Goal: Task Accomplishment & Management: Manage account settings

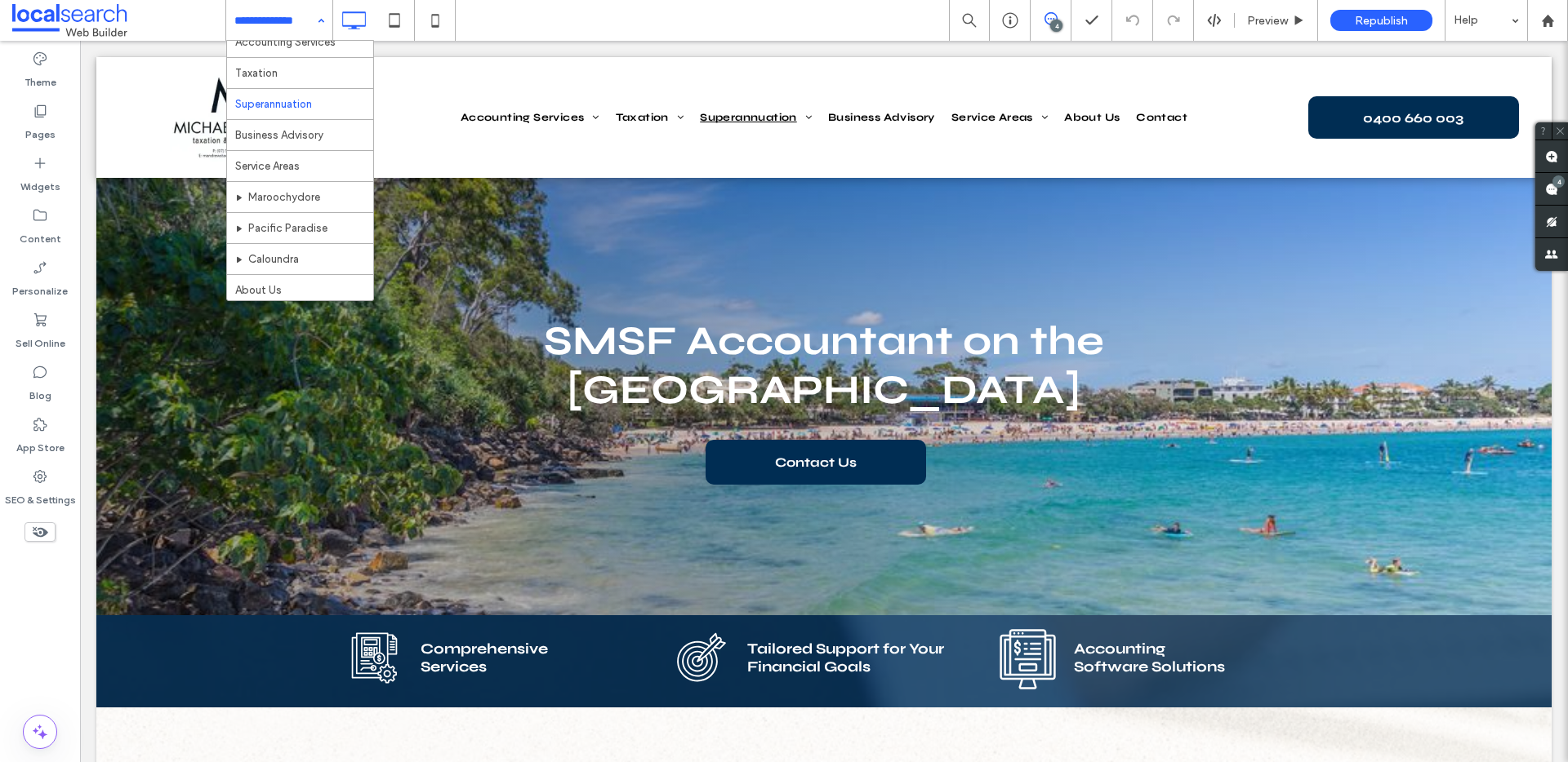
scroll to position [64, 0]
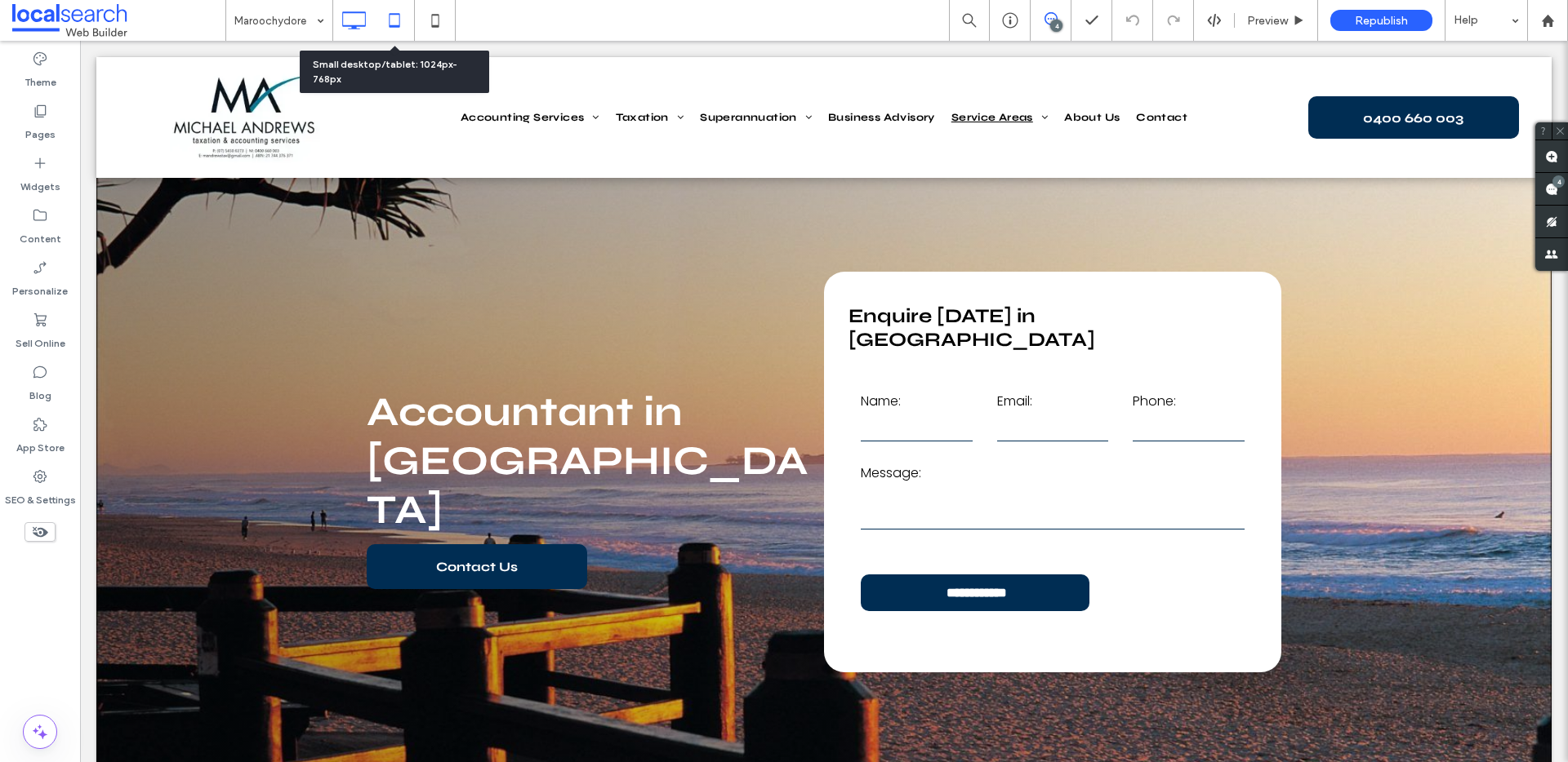
click at [393, 19] on icon at bounding box center [394, 20] width 33 height 33
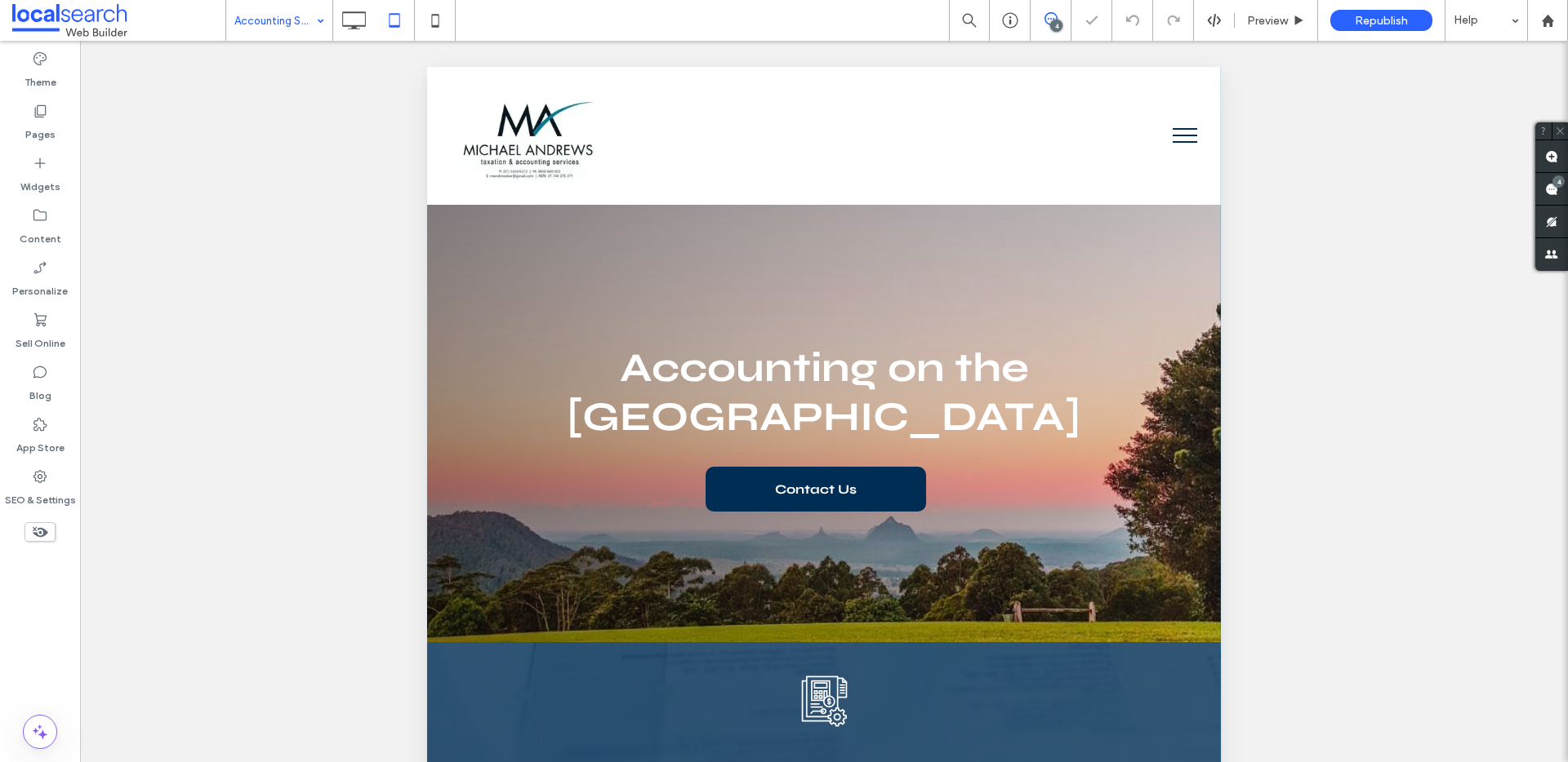
click at [301, 26] on input at bounding box center [275, 20] width 82 height 41
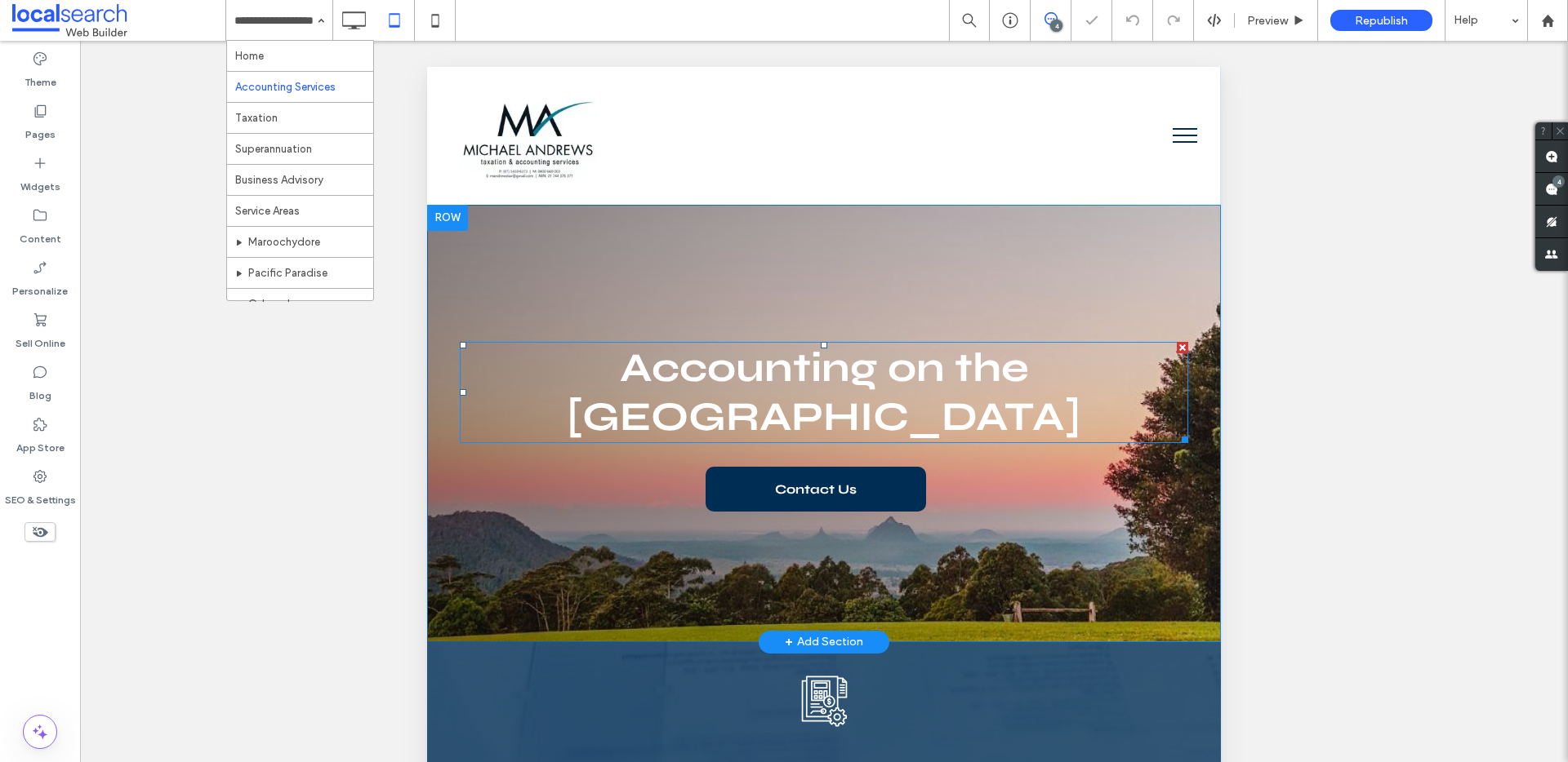
click at [760, 340] on div "Accounting on the Sunshine Coast Contact Us Click To Paste Click To Paste" at bounding box center [824, 424] width 728 height 176
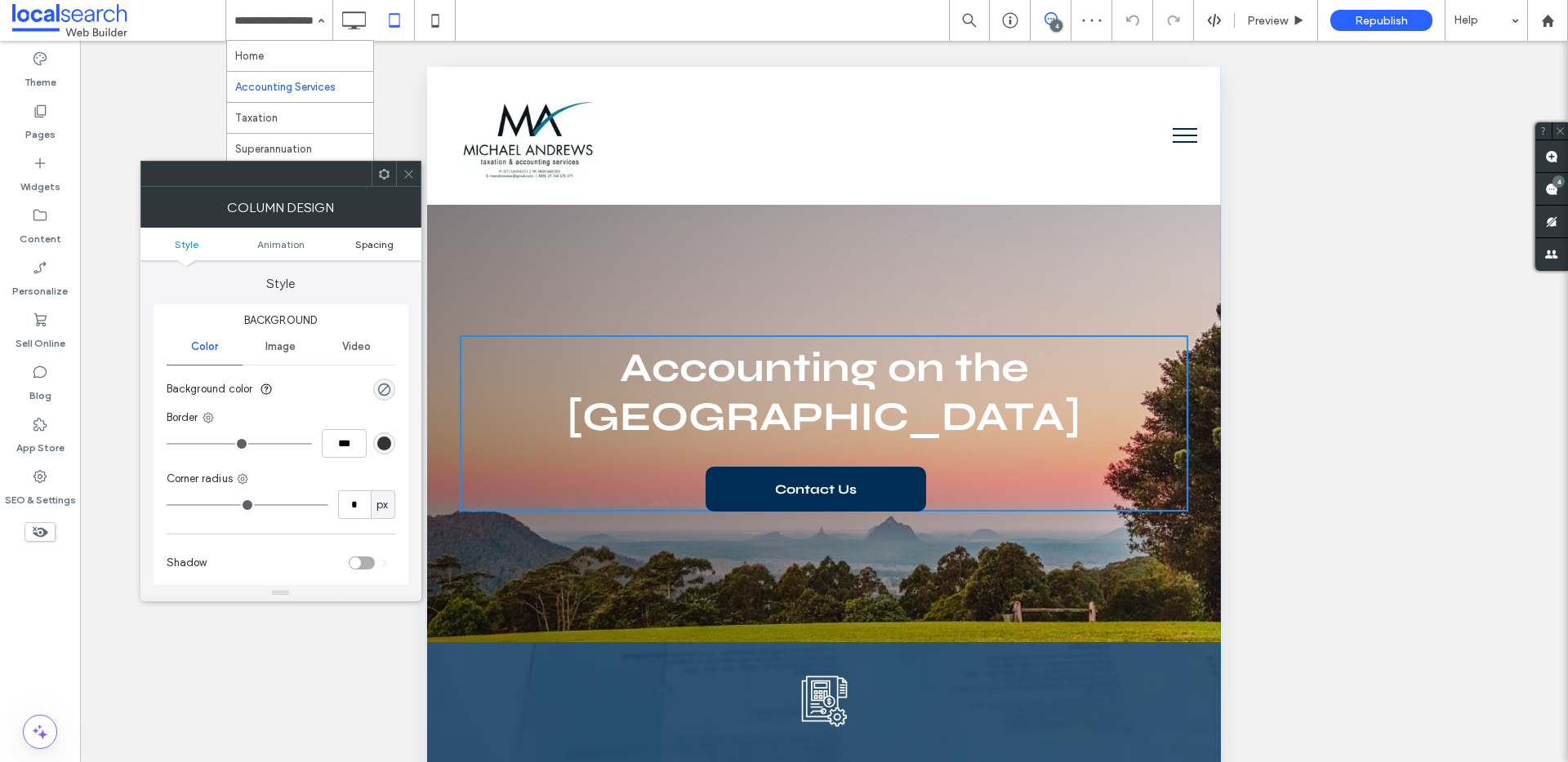
click at [356, 242] on span "Spacing" at bounding box center [375, 245] width 39 height 12
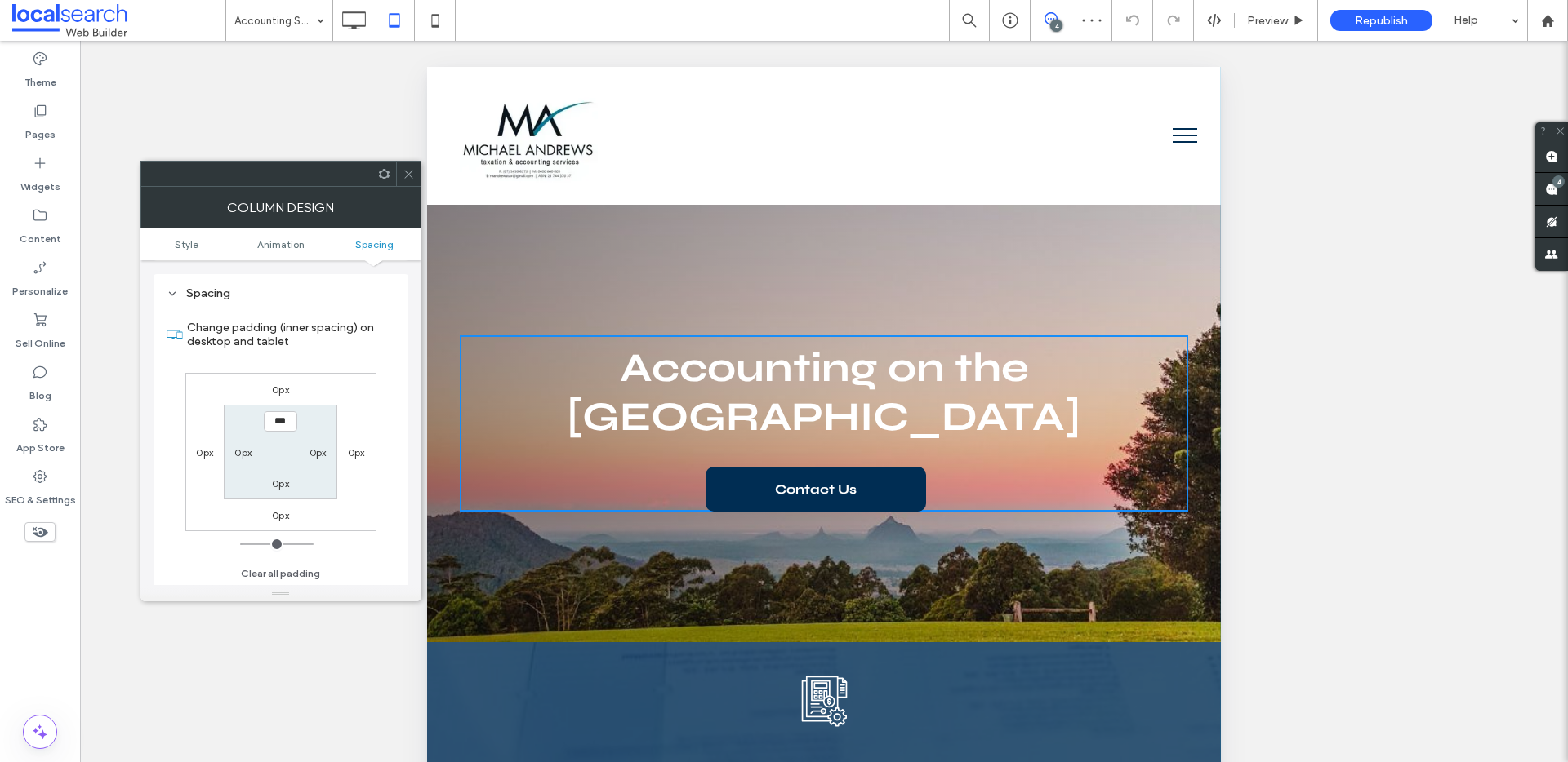
scroll to position [383, 0]
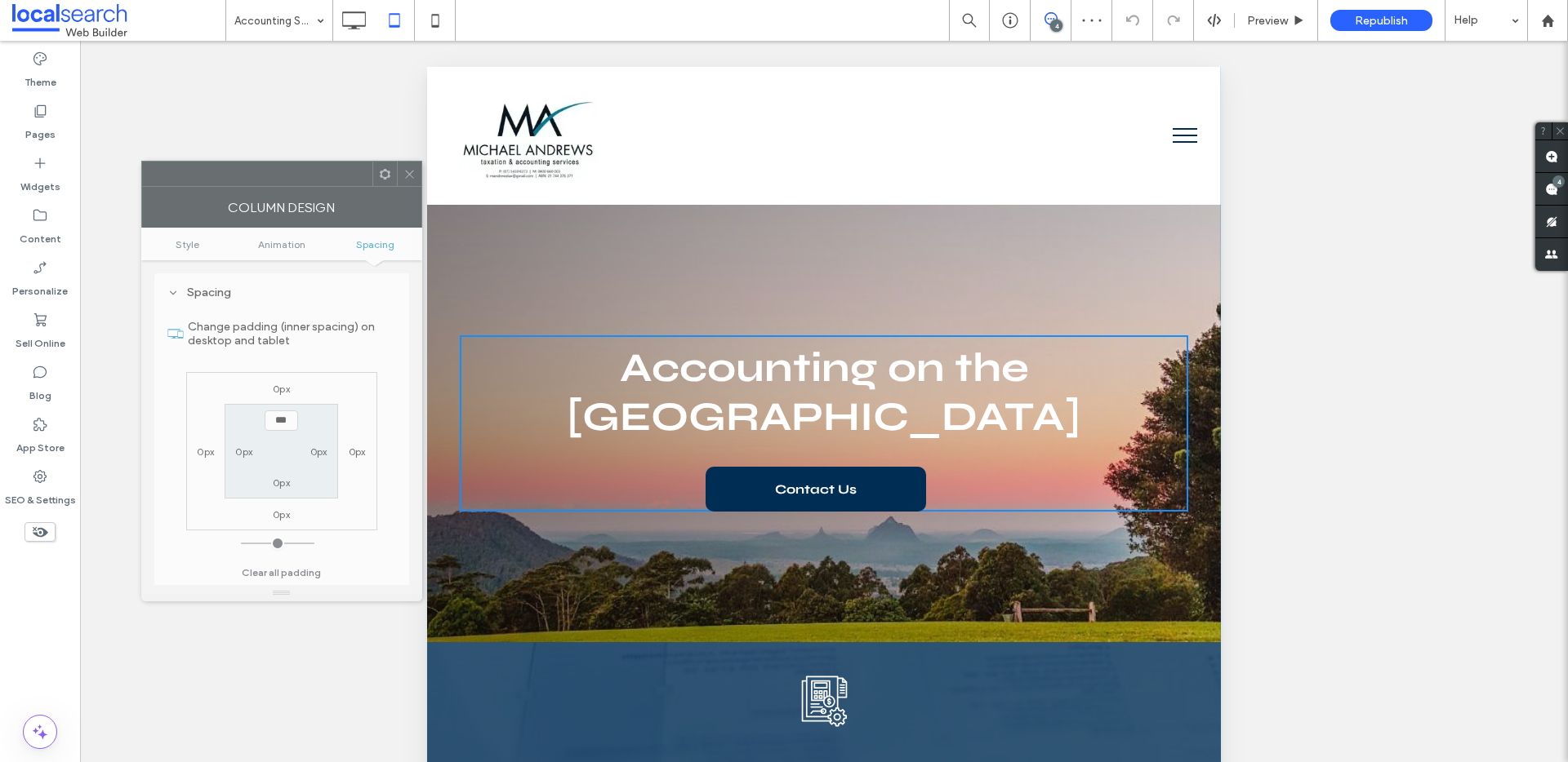
click at [405, 189] on div "Column Design" at bounding box center [281, 207] width 281 height 41
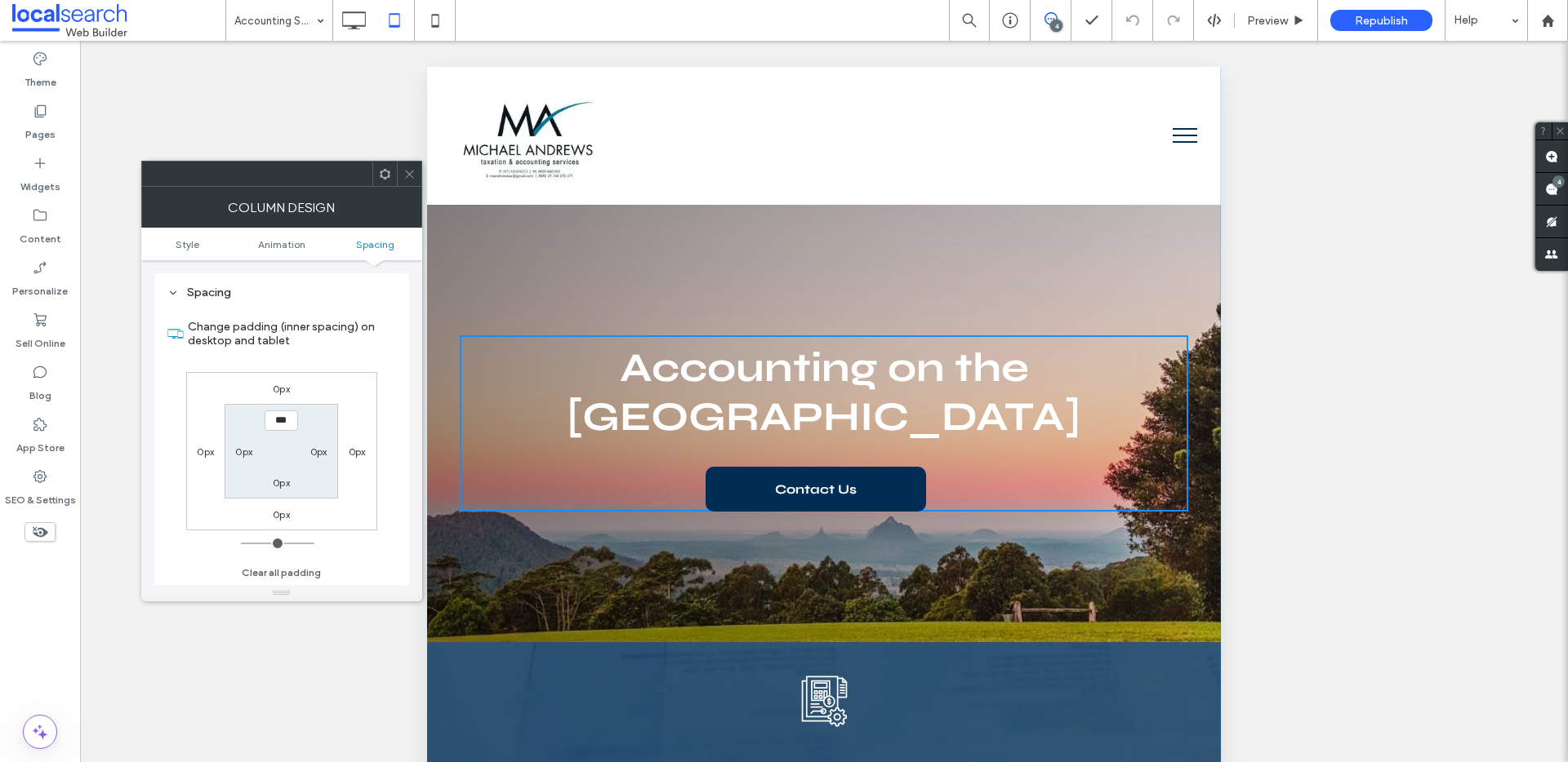
click at [616, 275] on div "Accounting on the Sunshine Coast Contact Us Click To Paste Click To Paste Row +…" at bounding box center [824, 424] width 794 height 438
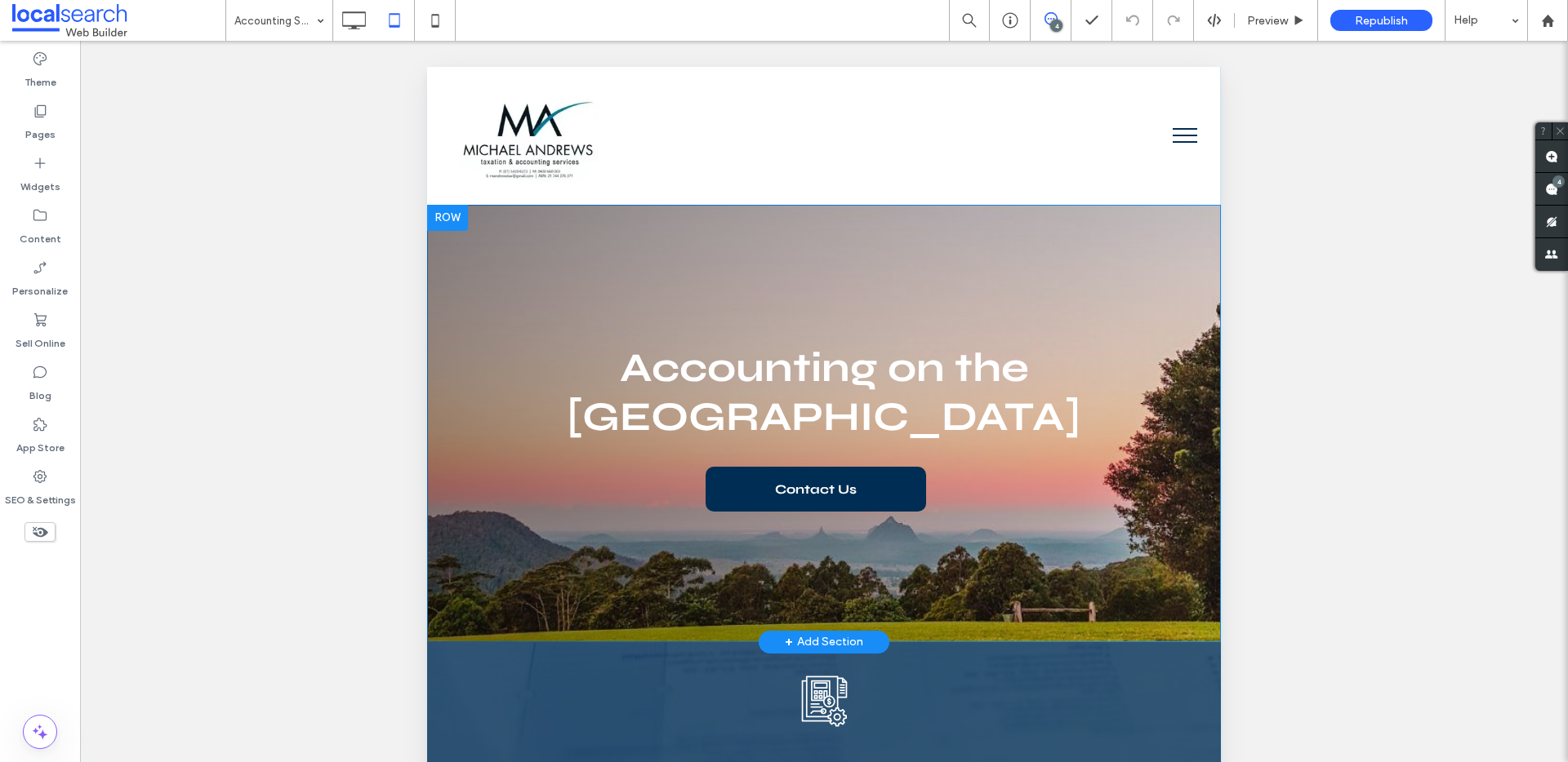
click at [504, 262] on div "Accounting on the Sunshine Coast Contact Us Click To Paste Click To Paste Row +…" at bounding box center [824, 424] width 794 height 438
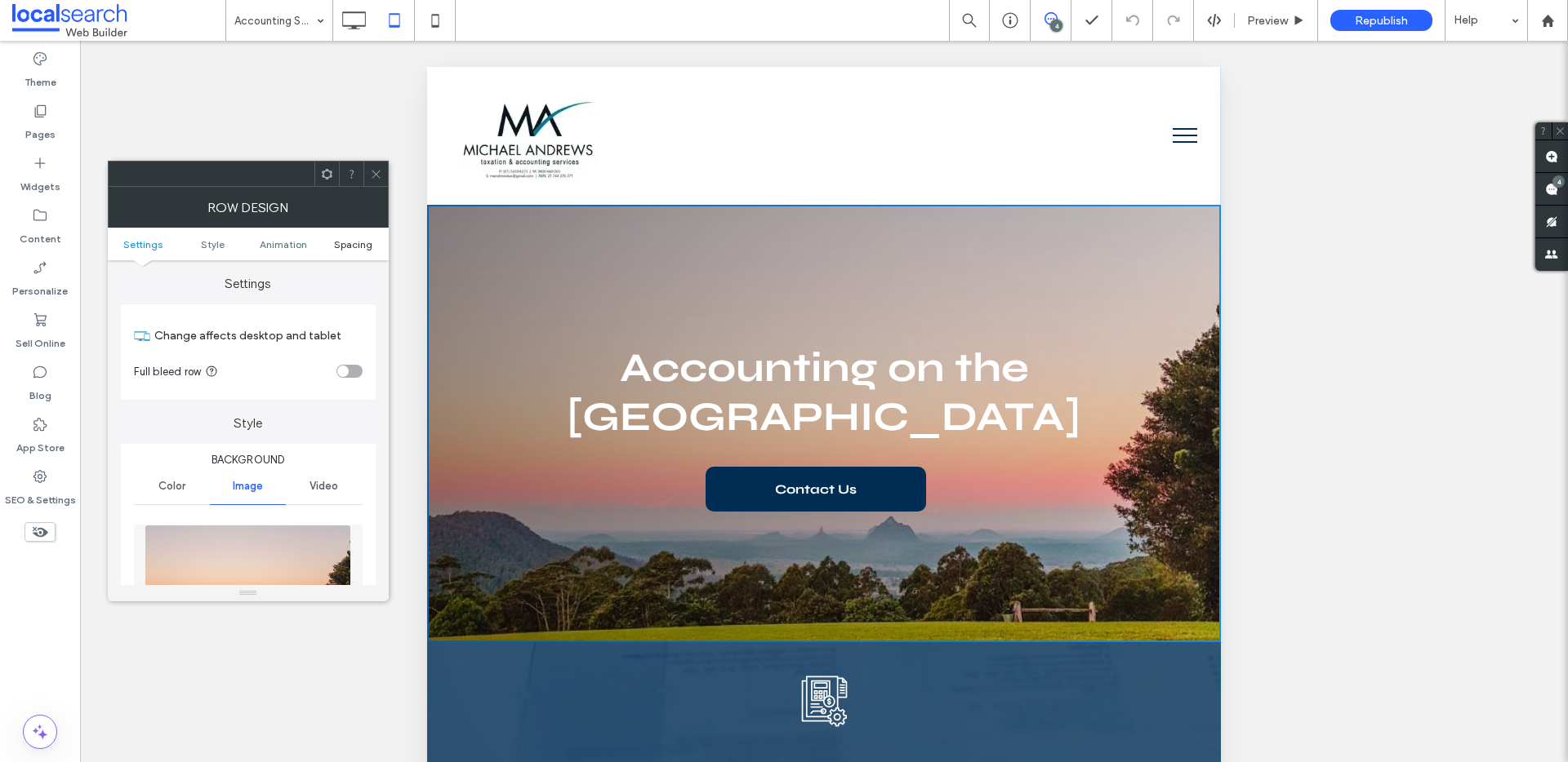
click at [366, 245] on span "Spacing" at bounding box center [353, 245] width 39 height 12
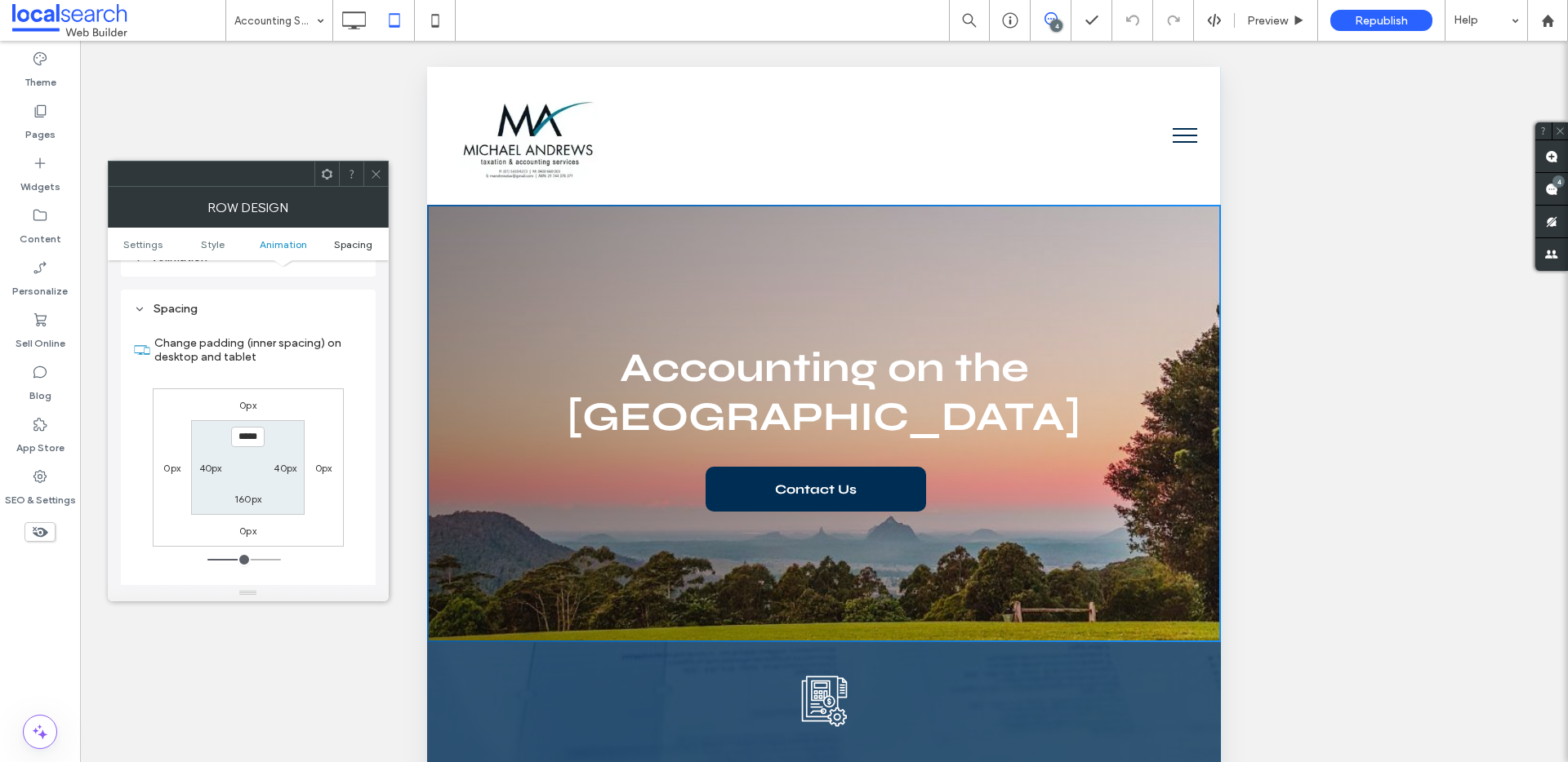
scroll to position [1051, 0]
click at [370, 181] on span at bounding box center [376, 174] width 12 height 25
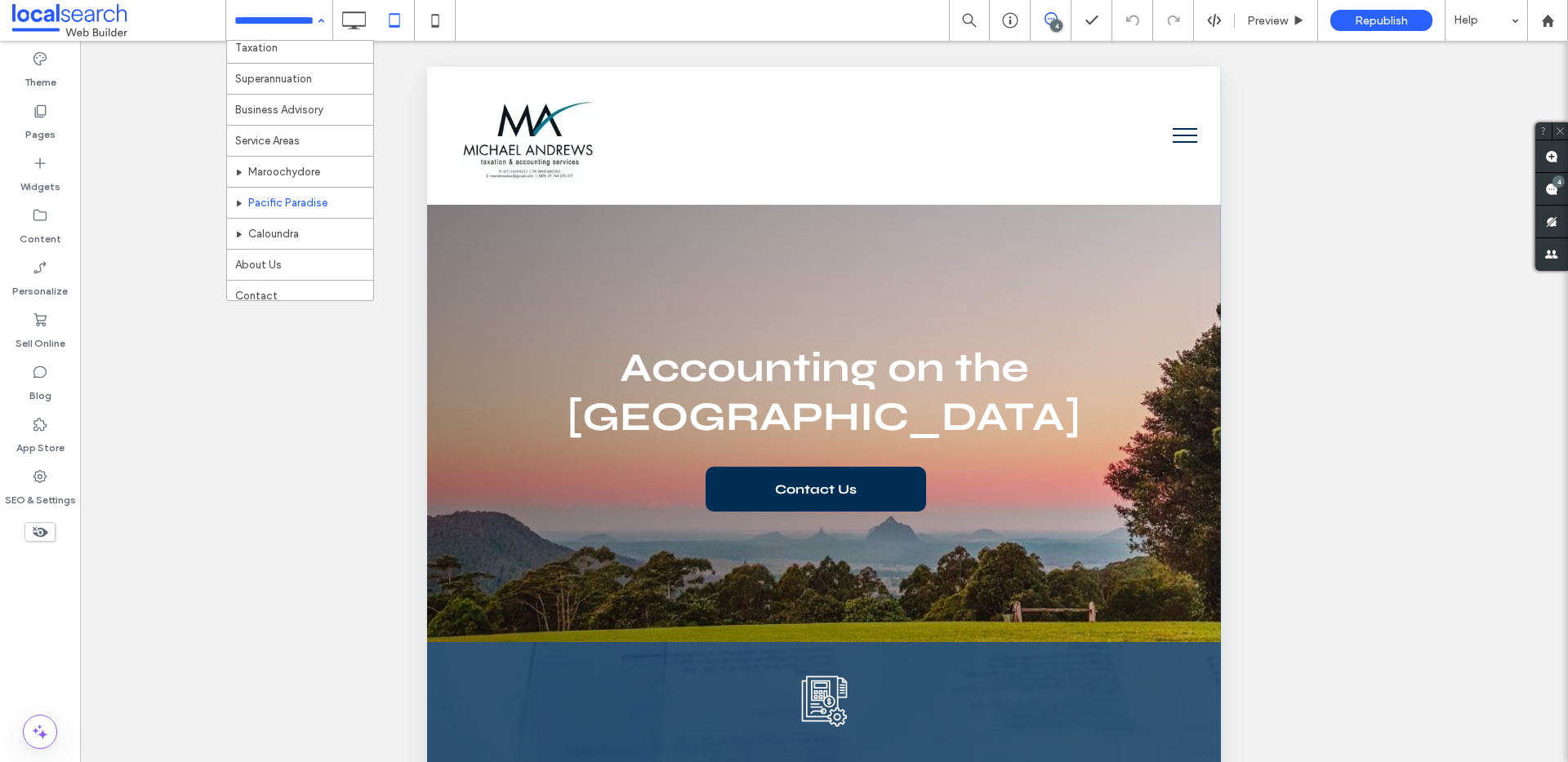
scroll to position [79, 0]
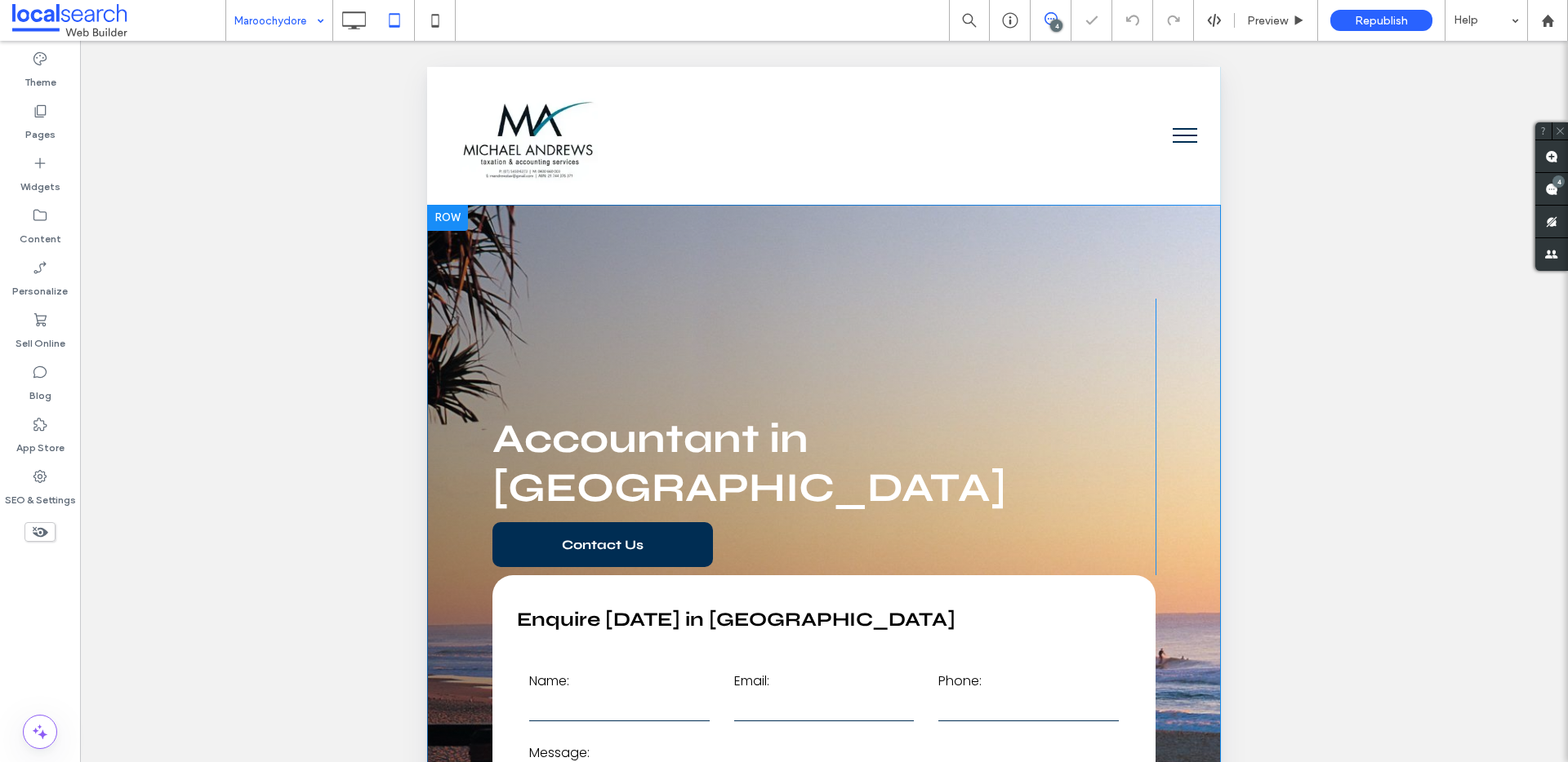
click at [509, 248] on div "**********" at bounding box center [824, 625] width 794 height 841
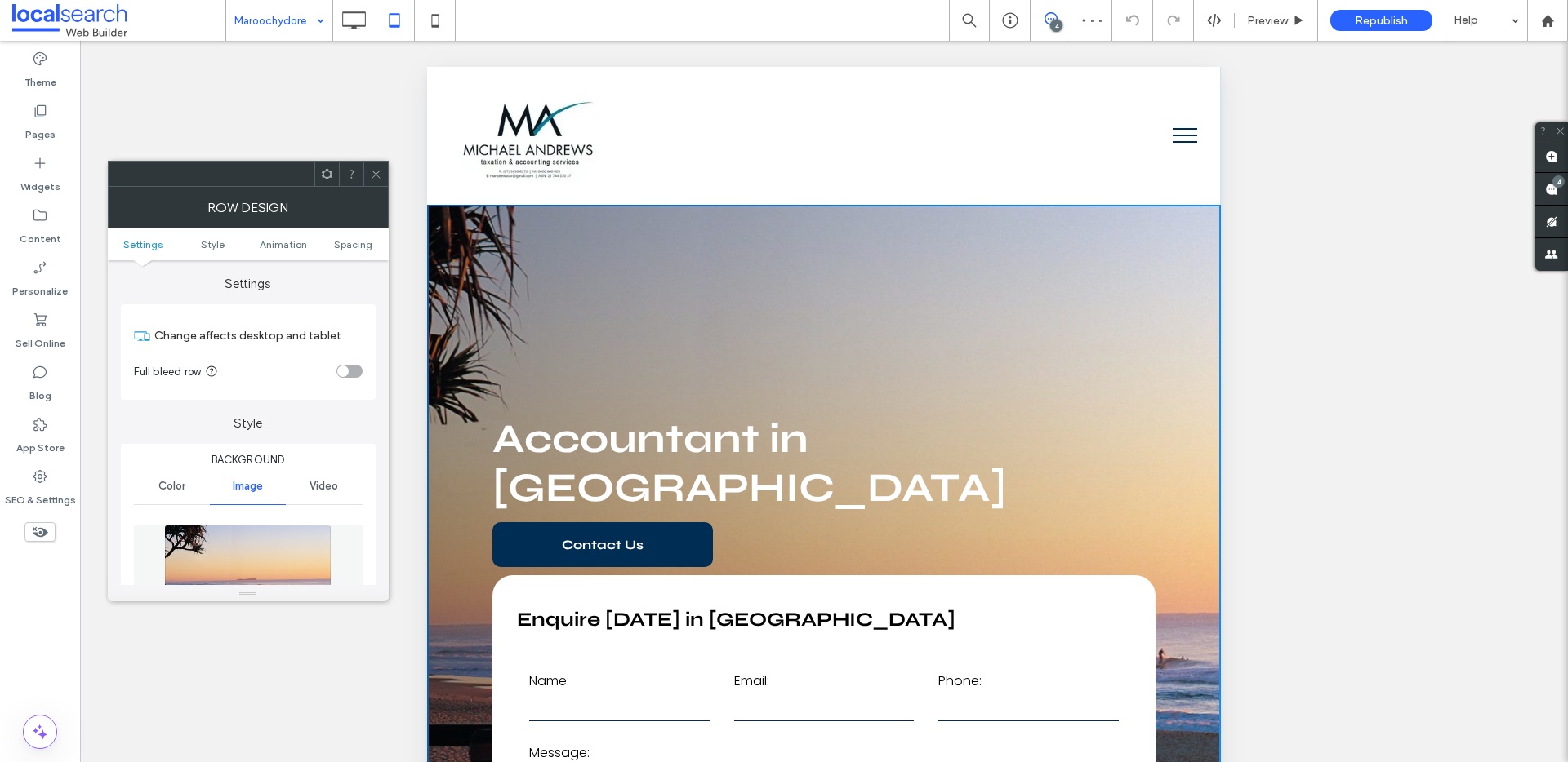
click at [389, 248] on div "Unhide? Yes Unhide? Yes Unhide? Yes Unhide? Yes Unhide? Yes Unhide? Yes Unhide?…" at bounding box center [824, 421] width 1488 height 762
click at [372, 246] on span "Spacing" at bounding box center [353, 245] width 39 height 12
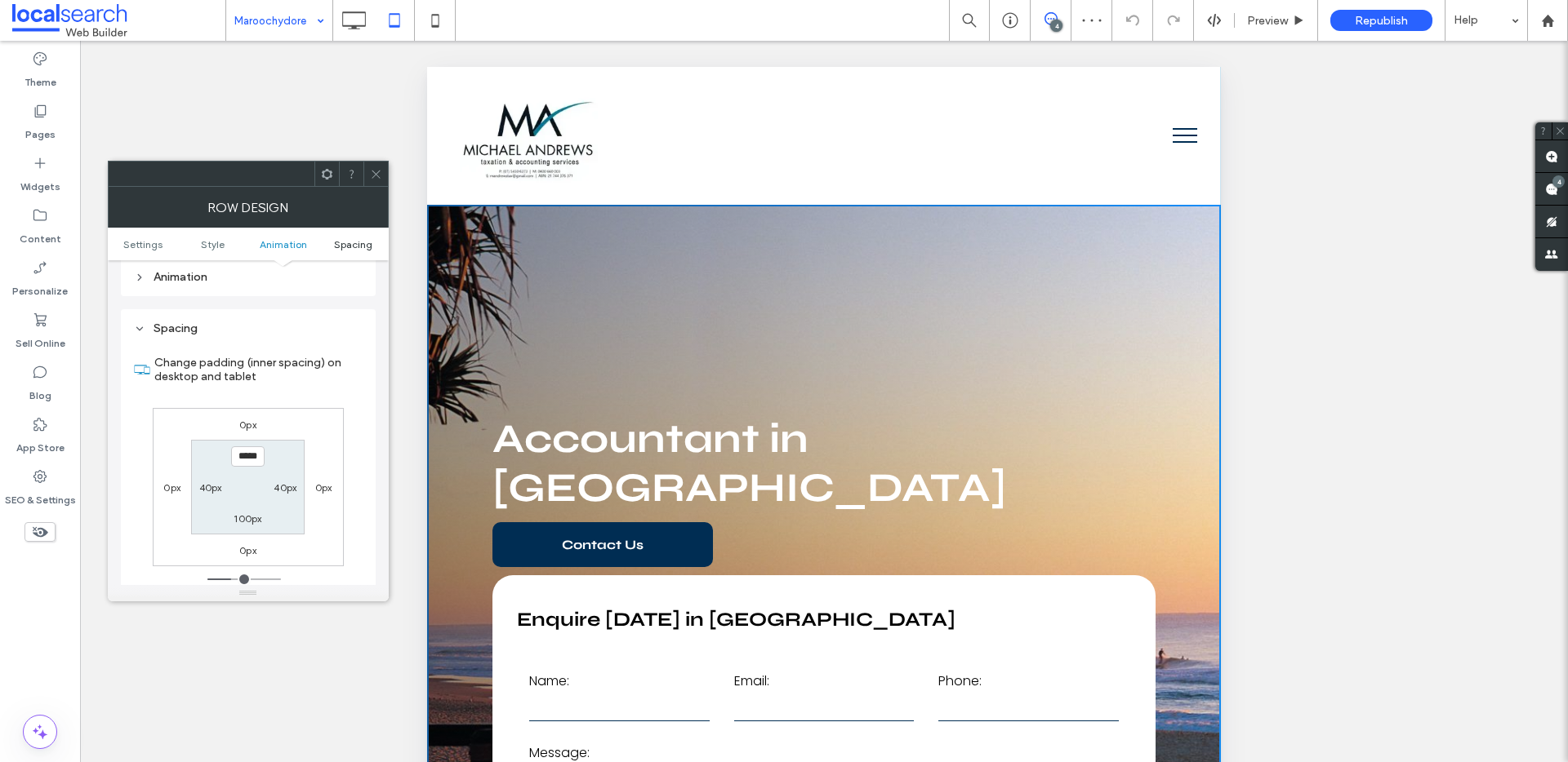
scroll to position [1051, 0]
click at [368, 173] on div at bounding box center [375, 174] width 25 height 25
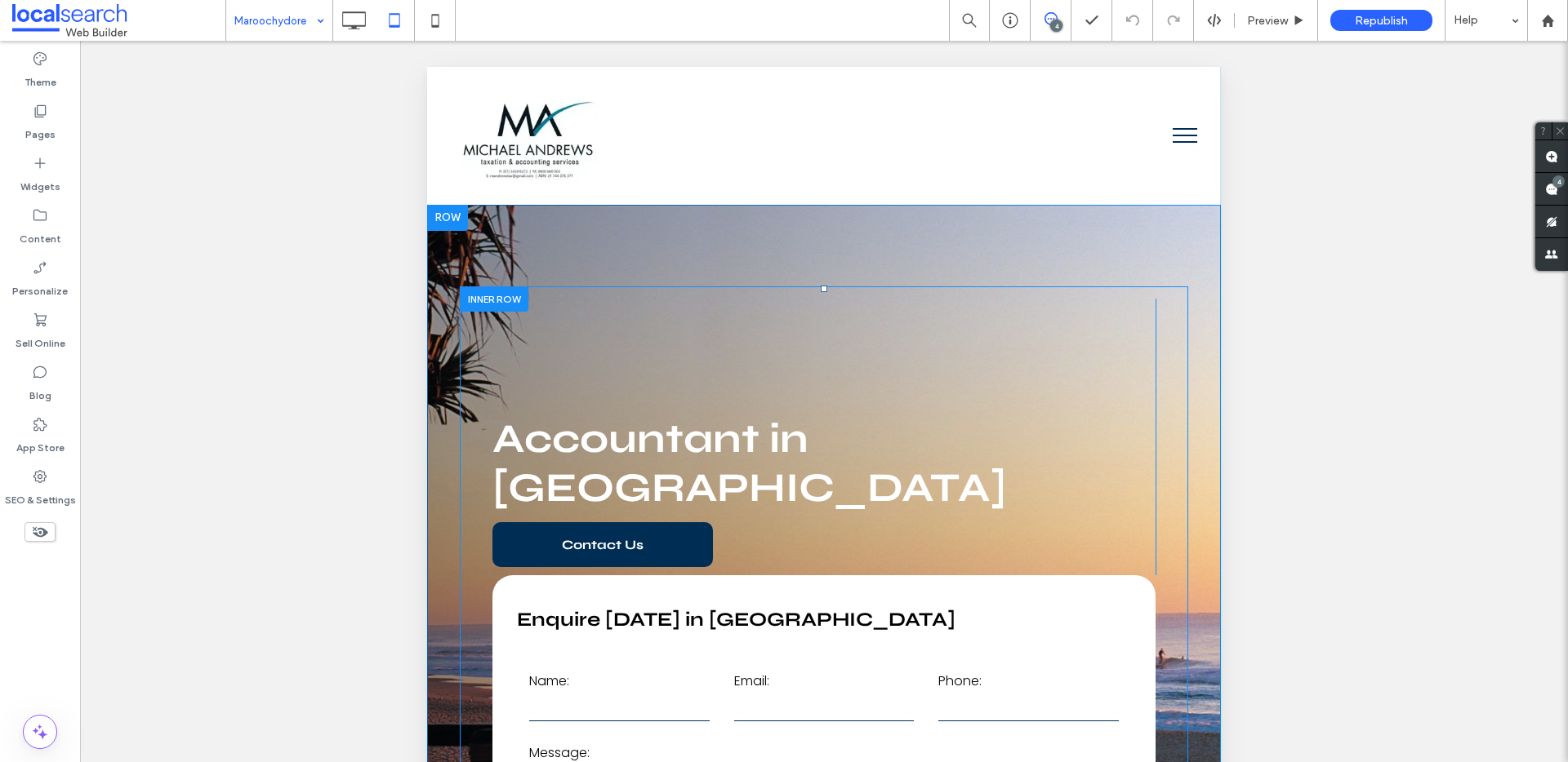
click at [583, 358] on div "Accountant in Maroochydore Contact Us Click To Paste" at bounding box center [824, 437] width 663 height 277
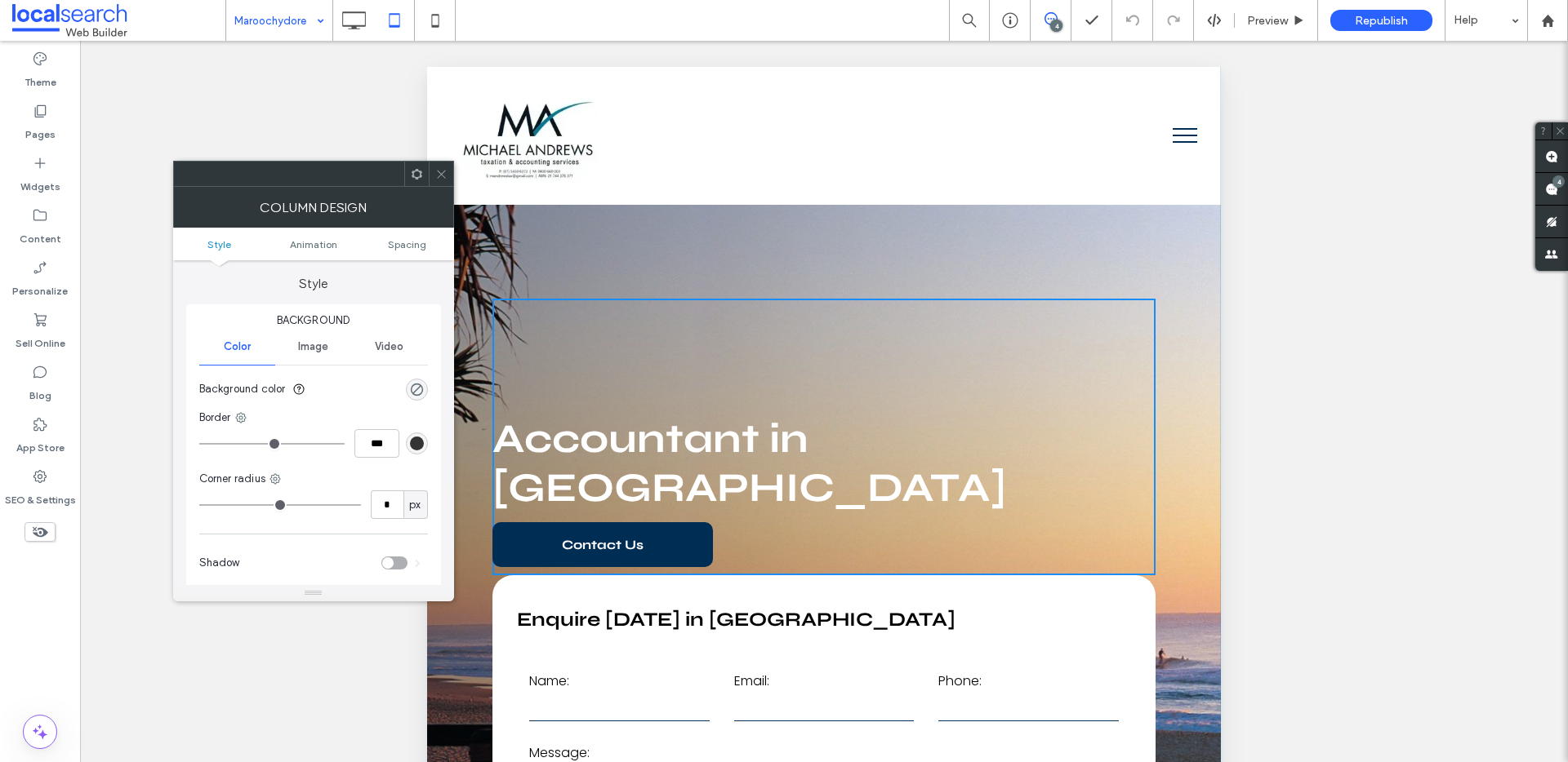
click at [402, 253] on ul "Style Animation Spacing" at bounding box center [313, 244] width 281 height 33
click at [410, 243] on span "Spacing" at bounding box center [407, 245] width 39 height 12
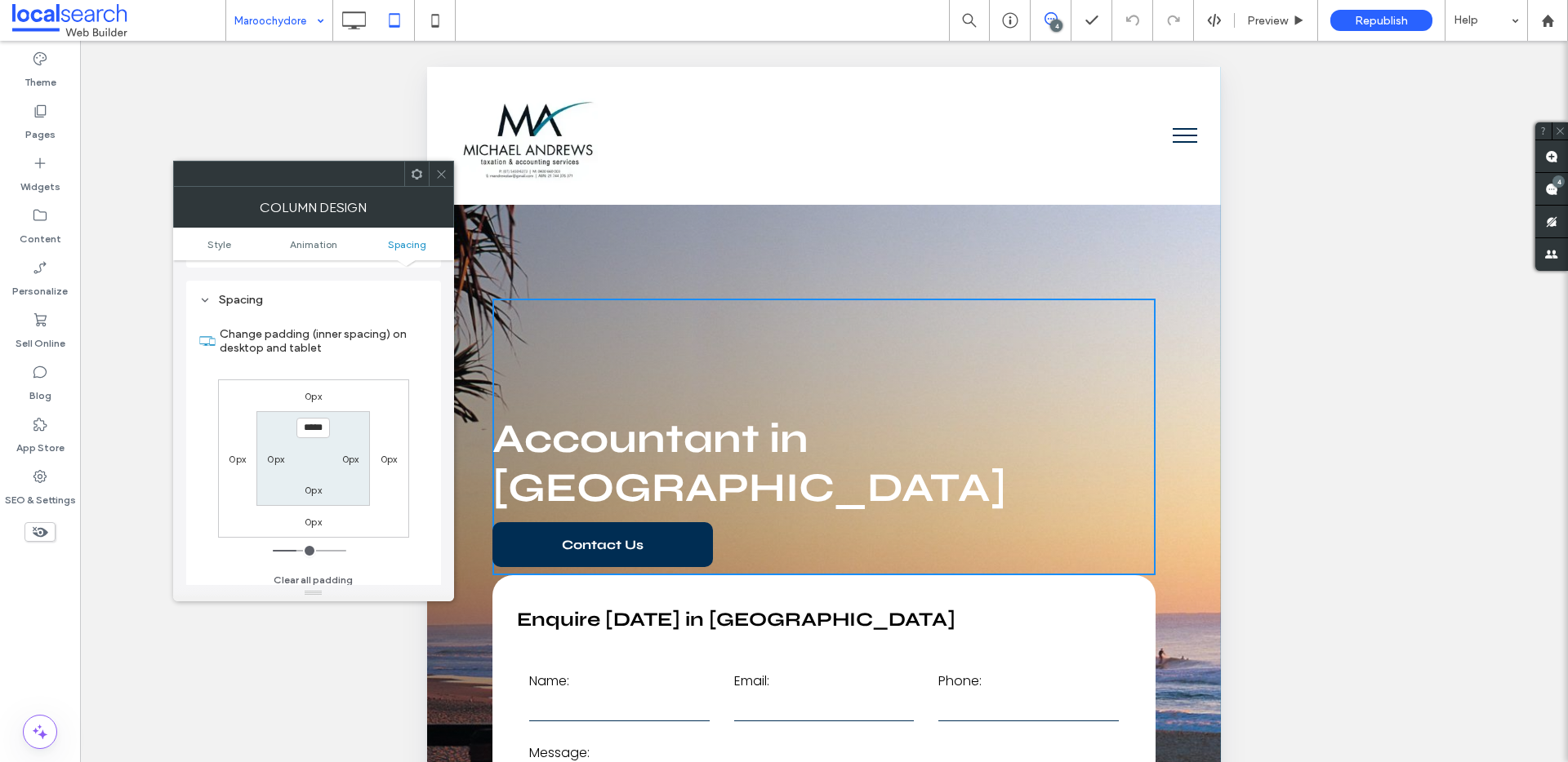
scroll to position [383, 0]
type input "***"
type input "*"
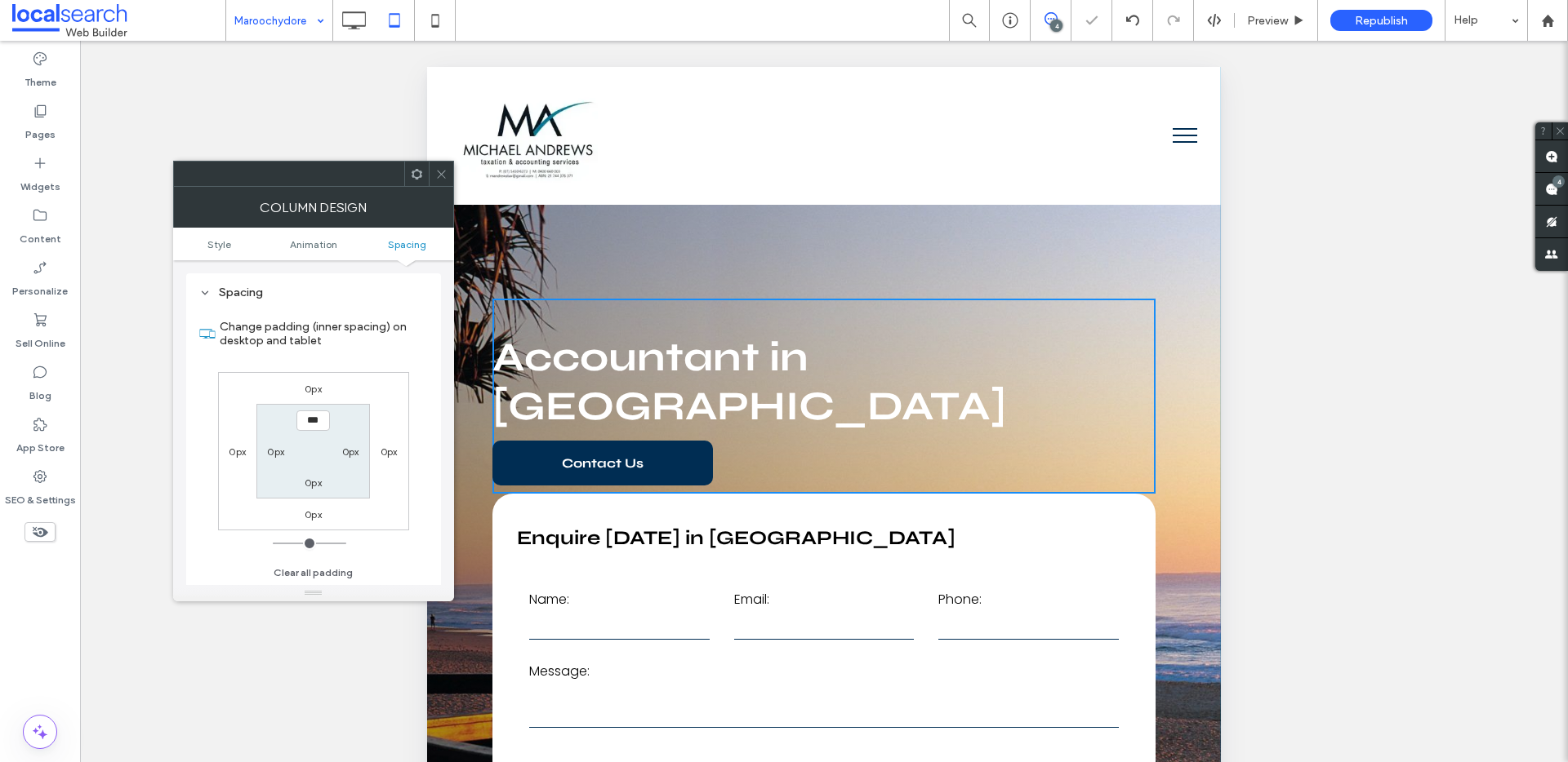
click at [444, 179] on icon at bounding box center [442, 174] width 12 height 12
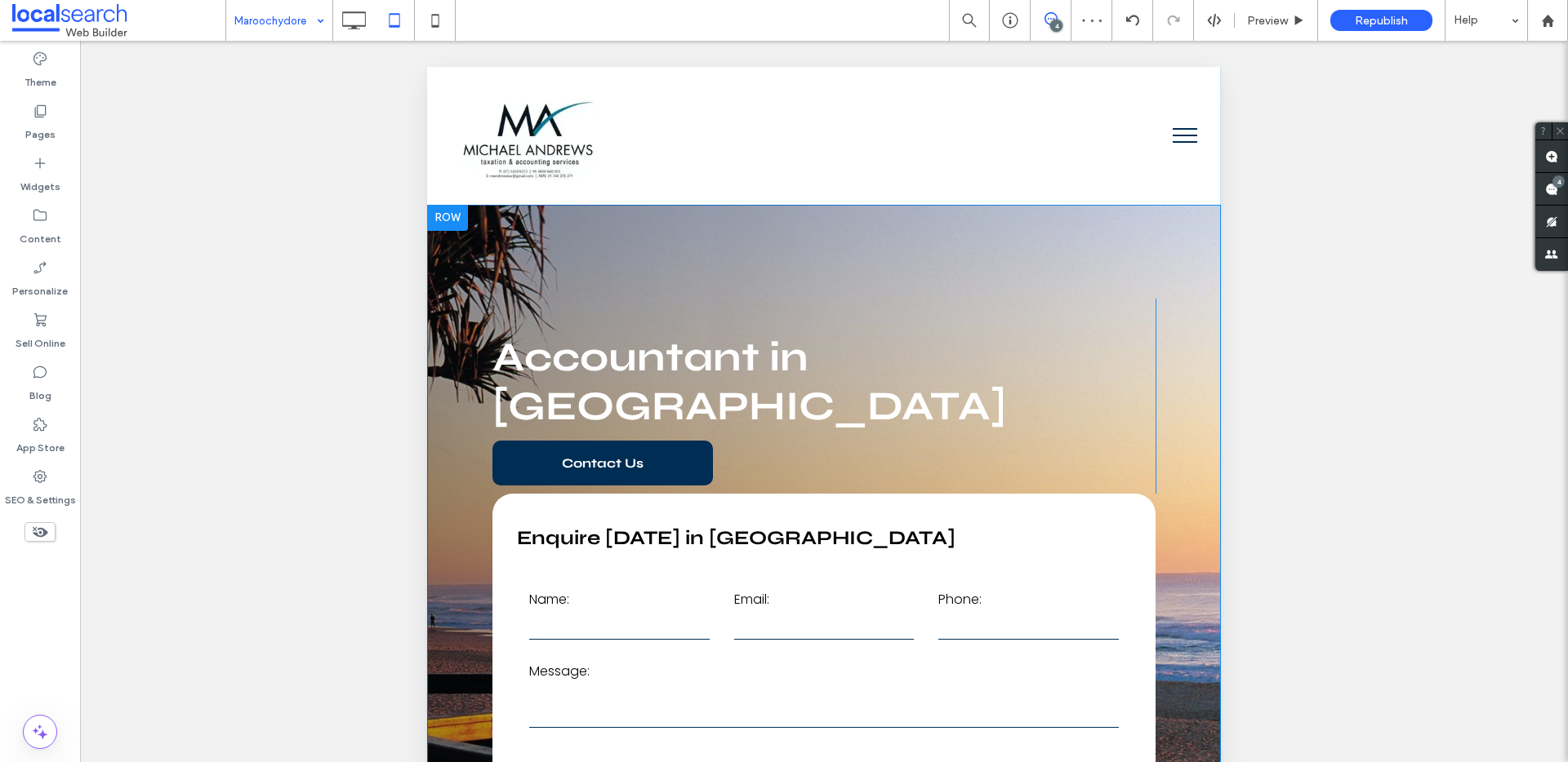
click at [650, 250] on div "**********" at bounding box center [824, 585] width 794 height 760
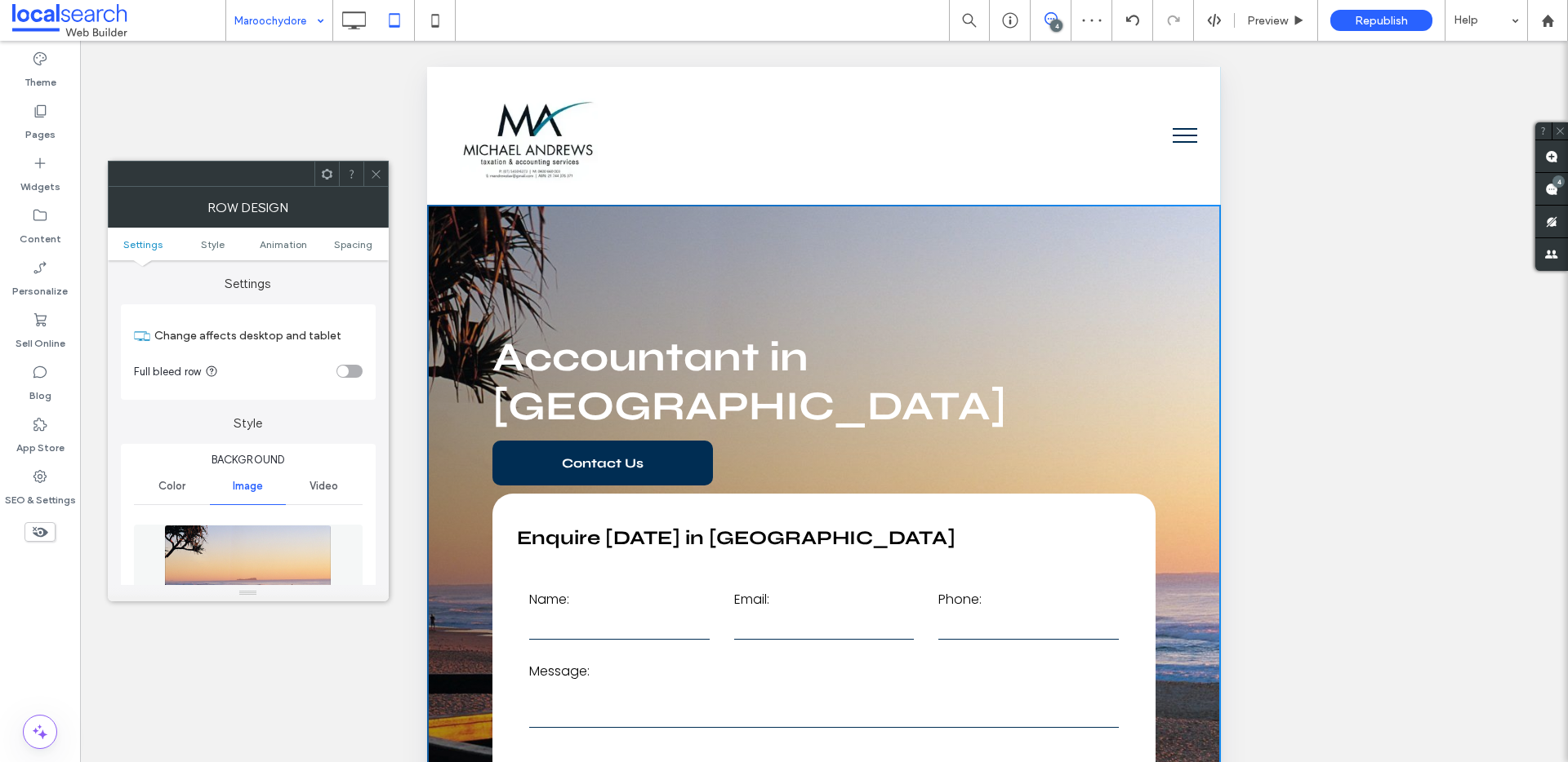
click at [367, 250] on ul "Settings Style Animation Spacing" at bounding box center [248, 244] width 281 height 33
click at [361, 246] on span "Spacing" at bounding box center [353, 245] width 39 height 12
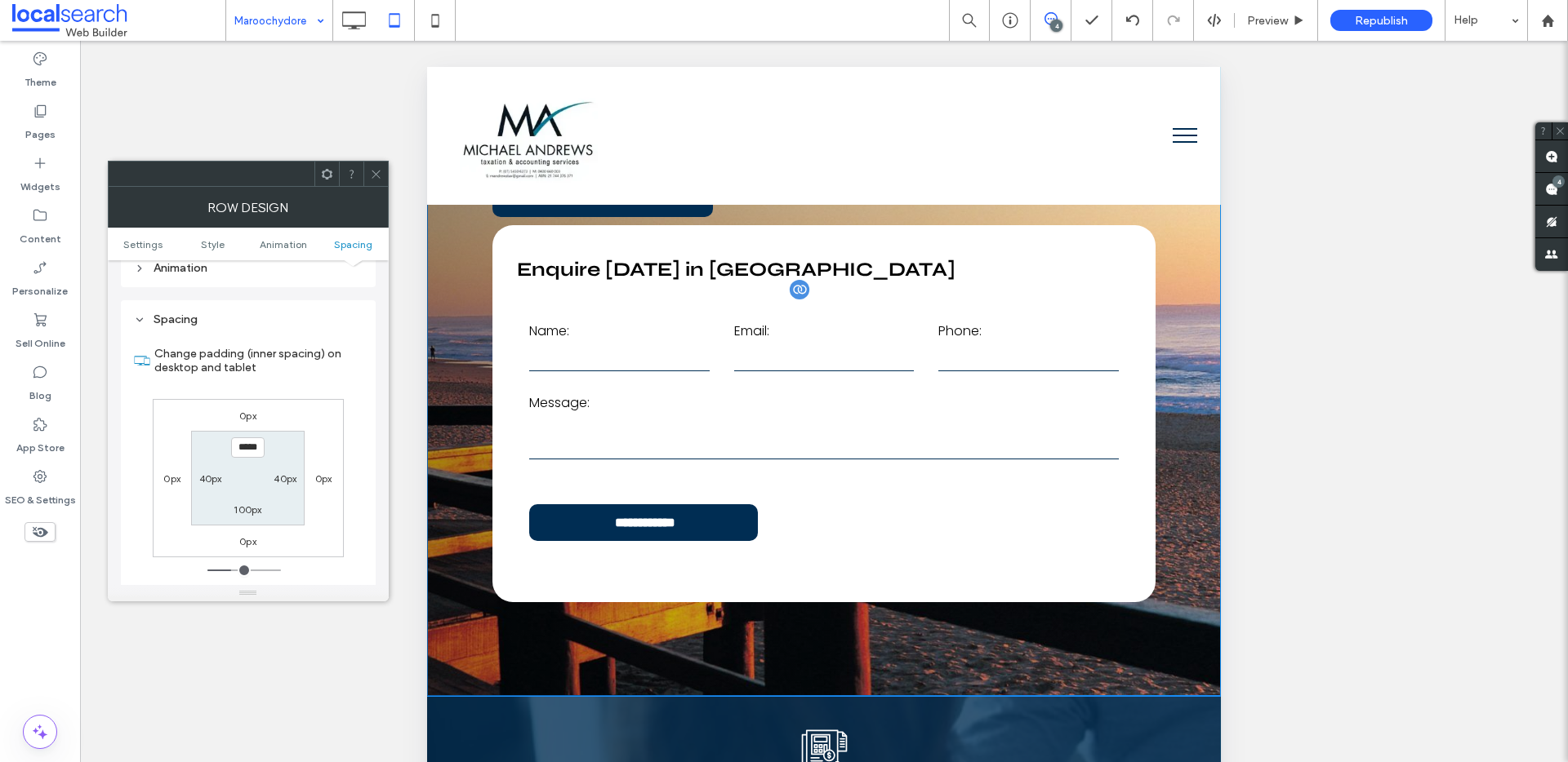
scroll to position [271, 0]
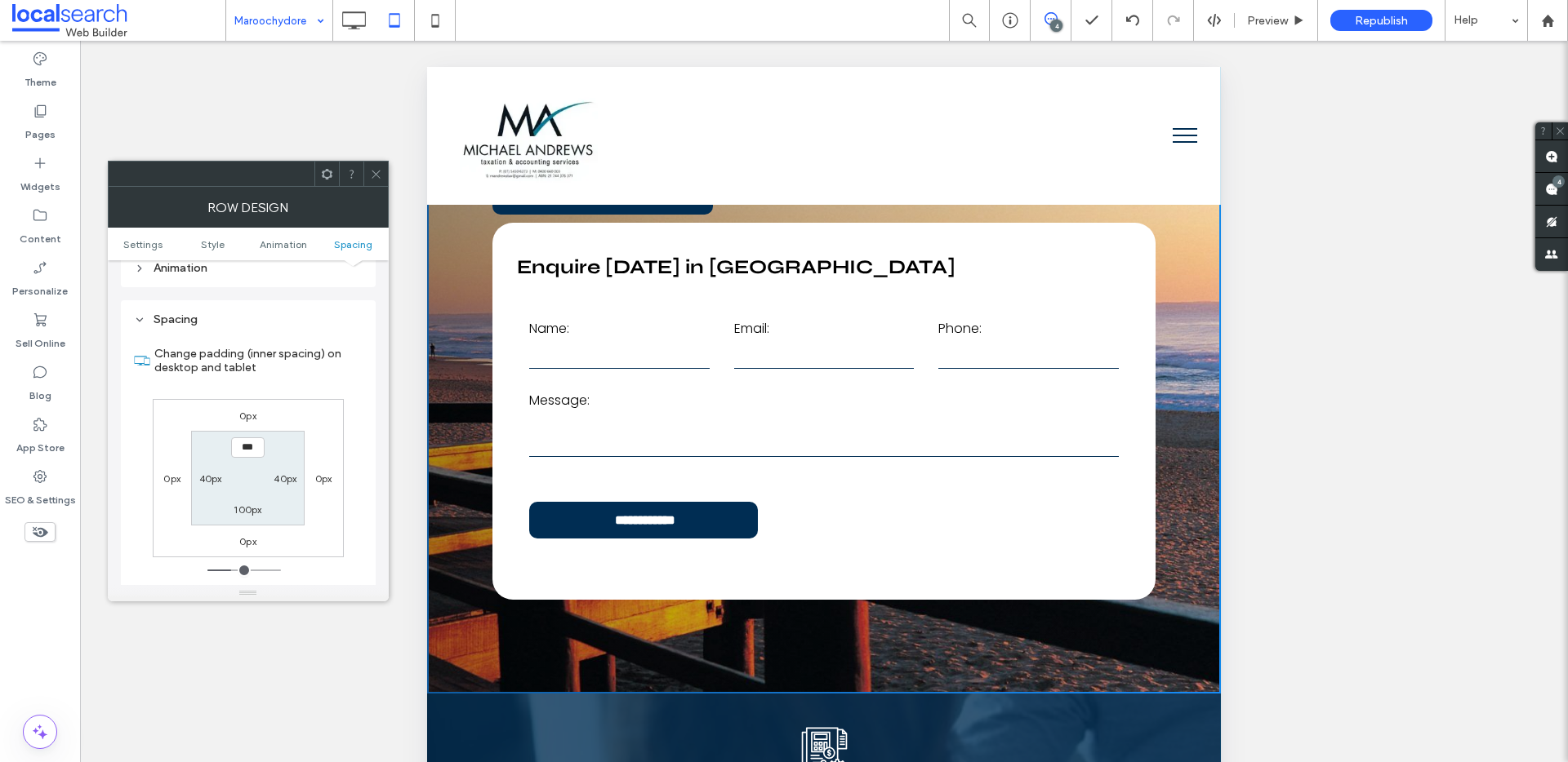
type input "*****"
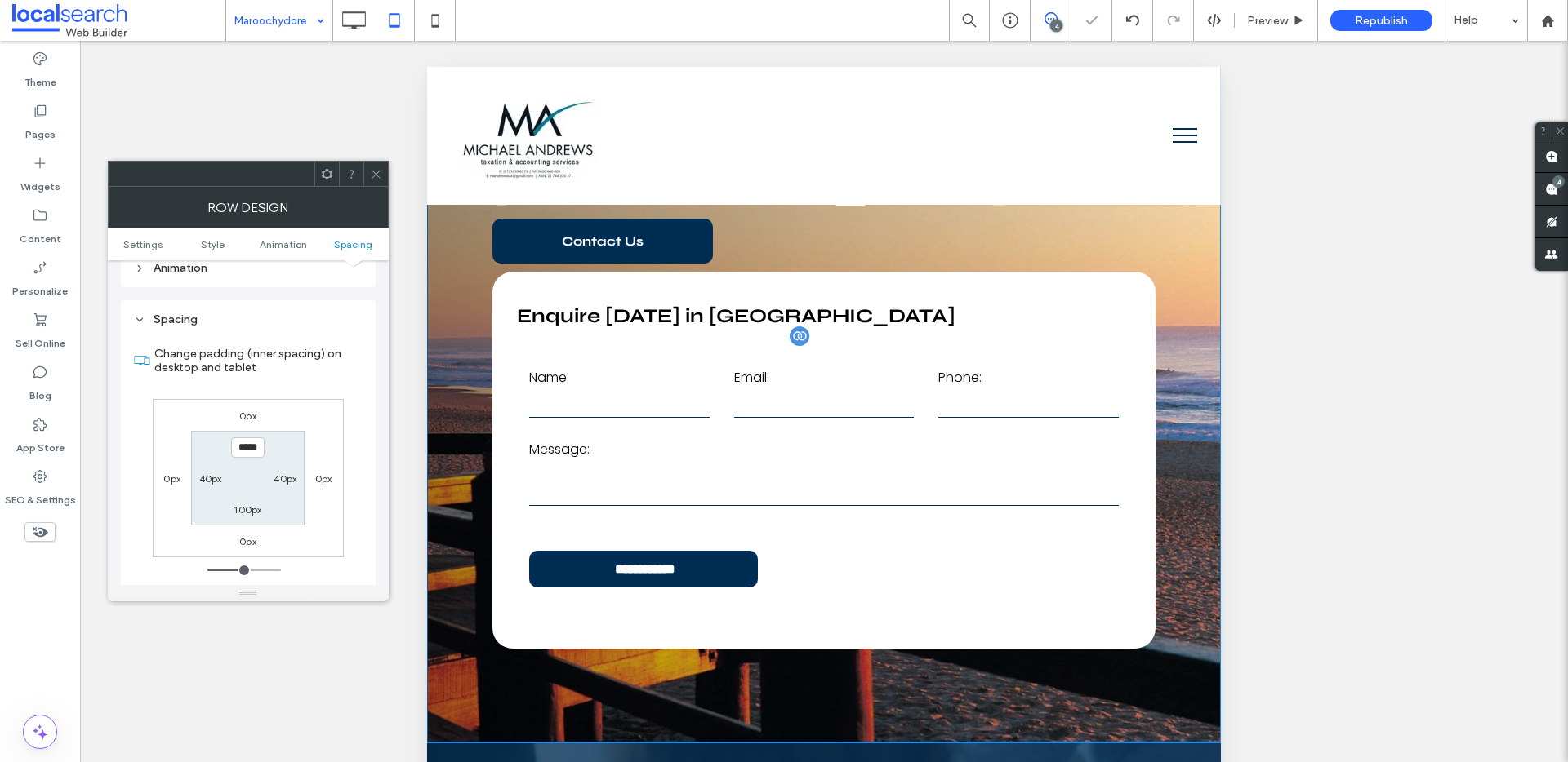
scroll to position [0, 0]
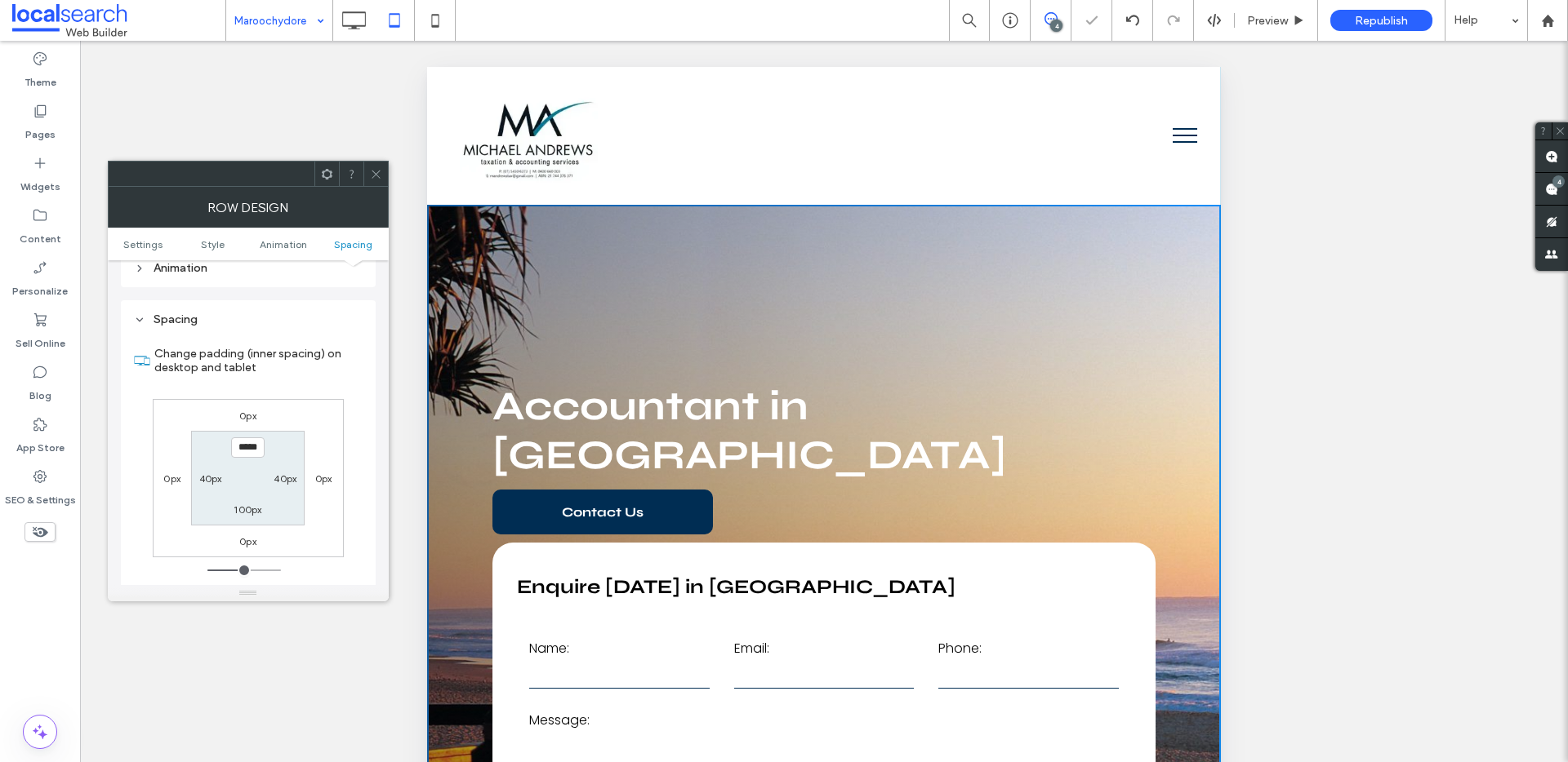
click at [243, 504] on label "100px" at bounding box center [248, 510] width 28 height 12
type input "***"
type input "*****"
type input "***"
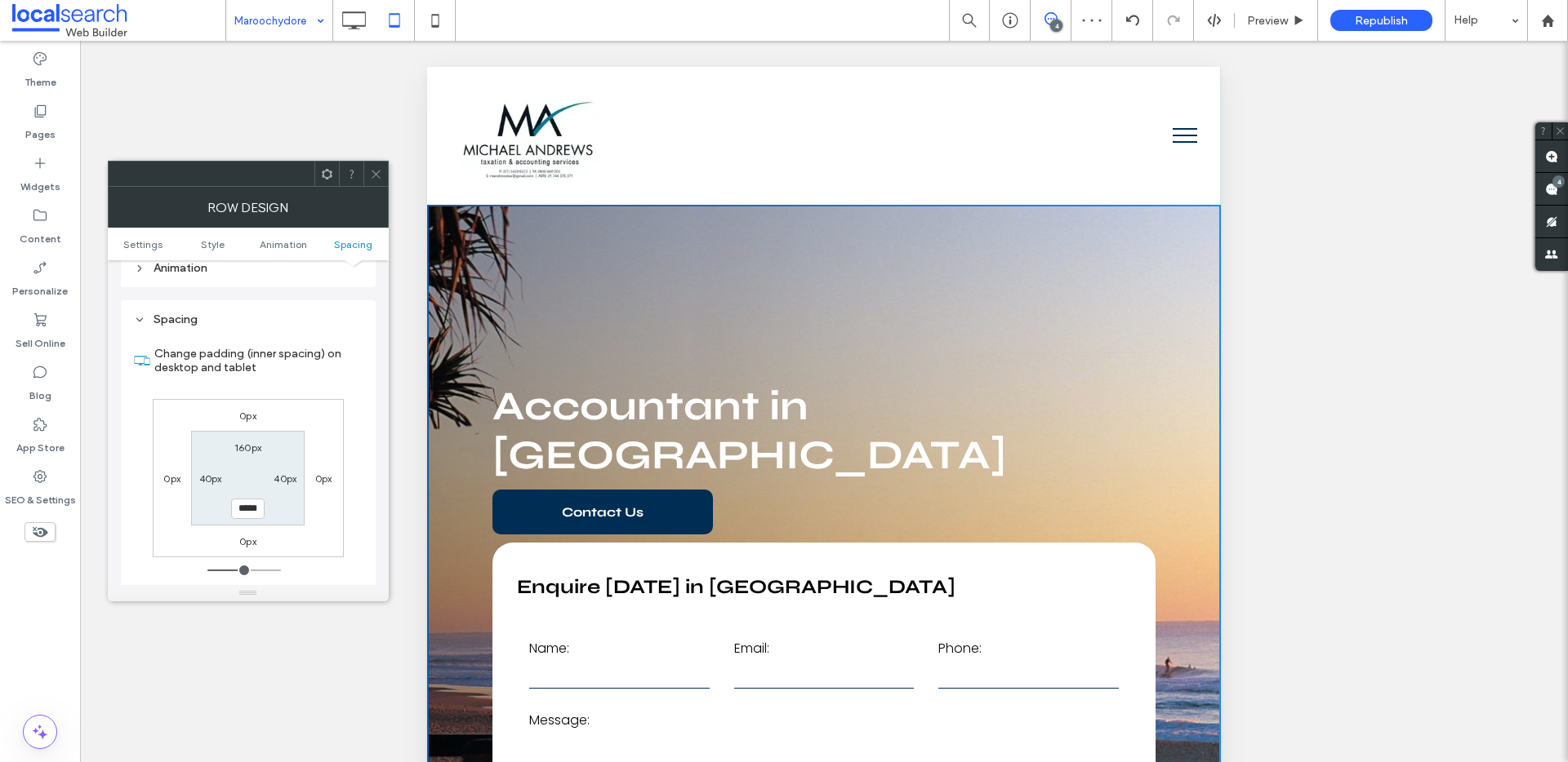
click at [254, 499] on input "*****" at bounding box center [248, 508] width 33 height 20
click at [253, 499] on input "*****" at bounding box center [248, 508] width 33 height 20
click at [247, 499] on input "*****" at bounding box center [248, 508] width 33 height 20
click at [245, 499] on input "*****" at bounding box center [248, 508] width 33 height 20
type input "*****"
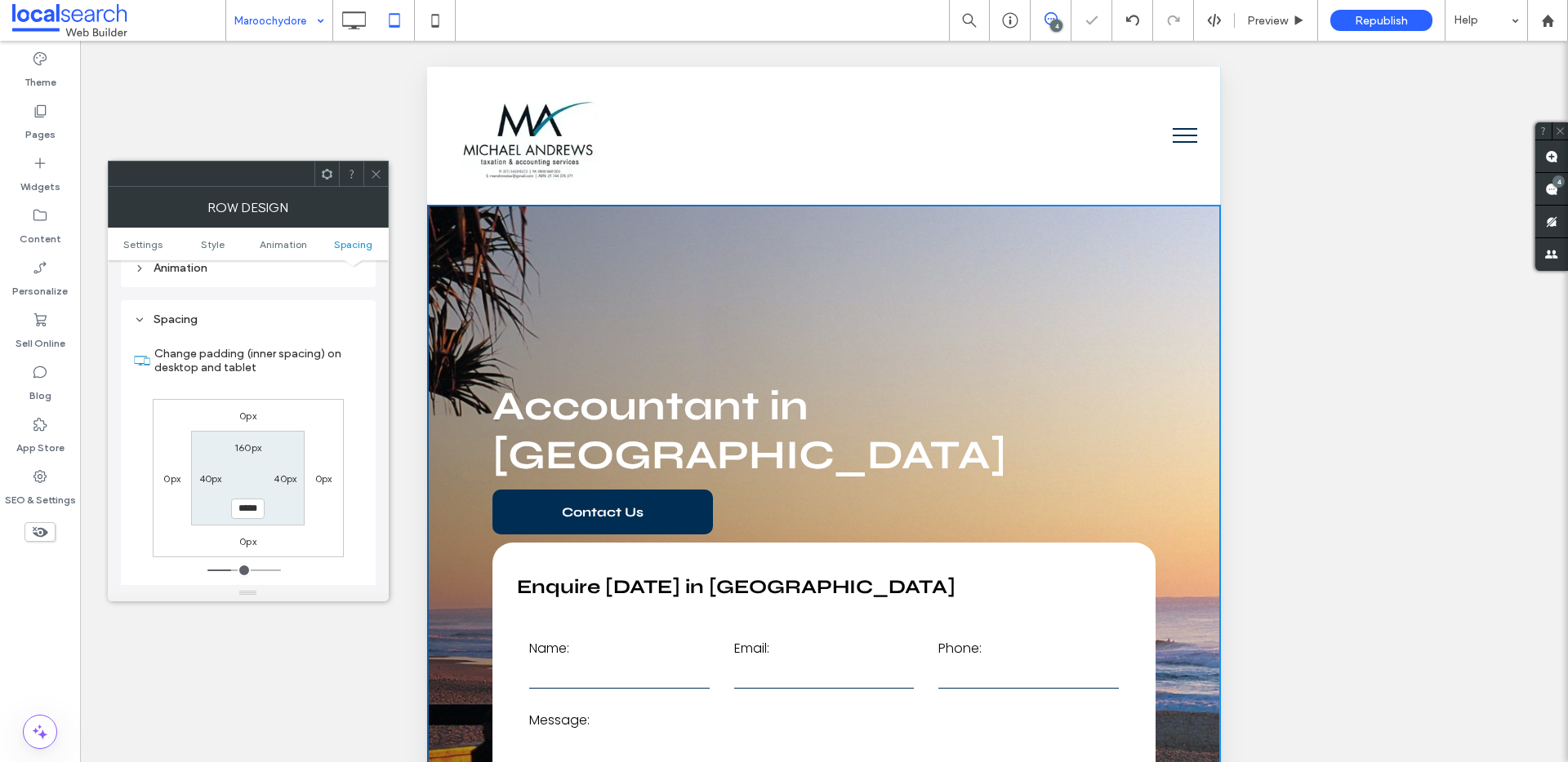
click at [245, 441] on label "160px" at bounding box center [248, 448] width 27 height 12
type input "***"
type input "*****"
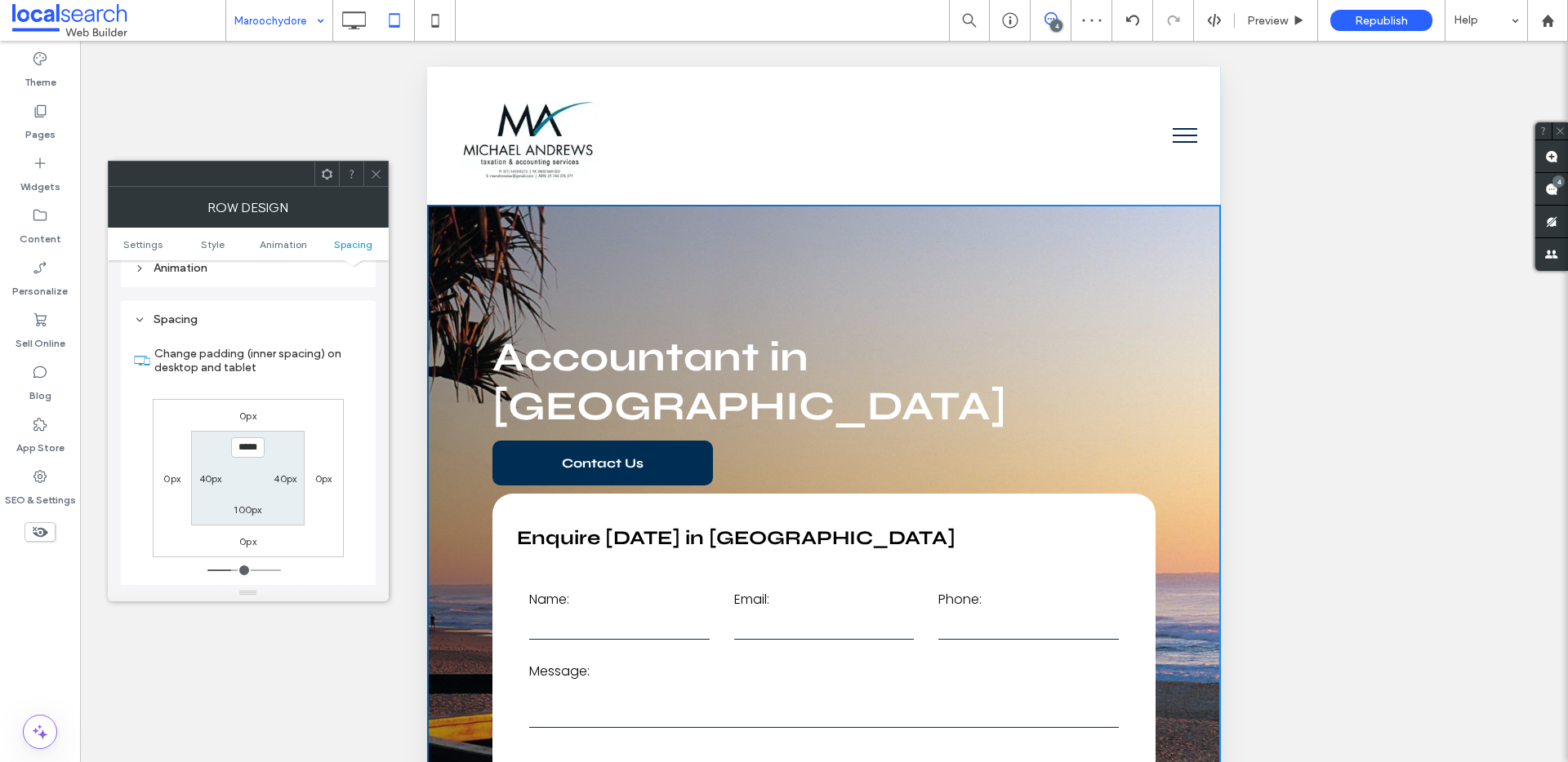
click at [378, 176] on icon at bounding box center [376, 174] width 12 height 12
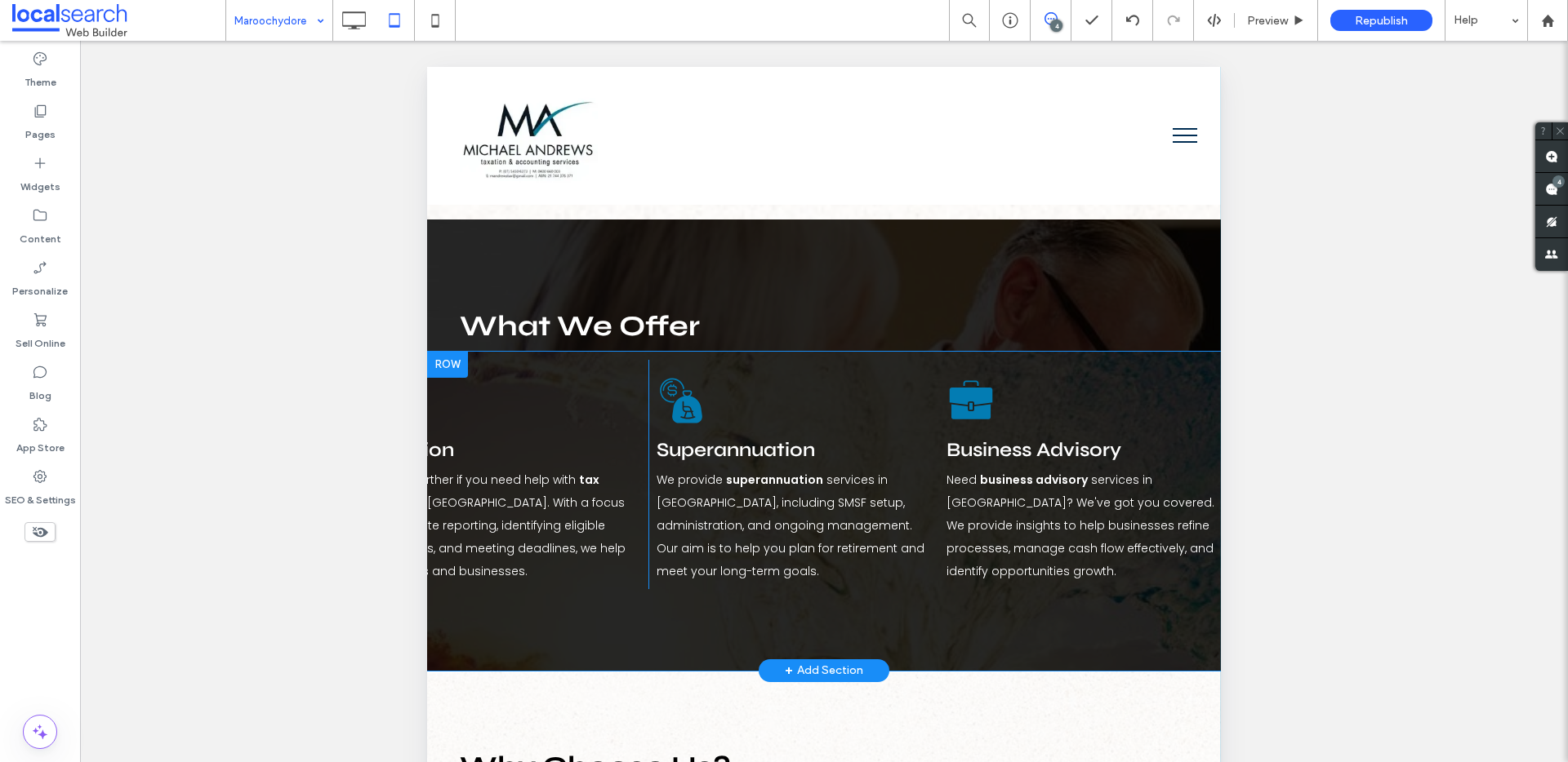
scroll to position [0, 395]
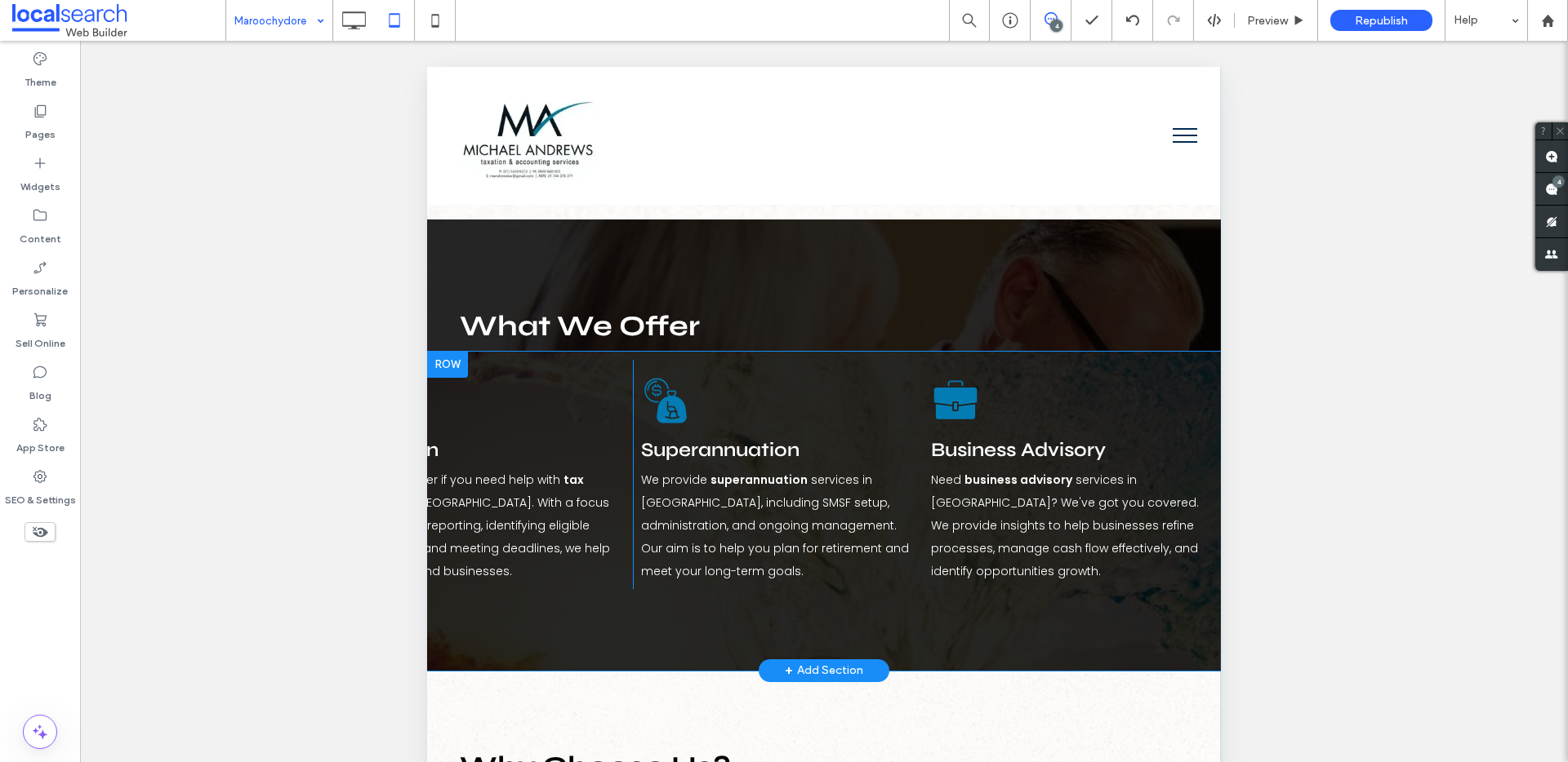
drag, startPoint x: 682, startPoint y: 590, endPoint x: 837, endPoint y: 530, distance: 166.2
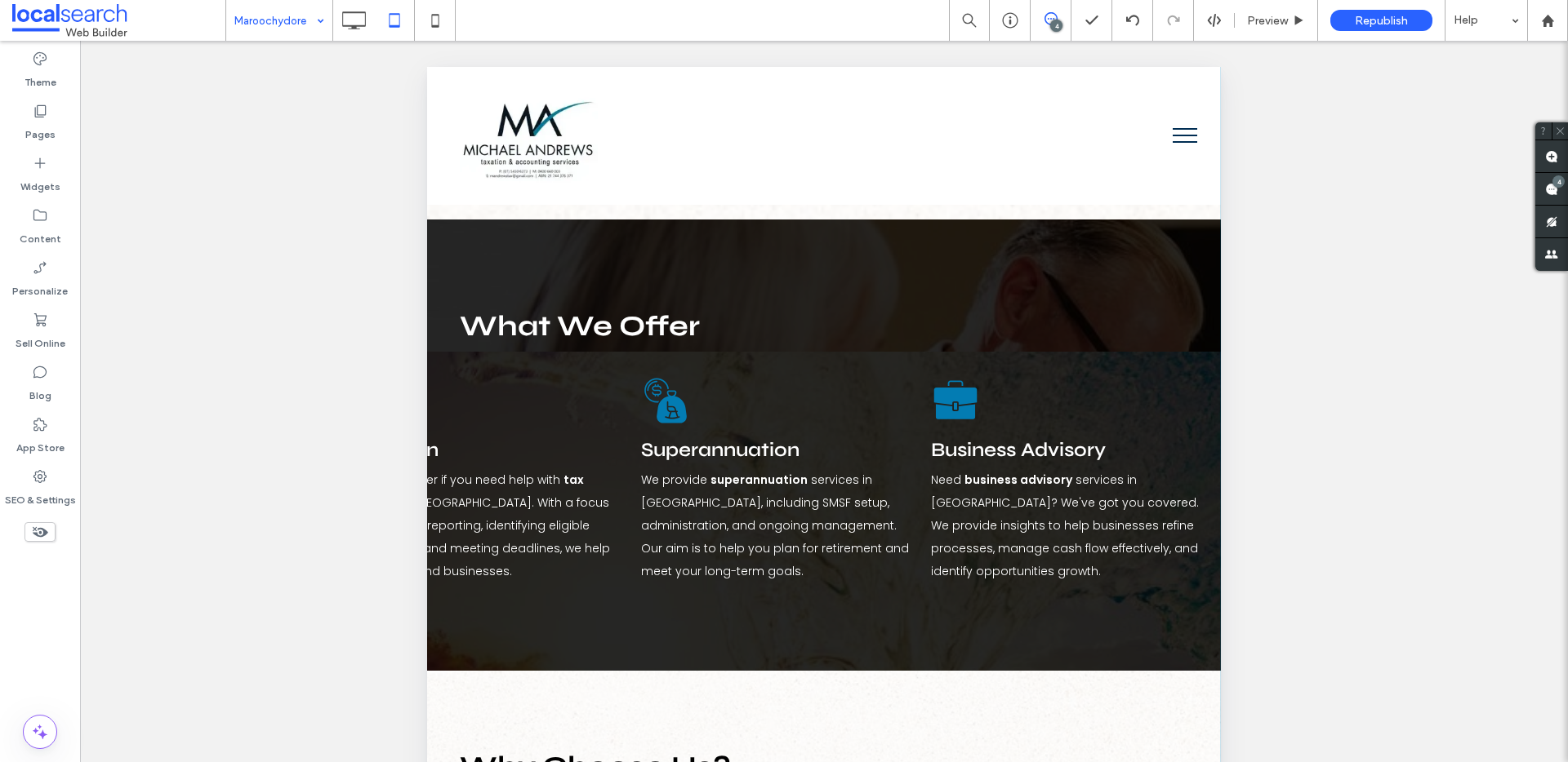
scroll to position [0, 0]
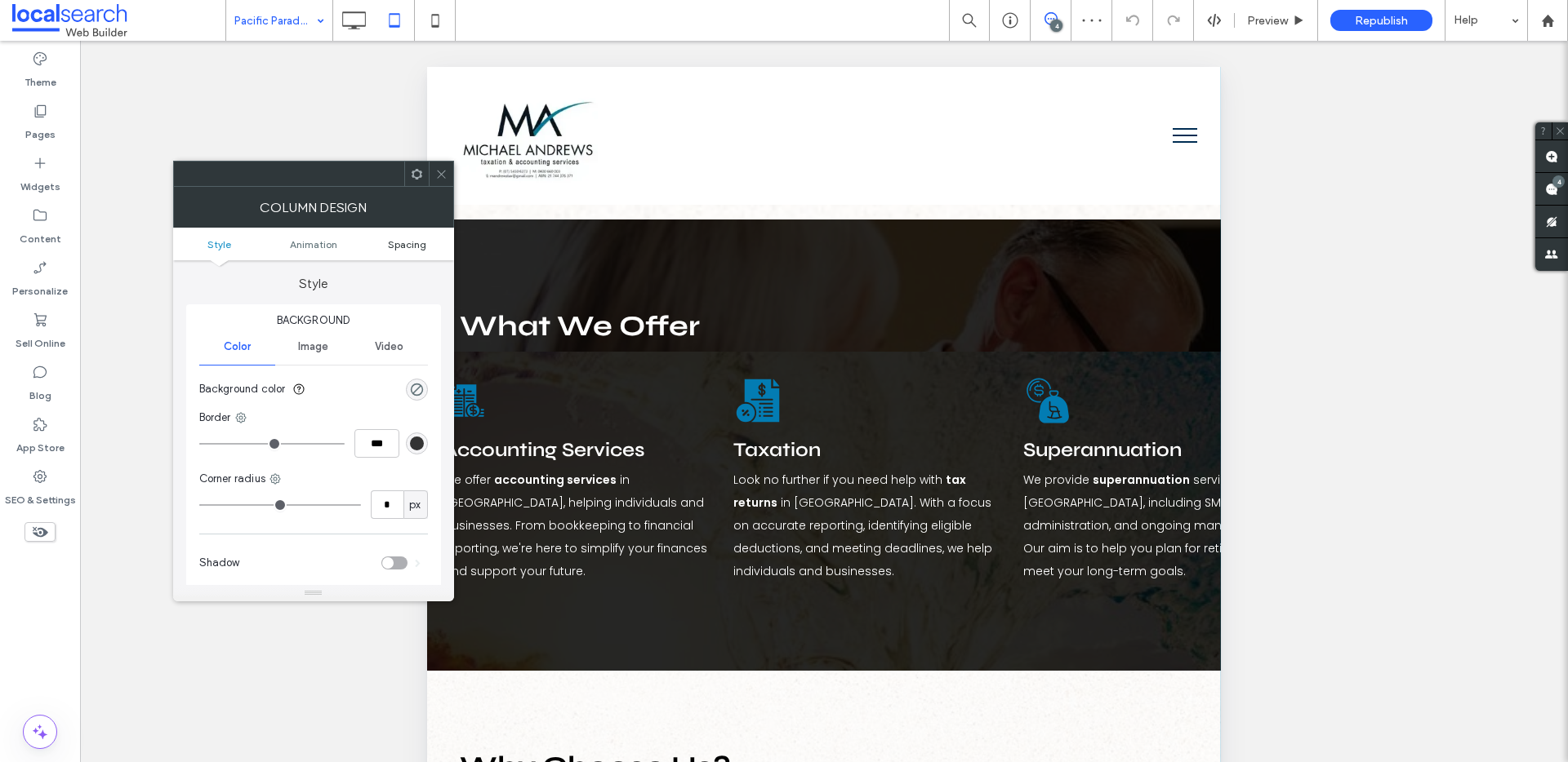
click at [409, 244] on span "Spacing" at bounding box center [407, 245] width 39 height 12
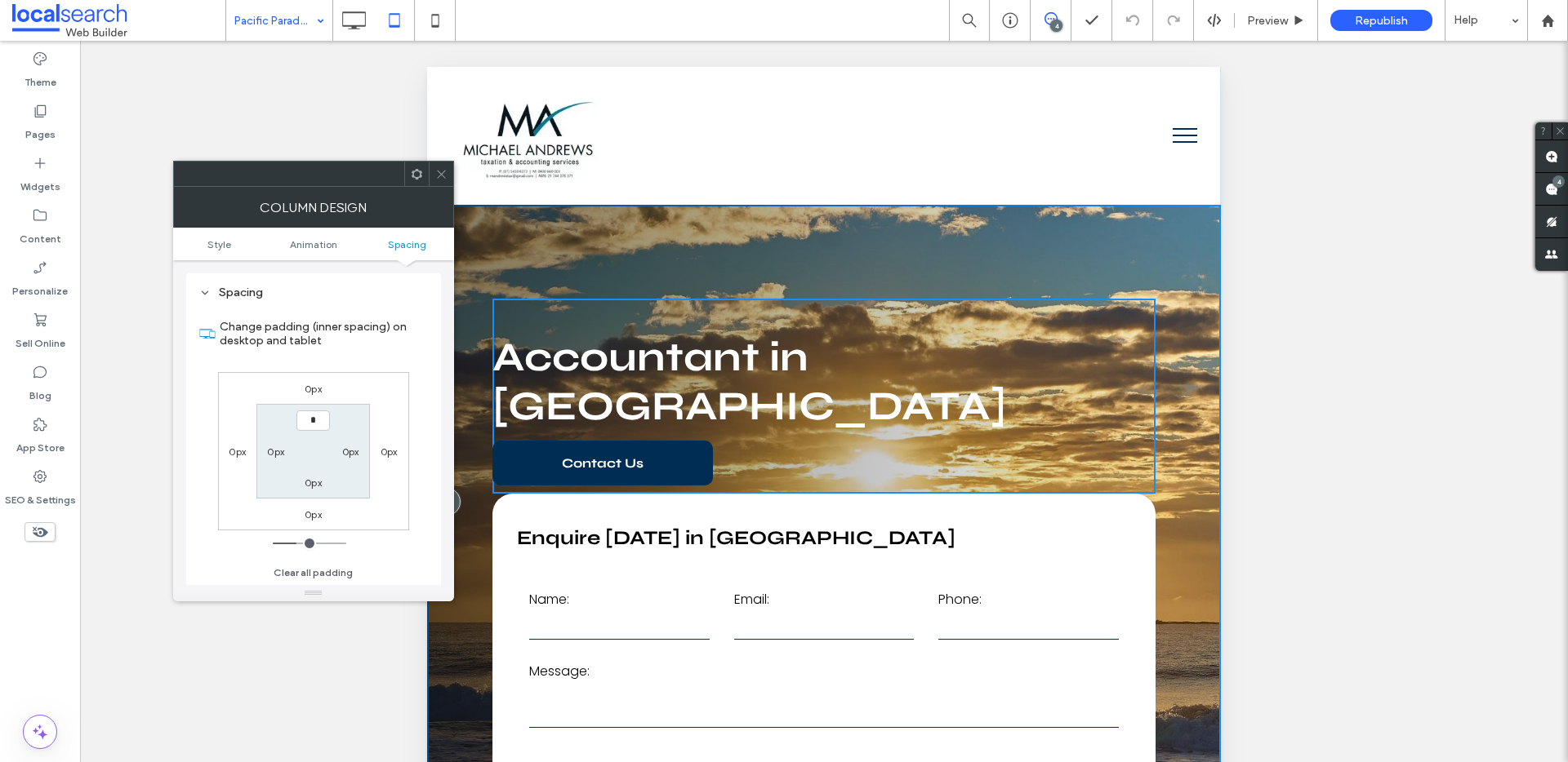
type input "***"
type input "*"
click at [432, 178] on div at bounding box center [441, 174] width 25 height 25
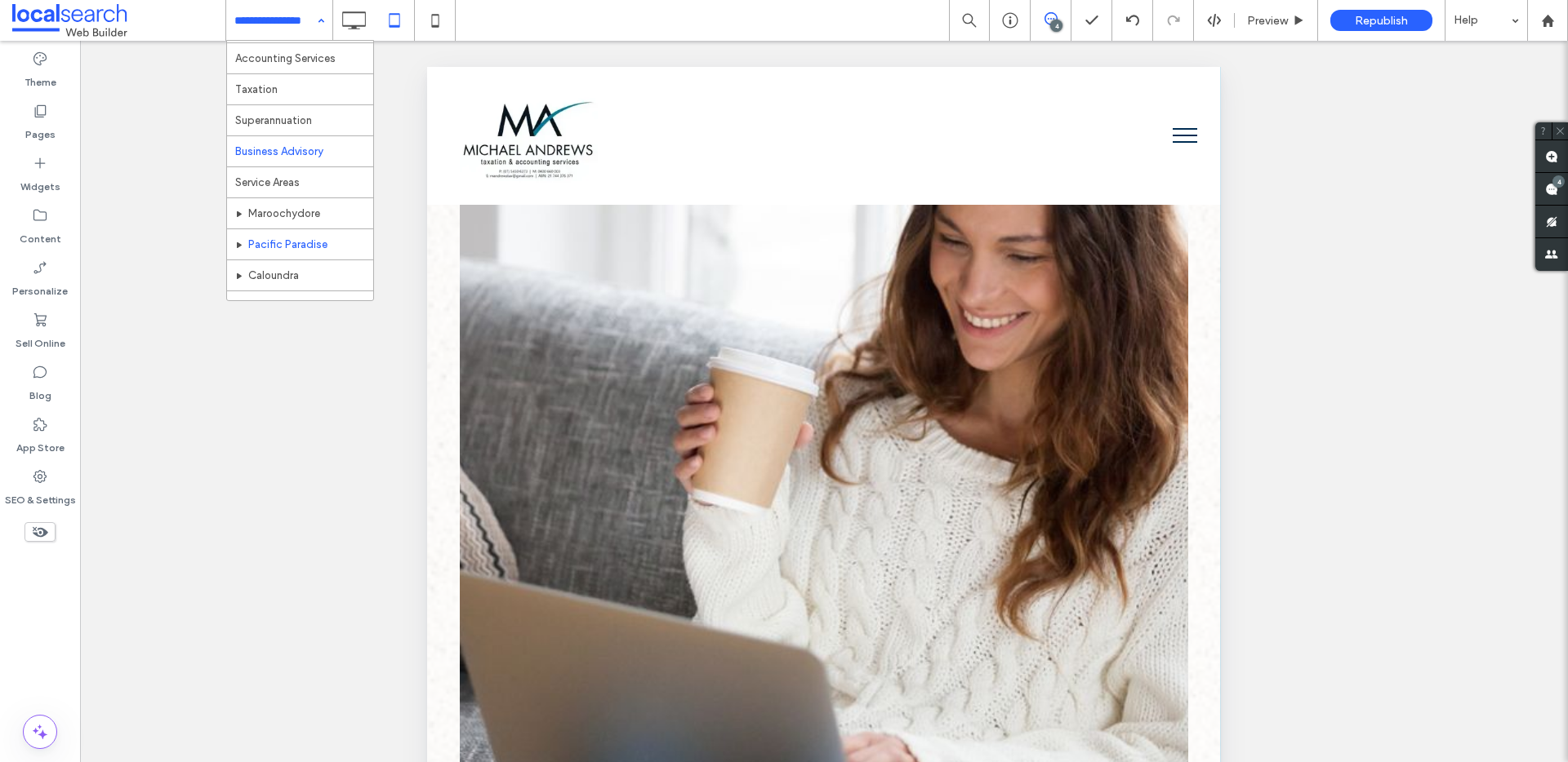
scroll to position [79, 0]
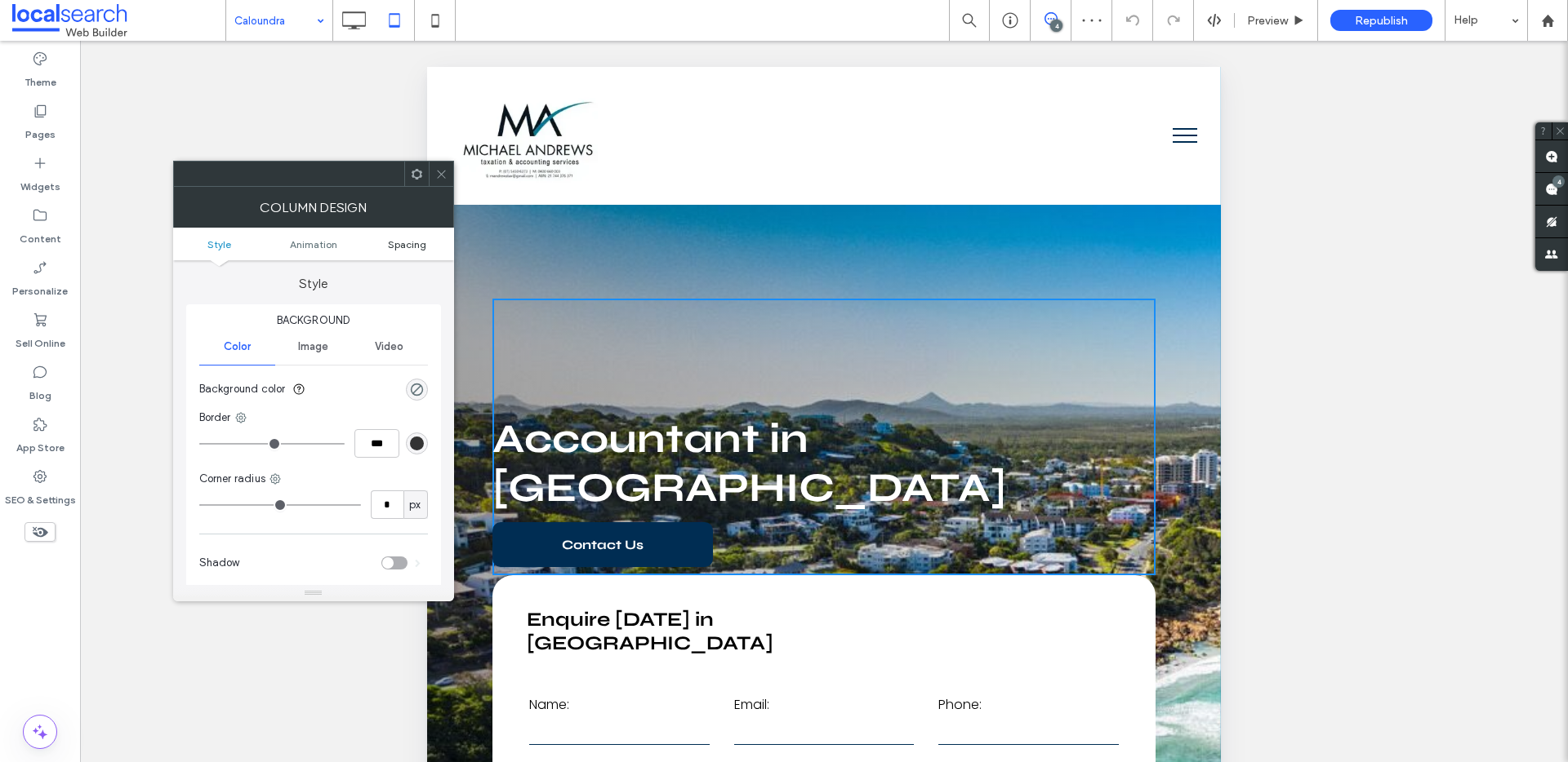
click at [405, 243] on span "Spacing" at bounding box center [407, 245] width 39 height 12
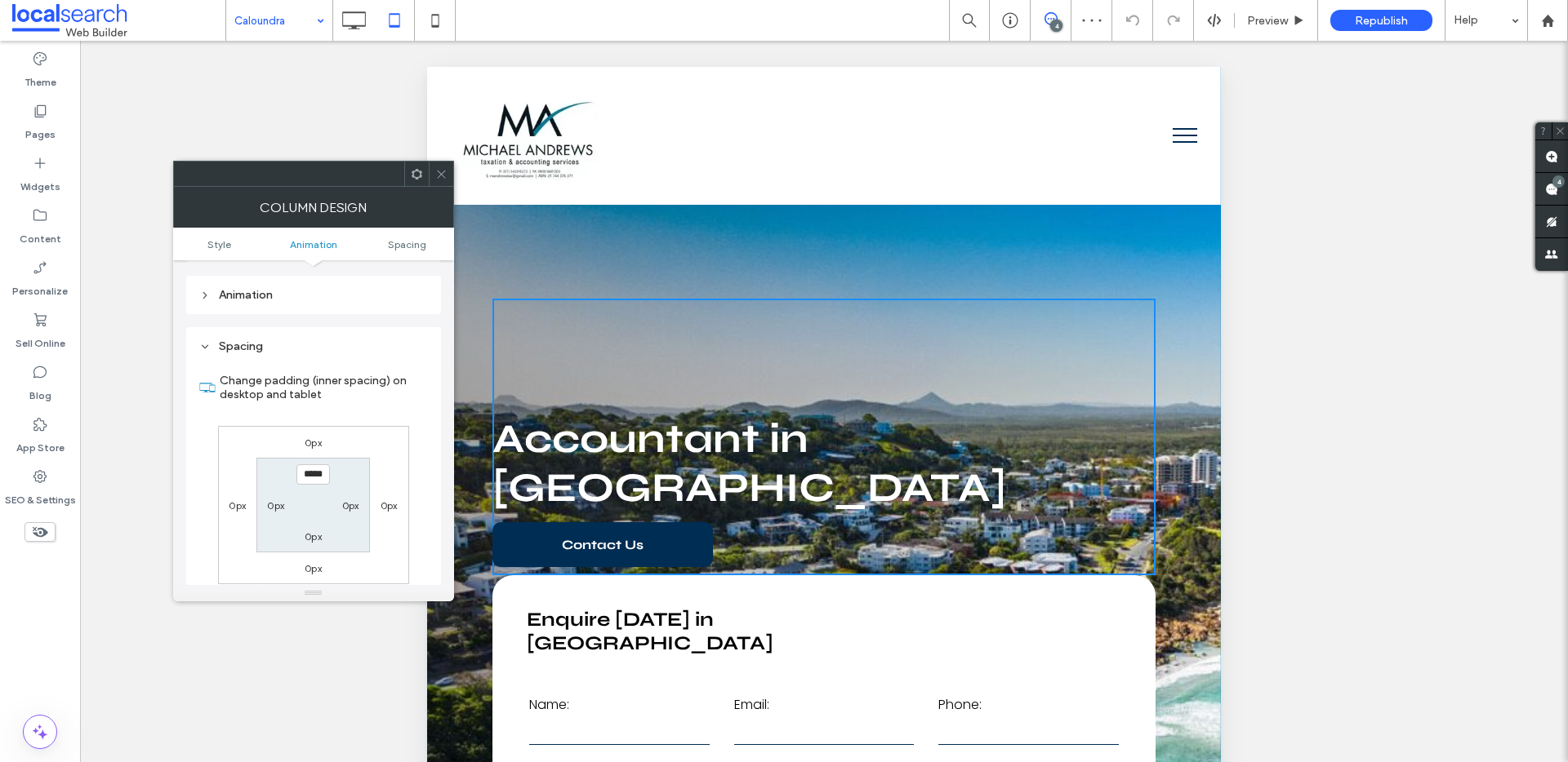
scroll to position [383, 0]
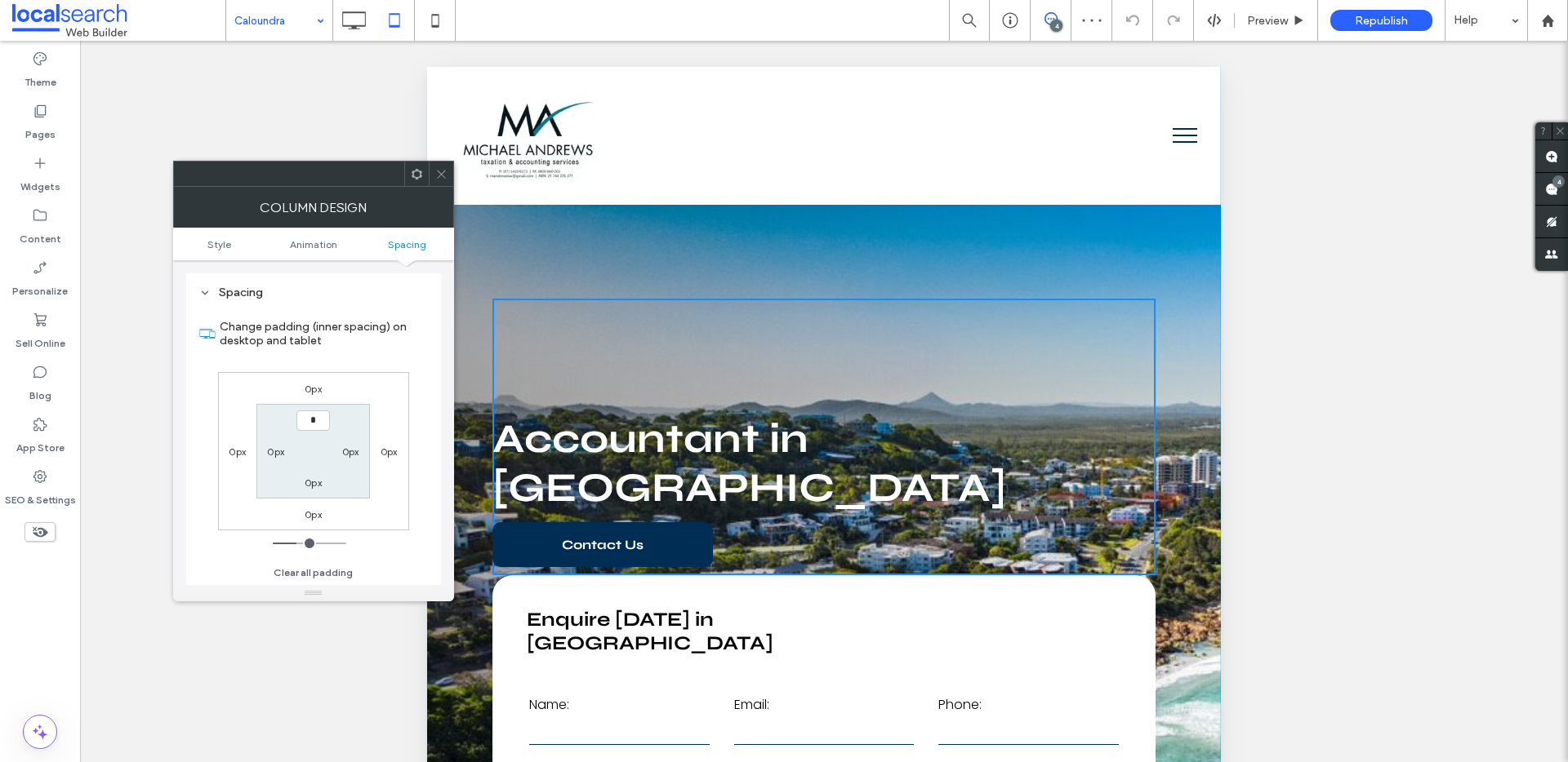
type input "***"
type input "*"
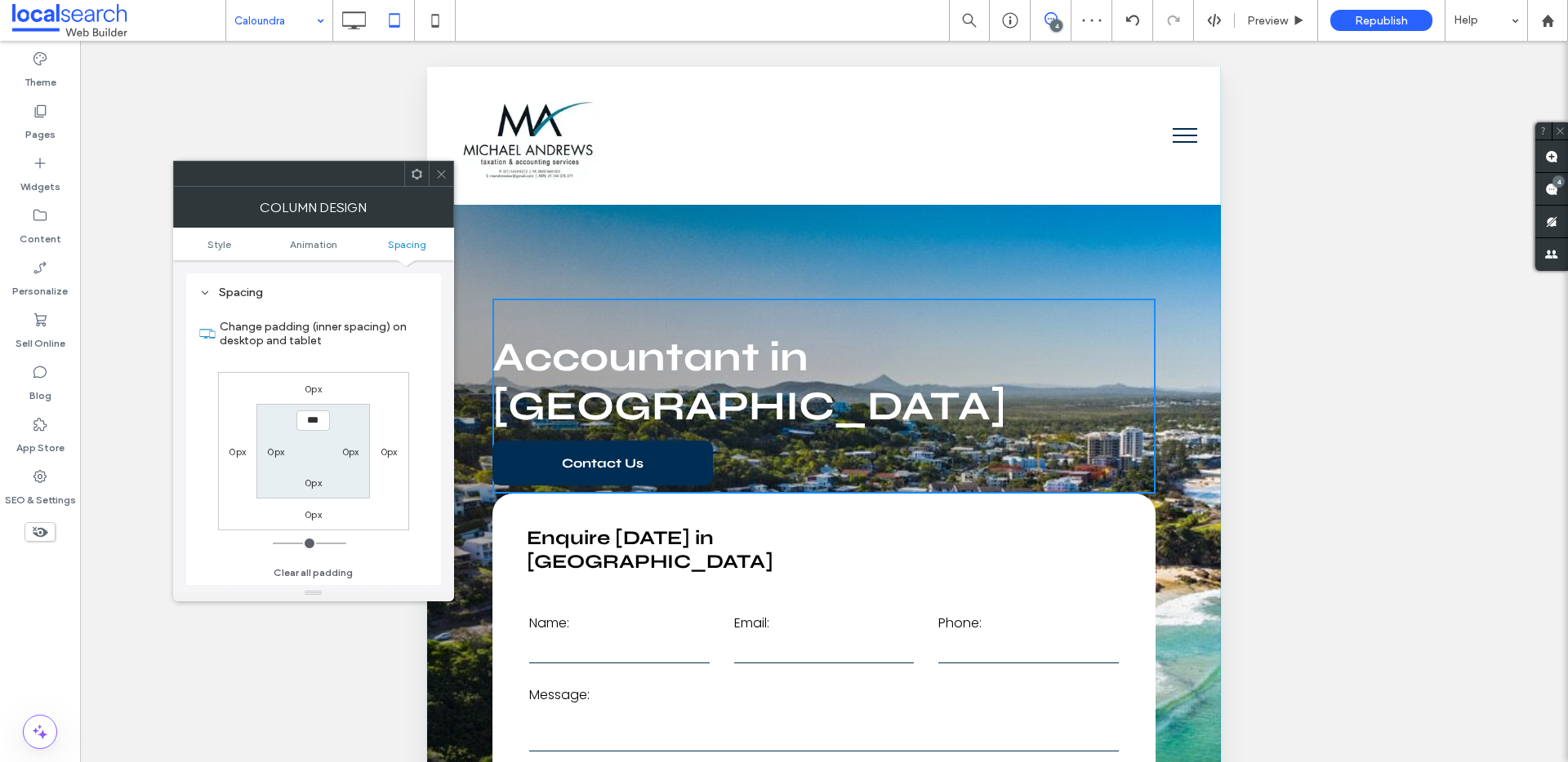
click at [445, 168] on icon at bounding box center [442, 174] width 12 height 12
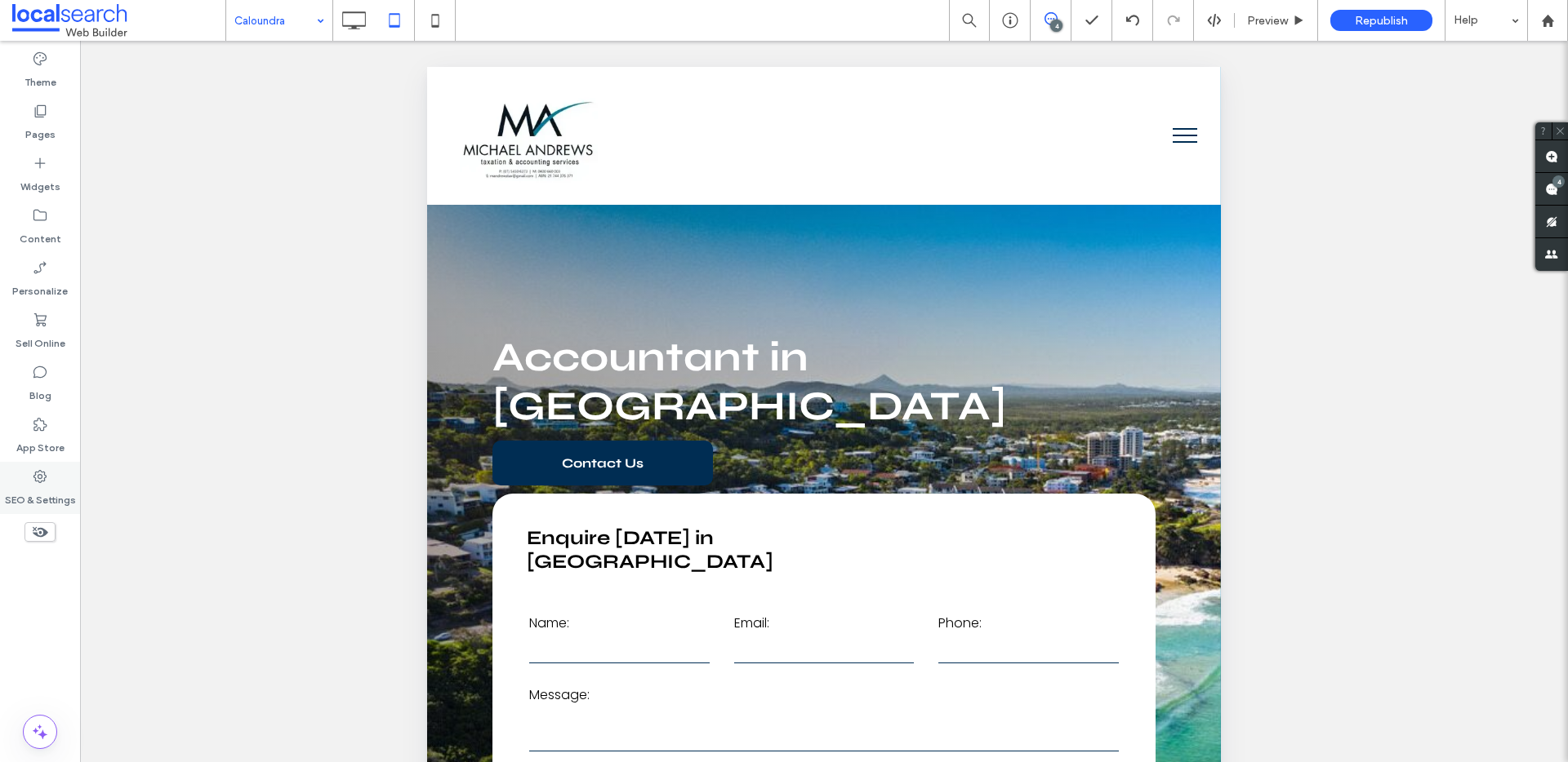
click at [41, 497] on label "SEO & Settings" at bounding box center [41, 496] width 71 height 23
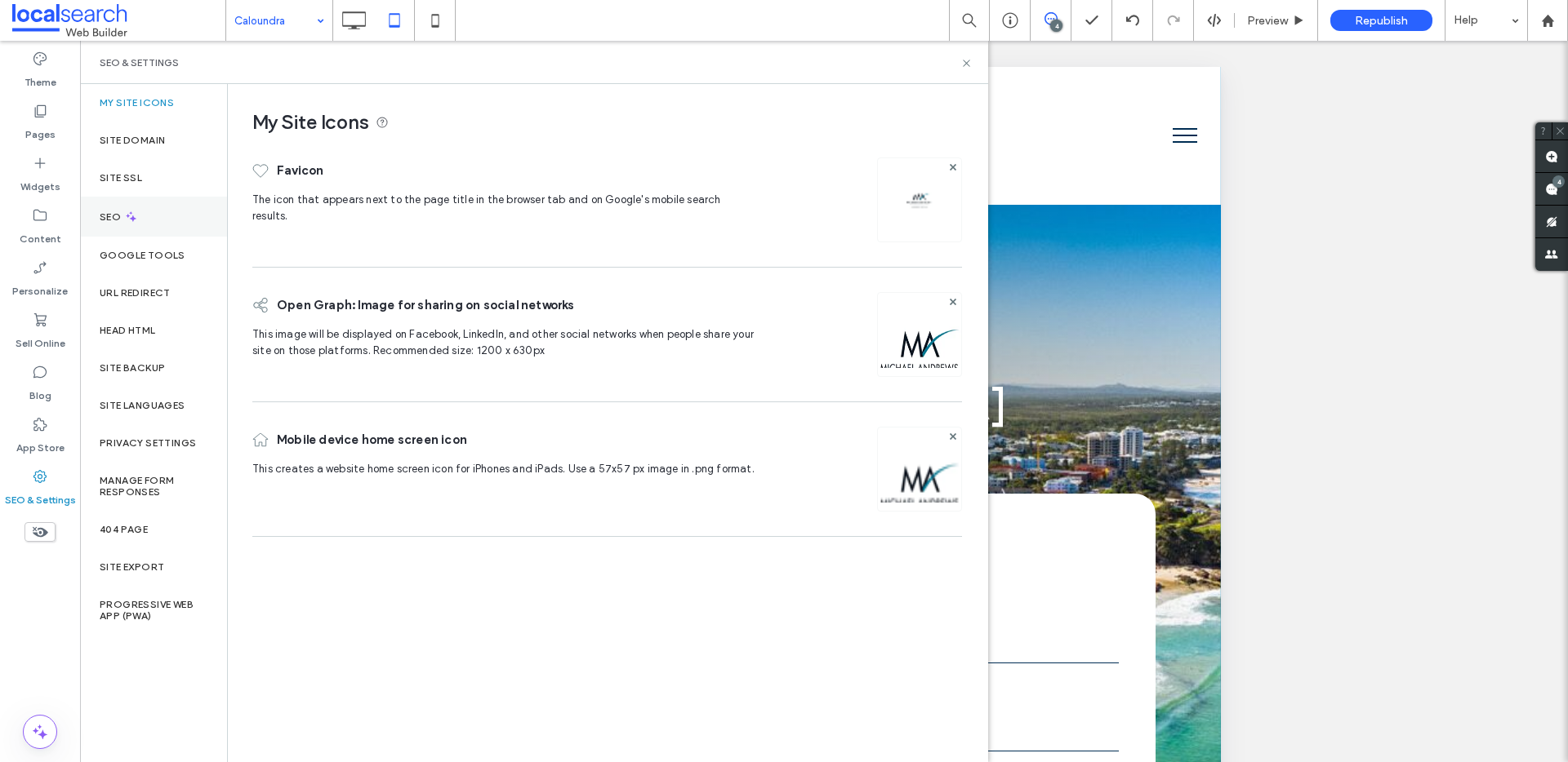
click at [120, 206] on div "SEO" at bounding box center [153, 216] width 147 height 40
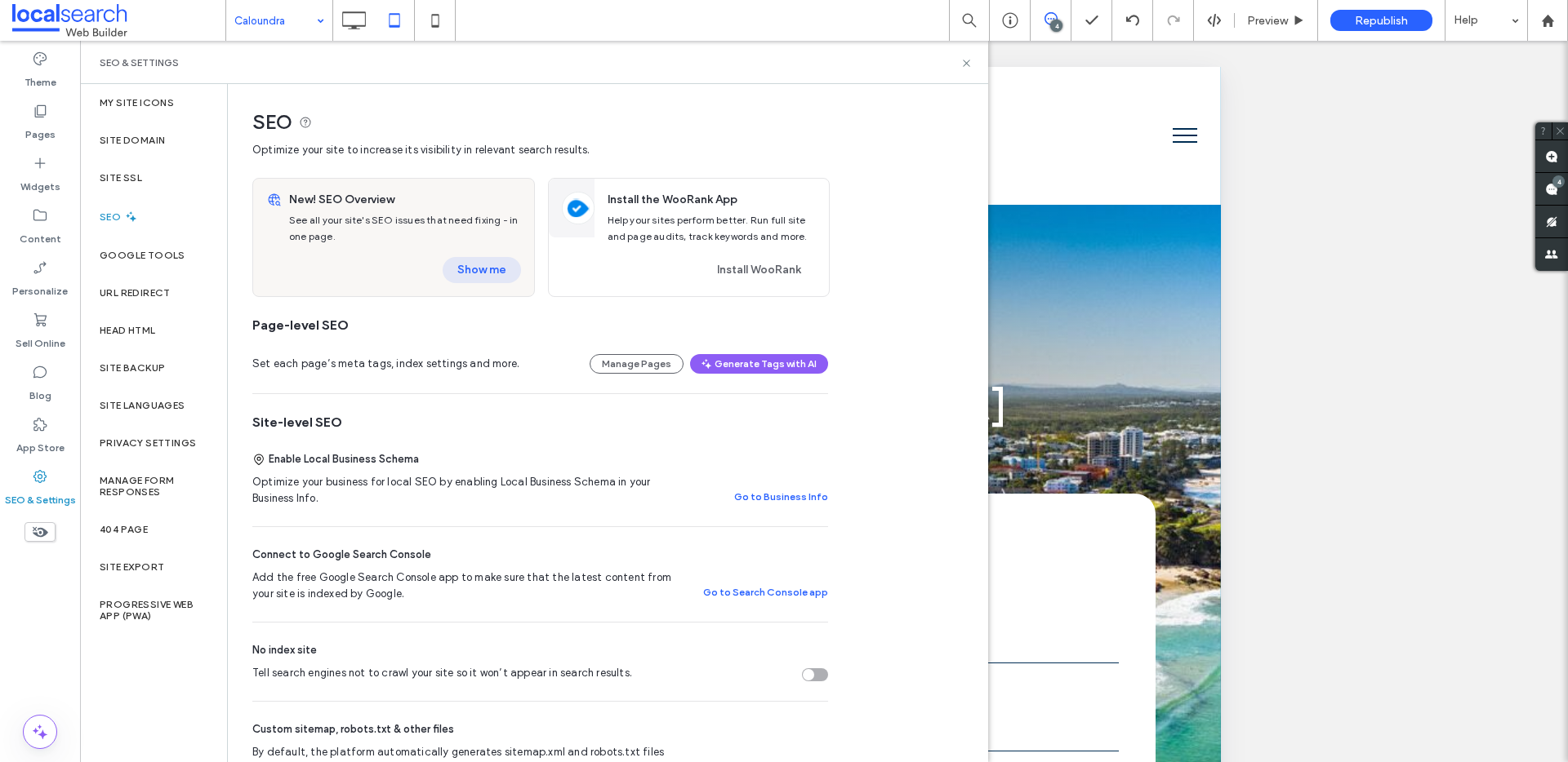
click at [472, 267] on button "Show me" at bounding box center [481, 270] width 78 height 26
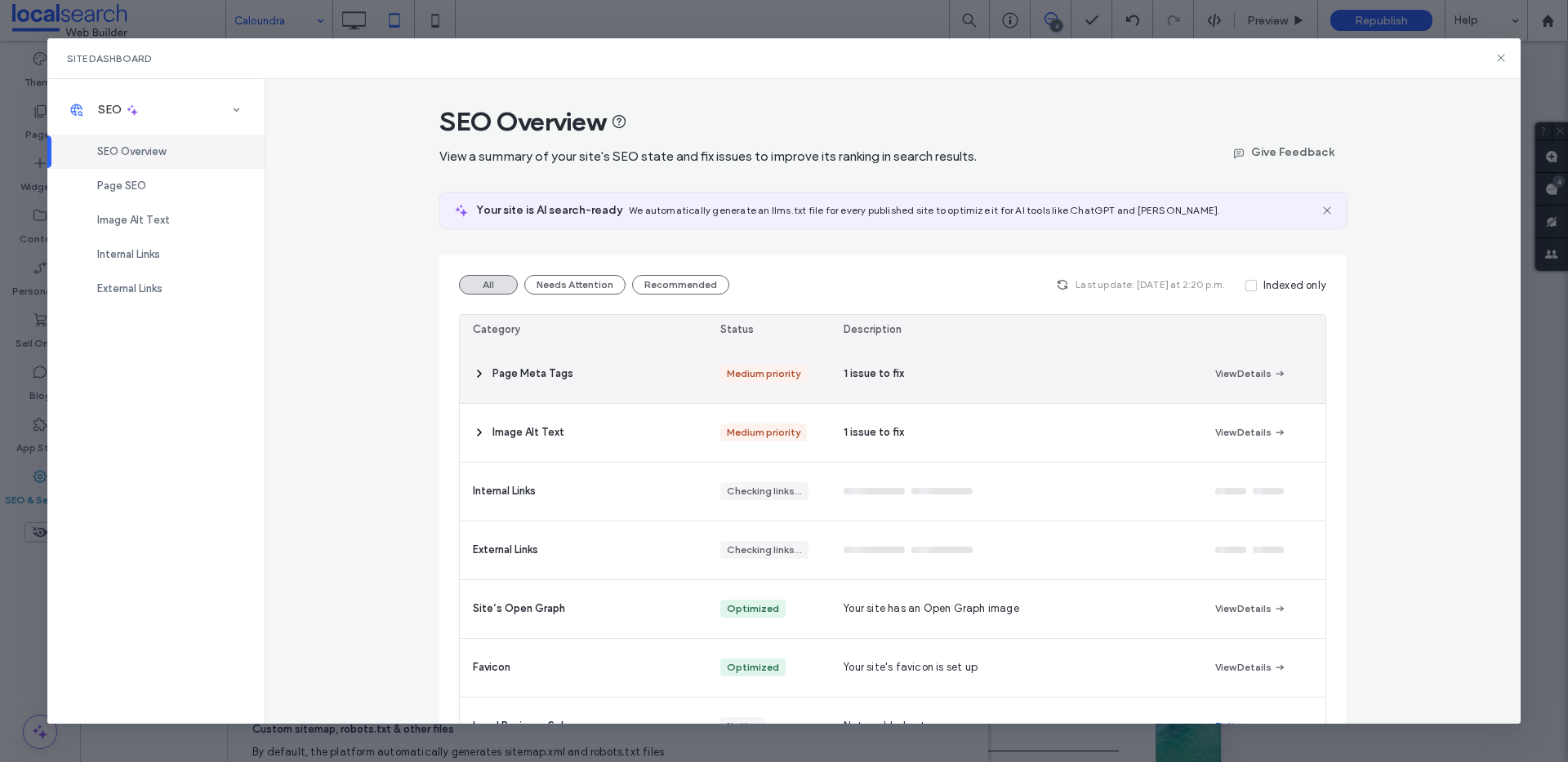
click at [472, 378] on icon at bounding box center [479, 374] width 13 height 13
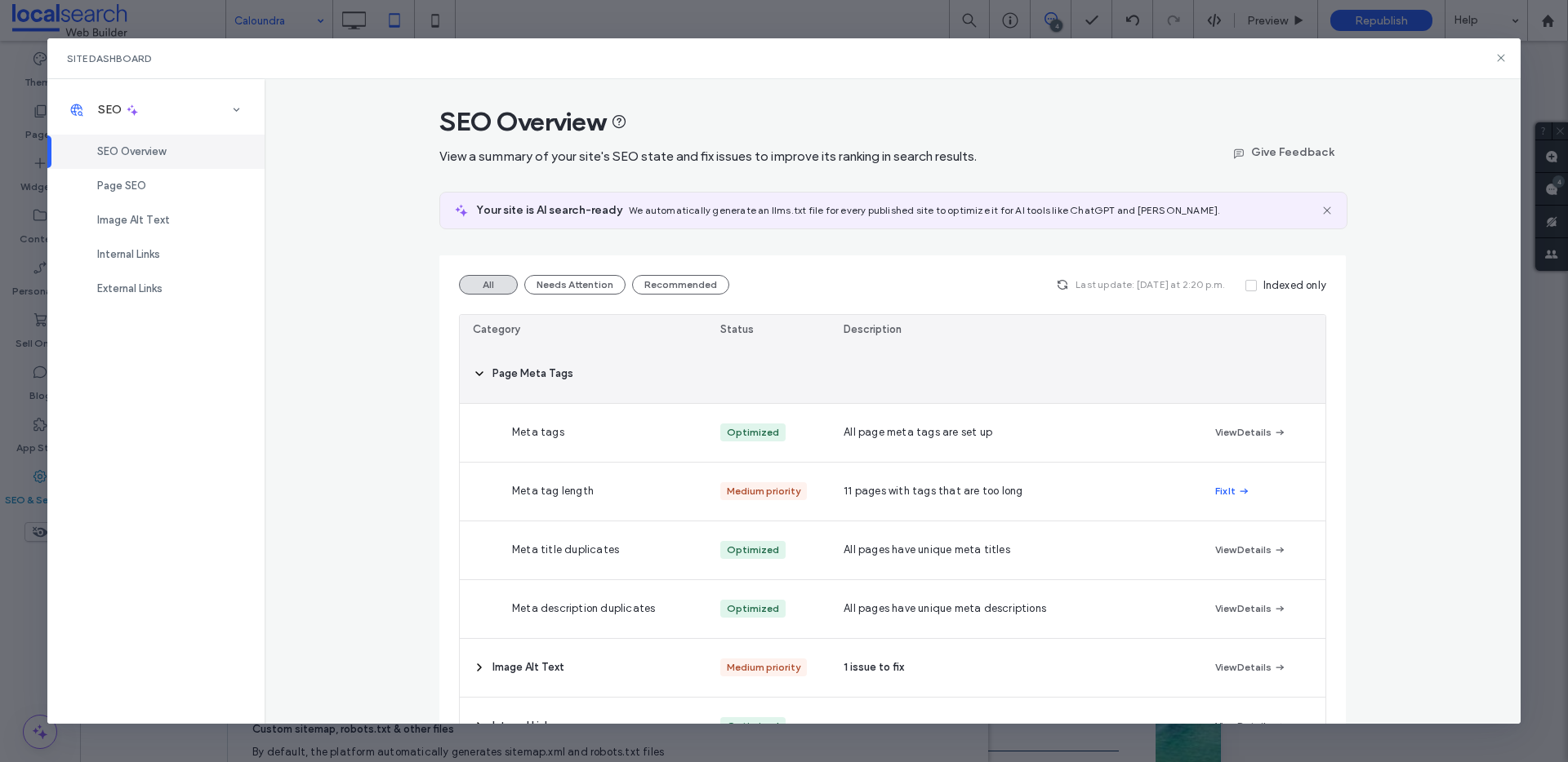
click at [462, 374] on div "Page Meta Tags" at bounding box center [583, 374] width 248 height 58
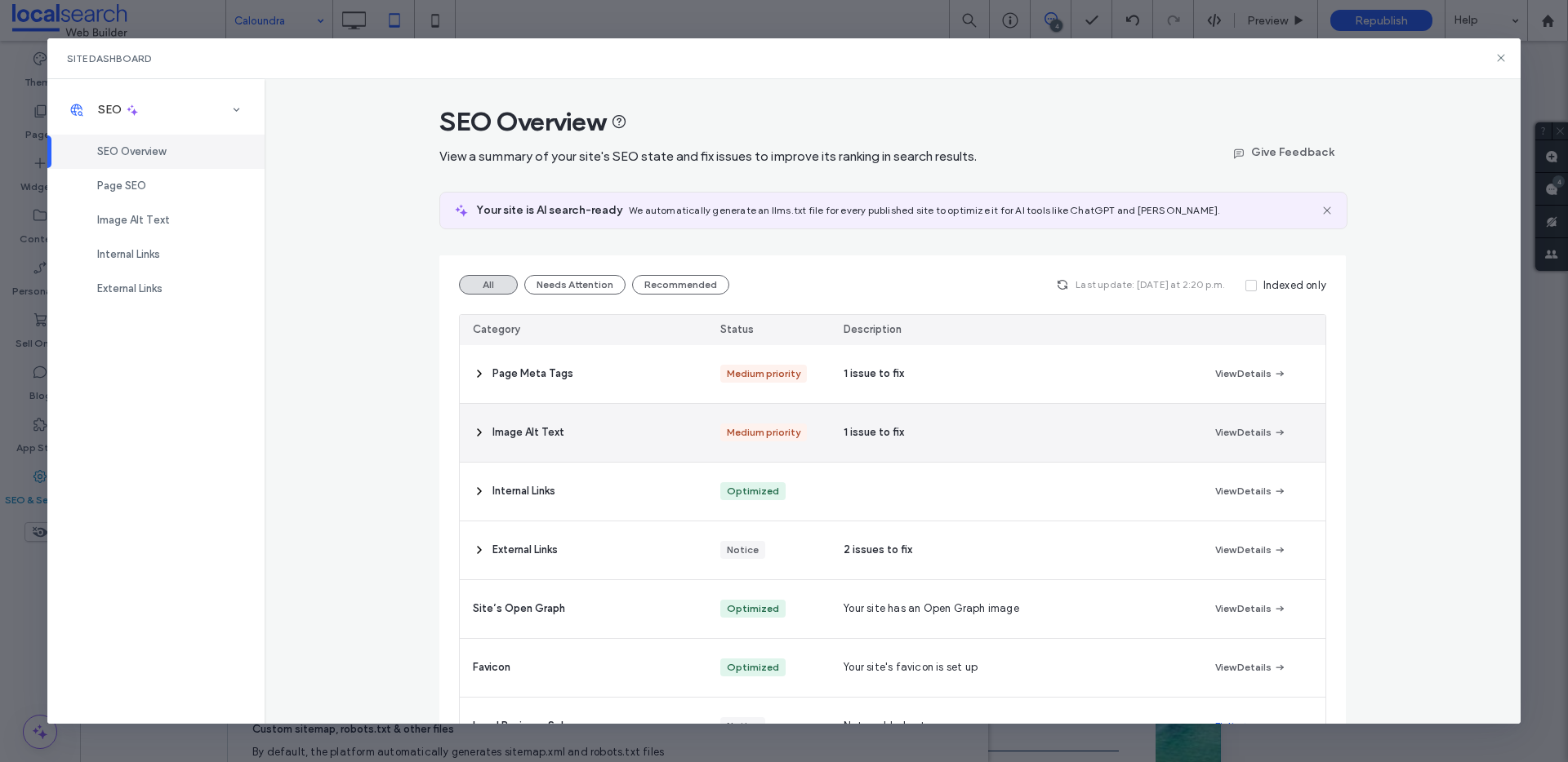
click at [477, 428] on icon at bounding box center [479, 433] width 13 height 13
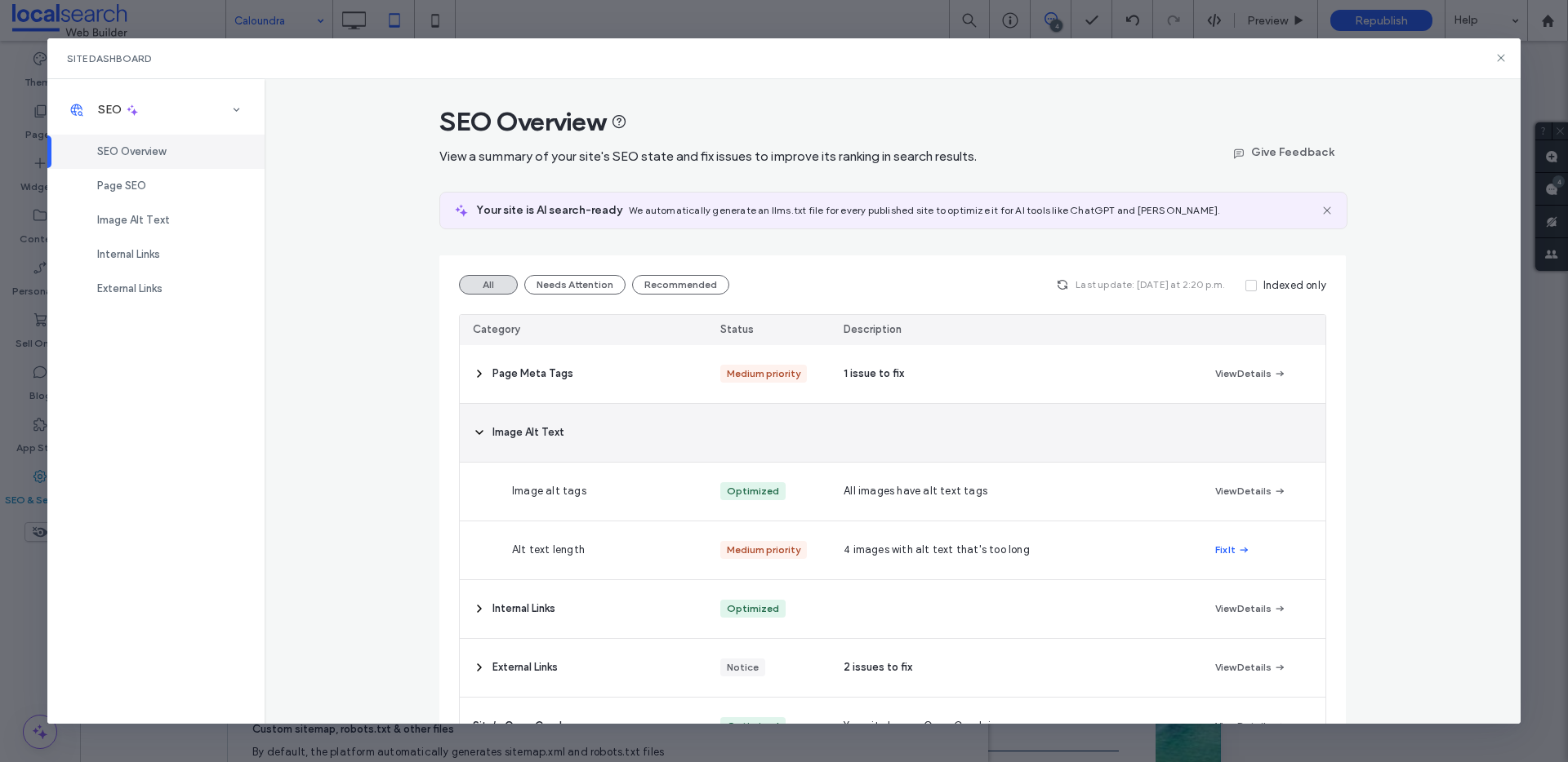
click at [475, 429] on icon at bounding box center [479, 433] width 13 height 13
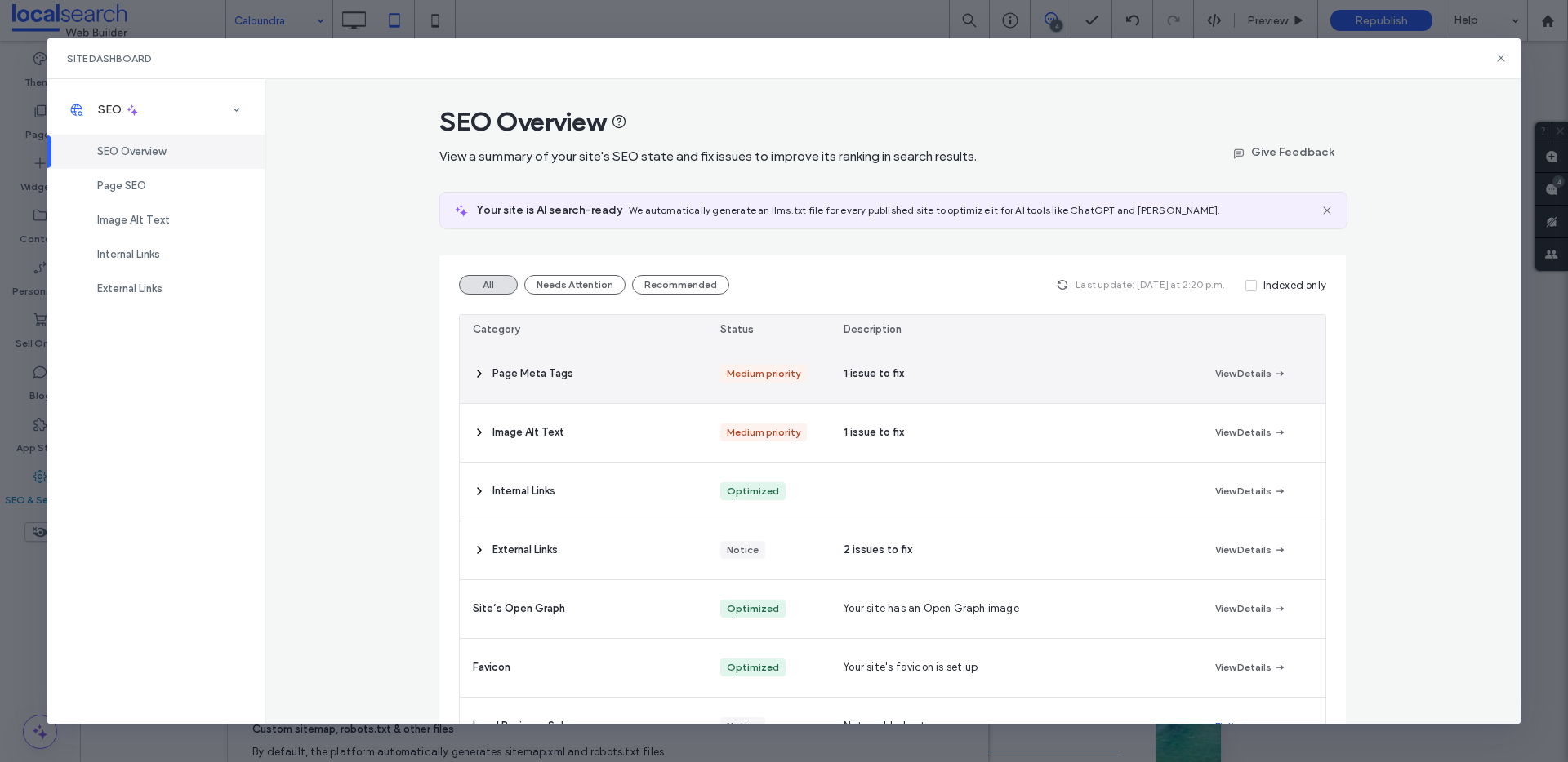
click at [479, 385] on span at bounding box center [479, 374] width 13 height 58
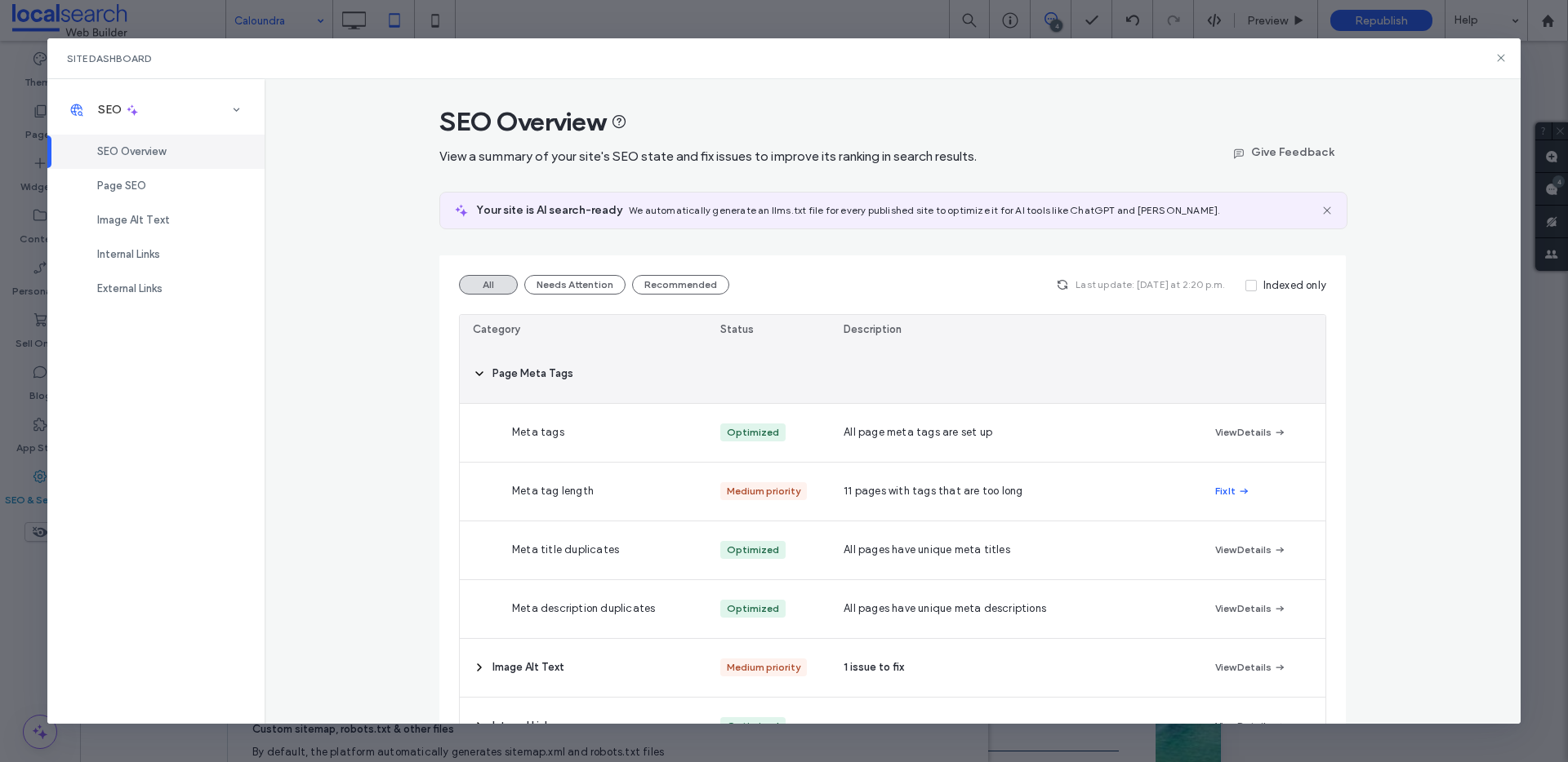
click at [479, 382] on div "Page Meta Tags" at bounding box center [583, 374] width 248 height 58
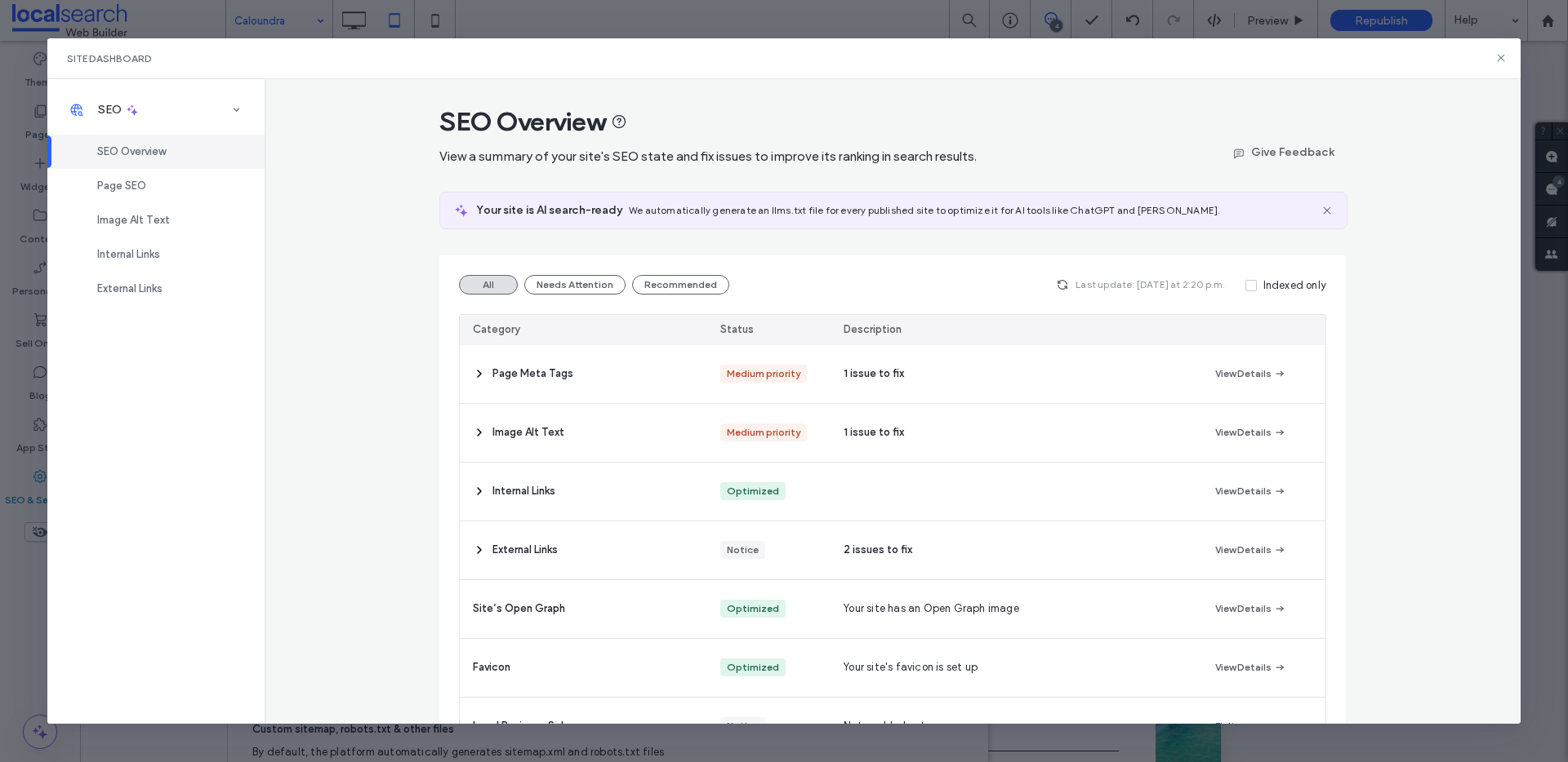
click at [1498, 60] on icon at bounding box center [1501, 57] width 13 height 13
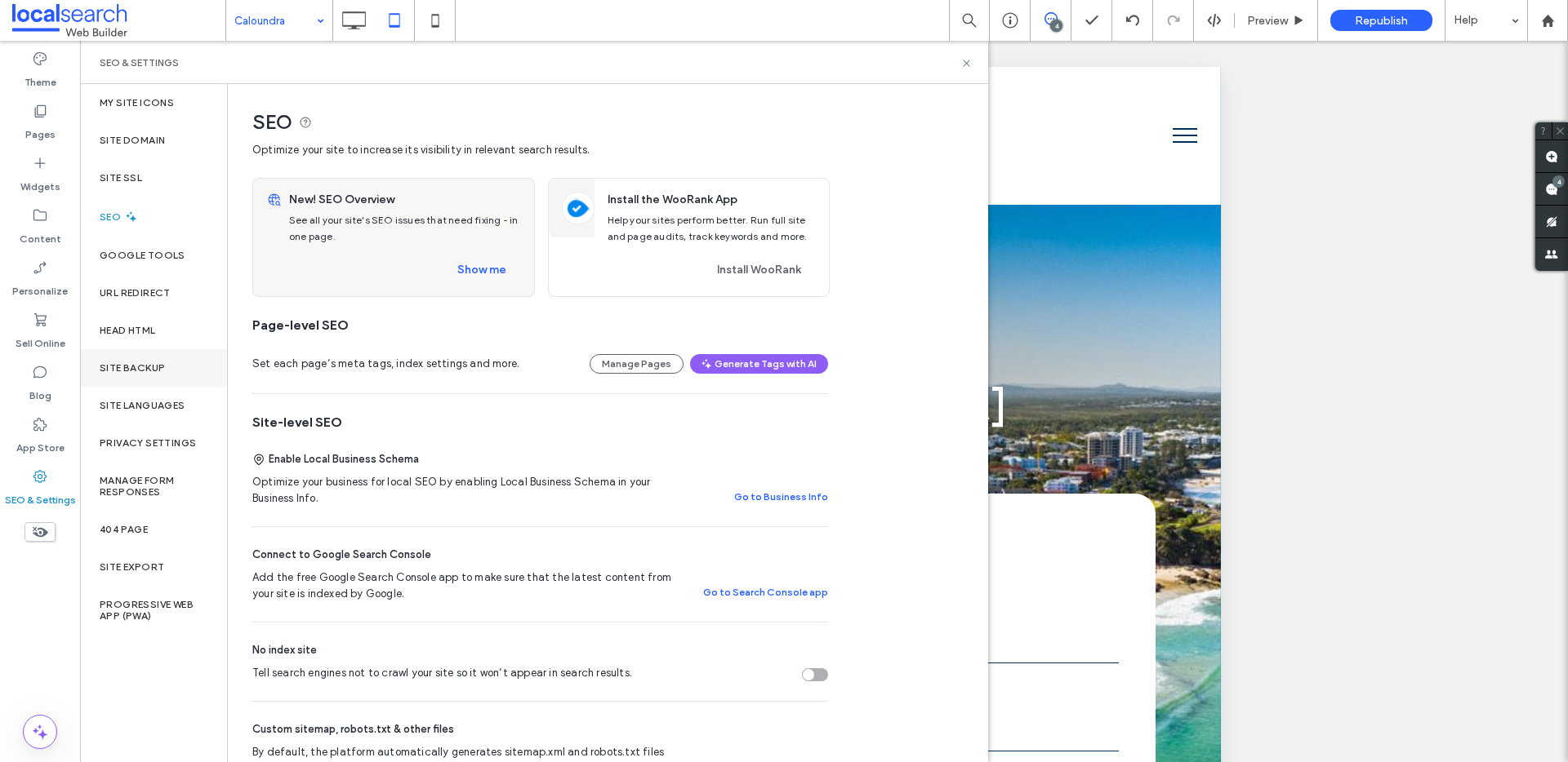
click at [145, 374] on div "Site Backup" at bounding box center [153, 368] width 147 height 38
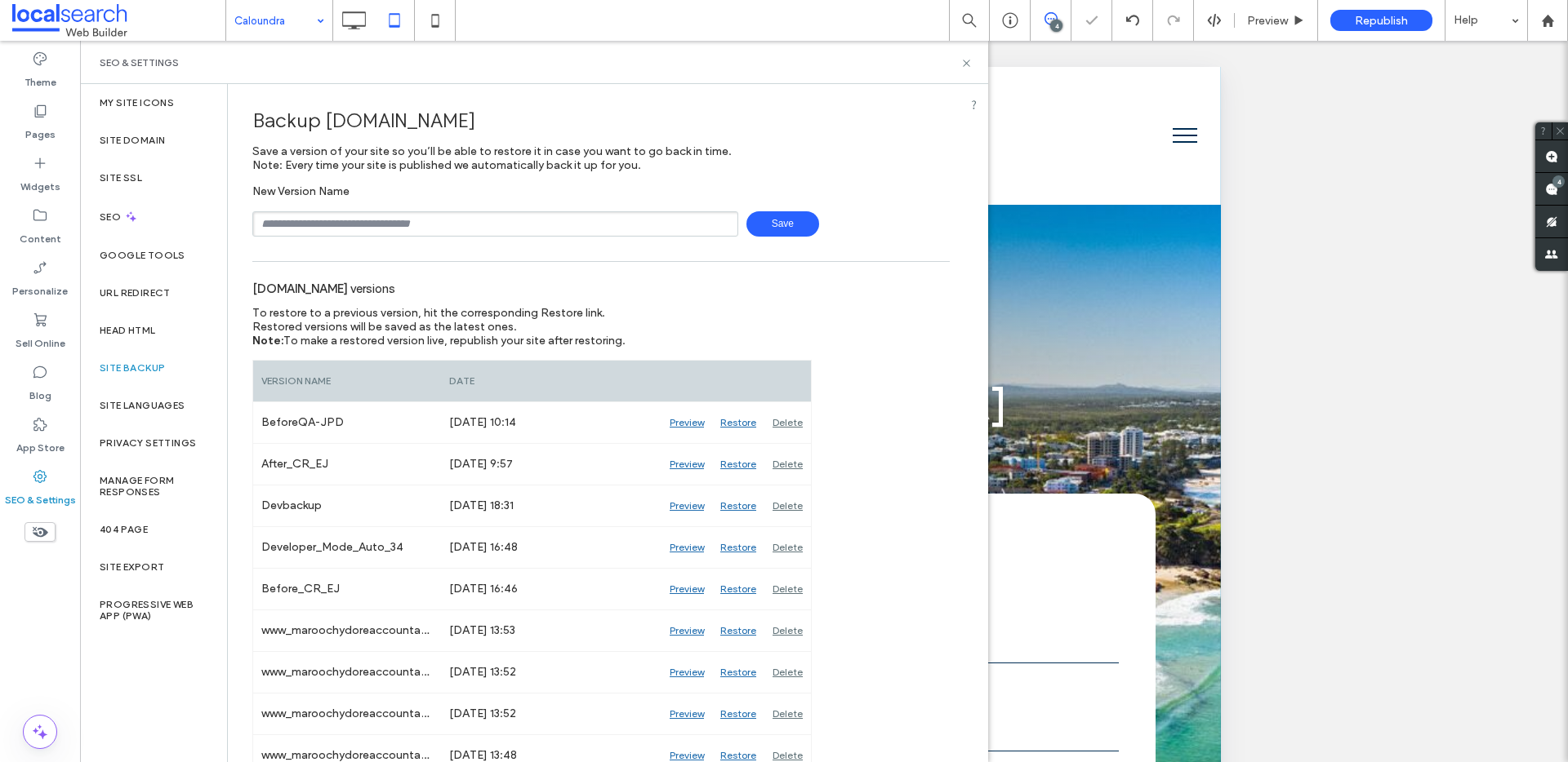
click at [332, 226] on input "text" at bounding box center [494, 224] width 486 height 26
click at [293, 227] on input "text" at bounding box center [494, 224] width 486 height 26
type input "**********"
click at [786, 217] on span "Save" at bounding box center [783, 224] width 72 height 26
click at [967, 64] on icon at bounding box center [967, 63] width 12 height 12
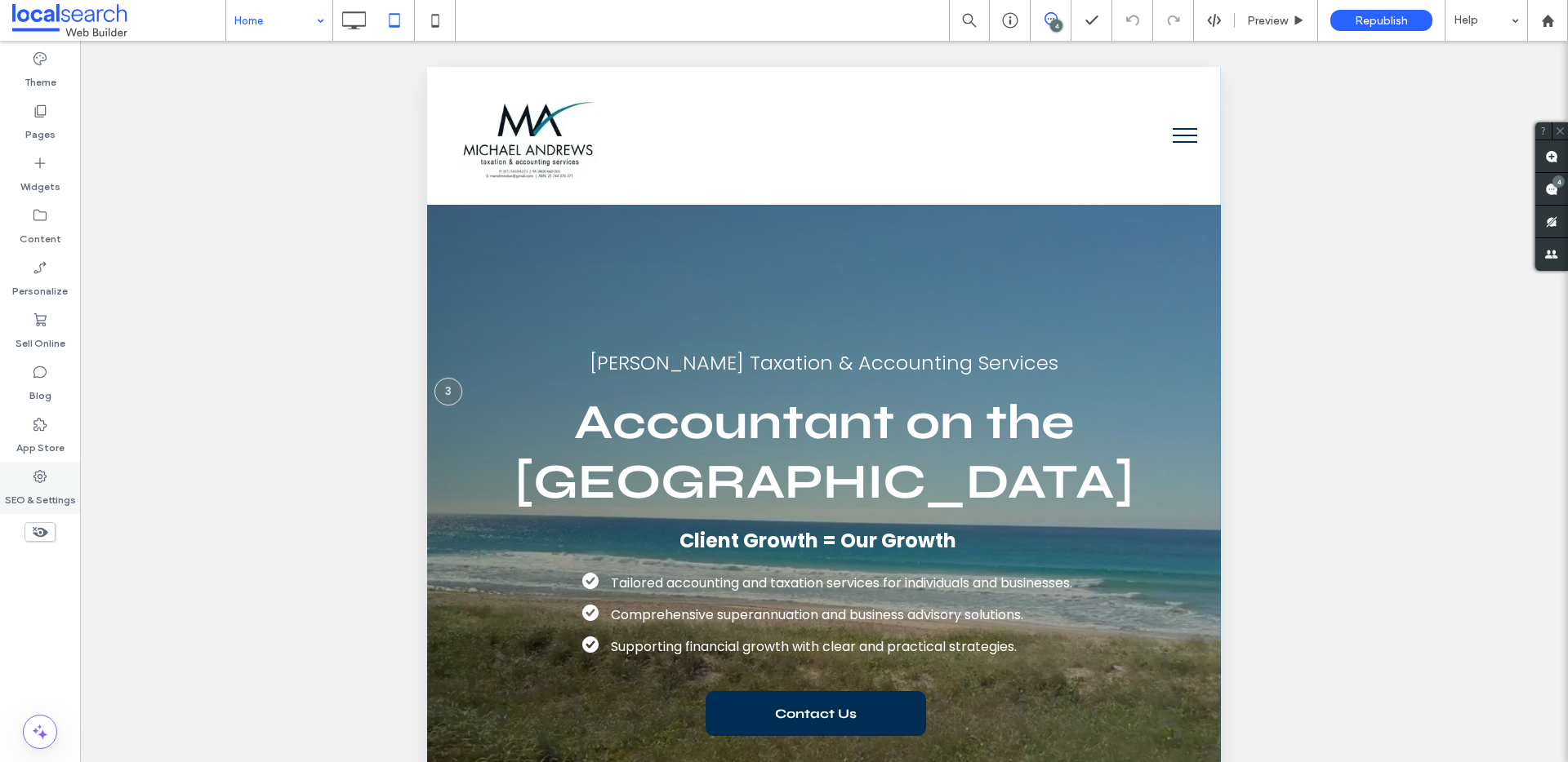
click at [29, 470] on div "SEO & Settings" at bounding box center [40, 487] width 80 height 52
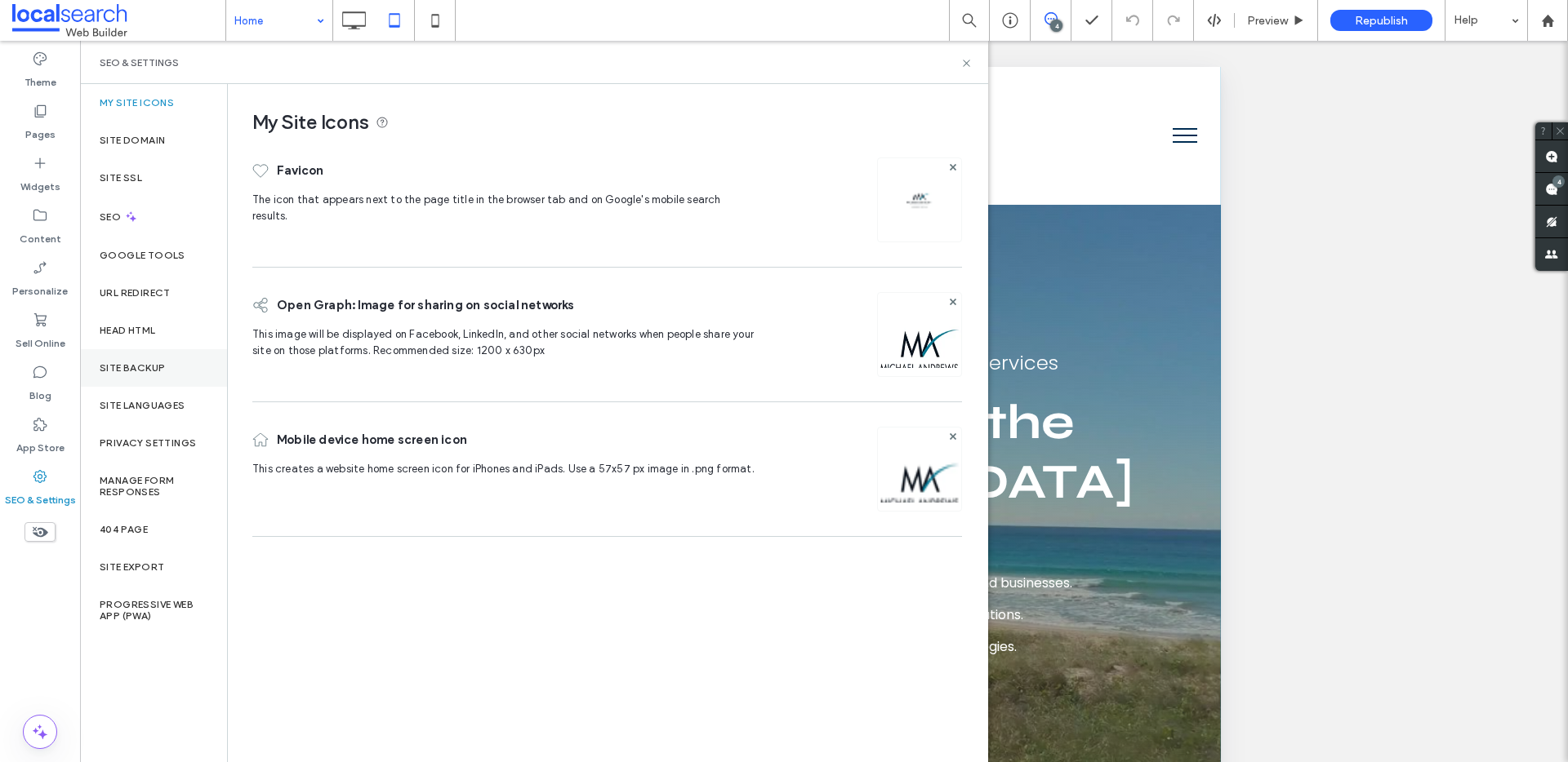
click at [141, 364] on label "Site Backup" at bounding box center [132, 367] width 65 height 11
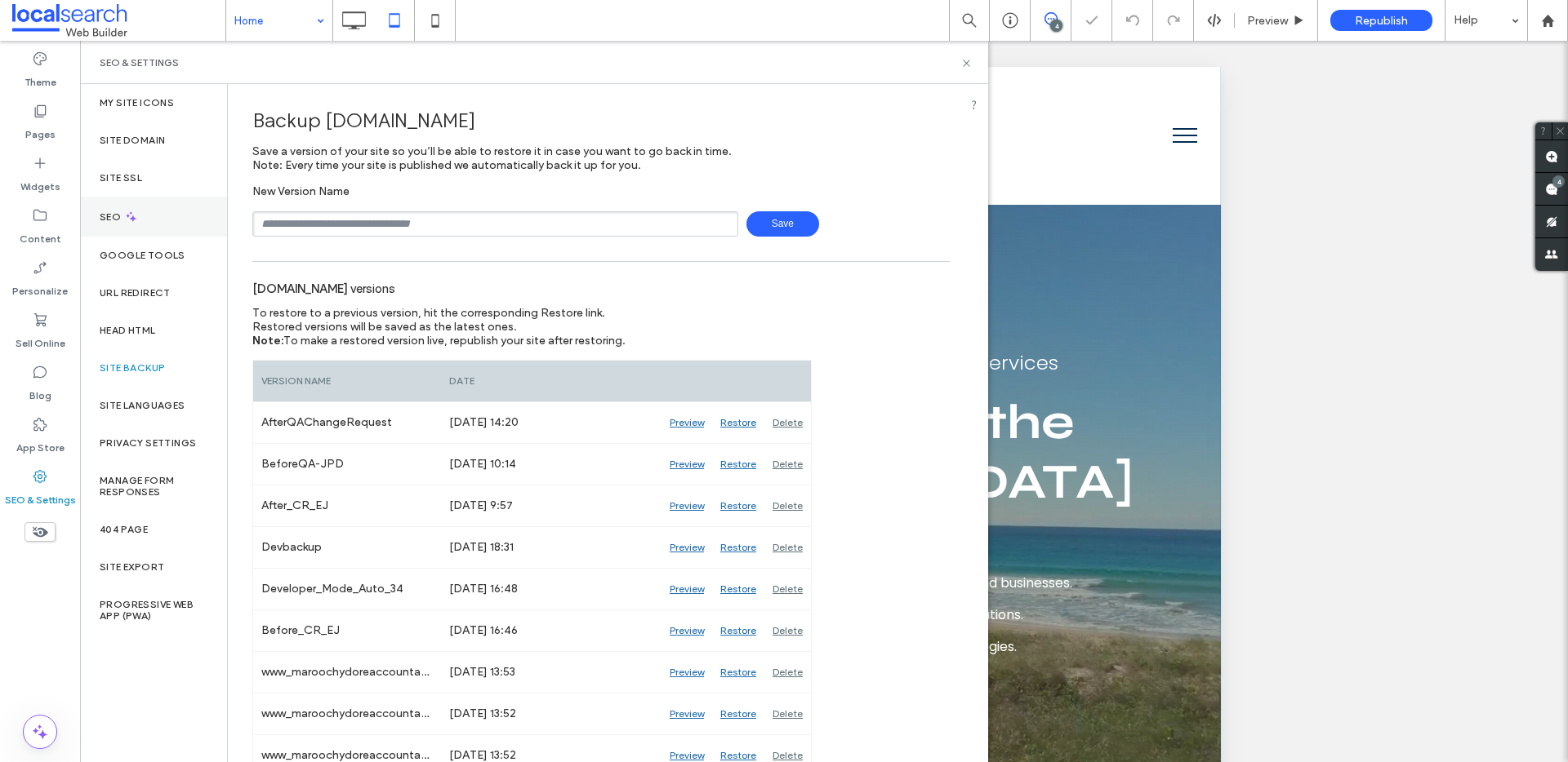
click at [127, 211] on icon at bounding box center [131, 217] width 14 height 14
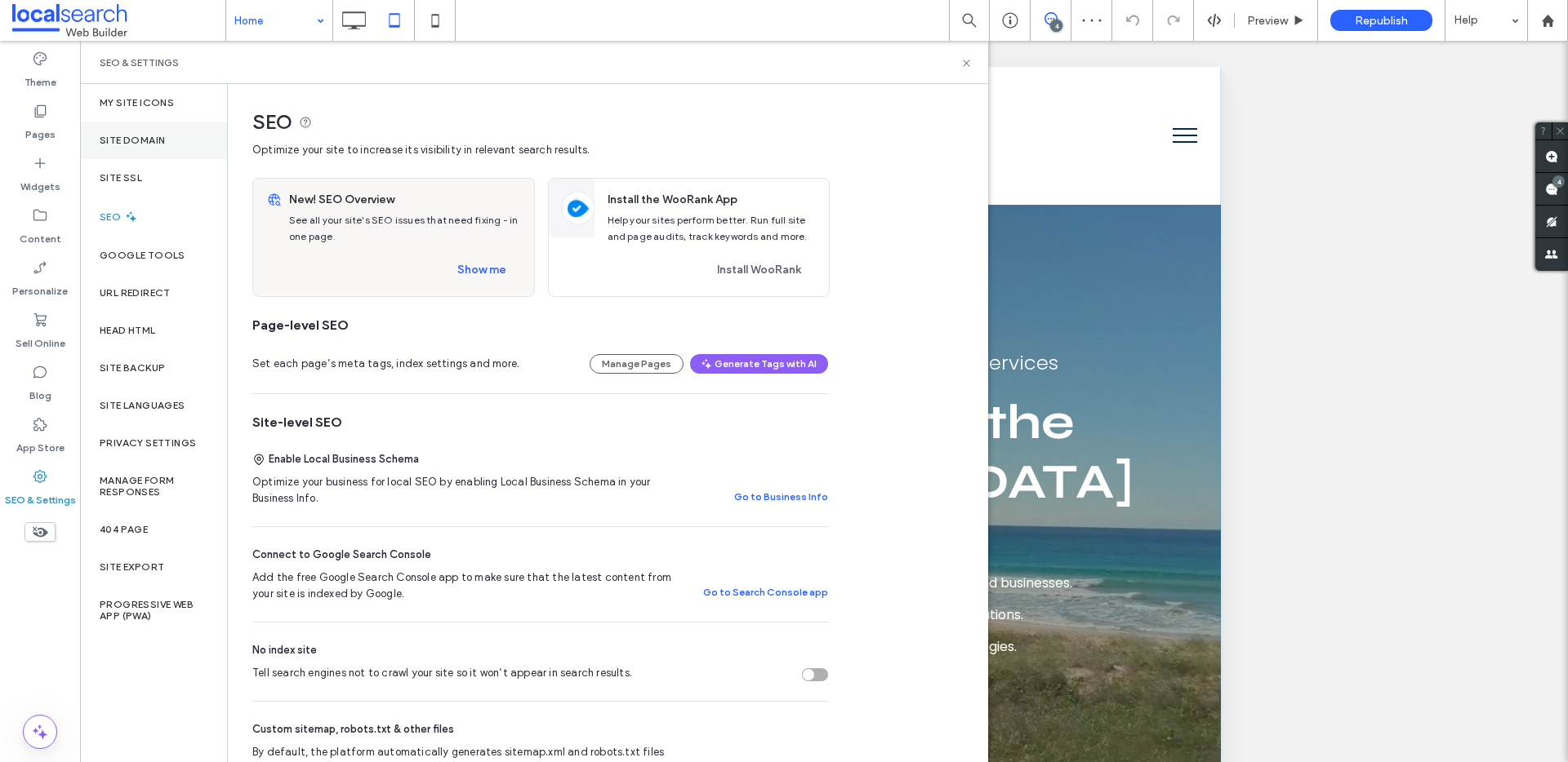
click at [197, 139] on div "Site Domain" at bounding box center [153, 140] width 147 height 38
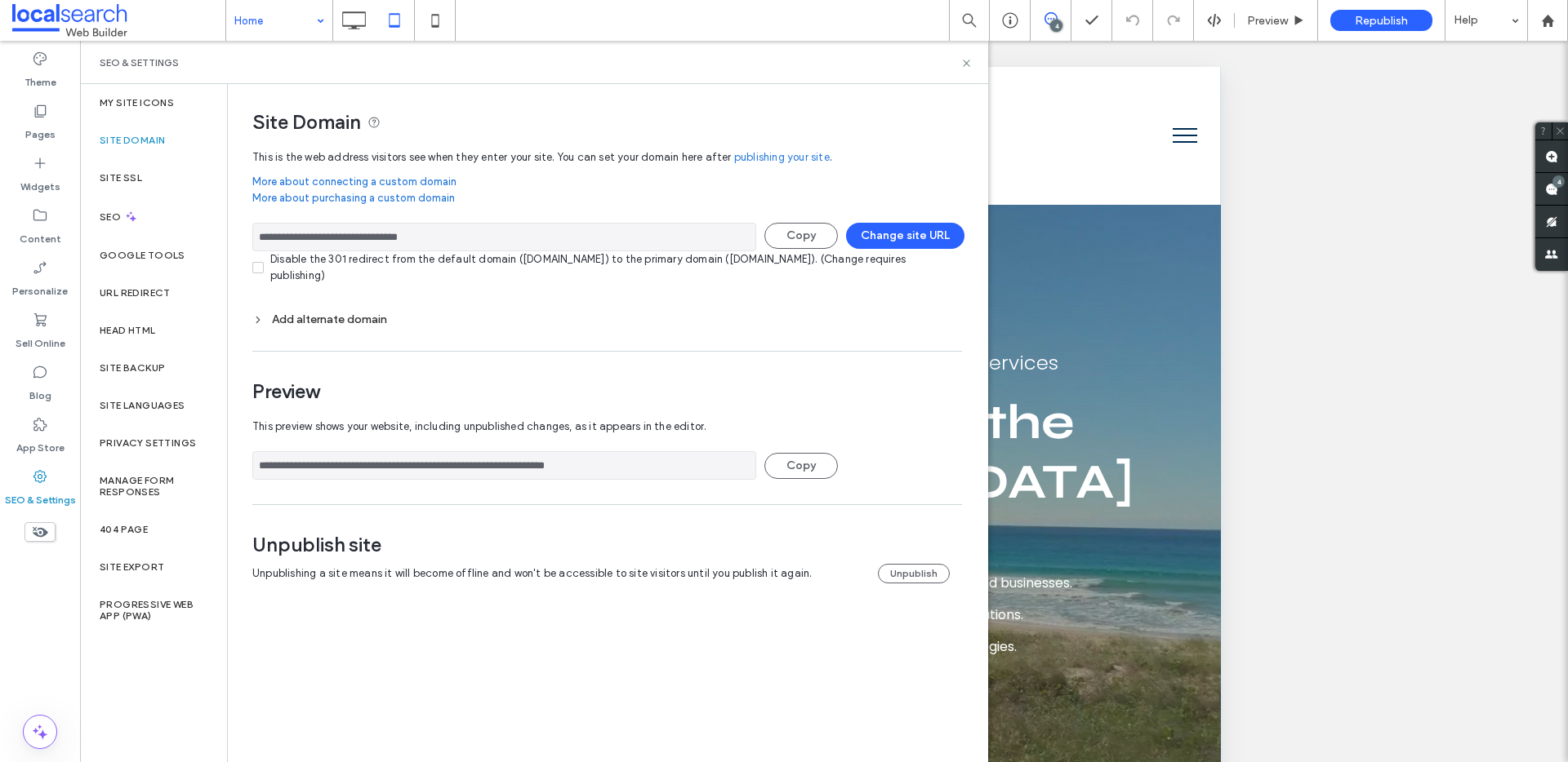
drag, startPoint x: 662, startPoint y: 471, endPoint x: 308, endPoint y: 453, distance: 354.5
click at [308, 453] on input "**********" at bounding box center [504, 465] width 504 height 28
click at [59, 26] on span at bounding box center [119, 20] width 213 height 33
click at [60, 25] on span at bounding box center [119, 20] width 213 height 33
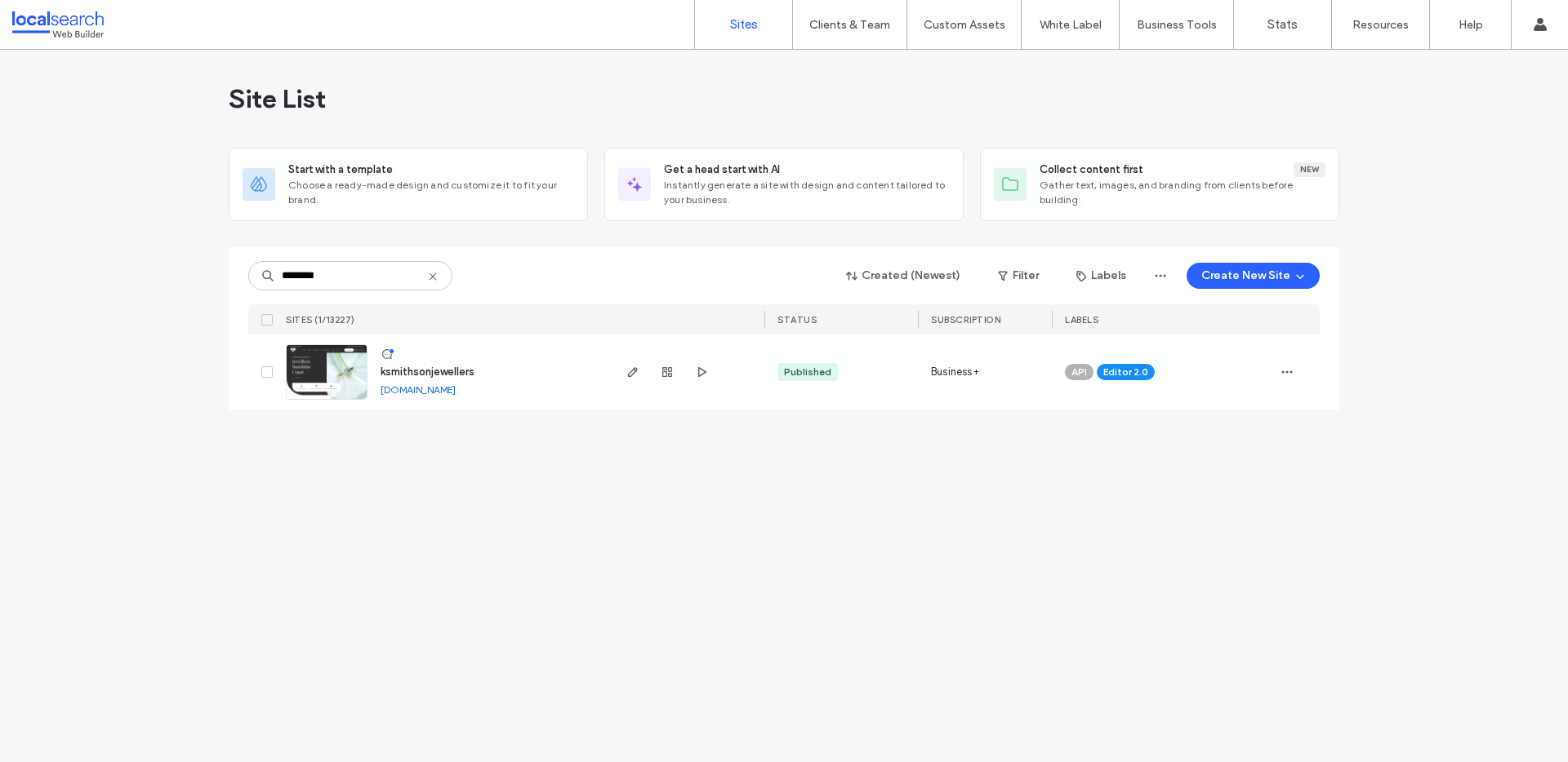
type input "********"
click at [433, 387] on link "[DOMAIN_NAME]" at bounding box center [418, 389] width 75 height 12
click at [328, 370] on img at bounding box center [326, 401] width 80 height 111
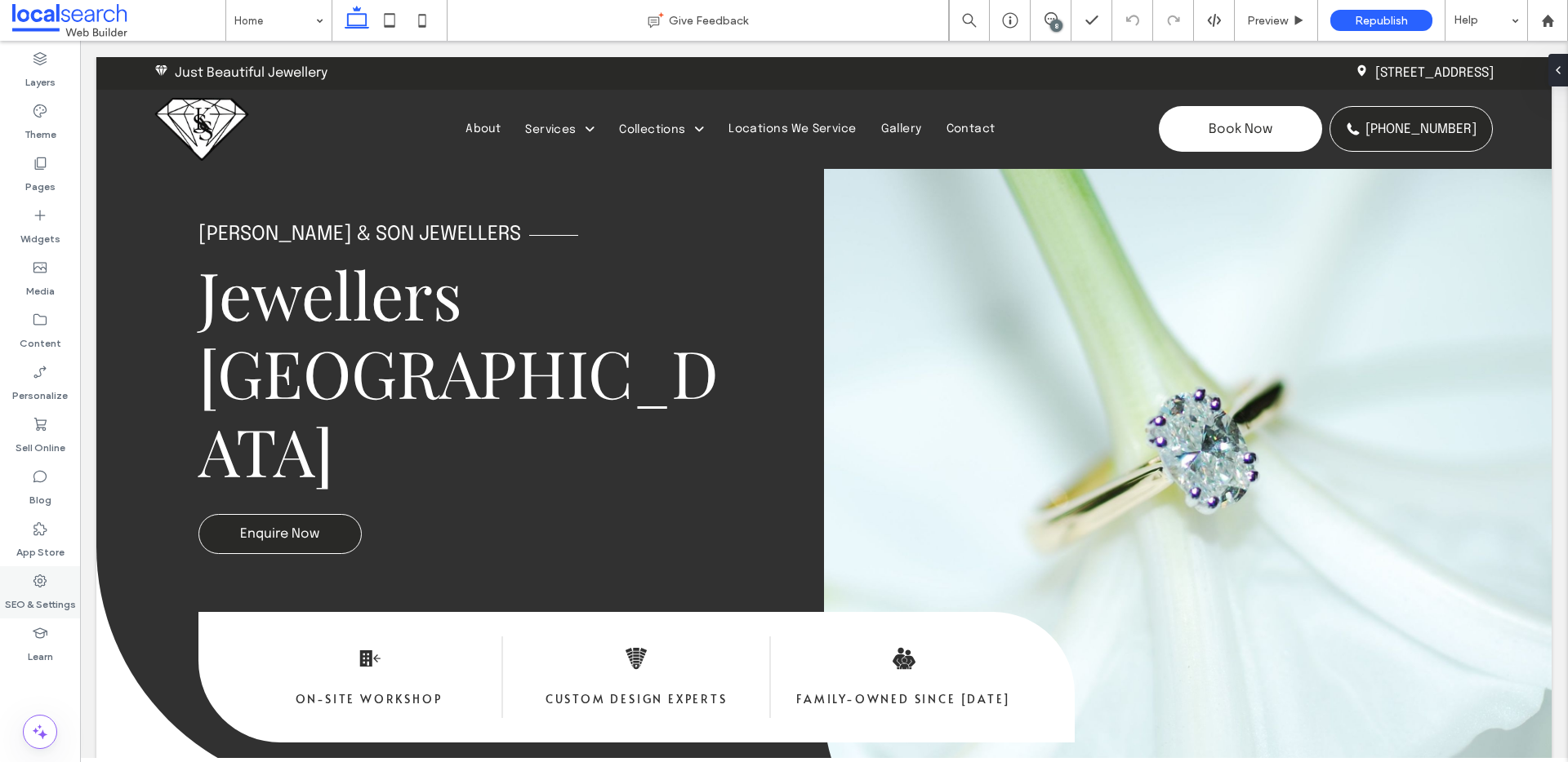
click at [52, 595] on label "SEO & Settings" at bounding box center [41, 601] width 71 height 23
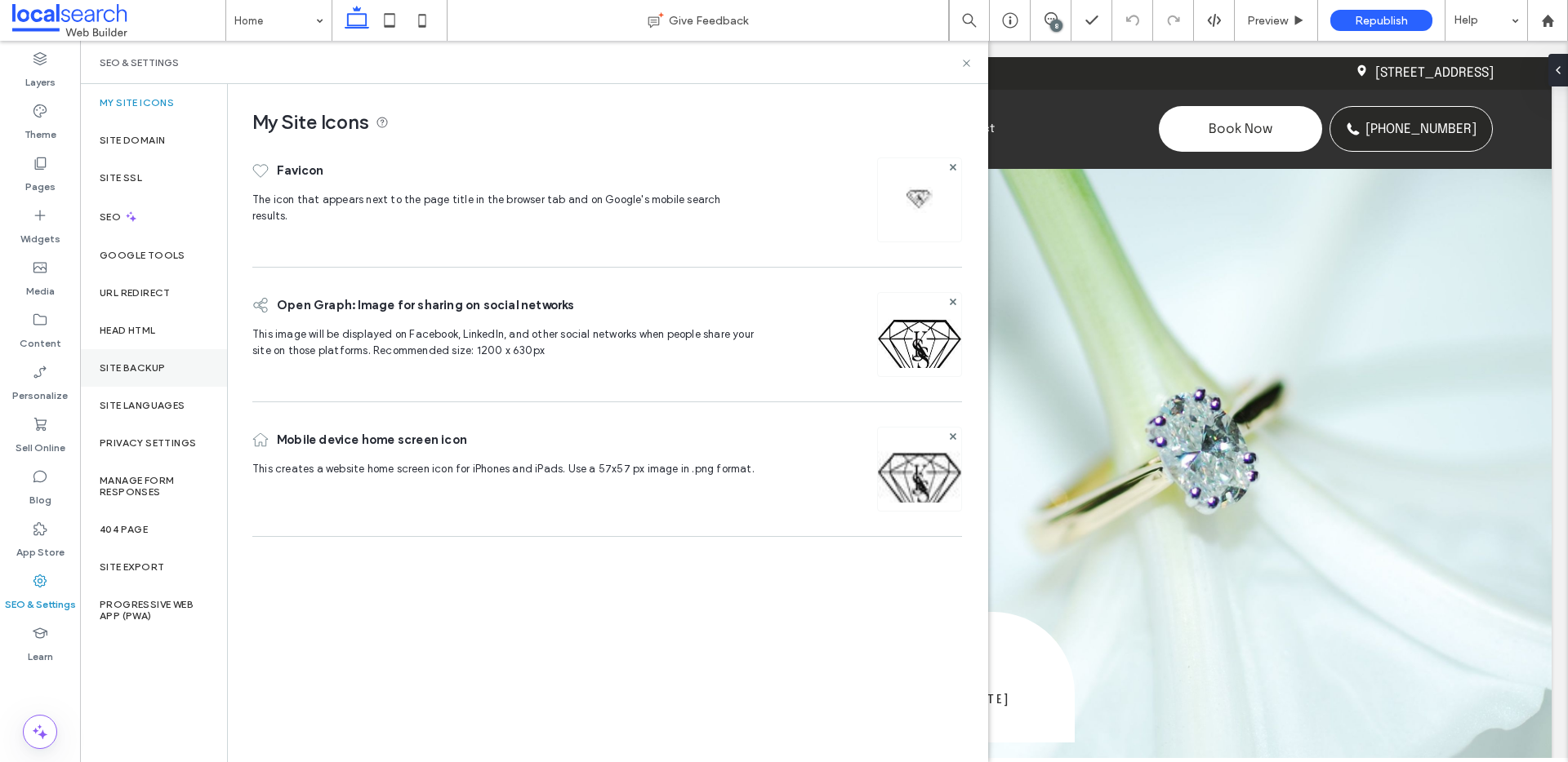
click at [159, 374] on div "Site Backup" at bounding box center [153, 368] width 147 height 38
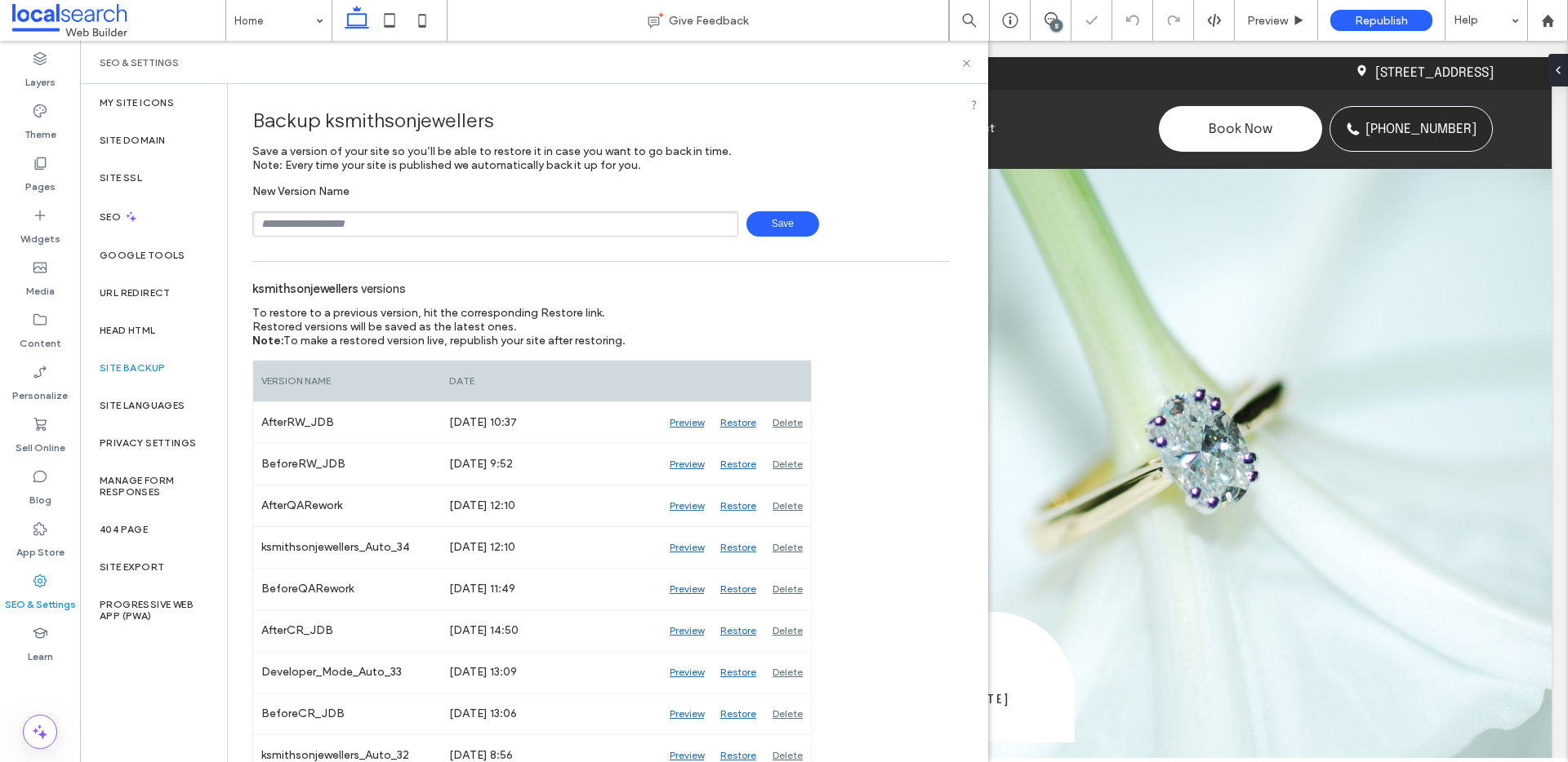
click at [362, 227] on input "text" at bounding box center [494, 224] width 486 height 26
type input "**********"
click at [773, 228] on span "Save" at bounding box center [783, 224] width 72 height 26
click at [1051, 18] on use at bounding box center [1051, 18] width 13 height 13
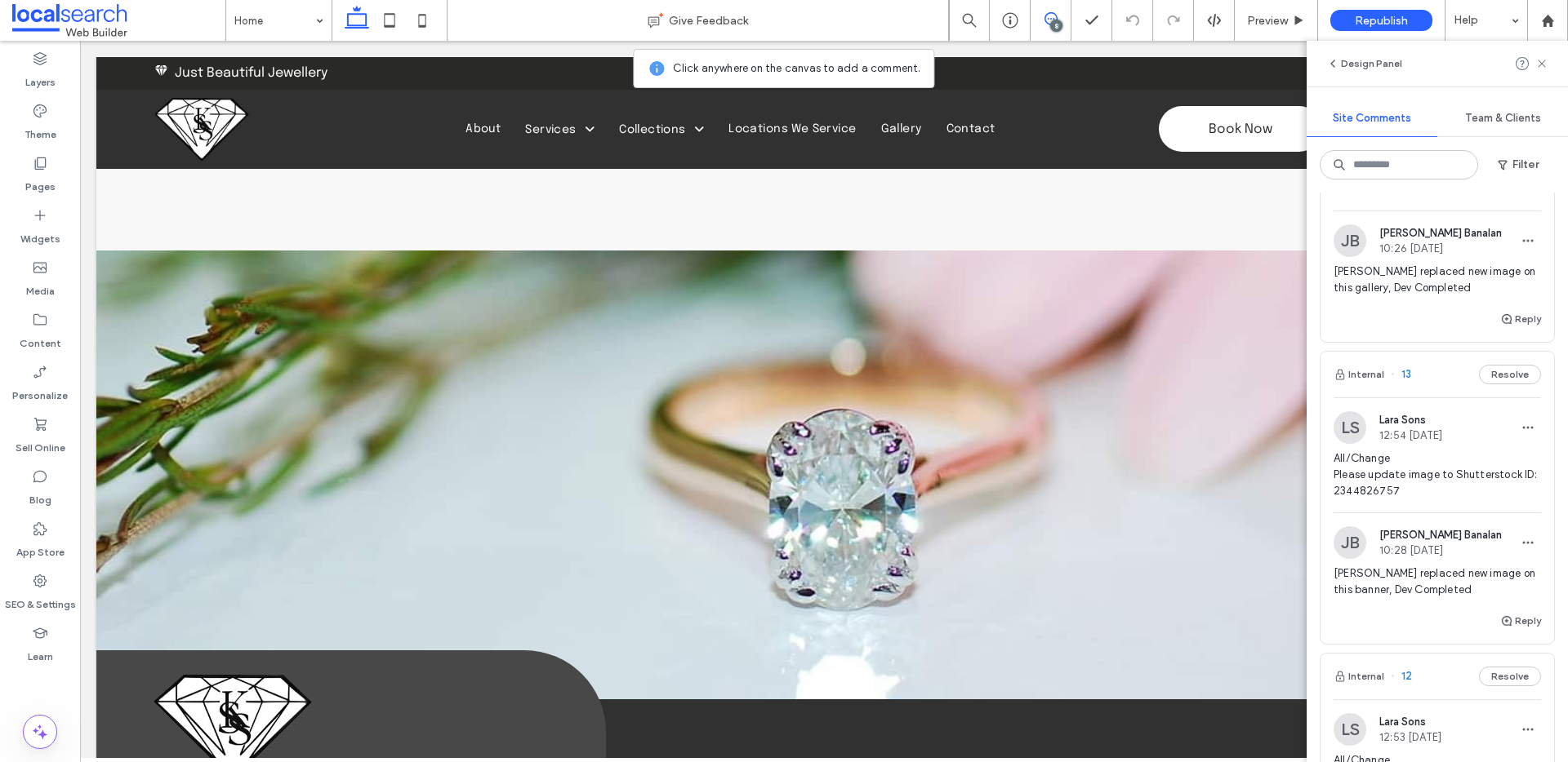
scroll to position [2127, 0]
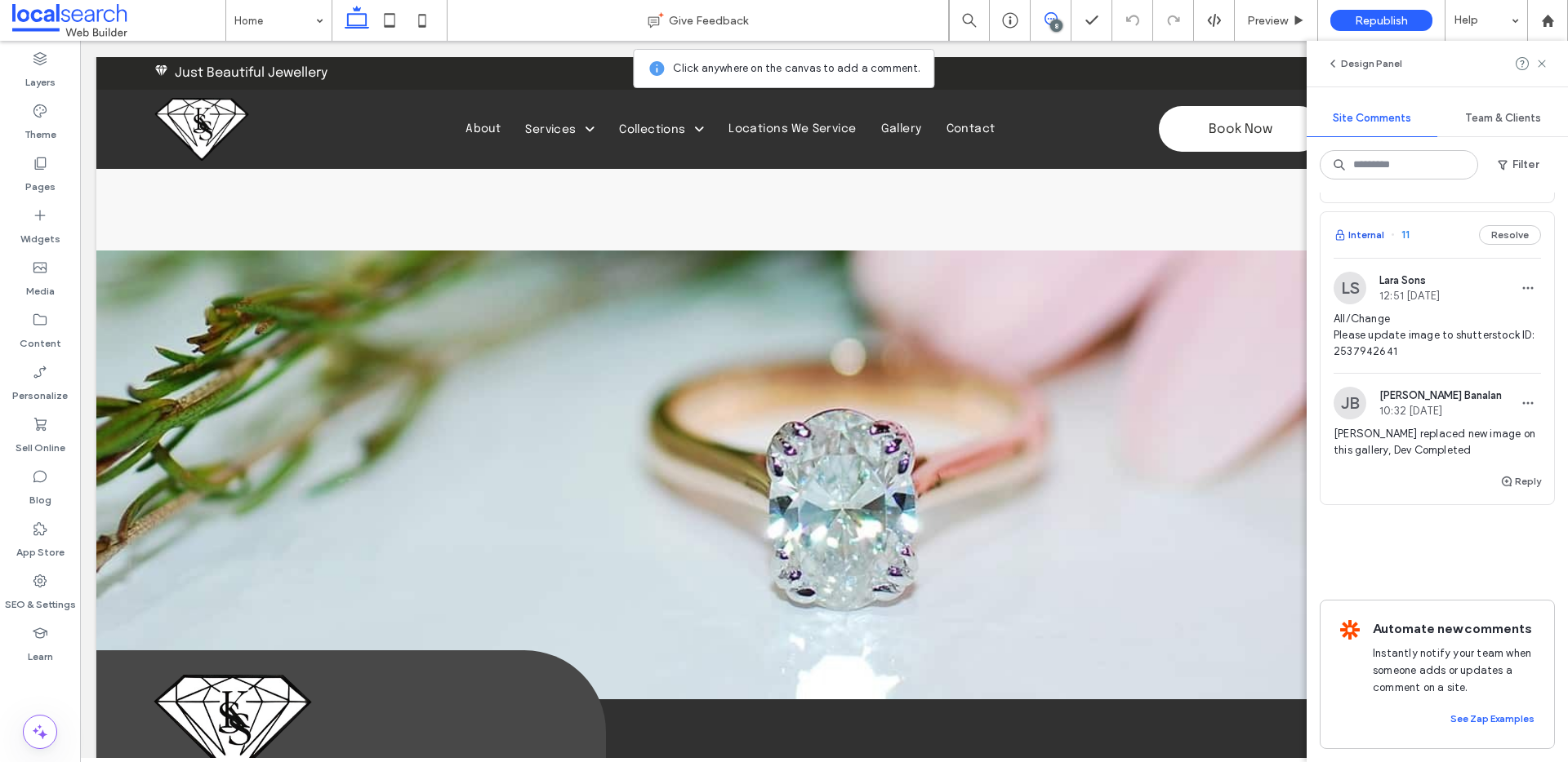
click at [1364, 226] on button "Internal" at bounding box center [1358, 235] width 50 height 19
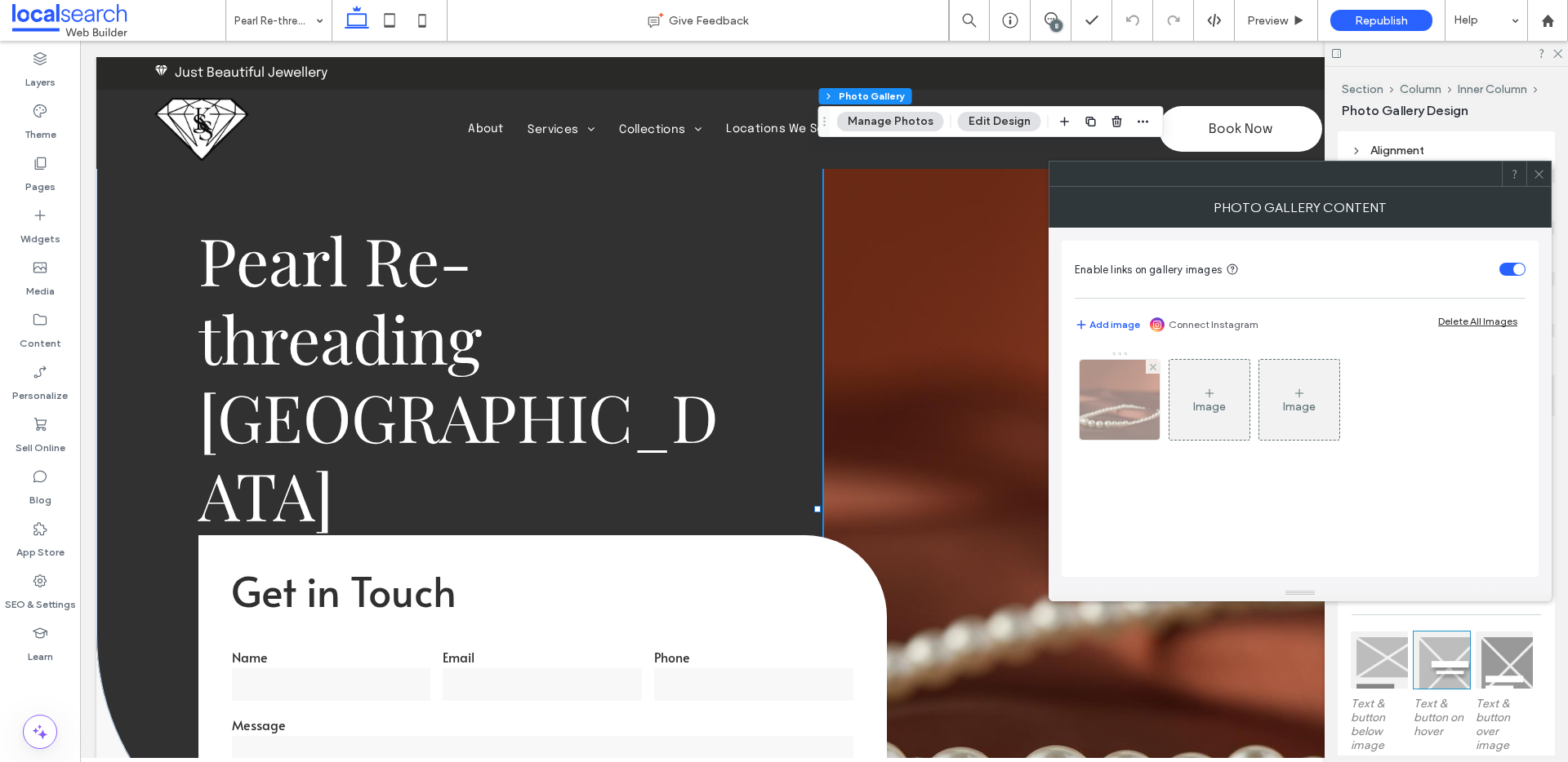
click at [1132, 389] on div at bounding box center [1119, 400] width 80 height 80
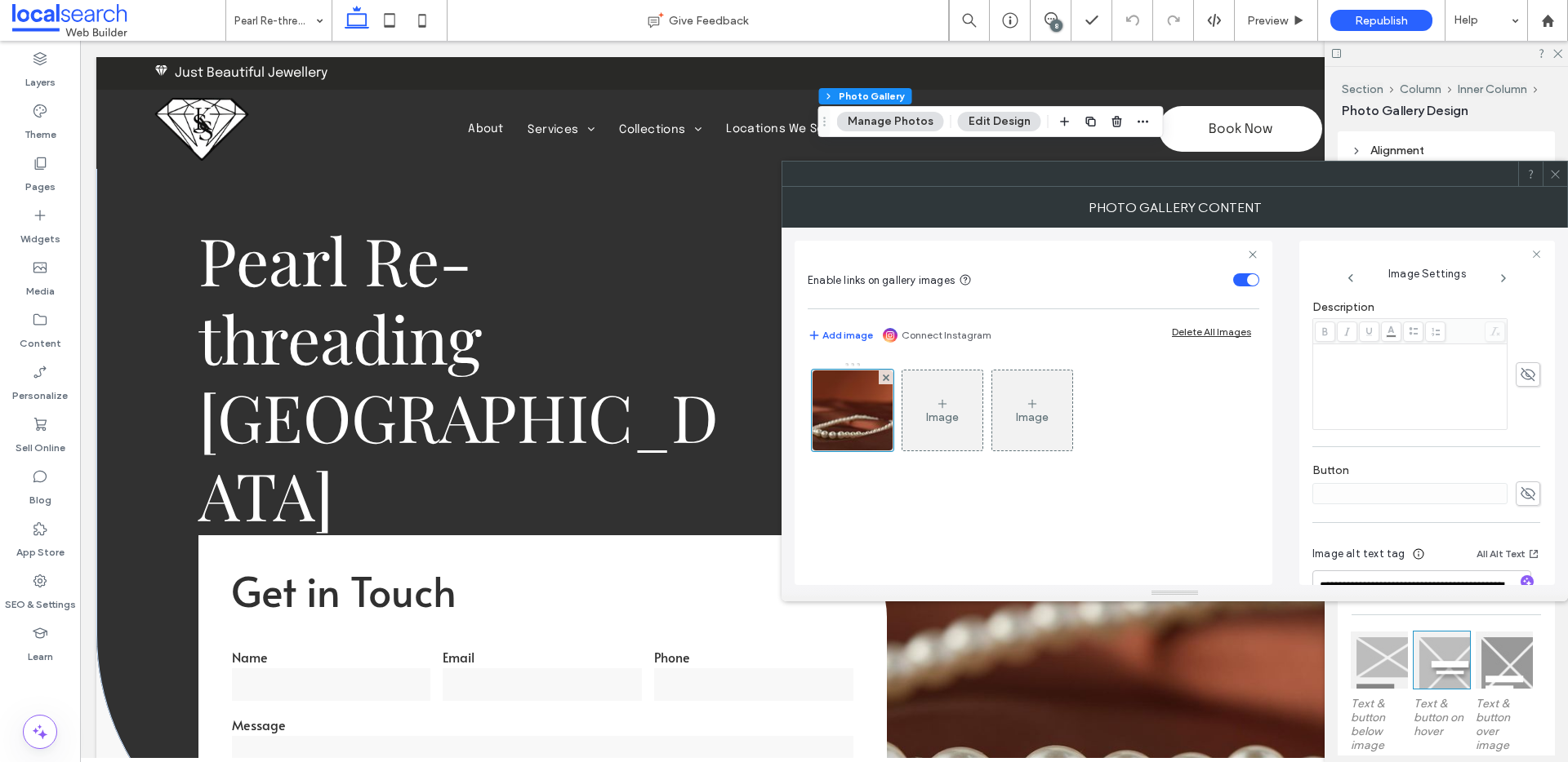
scroll to position [483, 0]
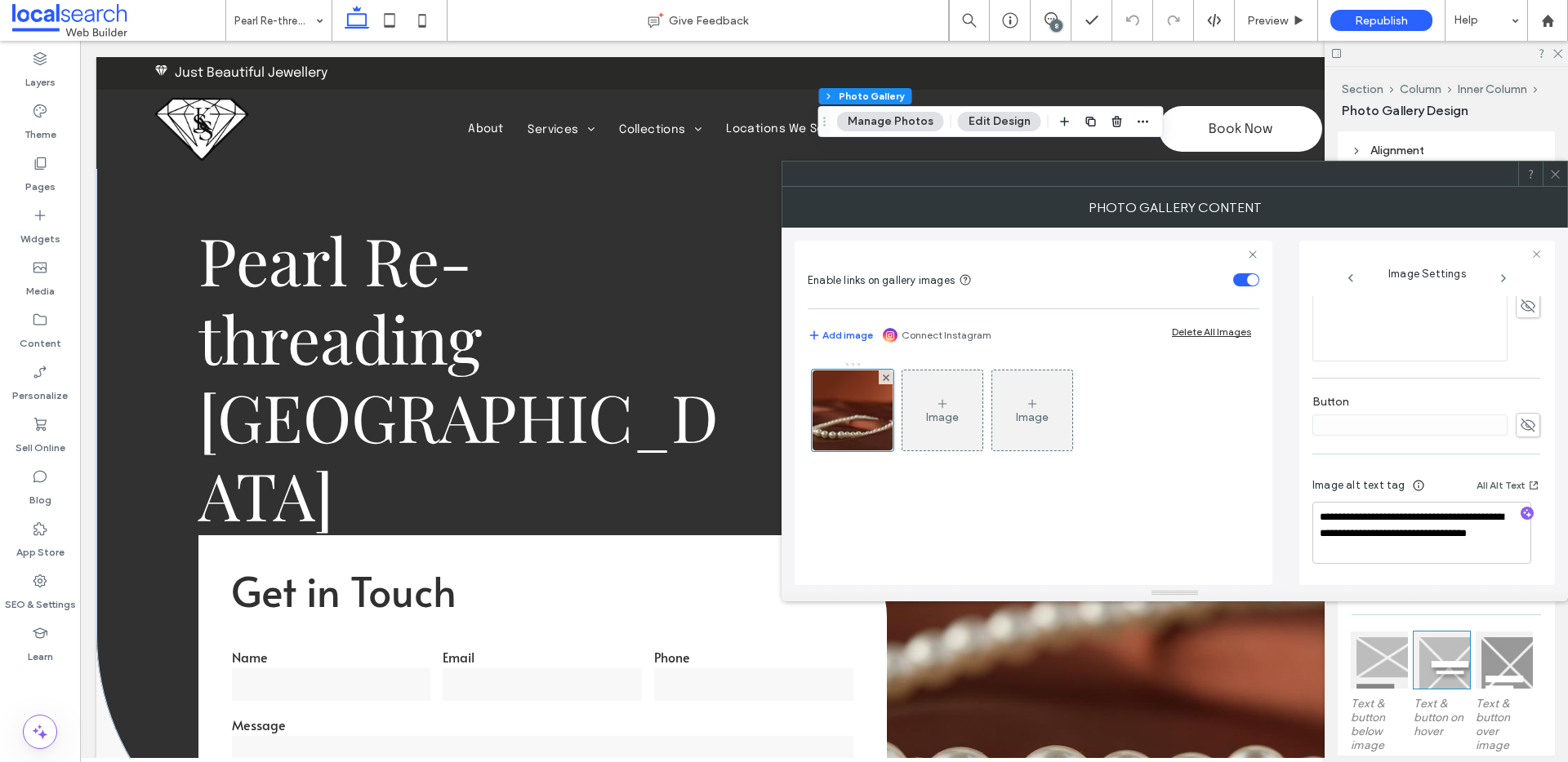
click at [1557, 173] on icon at bounding box center [1556, 174] width 12 height 12
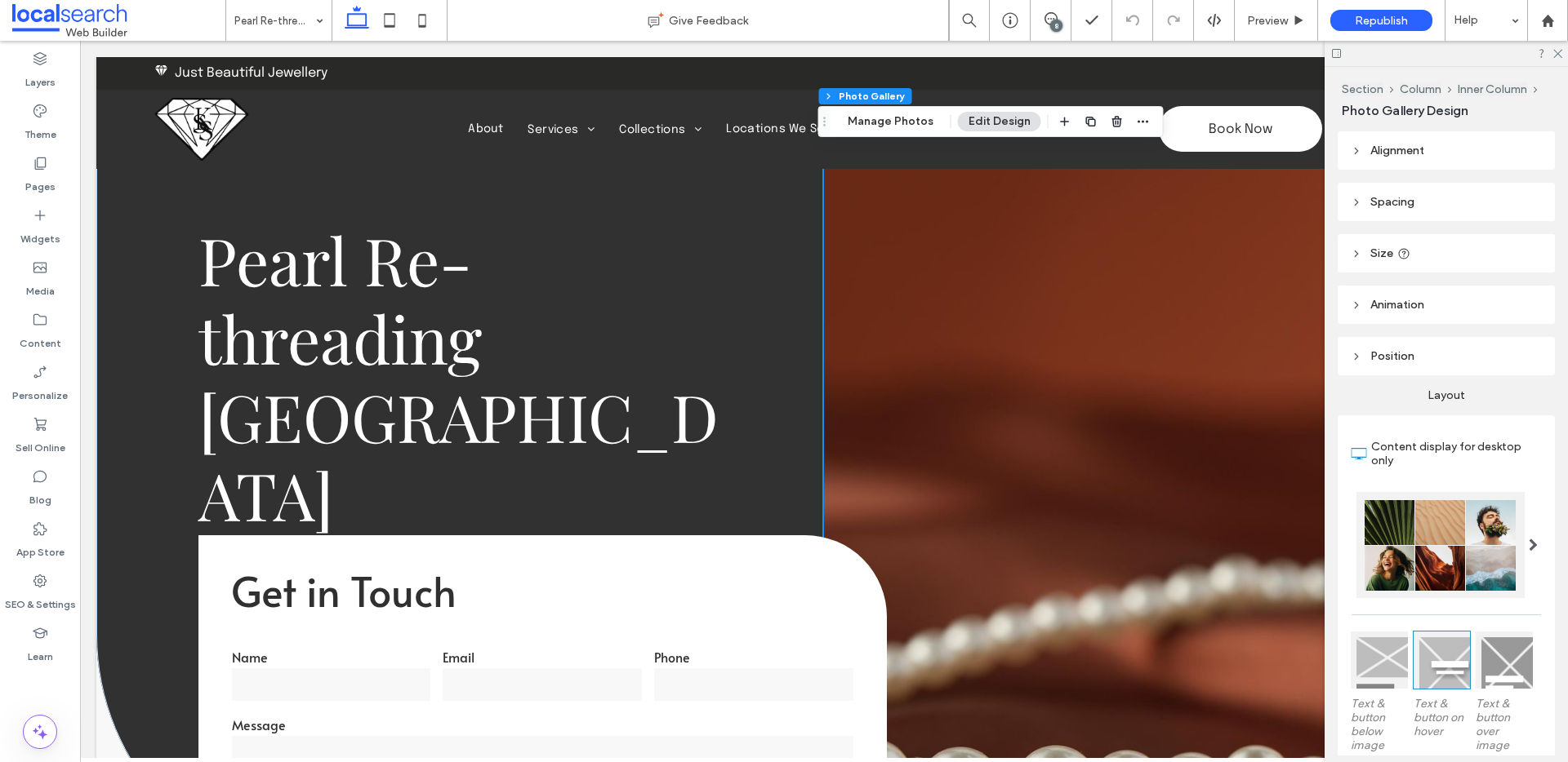
scroll to position [45, 0]
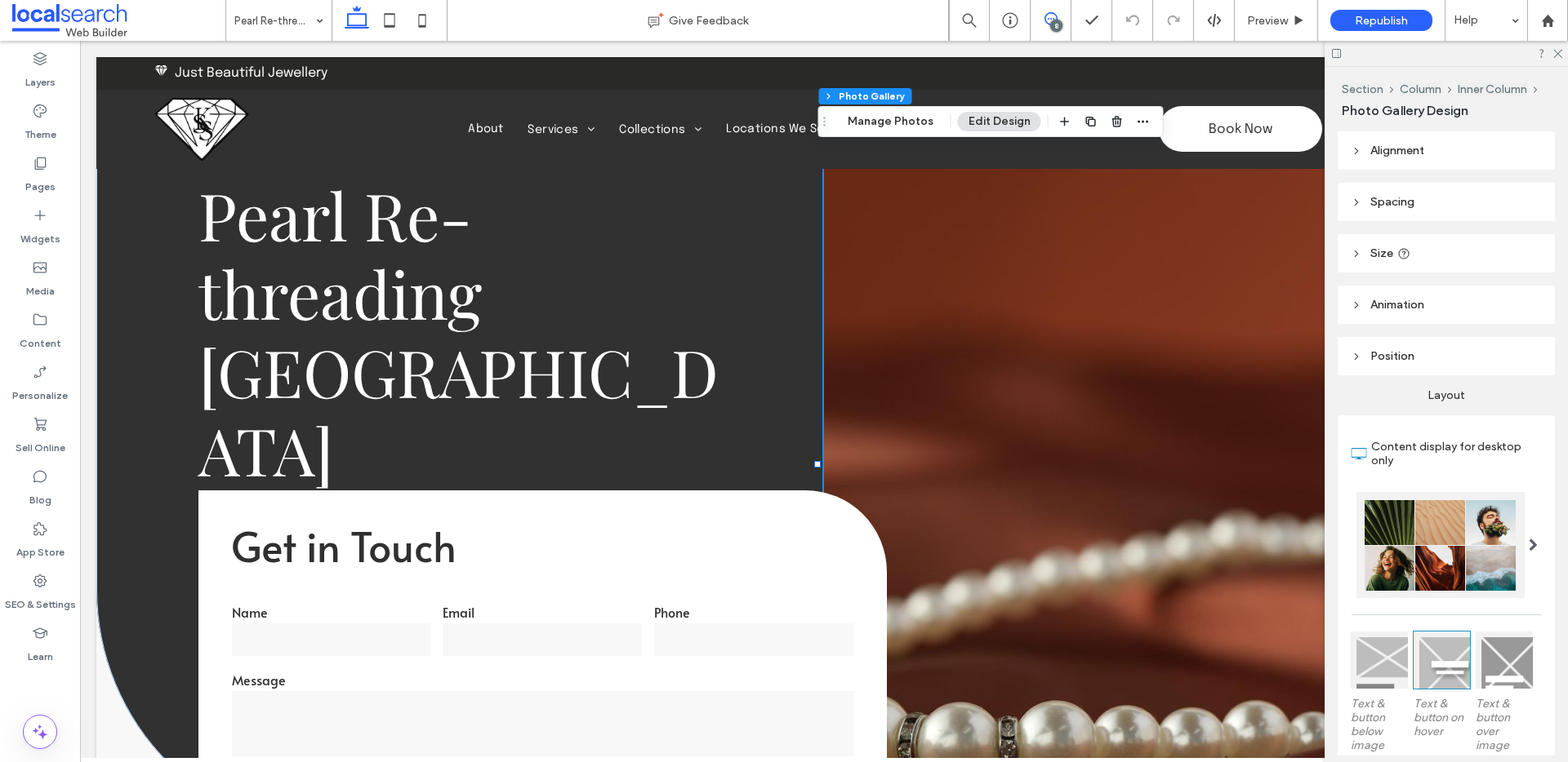
click at [1047, 16] on icon at bounding box center [1051, 18] width 13 height 13
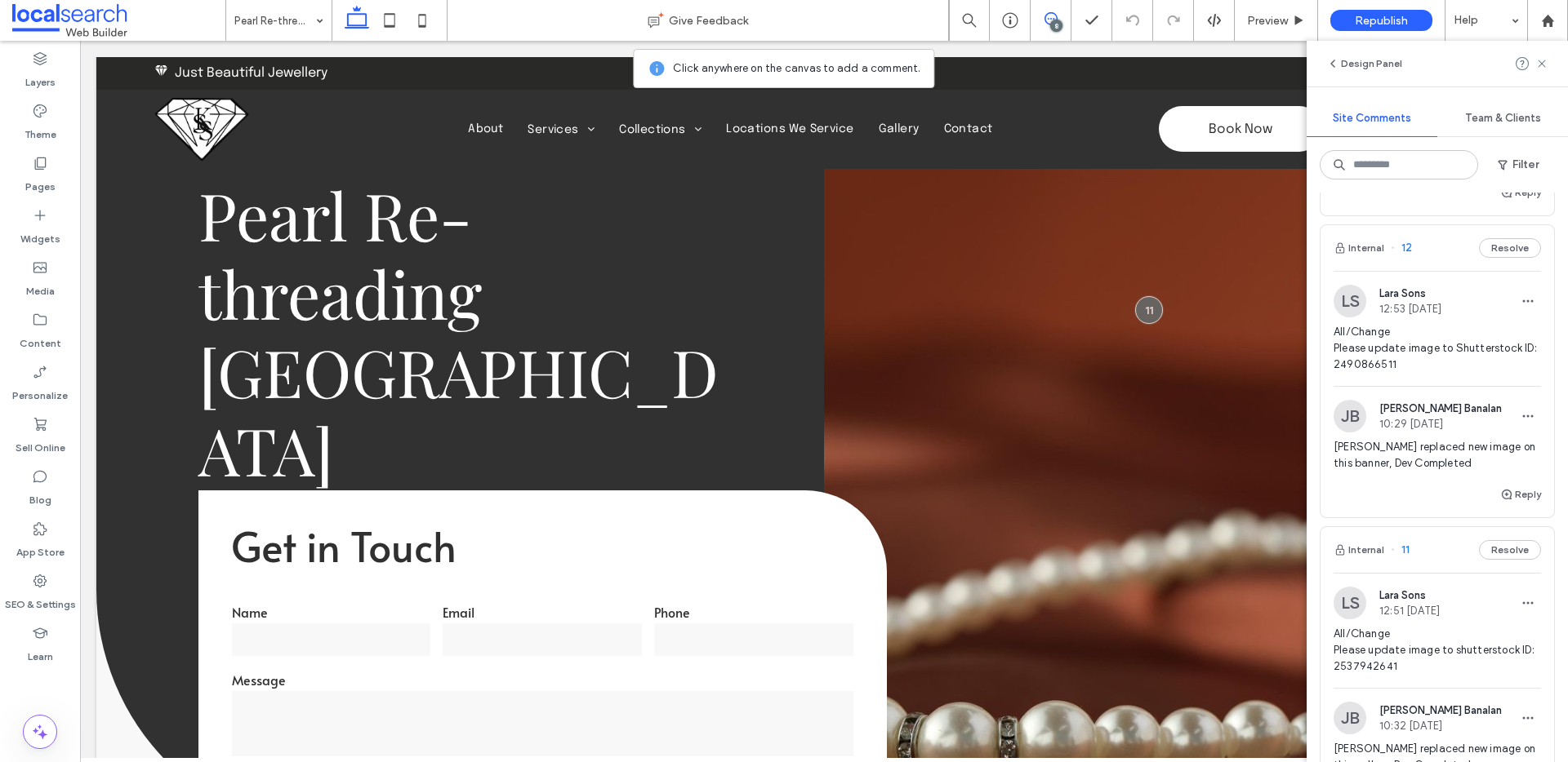
scroll to position [2127, 0]
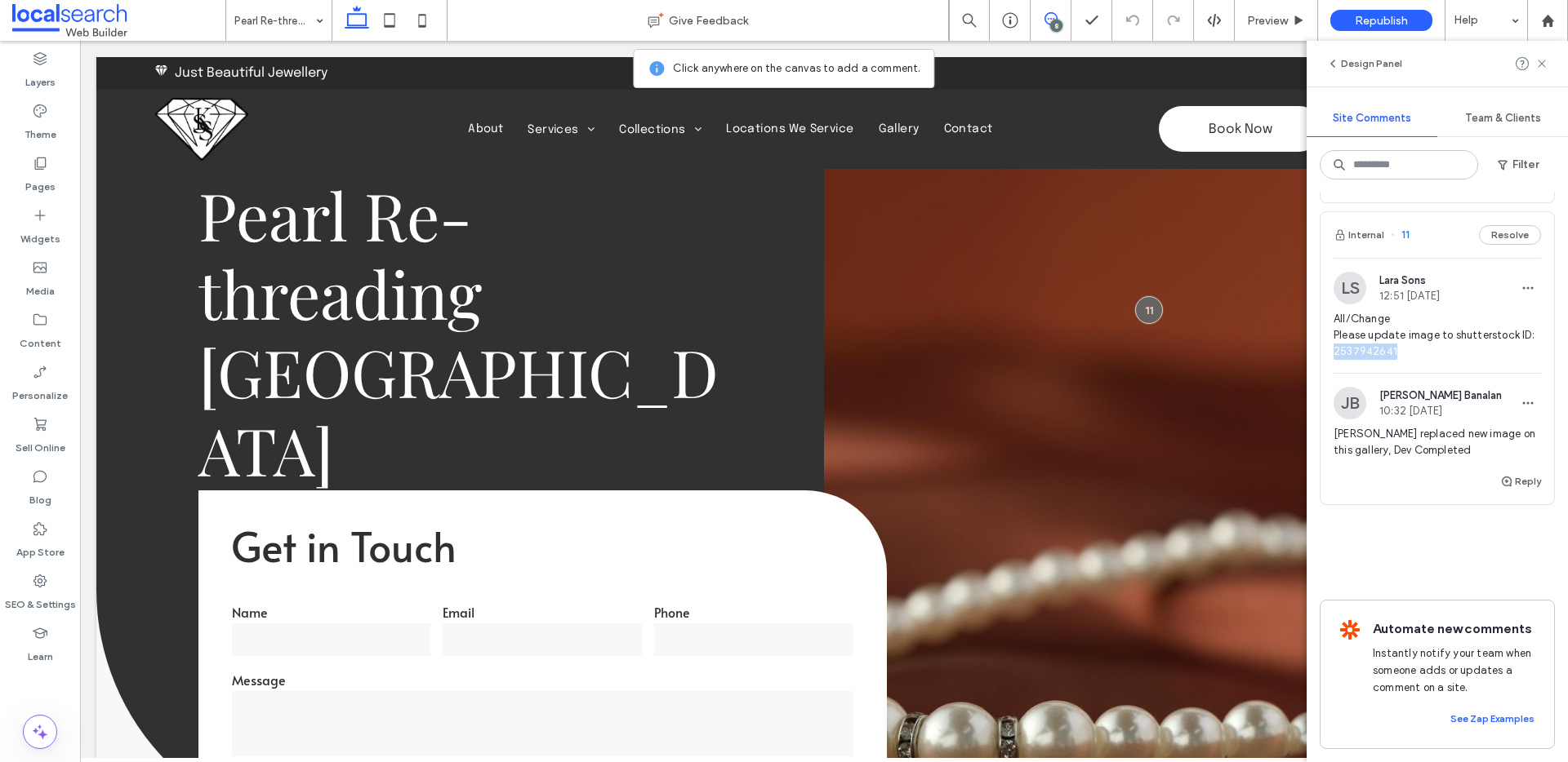
drag, startPoint x: 1417, startPoint y: 331, endPoint x: 1350, endPoint y: 329, distance: 67.0
click at [1350, 329] on span "All/Change Please update image to shutterstock ID: 2537942641" at bounding box center [1437, 336] width 207 height 49
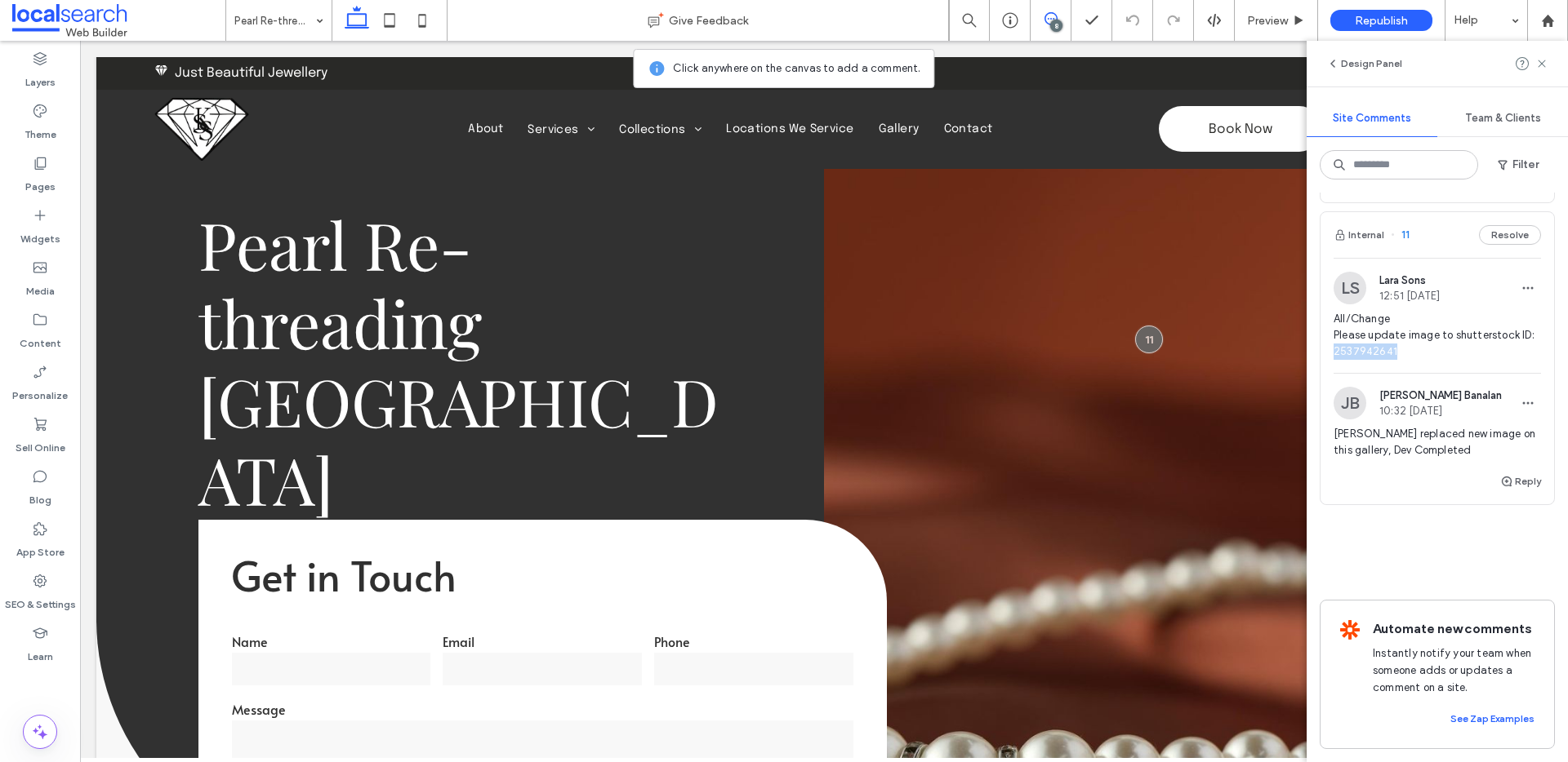
scroll to position [0, 0]
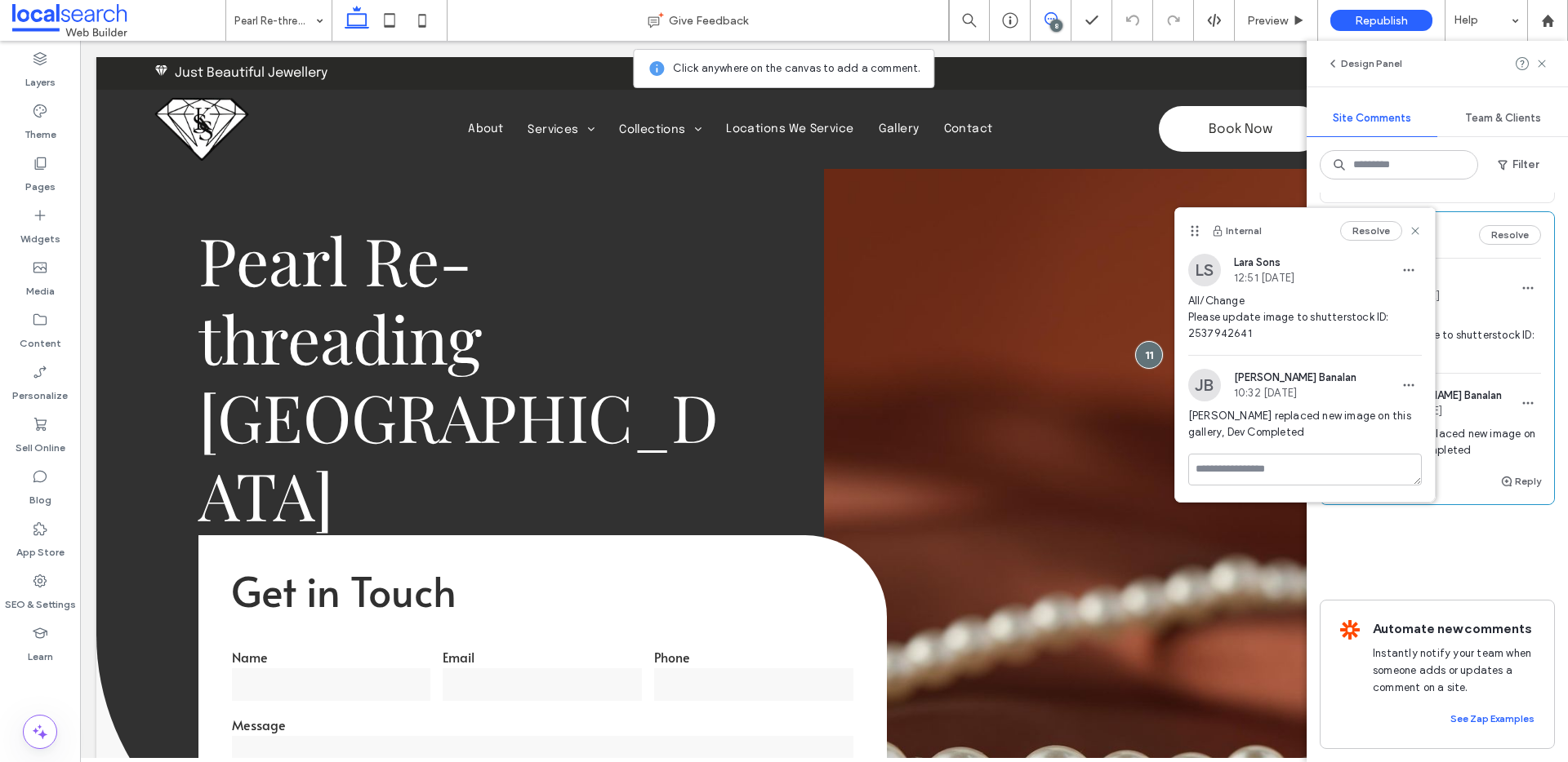
copy span "2537942641"
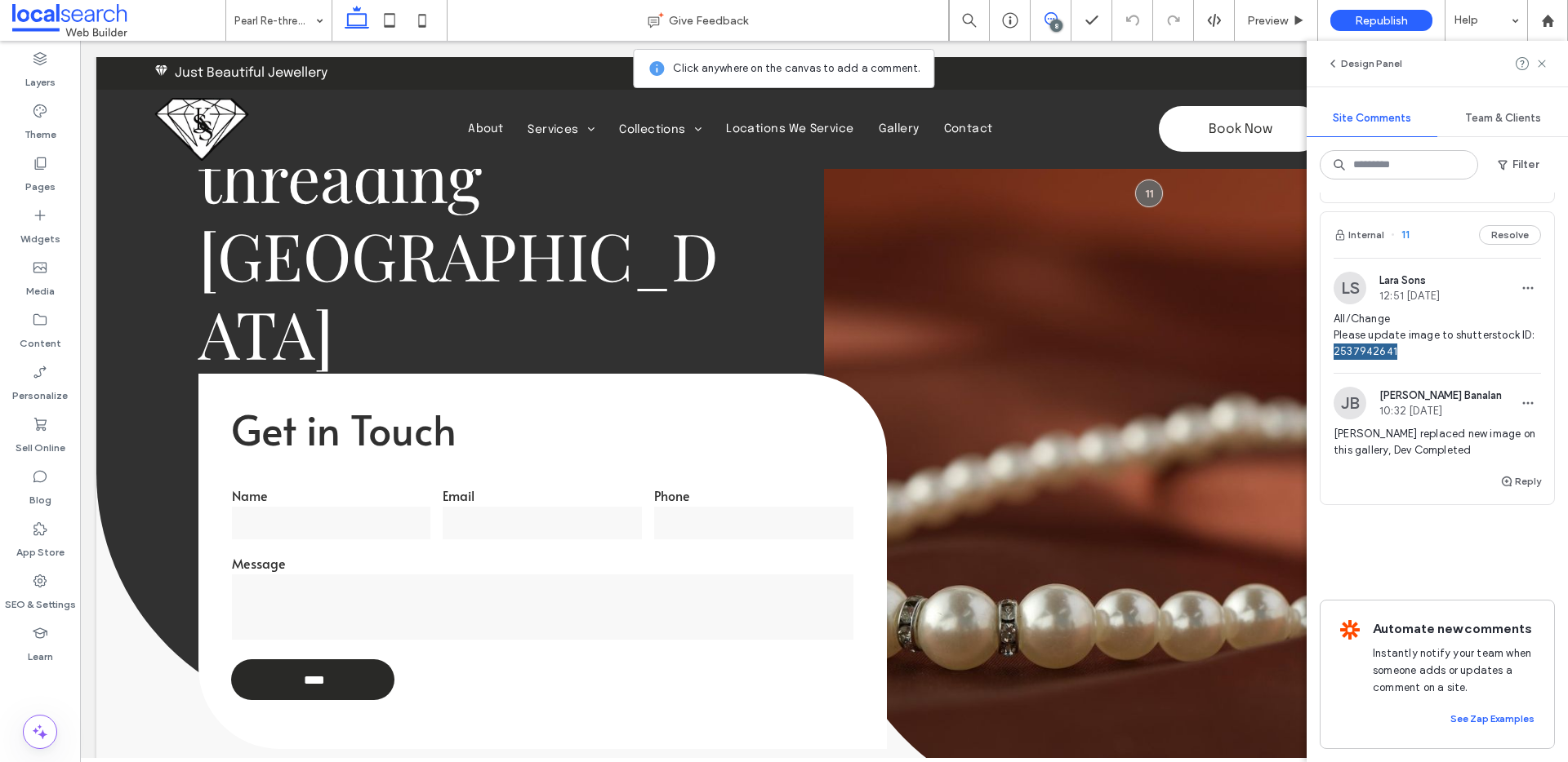
scroll to position [197, 0]
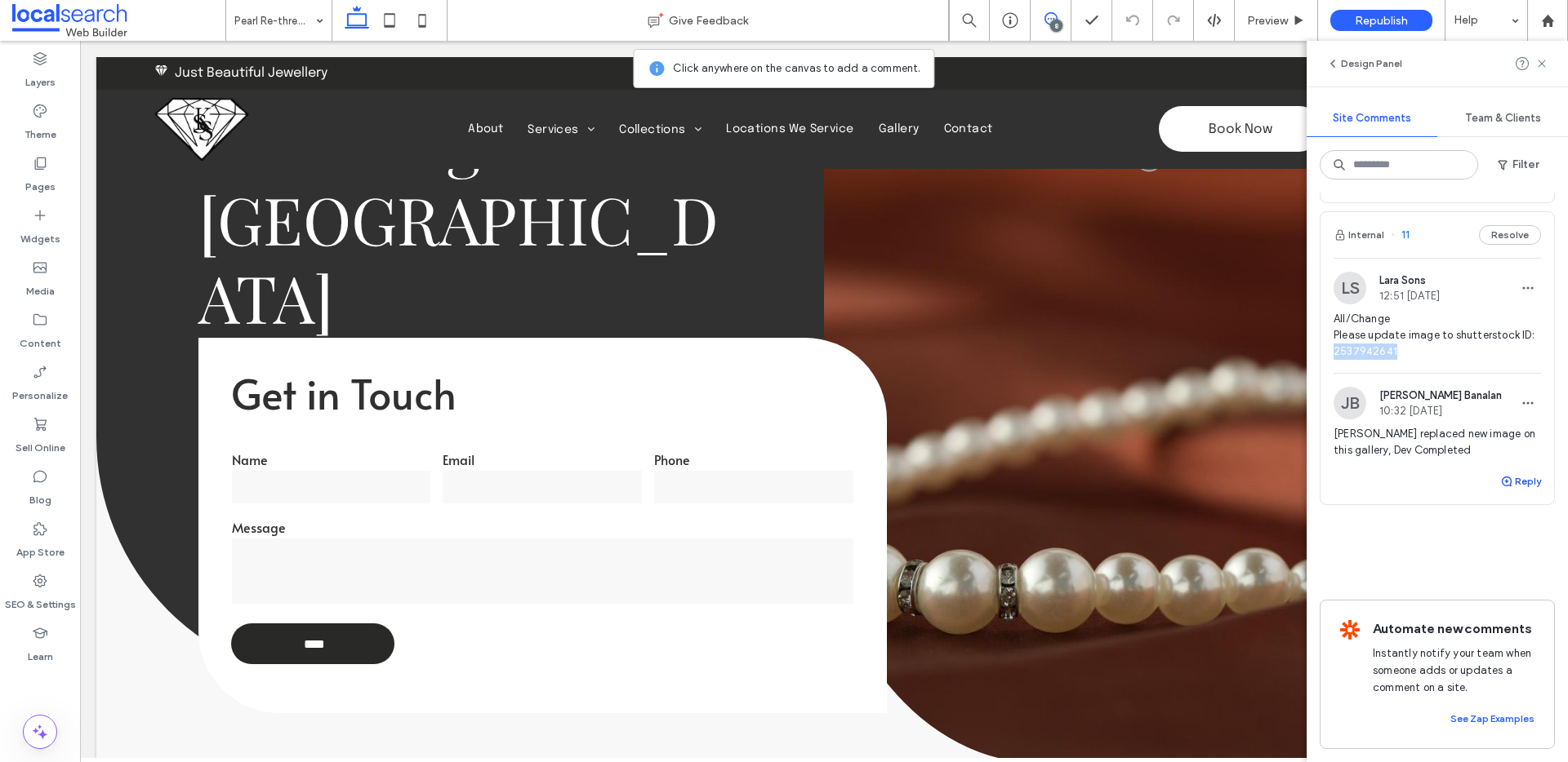
click at [1503, 472] on button "Reply" at bounding box center [1520, 482] width 41 height 19
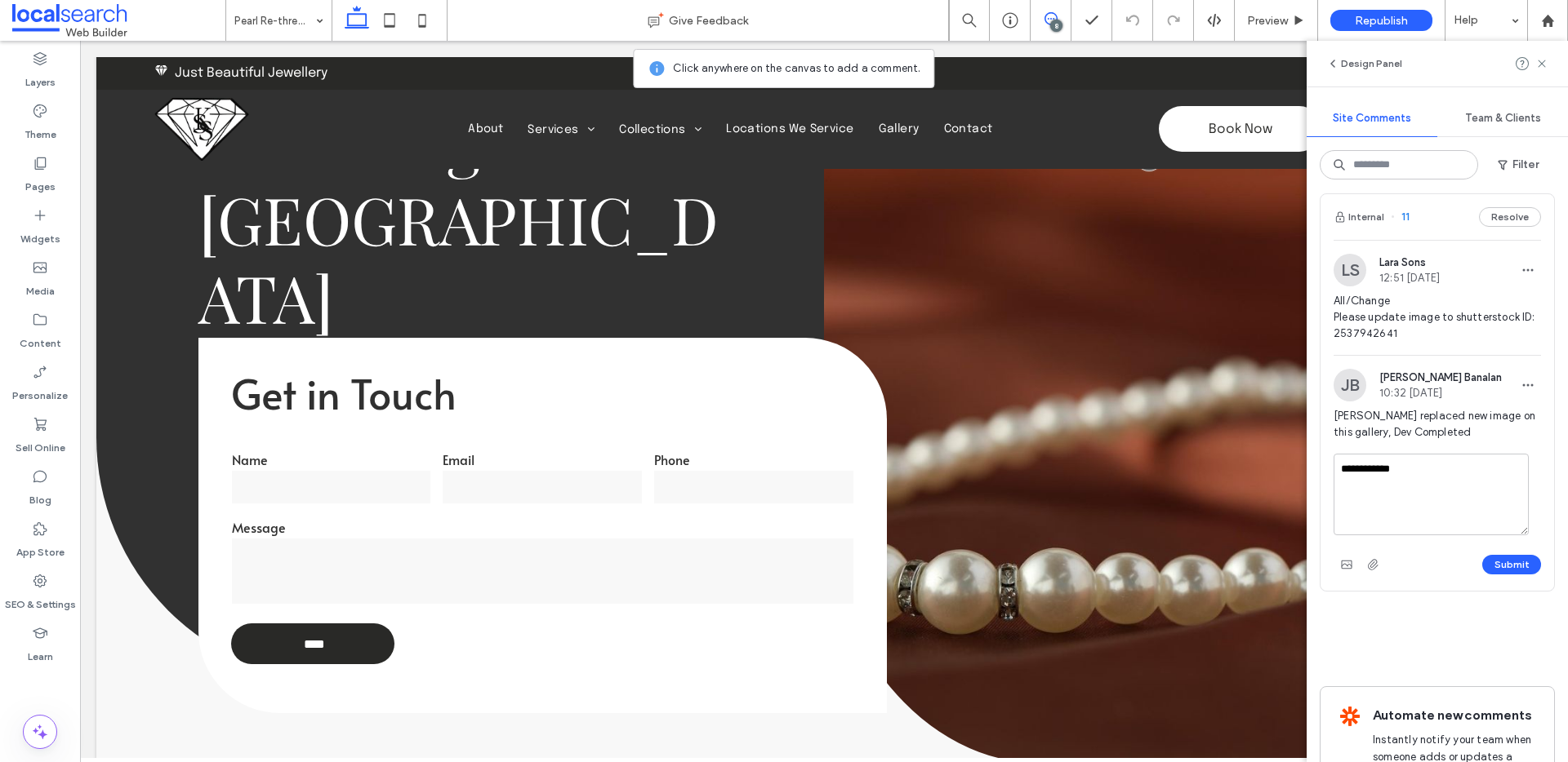
type textarea "**********"
click at [1505, 551] on div "Submit" at bounding box center [1437, 565] width 207 height 26
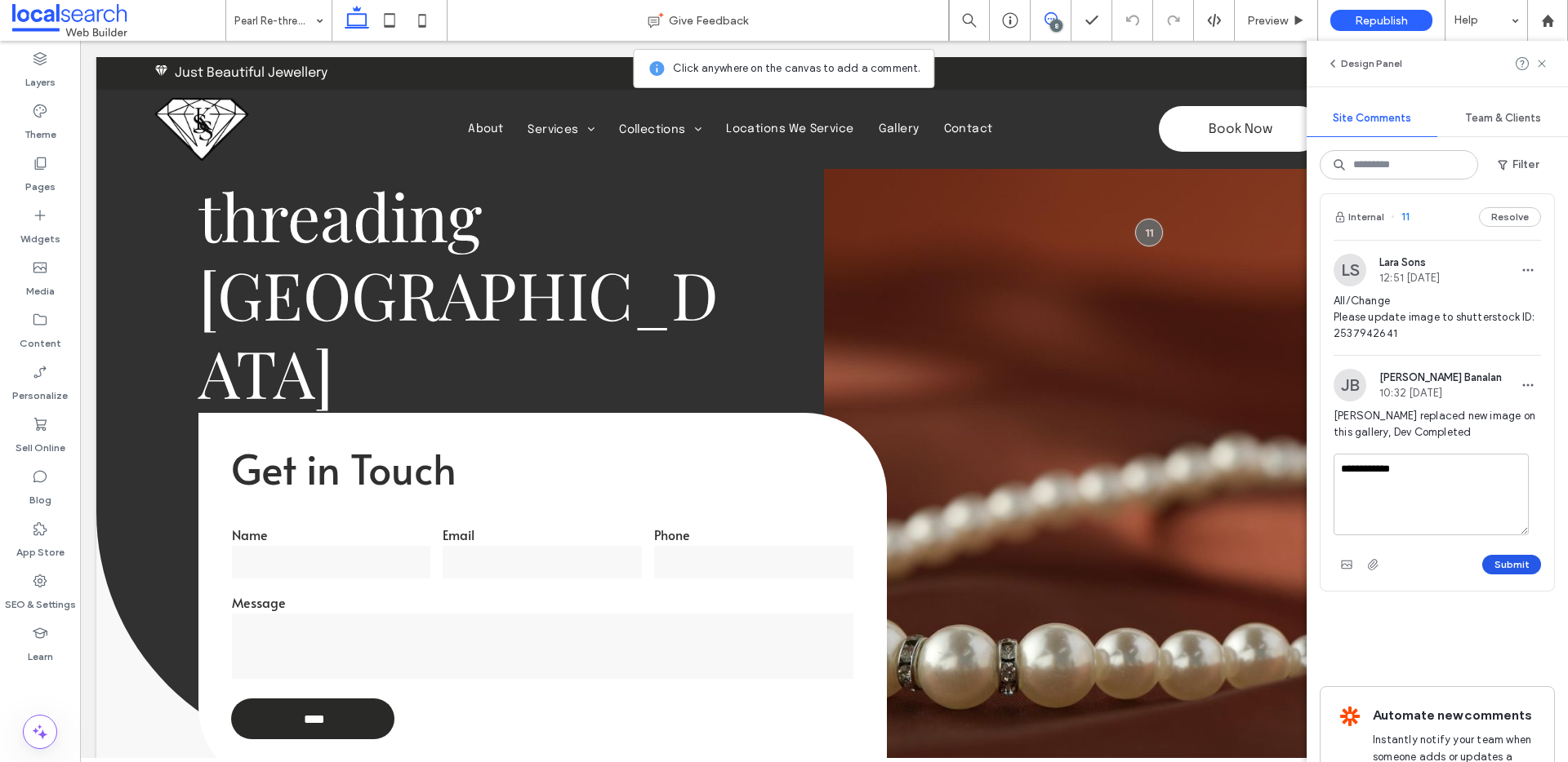
scroll to position [0, 0]
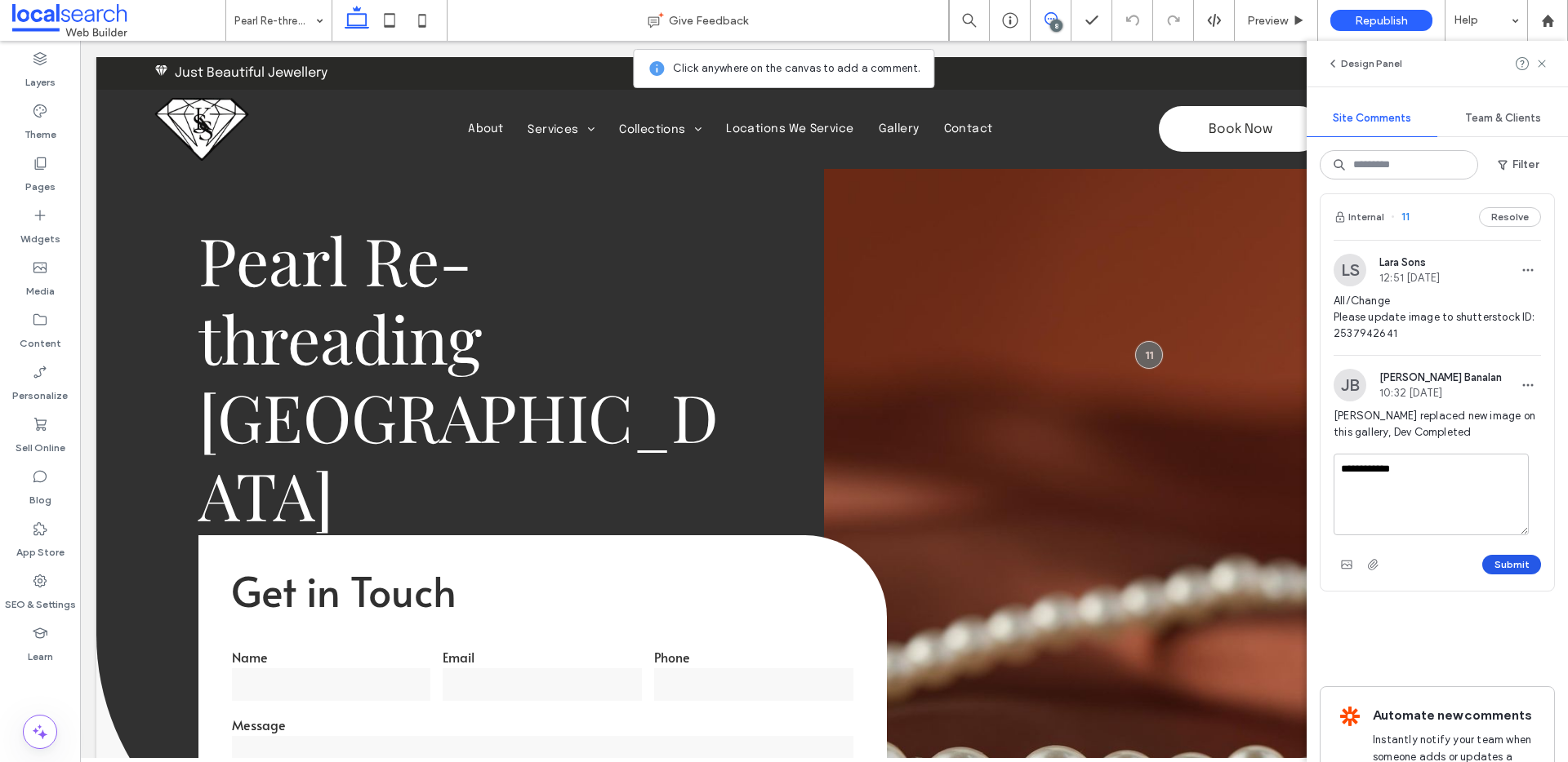
click at [1503, 561] on button "Submit" at bounding box center [1512, 565] width 59 height 19
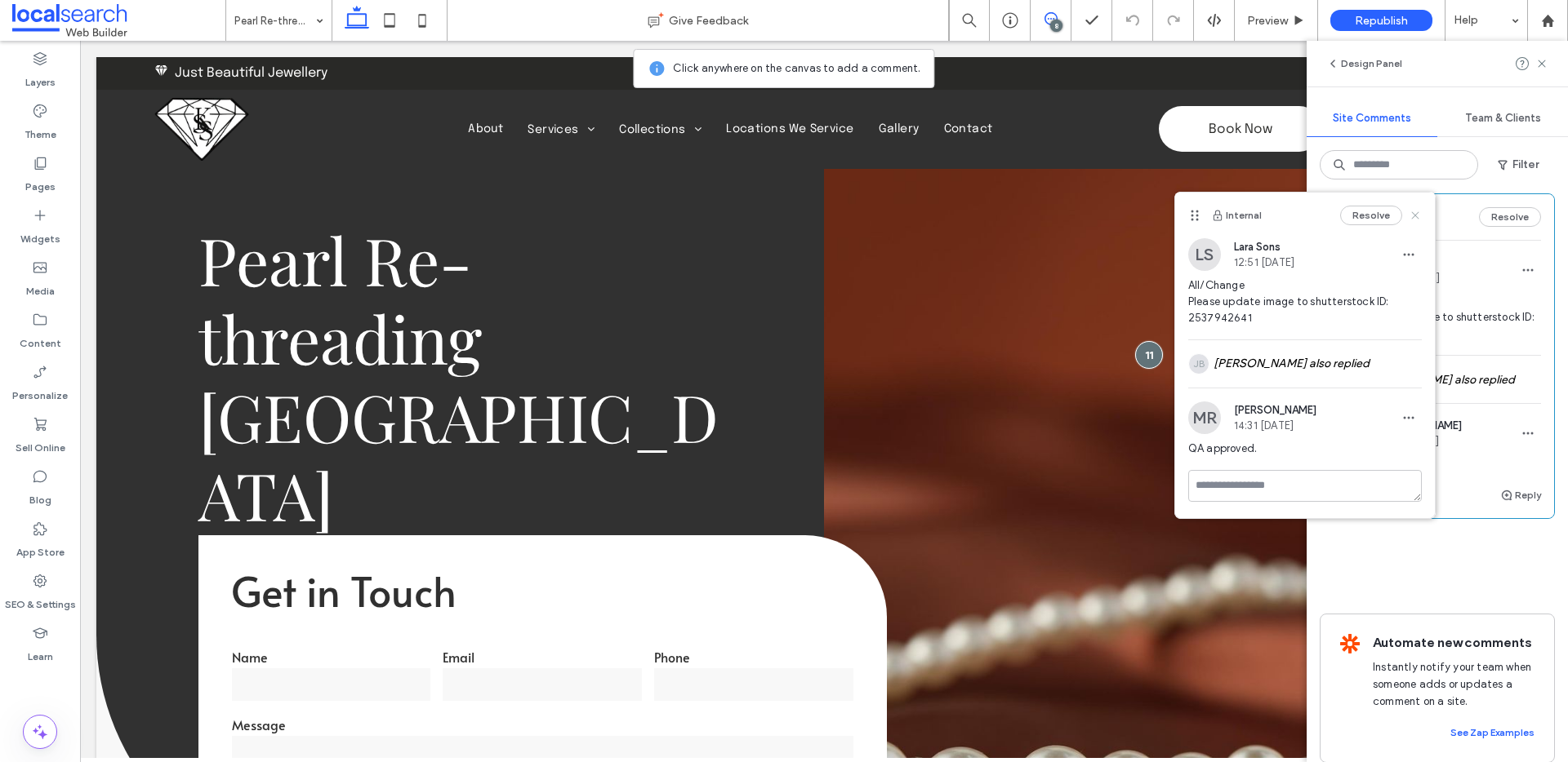
click at [1416, 213] on icon at bounding box center [1415, 215] width 13 height 13
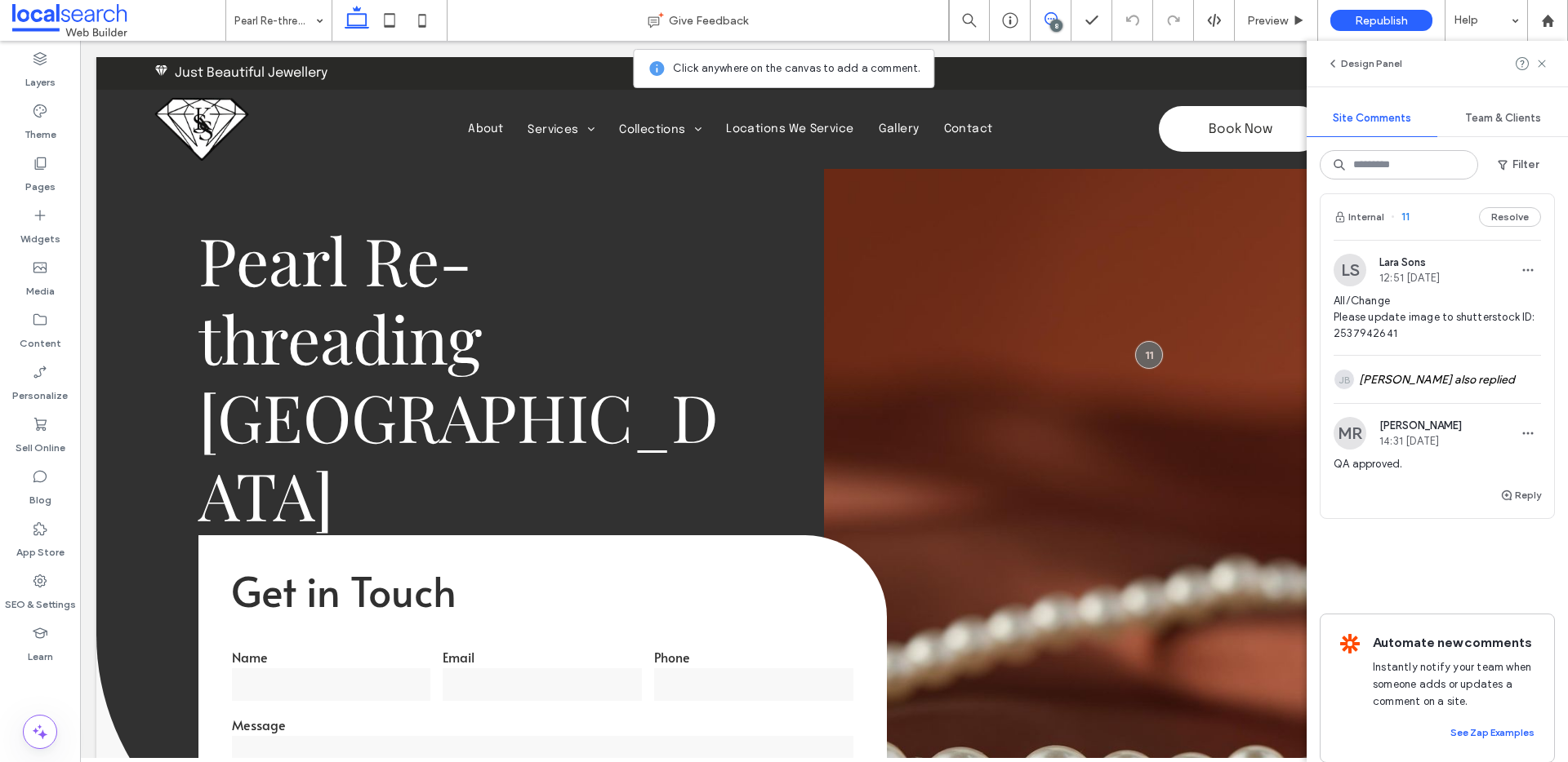
click at [1043, 18] on span at bounding box center [1050, 18] width 40 height 13
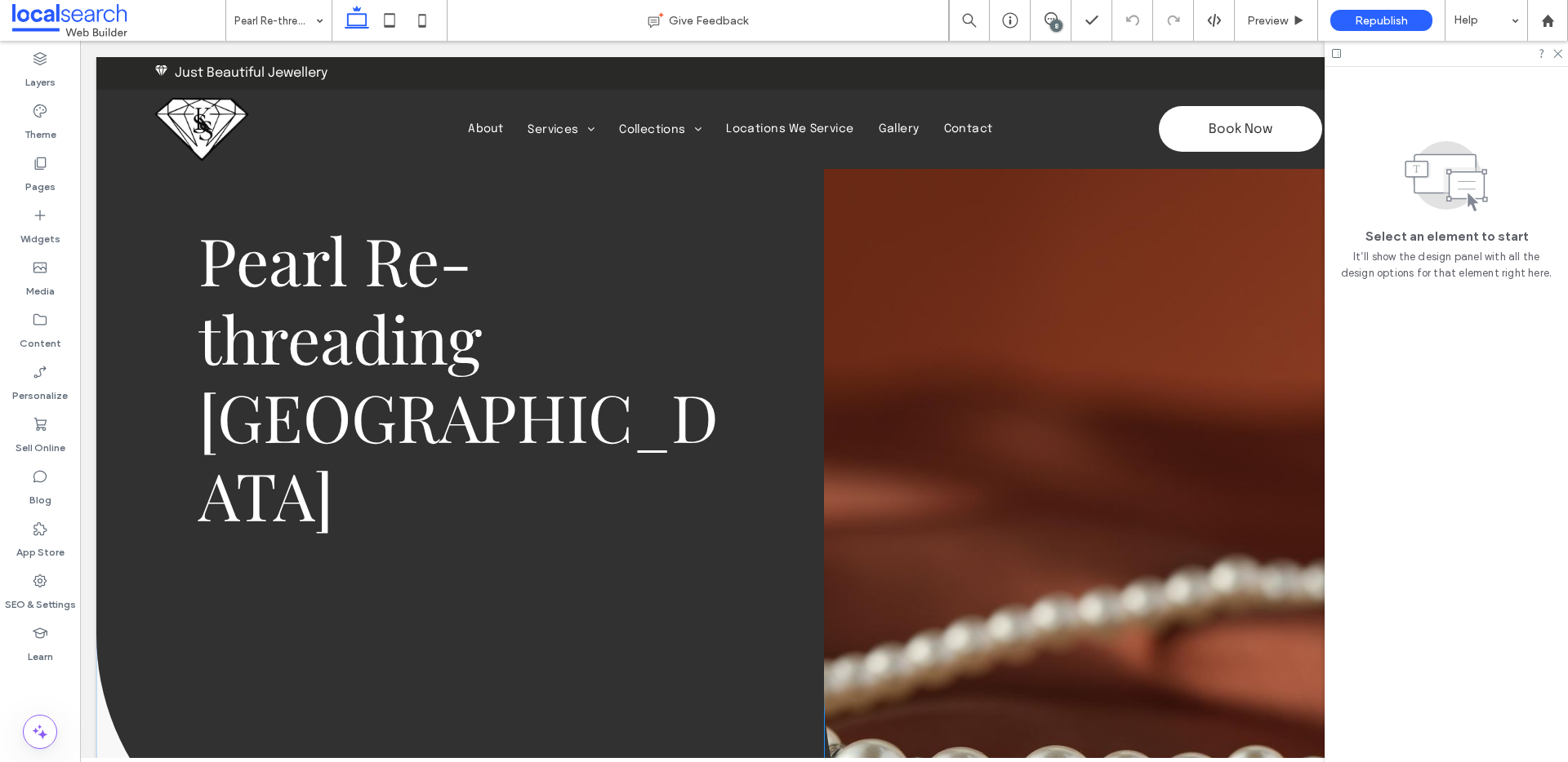
click at [1043, 310] on link at bounding box center [1188, 509] width 728 height 905
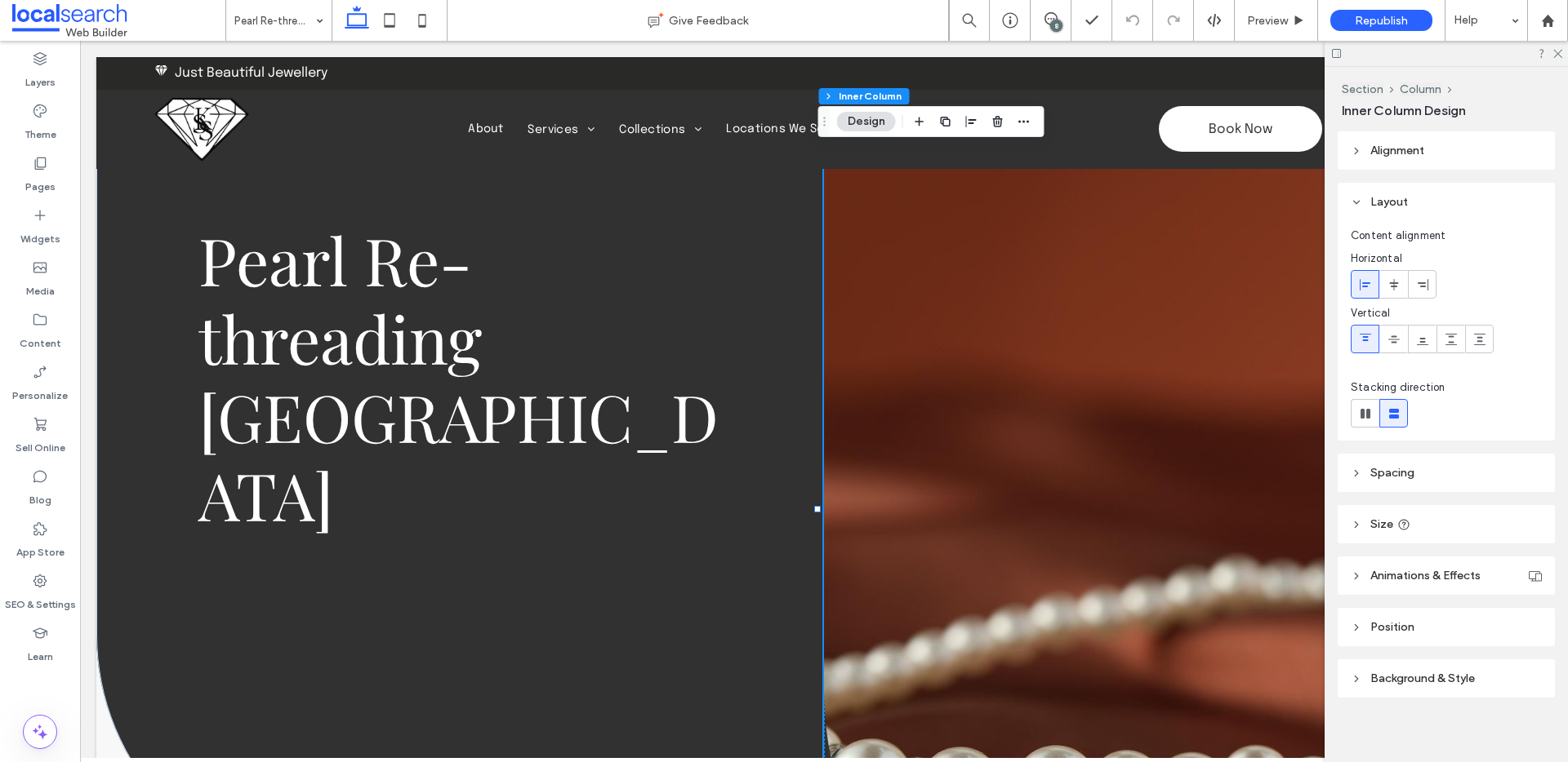
click at [1044, 310] on link at bounding box center [1188, 509] width 728 height 905
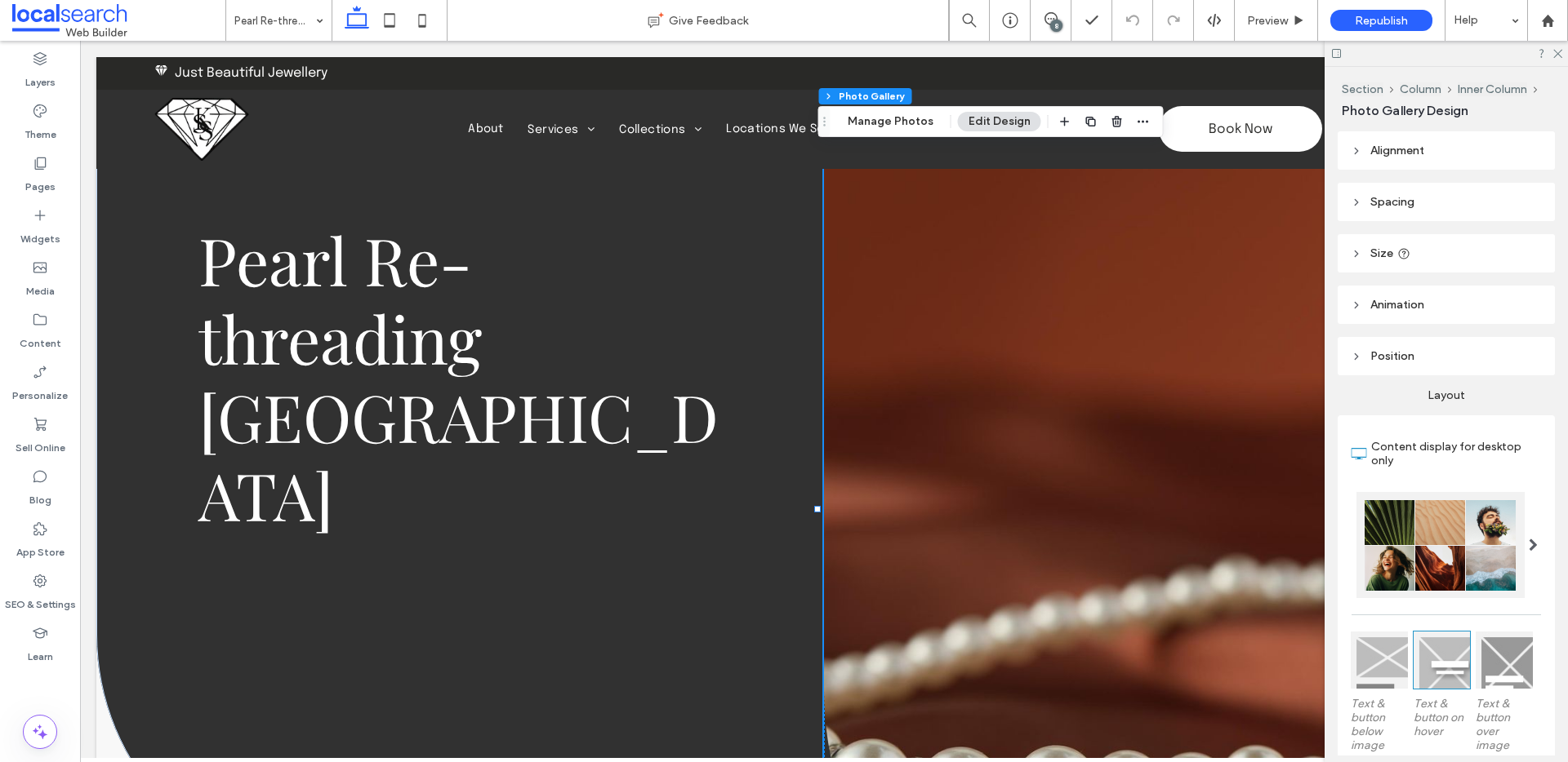
click at [980, 360] on link at bounding box center [1188, 509] width 728 height 905
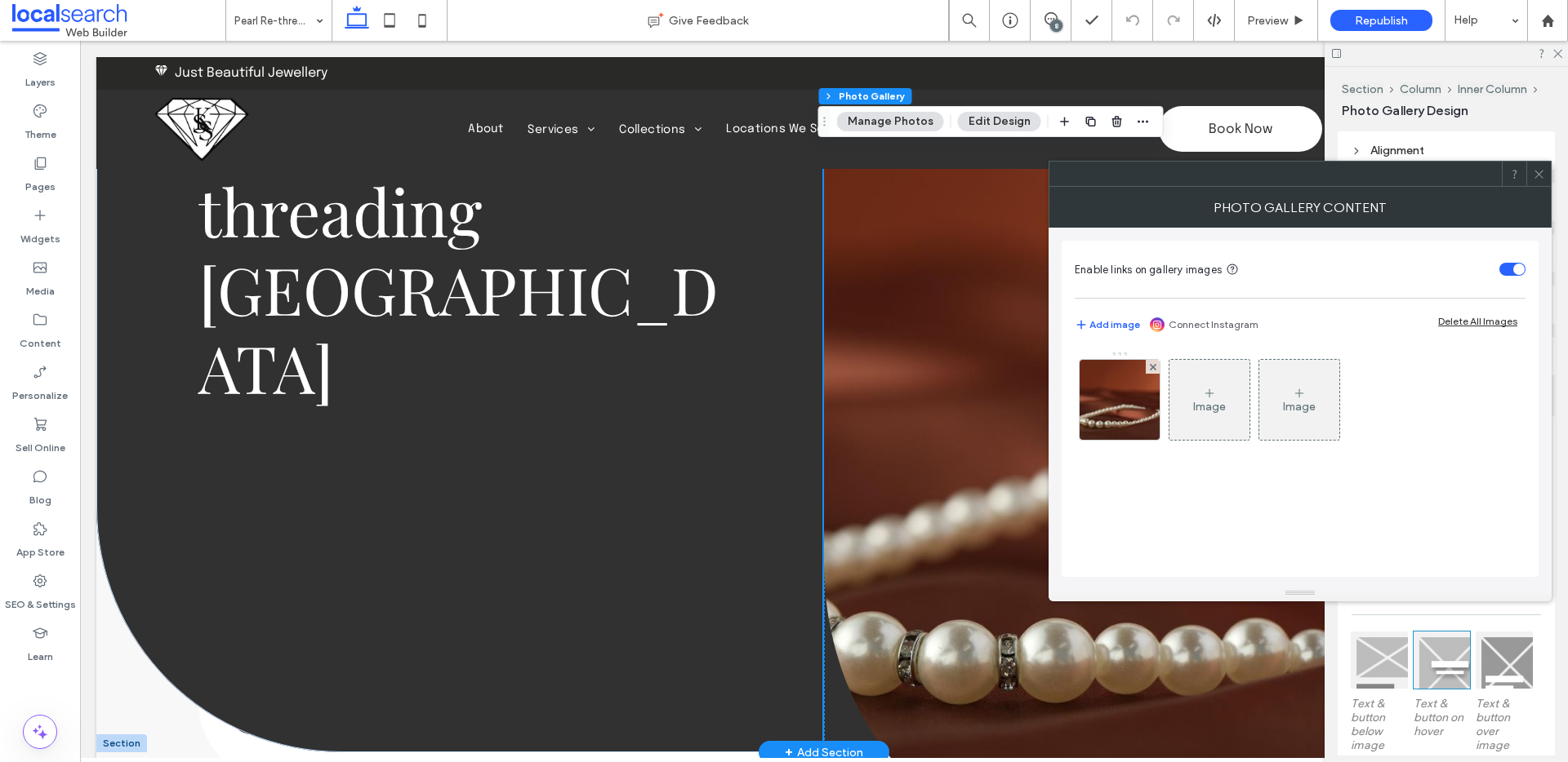
scroll to position [153, 0]
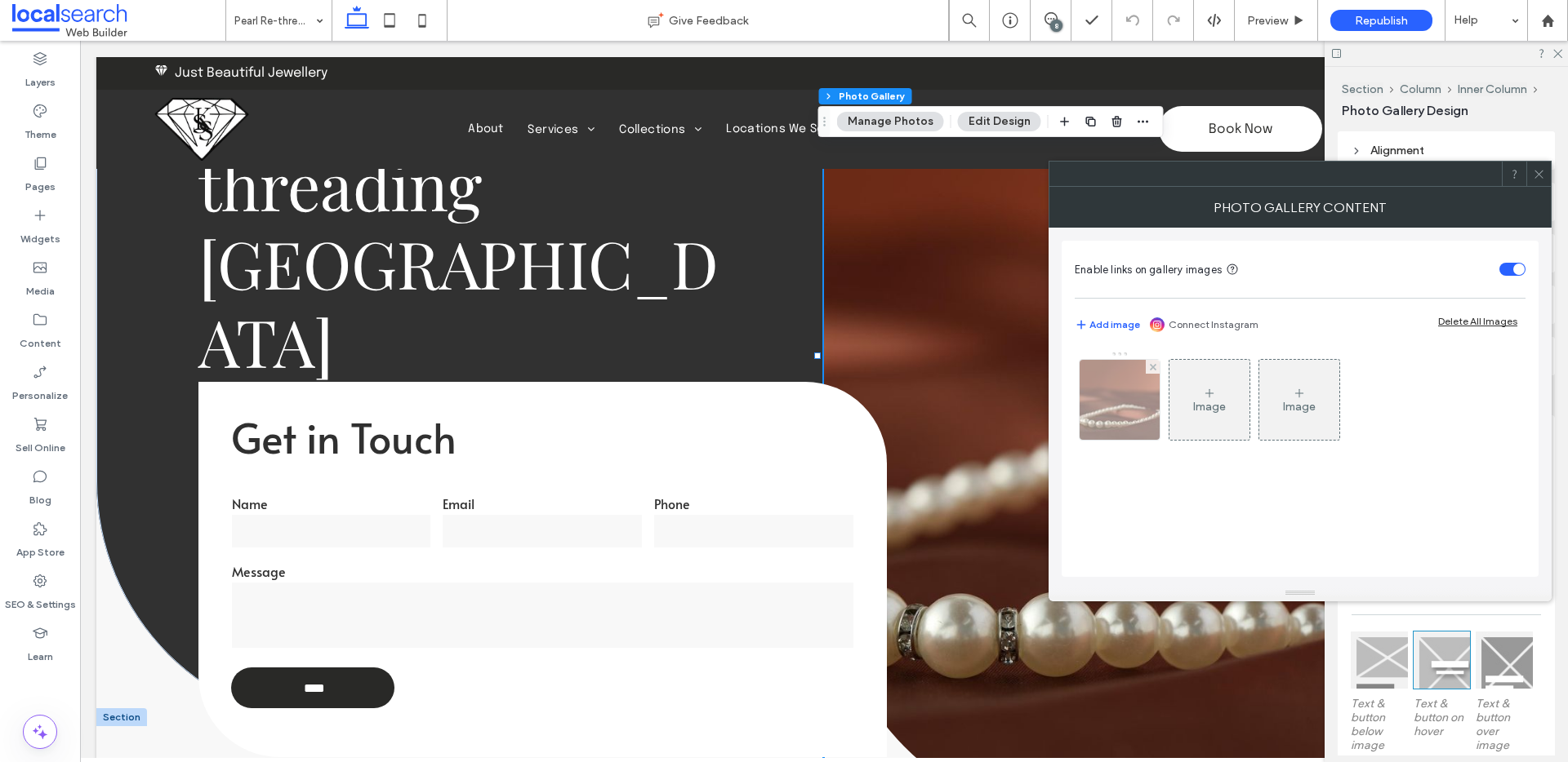
click at [1120, 418] on img at bounding box center [1120, 400] width 120 height 80
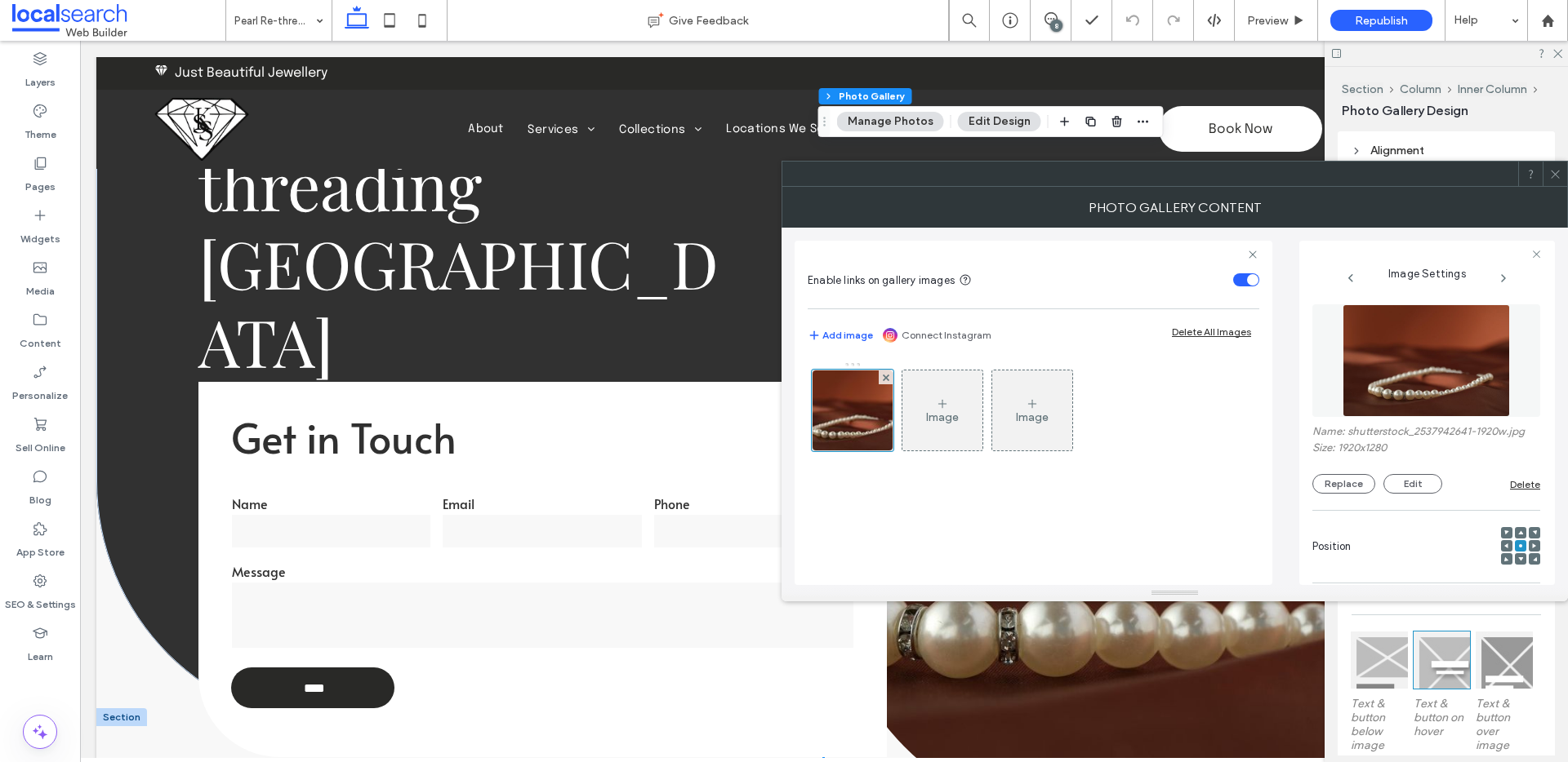
click at [1518, 531] on icon at bounding box center [1520, 533] width 5 height 5
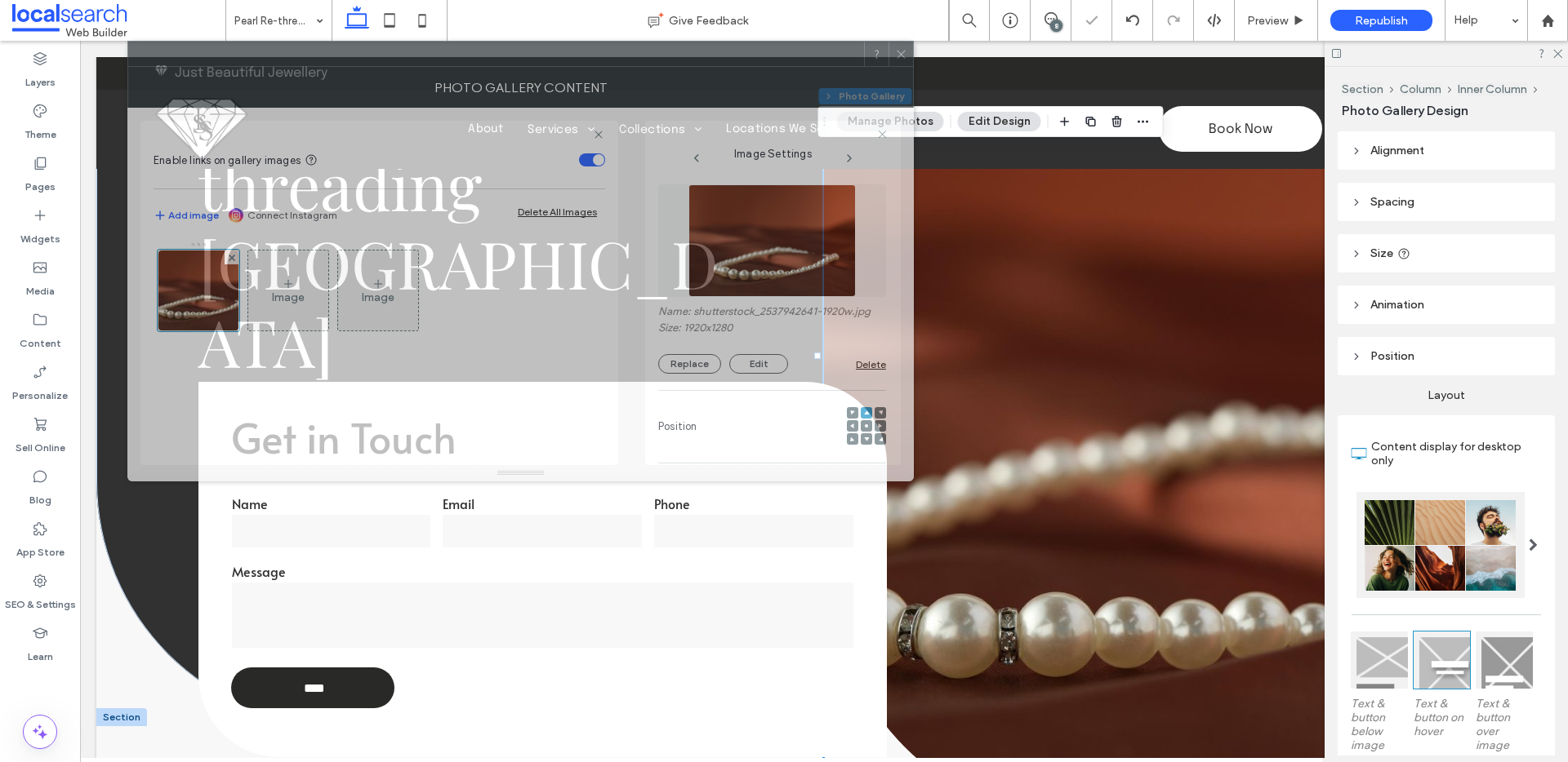
drag, startPoint x: 1055, startPoint y: 181, endPoint x: 424, endPoint y: 60, distance: 642.5
click at [424, 60] on div at bounding box center [495, 54] width 736 height 25
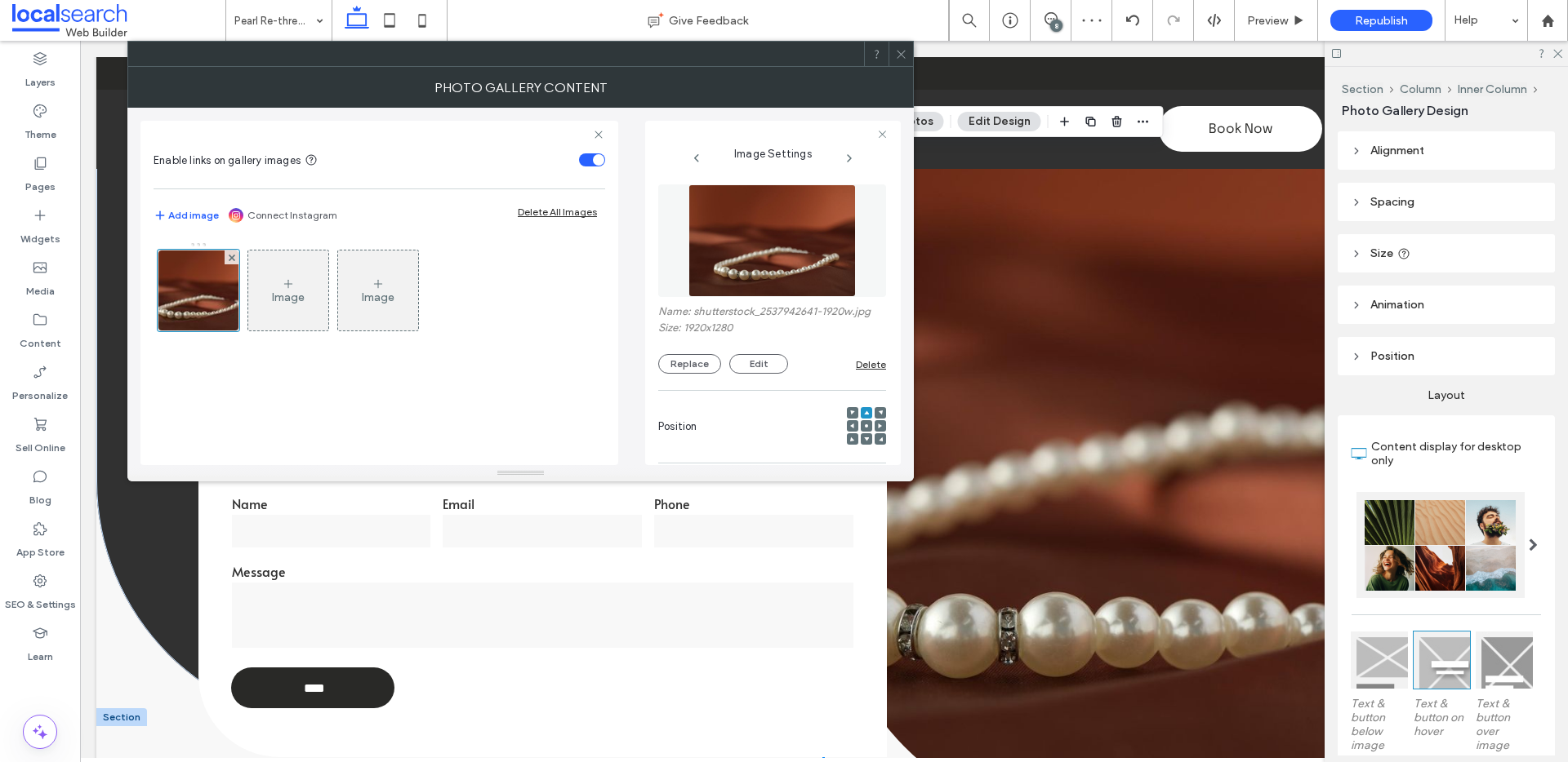
click at [861, 425] on div at bounding box center [866, 425] width 11 height 11
click at [864, 435] on span at bounding box center [866, 439] width 5 height 11
click at [864, 428] on span at bounding box center [866, 425] width 5 height 11
click at [878, 425] on icon at bounding box center [881, 426] width 5 height 5
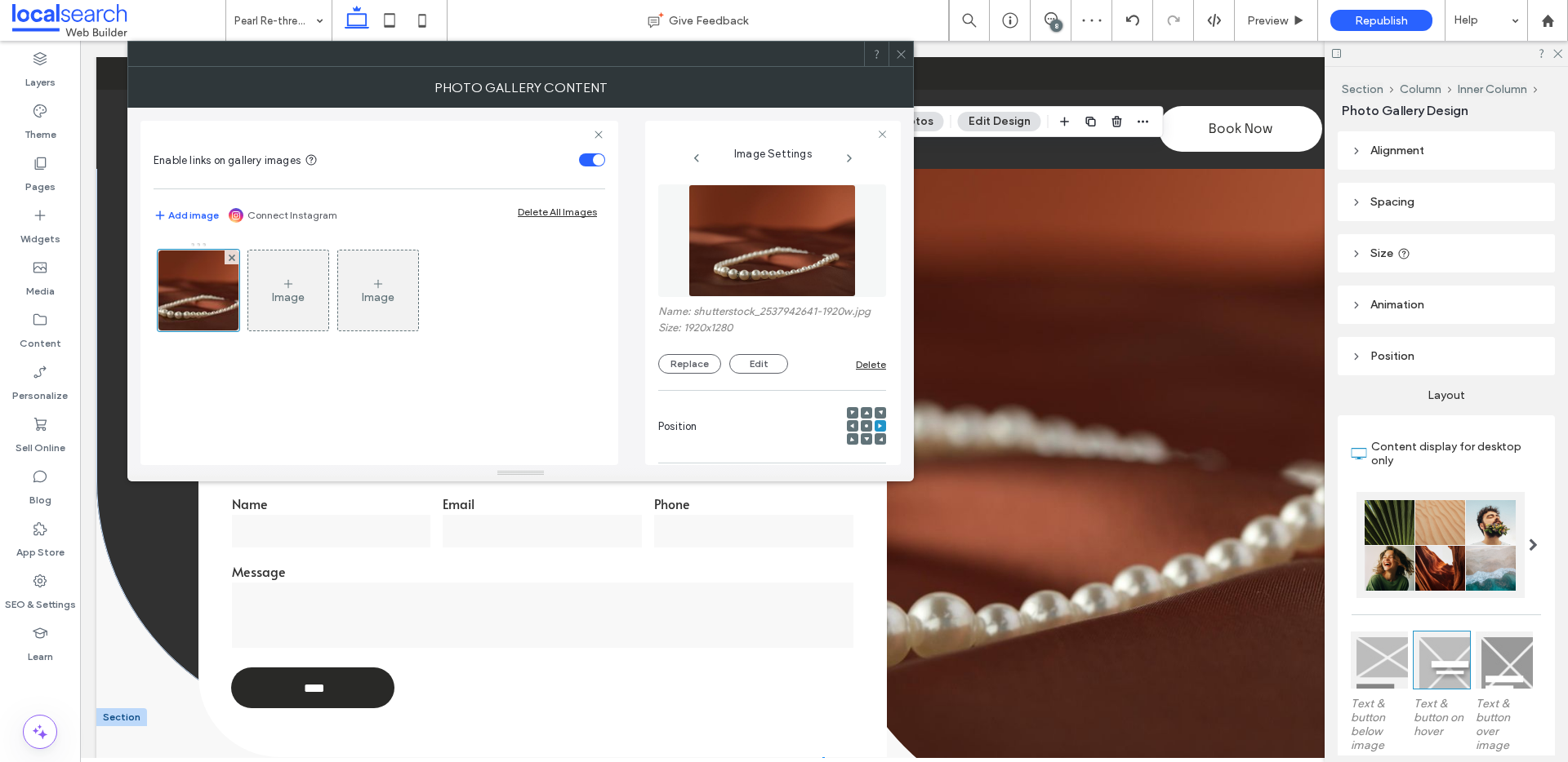
click at [847, 425] on div at bounding box center [852, 425] width 11 height 11
click at [851, 425] on use at bounding box center [852, 426] width 4 height 5
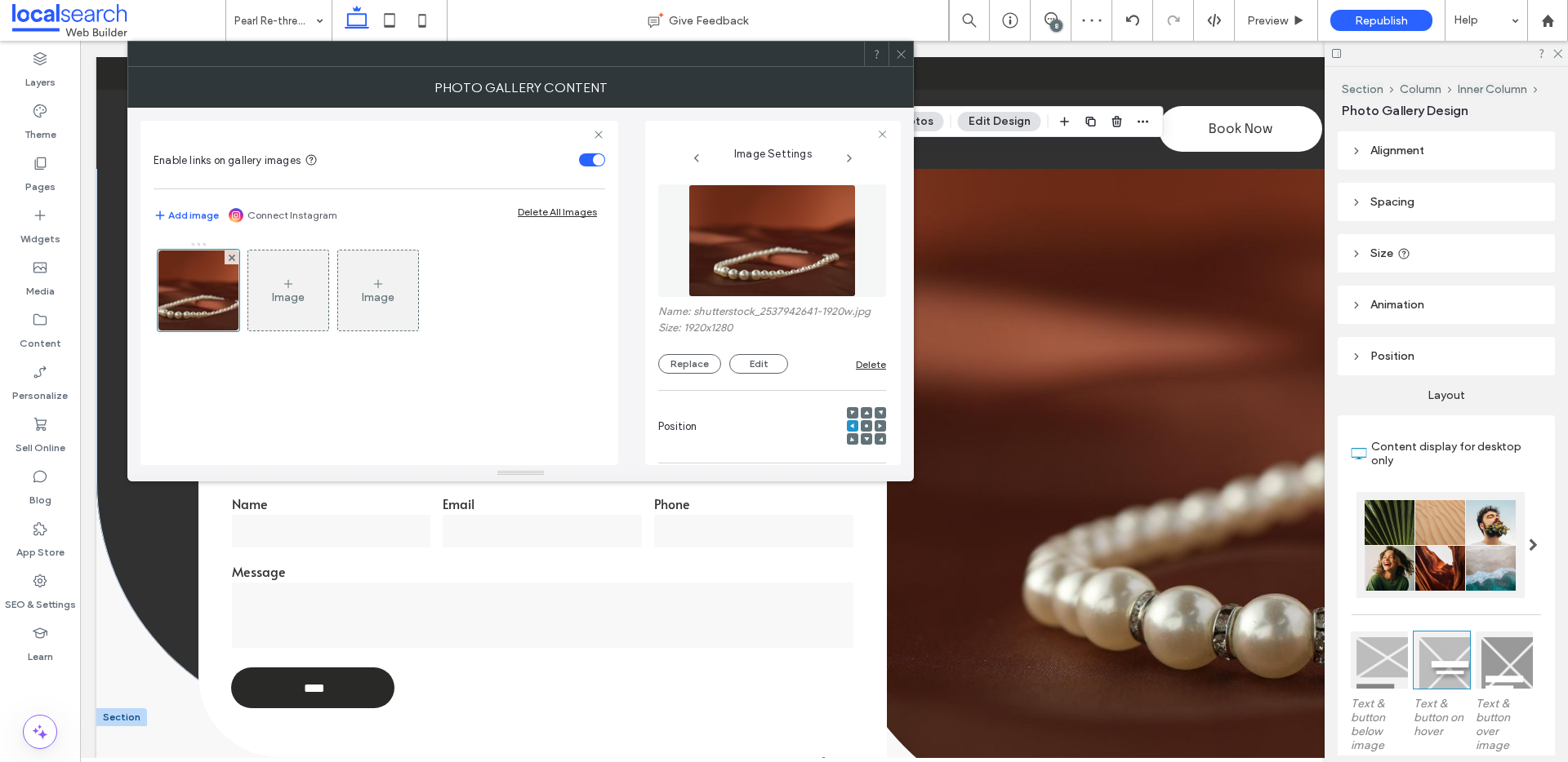
click at [864, 425] on icon at bounding box center [866, 426] width 5 height 5
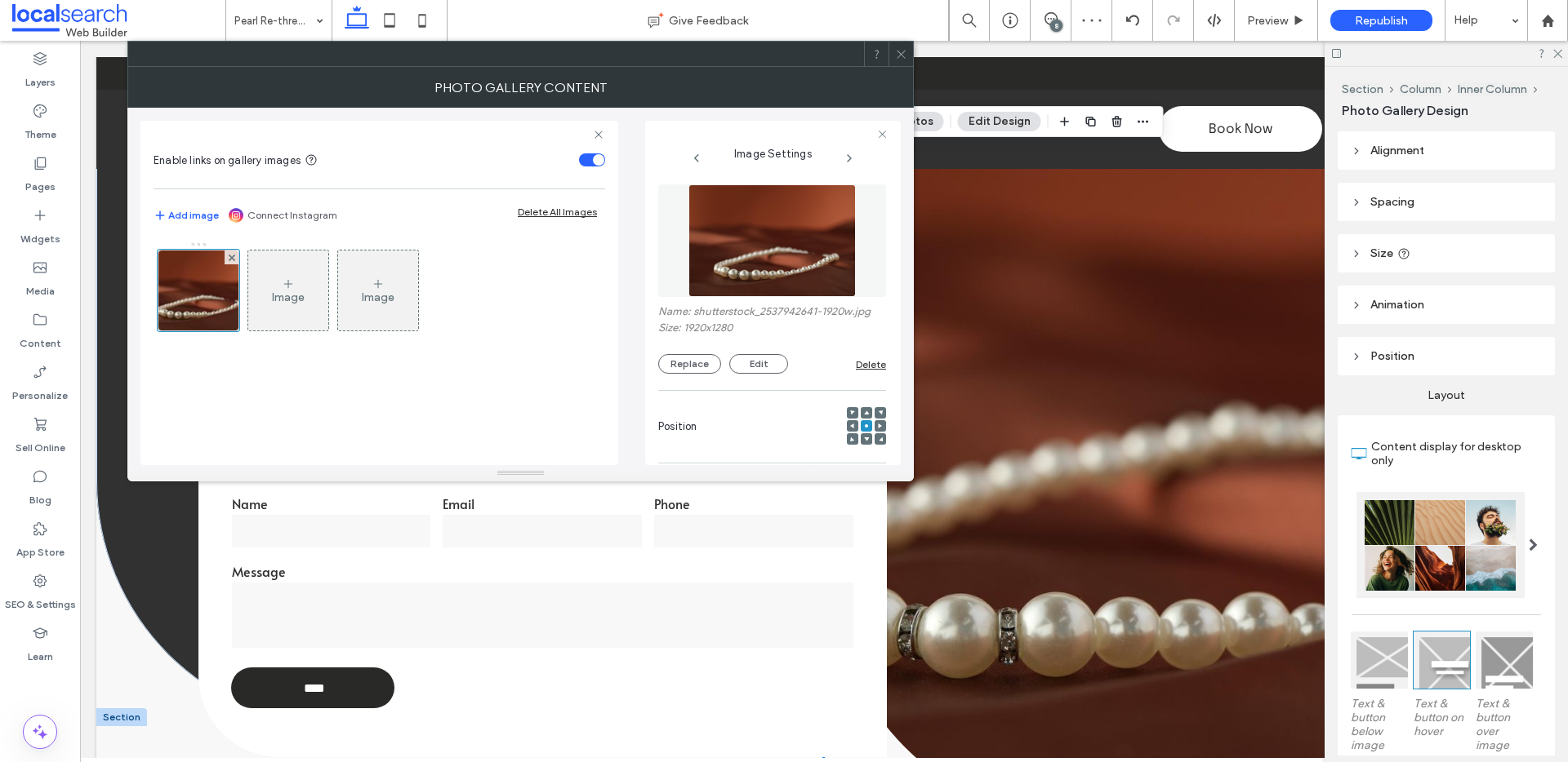
click at [908, 59] on div at bounding box center [901, 54] width 25 height 25
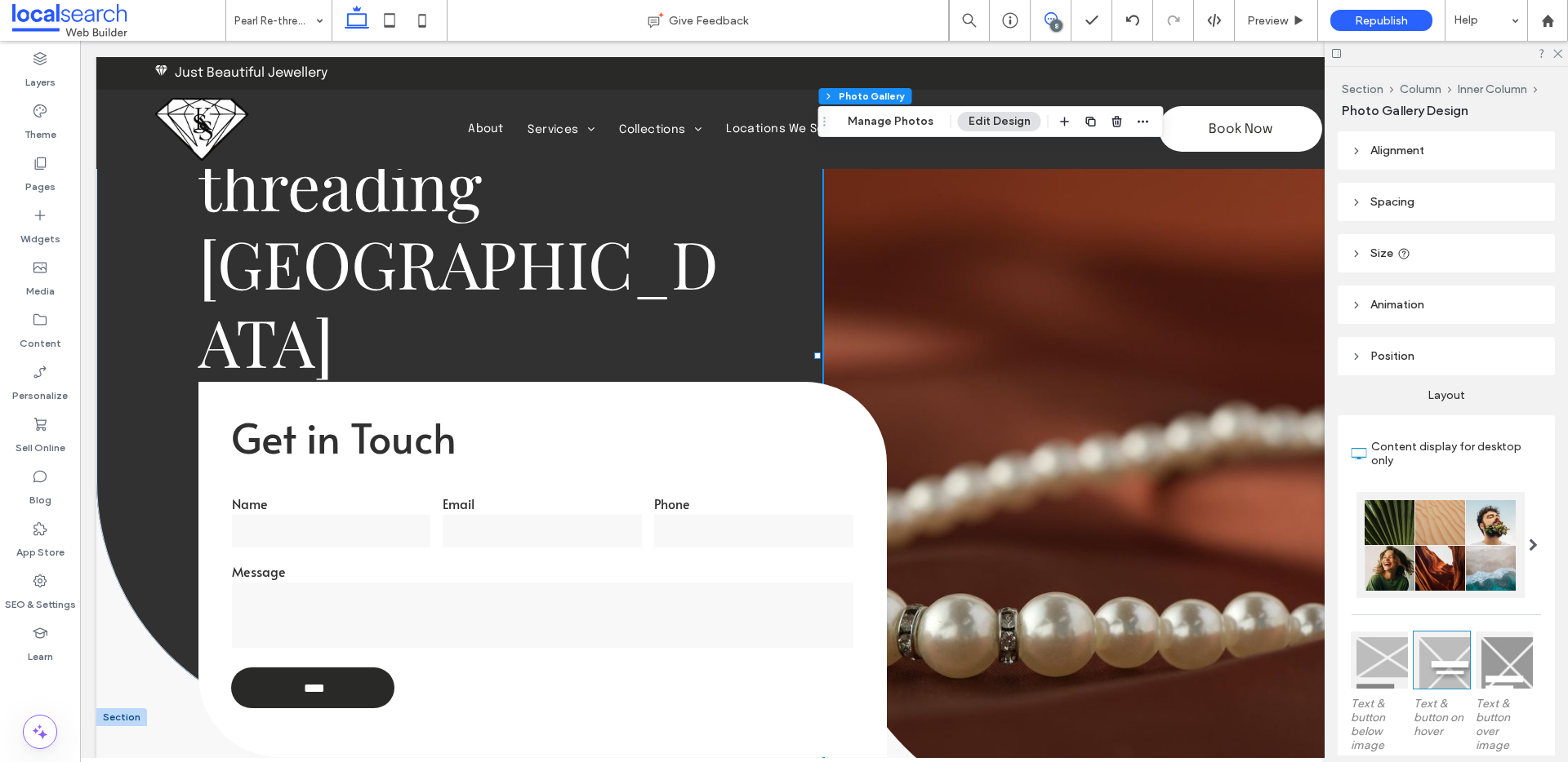
click at [1049, 22] on icon at bounding box center [1051, 18] width 13 height 13
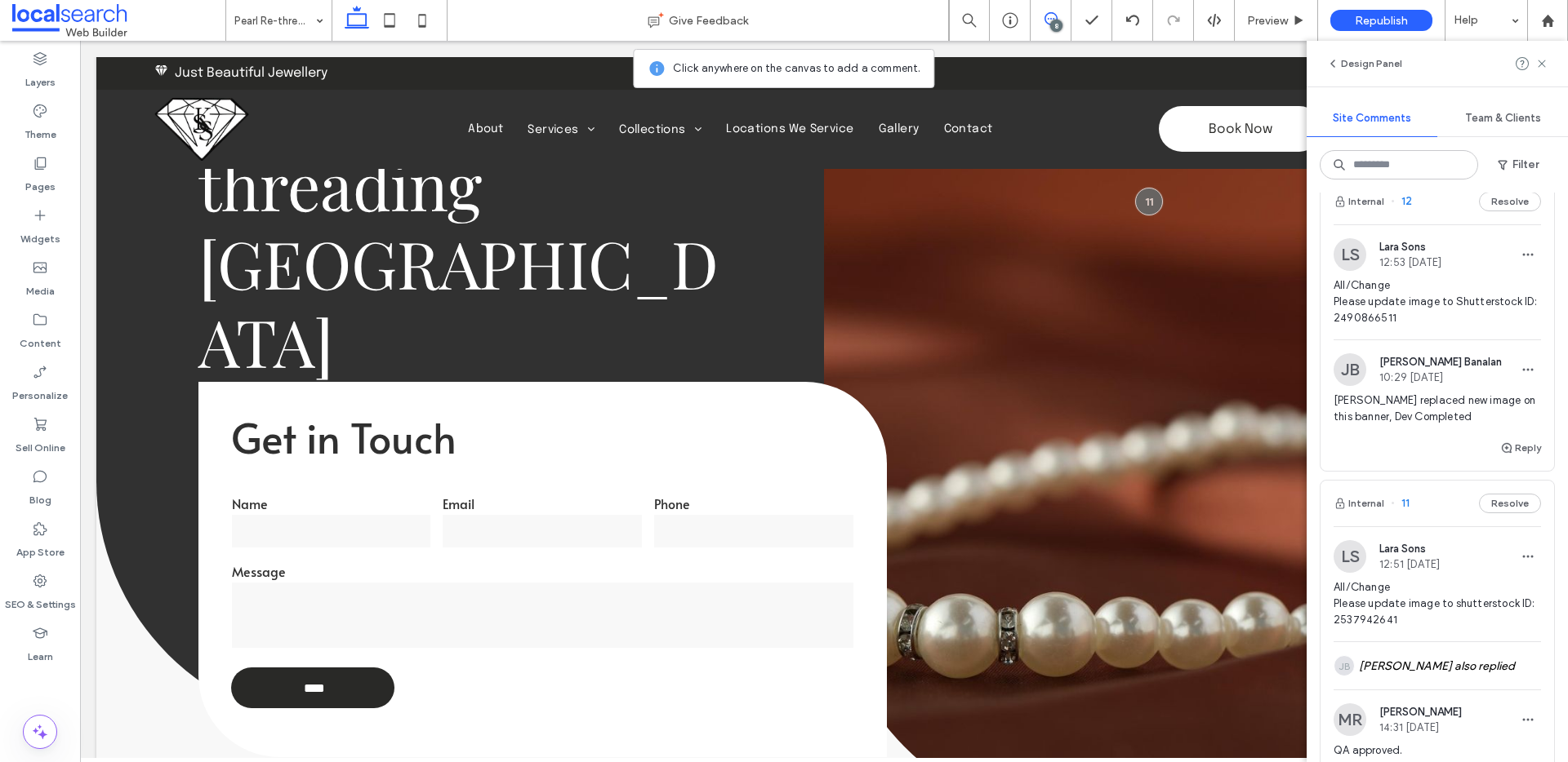
scroll to position [1838, 0]
click at [1362, 198] on button "Internal" at bounding box center [1358, 204] width 50 height 19
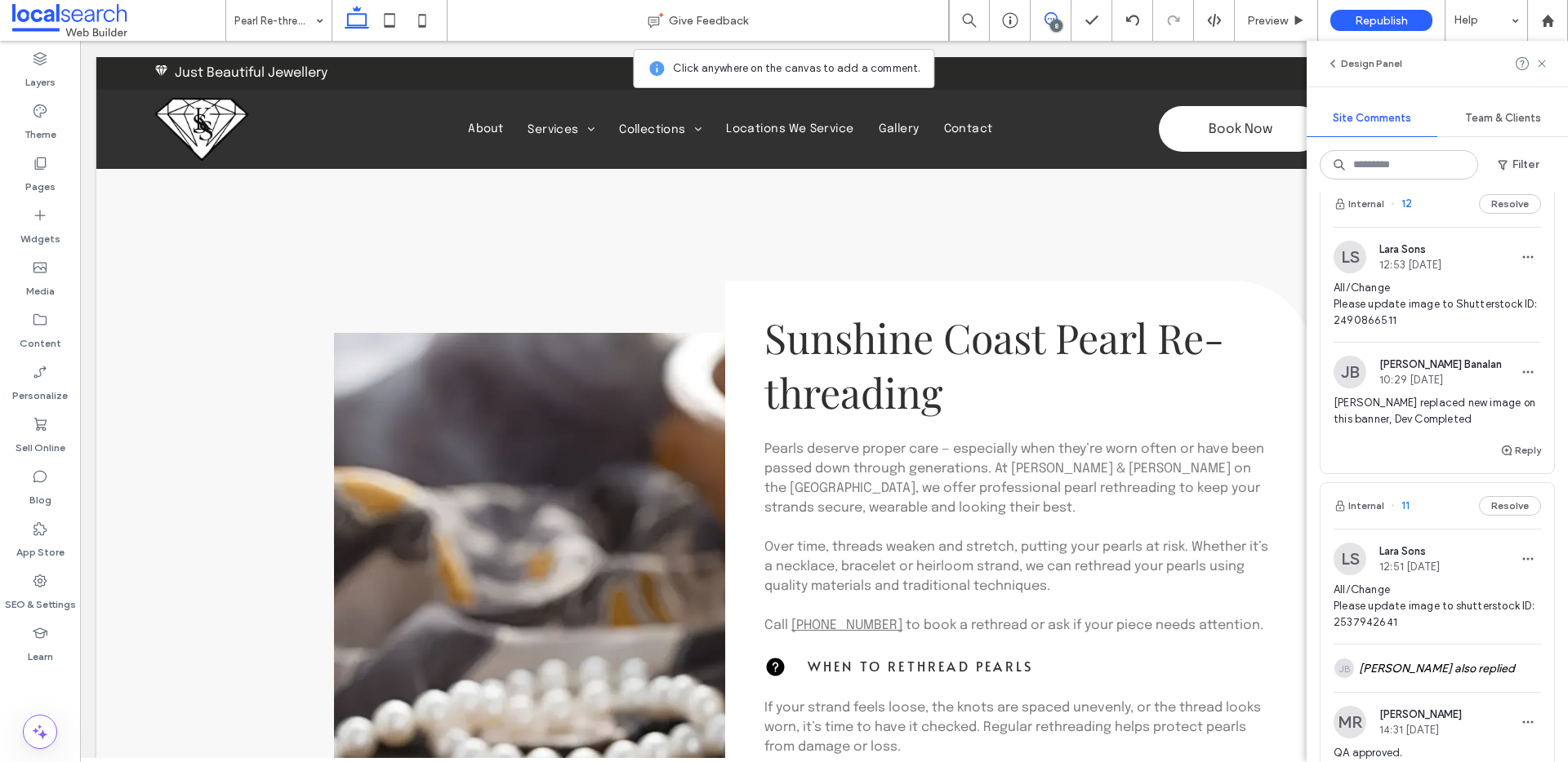
scroll to position [3567, 0]
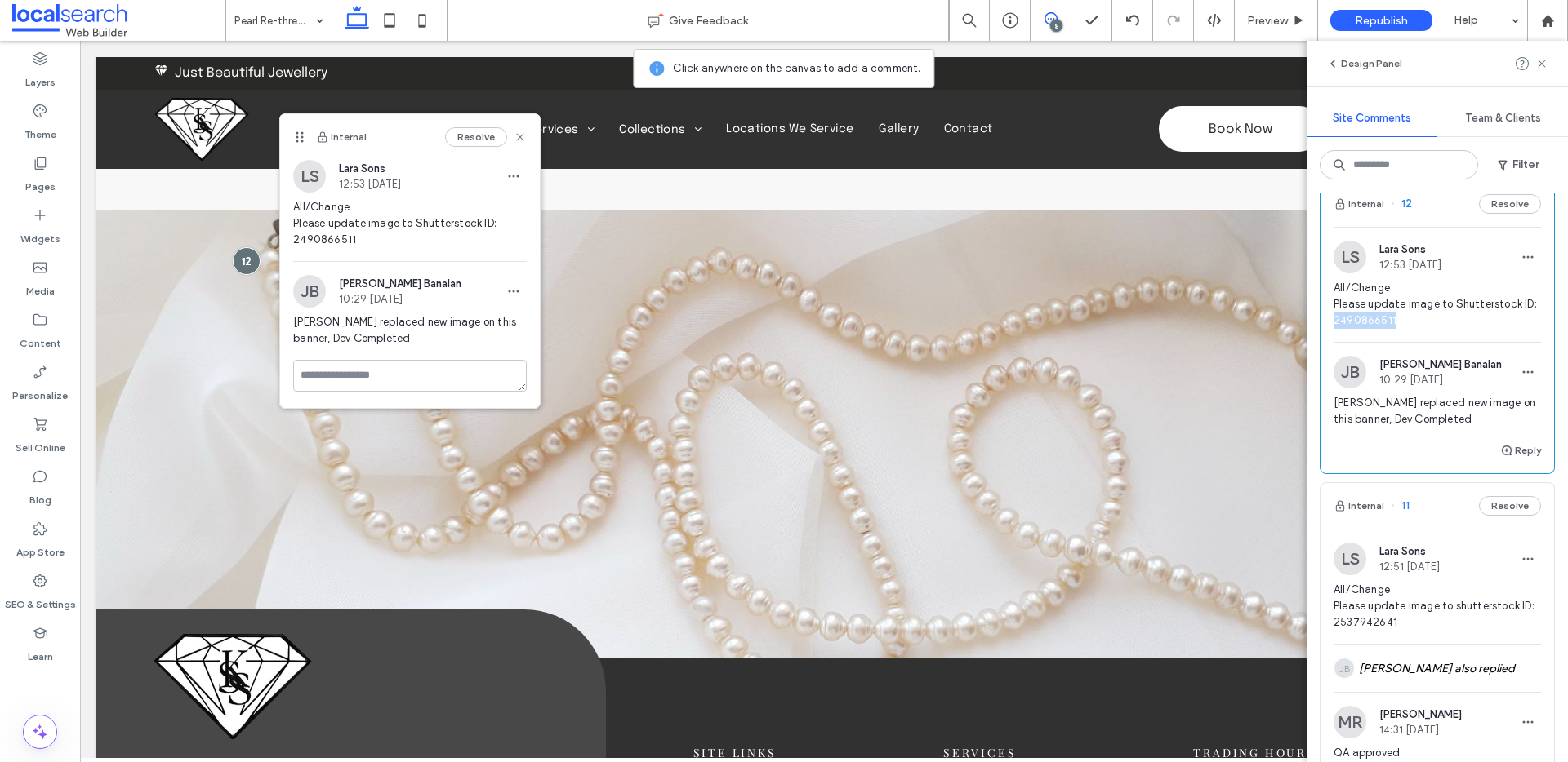
drag, startPoint x: 1415, startPoint y: 317, endPoint x: 1348, endPoint y: 314, distance: 67.1
click at [1348, 314] on span "All/Change Please update image to Shutterstock ID: 2490866511" at bounding box center [1437, 305] width 207 height 49
copy span "2490866511"
click at [433, 367] on textarea at bounding box center [410, 376] width 234 height 32
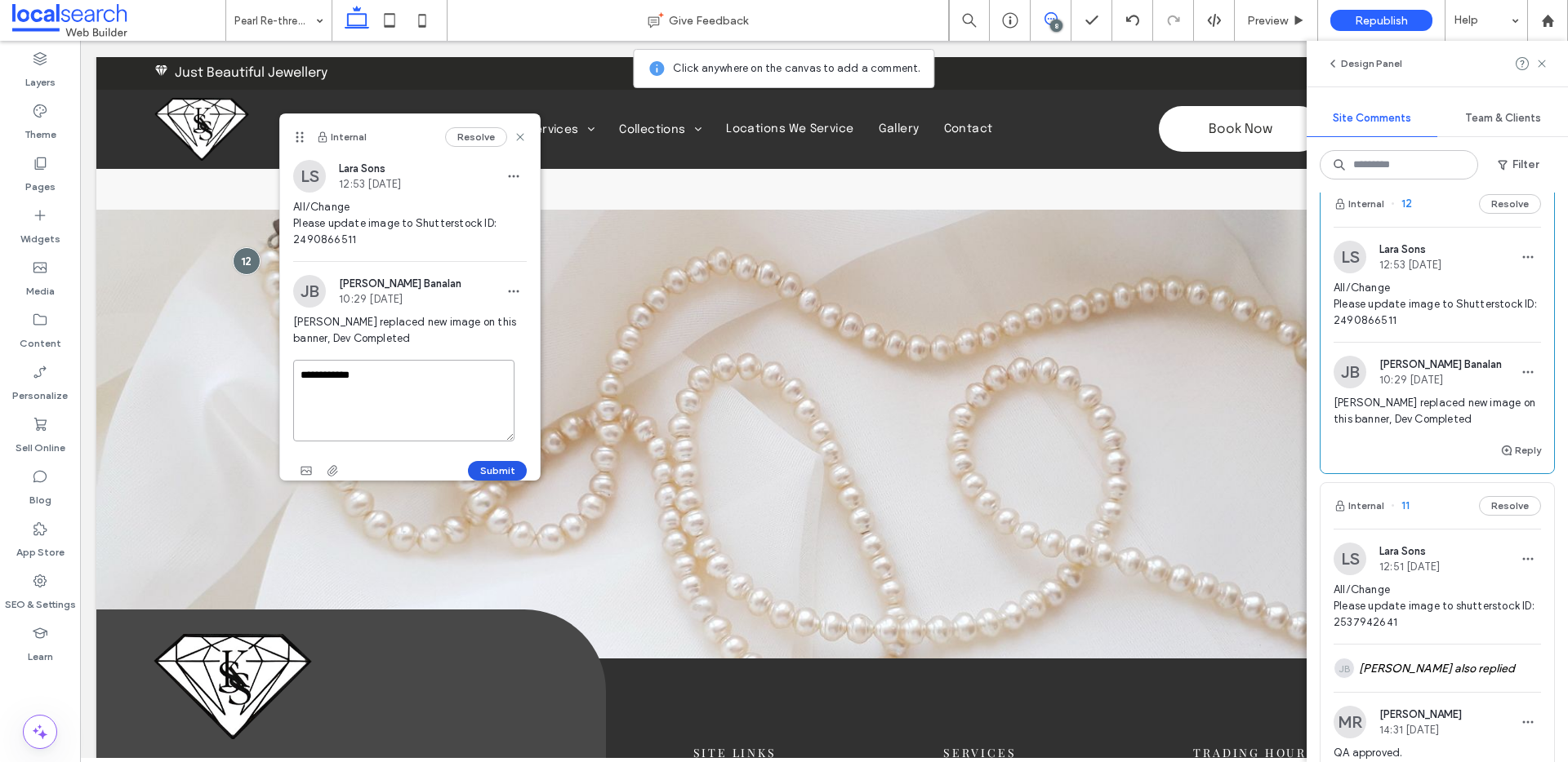
type textarea "**********"
click at [481, 470] on button "Submit" at bounding box center [497, 471] width 59 height 19
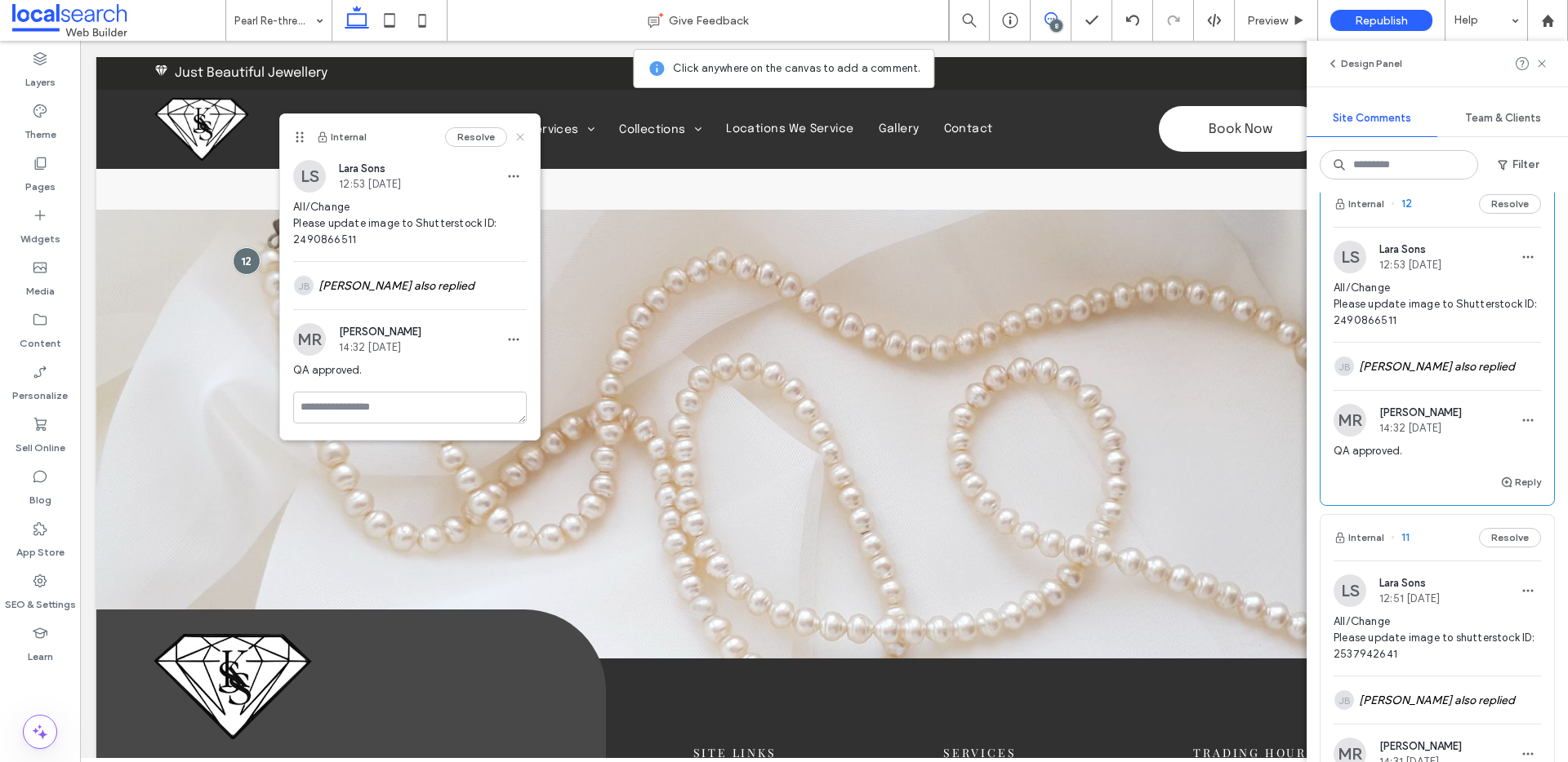
click at [521, 132] on icon at bounding box center [520, 137] width 13 height 13
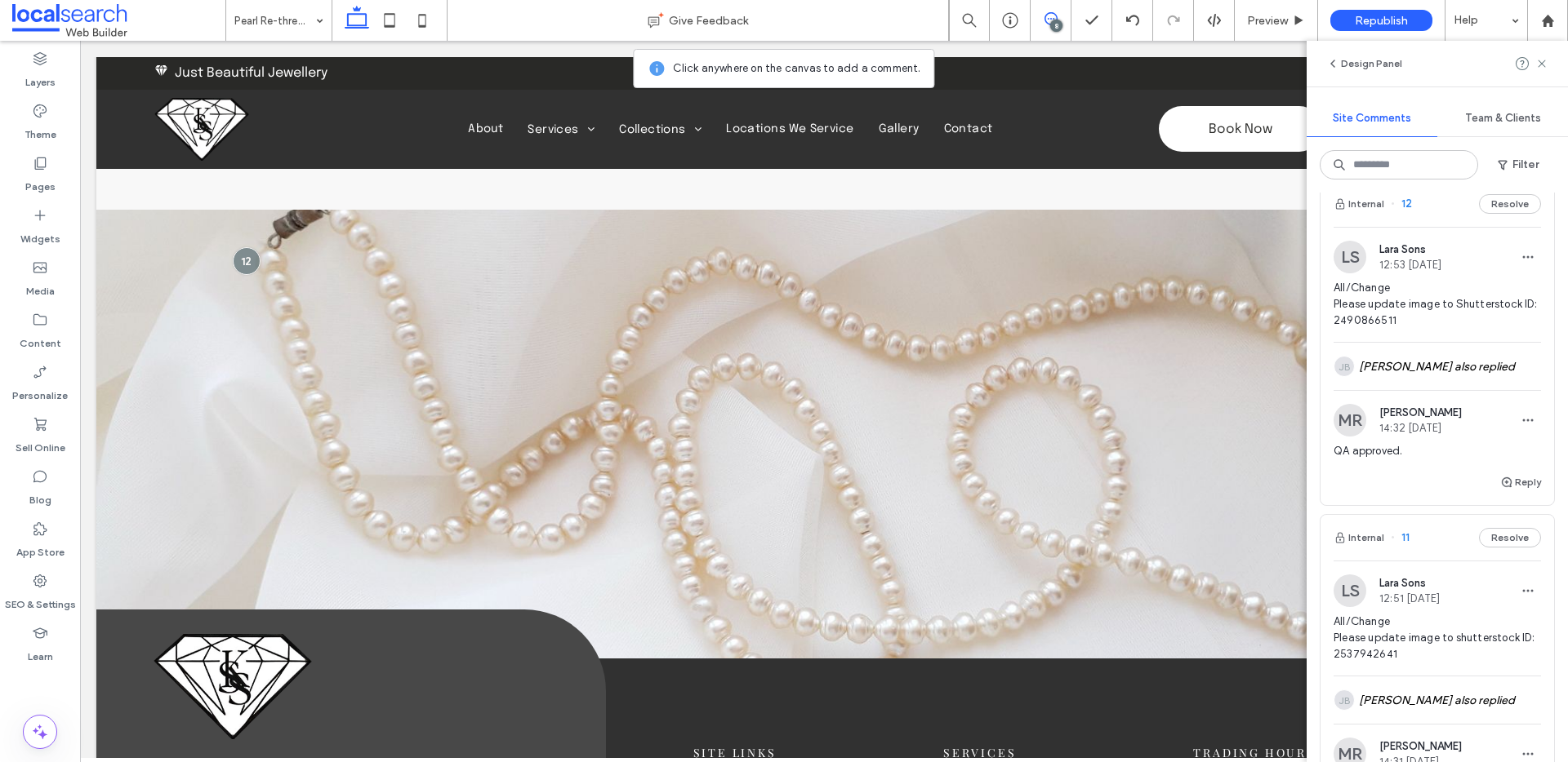
click at [1046, 18] on icon at bounding box center [1051, 18] width 13 height 13
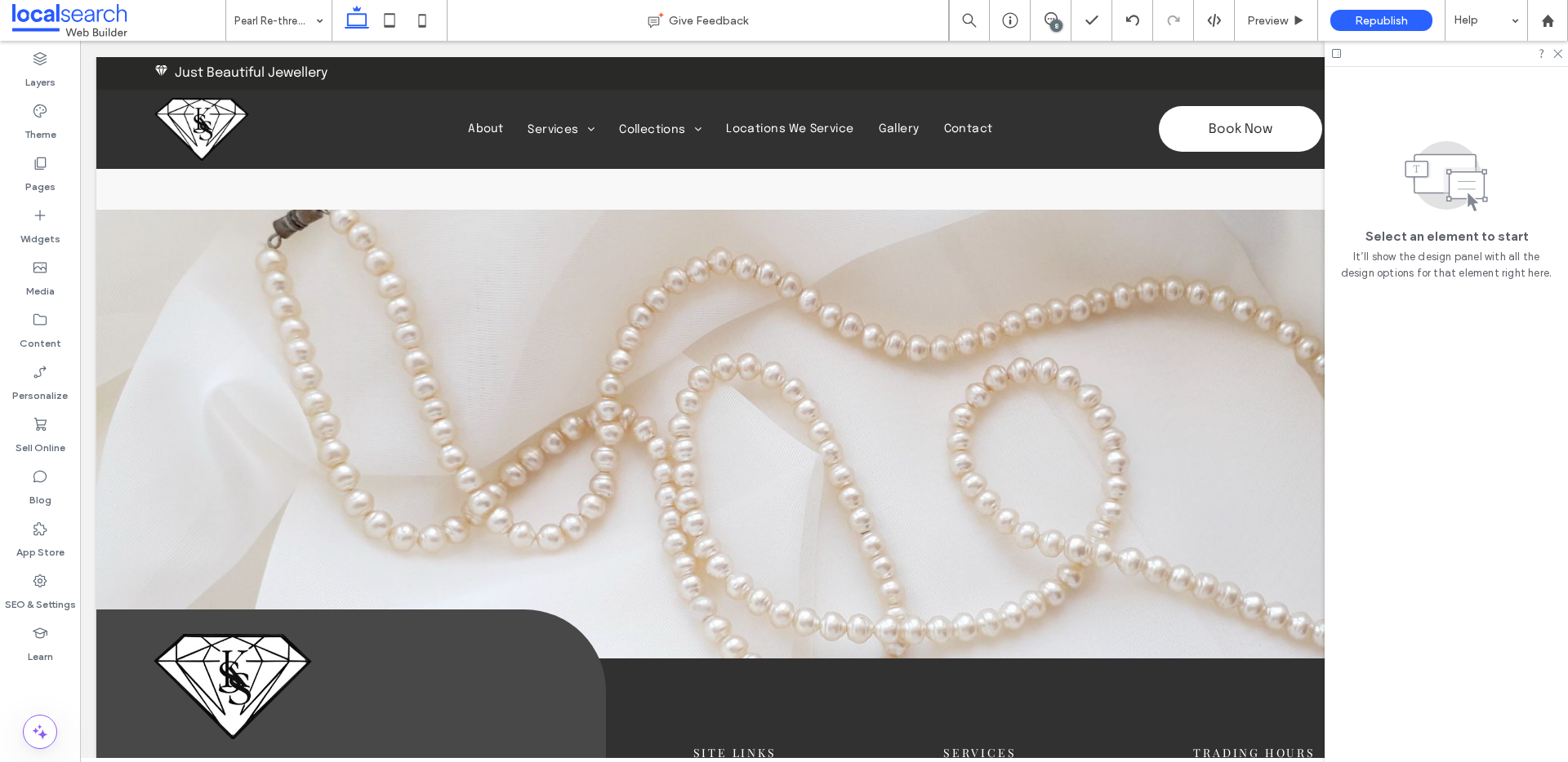
scroll to position [0, 0]
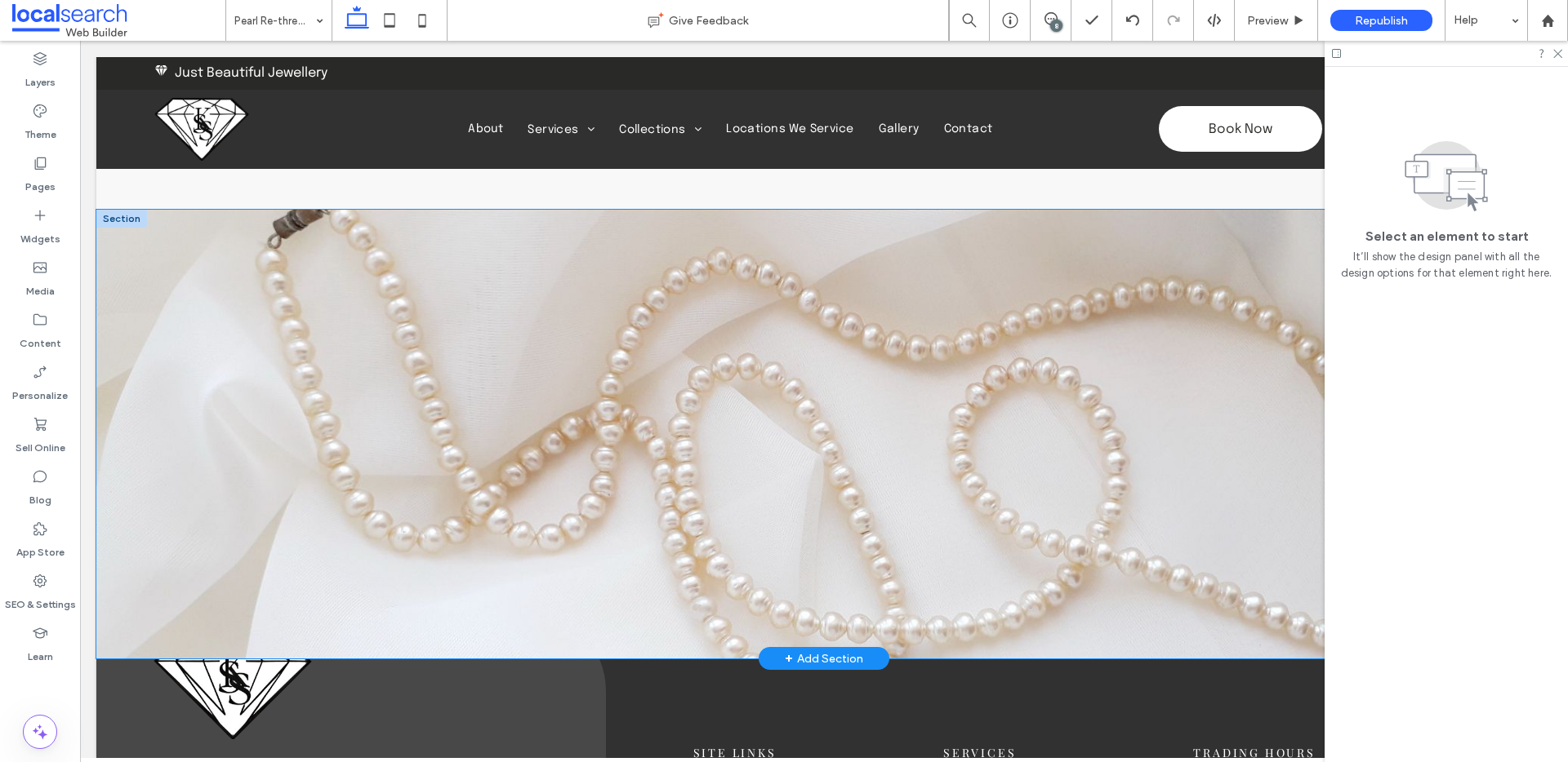
click at [183, 239] on div at bounding box center [823, 434] width 1455 height 449
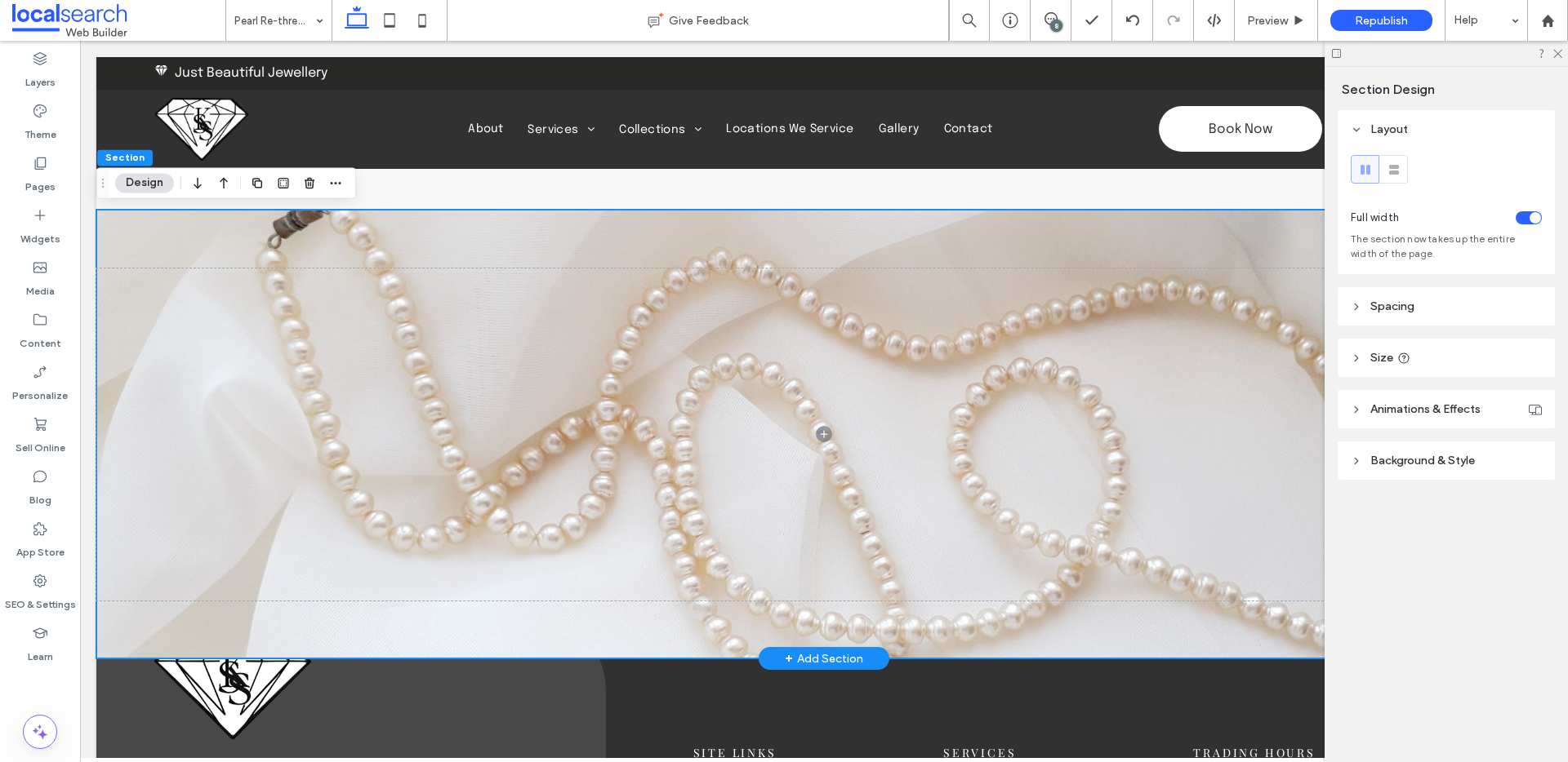
click at [226, 239] on div at bounding box center [823, 434] width 1455 height 449
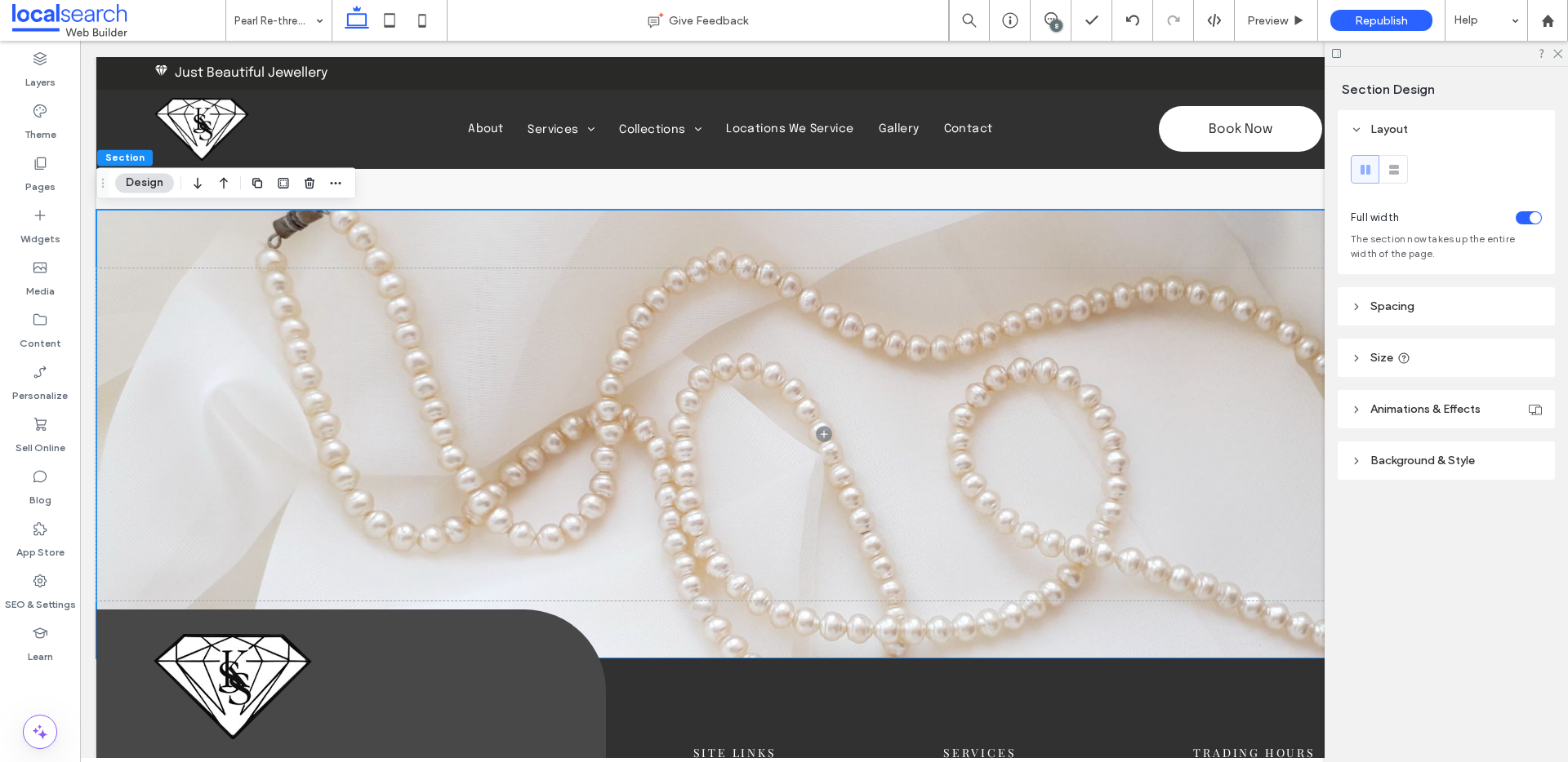
click at [1395, 457] on span "Background & Style" at bounding box center [1423, 461] width 105 height 14
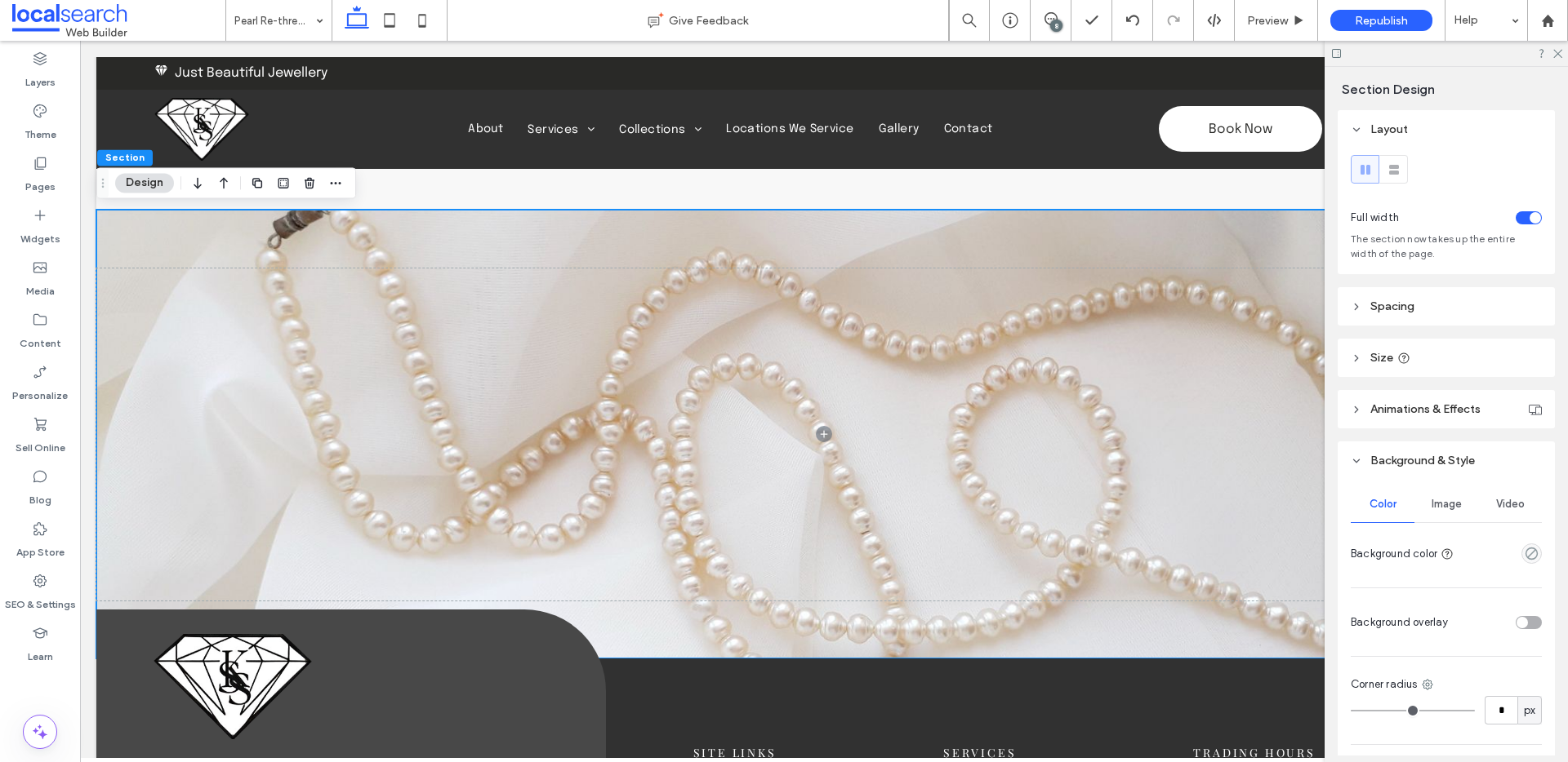
click at [1441, 492] on div "Image" at bounding box center [1446, 504] width 63 height 36
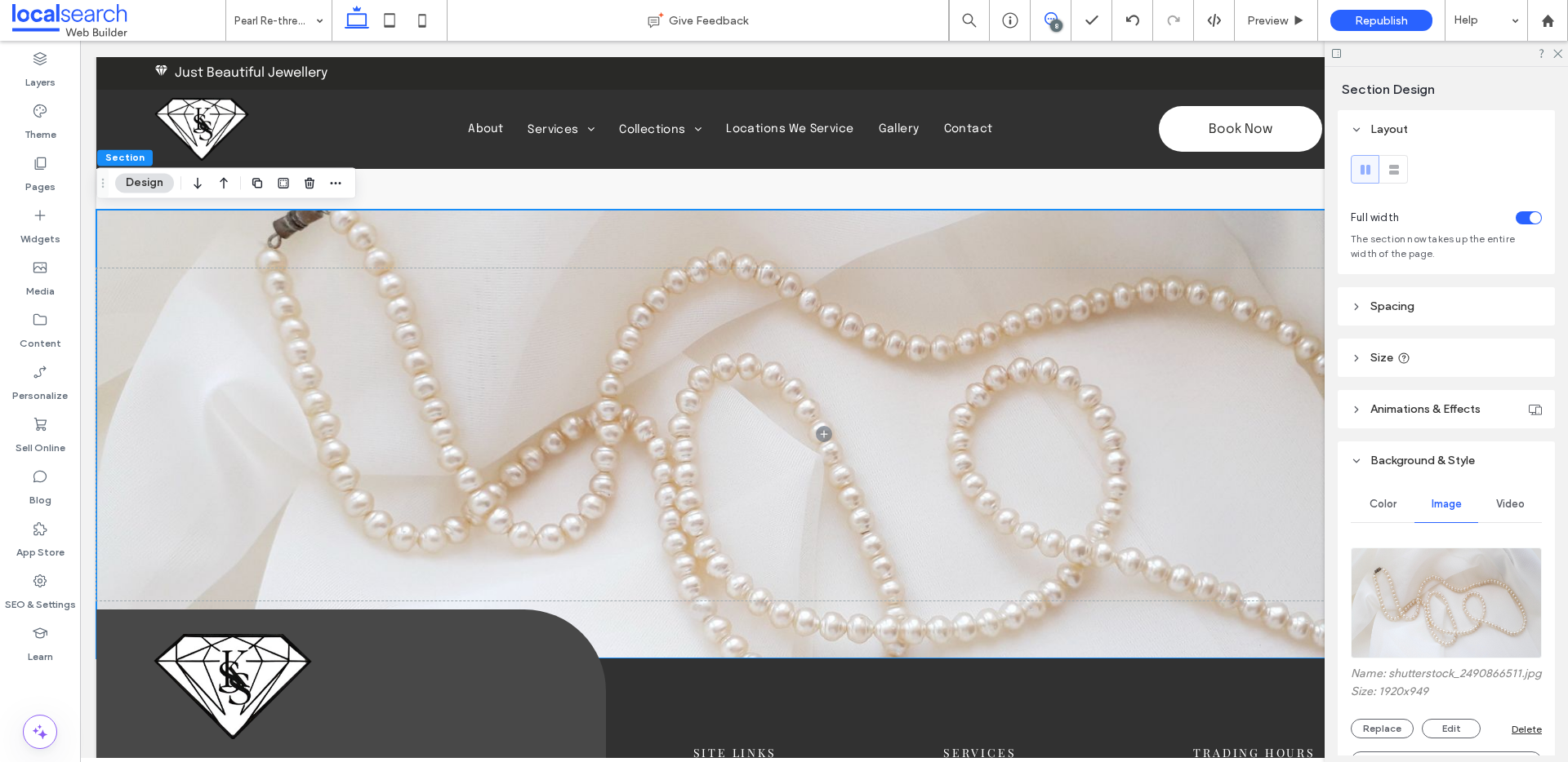
click at [1048, 18] on use at bounding box center [1051, 18] width 13 height 13
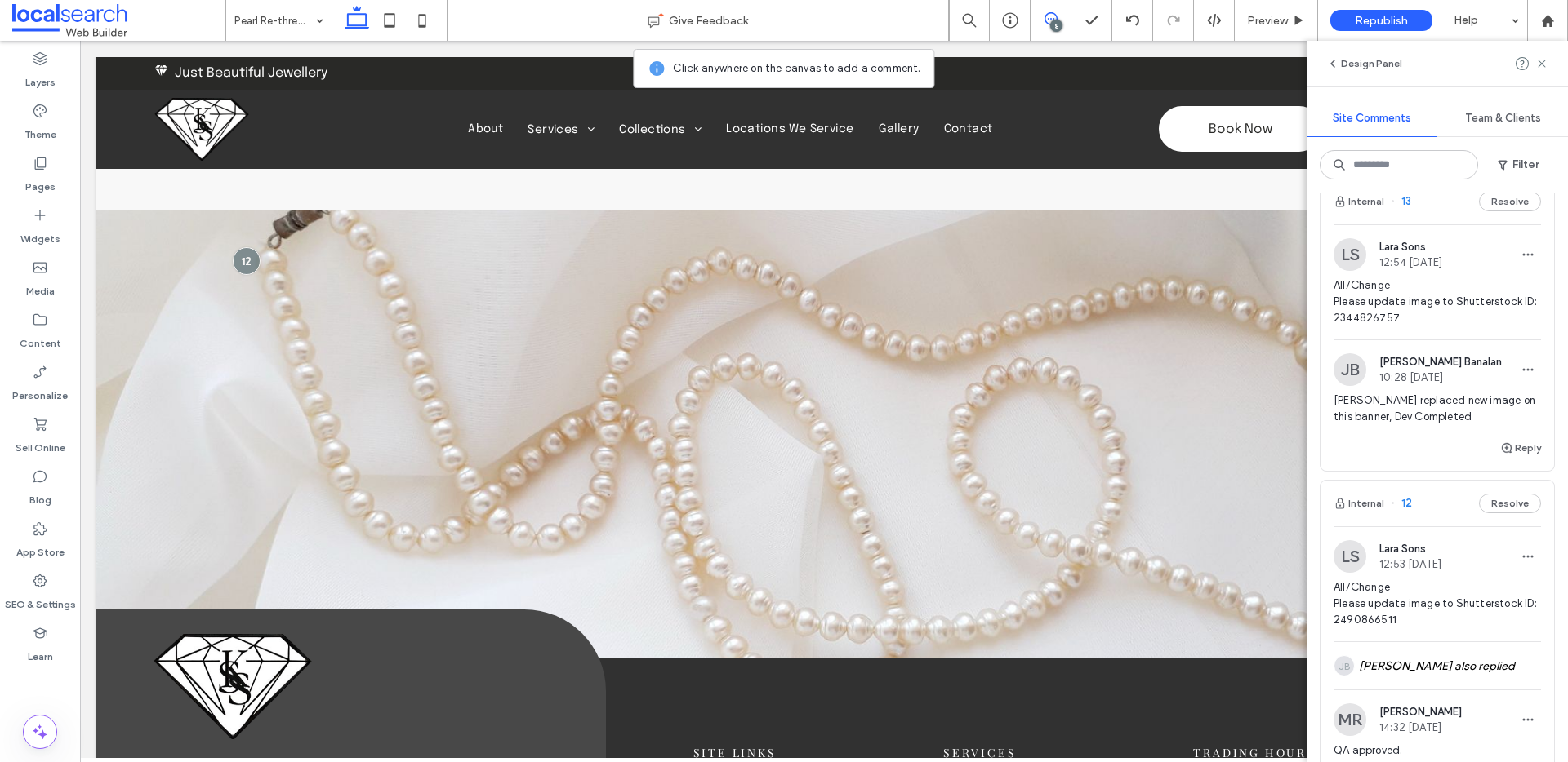
scroll to position [1515, 0]
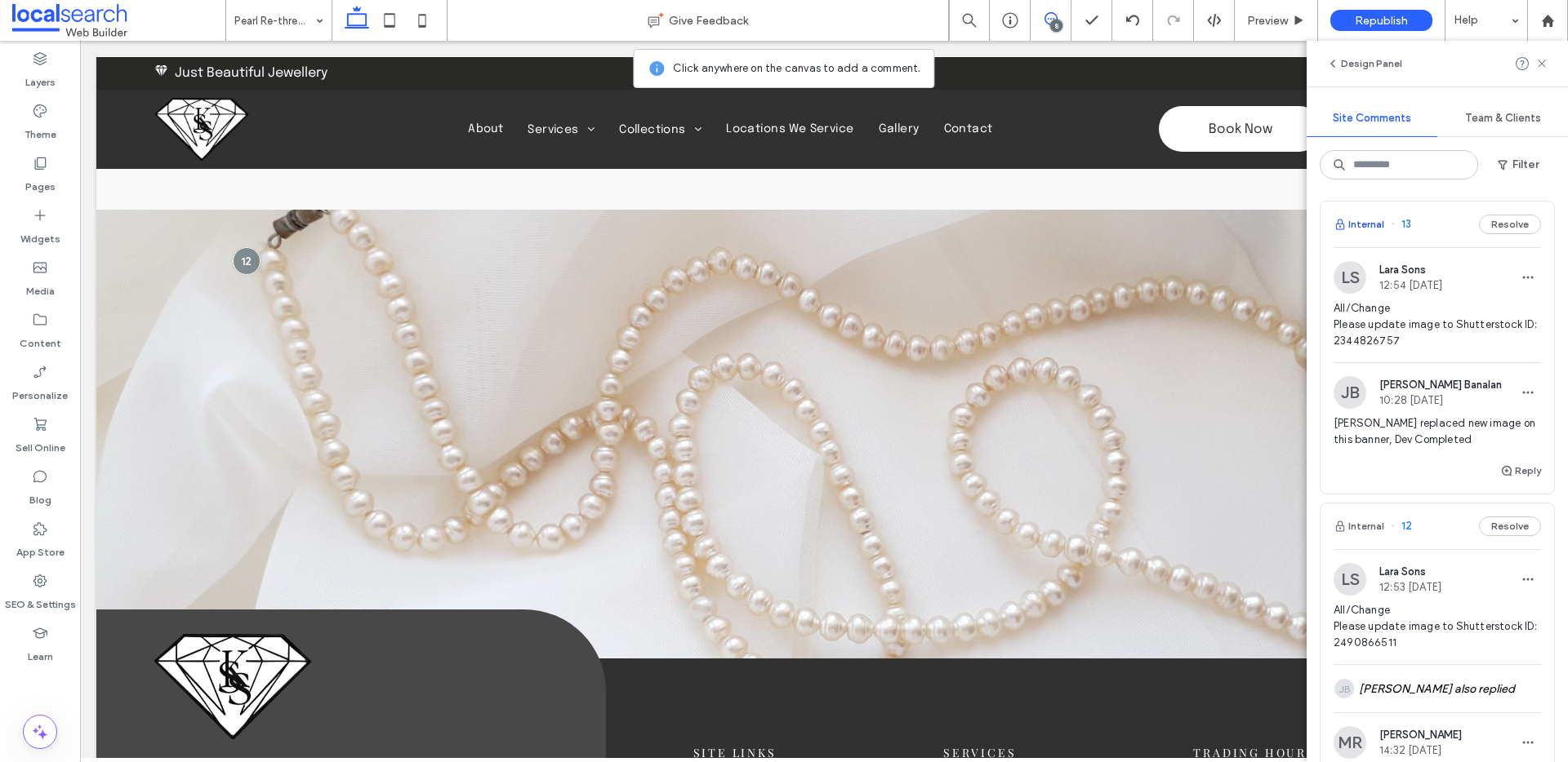
click at [1371, 223] on button "Internal" at bounding box center [1358, 225] width 50 height 19
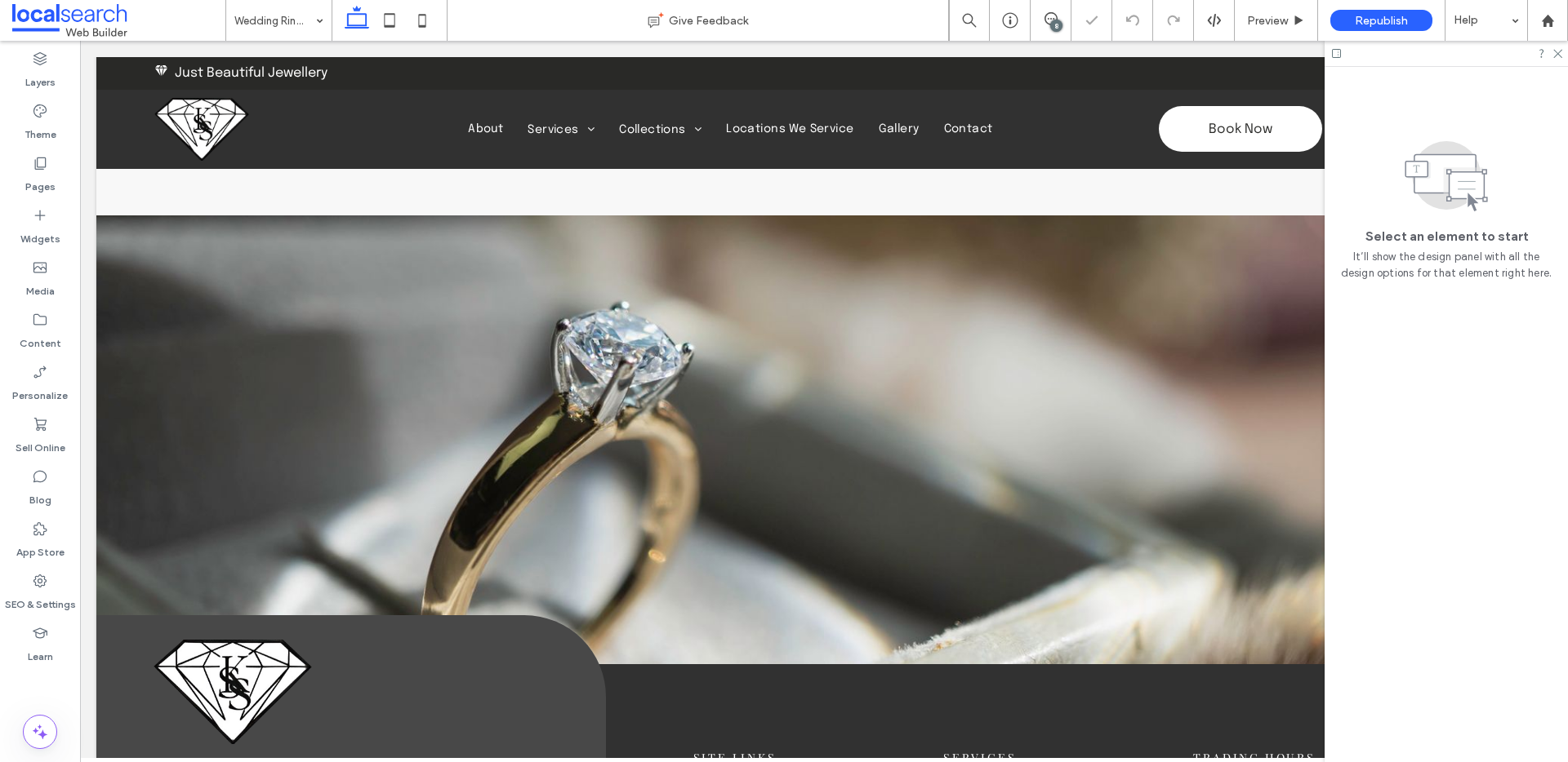
click at [1057, 18] on div "8" at bounding box center [1050, 18] width 40 height 13
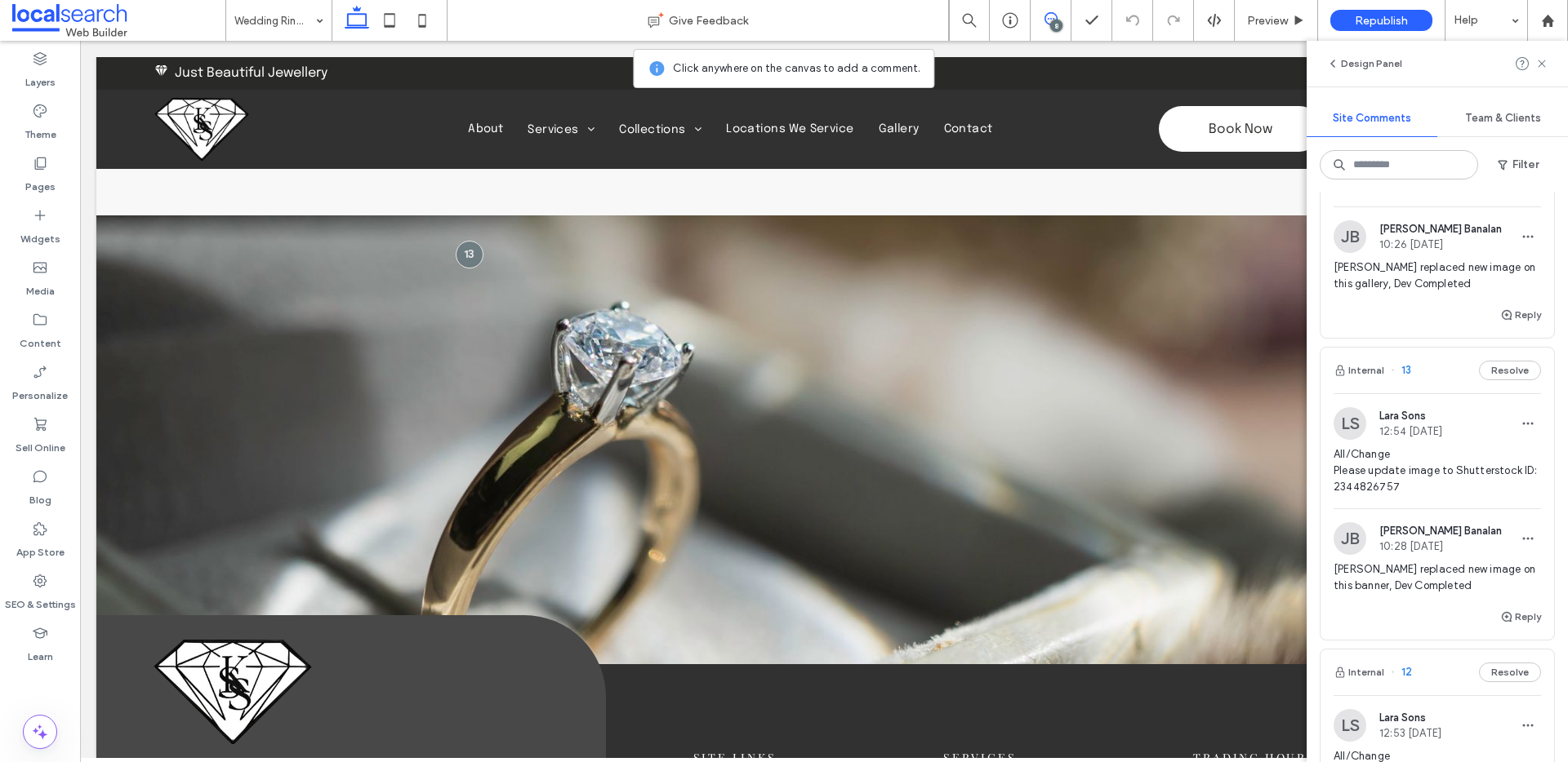
scroll to position [1371, 0]
drag, startPoint x: 1411, startPoint y: 484, endPoint x: 1350, endPoint y: 484, distance: 61.0
click at [1350, 484] on span "All/Change Please update image to Shutterstock ID: 2344826757" at bounding box center [1437, 470] width 207 height 49
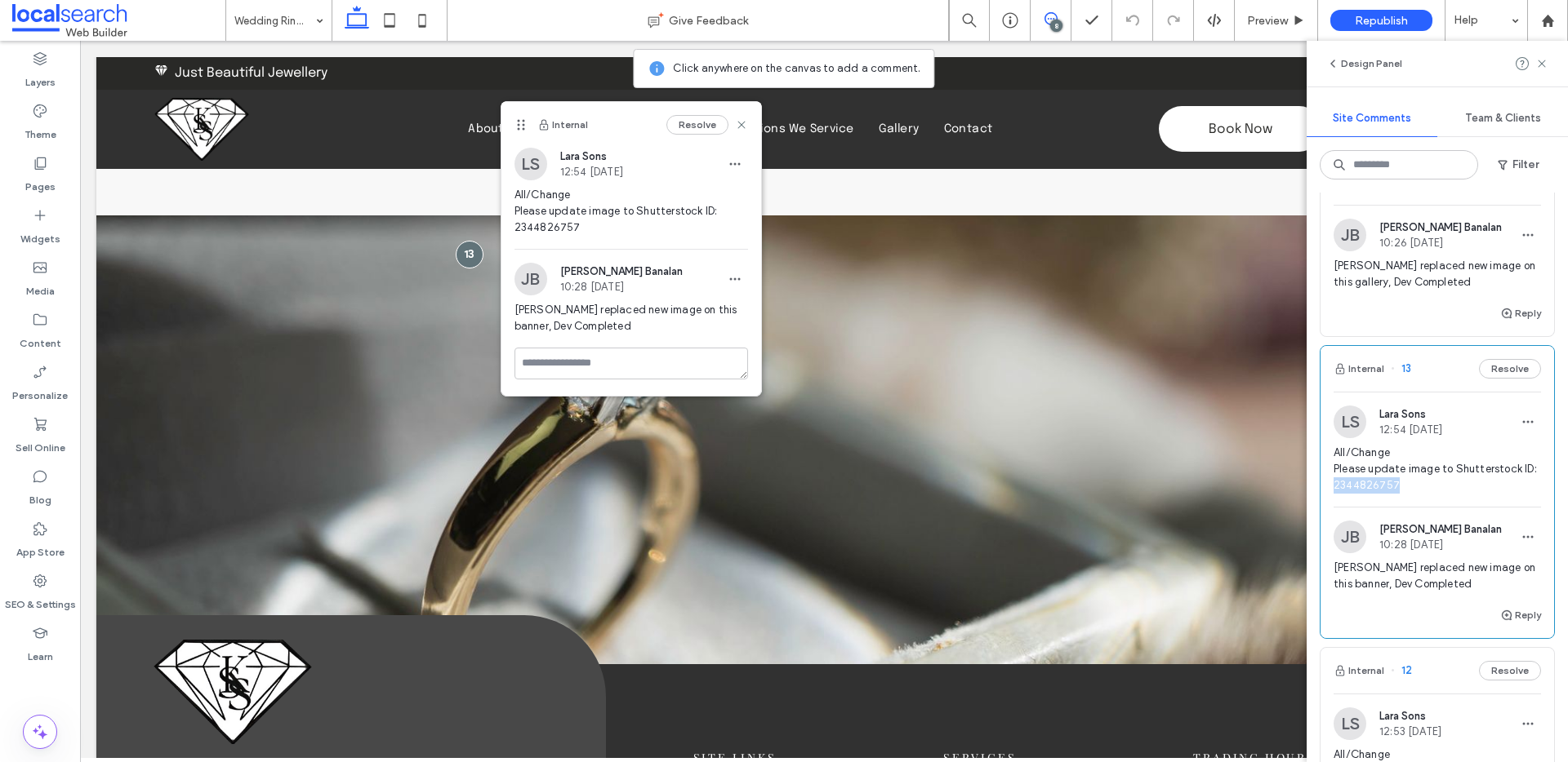
copy span "2344826757"
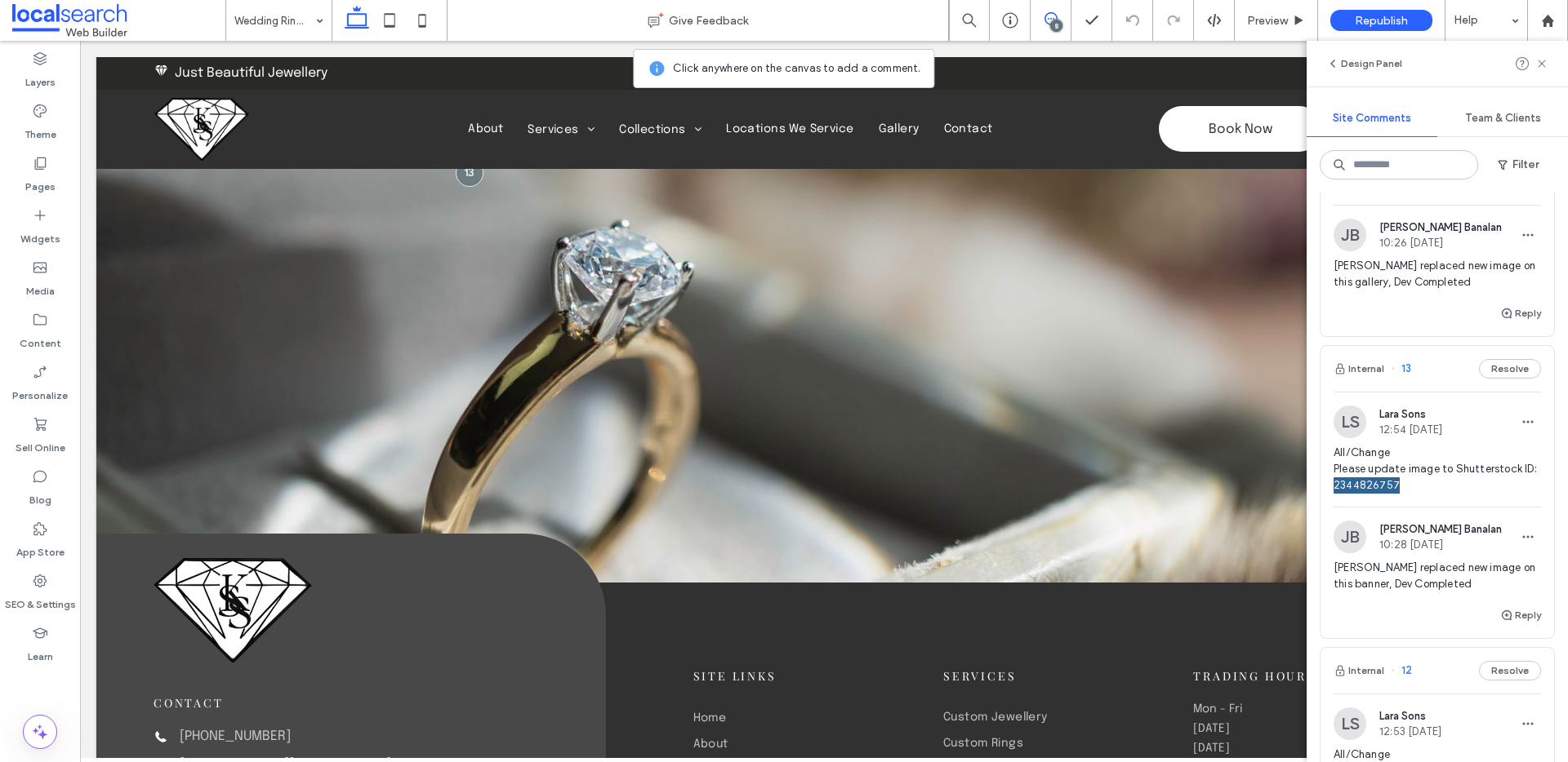
scroll to position [1931, 0]
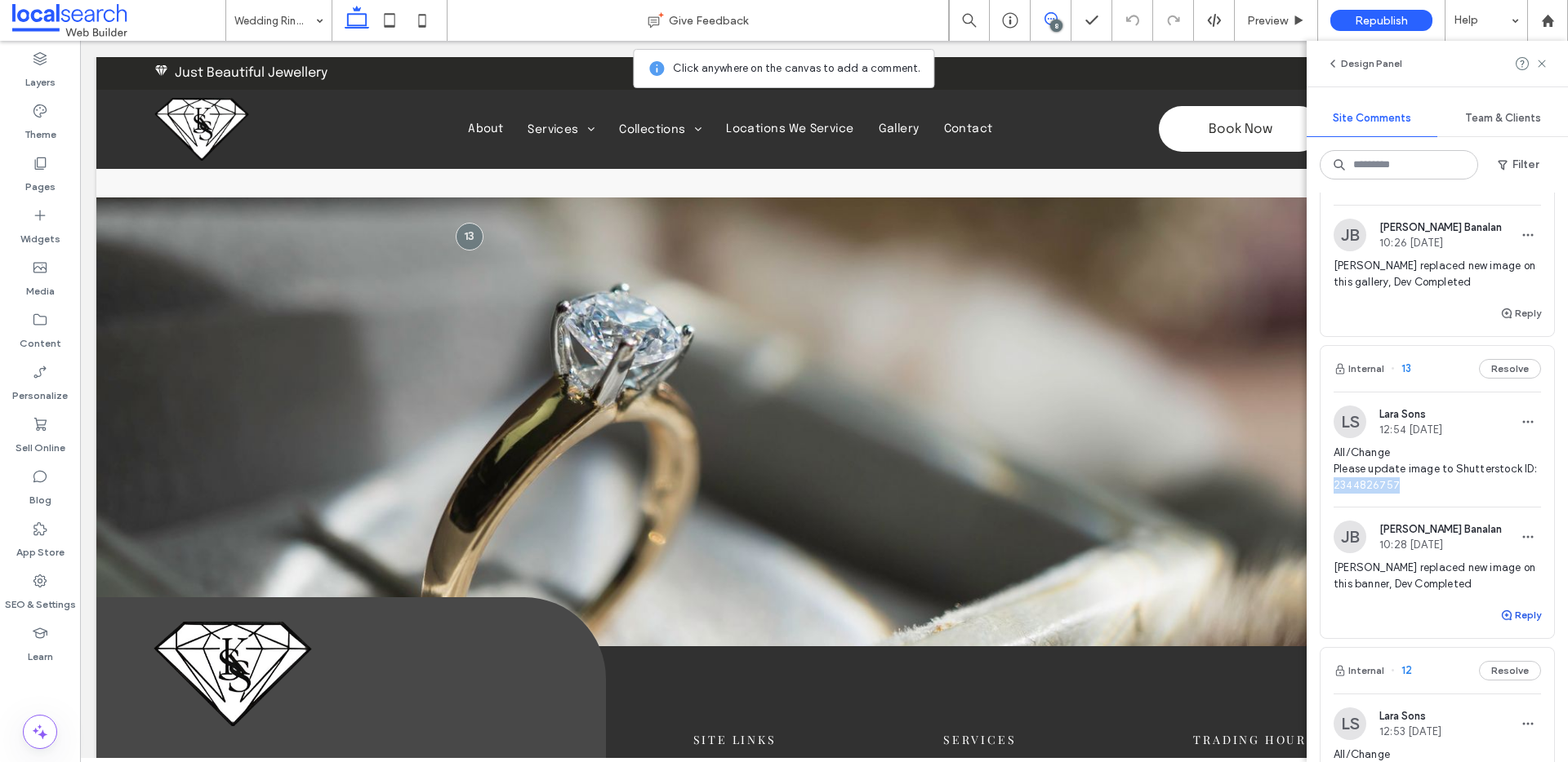
click at [1517, 616] on button "Reply" at bounding box center [1520, 616] width 41 height 19
drag, startPoint x: 1384, startPoint y: 633, endPoint x: 1309, endPoint y: 633, distance: 75.0
click at [1307, 634] on div "Internal 18 Resolve LS Lara Sons 13:26 Aug 11 2025 All/Change Please update ima…" at bounding box center [1437, 477] width 261 height 570
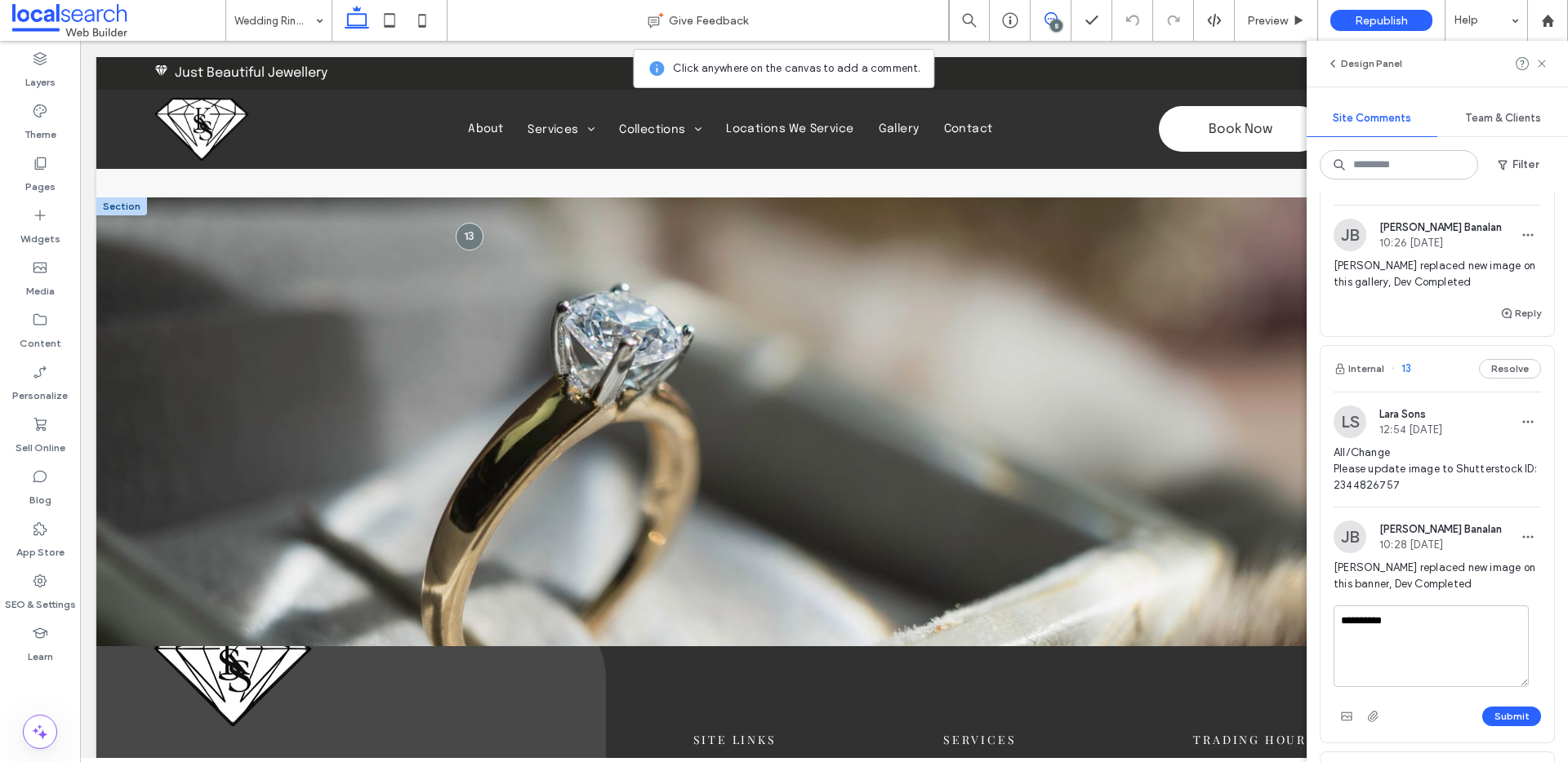
drag, startPoint x: 1400, startPoint y: 647, endPoint x: 1280, endPoint y: 603, distance: 127.8
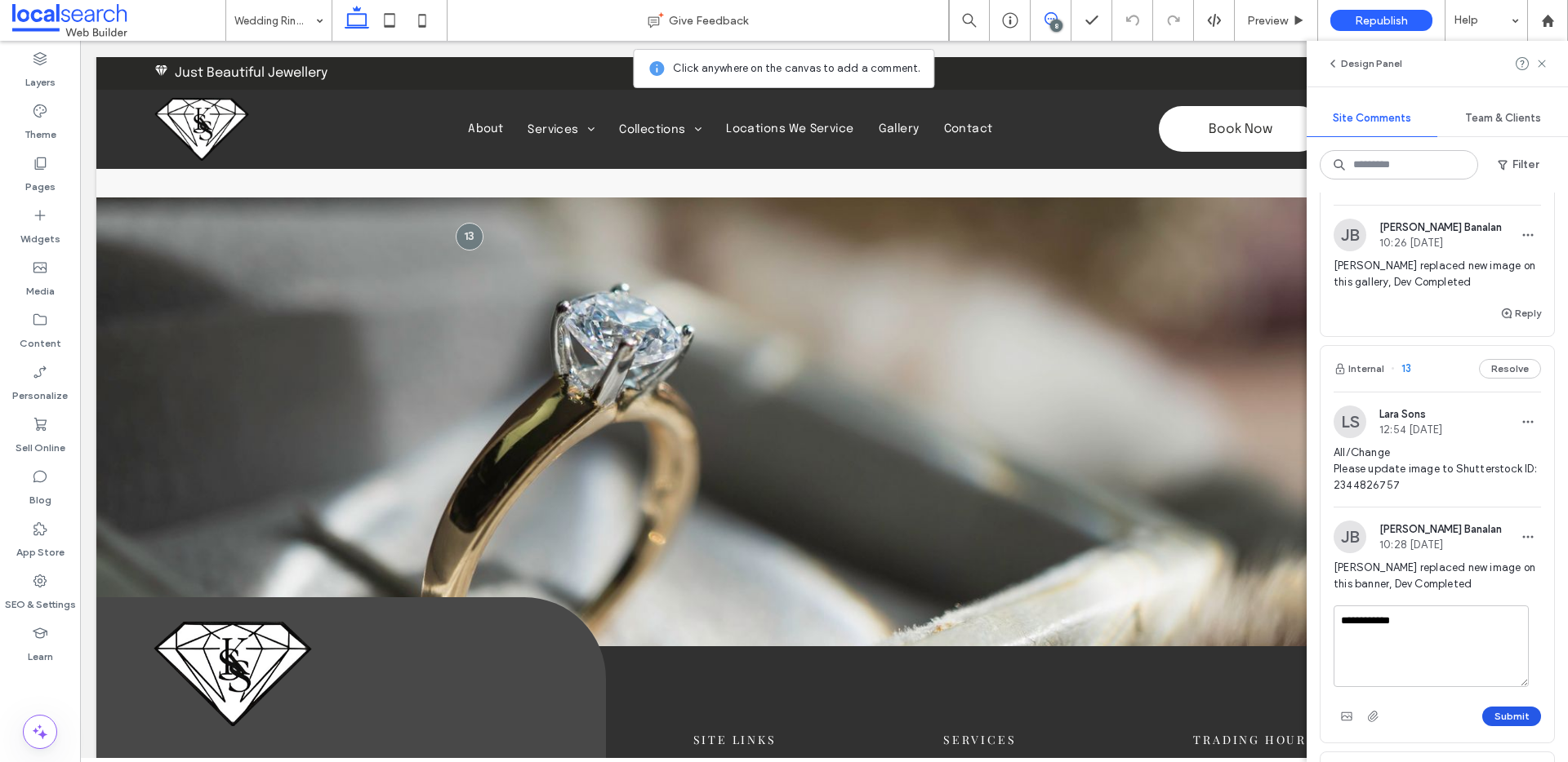
type textarea "**********"
click at [1506, 714] on button "Submit" at bounding box center [1512, 716] width 59 height 19
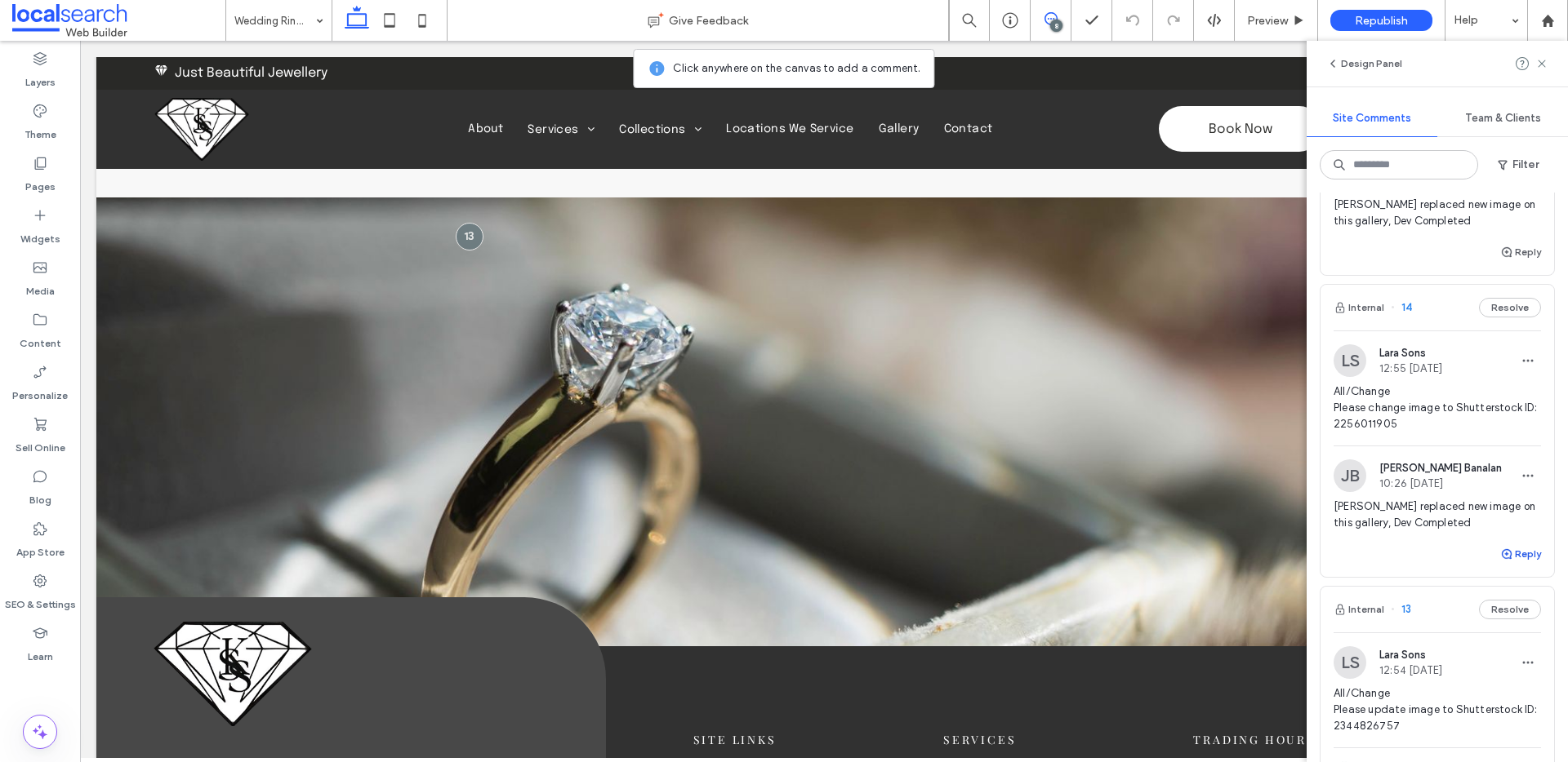
scroll to position [1107, 0]
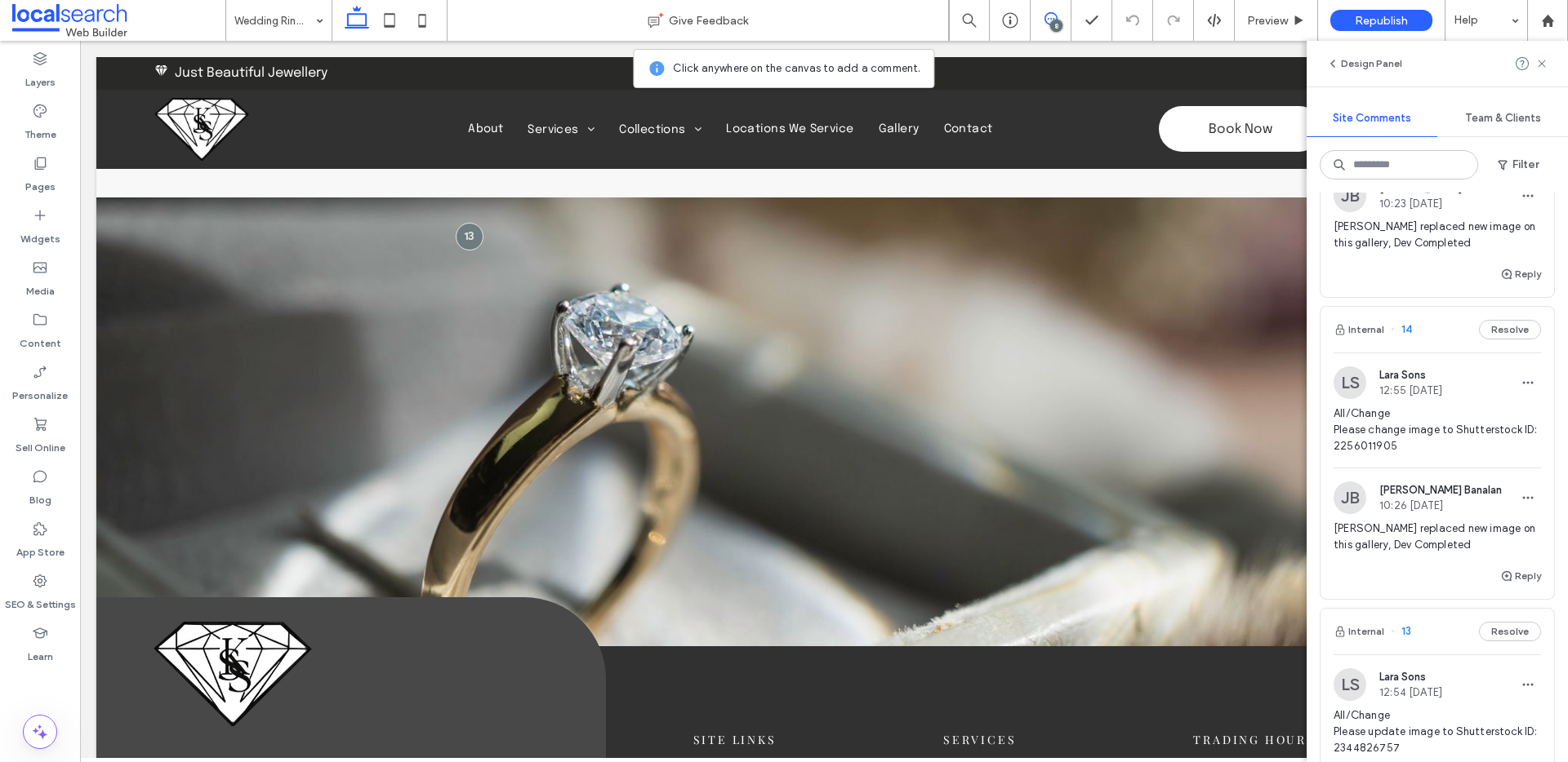
click at [1366, 324] on button "Internal" at bounding box center [1358, 329] width 50 height 19
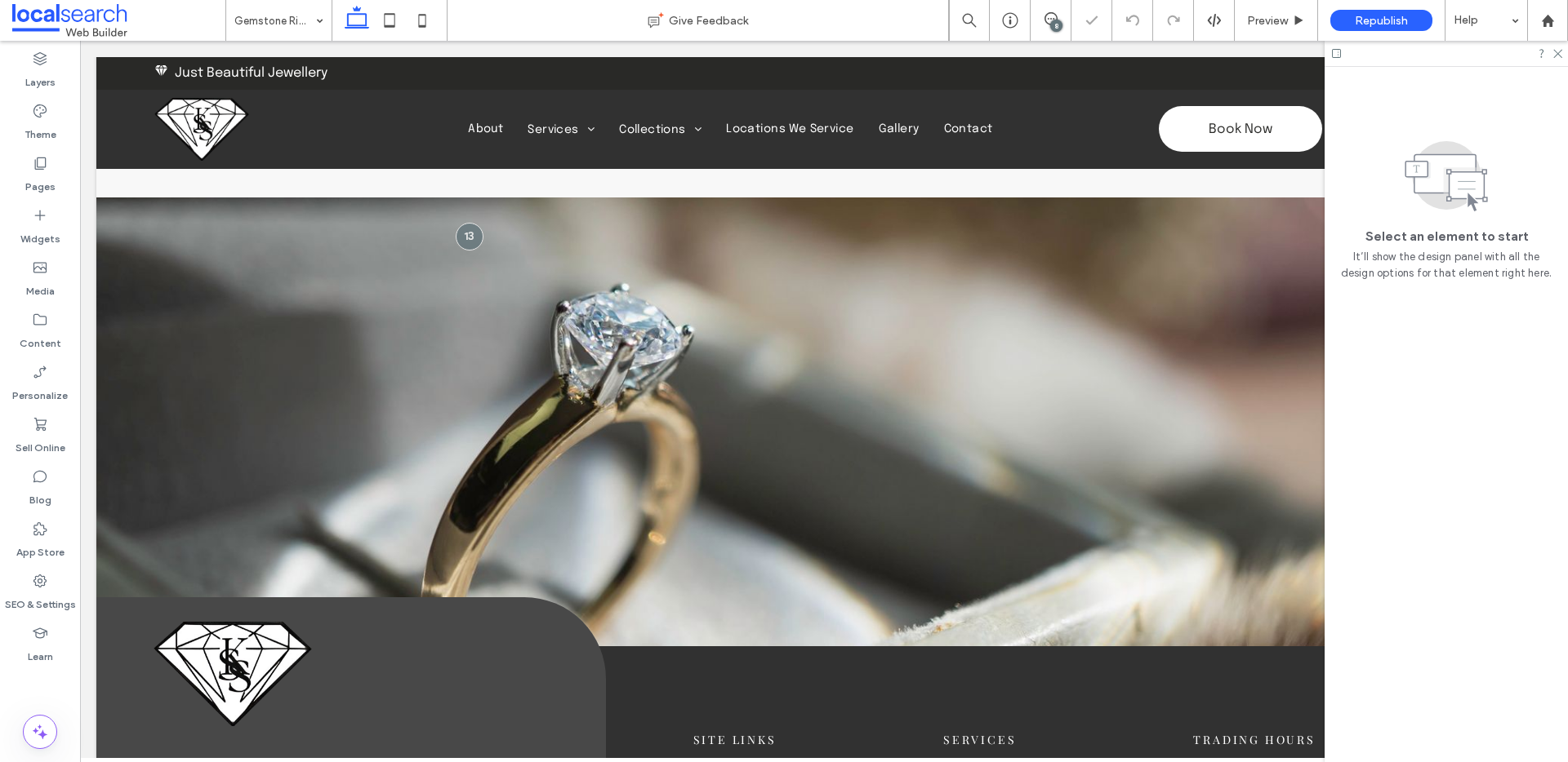
click at [1051, 21] on div "8" at bounding box center [1057, 26] width 12 height 12
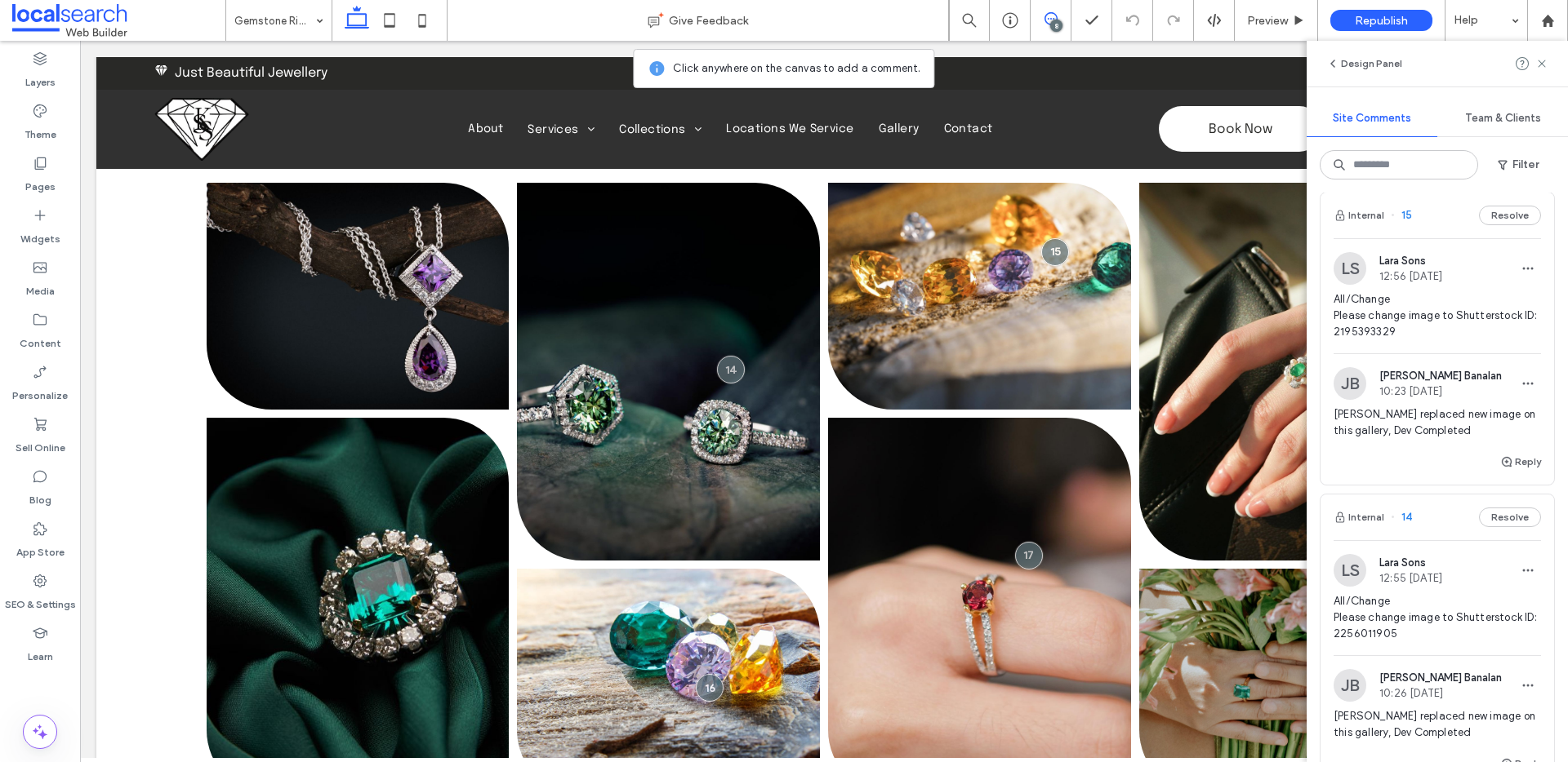
scroll to position [1093, 0]
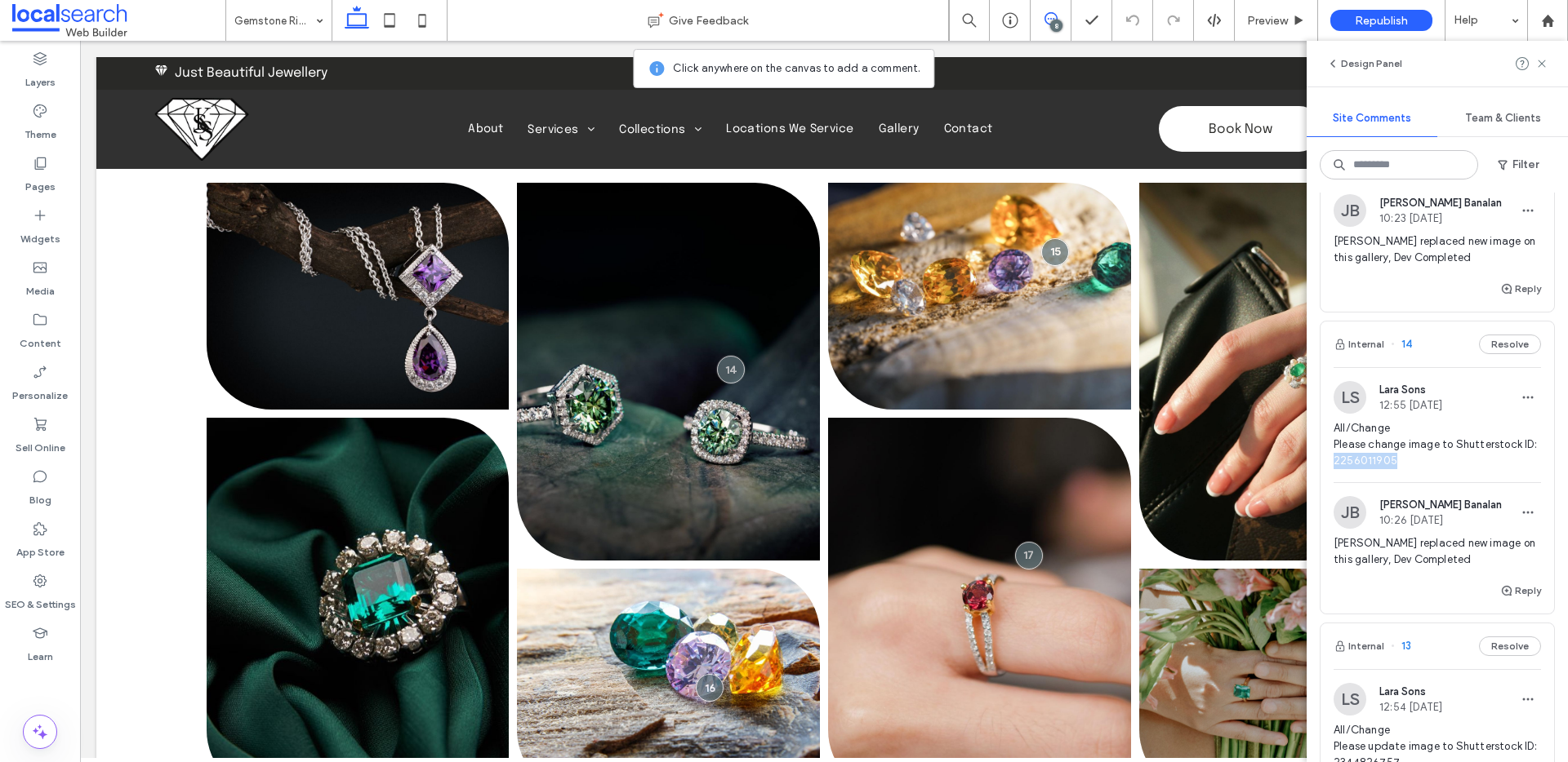
drag, startPoint x: 1409, startPoint y: 460, endPoint x: 1350, endPoint y: 462, distance: 59.0
click at [1350, 462] on span "All/Change Please change image to Shutterstock ID: 2256011905" at bounding box center [1437, 445] width 207 height 49
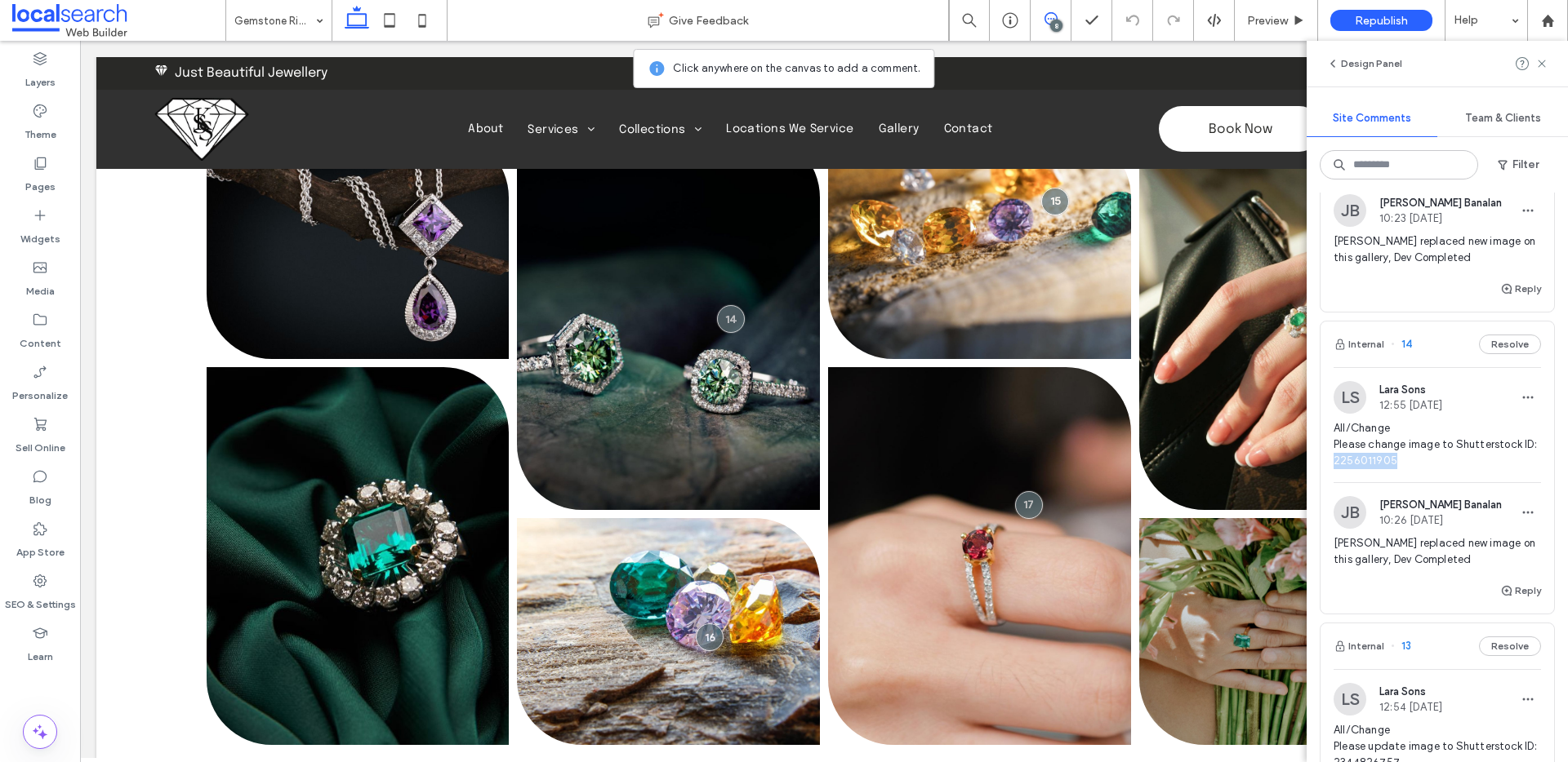
scroll to position [552, 0]
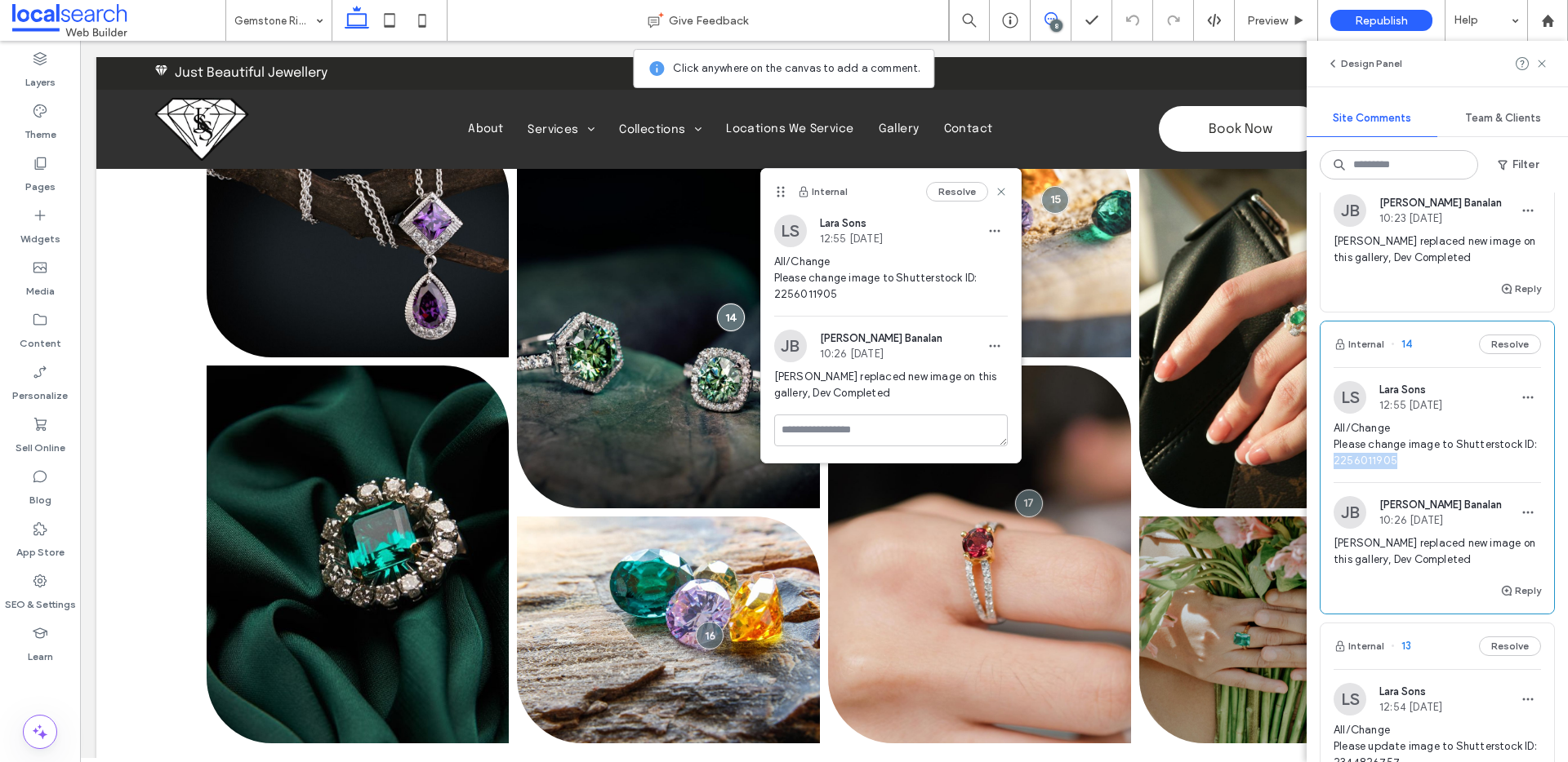
copy span "2256011905"
click at [841, 429] on textarea at bounding box center [890, 431] width 234 height 32
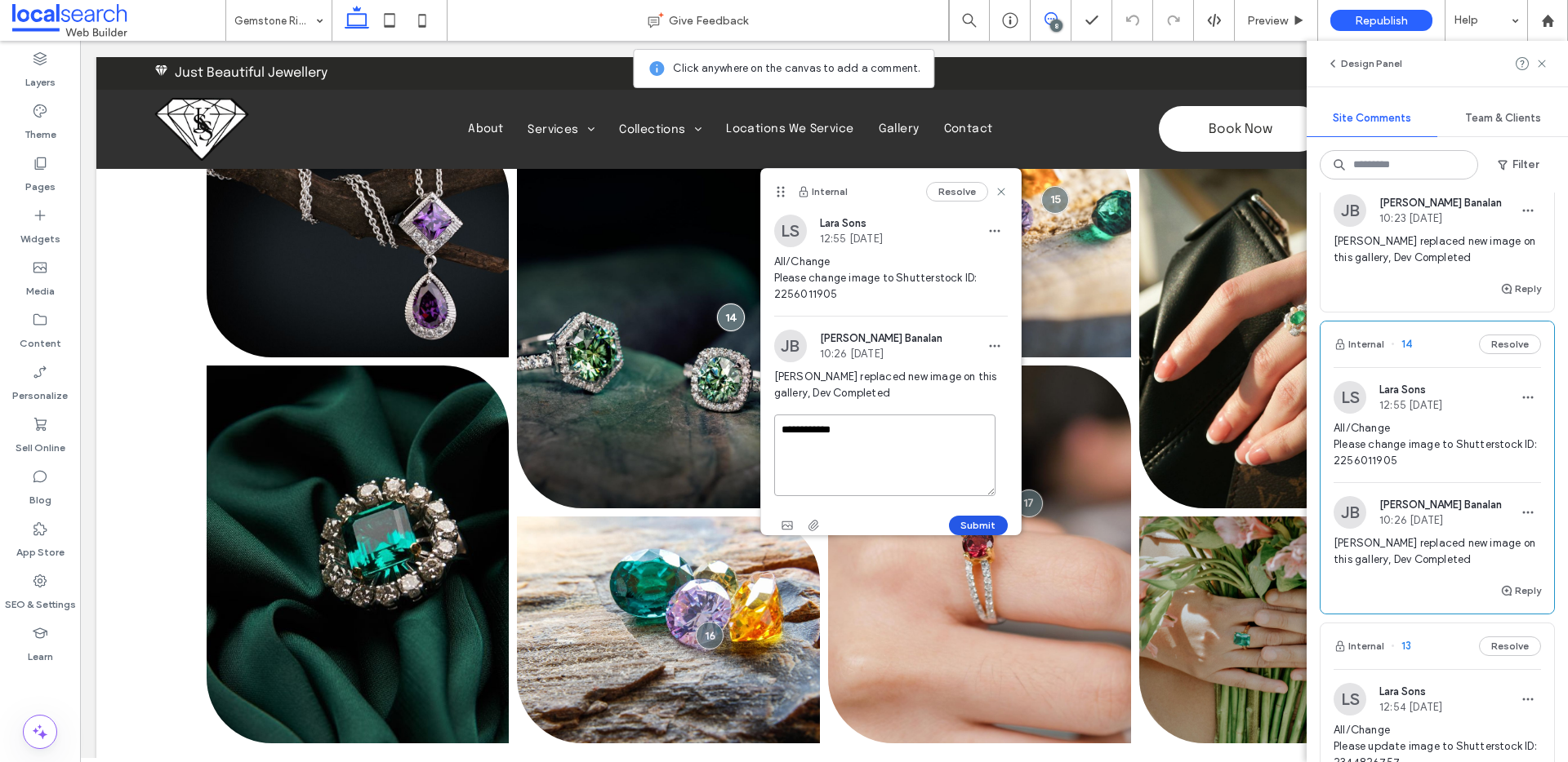
type textarea "**********"
drag, startPoint x: 956, startPoint y: 529, endPoint x: 891, endPoint y: 459, distance: 95.5
click at [956, 529] on button "Submit" at bounding box center [978, 526] width 59 height 19
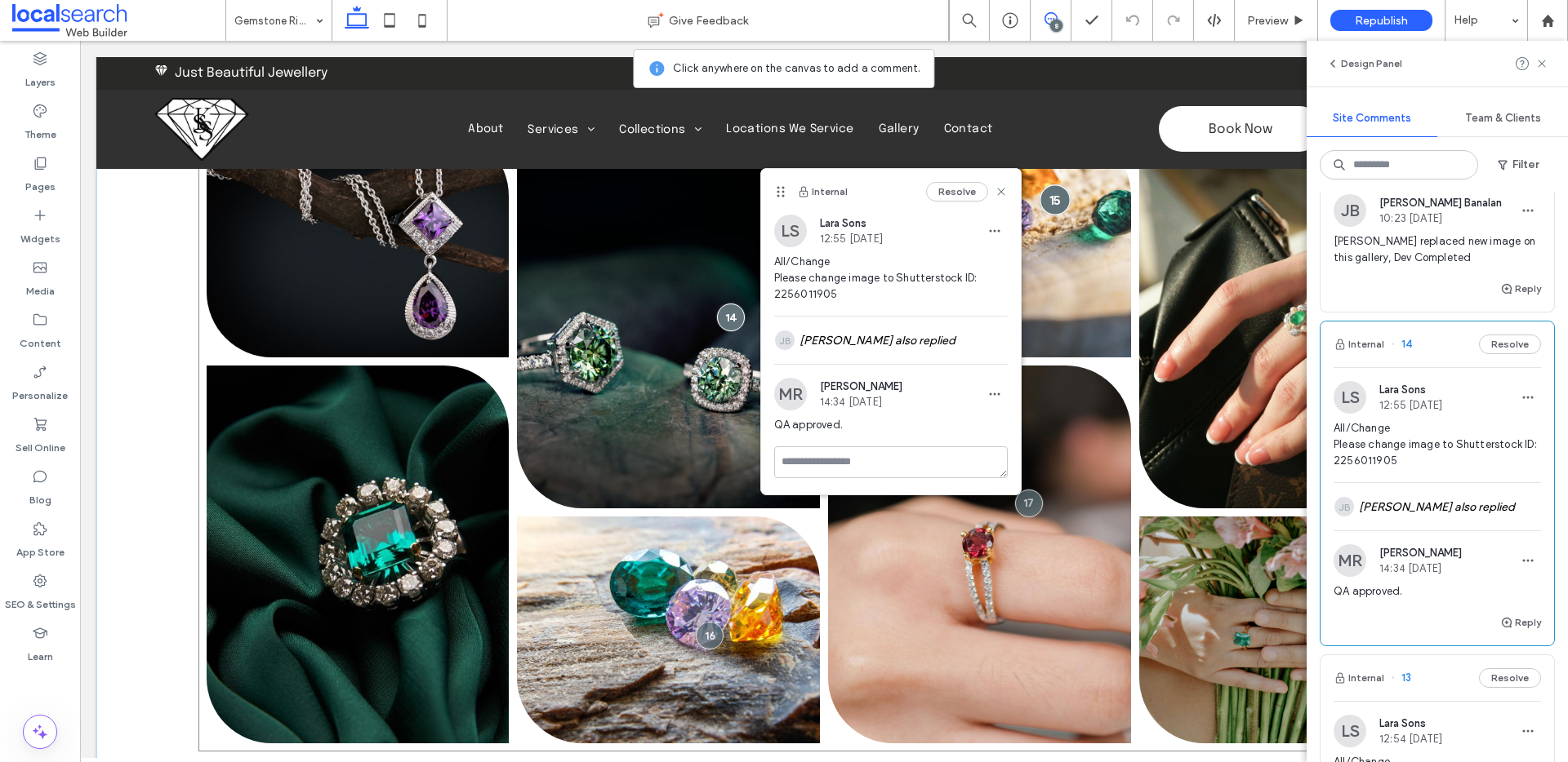
click at [1051, 198] on div at bounding box center [1055, 199] width 30 height 30
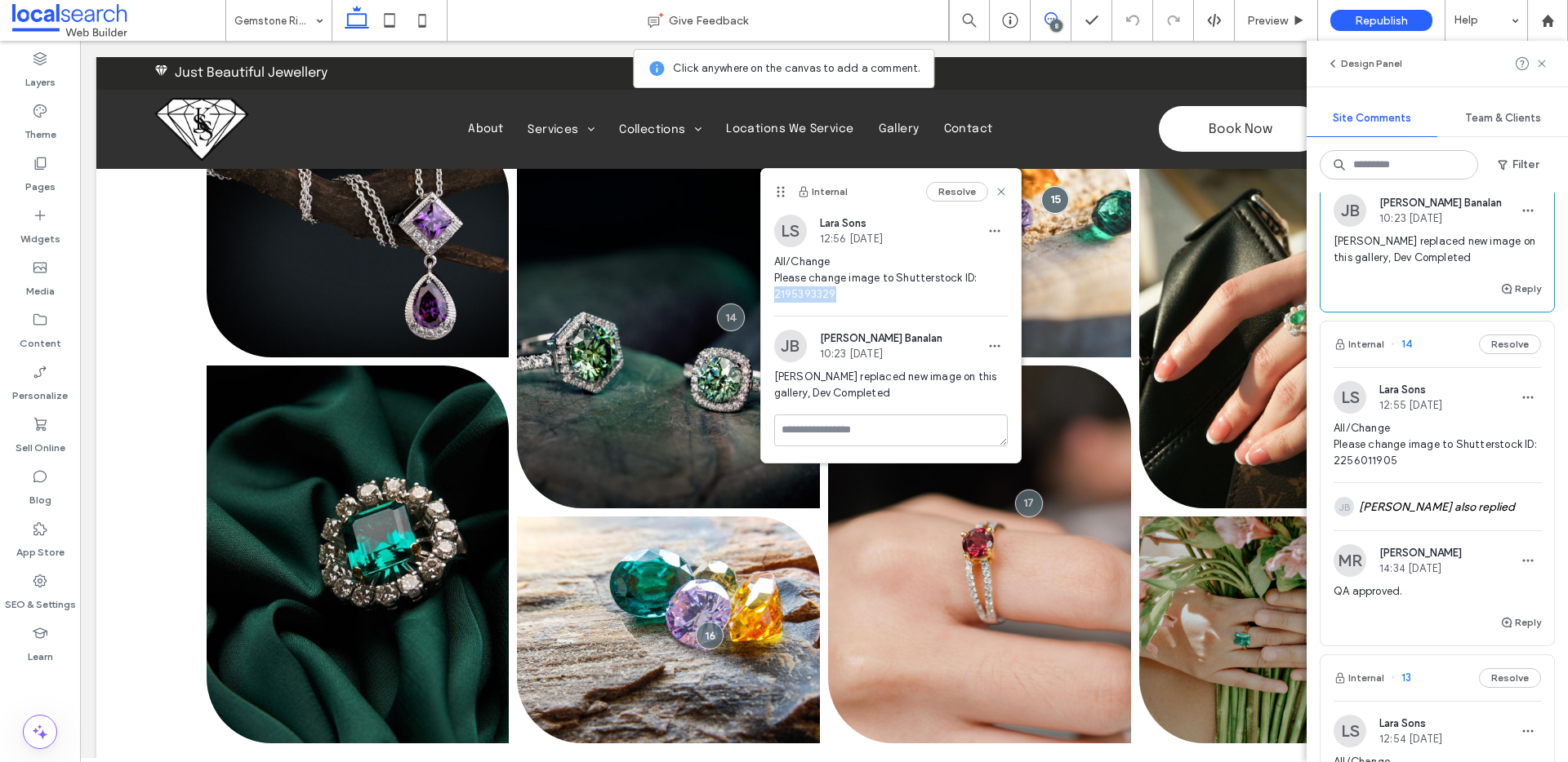
drag, startPoint x: 837, startPoint y: 293, endPoint x: 771, endPoint y: 294, distance: 66.0
click at [771, 294] on div "LS Lara Sons 12:56 Aug 11 2025 All/Change Please change image to Shutterstock I…" at bounding box center [891, 265] width 260 height 101
copy span "2195393329"
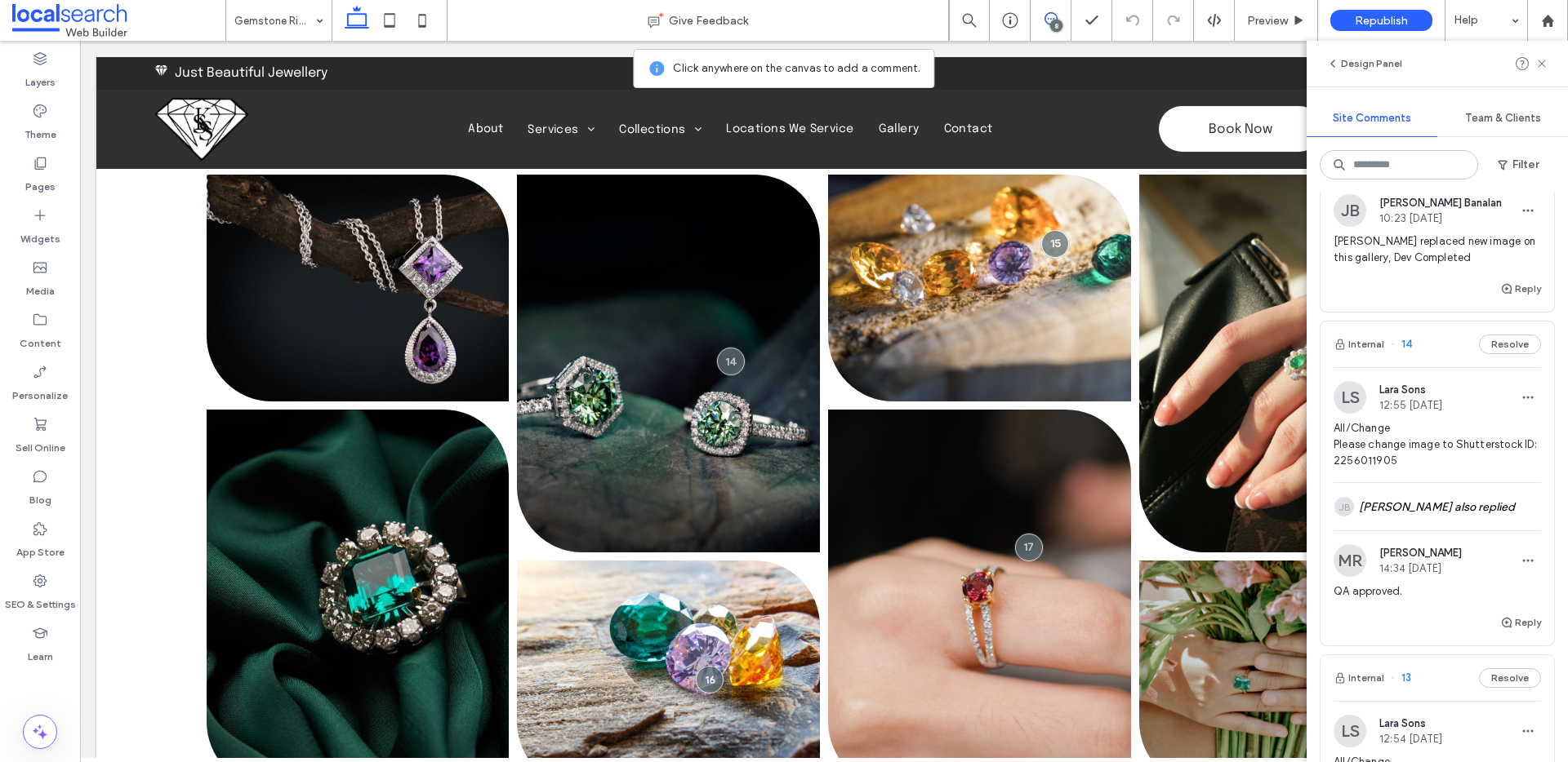
scroll to position [379, 0]
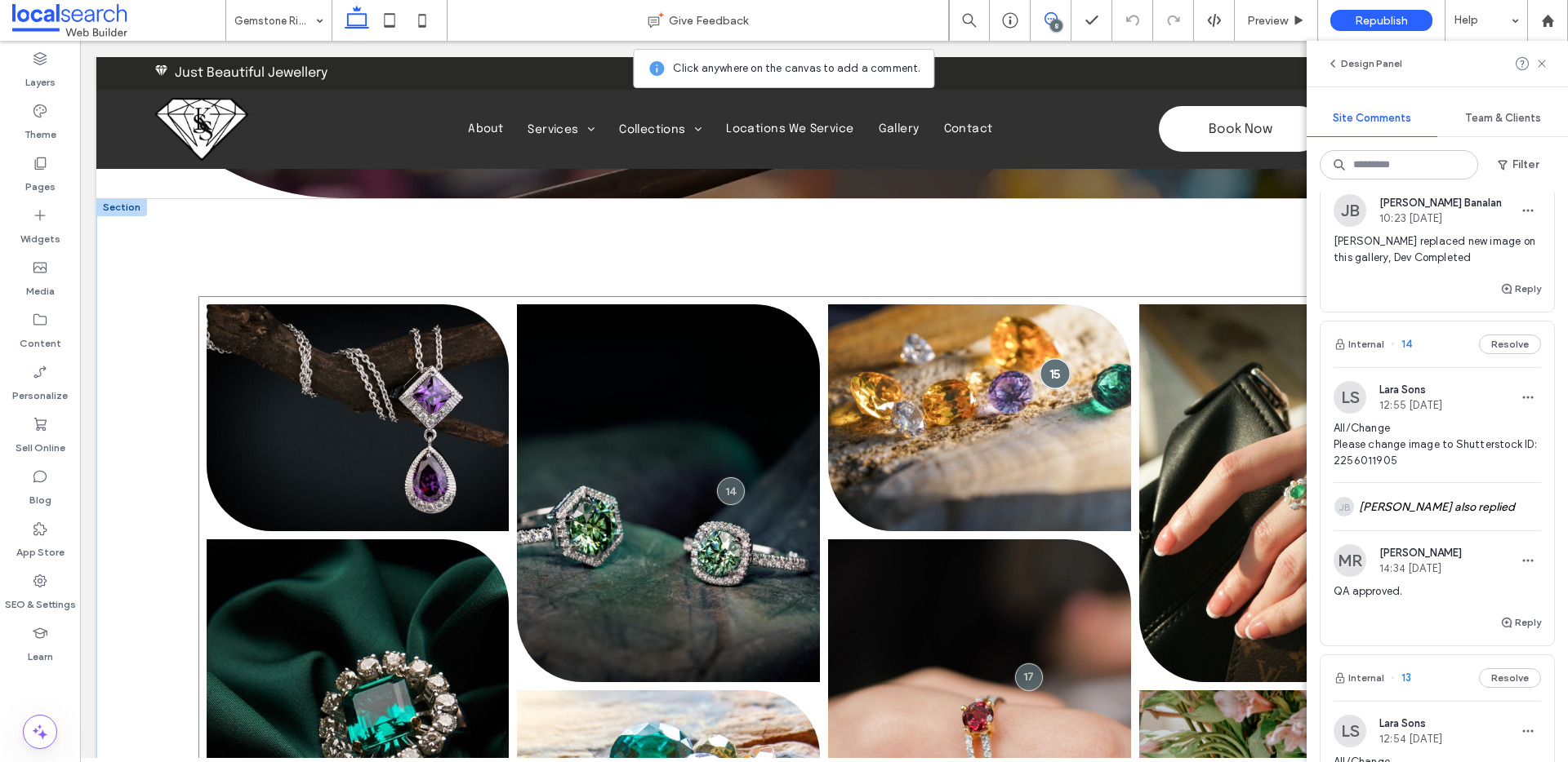
click at [1049, 374] on div at bounding box center [1055, 374] width 30 height 30
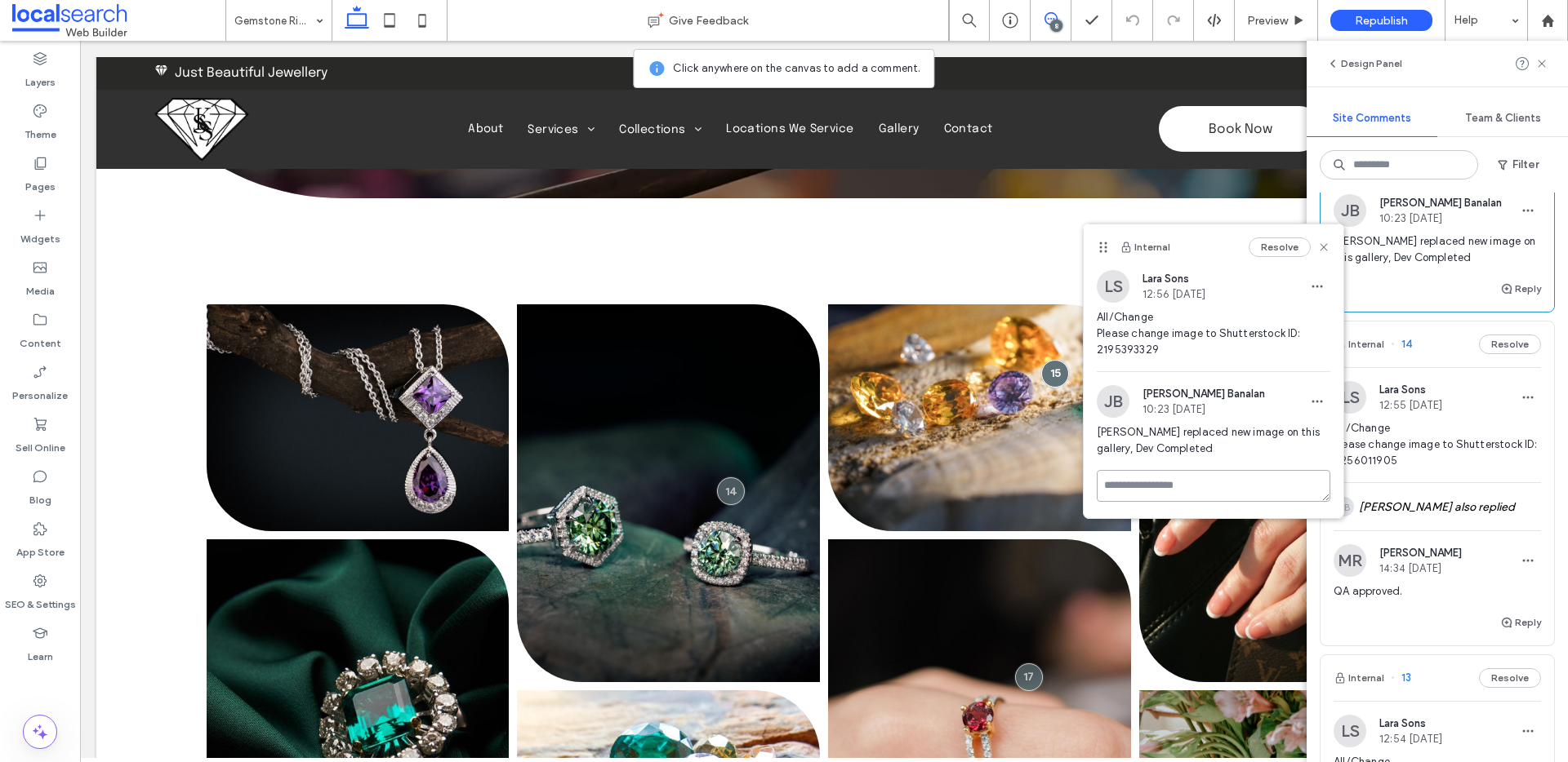
click at [1143, 485] on textarea at bounding box center [1213, 486] width 234 height 32
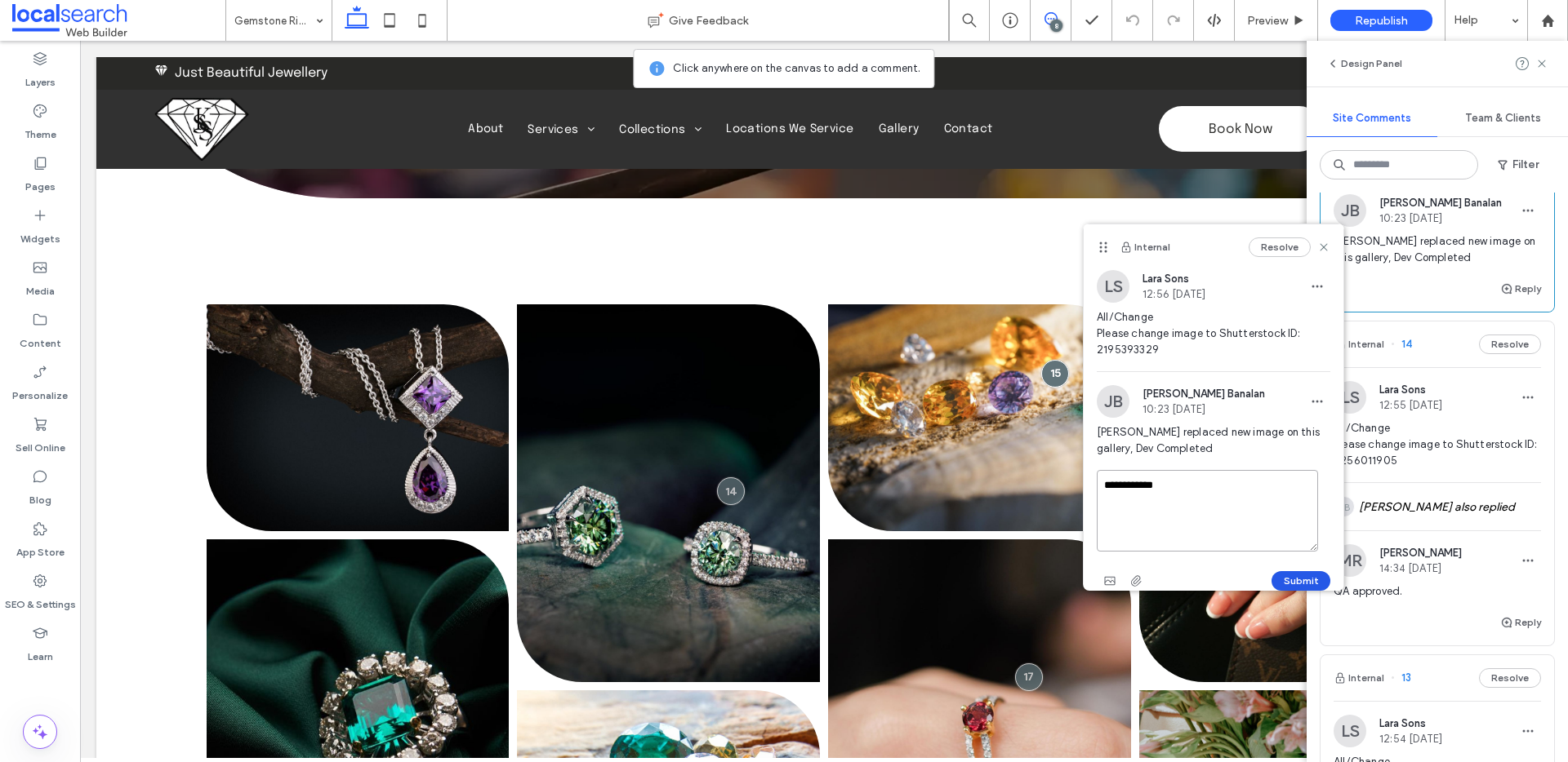
type textarea "**********"
click at [1278, 574] on button "Submit" at bounding box center [1301, 581] width 59 height 19
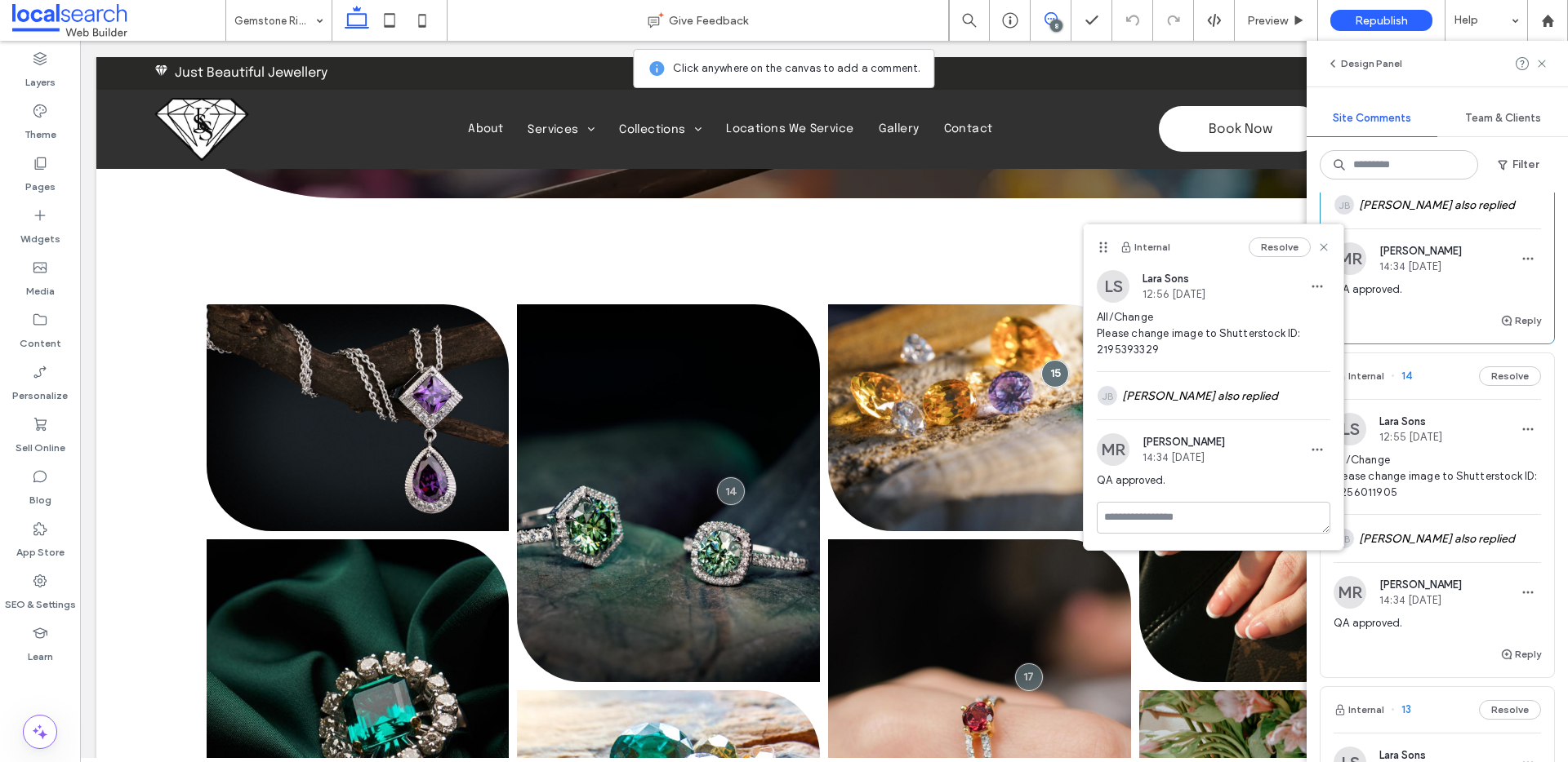
click at [1330, 246] on div "Internal Resolve" at bounding box center [1214, 248] width 260 height 46
drag, startPoint x: 1328, startPoint y: 246, endPoint x: 1341, endPoint y: 259, distance: 18.4
click at [1328, 246] on icon at bounding box center [1324, 247] width 13 height 13
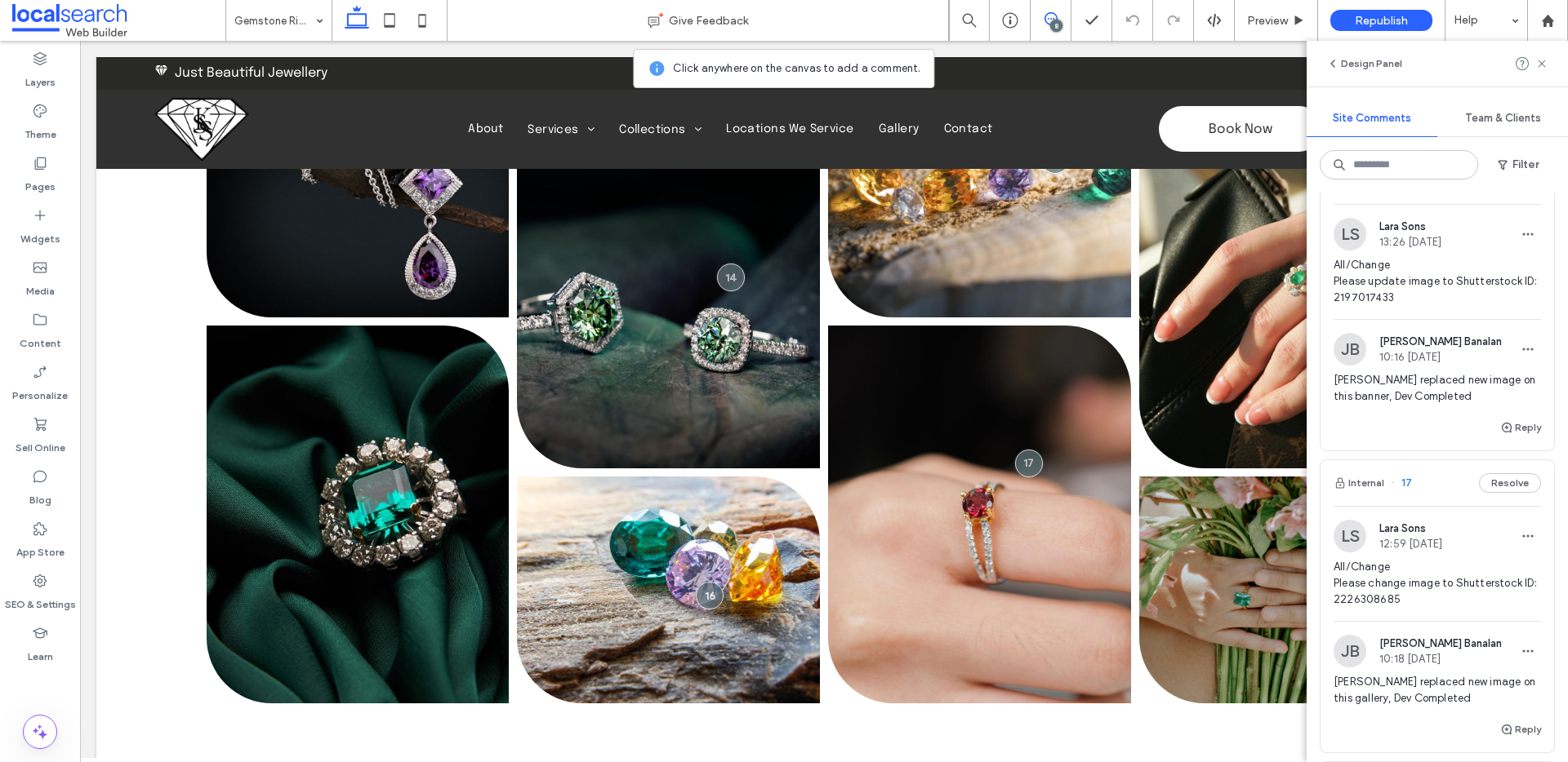
scroll to position [50, 0]
click at [1366, 479] on button "Internal" at bounding box center [1358, 482] width 50 height 19
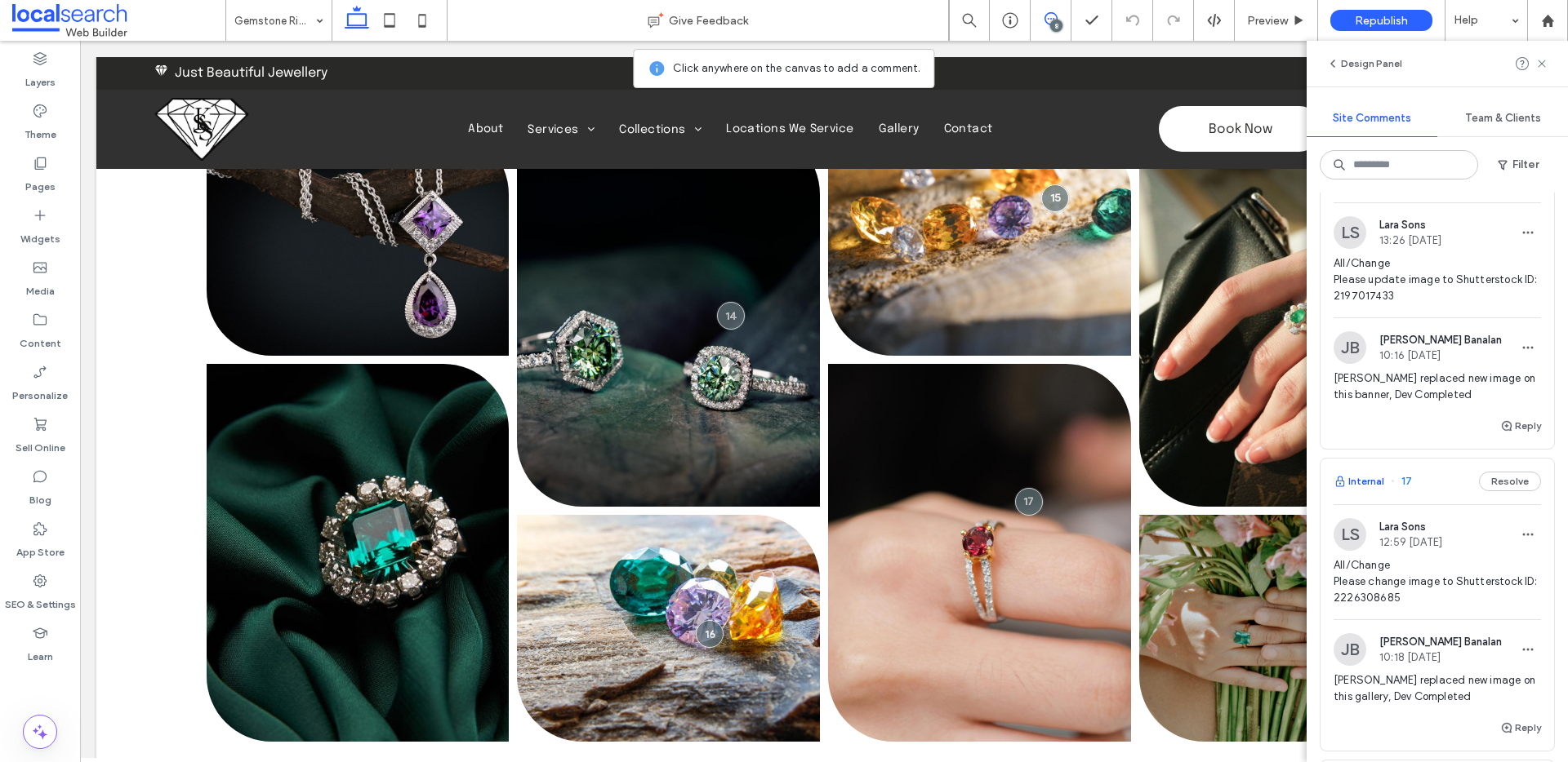
scroll to position [552, 0]
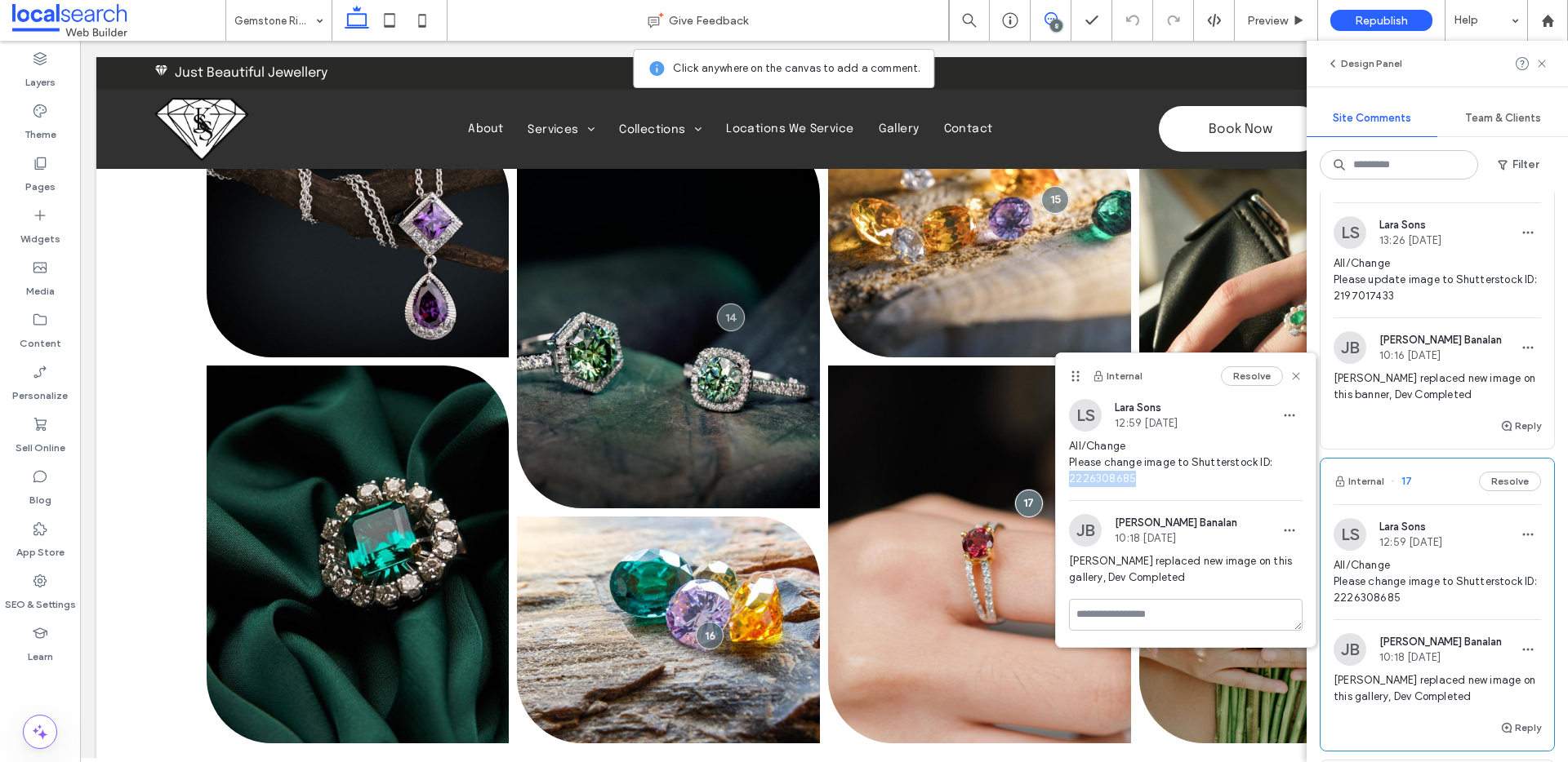
drag, startPoint x: 1126, startPoint y: 477, endPoint x: 1067, endPoint y: 480, distance: 59.1
click at [1067, 480] on div "LS Lara Sons 12:59 Aug 11 2025 All/Change Please change image to Shutterstock I…" at bounding box center [1185, 449] width 260 height 101
copy span "2226308685"
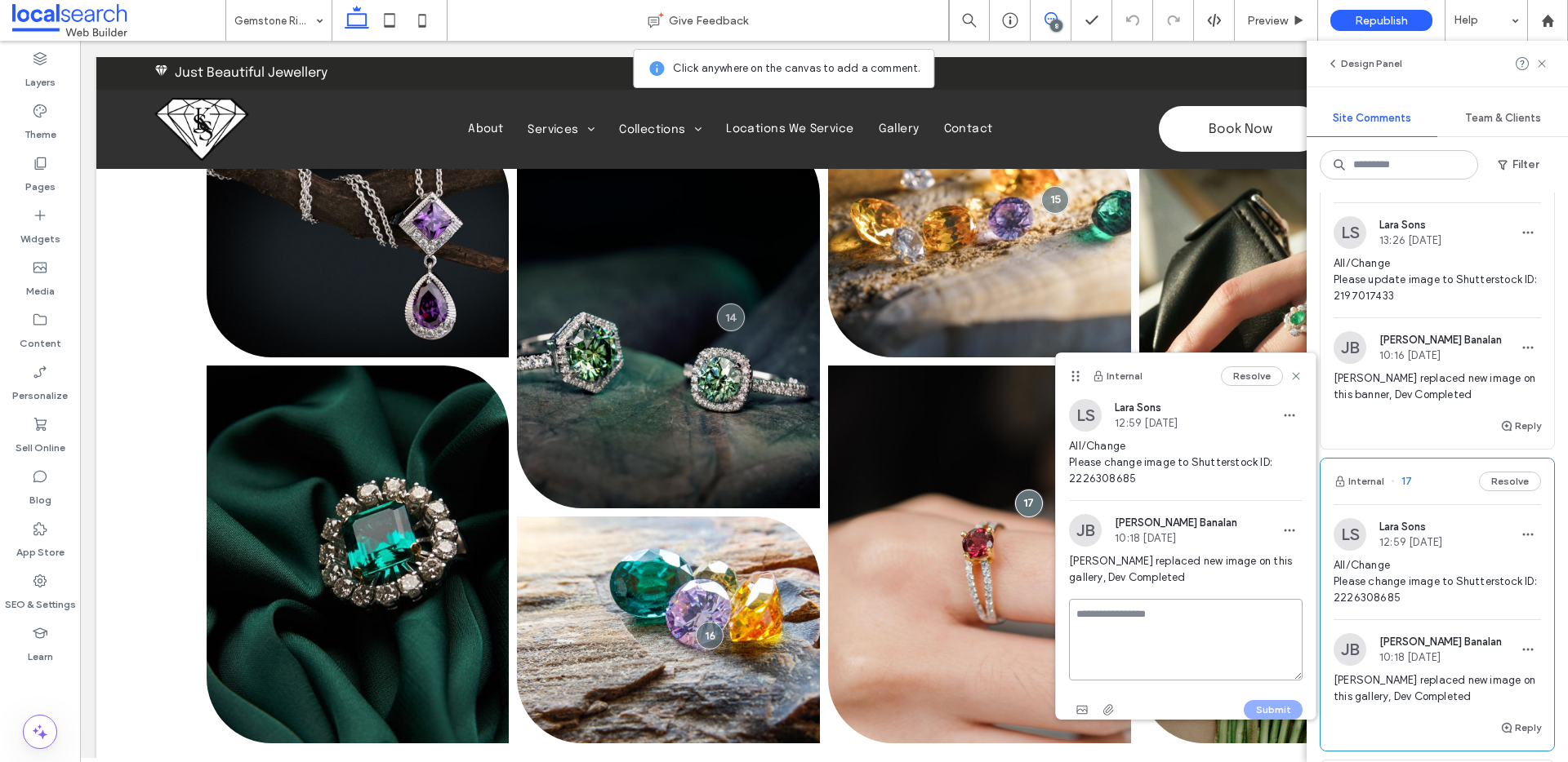
click at [1127, 616] on textarea at bounding box center [1185, 640] width 234 height 82
type textarea "**********"
click at [1270, 711] on button "Submit" at bounding box center [1273, 710] width 59 height 19
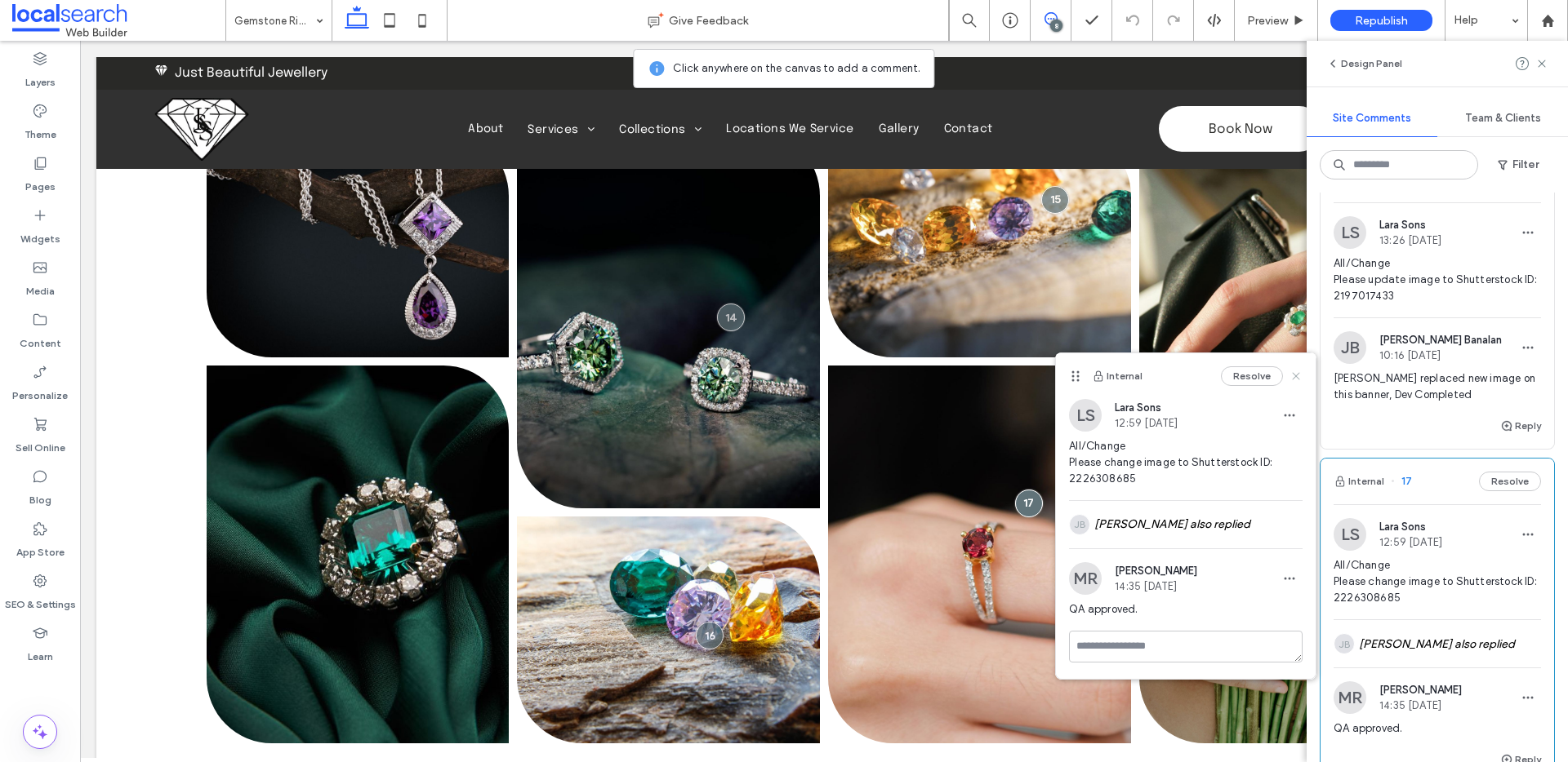
click at [1300, 370] on icon at bounding box center [1296, 376] width 13 height 13
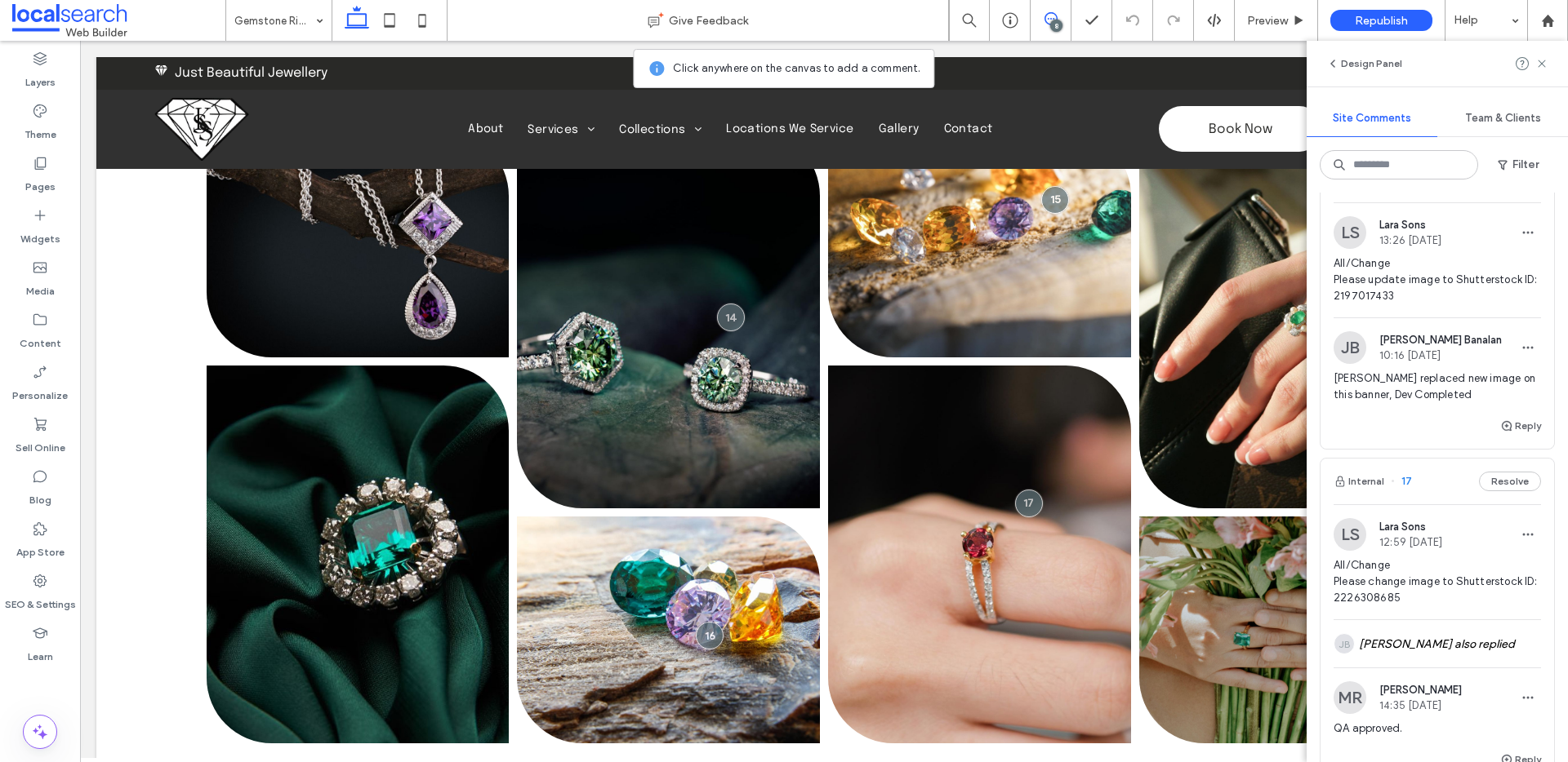
click at [1052, 21] on div "8" at bounding box center [1057, 26] width 12 height 12
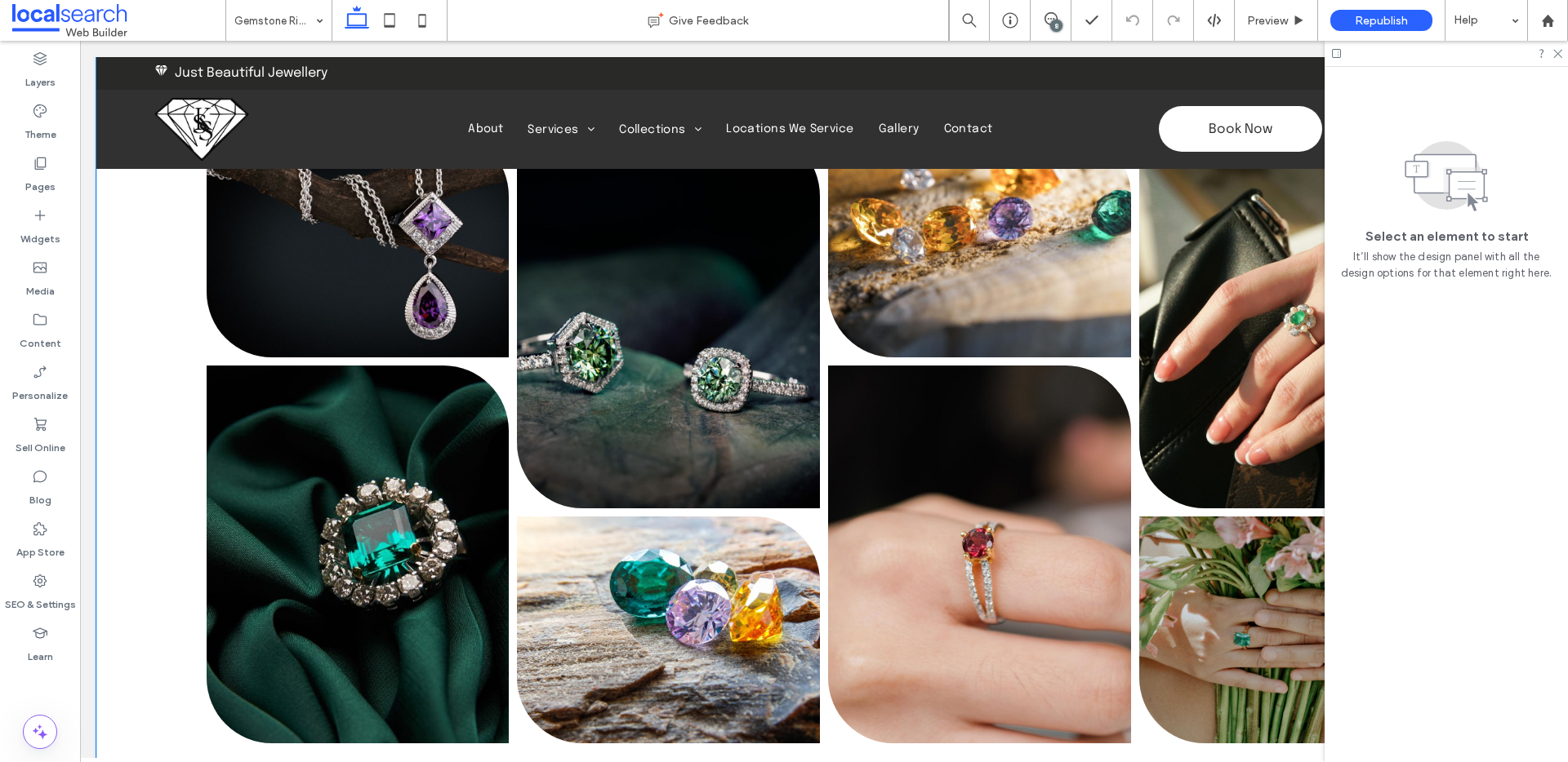
click at [980, 460] on link at bounding box center [980, 554] width 303 height 378
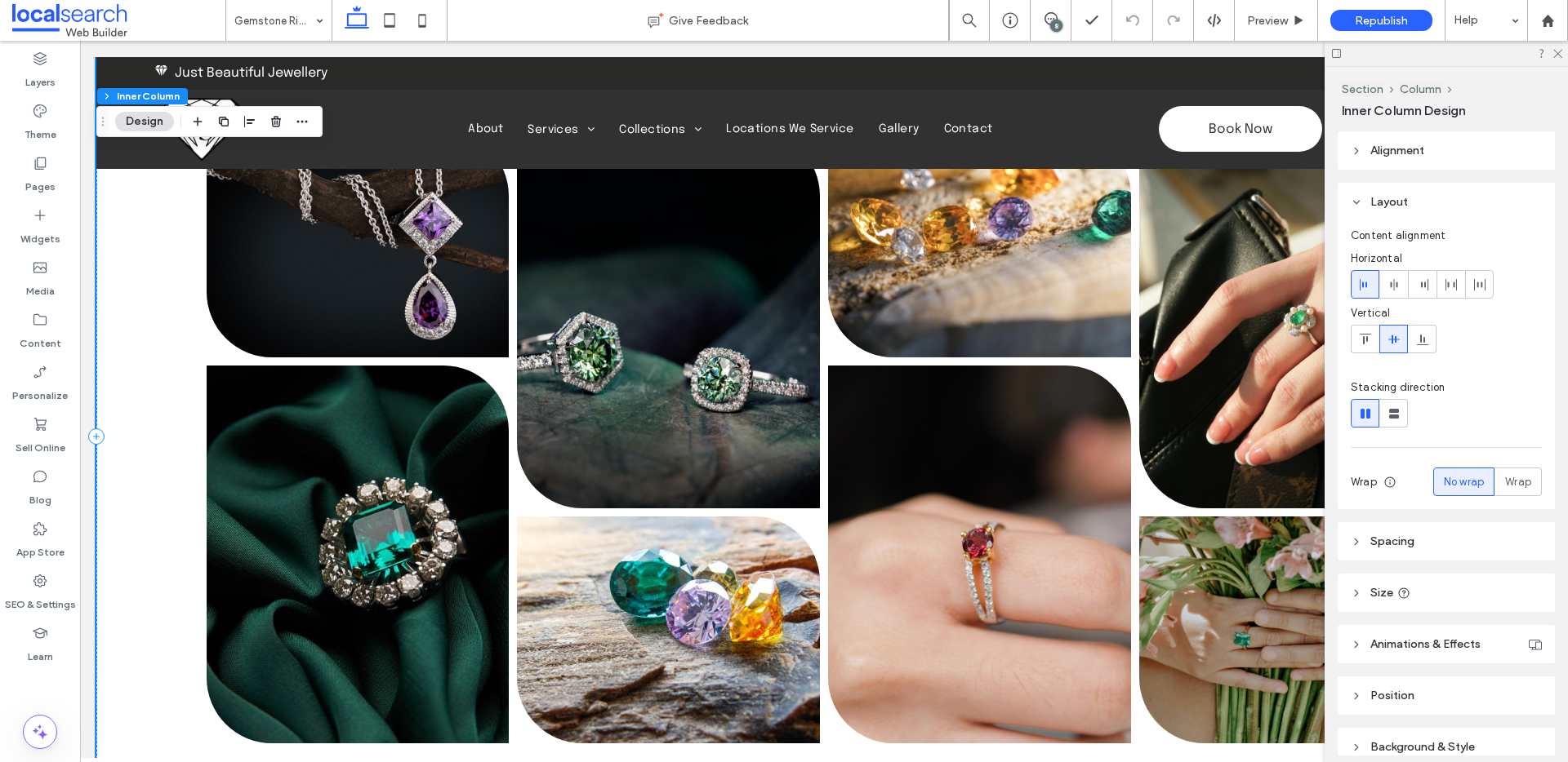
click at [980, 460] on link at bounding box center [980, 554] width 303 height 378
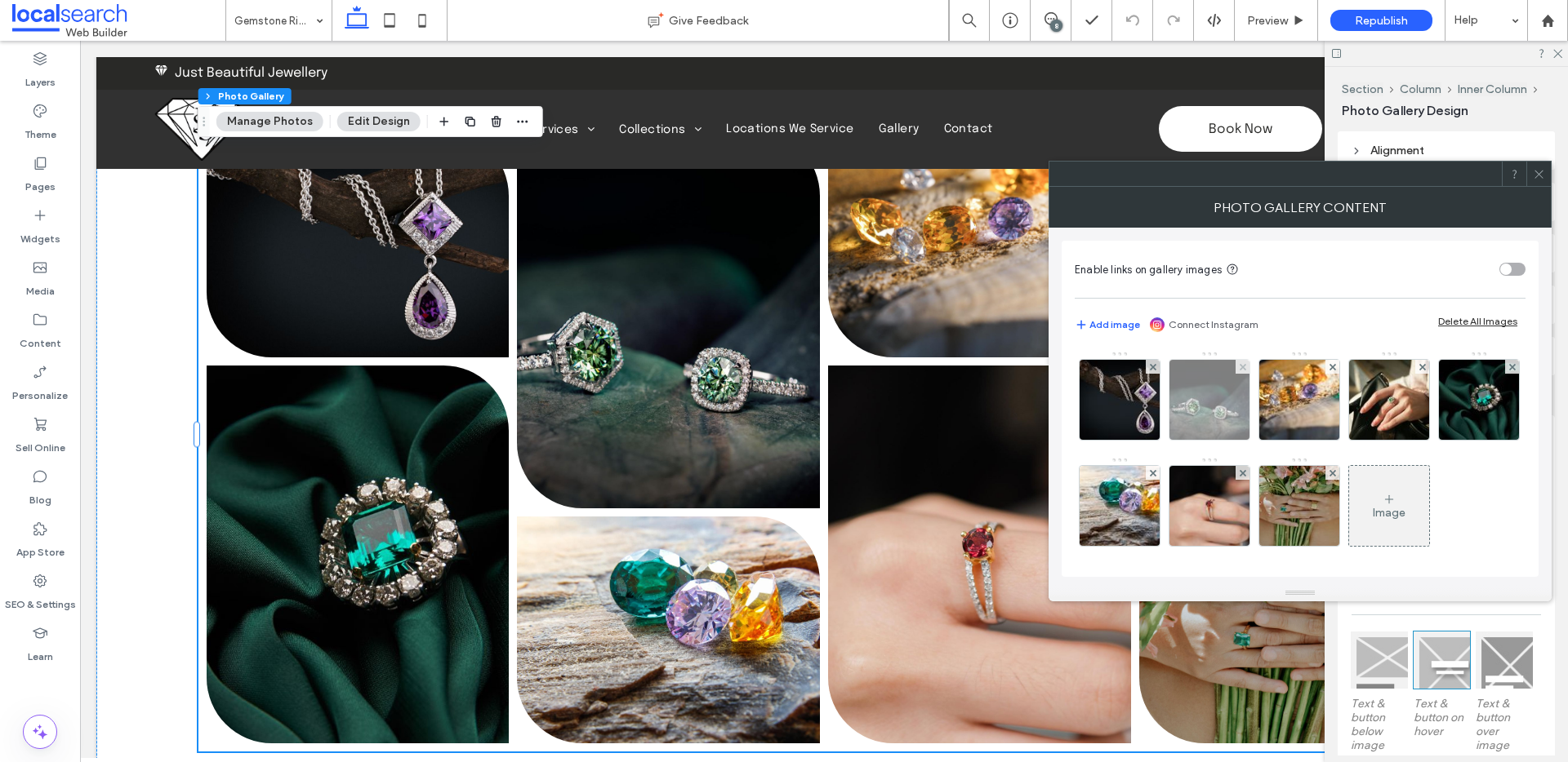
click at [1204, 409] on img at bounding box center [1210, 400] width 120 height 80
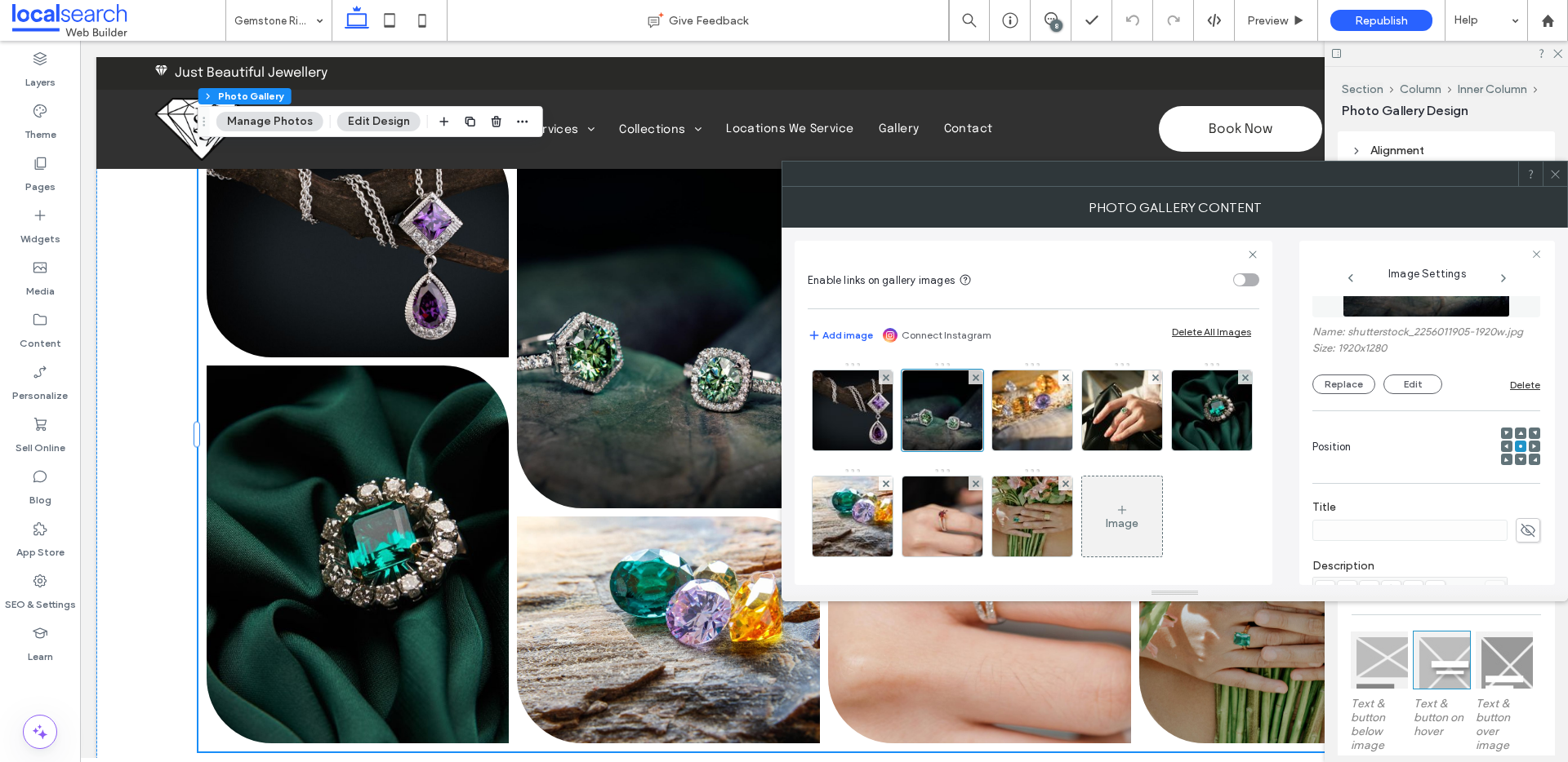
scroll to position [427, 0]
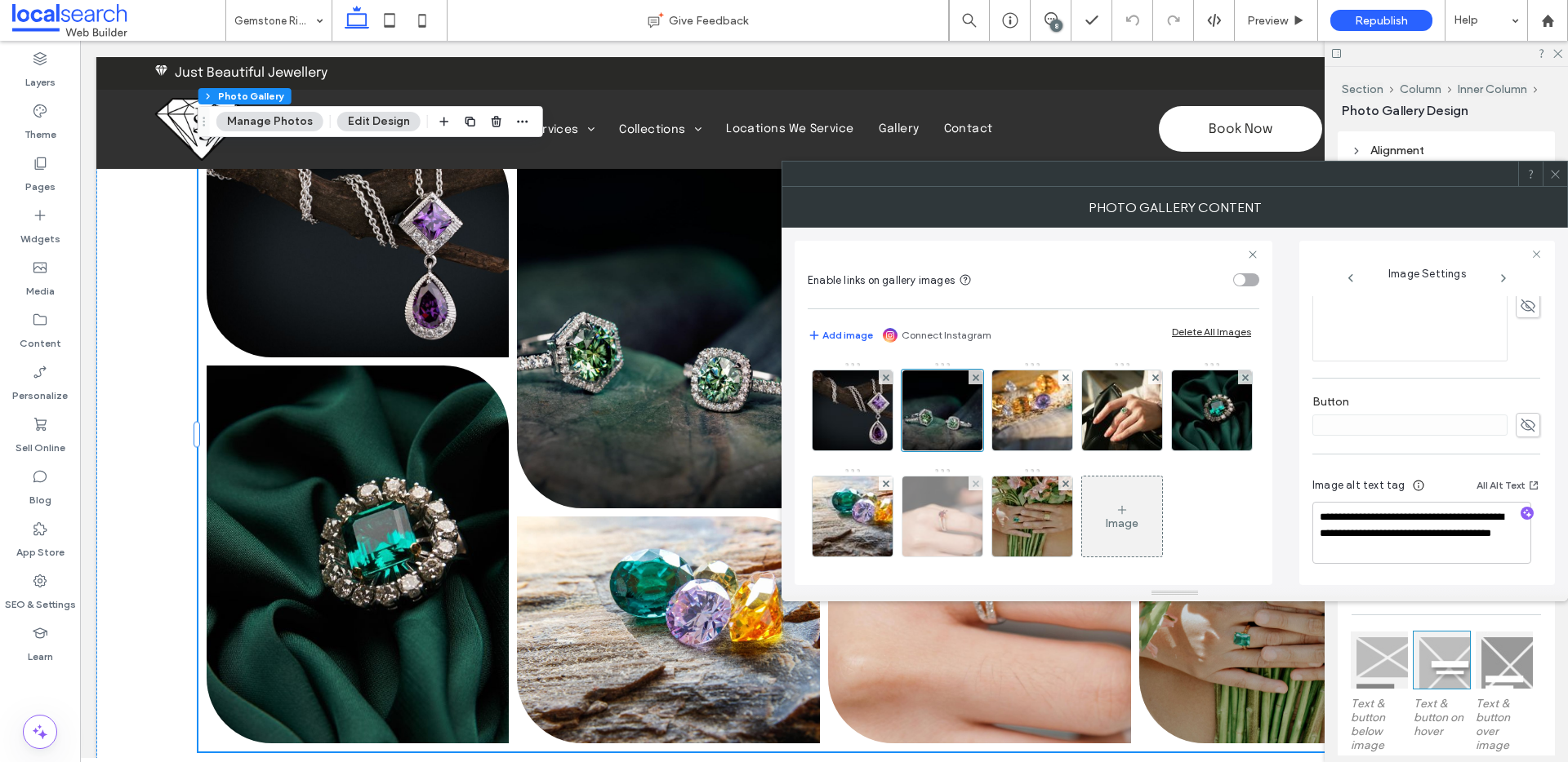
click at [1003, 517] on img at bounding box center [943, 516] width 120 height 80
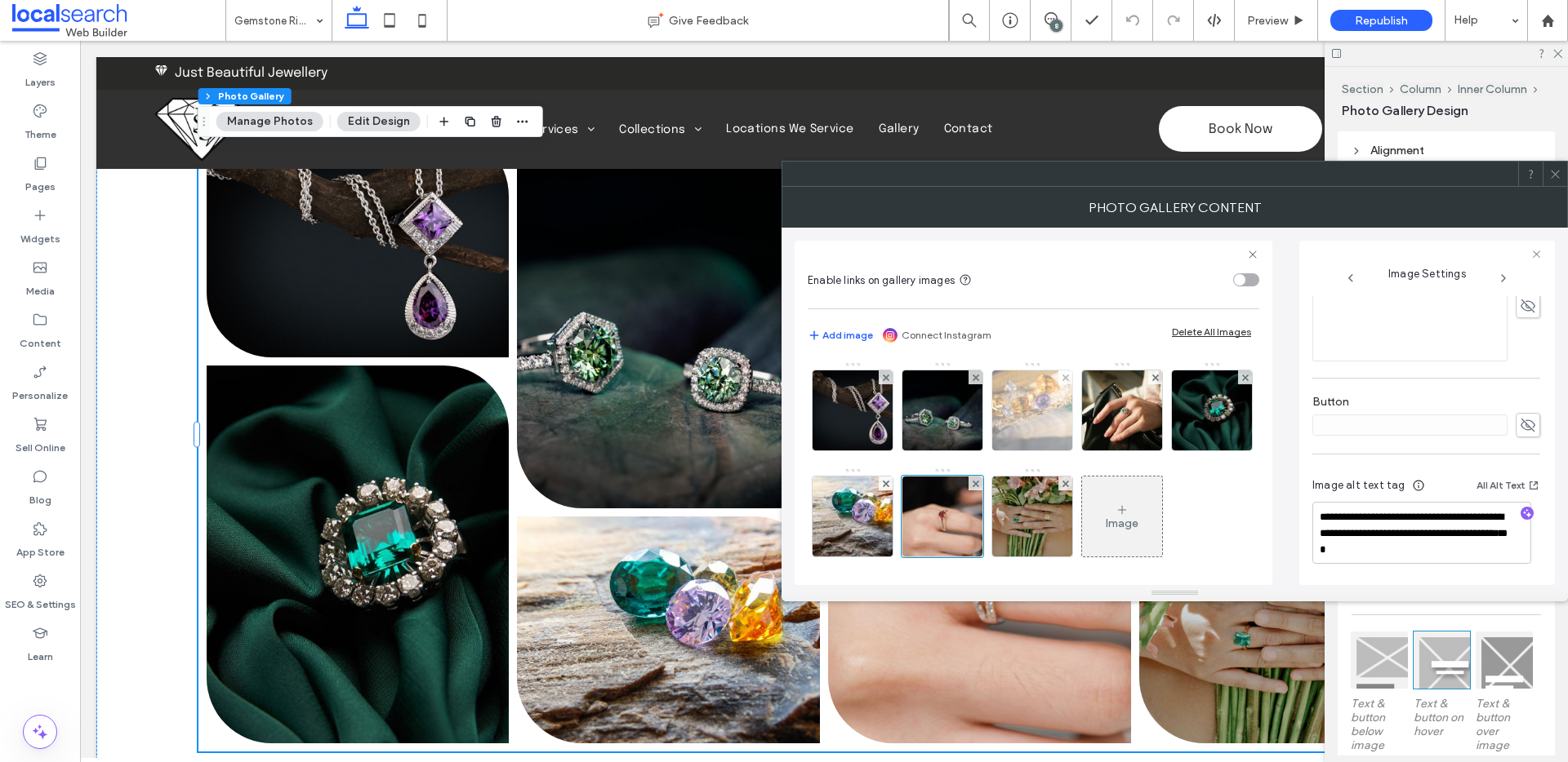
click at [1029, 427] on img at bounding box center [1032, 411] width 128 height 80
click at [1555, 173] on icon at bounding box center [1556, 174] width 12 height 12
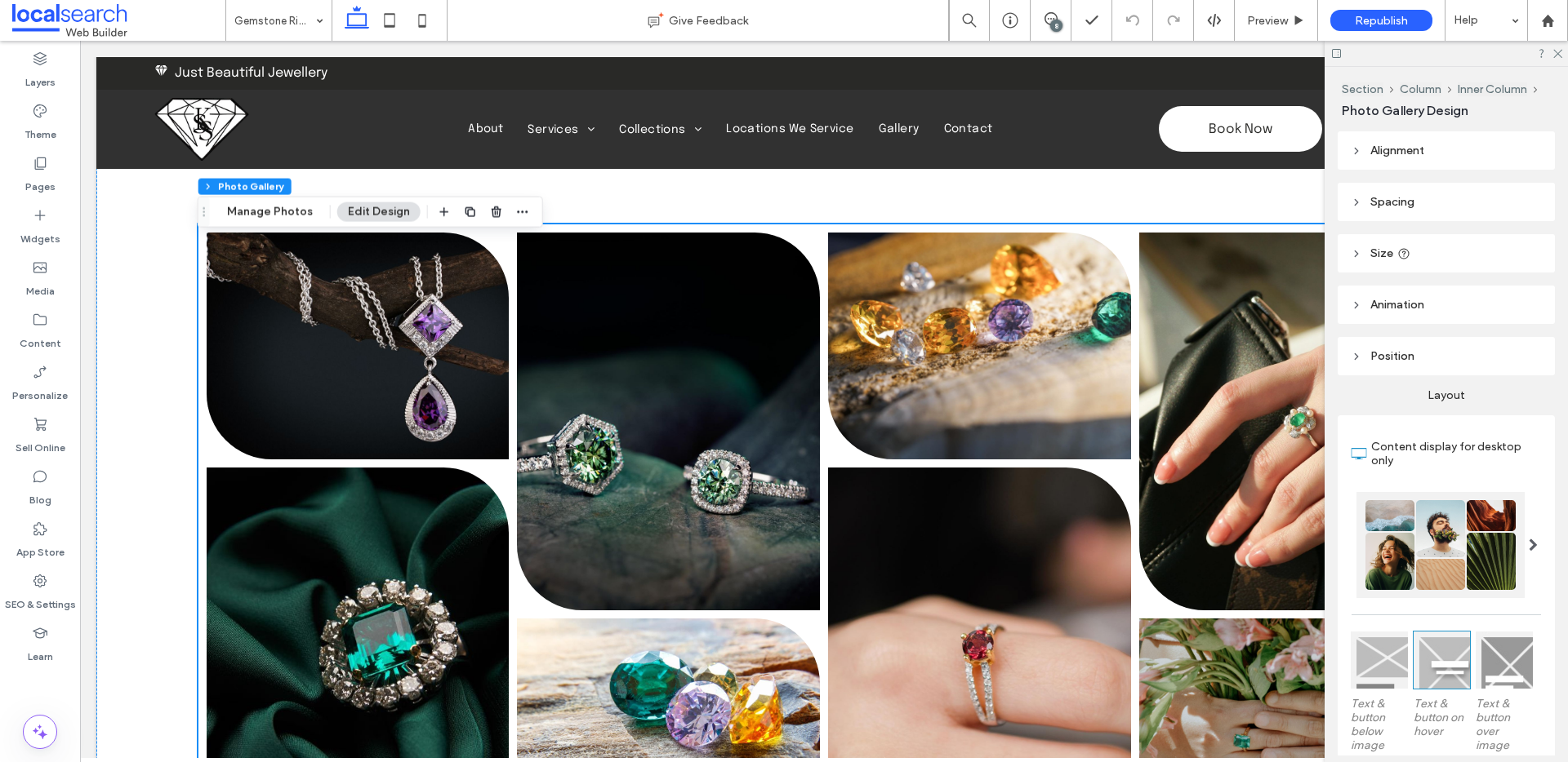
scroll to position [425, 0]
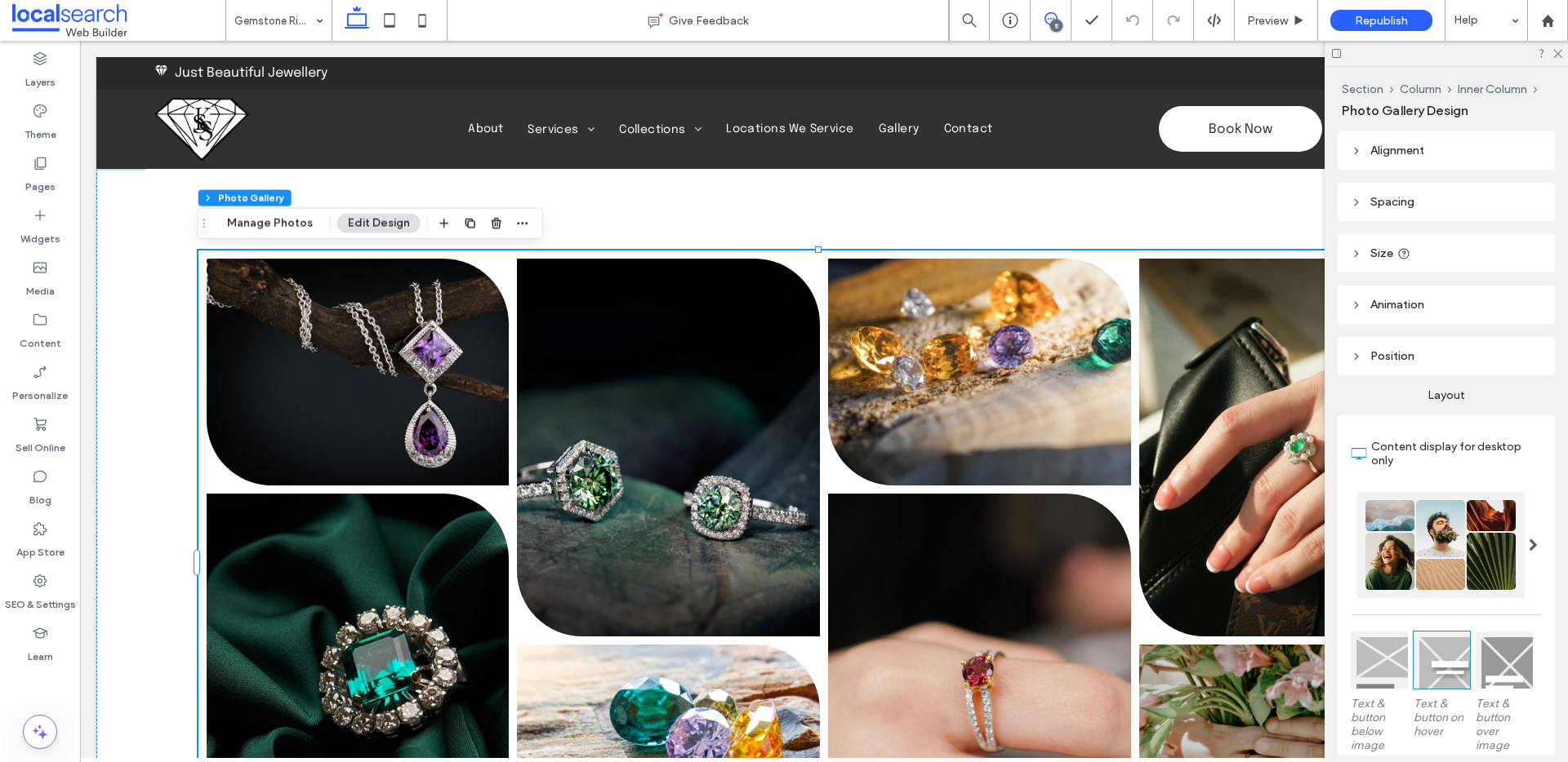
click at [1045, 21] on use at bounding box center [1051, 18] width 13 height 13
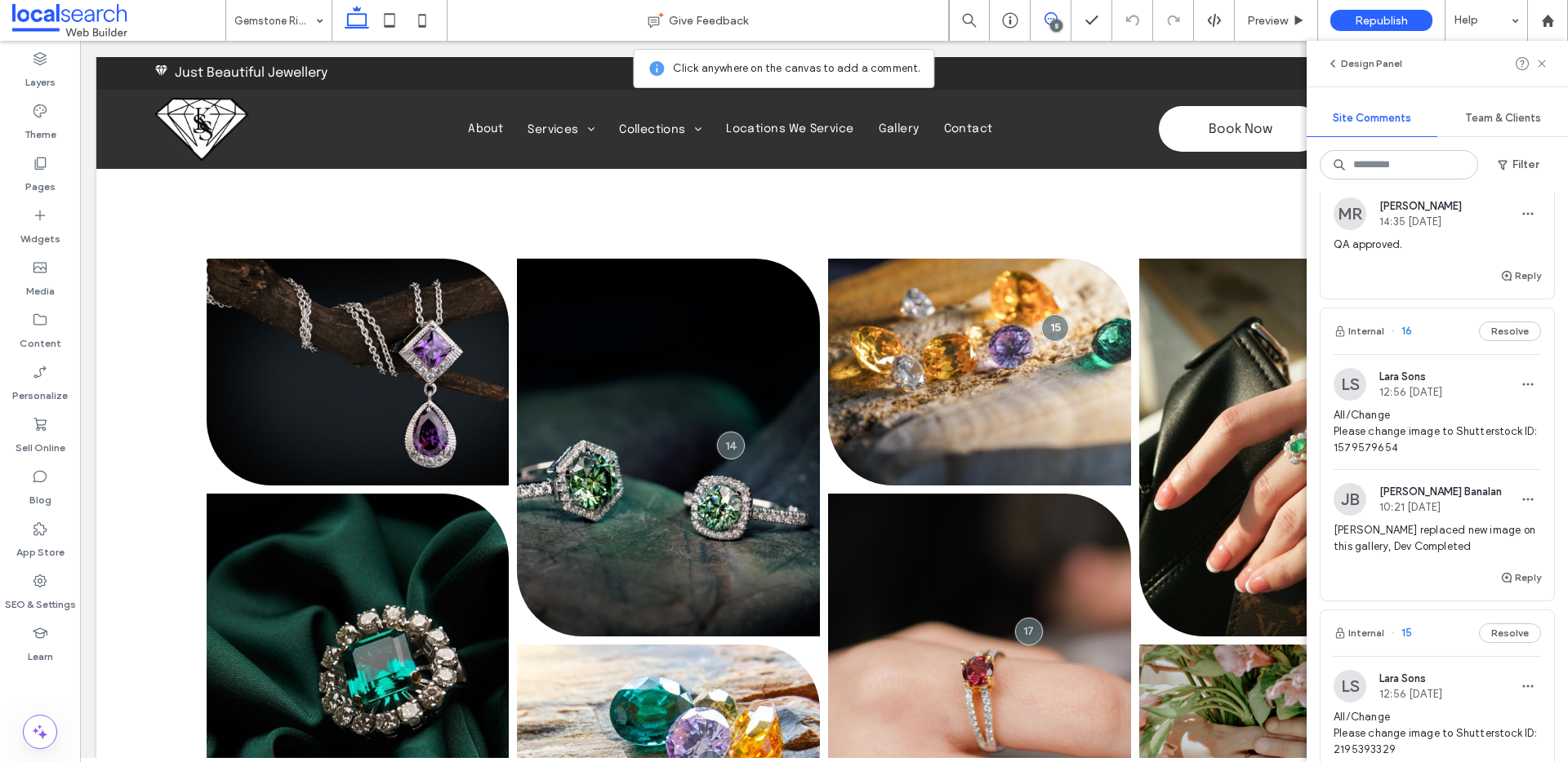
scroll to position [644, 0]
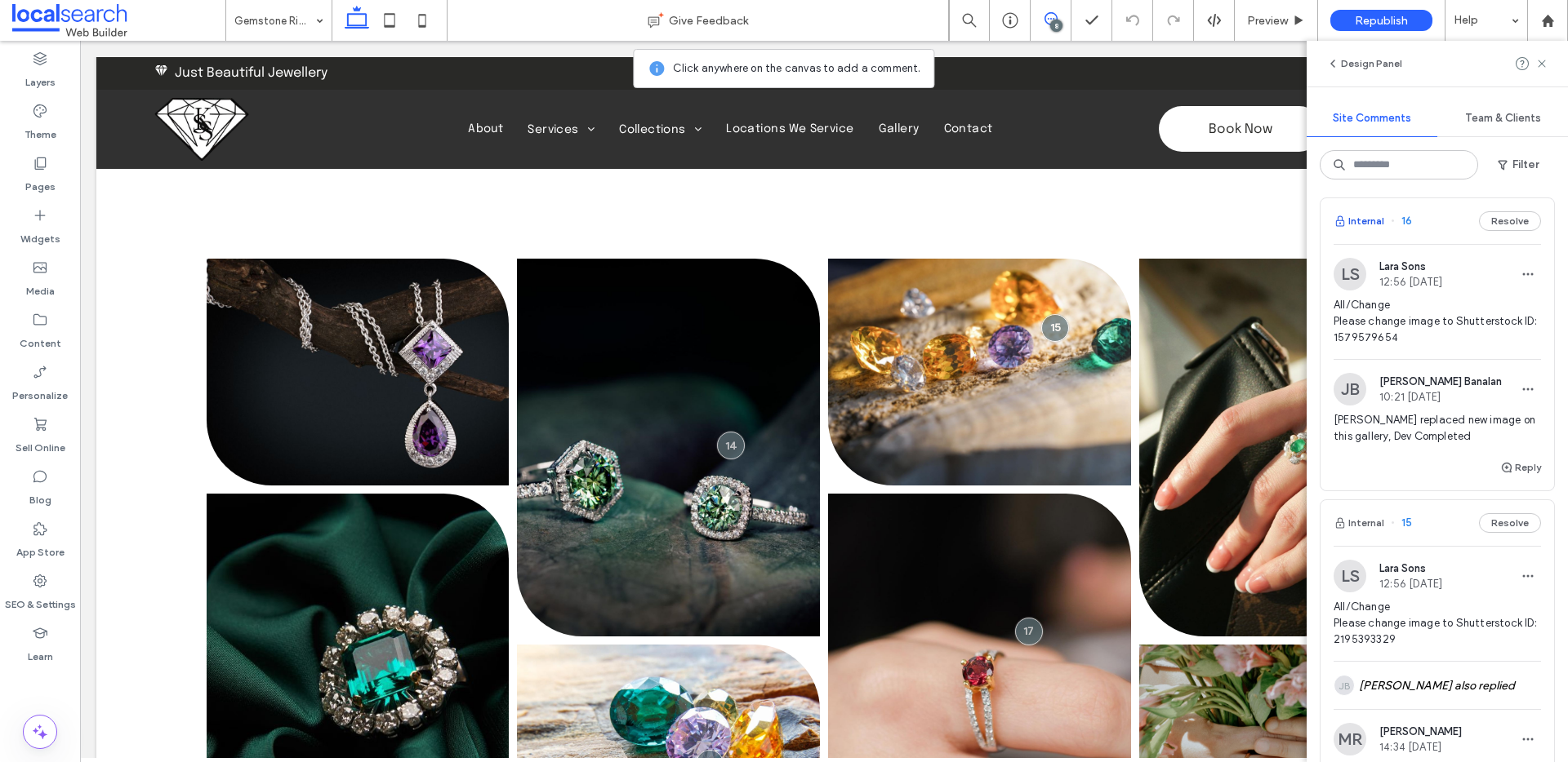
click at [1364, 226] on button "Internal" at bounding box center [1358, 221] width 50 height 19
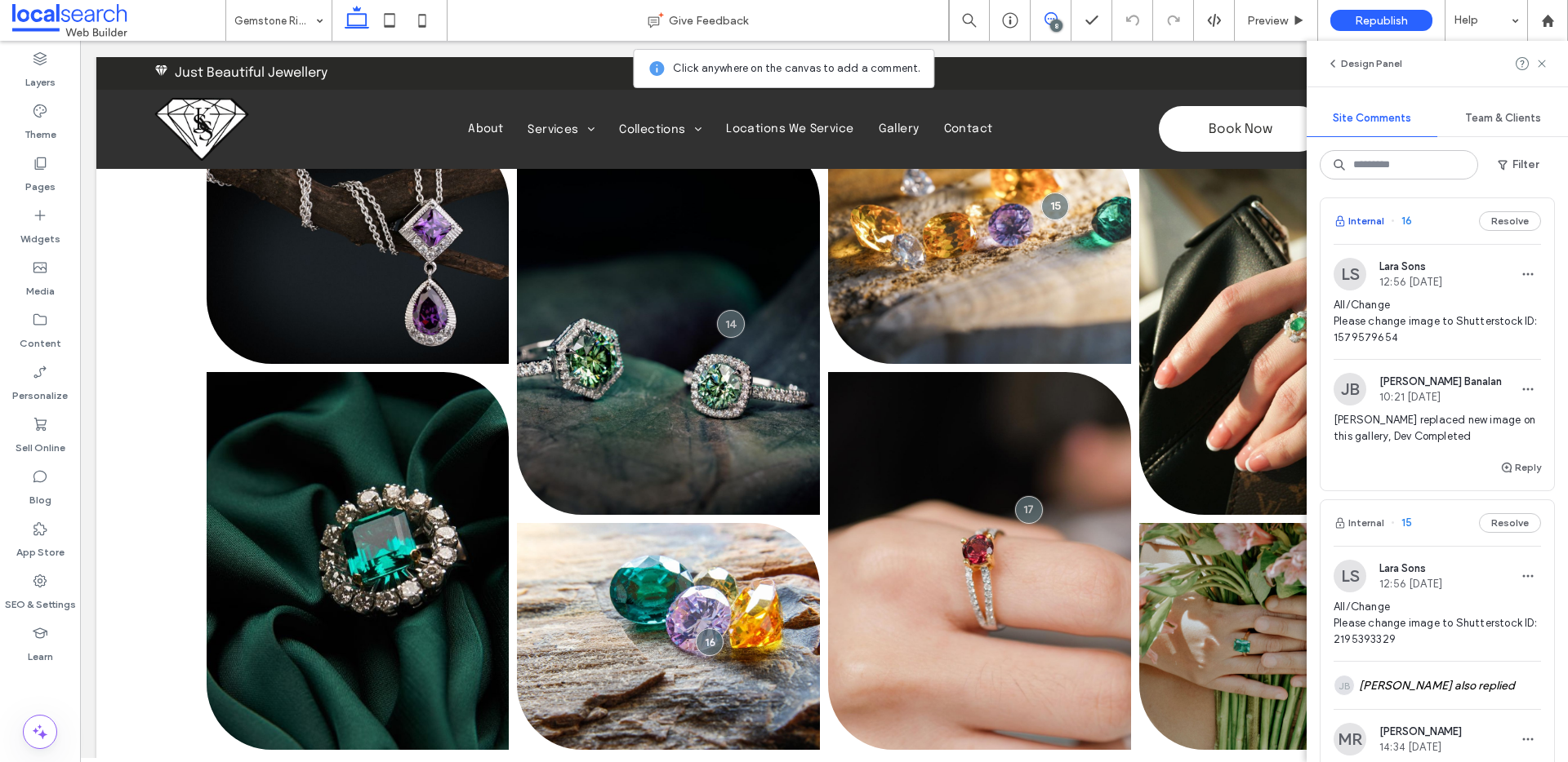
scroll to position [552, 0]
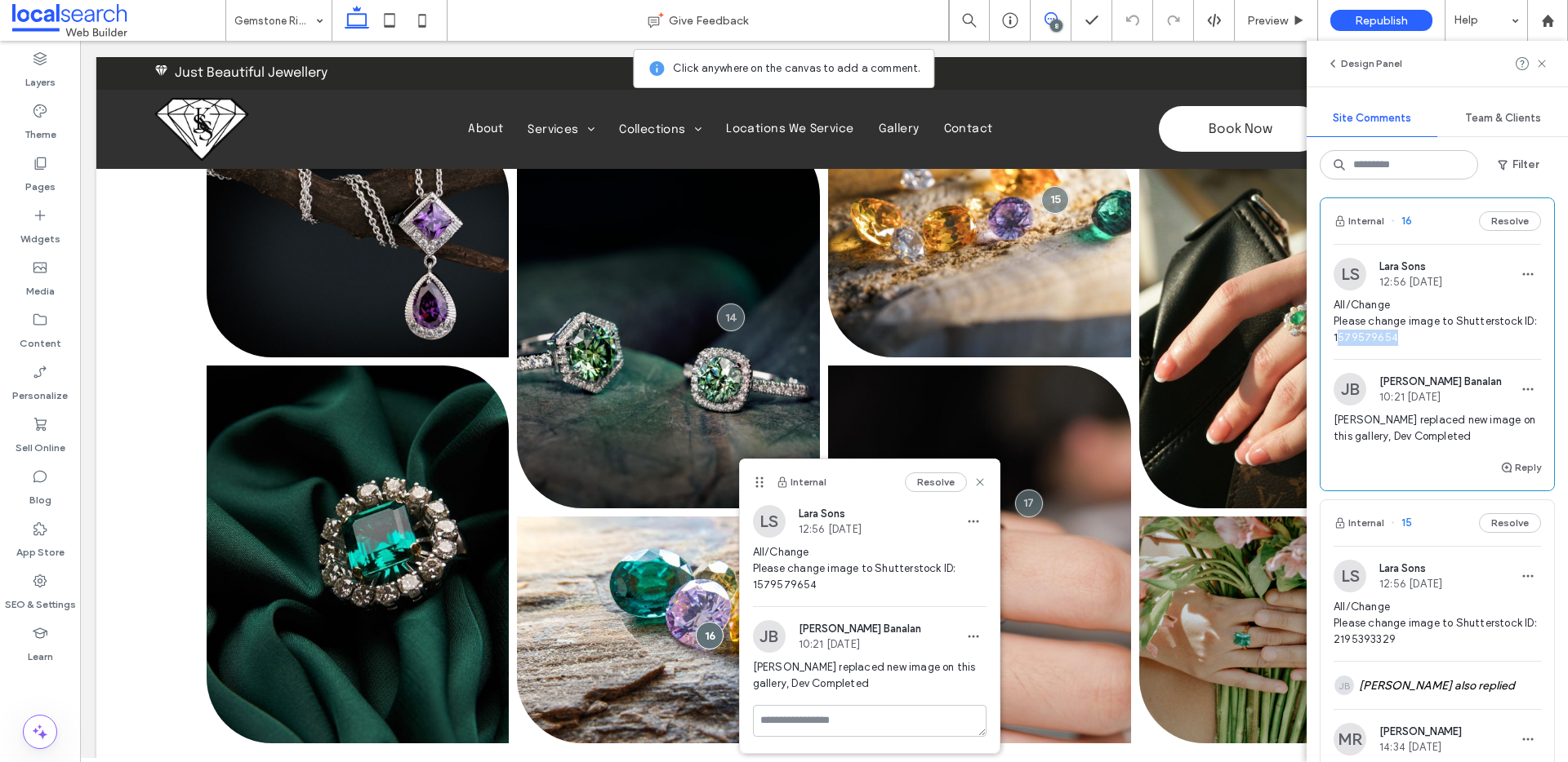
drag, startPoint x: 1417, startPoint y: 336, endPoint x: 1351, endPoint y: 339, distance: 66.1
click at [1351, 339] on span "All/Change Please change image to Shutterstock ID: 1579579654" at bounding box center [1437, 322] width 207 height 49
copy span "579579654"
click at [821, 725] on textarea at bounding box center [869, 746] width 234 height 82
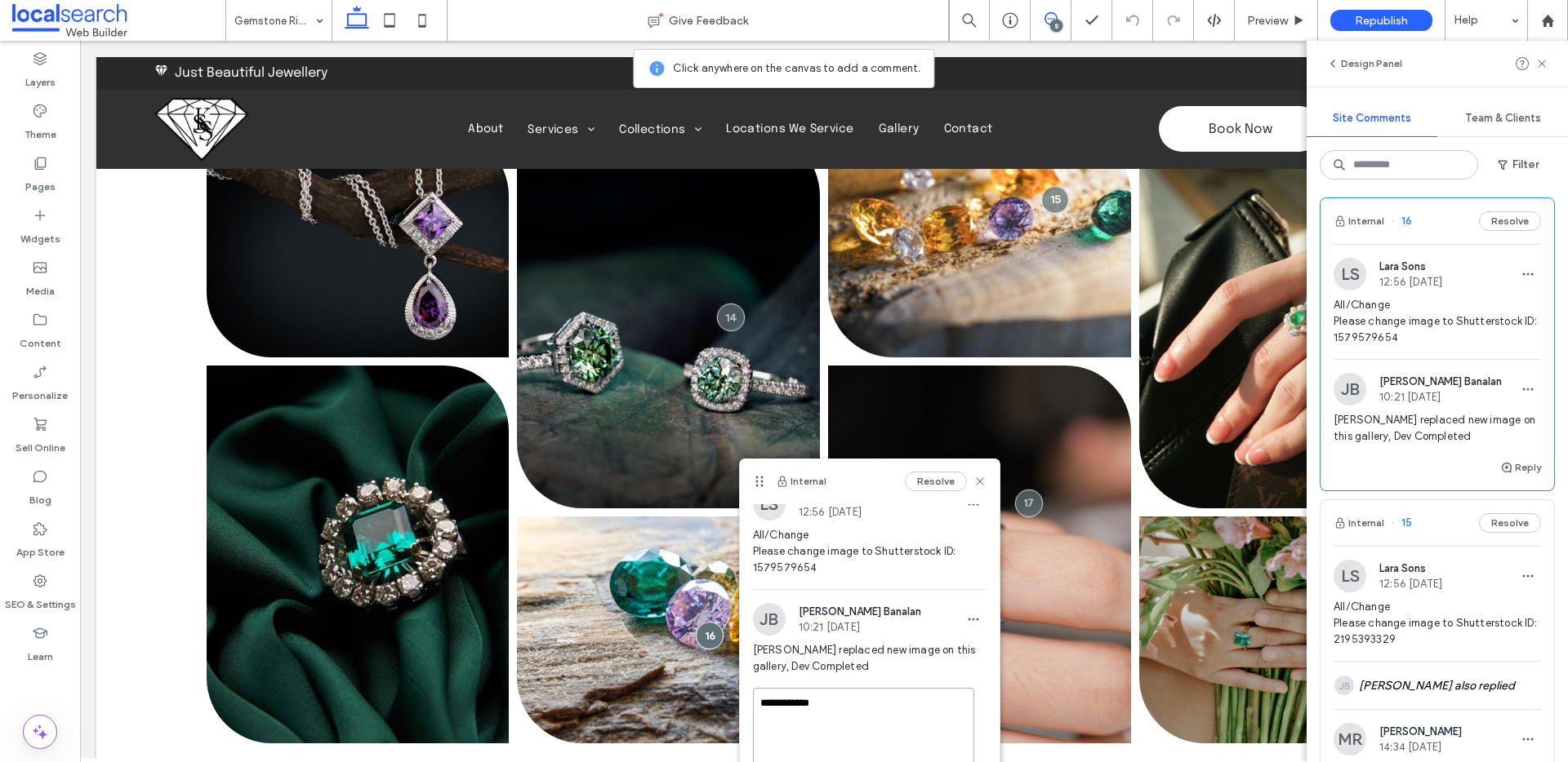
type textarea "**********"
drag, startPoint x: 844, startPoint y: 529, endPoint x: 769, endPoint y: 405, distance: 144.9
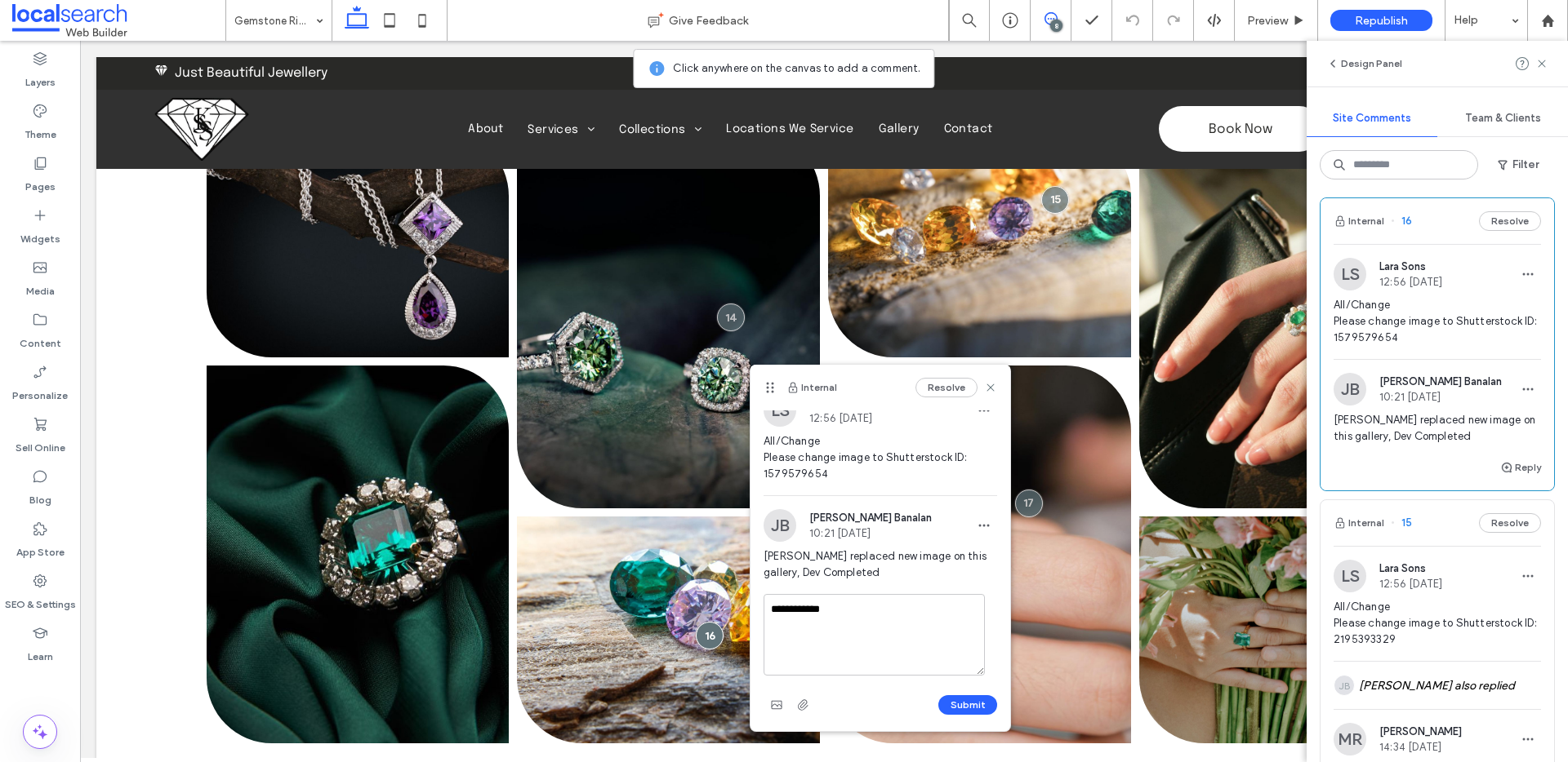
drag, startPoint x: 762, startPoint y: 444, endPoint x: 801, endPoint y: 353, distance: 99.0
click at [777, 381] on icon at bounding box center [769, 388] width 13 height 13
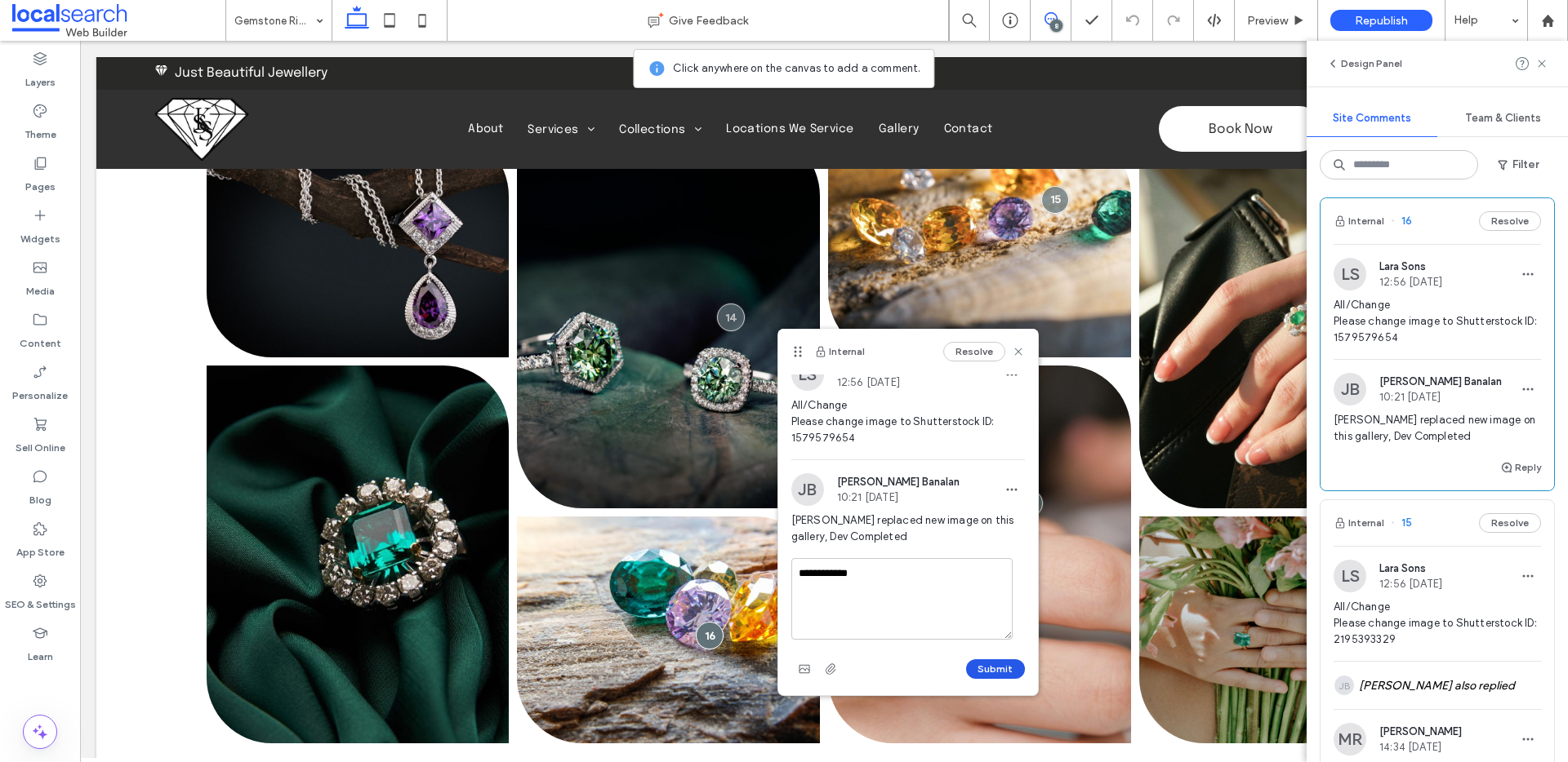
click at [975, 664] on button "Submit" at bounding box center [995, 670] width 59 height 19
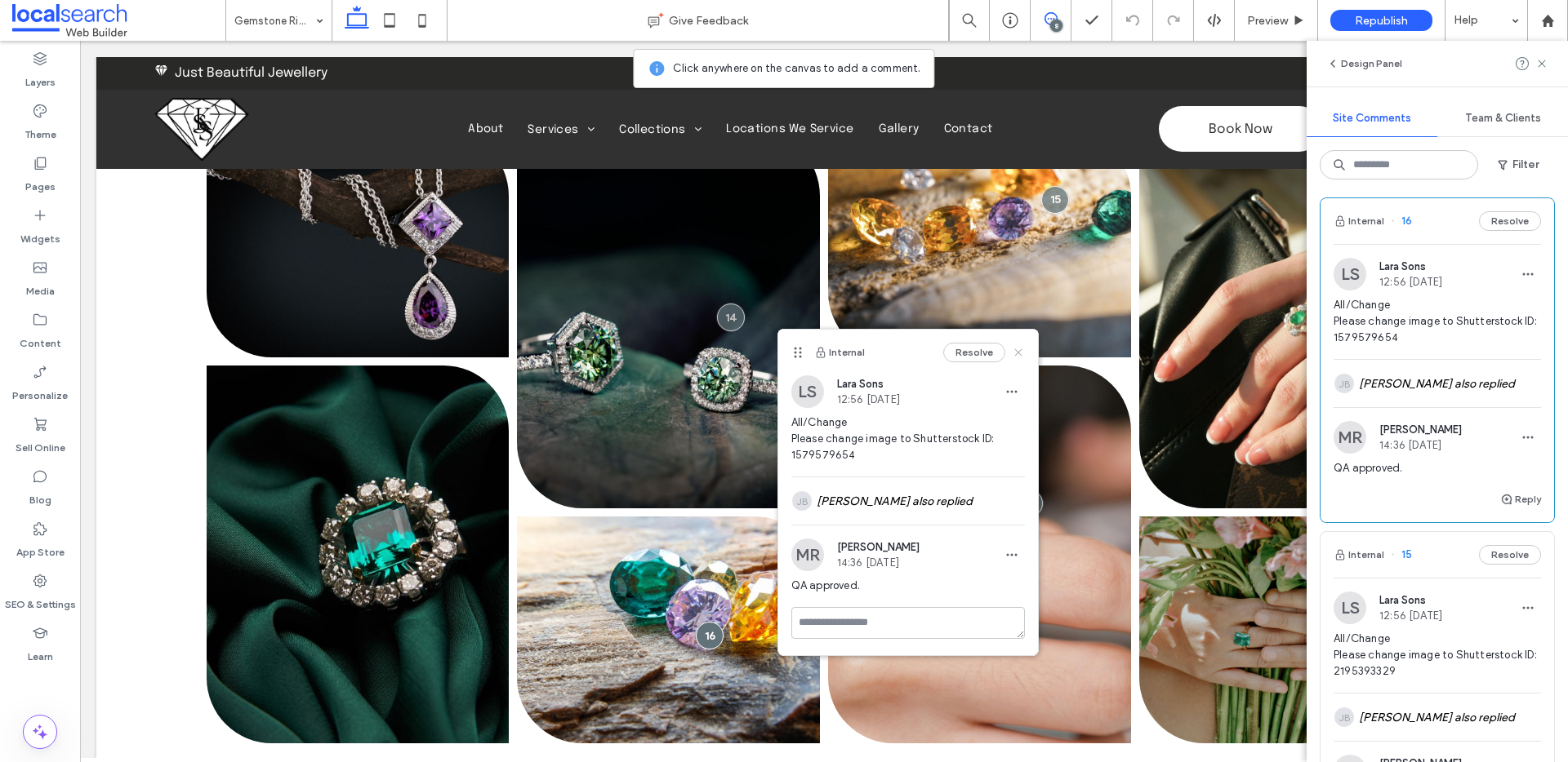
click at [1018, 351] on use at bounding box center [1018, 352] width 7 height 7
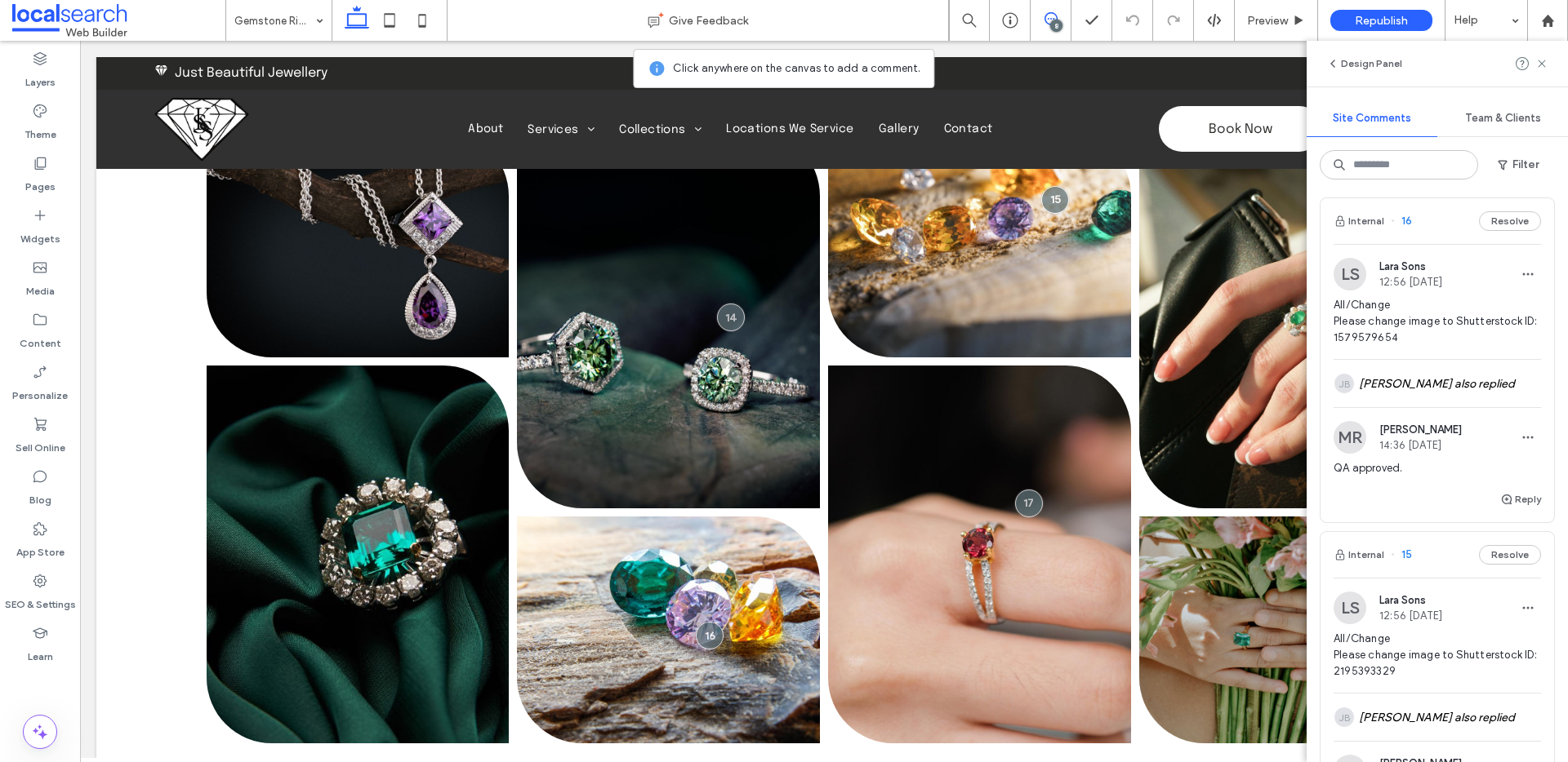
click at [1059, 18] on span at bounding box center [1050, 18] width 40 height 13
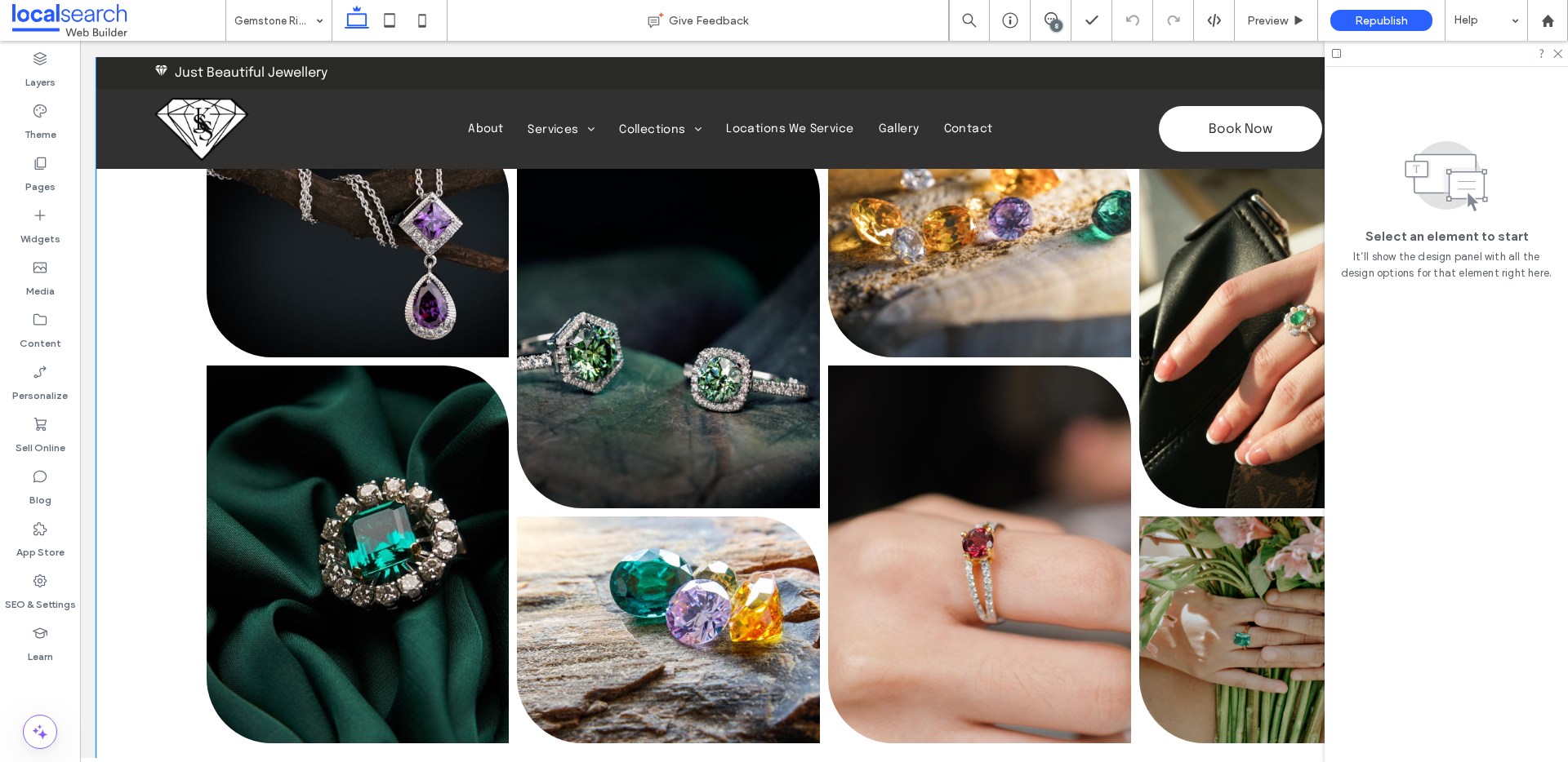
click at [689, 553] on link at bounding box center [669, 631] width 303 height 227
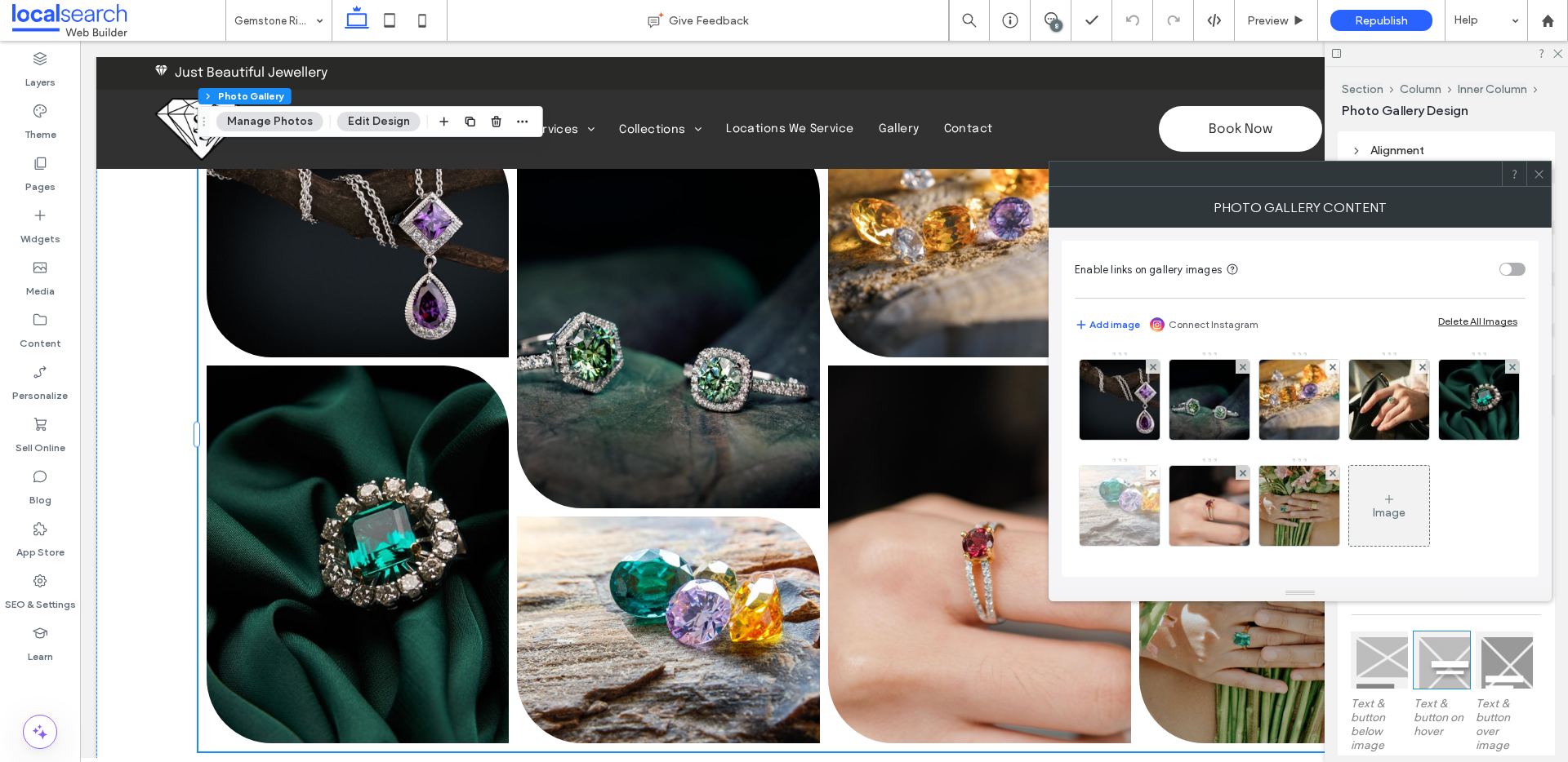
click at [1182, 510] on img at bounding box center [1119, 506] width 124 height 80
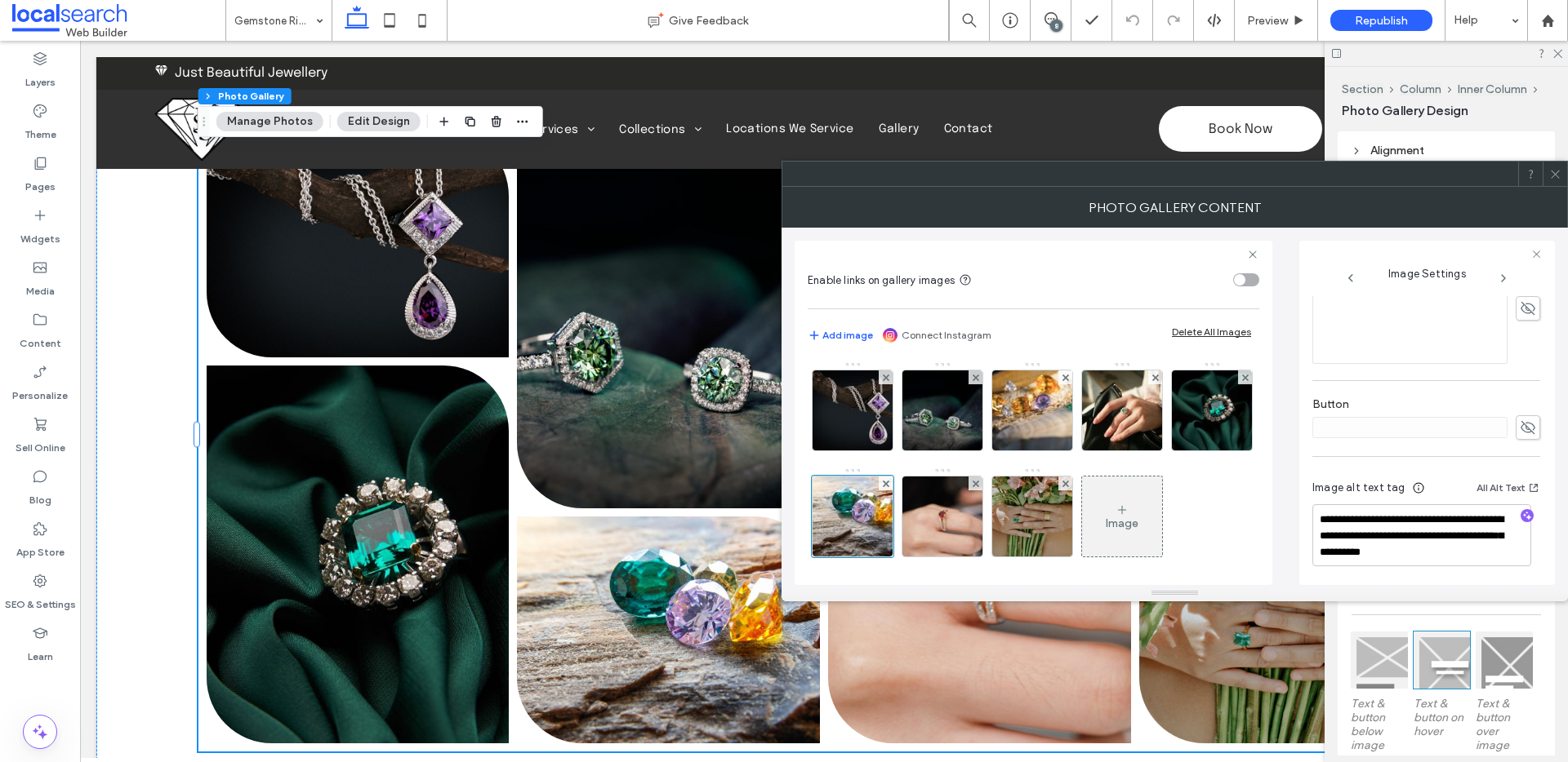
scroll to position [427, 0]
click at [1553, 173] on icon at bounding box center [1556, 174] width 12 height 12
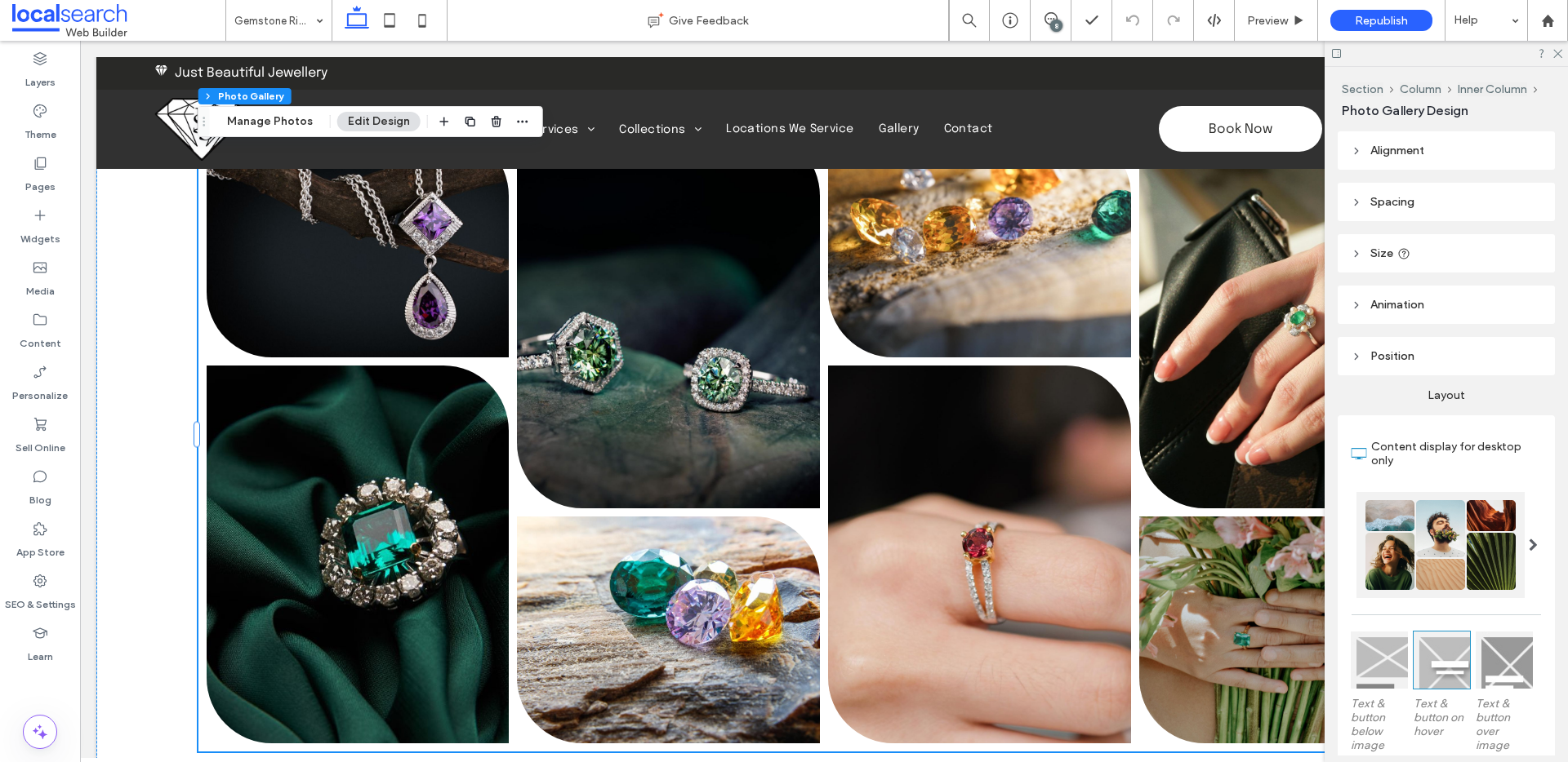
drag, startPoint x: 1050, startPoint y: 19, endPoint x: 1065, endPoint y: 29, distance: 18.0
click at [1051, 19] on icon at bounding box center [1051, 18] width 13 height 13
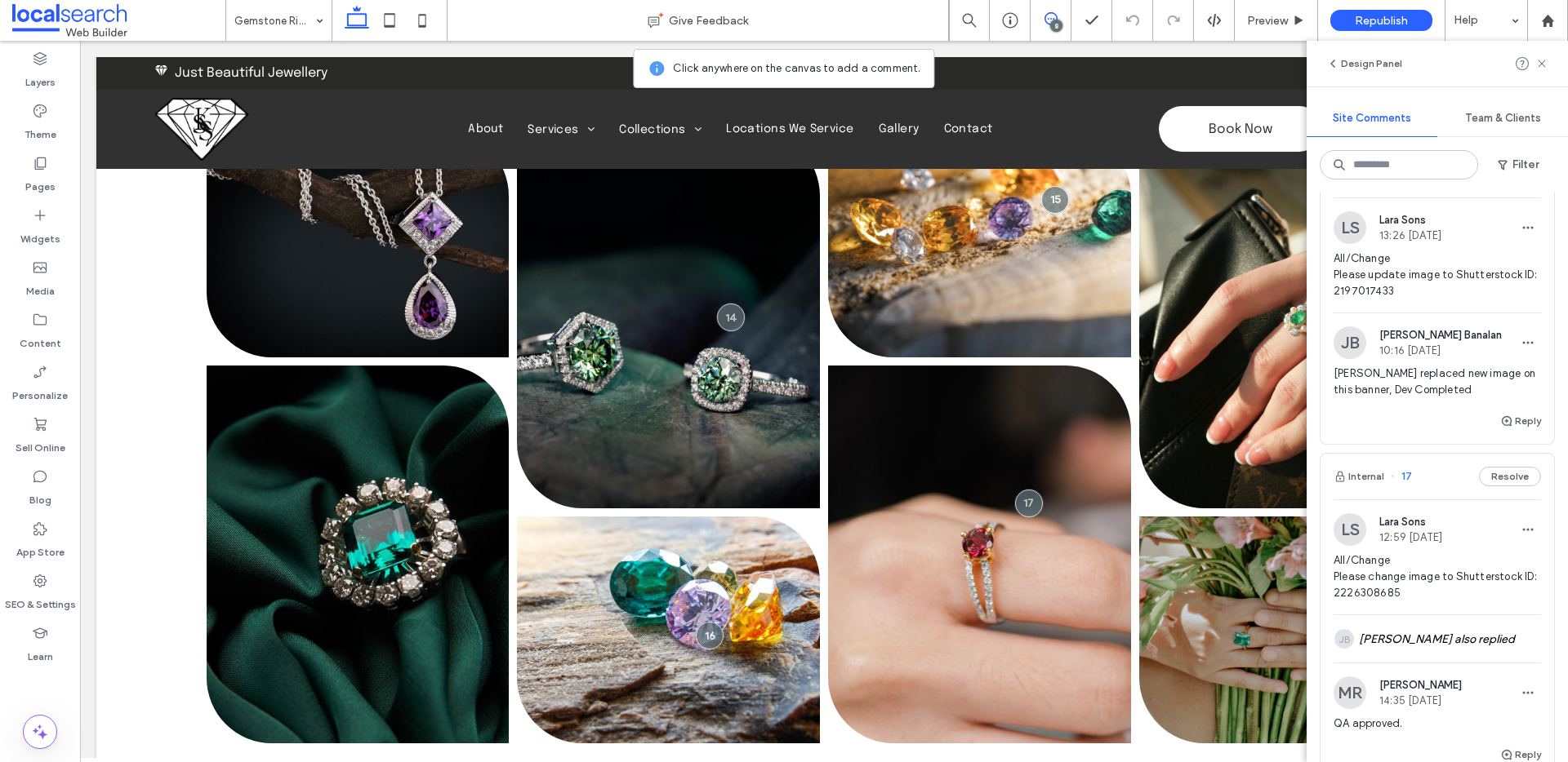
scroll to position [0, 0]
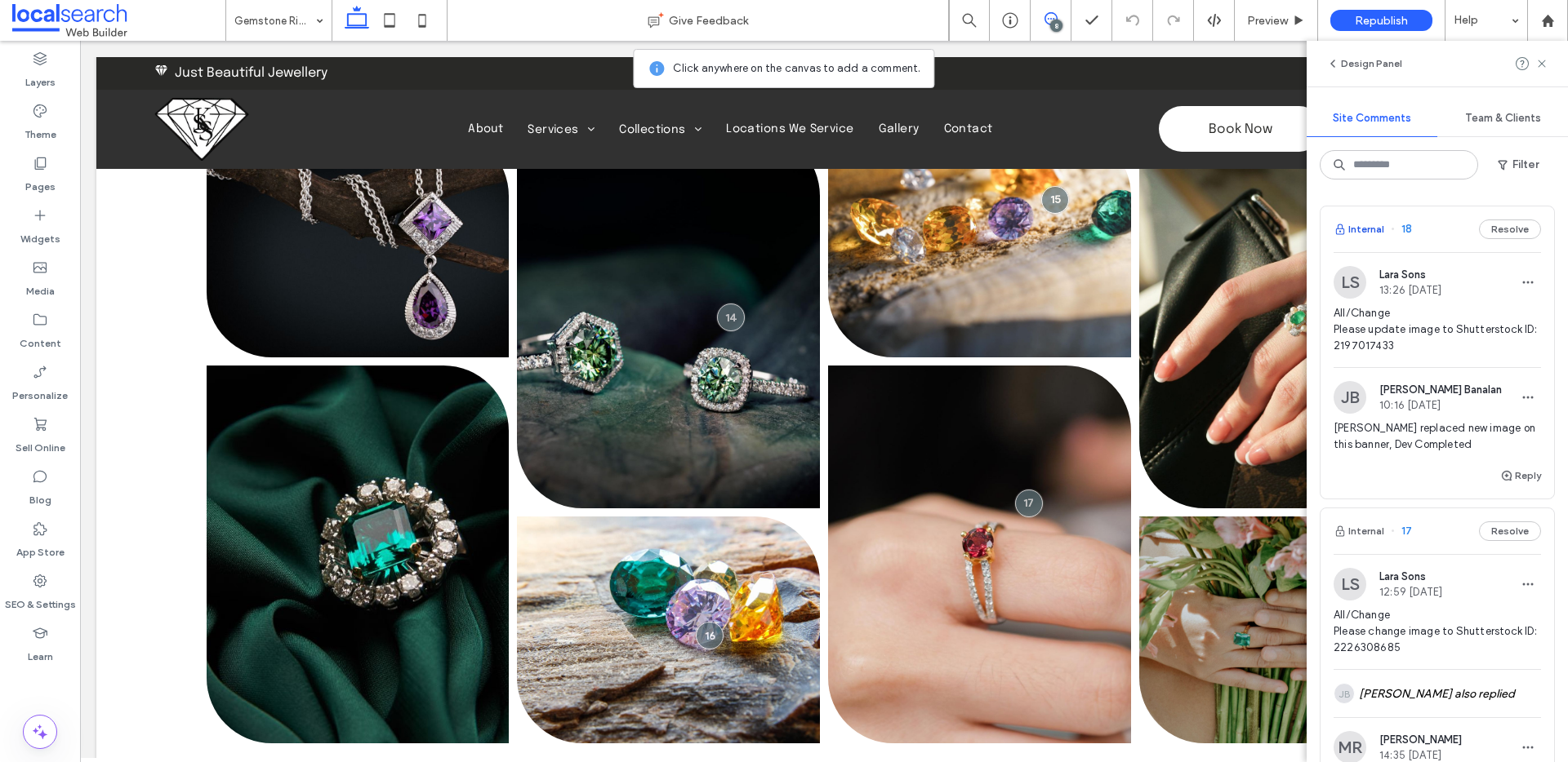
click at [1359, 227] on button "Internal" at bounding box center [1358, 229] width 50 height 19
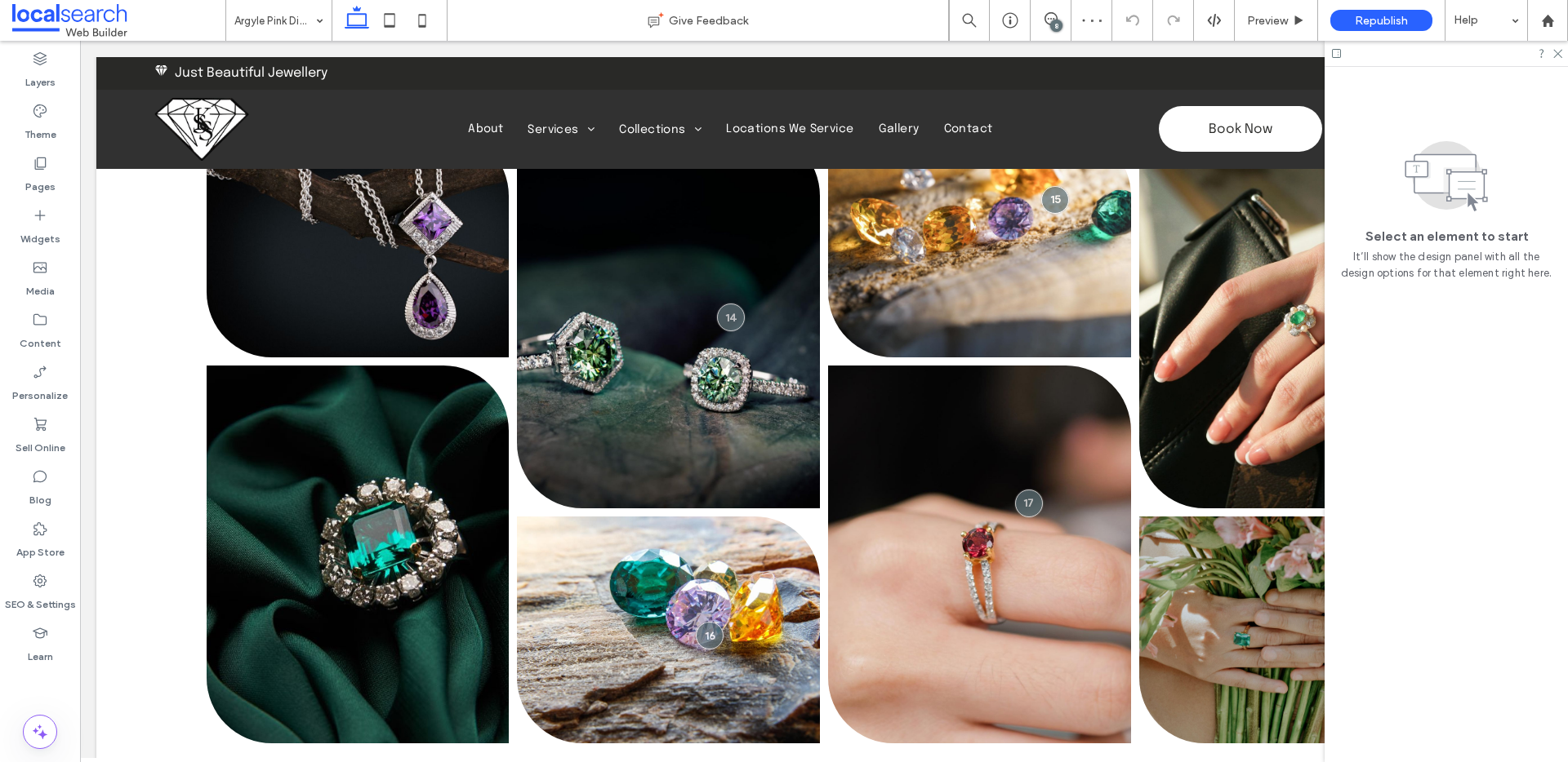
click at [1045, 13] on icon at bounding box center [1051, 18] width 13 height 13
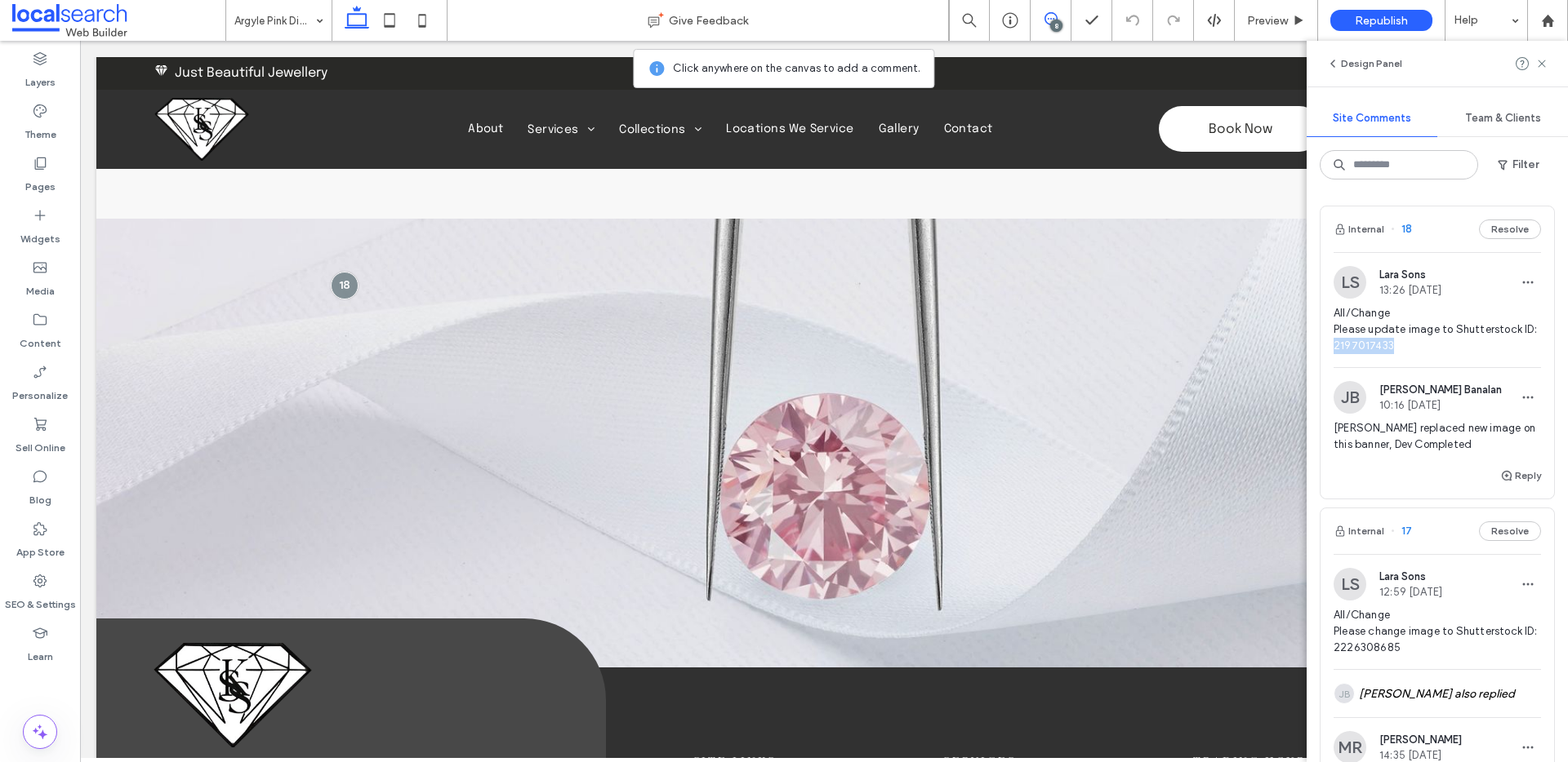
drag, startPoint x: 1408, startPoint y: 348, endPoint x: 1349, endPoint y: 350, distance: 59.0
click at [1349, 350] on span "All/Change Please update image to Shutterstock ID: 2197017433" at bounding box center [1437, 330] width 207 height 49
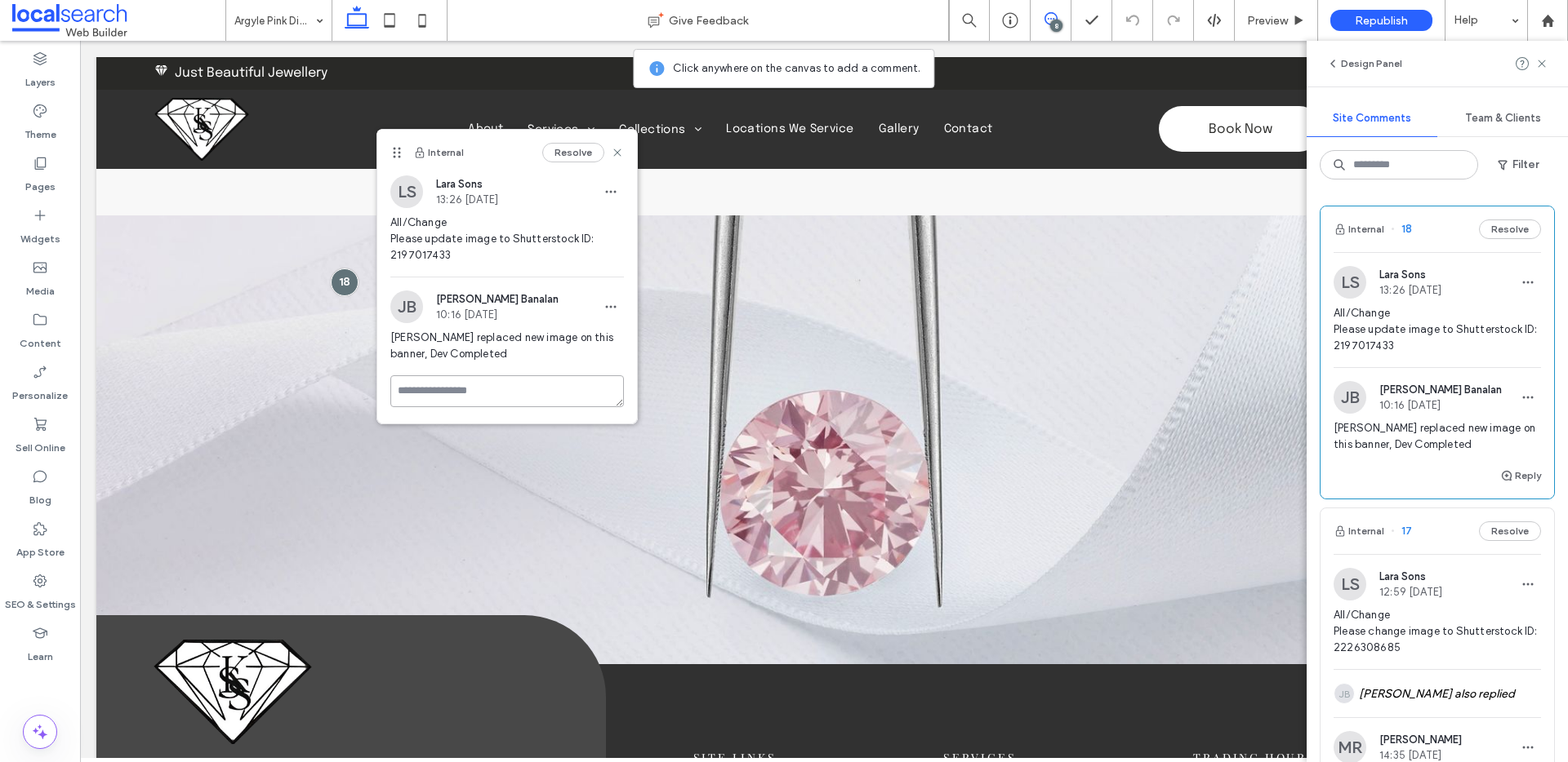
click at [500, 382] on textarea at bounding box center [507, 391] width 234 height 32
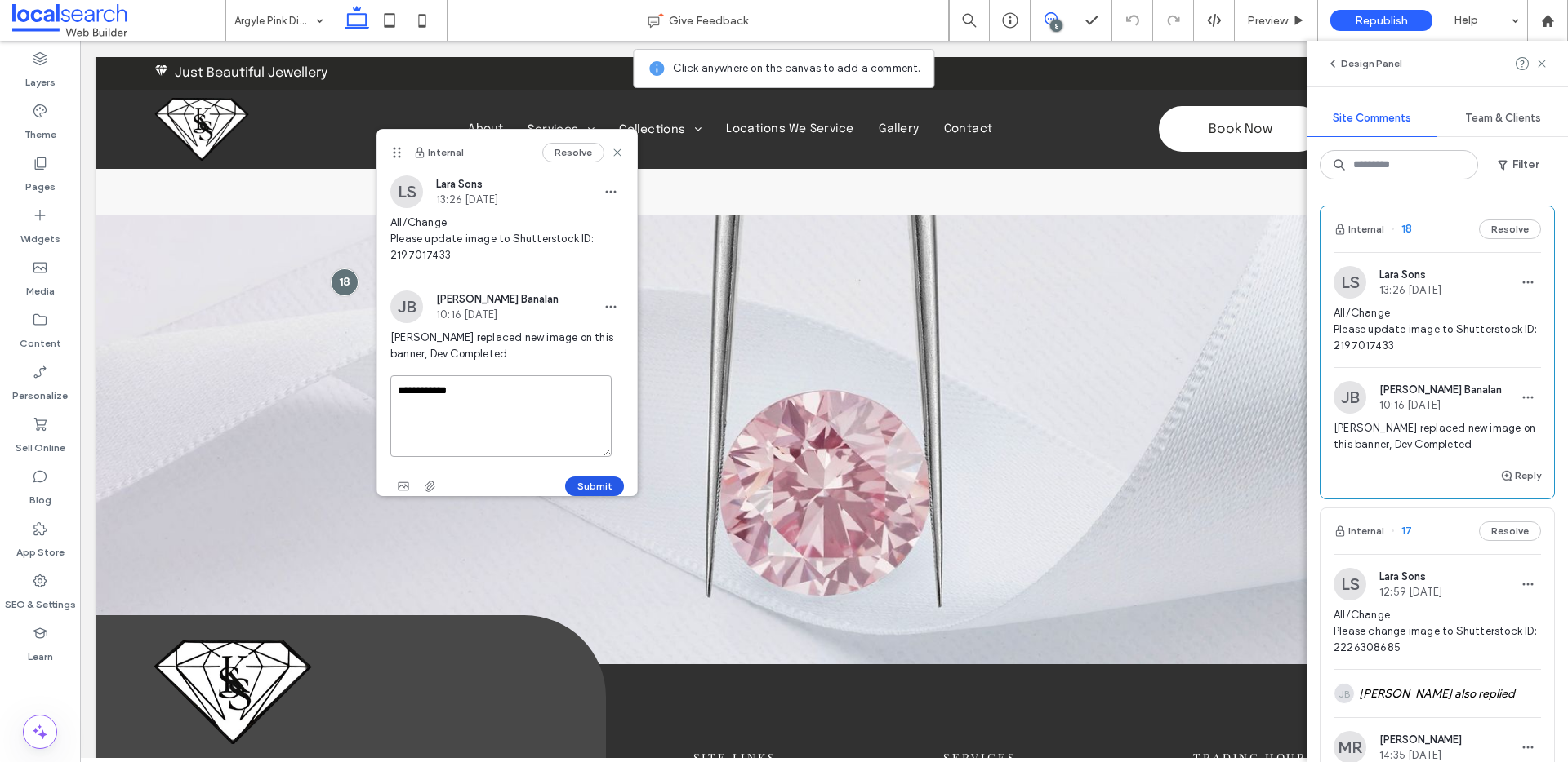
type textarea "**********"
click at [584, 481] on button "Submit" at bounding box center [594, 486] width 59 height 19
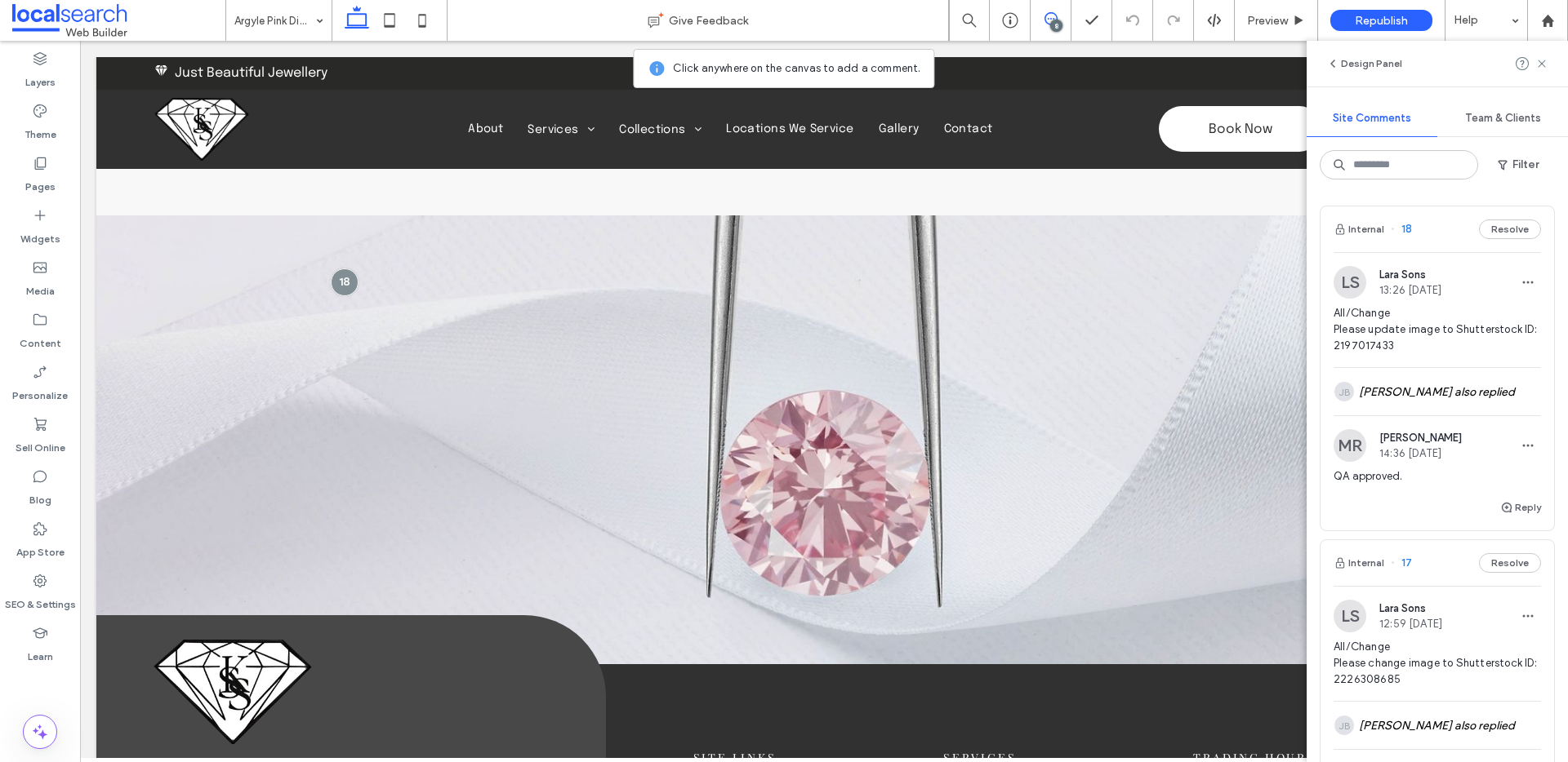
scroll to position [0, 0]
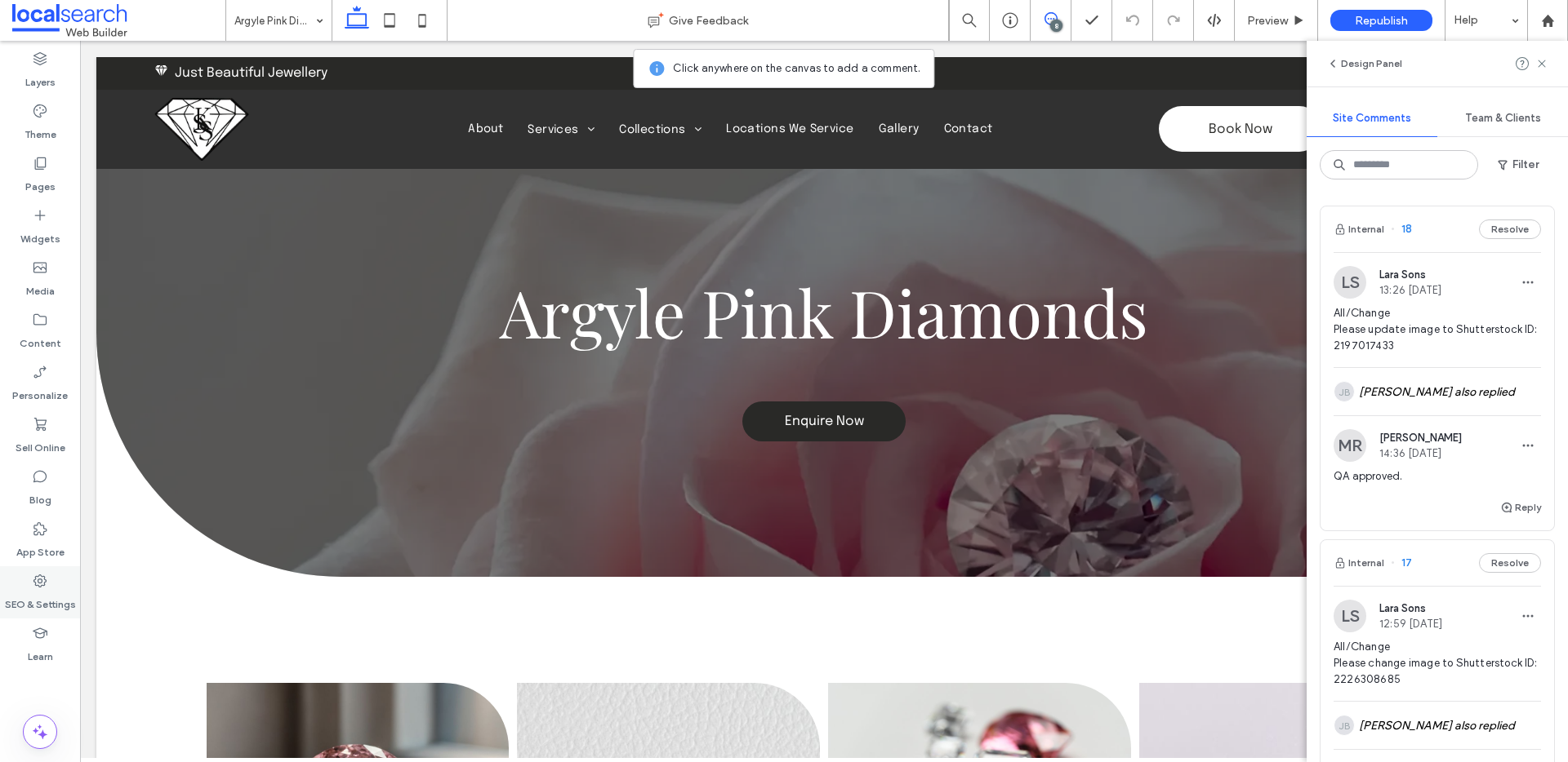
click at [47, 596] on label "SEO & Settings" at bounding box center [41, 601] width 71 height 23
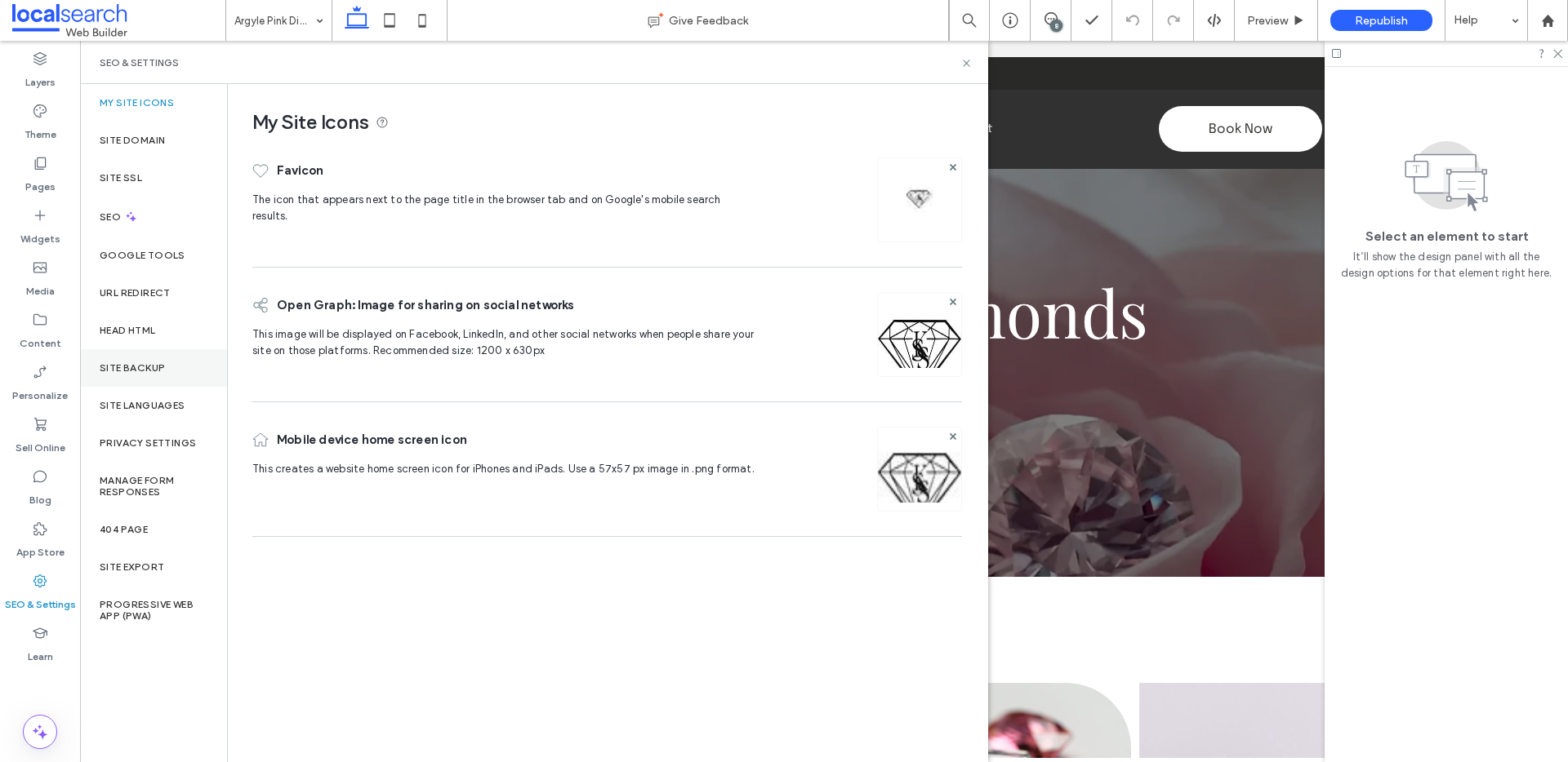
click at [157, 369] on label "Site Backup" at bounding box center [132, 367] width 65 height 11
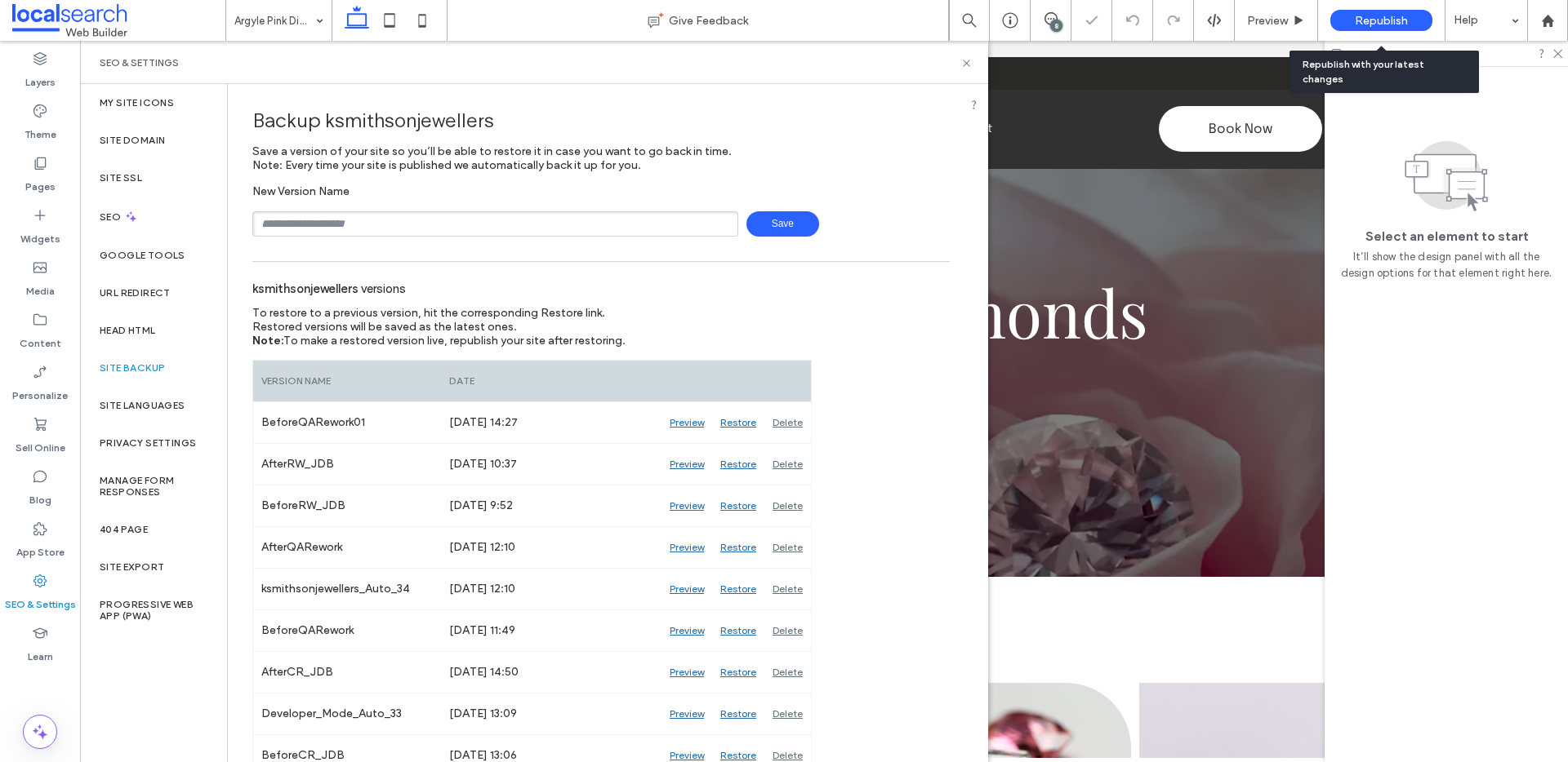
click at [1373, 19] on span "Republish" at bounding box center [1381, 21] width 53 height 14
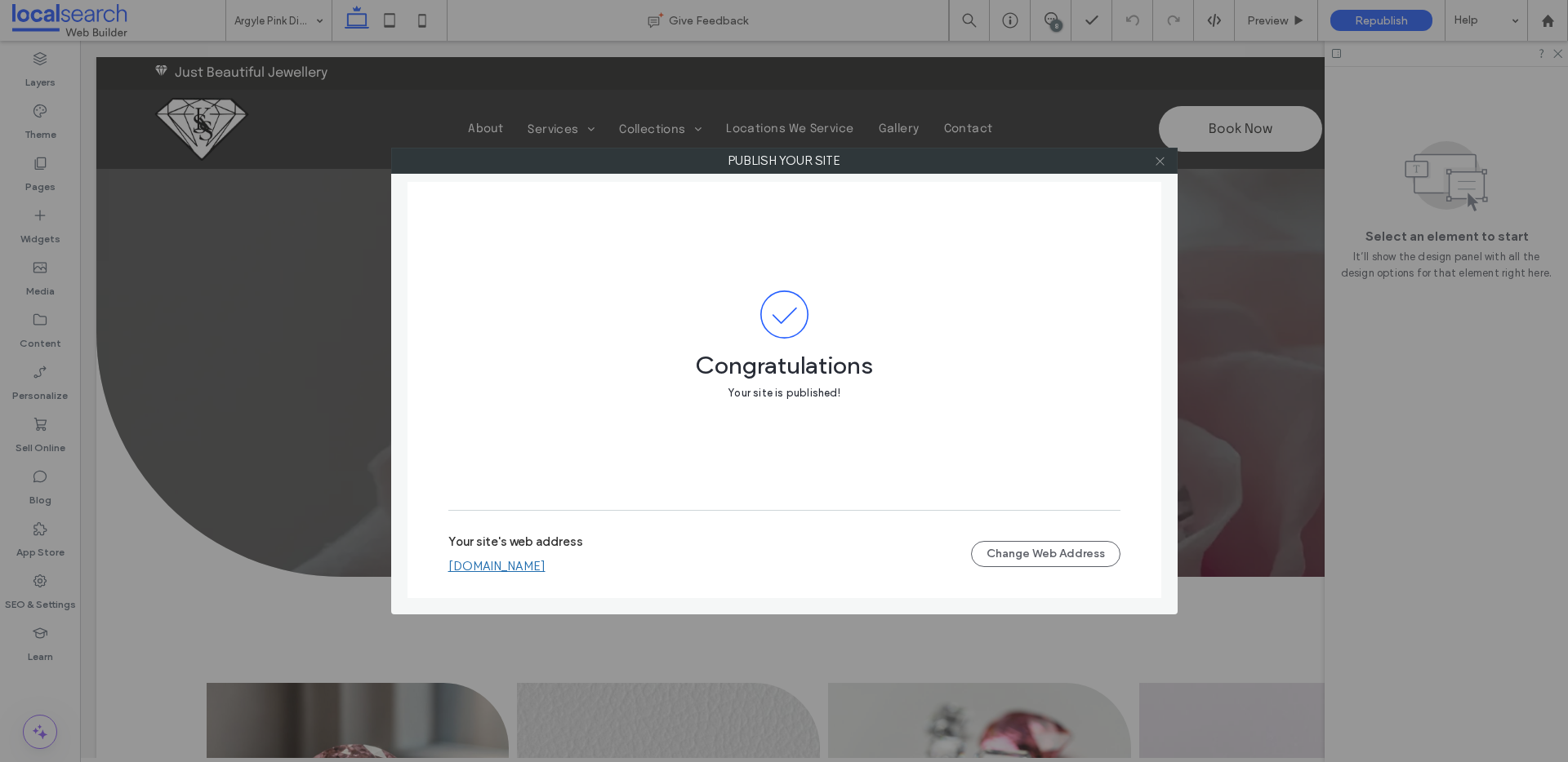
click at [1163, 166] on icon at bounding box center [1160, 161] width 12 height 12
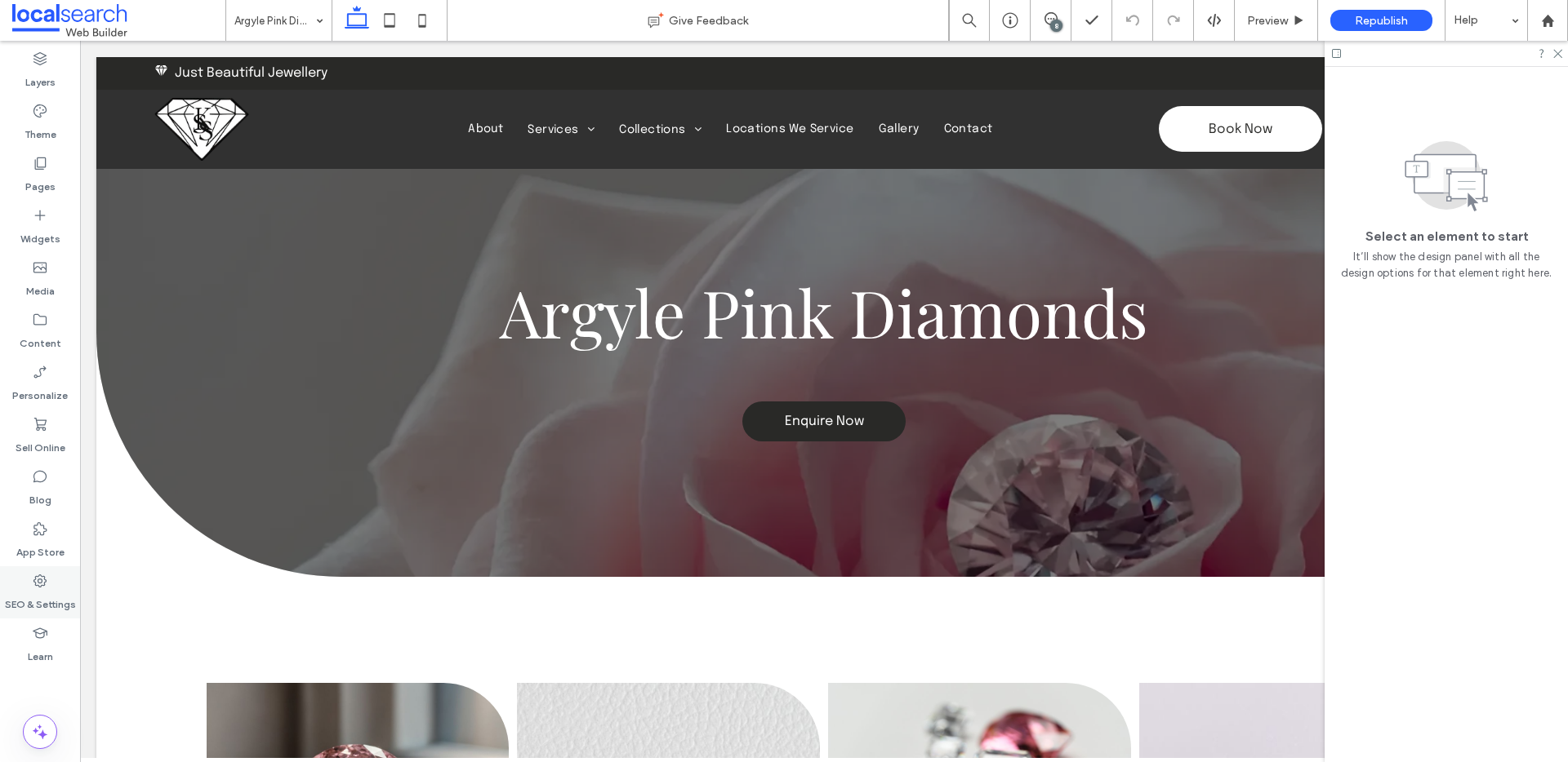
click at [48, 594] on label "SEO & Settings" at bounding box center [41, 601] width 71 height 23
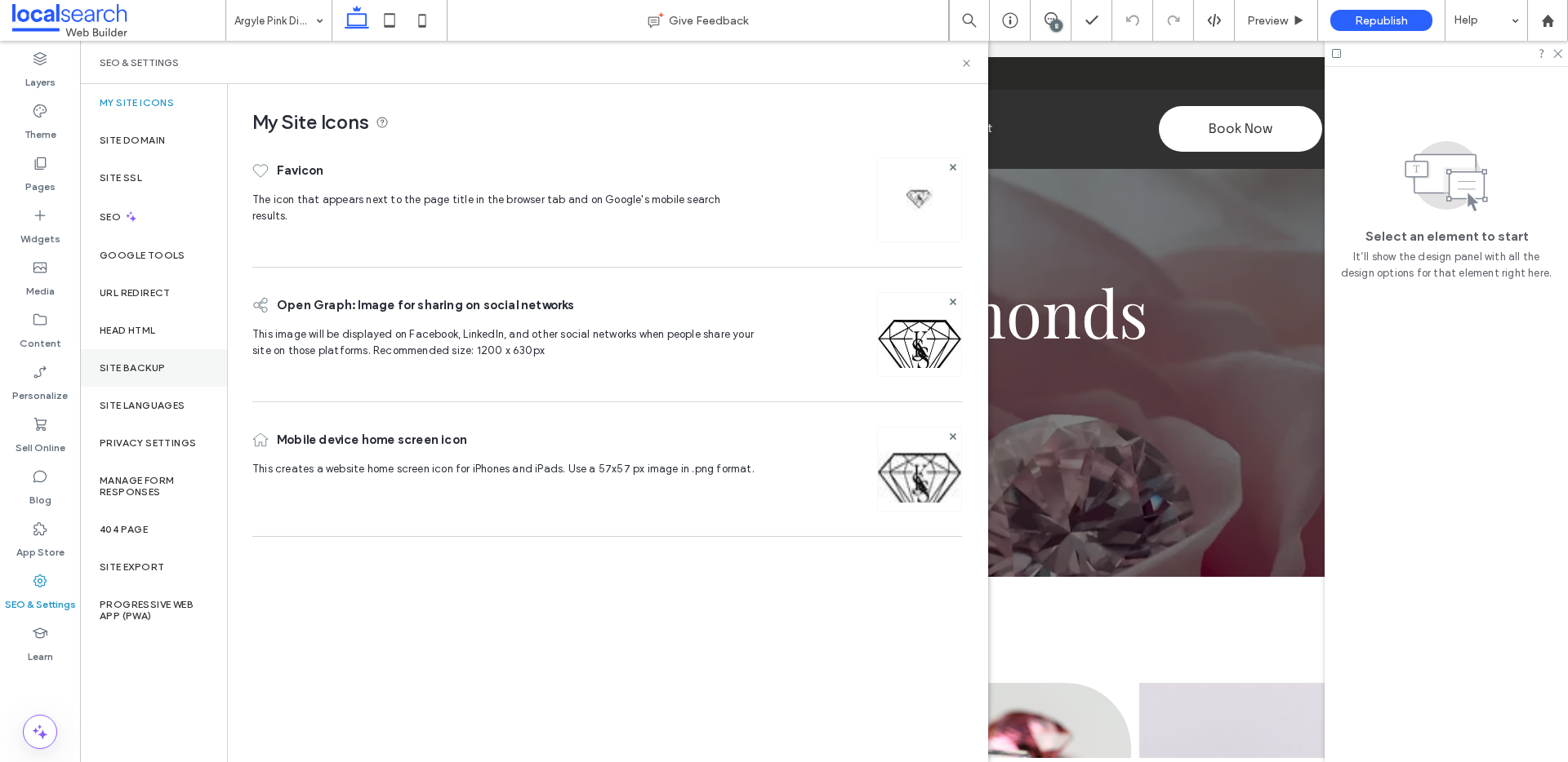
click at [129, 353] on div "Site Backup" at bounding box center [153, 368] width 147 height 38
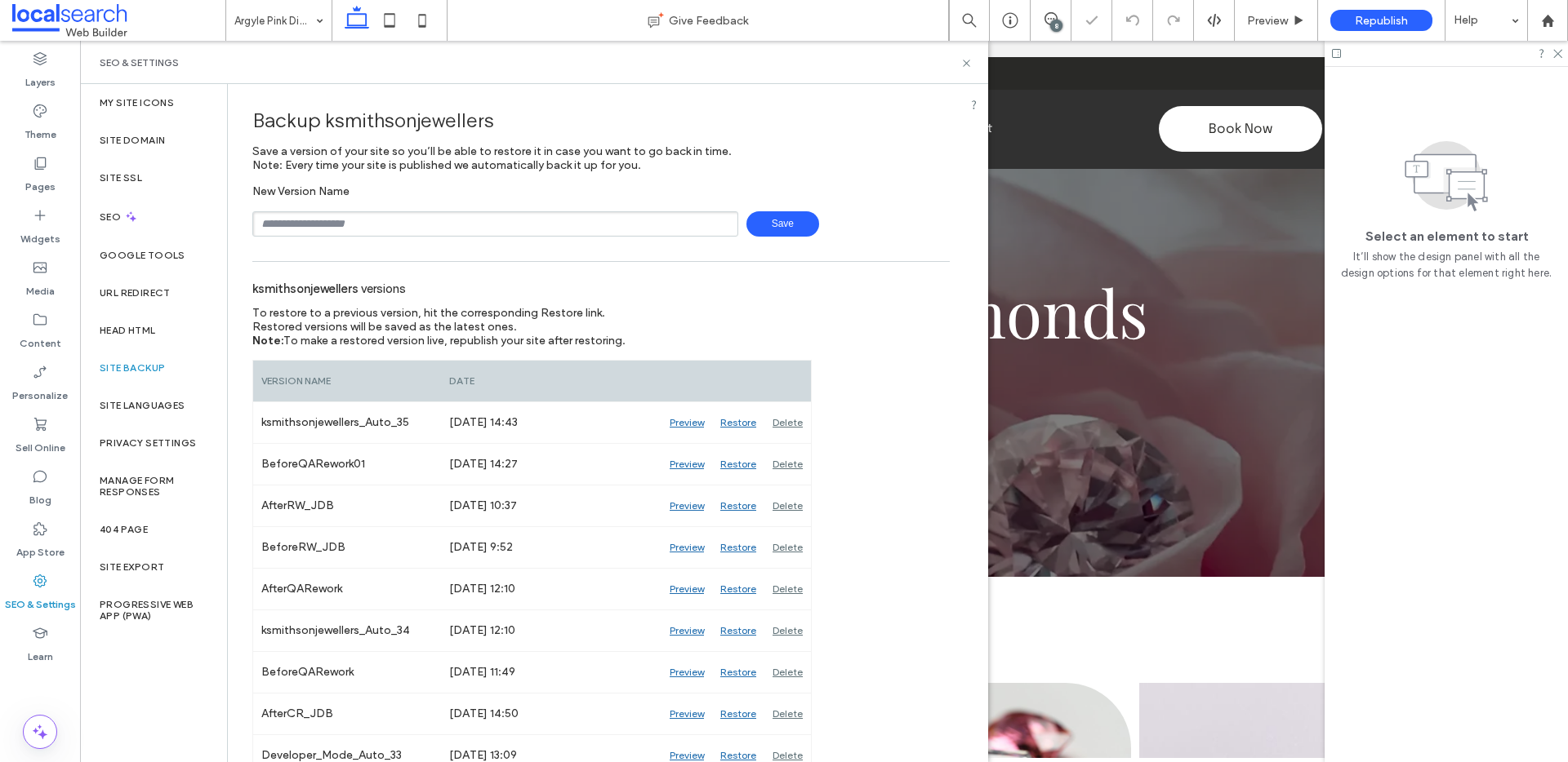
drag, startPoint x: 428, startPoint y: 223, endPoint x: 444, endPoint y: 227, distance: 16.5
click at [428, 223] on input "text" at bounding box center [494, 224] width 486 height 26
type input "**********"
click at [769, 223] on span "Save" at bounding box center [783, 224] width 72 height 26
click at [163, 208] on div "SEO" at bounding box center [153, 216] width 147 height 40
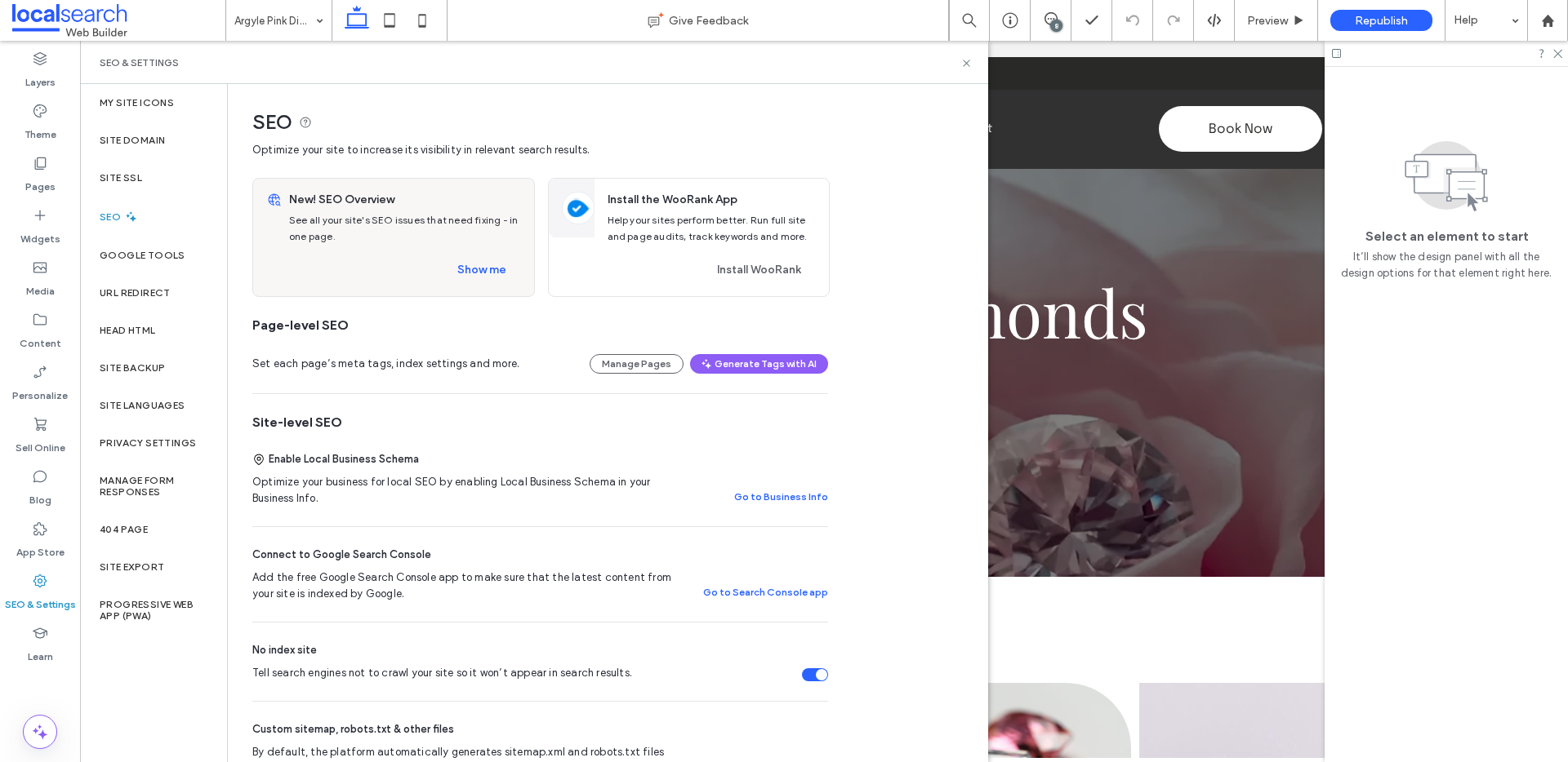
click at [482, 251] on div "New! SEO Overview See all your site's SEO issues that need fixing - in one page…" at bounding box center [408, 237] width 251 height 117
click at [477, 268] on button "Show me" at bounding box center [481, 270] width 78 height 26
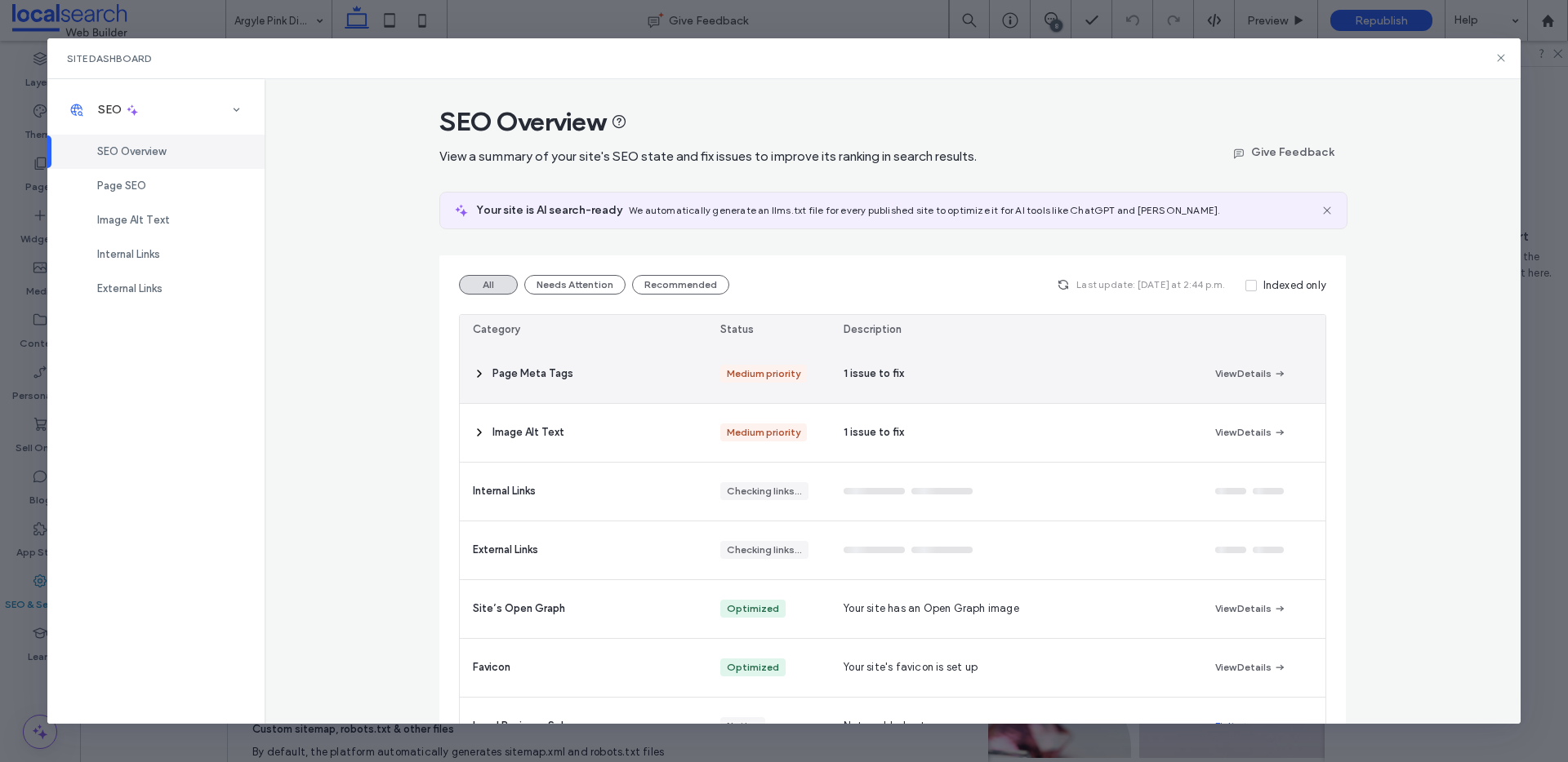
click at [480, 377] on div "Page Meta Tags" at bounding box center [583, 374] width 248 height 58
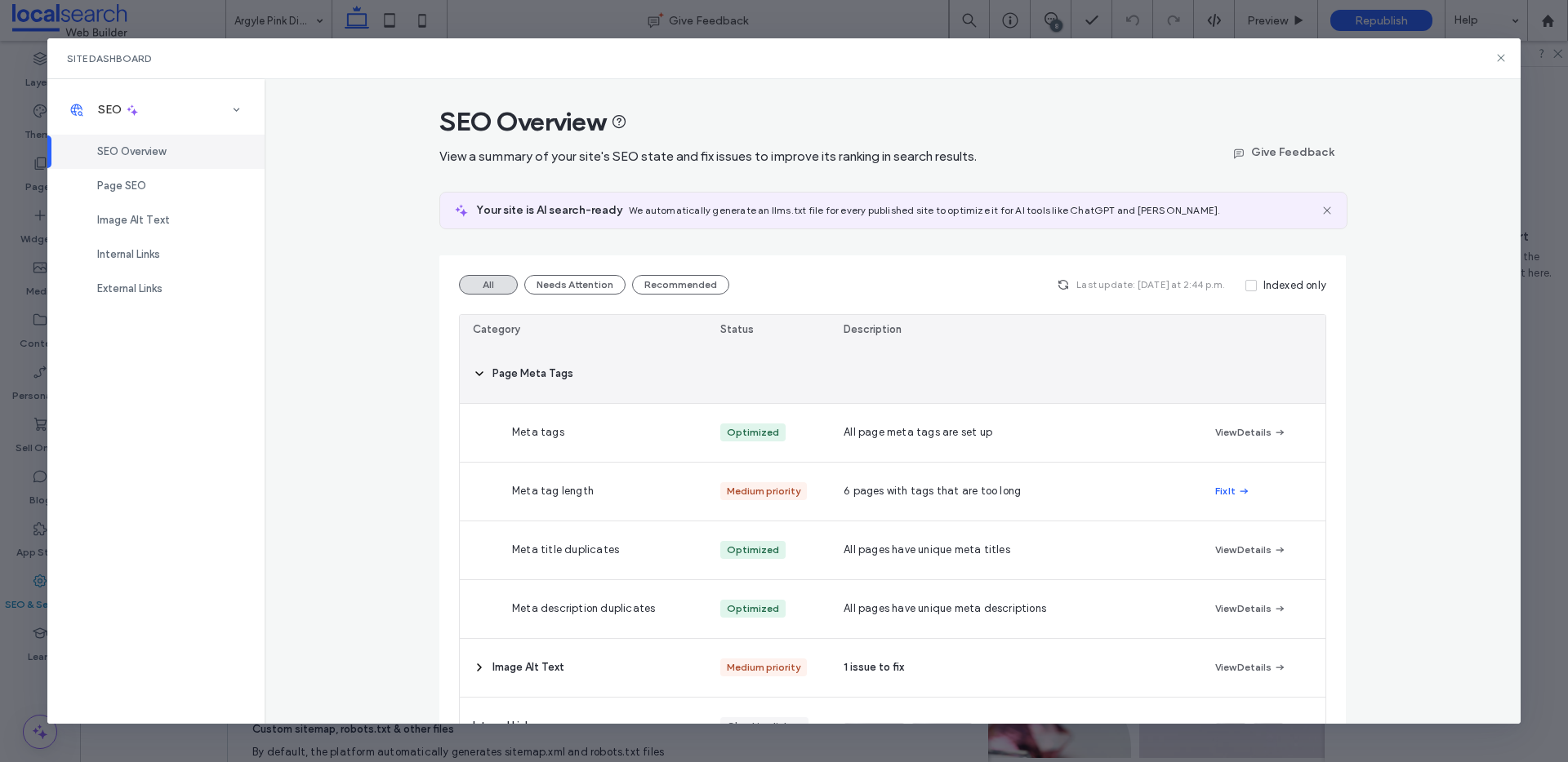
click at [484, 378] on div "Page Meta Tags" at bounding box center [583, 374] width 248 height 58
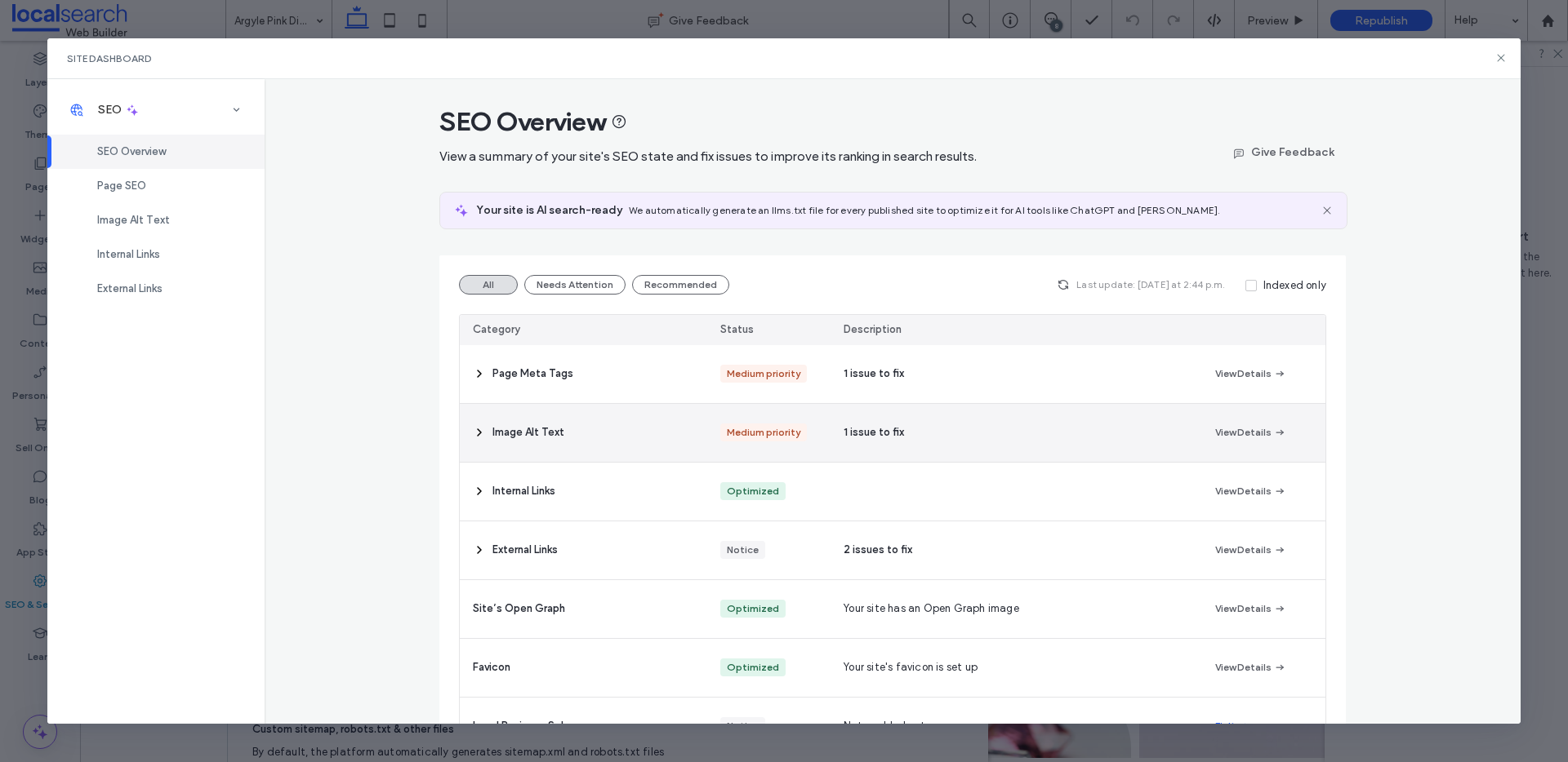
click at [521, 437] on span "Image Alt Text" at bounding box center [529, 433] width 72 height 17
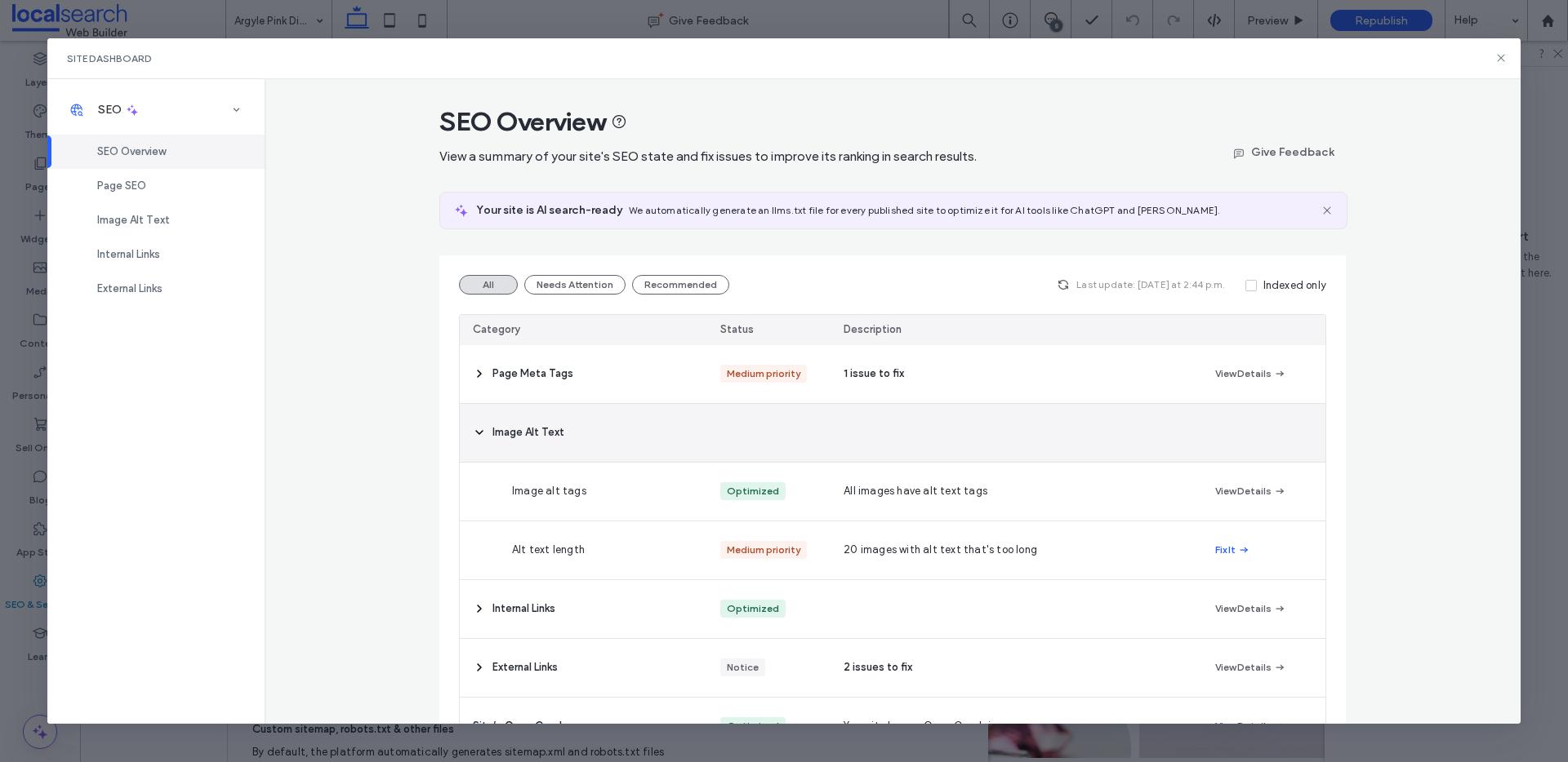
click at [498, 431] on span "Image Alt Text" at bounding box center [529, 433] width 72 height 17
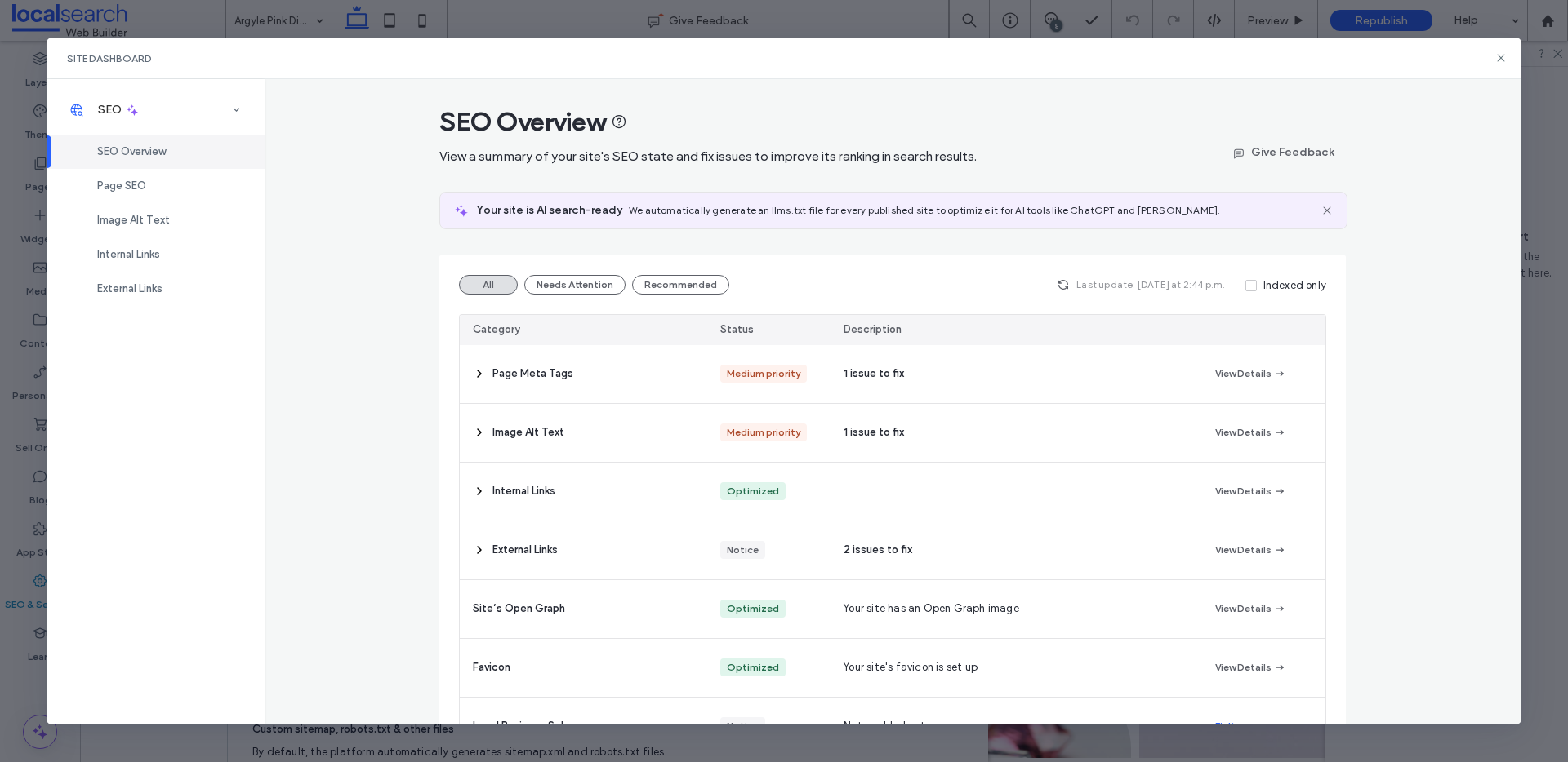
click at [1500, 57] on use at bounding box center [1501, 58] width 7 height 7
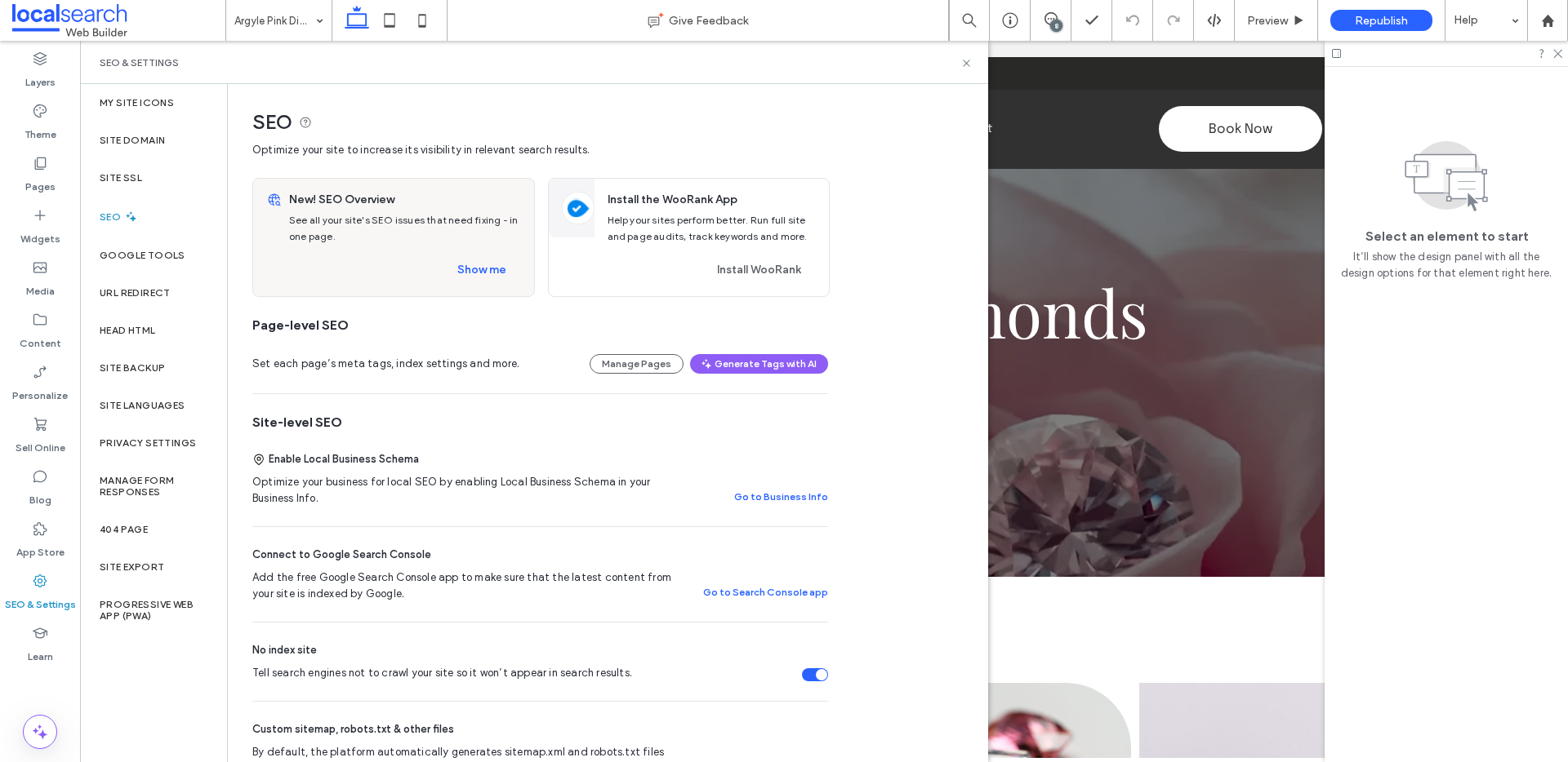
click at [44, 24] on span at bounding box center [119, 20] width 213 height 33
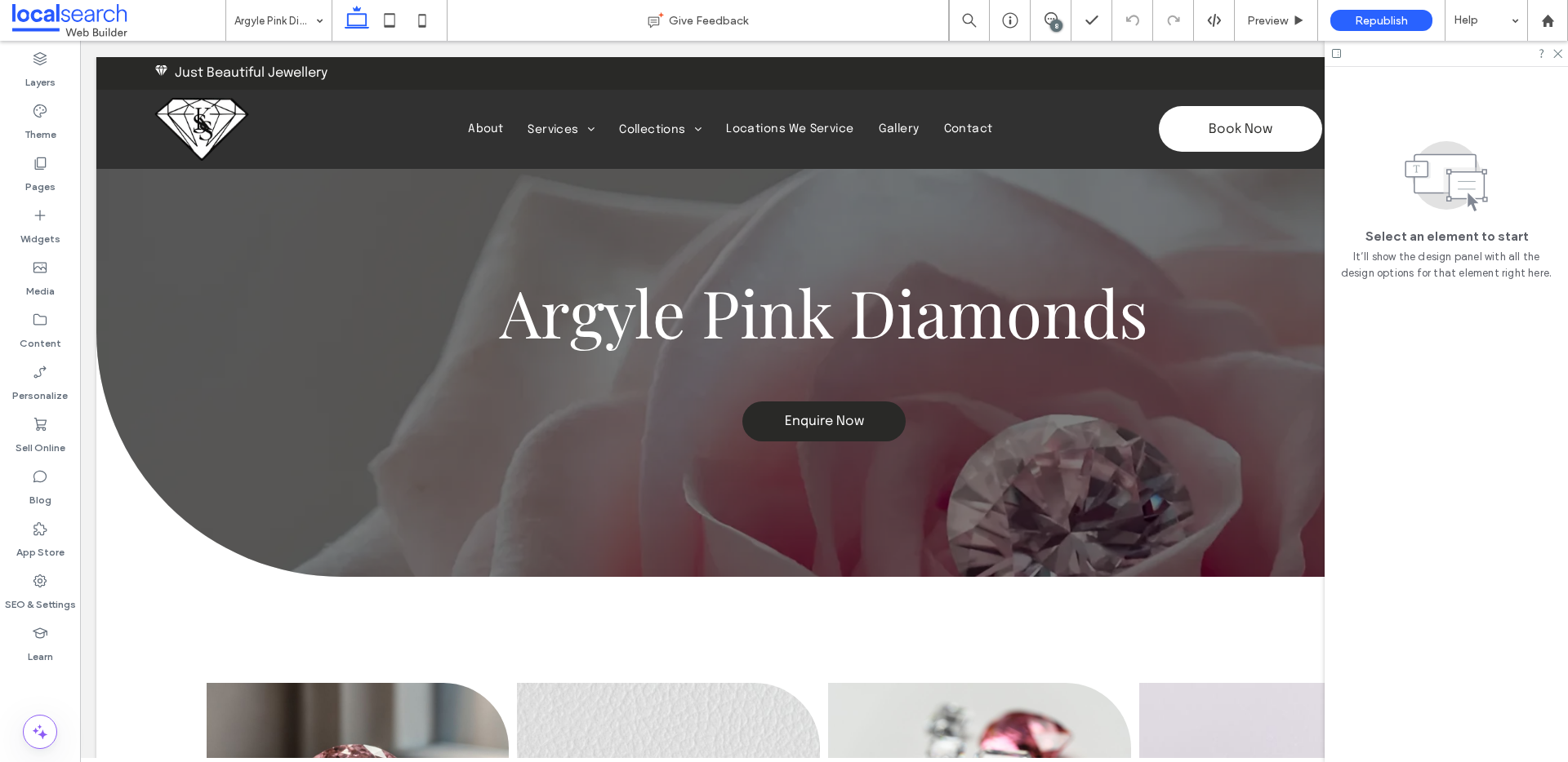
click at [44, 24] on span at bounding box center [119, 20] width 213 height 33
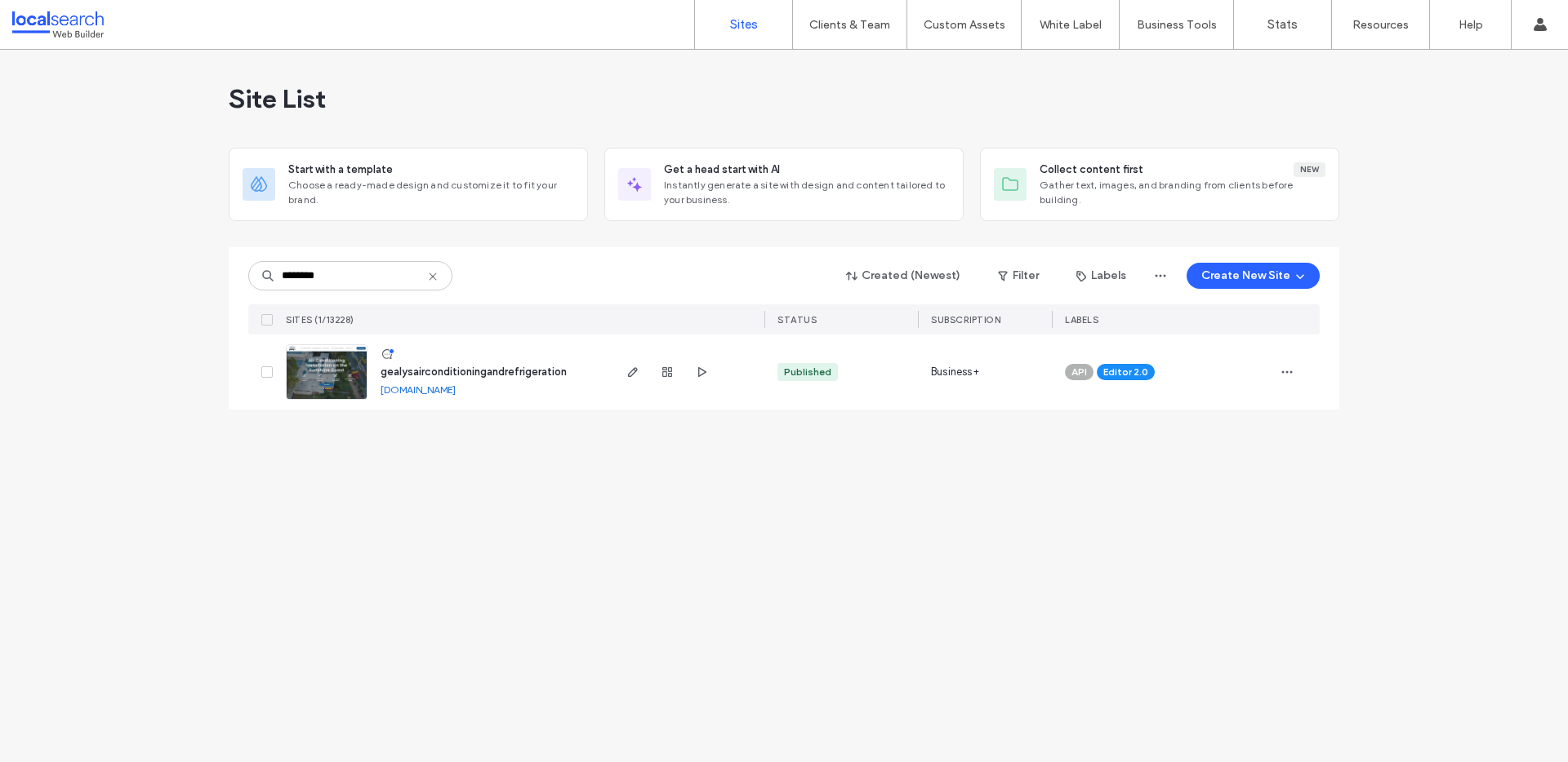
type input "********"
click at [456, 391] on link "gealysairconditioningandrefrigeration.webbuilder.localsearch.com.au" at bounding box center [418, 389] width 75 height 12
click at [412, 373] on span "gealysairconditioningandrefrigeration" at bounding box center [473, 372] width 186 height 12
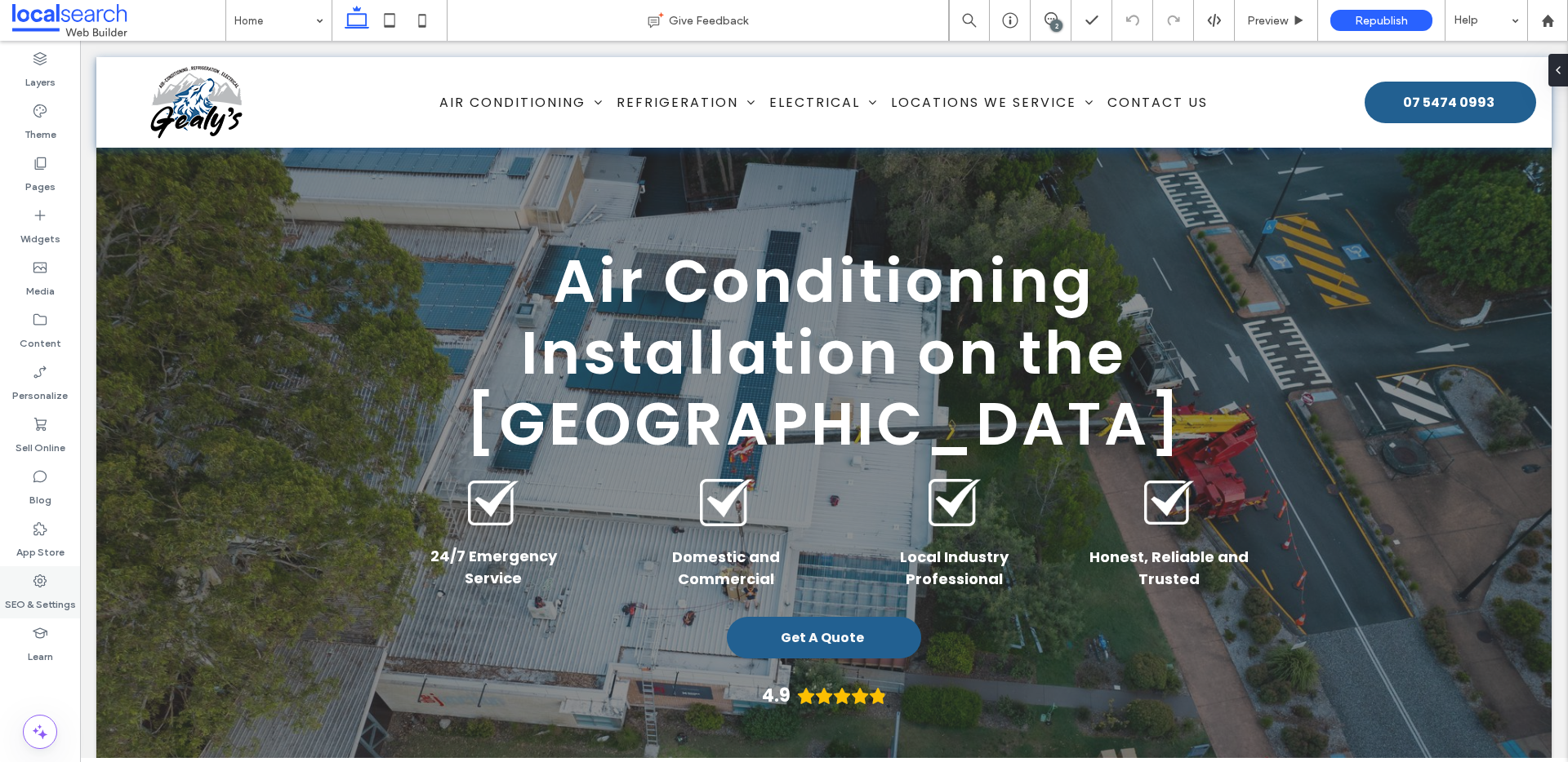
click at [43, 571] on div "SEO & Settings" at bounding box center [40, 592] width 80 height 52
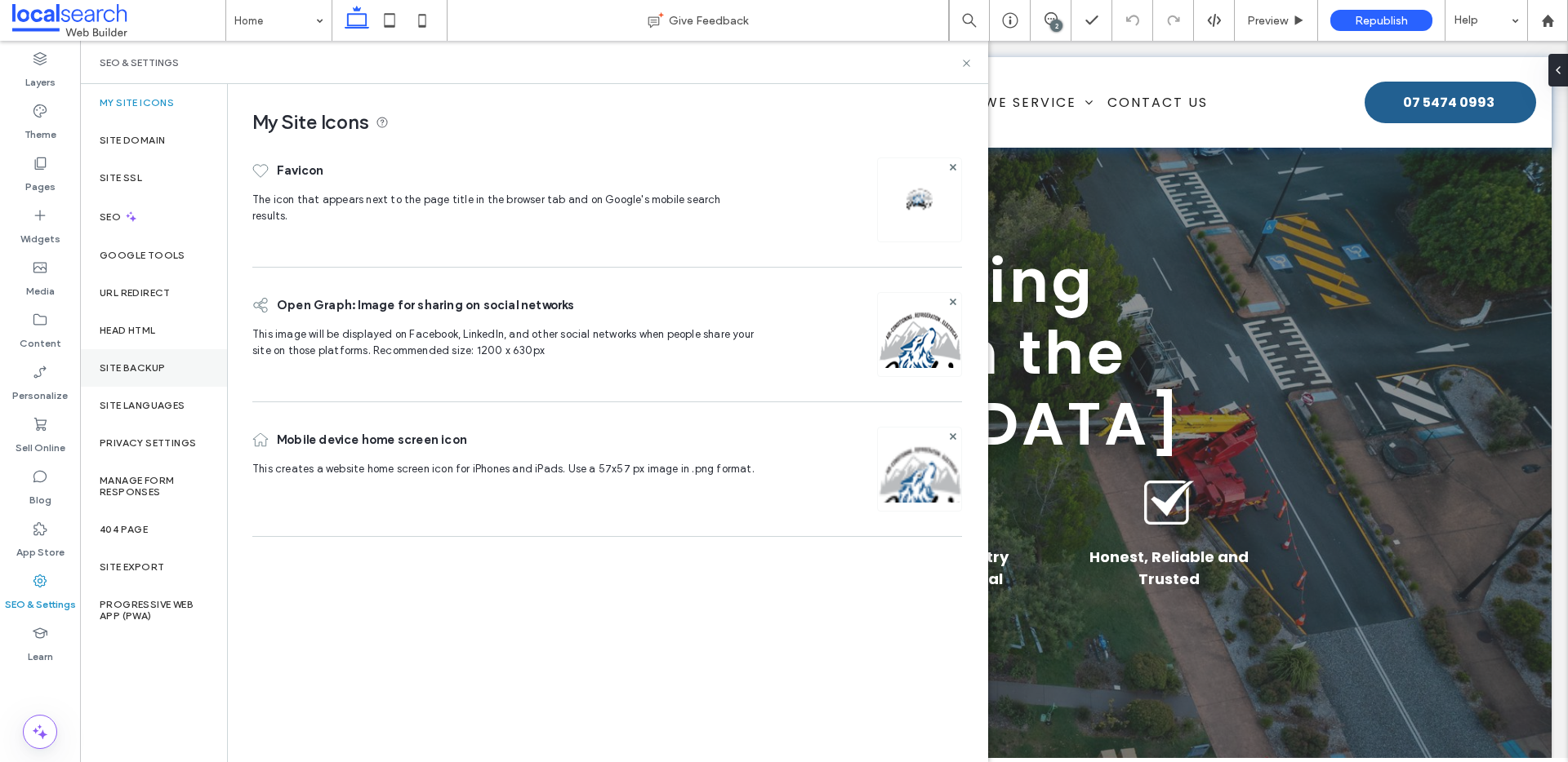
click at [147, 372] on label "Site Backup" at bounding box center [132, 367] width 65 height 11
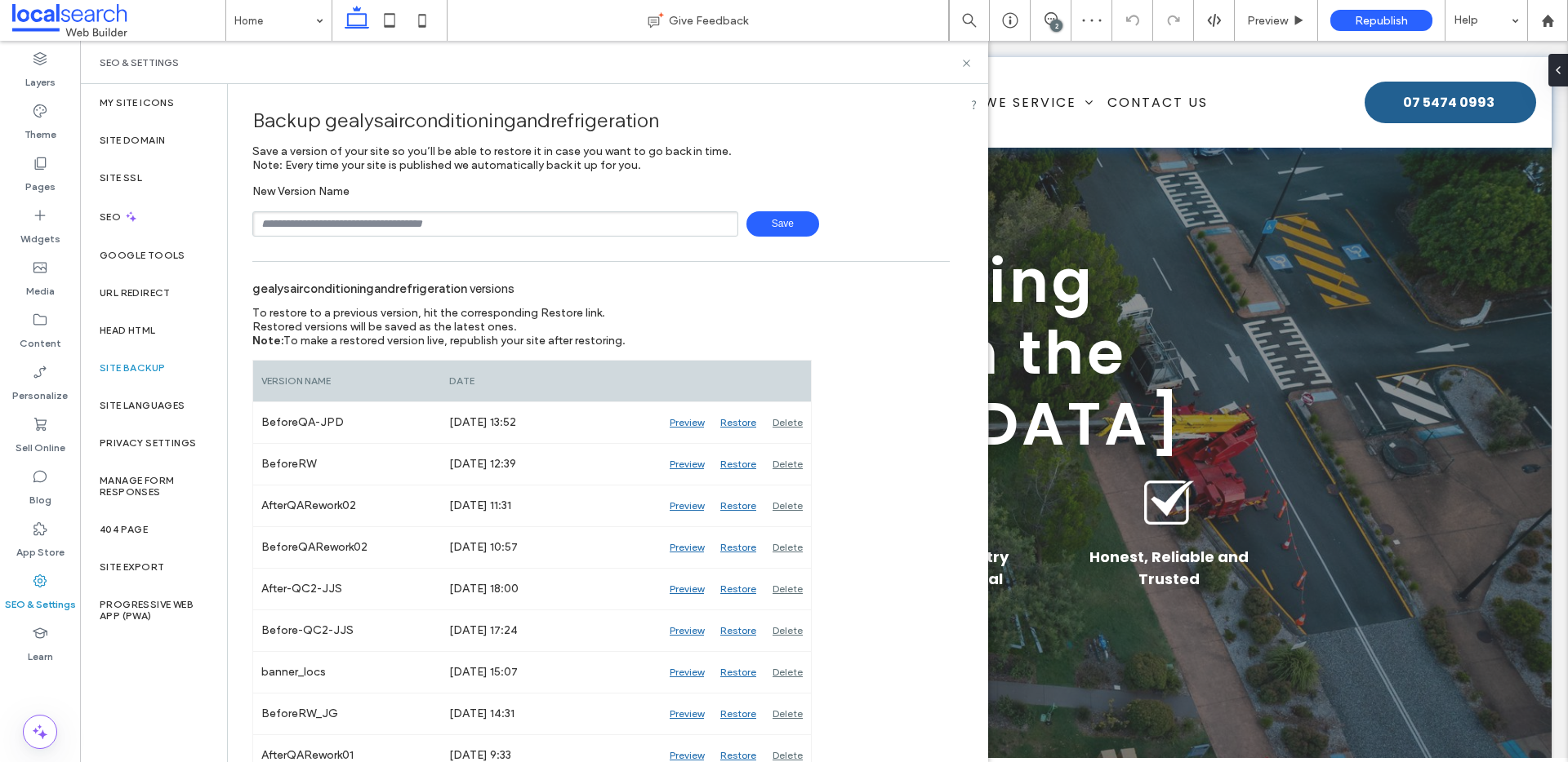
click at [358, 222] on input "text" at bounding box center [494, 224] width 486 height 26
drag, startPoint x: 395, startPoint y: 229, endPoint x: 84, endPoint y: 214, distance: 311.4
click at [134, 215] on div "**********" at bounding box center [534, 423] width 908 height 678
type input "**********"
click at [965, 61] on icon at bounding box center [967, 63] width 12 height 12
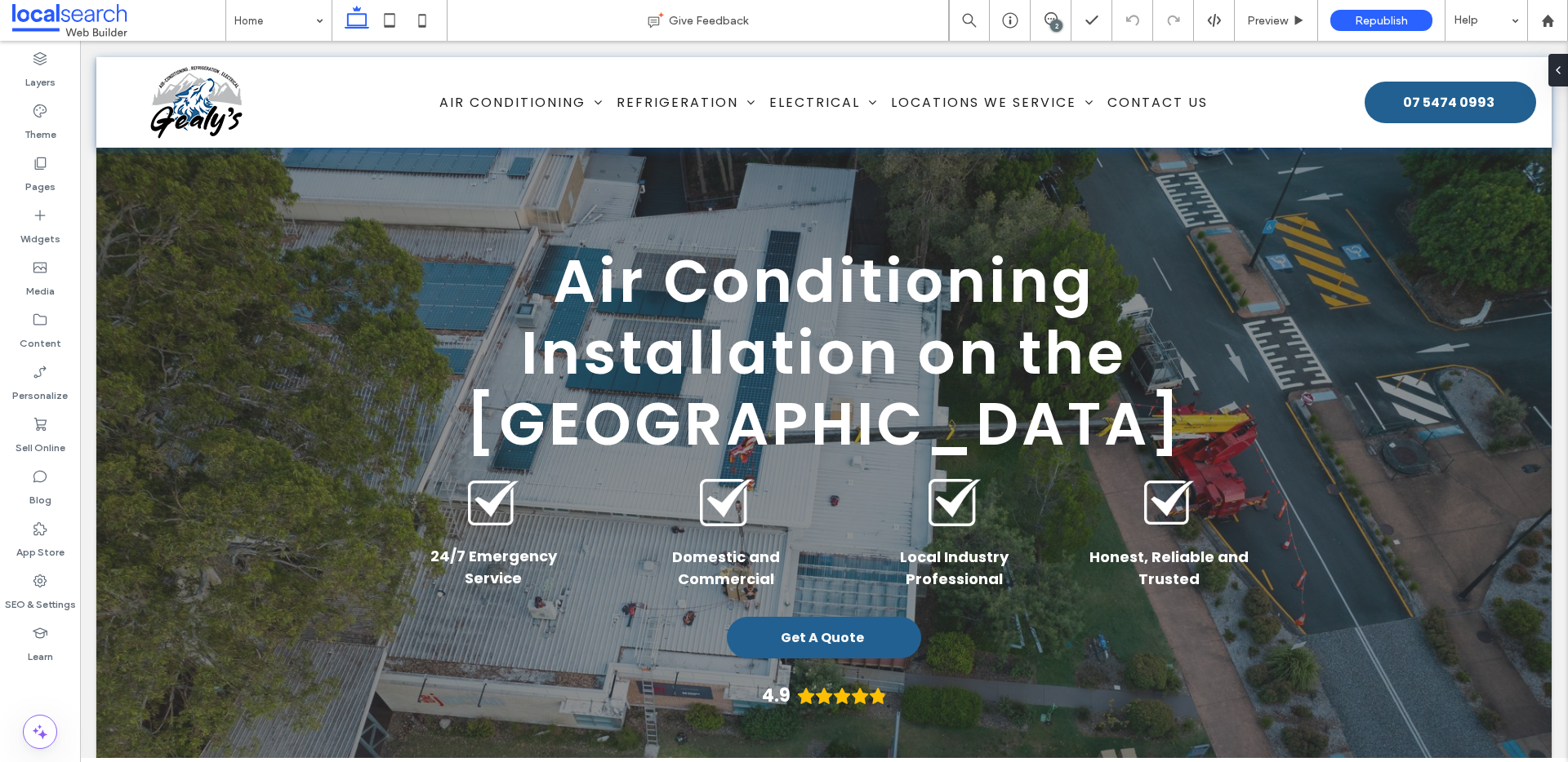
click at [1051, 21] on div "2" at bounding box center [1057, 26] width 12 height 12
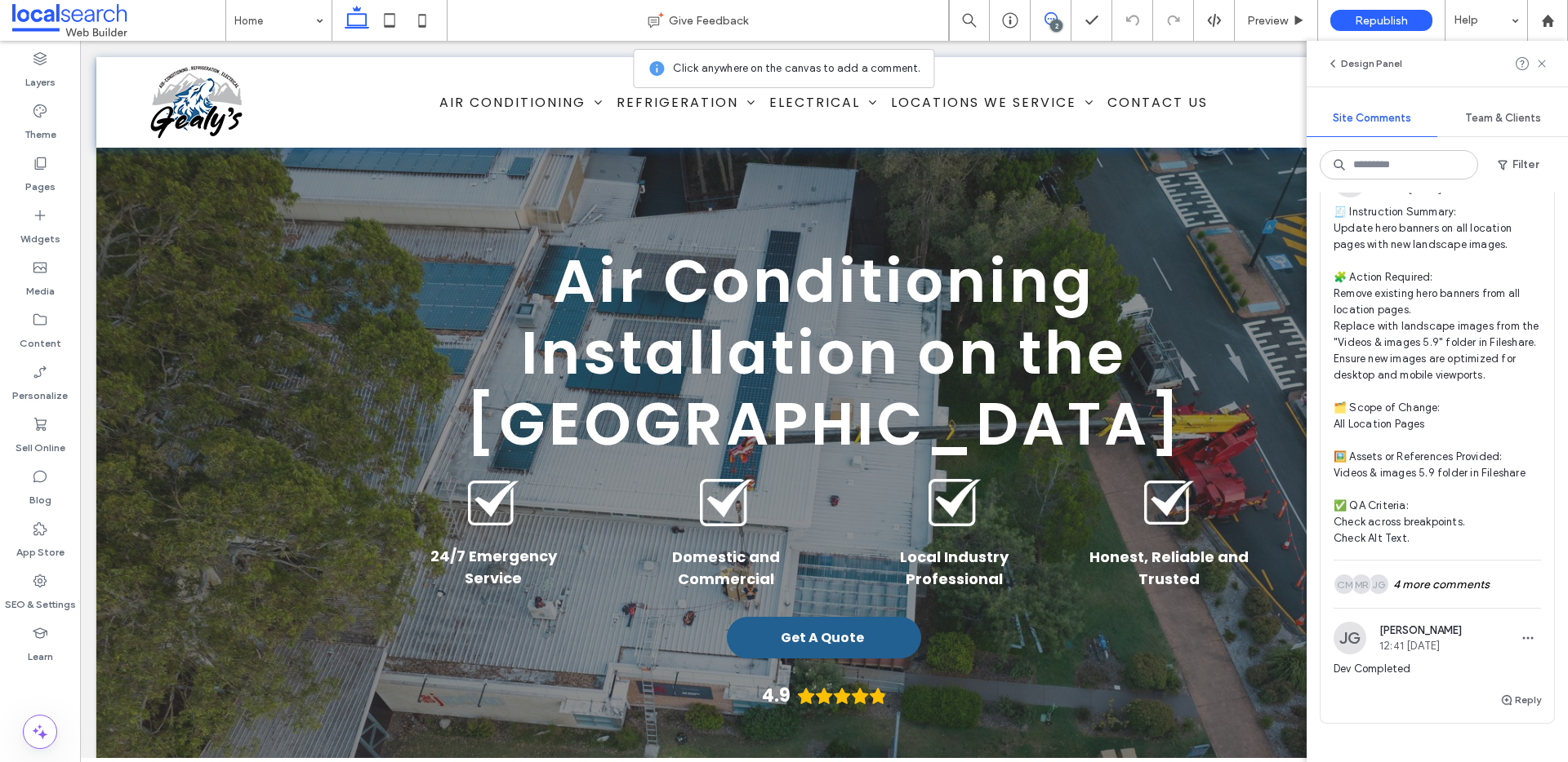
scroll to position [459, 0]
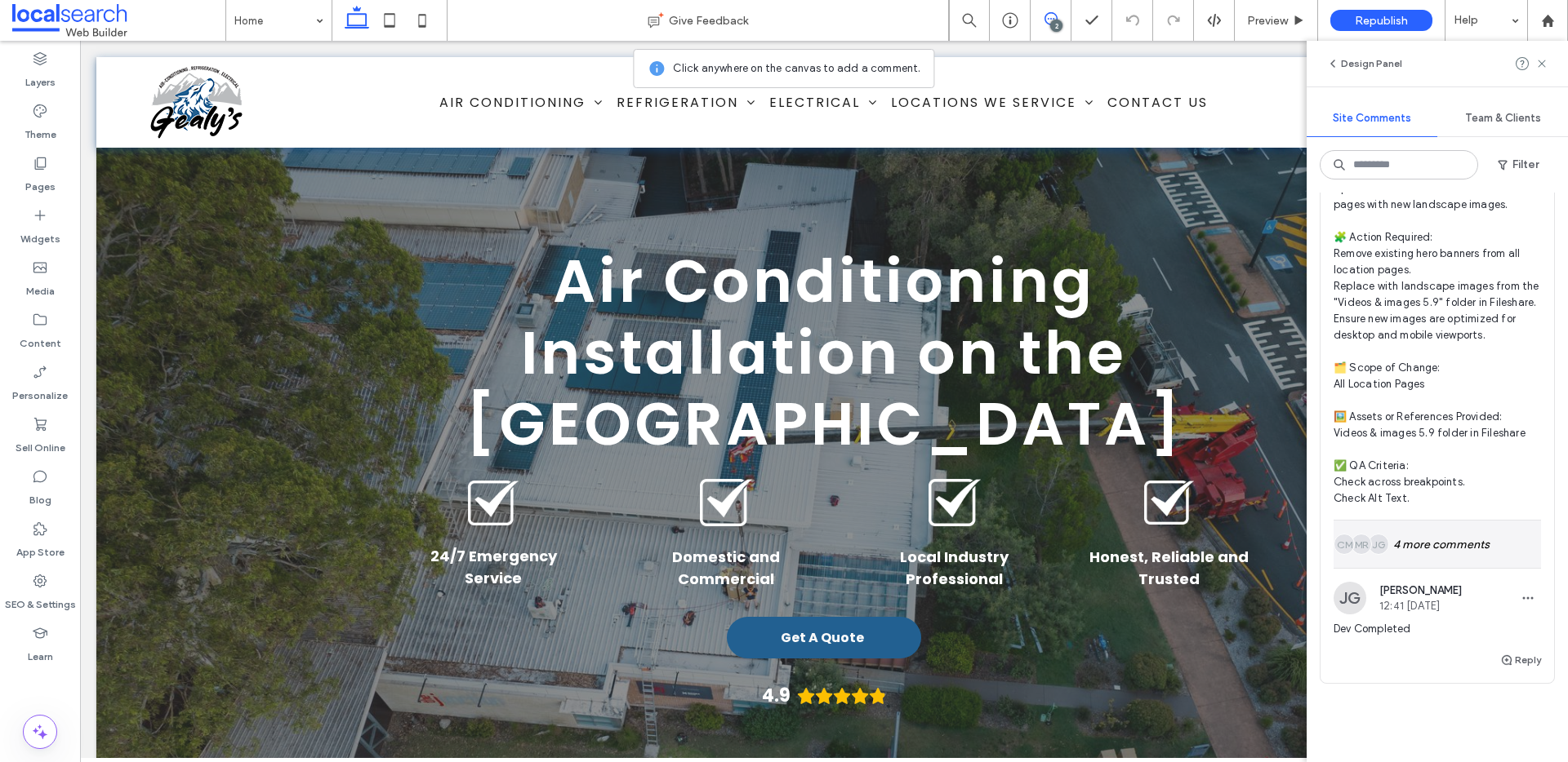
click at [1413, 565] on div "JG MR CM 4 more comments" at bounding box center [1437, 544] width 207 height 48
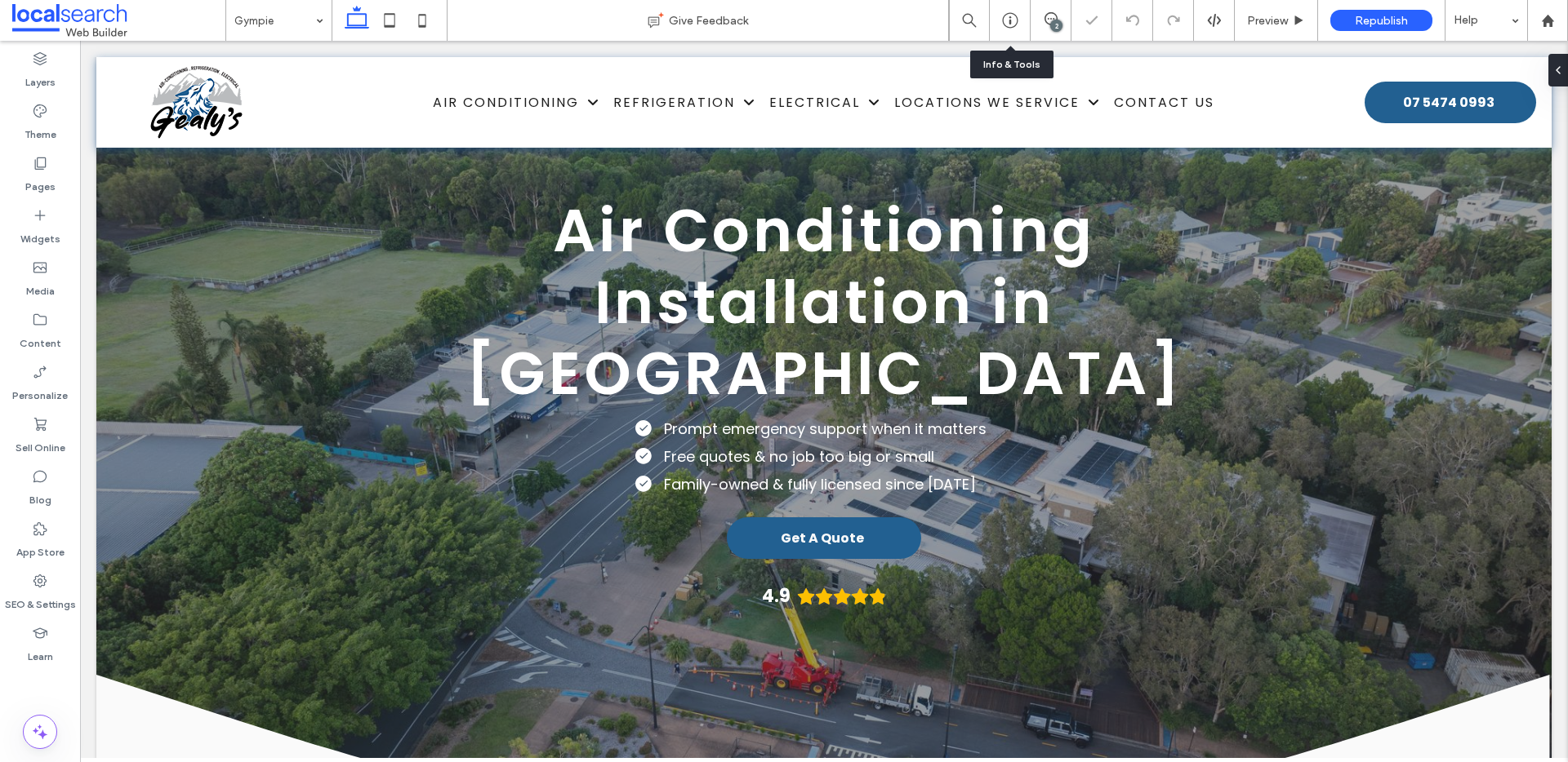
click at [1052, 21] on div "2" at bounding box center [1057, 26] width 12 height 12
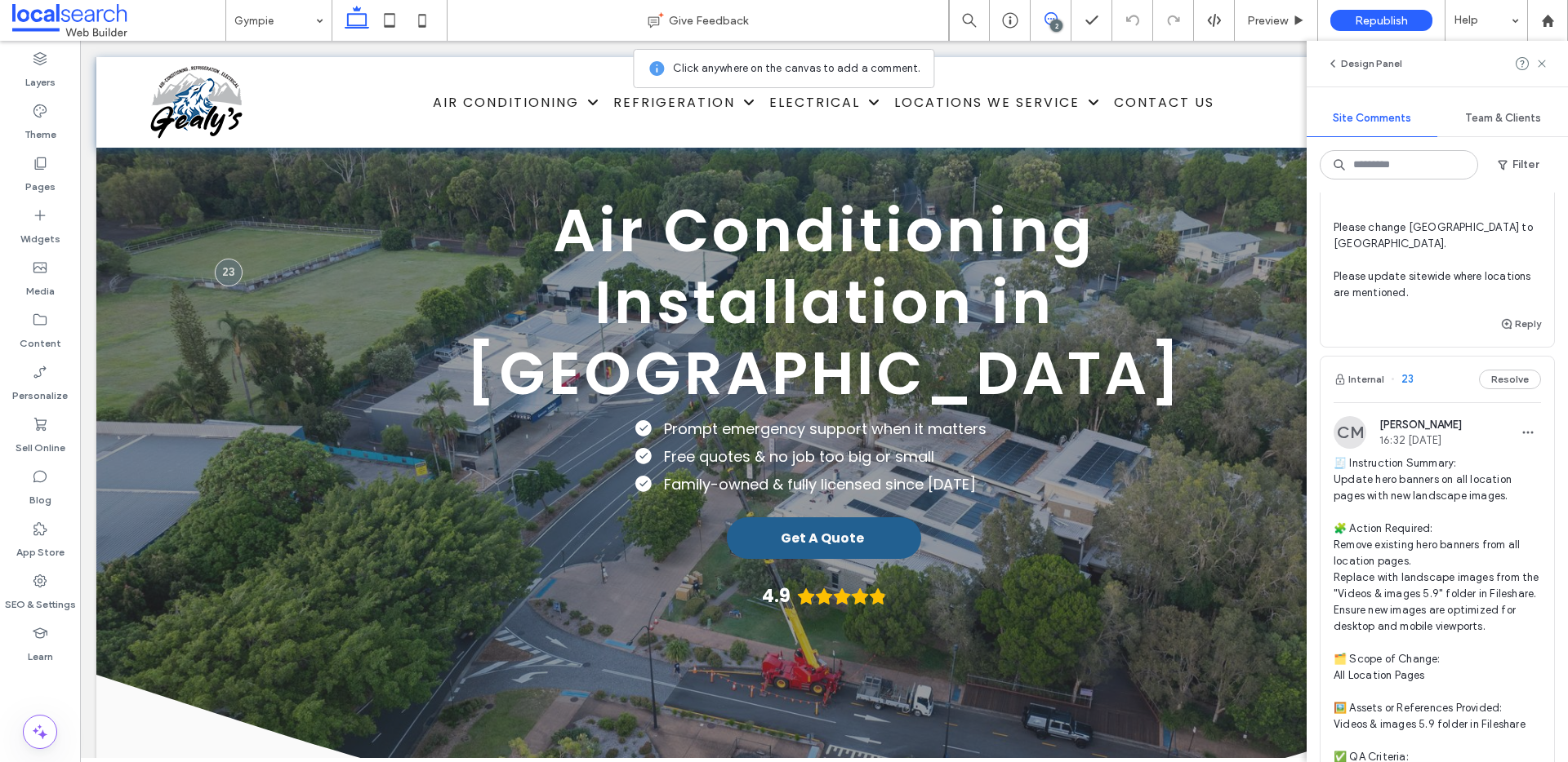
scroll to position [672, 0]
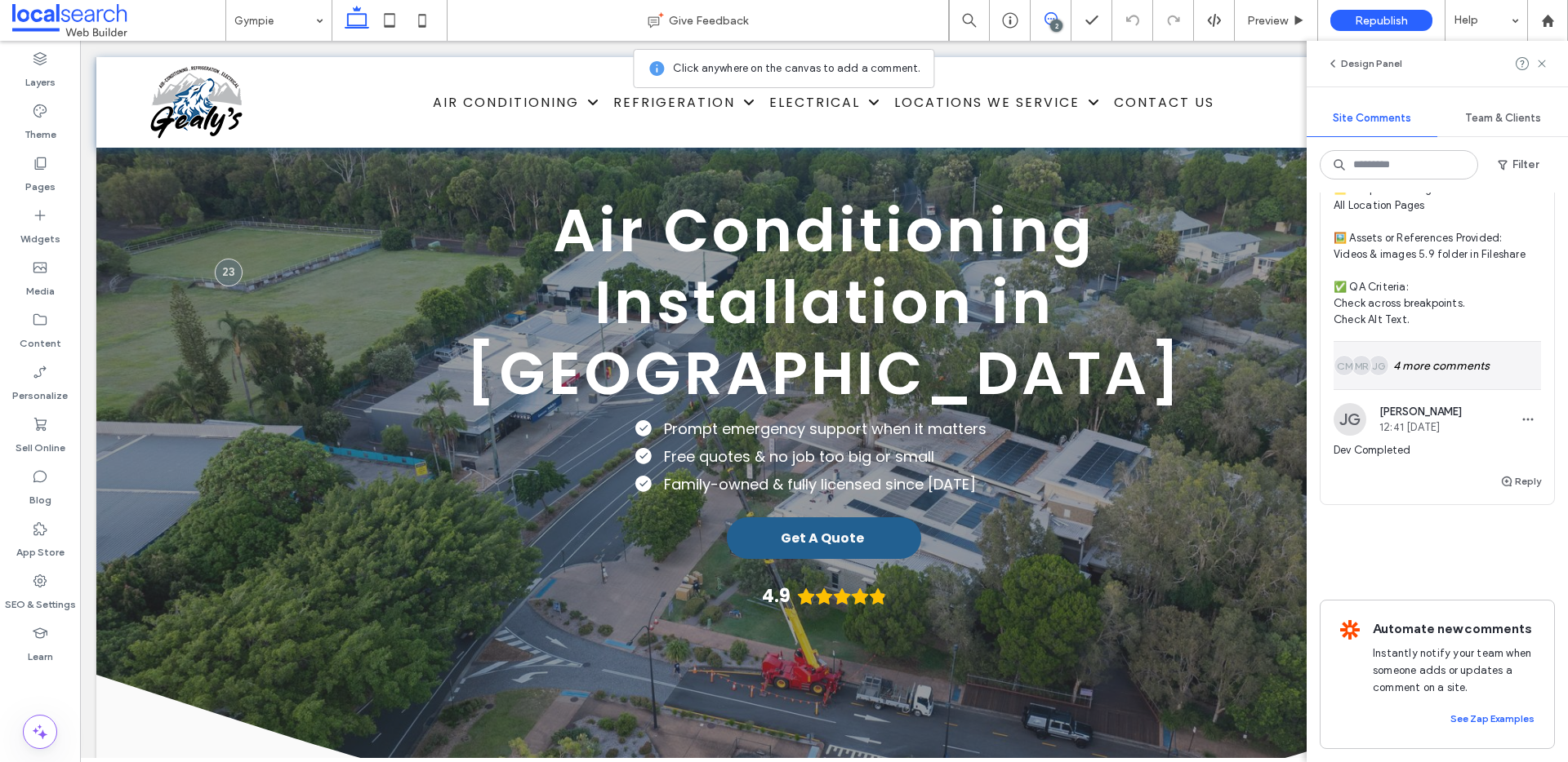
click at [1425, 349] on div "JG MR CM 4 more comments" at bounding box center [1437, 366] width 207 height 48
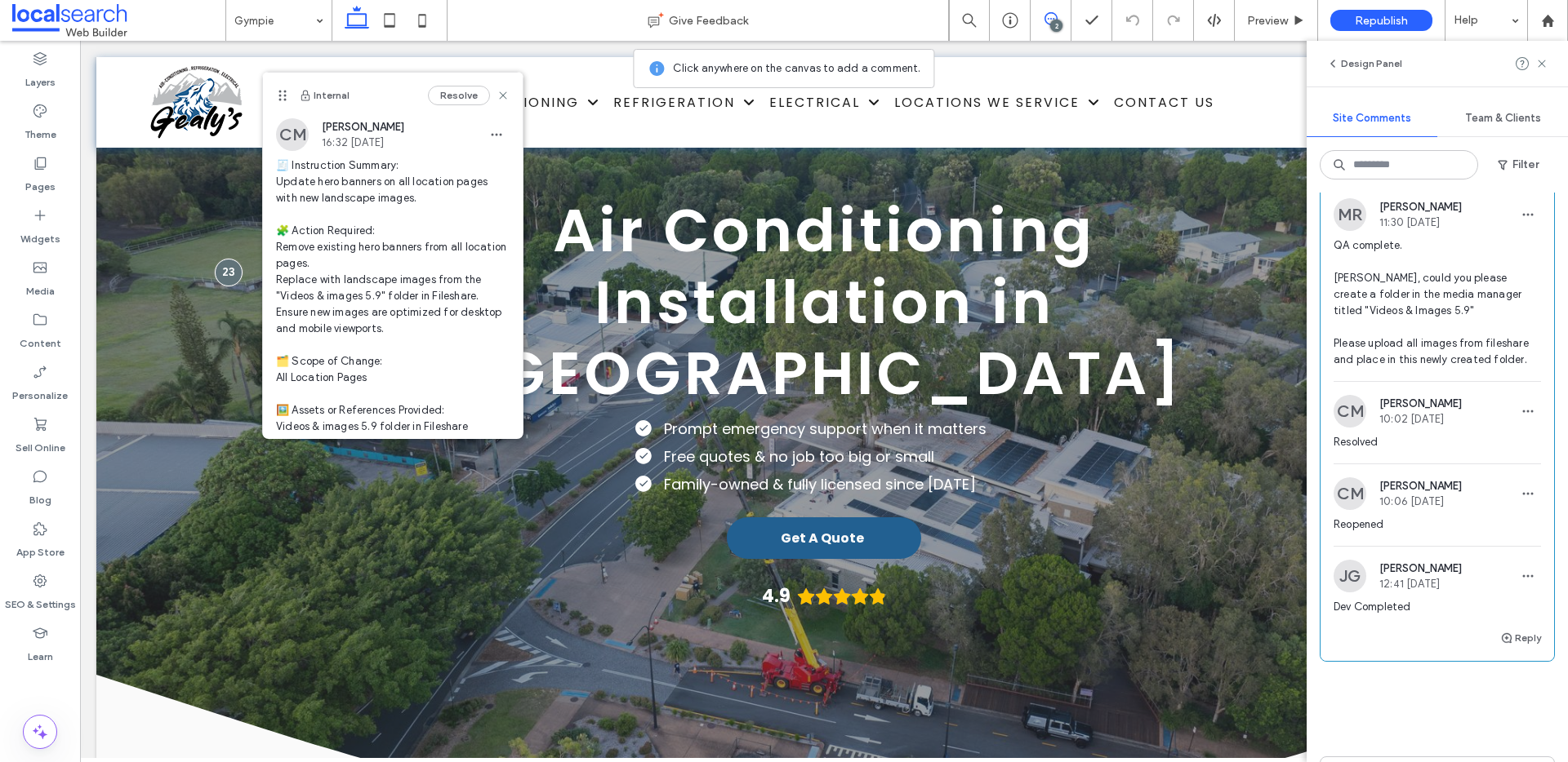
scroll to position [877, 0]
click at [37, 327] on icon at bounding box center [40, 320] width 17 height 17
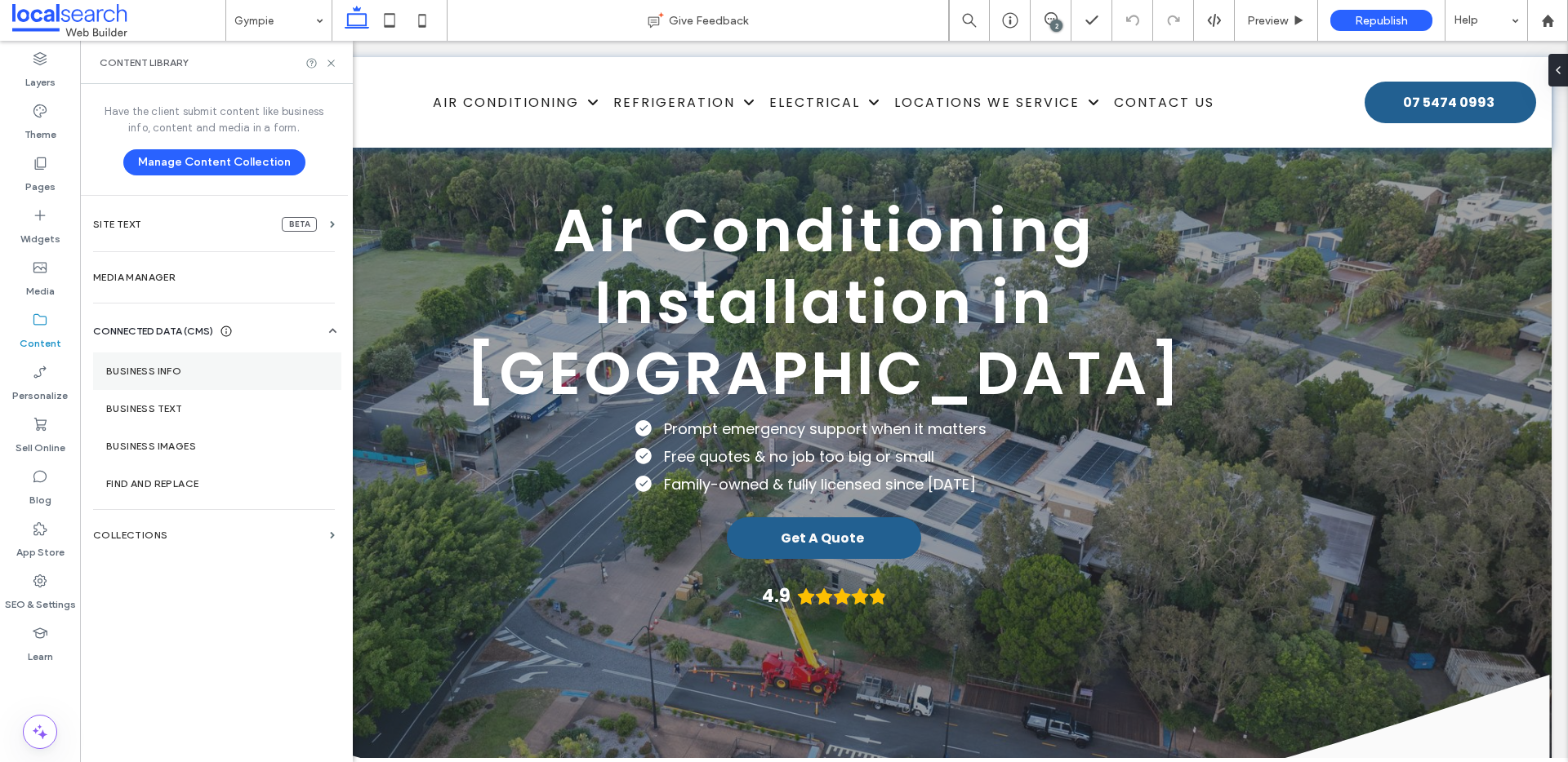
click at [175, 370] on label "Business Info" at bounding box center [217, 371] width 222 height 11
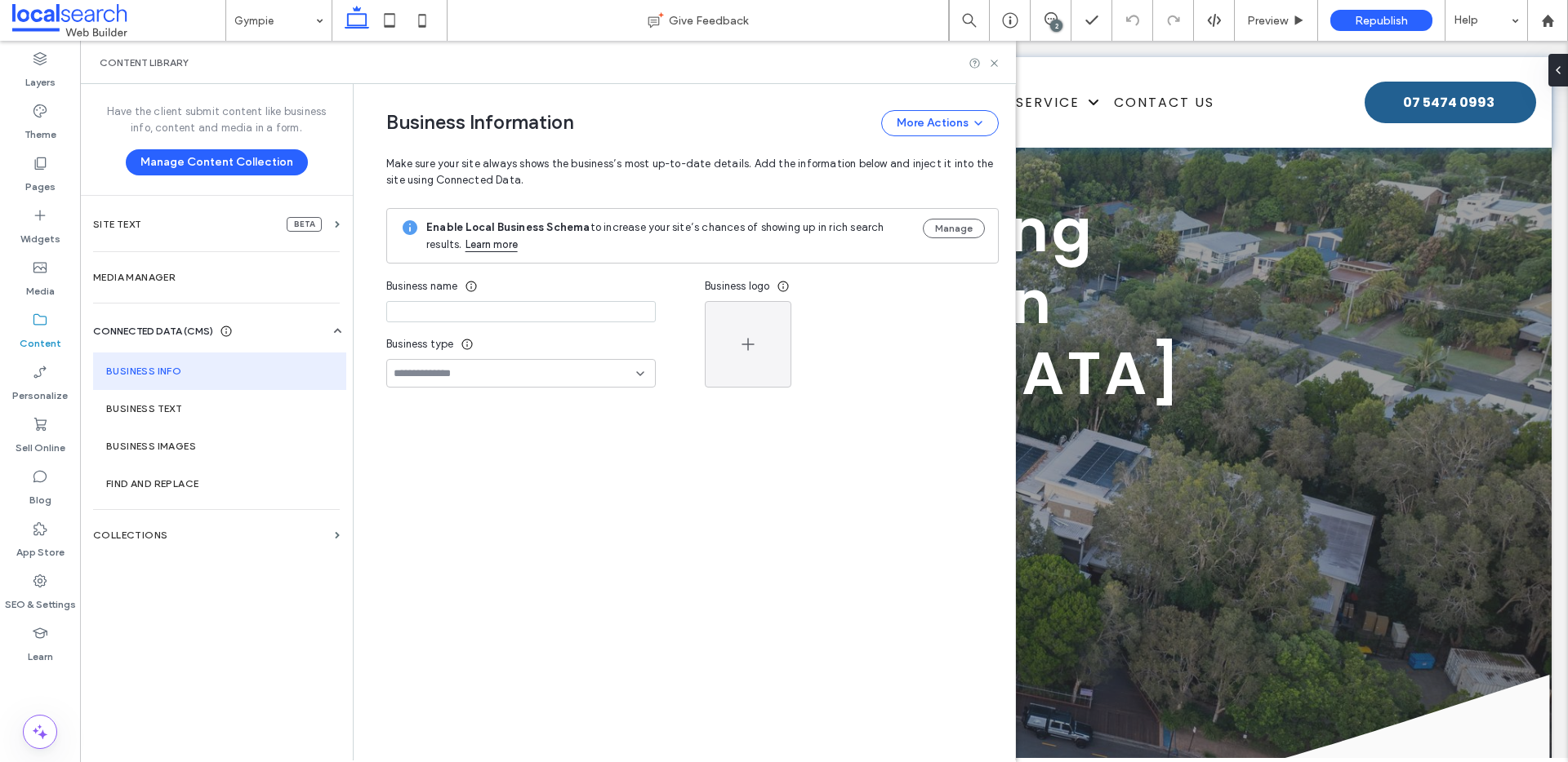
type input "**********"
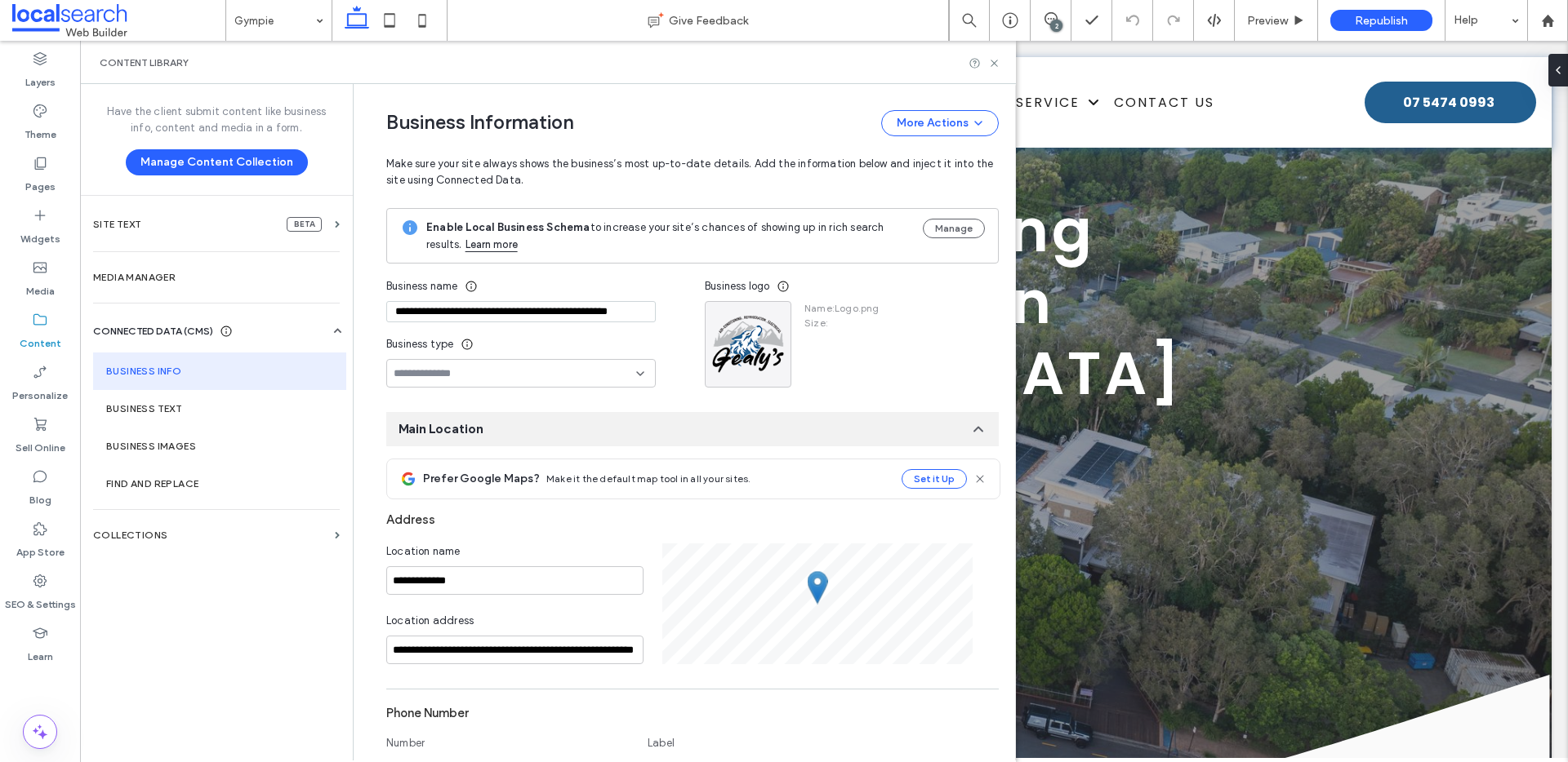
scroll to position [139, 0]
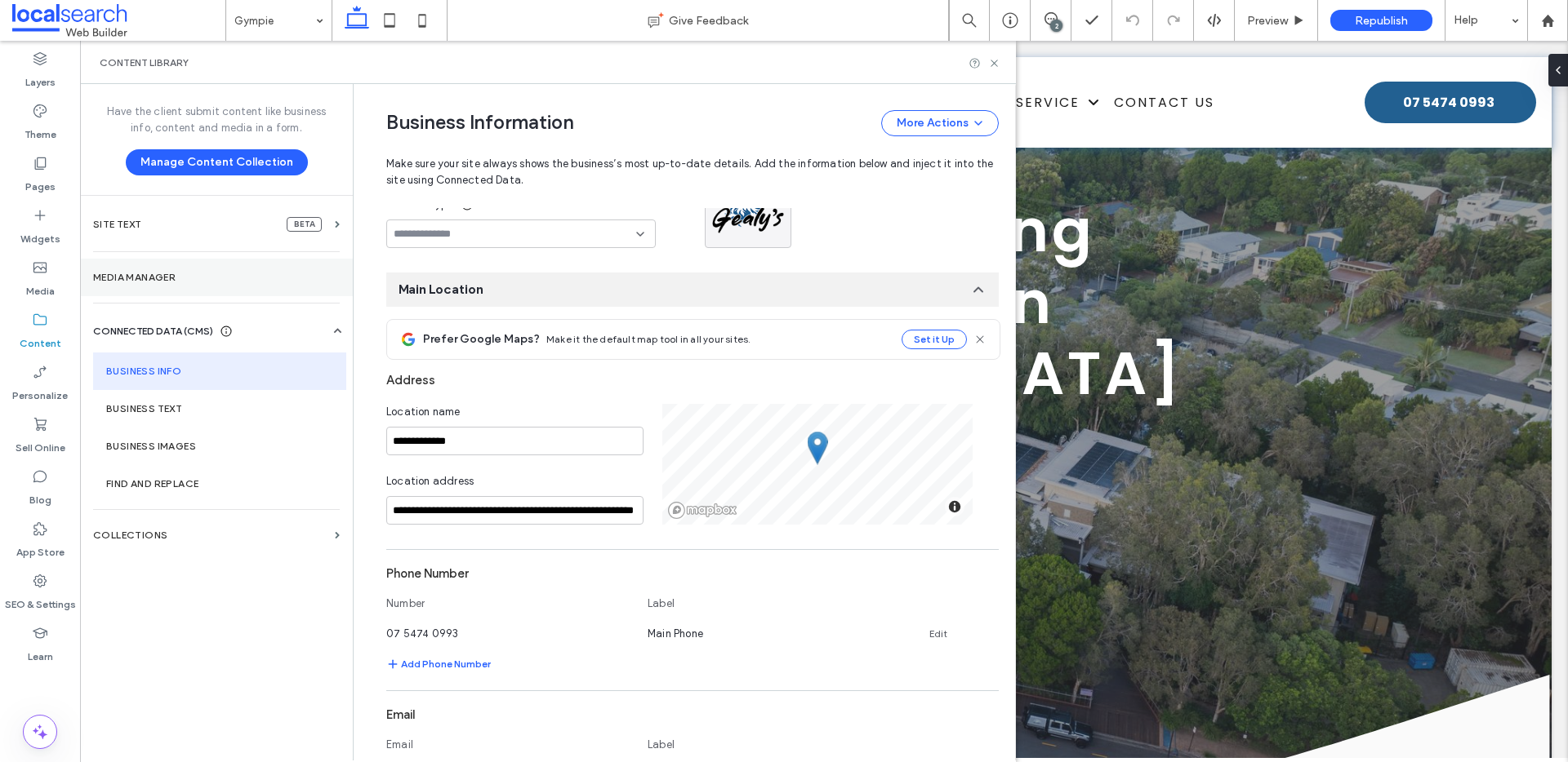
click at [145, 281] on label "Media Manager" at bounding box center [217, 277] width 247 height 11
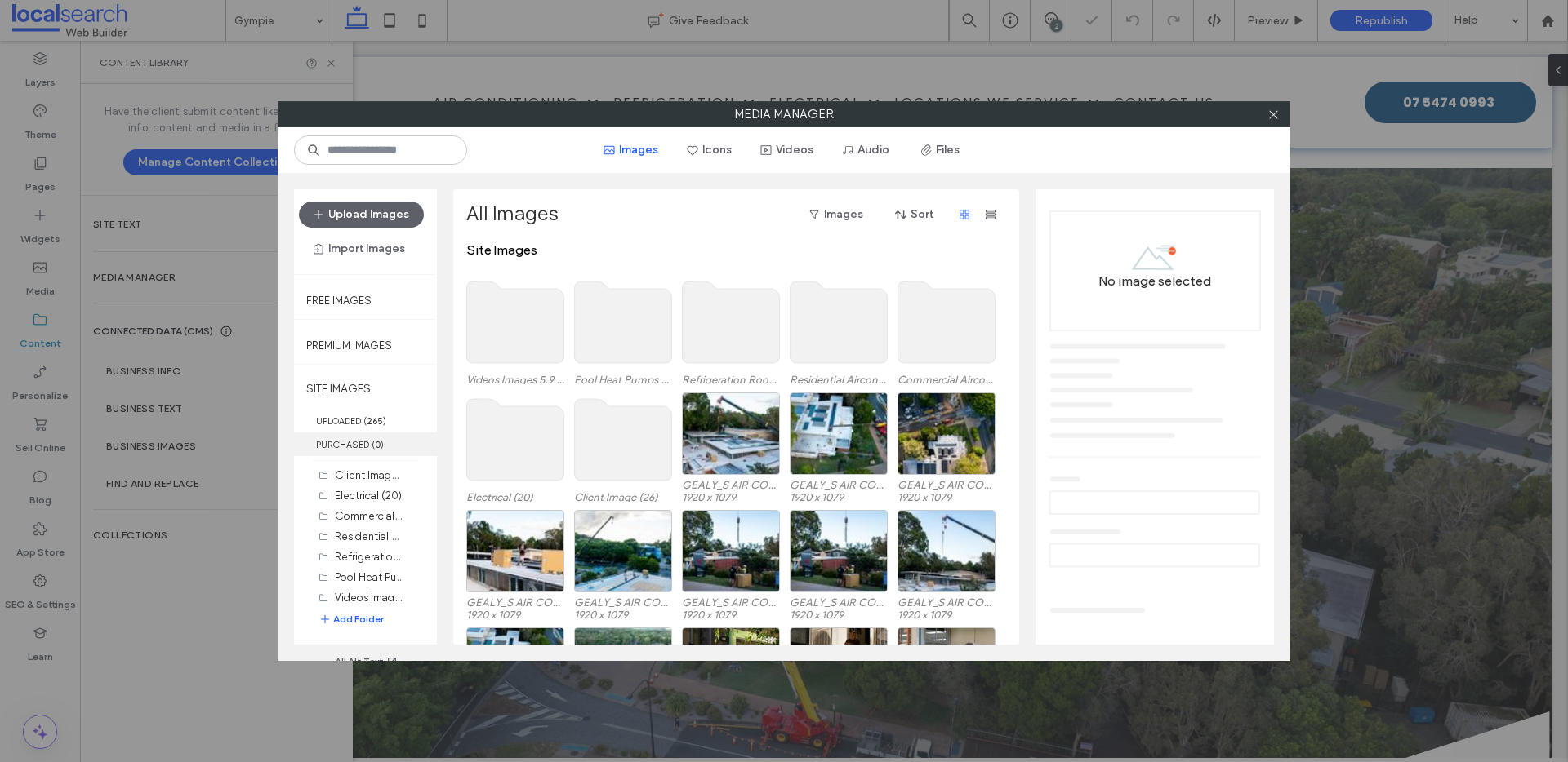
scroll to position [0, 0]
click at [351, 421] on label "UPLOADED ( 265 )" at bounding box center [366, 420] width 143 height 24
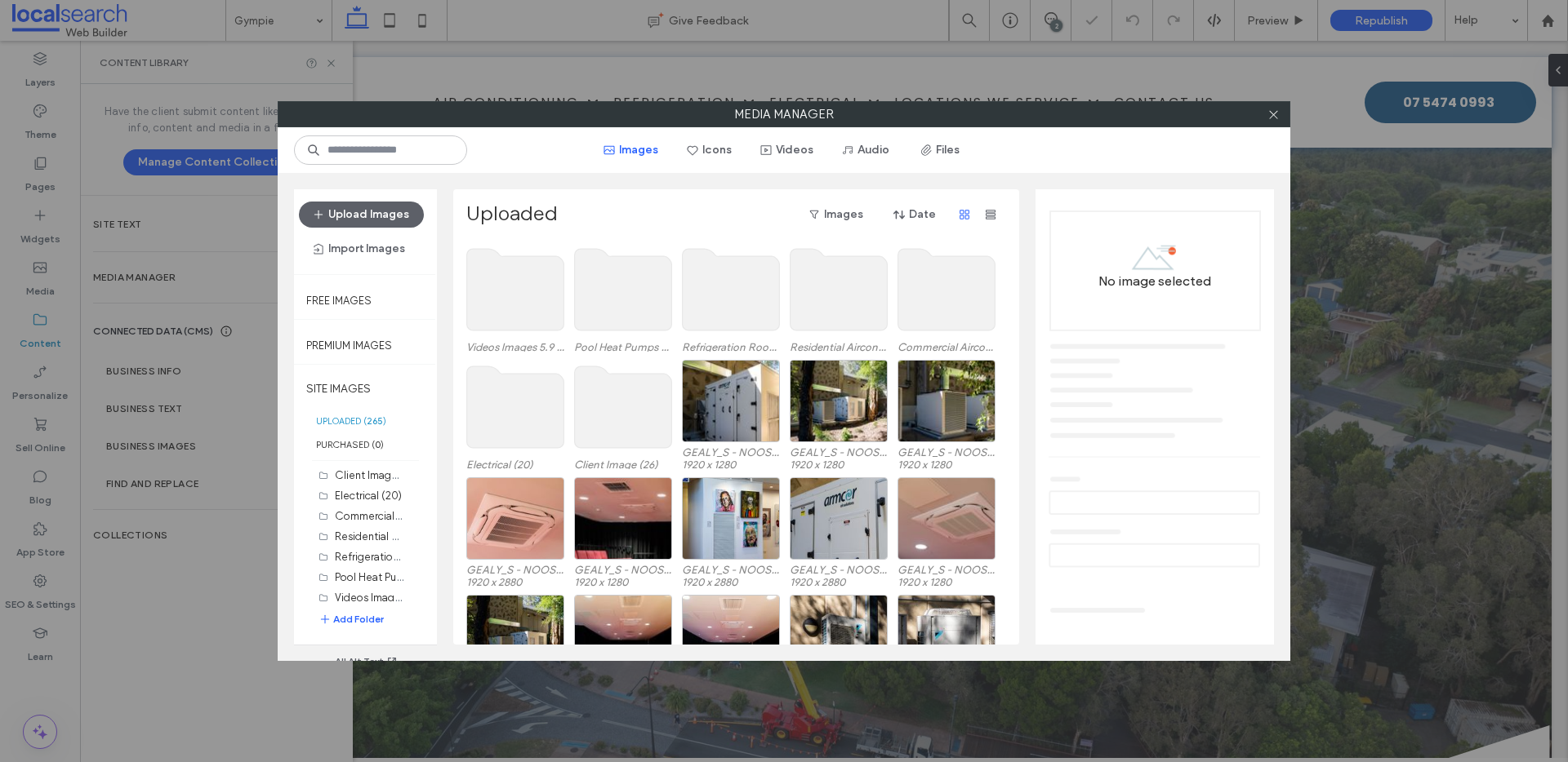
click at [511, 299] on use at bounding box center [516, 290] width 97 height 82
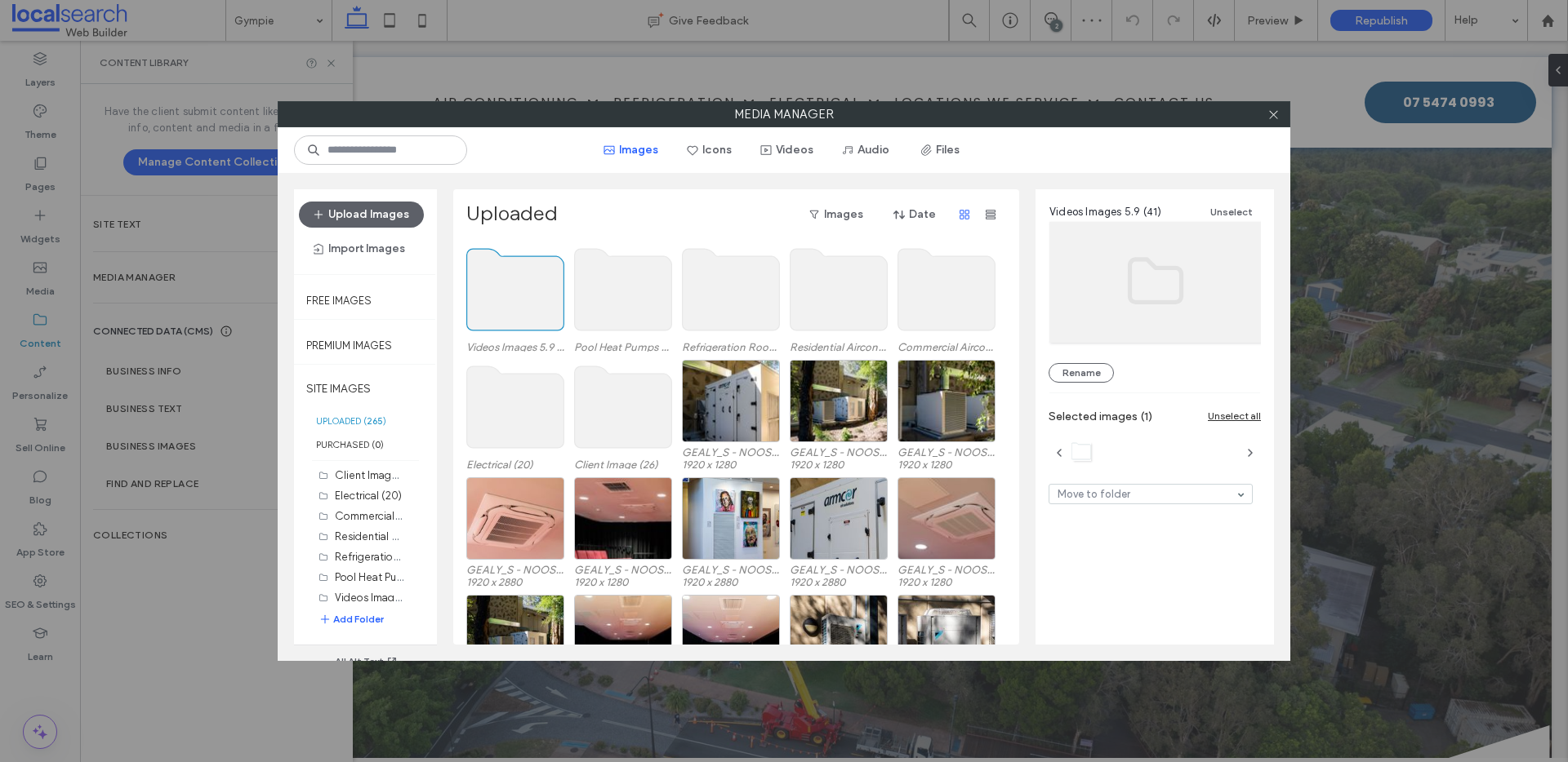
click at [509, 300] on use at bounding box center [516, 290] width 97 height 82
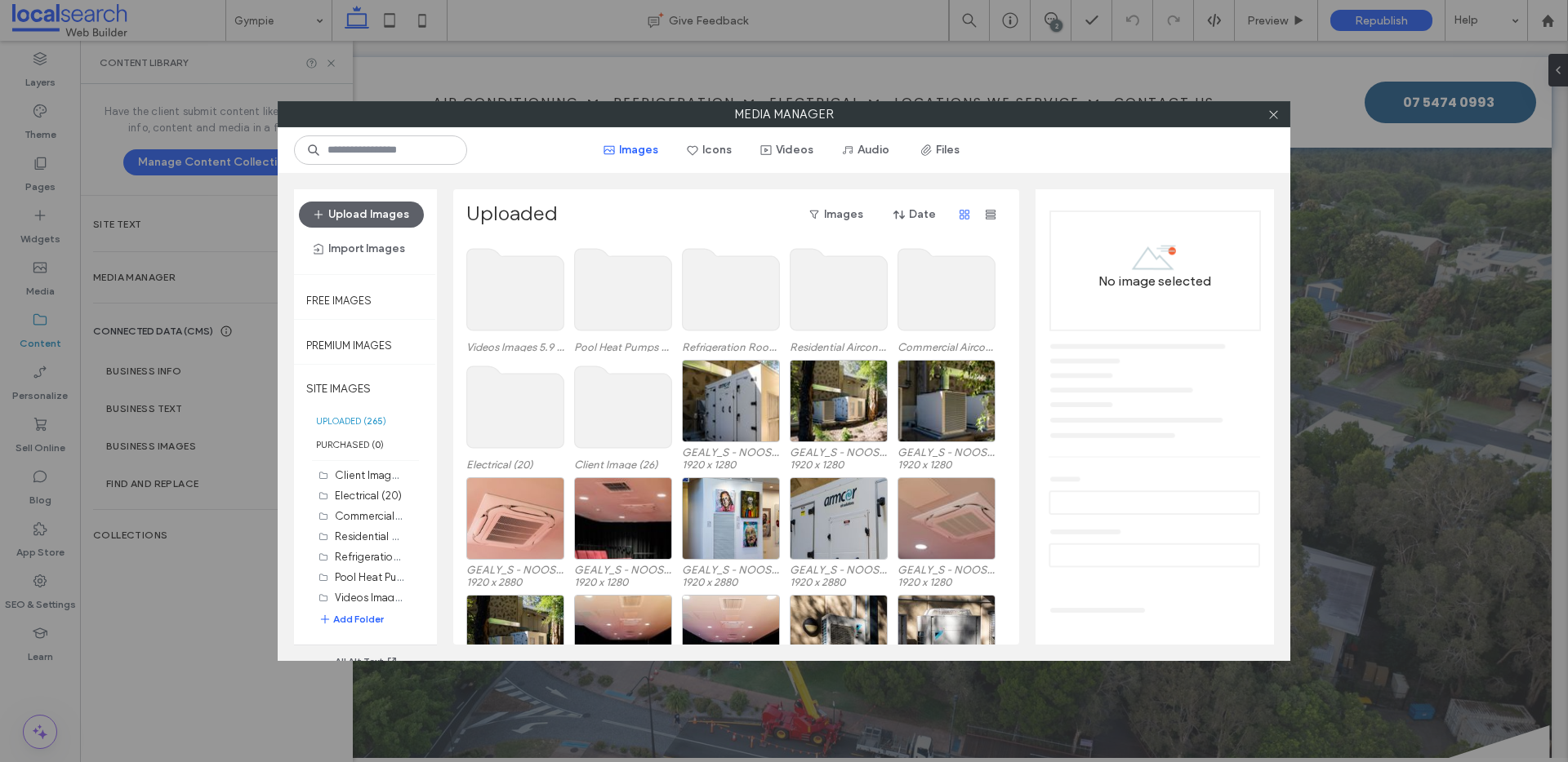
click at [517, 296] on use at bounding box center [516, 290] width 97 height 82
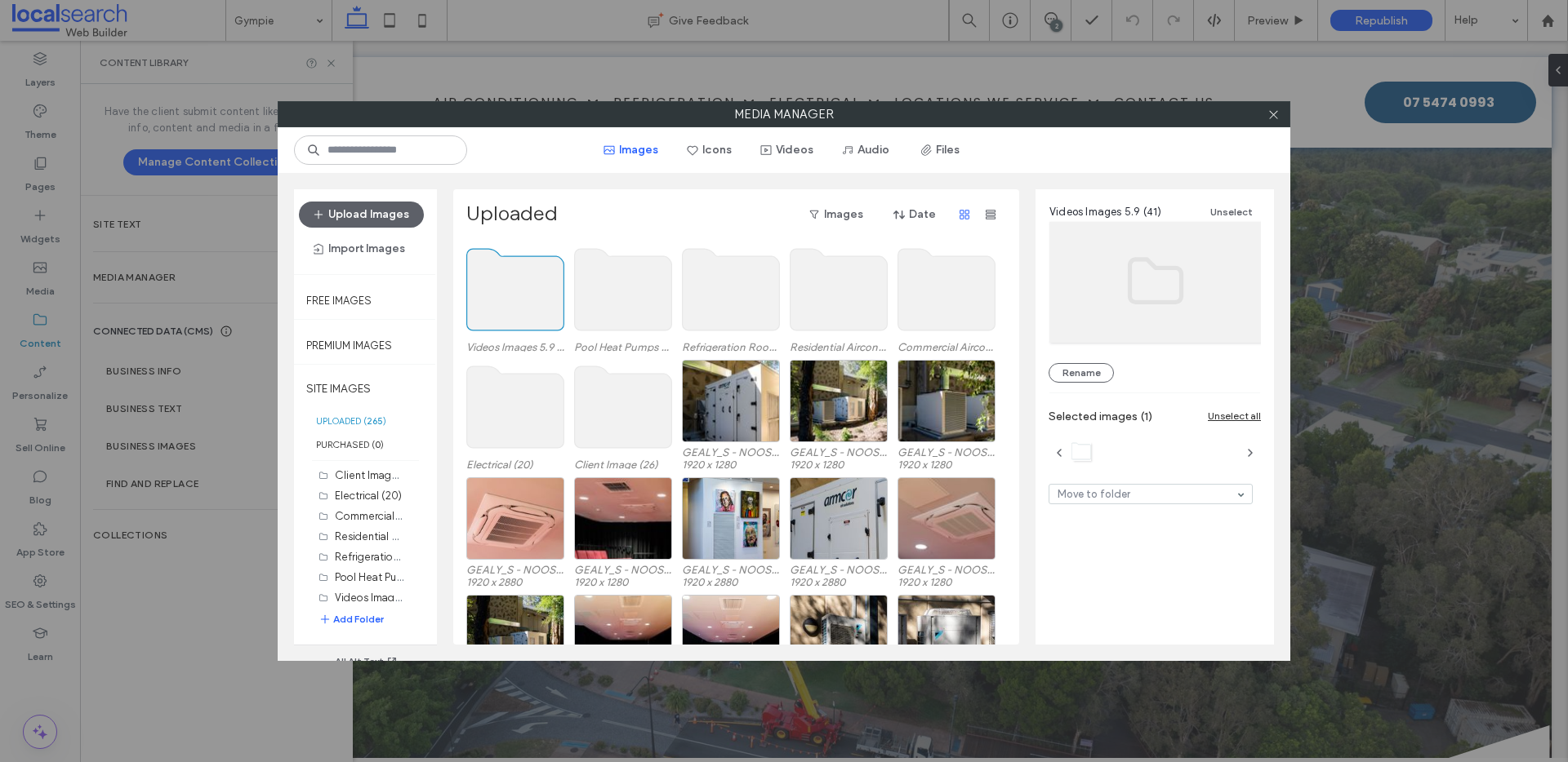
click at [517, 296] on use at bounding box center [516, 290] width 97 height 82
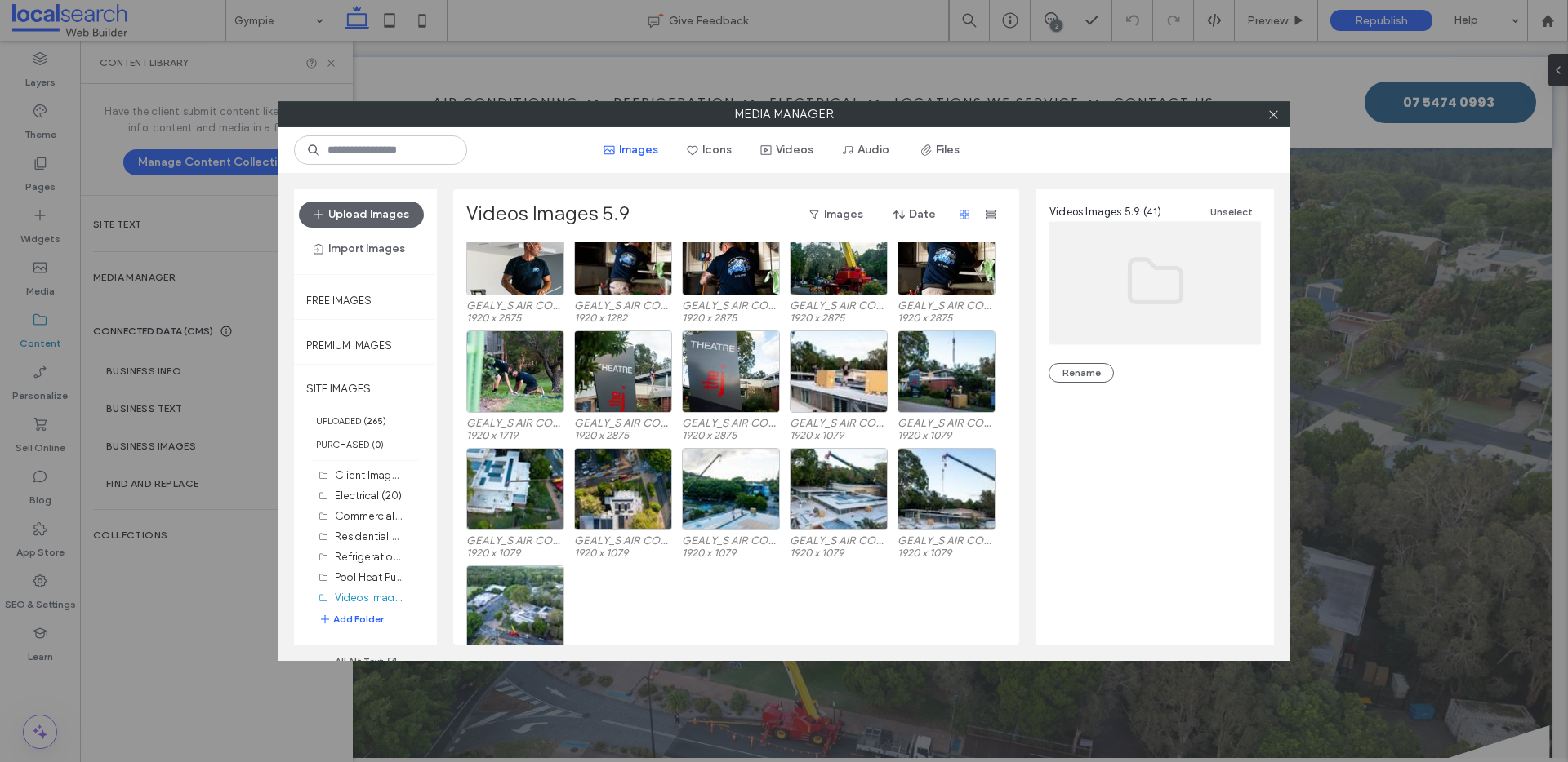
scroll to position [606, 0]
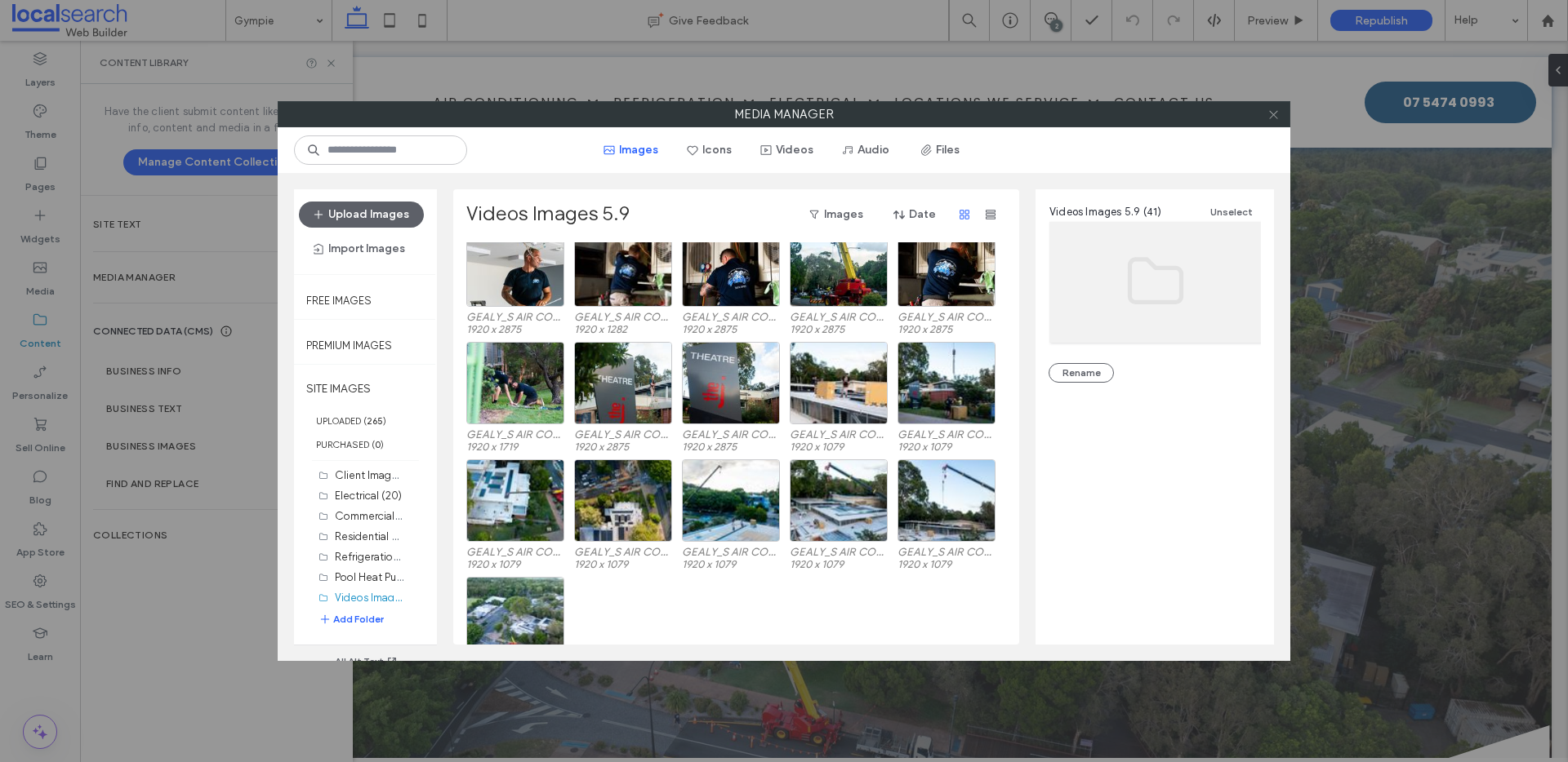
click at [1274, 113] on icon at bounding box center [1274, 115] width 12 height 12
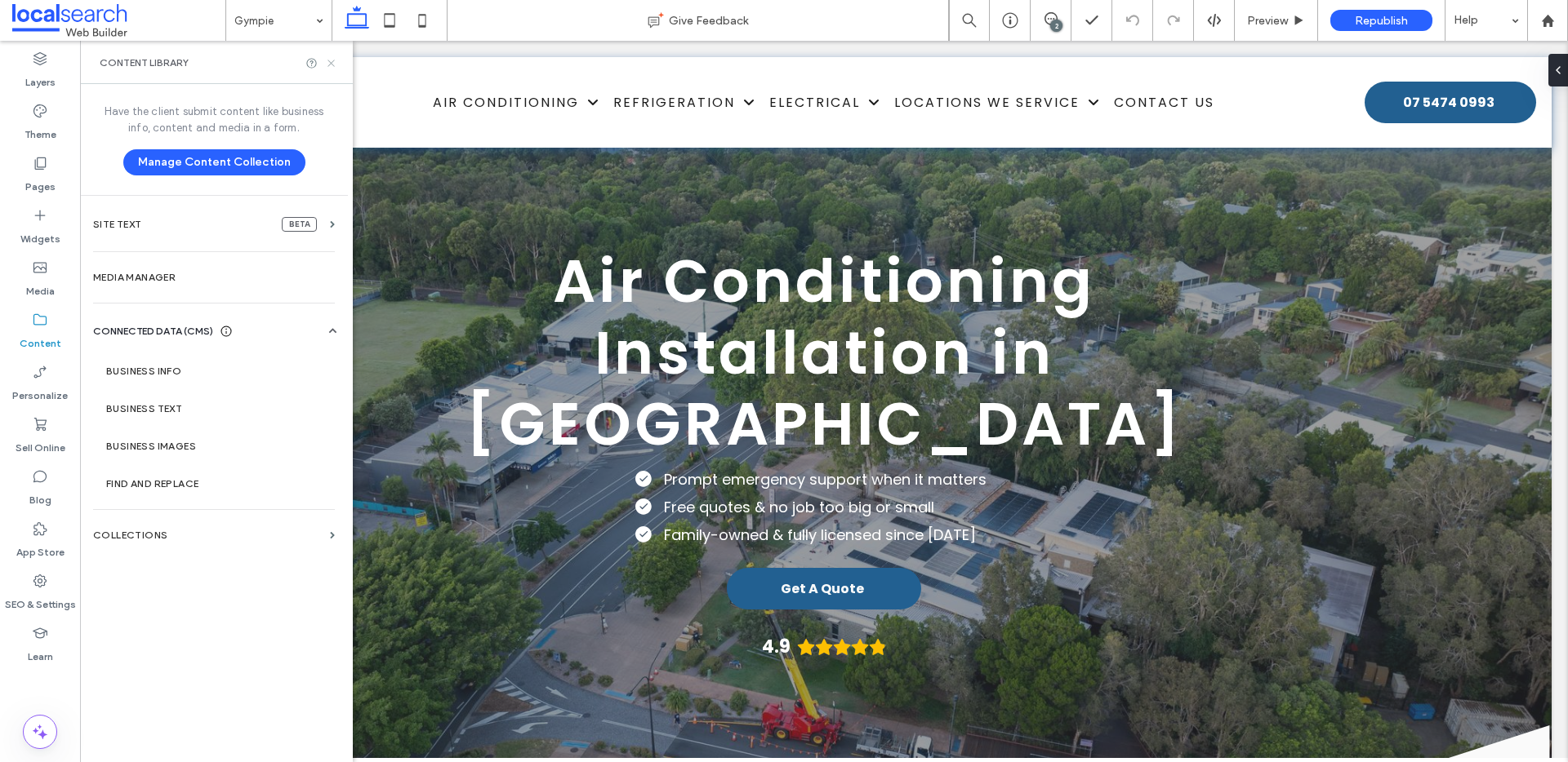
click at [331, 59] on icon at bounding box center [331, 63] width 12 height 12
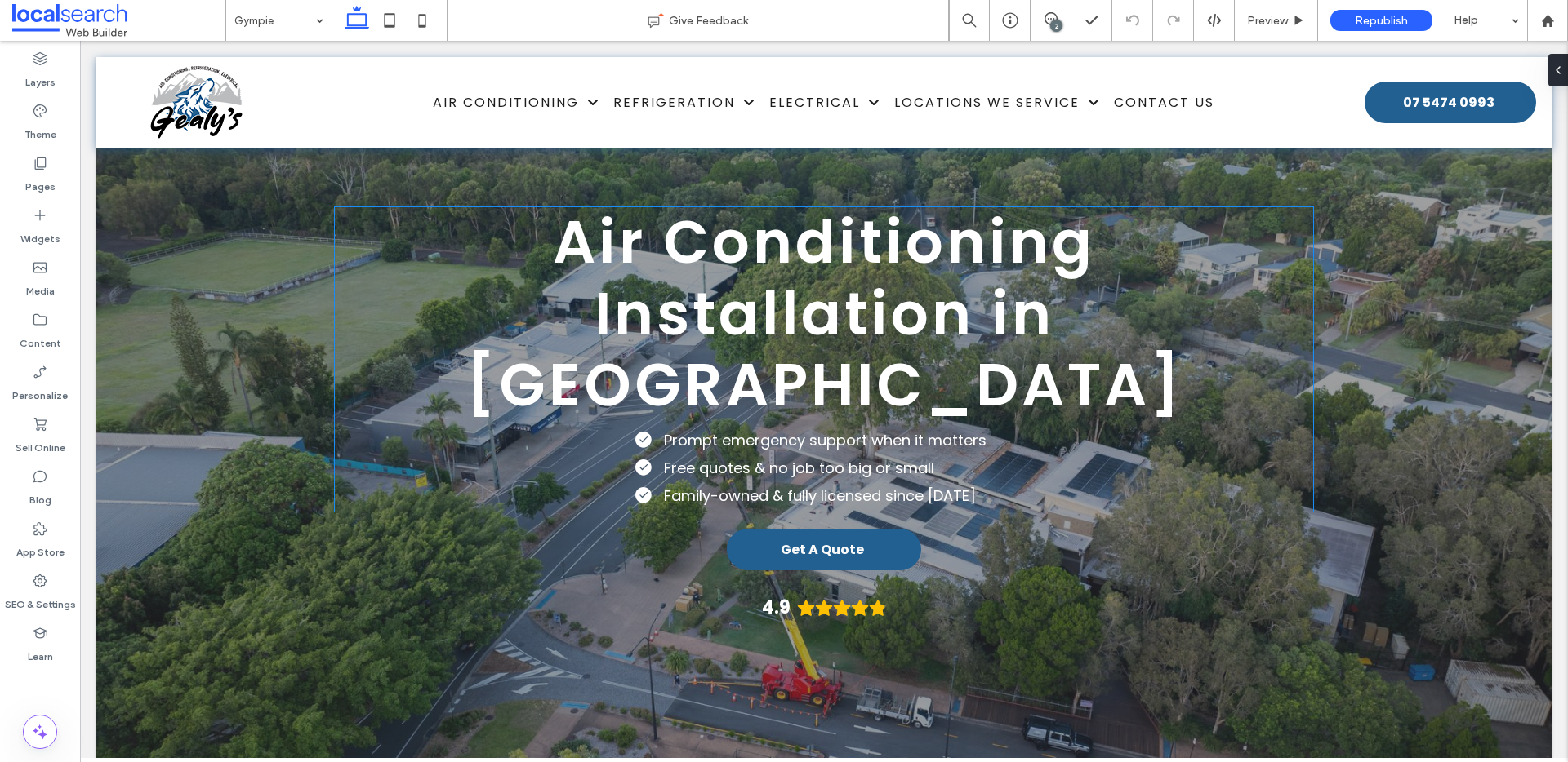
scroll to position [60, 0]
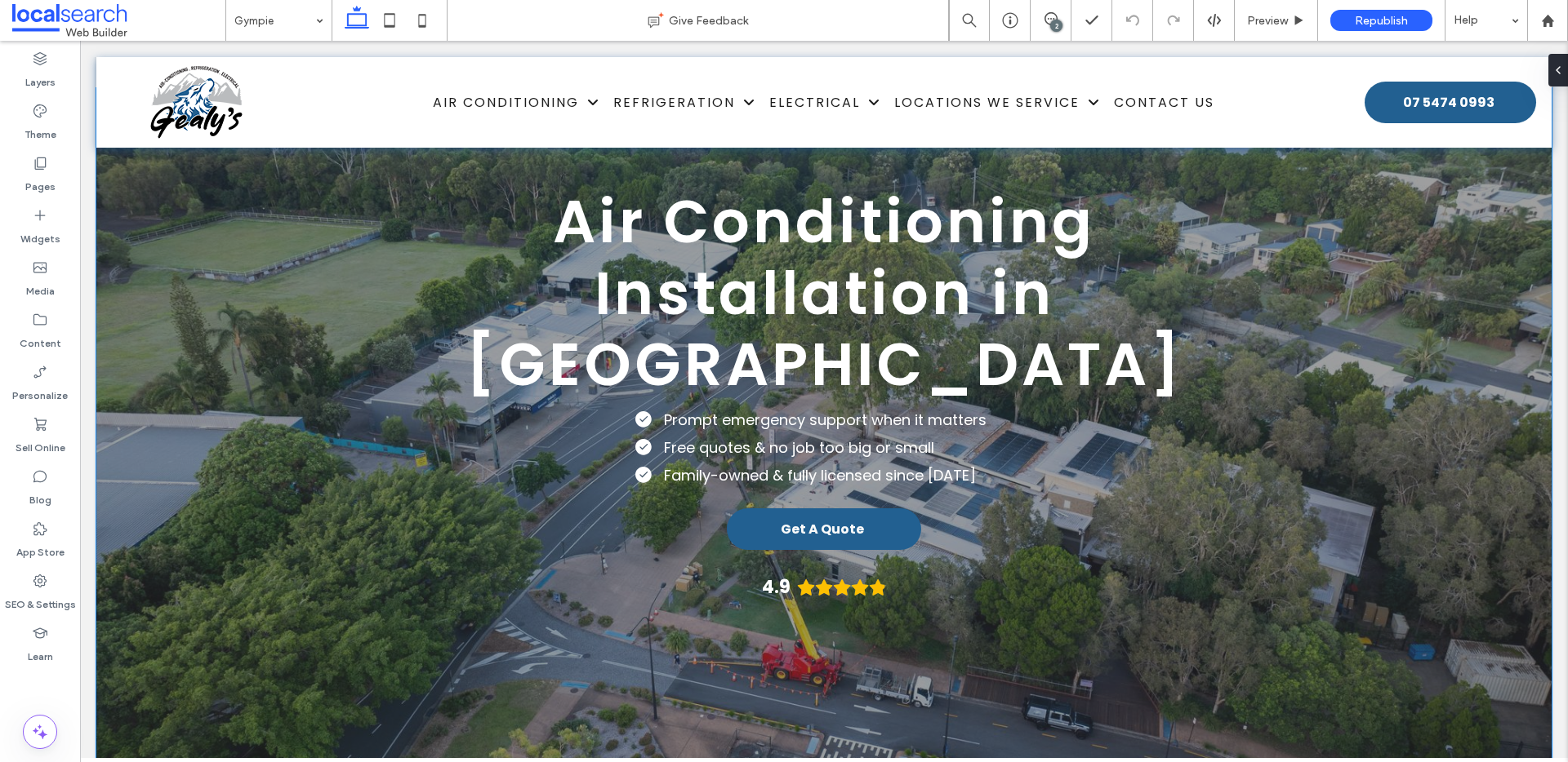
click at [139, 274] on div "Air Conditioning Installation in Gympie Prompt emergency support when it matter…" at bounding box center [823, 467] width 1455 height 758
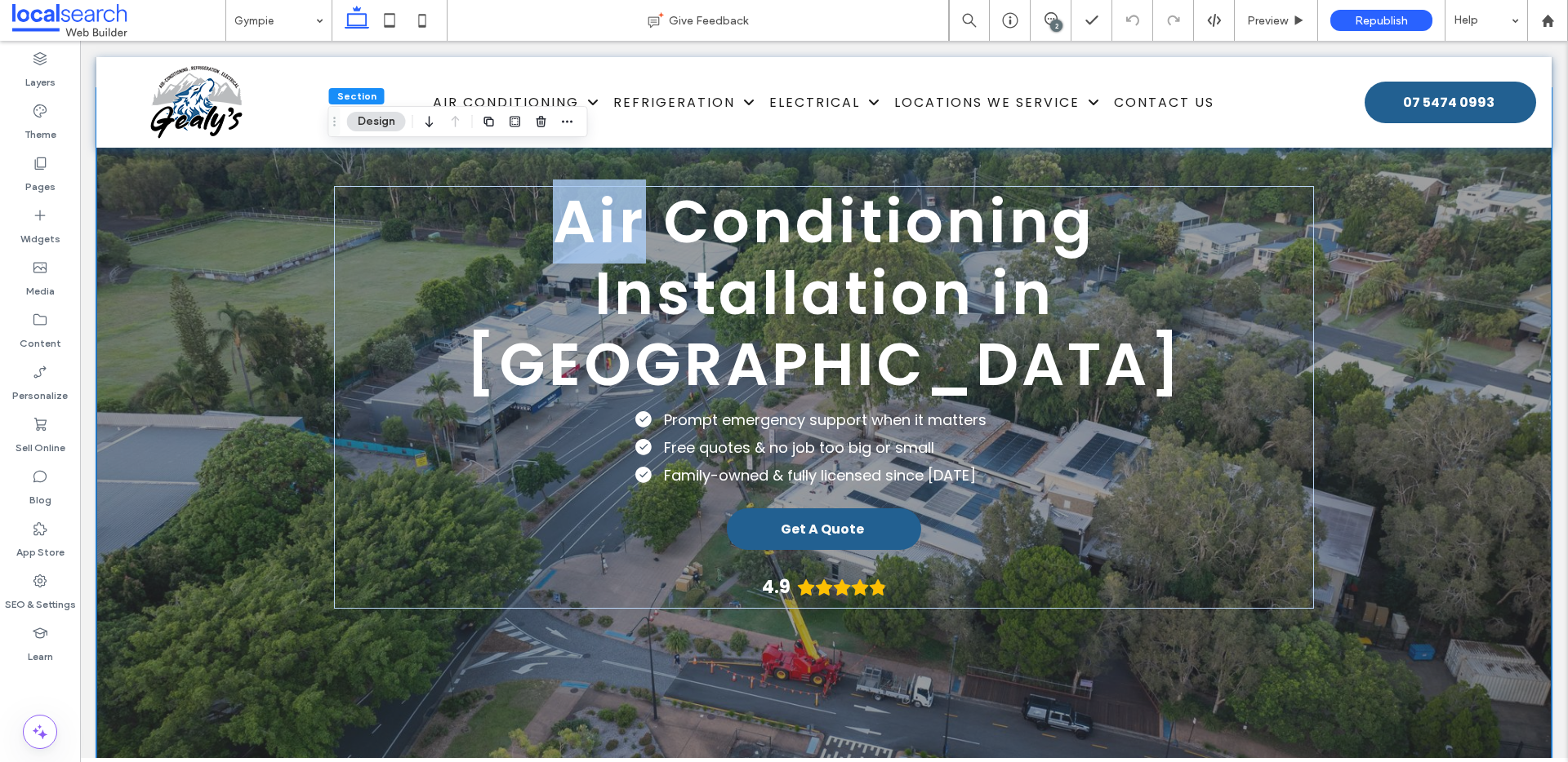
click at [139, 274] on div "Air Conditioning Installation in Gympie Prompt emergency support when it matter…" at bounding box center [823, 467] width 1455 height 758
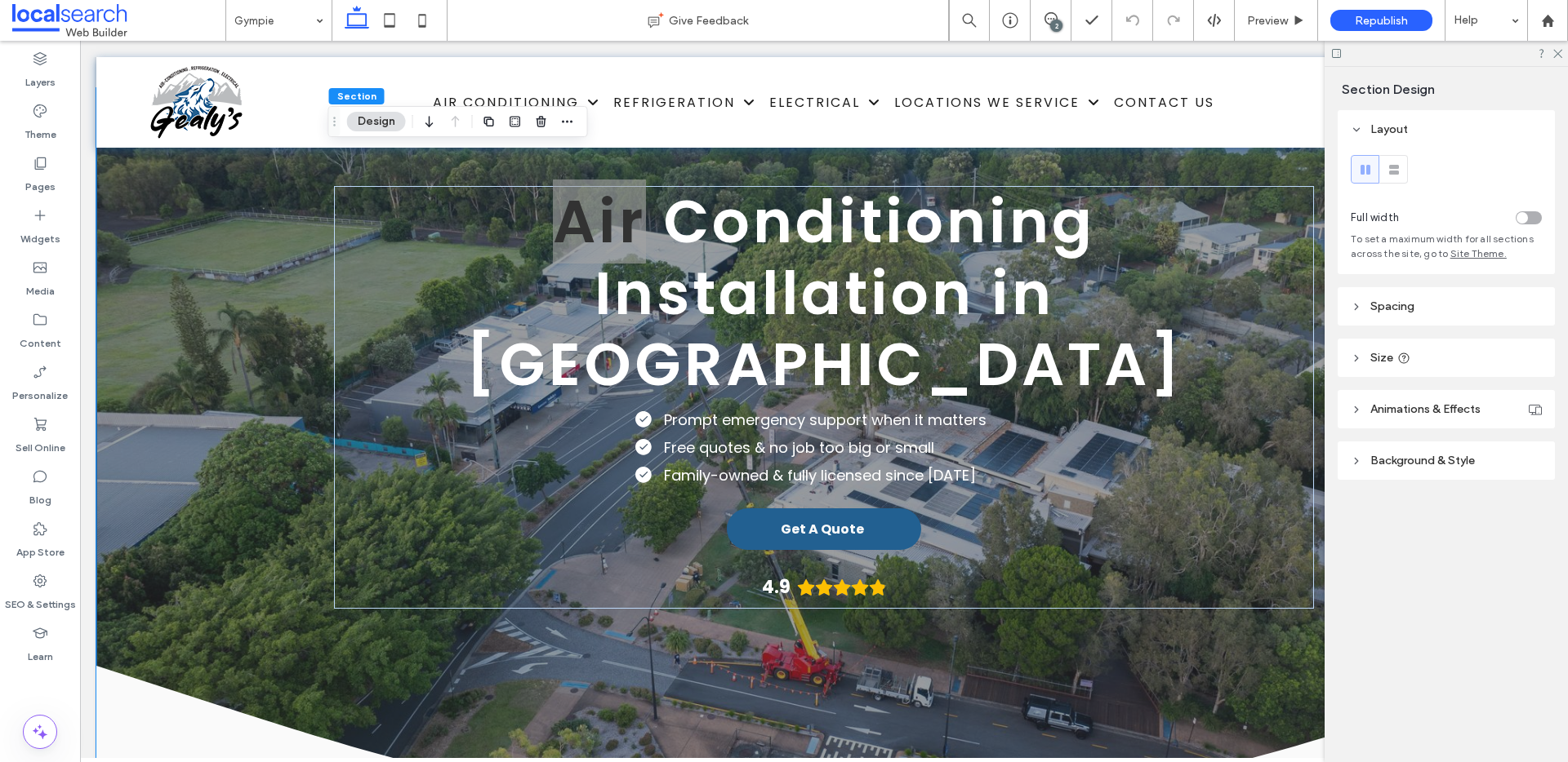
click at [1416, 469] on header "Background & Style" at bounding box center [1446, 461] width 217 height 39
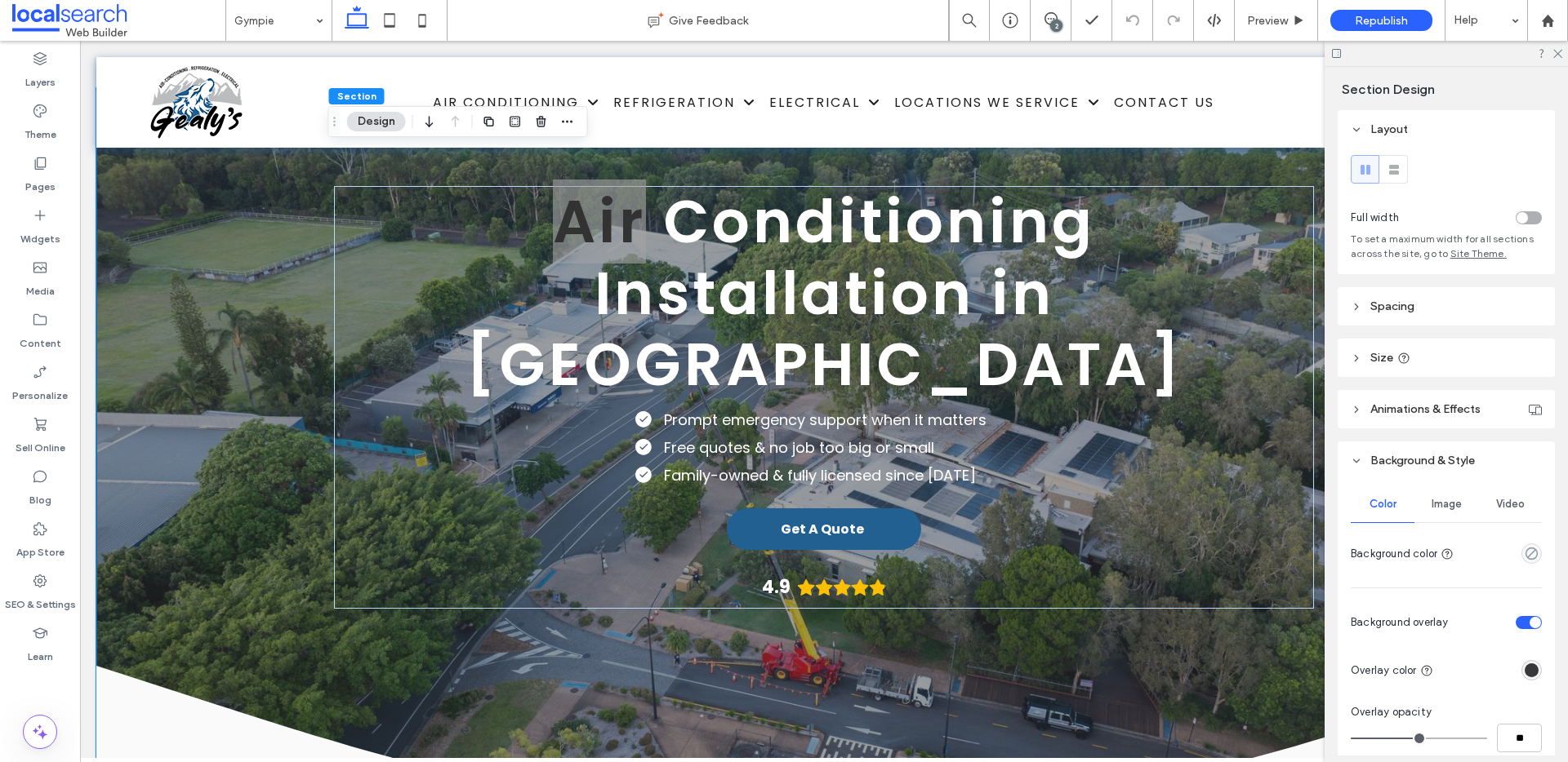
scroll to position [44, 0]
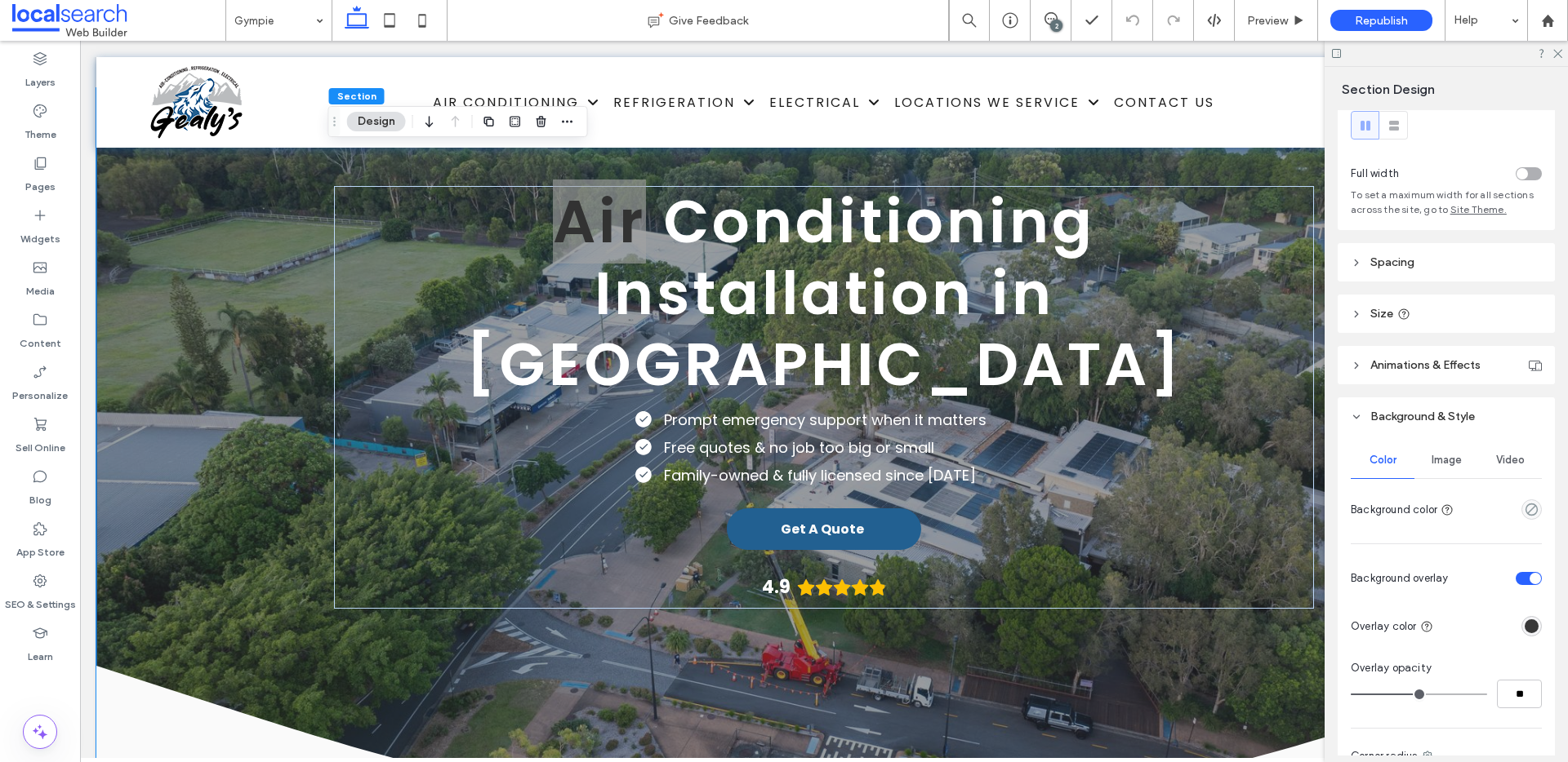
click at [1455, 465] on span "Image" at bounding box center [1446, 460] width 30 height 13
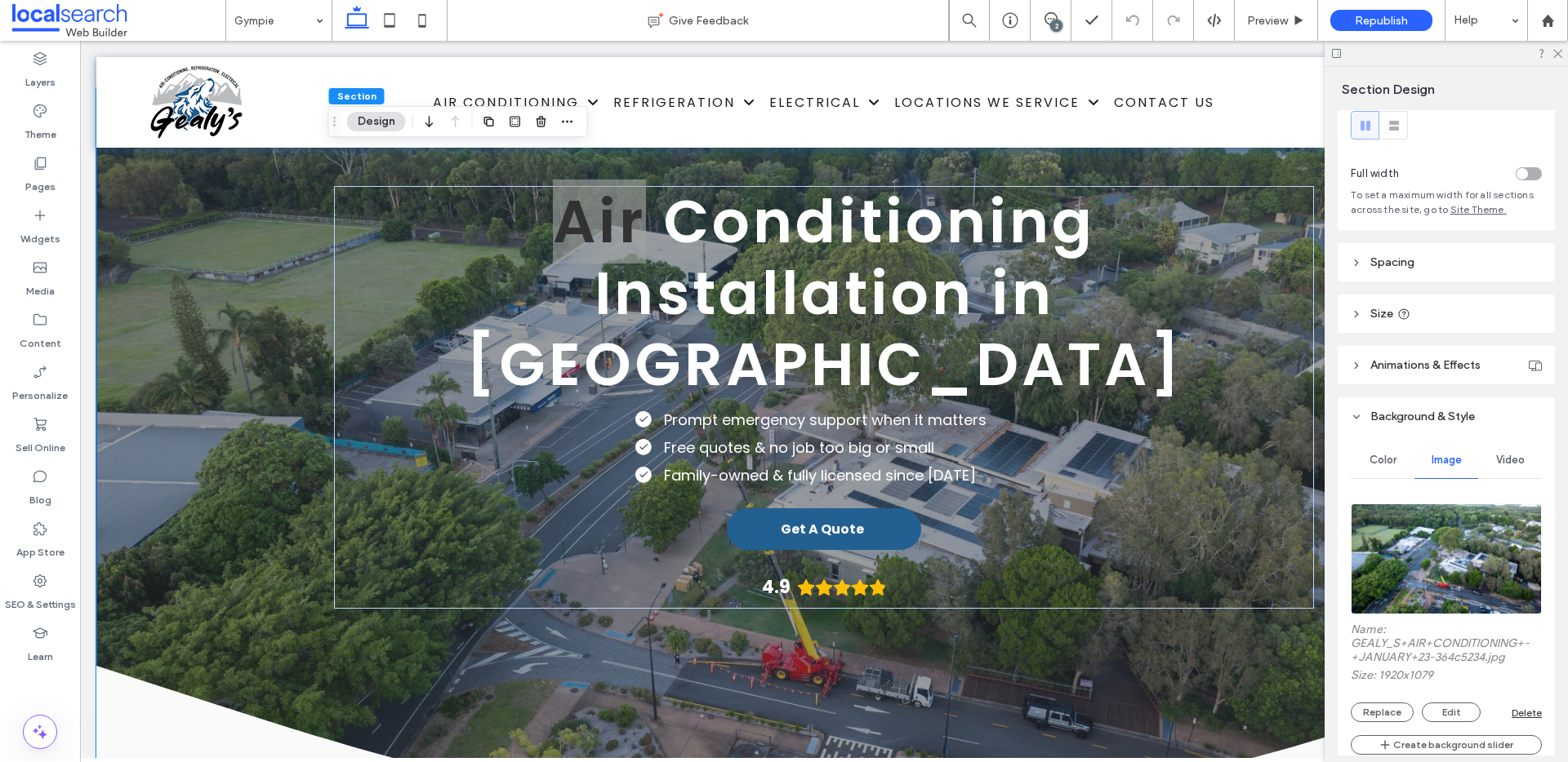
scroll to position [94, 0]
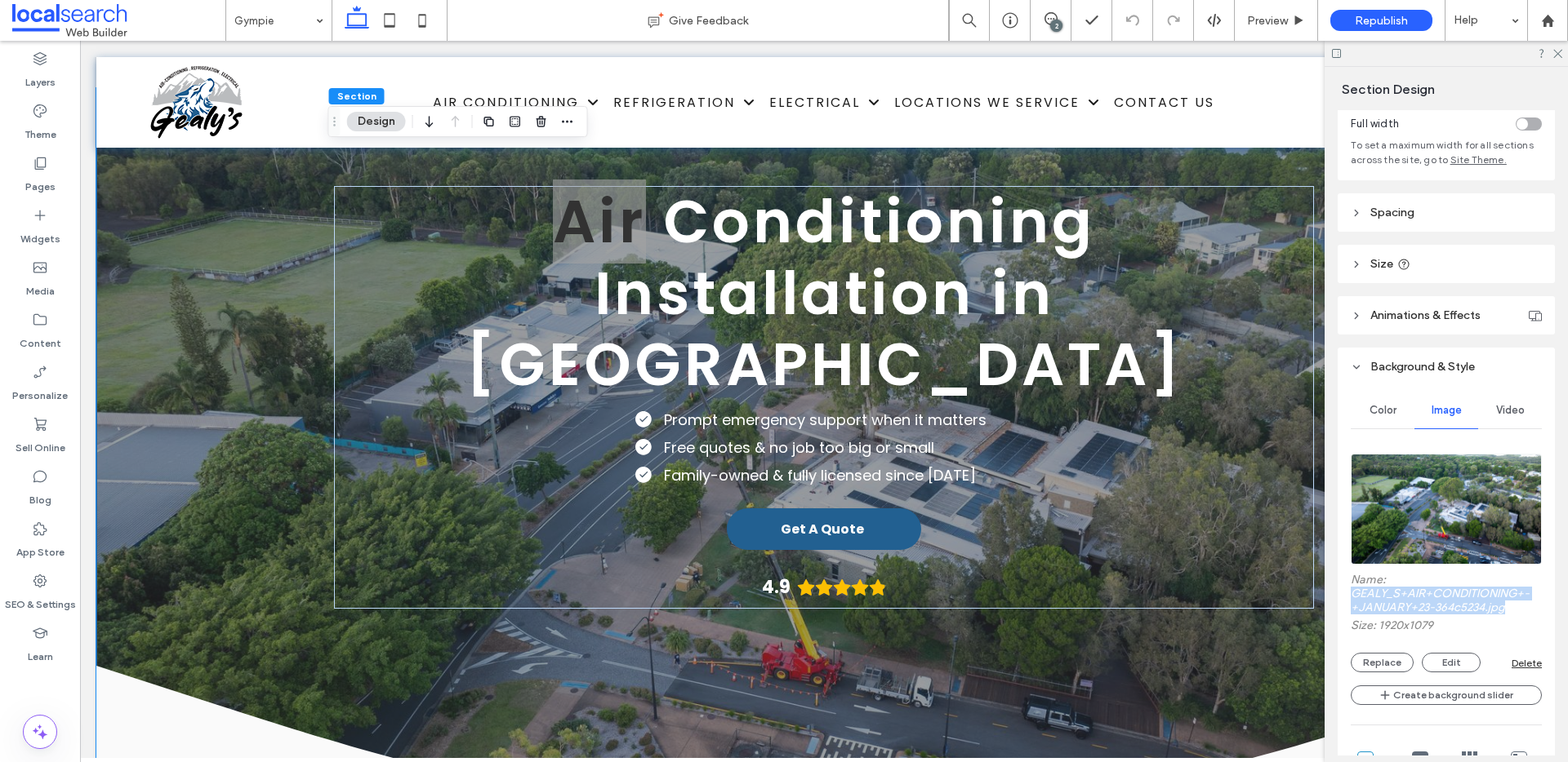
drag, startPoint x: 1511, startPoint y: 610, endPoint x: 1350, endPoint y: 595, distance: 161.7
click at [1351, 595] on label "Name: GEALY_S+AIR+CONDITIONING+-+JANUARY+23-364c5234.jpg" at bounding box center [1446, 596] width 191 height 46
copy label "GEALY_S+AIR+CONDITIONING+-+JANUARY+23-364c5234.jpg"
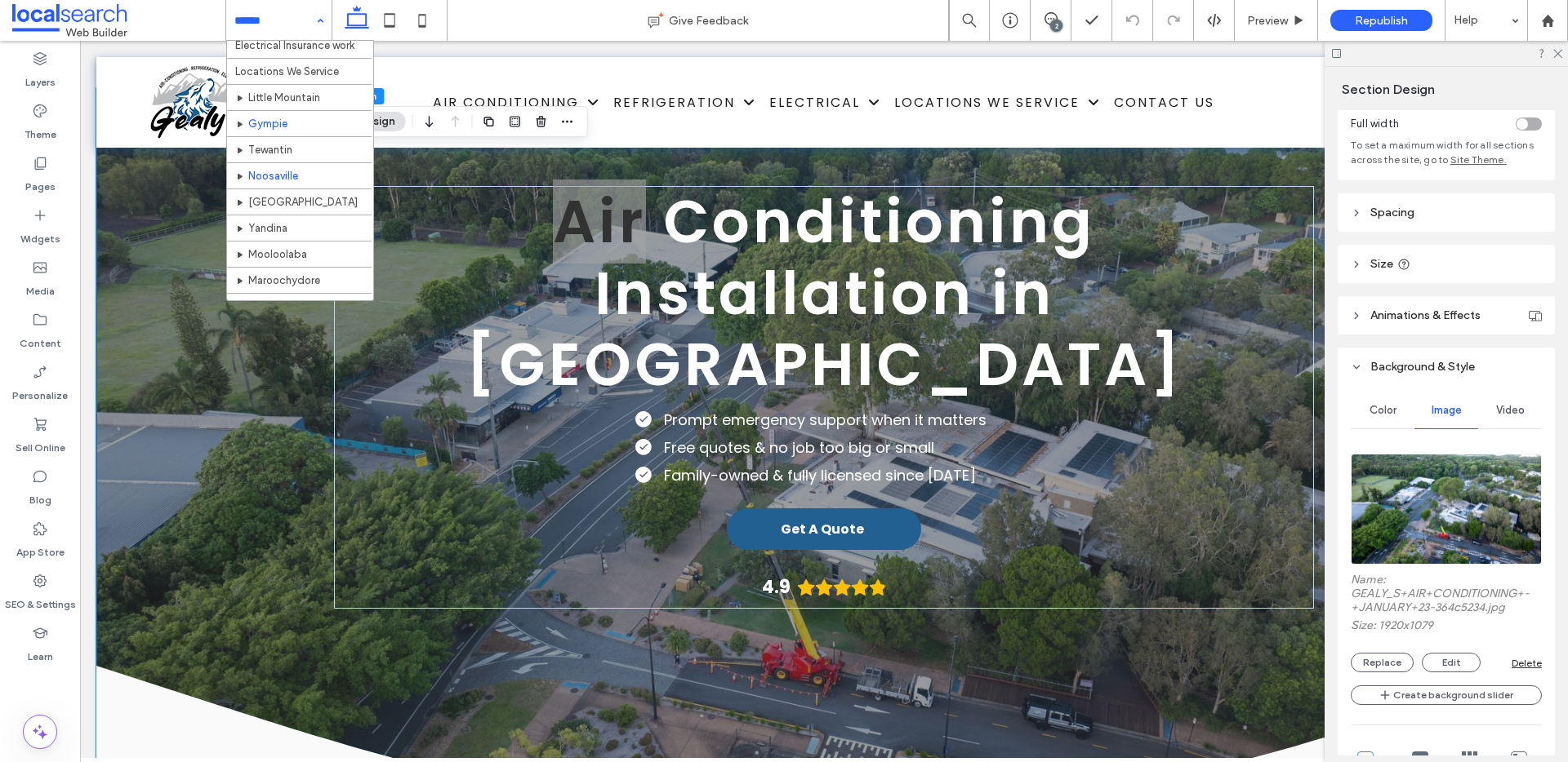
scroll to position [285, 0]
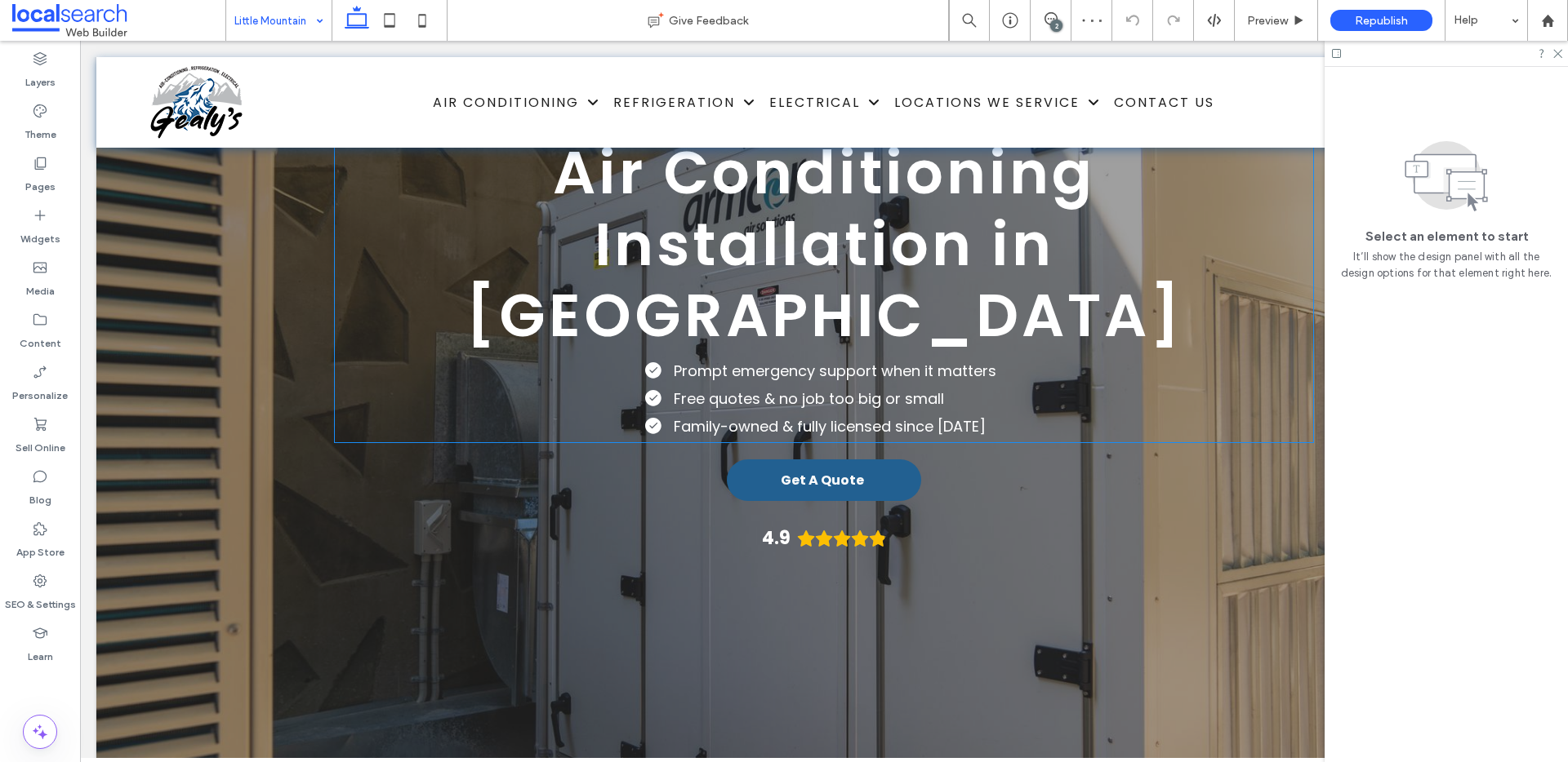
scroll to position [151, 0]
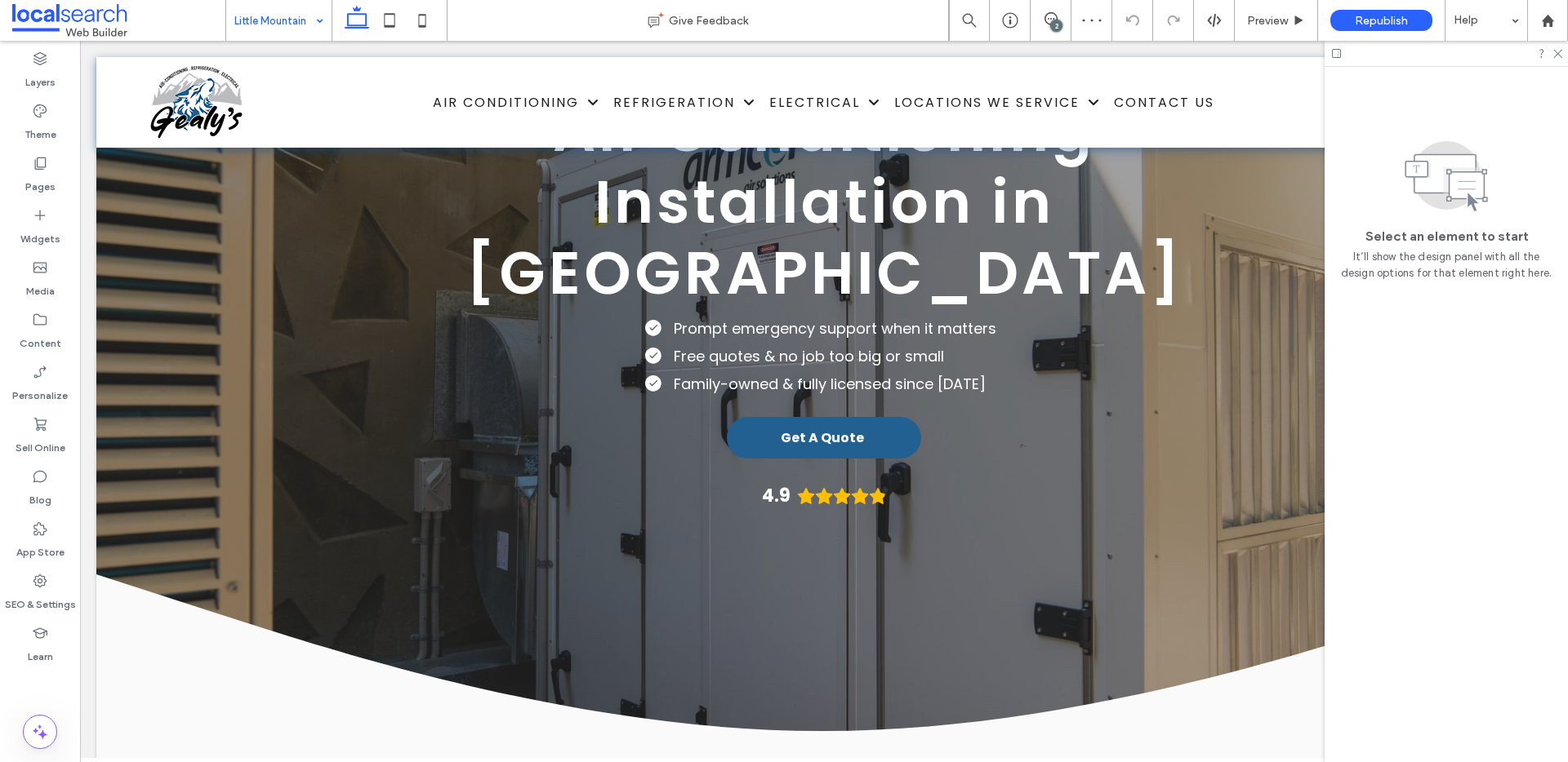
click at [279, 32] on input at bounding box center [275, 20] width 81 height 41
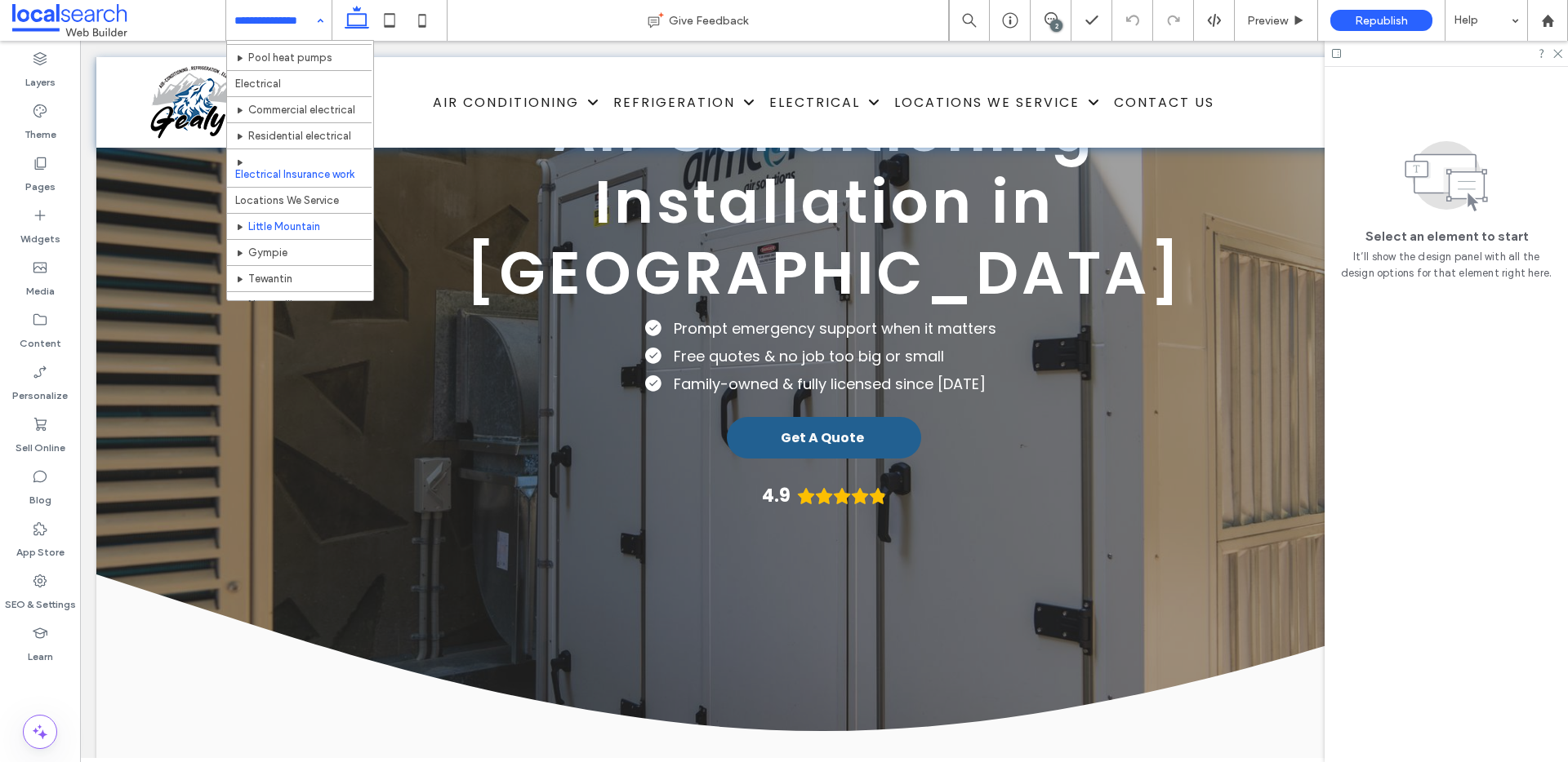
scroll to position [317, 0]
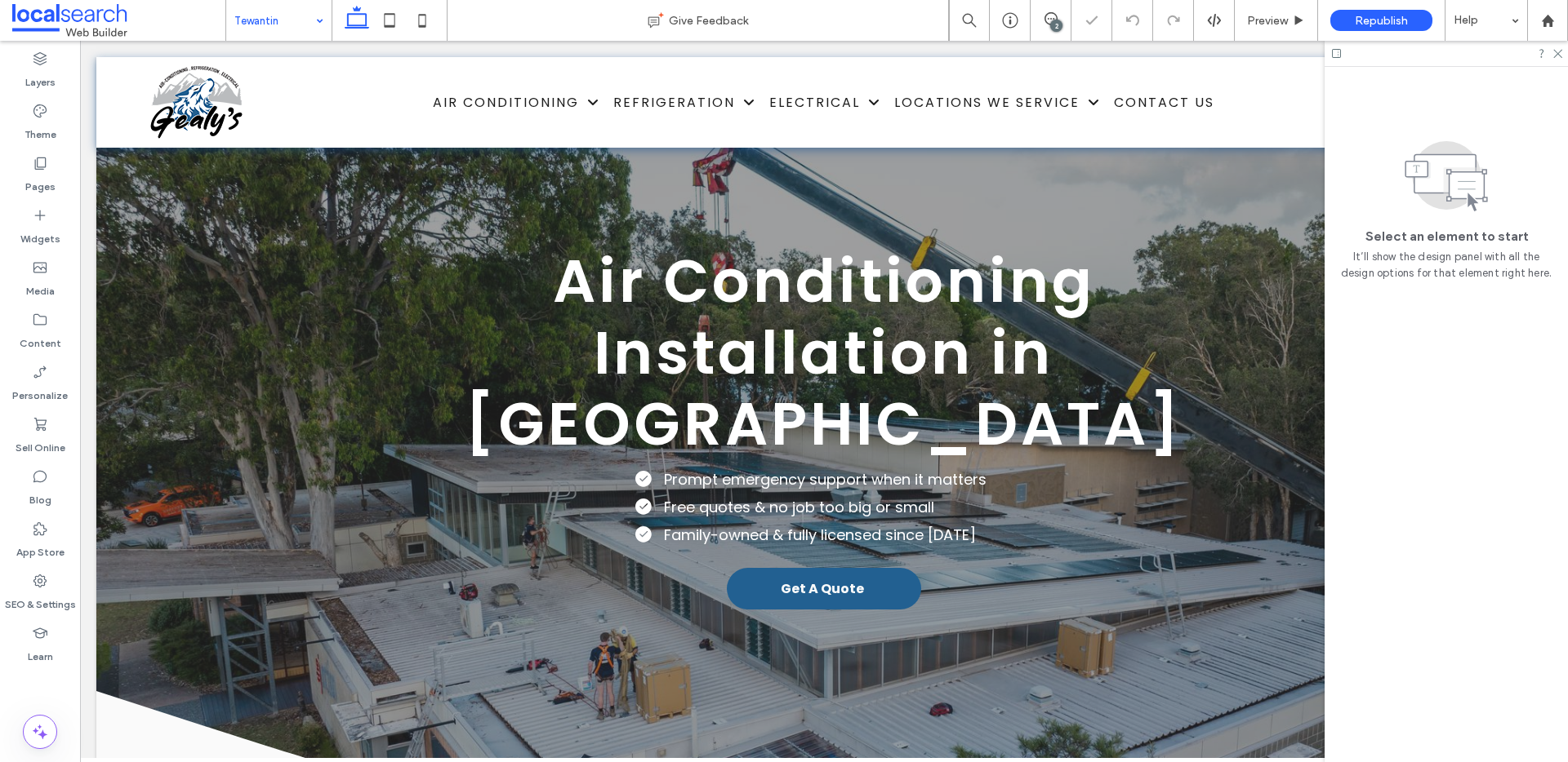
click at [1050, 21] on icon at bounding box center [1051, 18] width 13 height 13
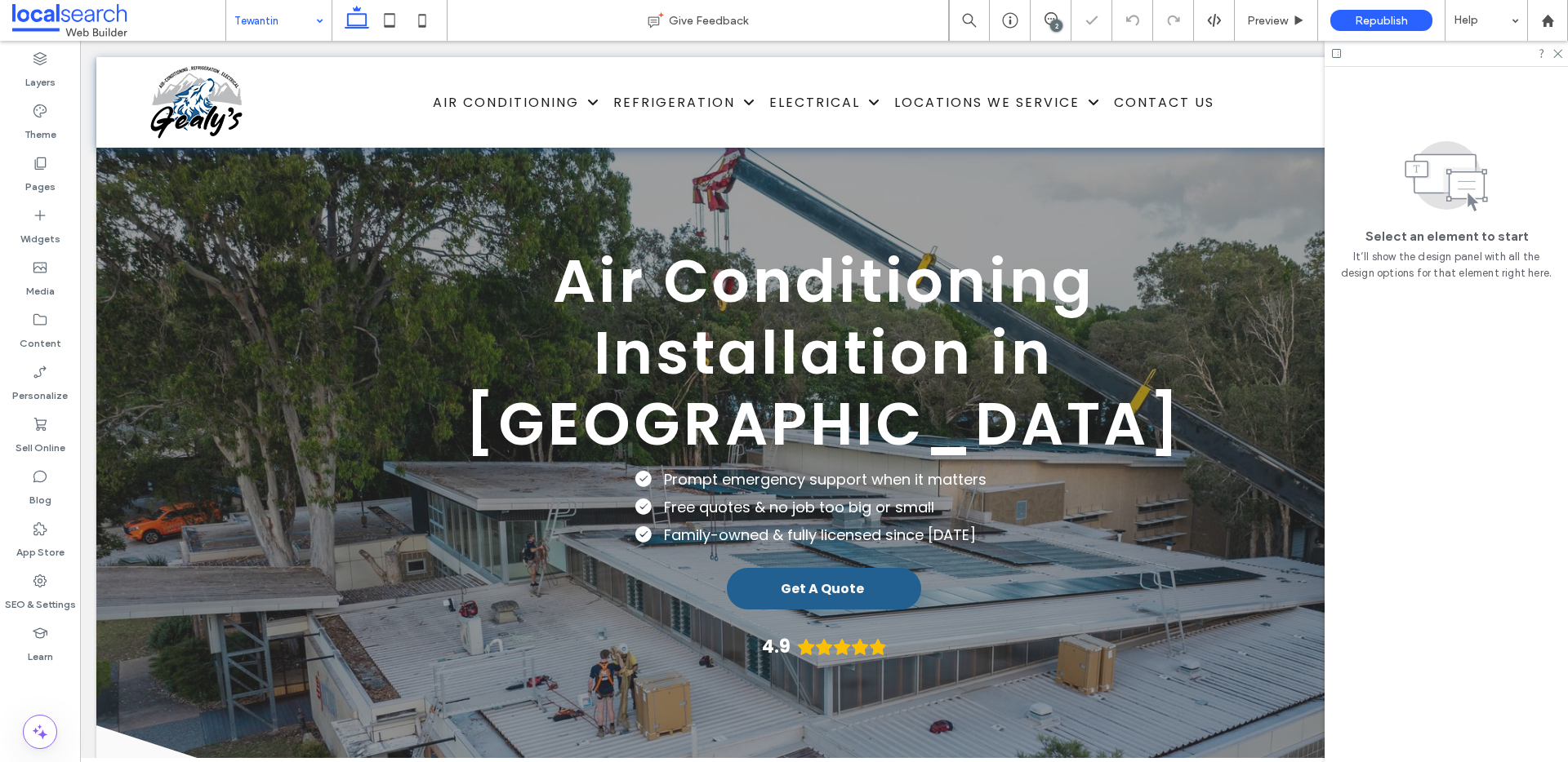
click at [1057, 24] on div "2" at bounding box center [1057, 26] width 12 height 12
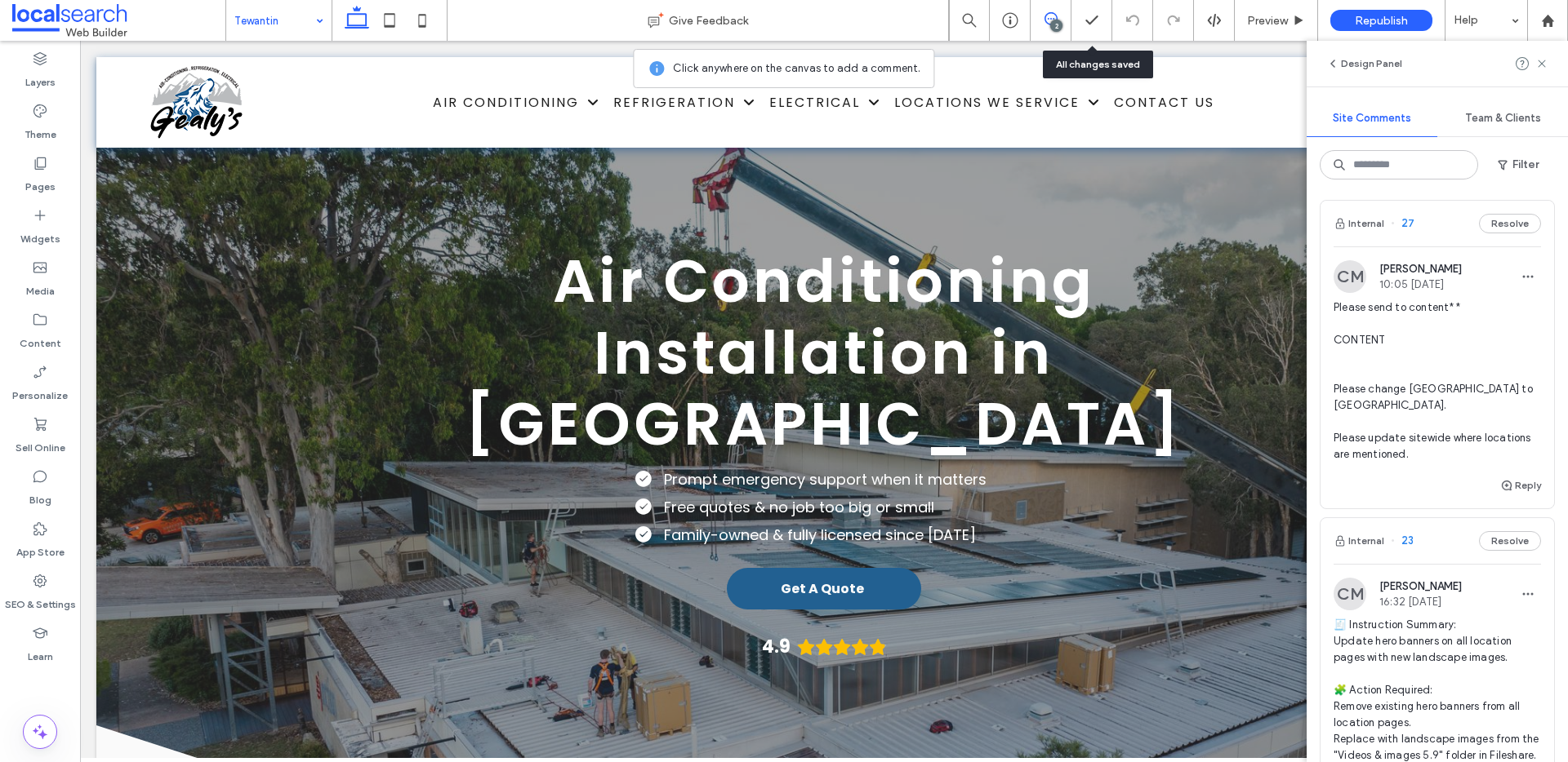
scroll to position [6, 0]
click at [1045, 21] on use at bounding box center [1051, 18] width 13 height 13
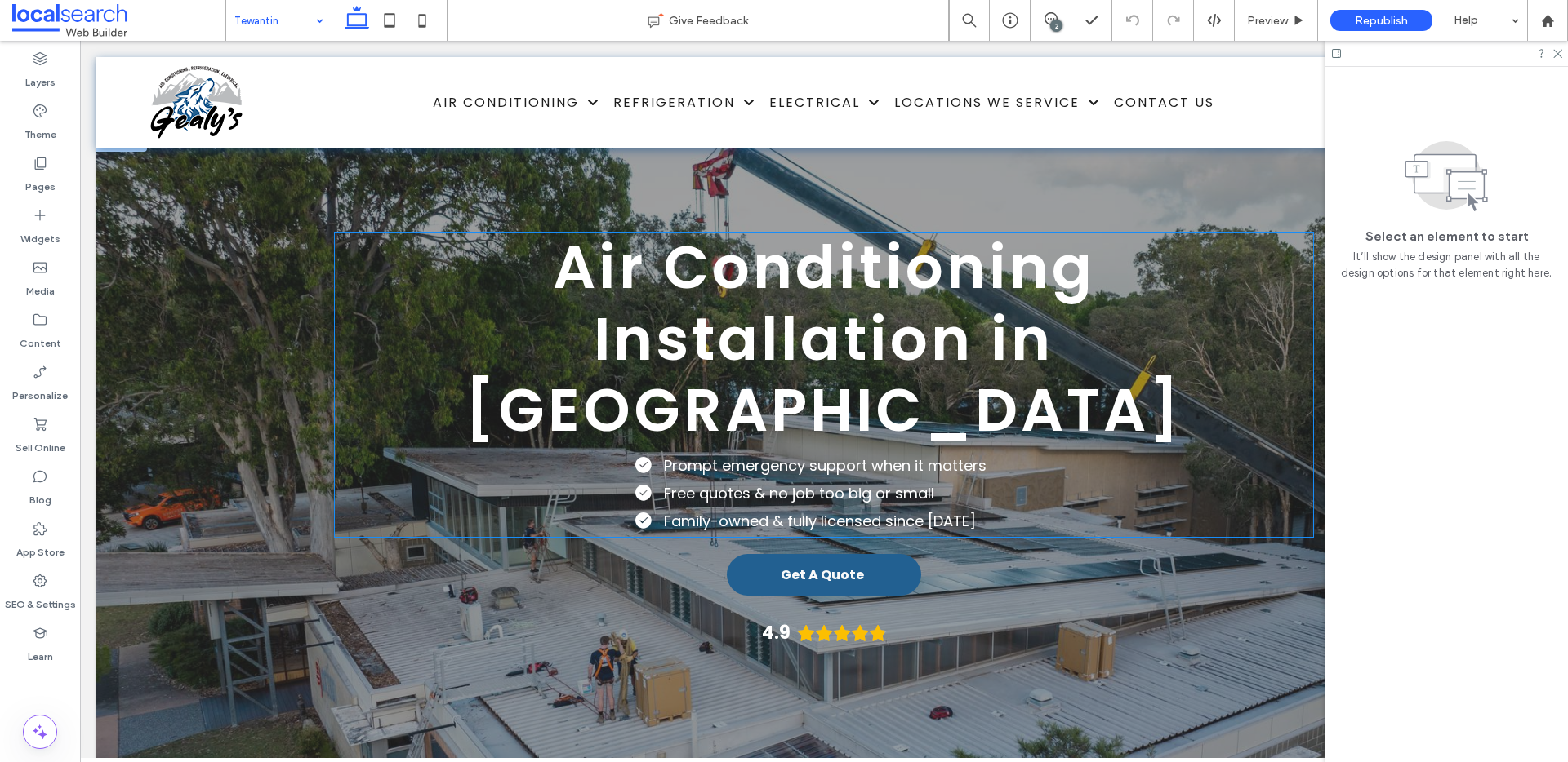
scroll to position [0, 0]
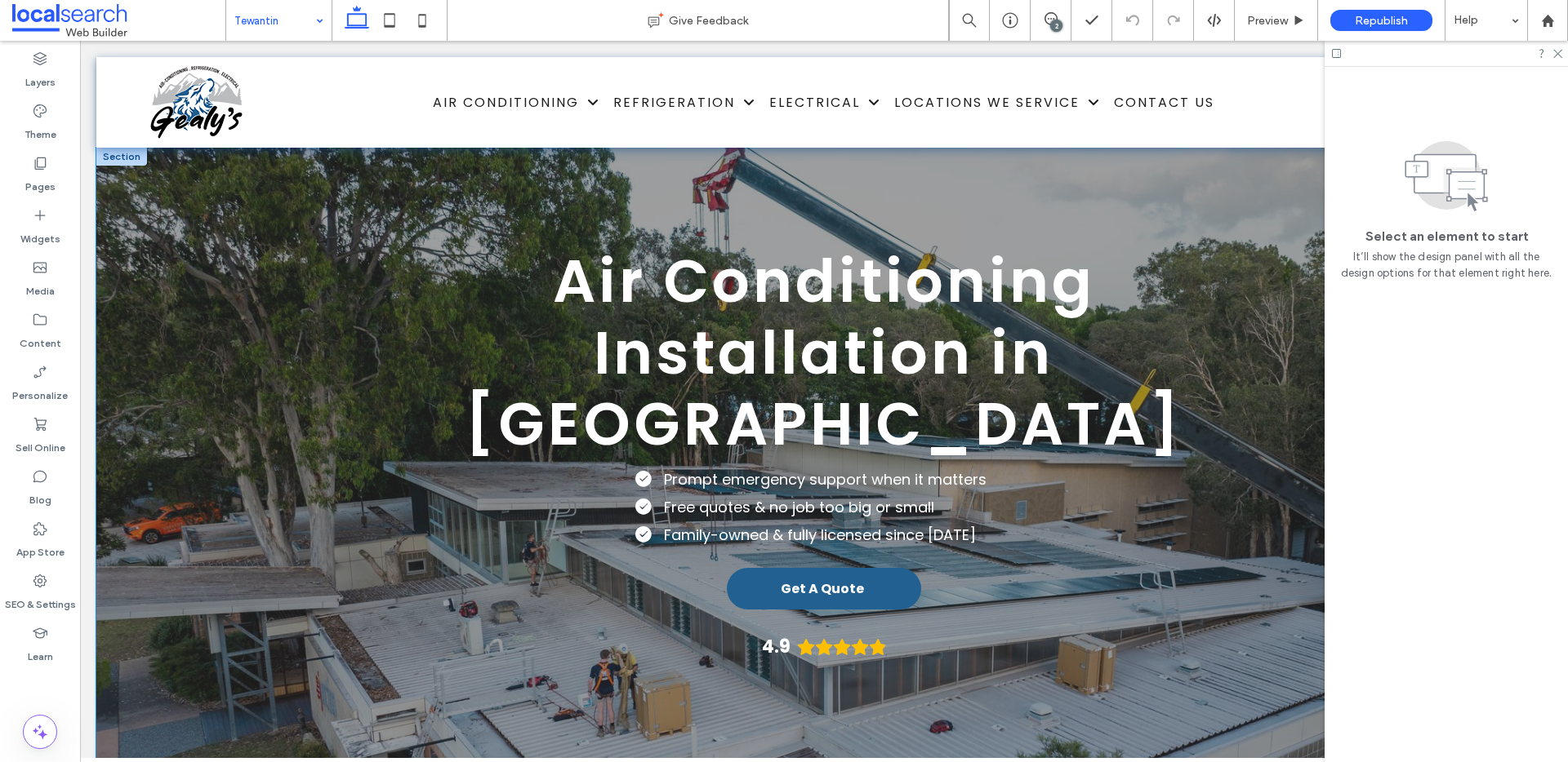
click at [160, 248] on div "Air Conditioning Installation in Tewantin Prompt emergency support when it matt…" at bounding box center [823, 527] width 1455 height 758
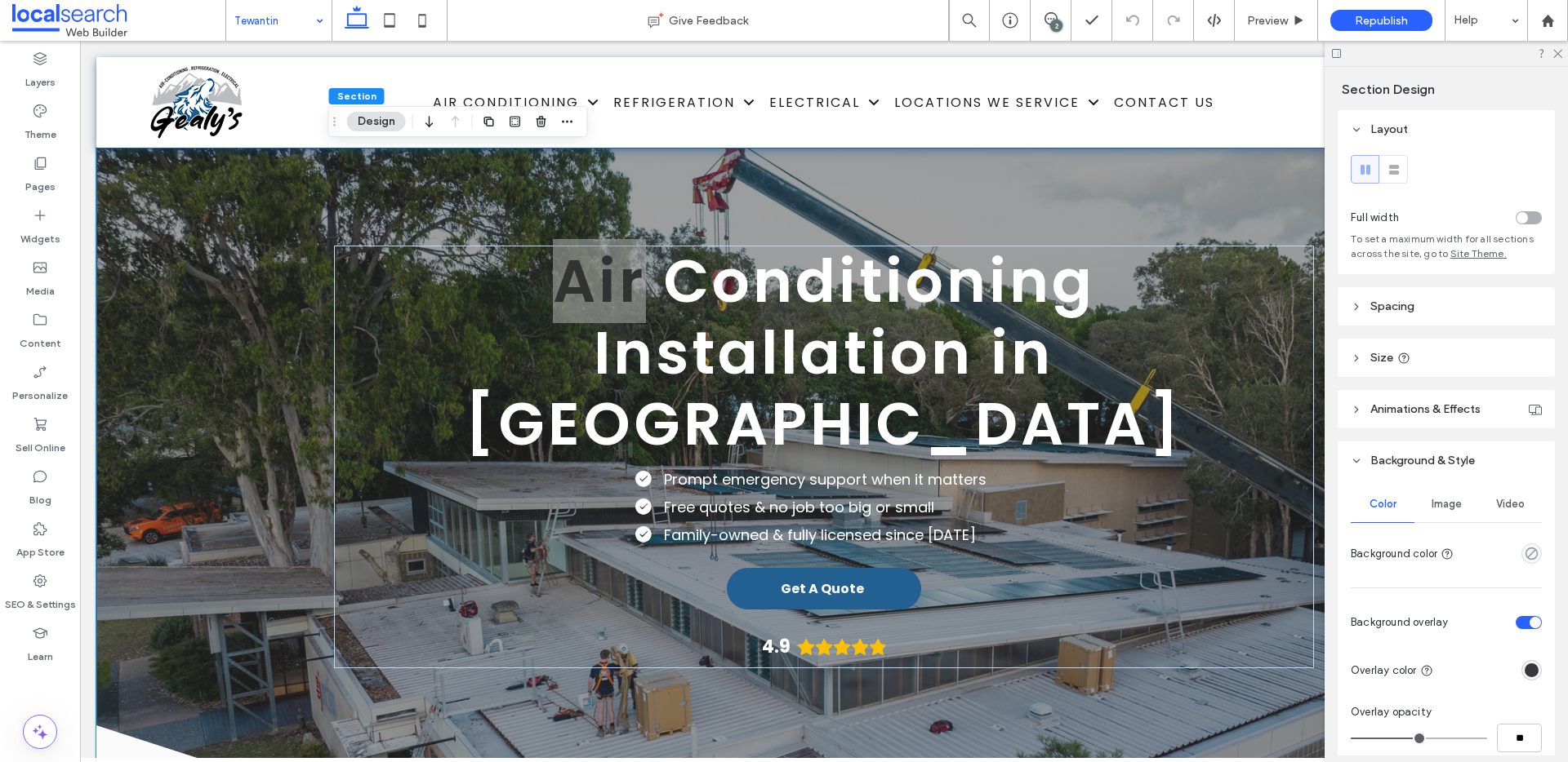
click at [1440, 505] on span "Image" at bounding box center [1446, 504] width 30 height 13
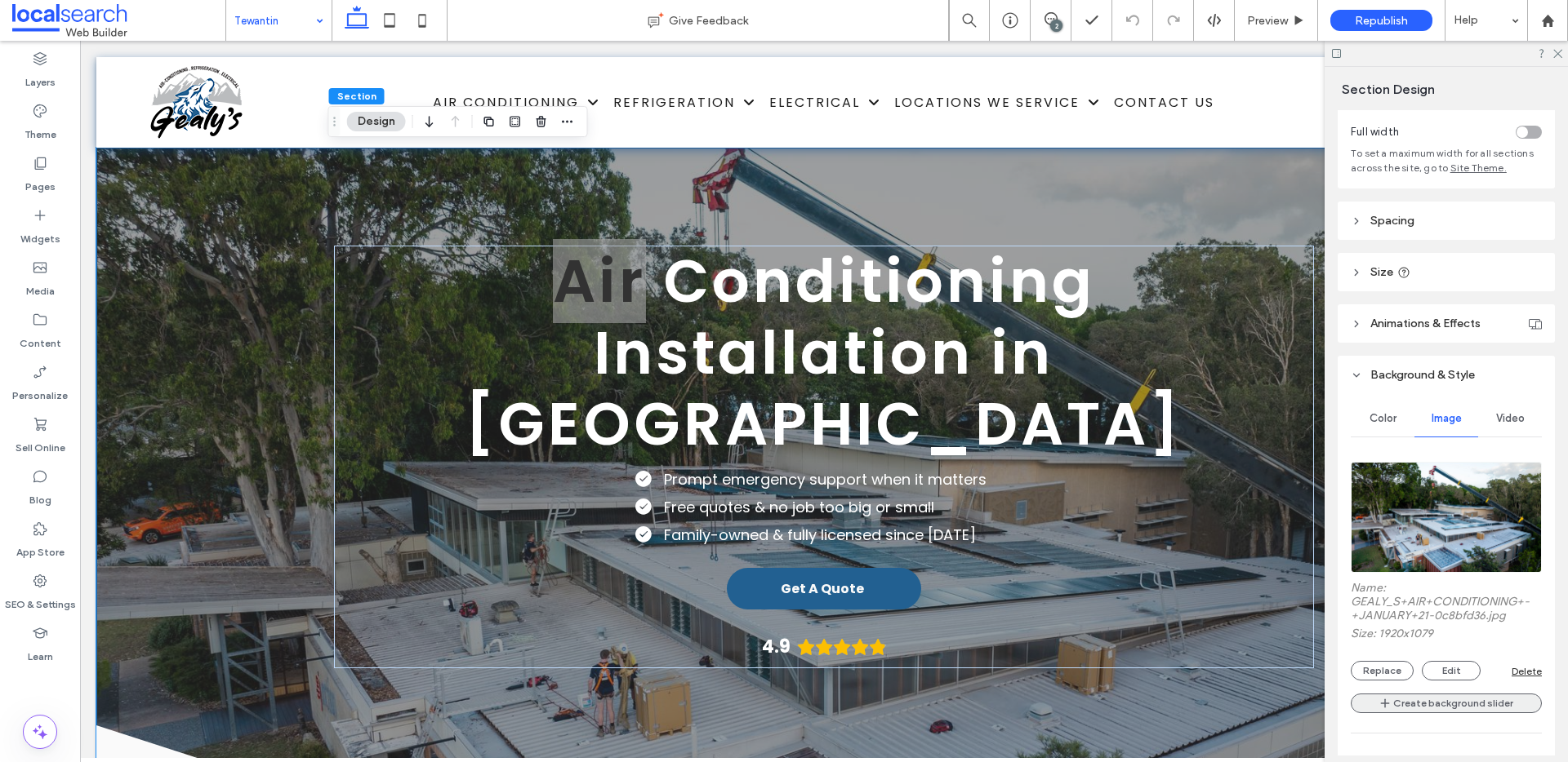
scroll to position [278, 0]
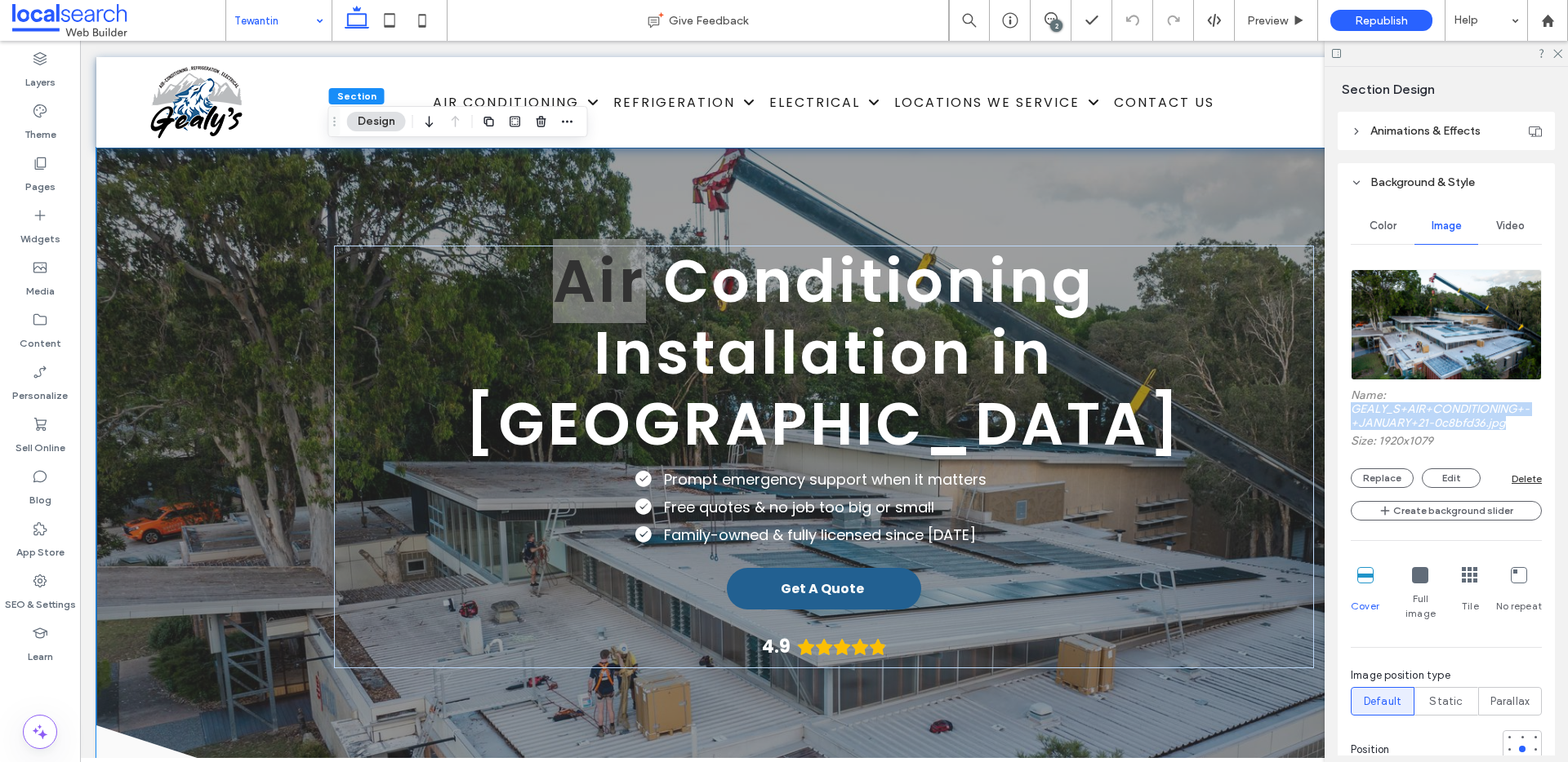
drag, startPoint x: 1507, startPoint y: 426, endPoint x: 1349, endPoint y: 408, distance: 159.0
click at [1349, 408] on div "Color Image Video Name: GEALY_S+AIR+CONDITIONING+-+JANUARY+21-0c8bfd36.jpg Size…" at bounding box center [1446, 738] width 217 height 1073
copy label "GEALY_S+AIR+CONDITIONING+-+JANUARY+21-0c8bfd36.jpg"
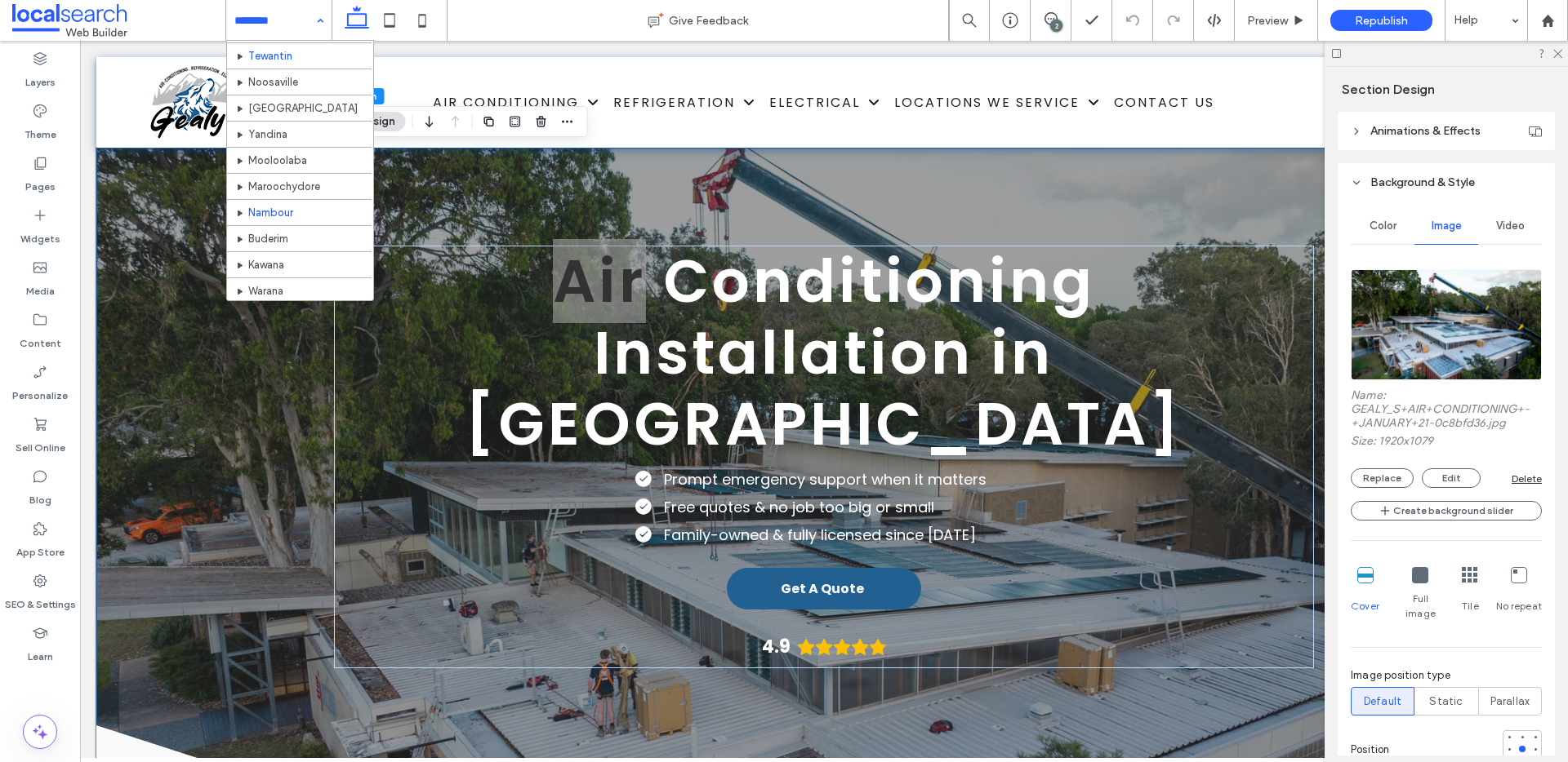
scroll to position [401, 0]
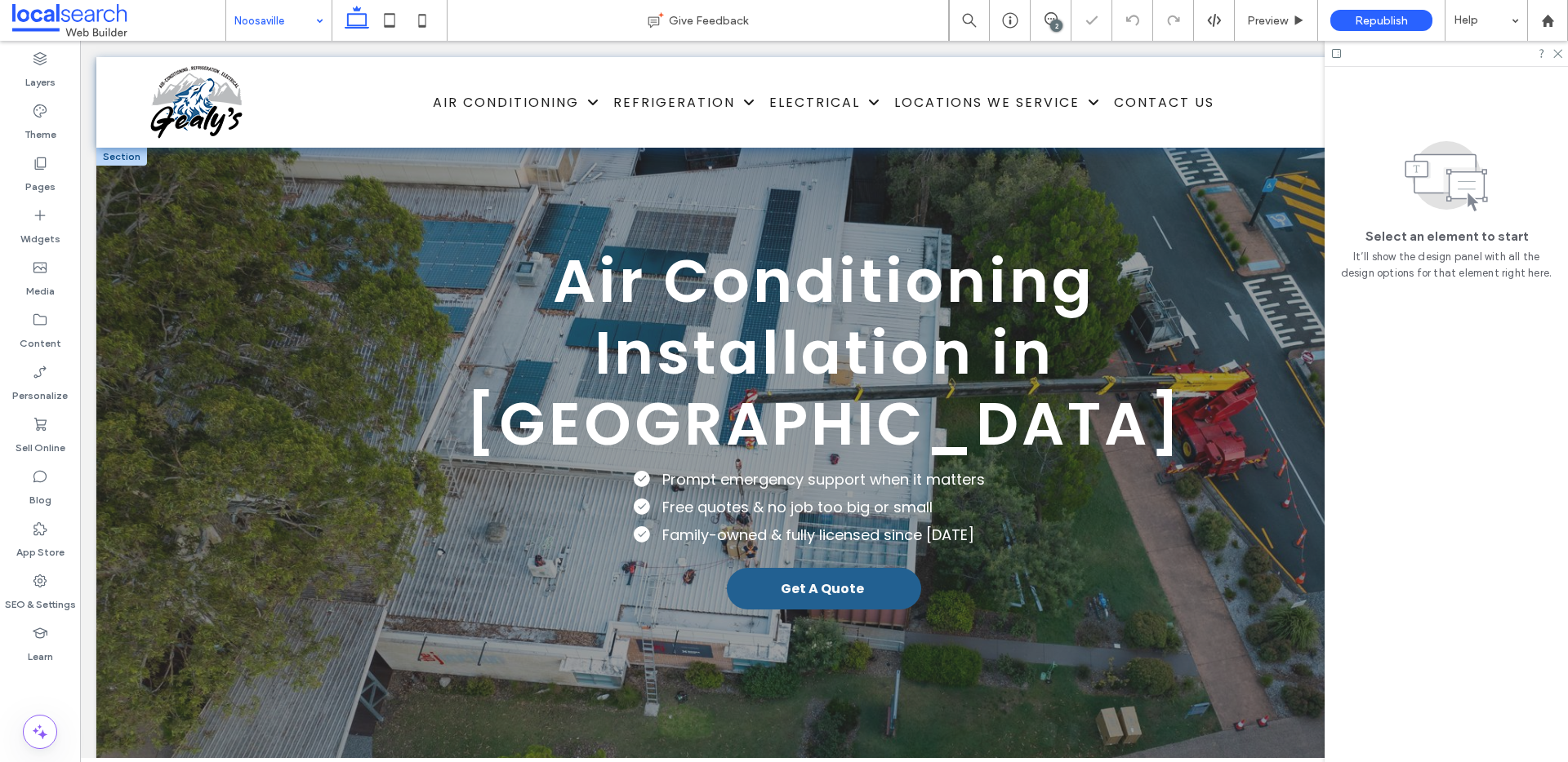
scroll to position [27, 0]
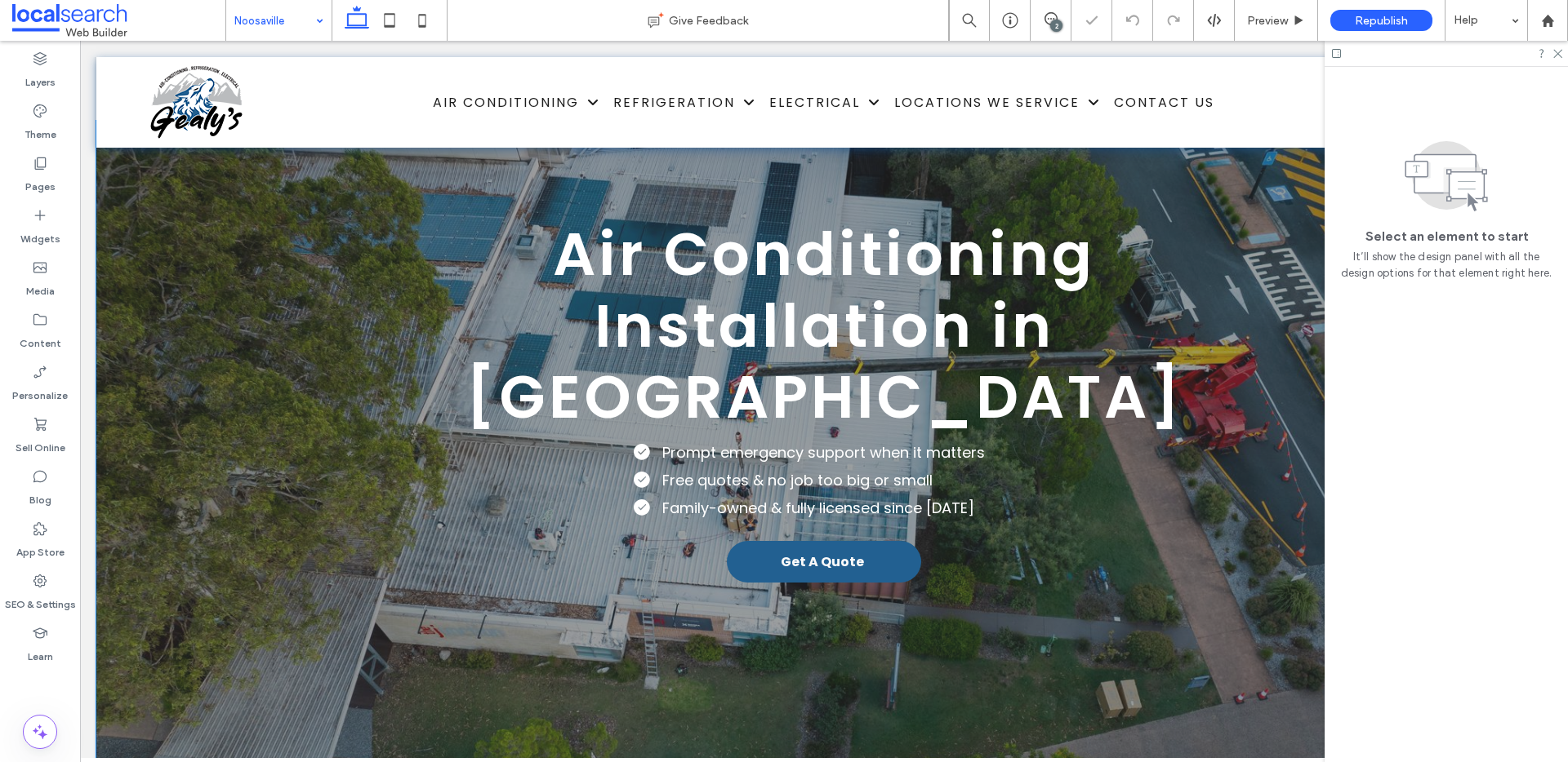
click at [160, 296] on div "Air Conditioning Installation in Noosaville Prompt emergency support when it ma…" at bounding box center [823, 482] width 1455 height 723
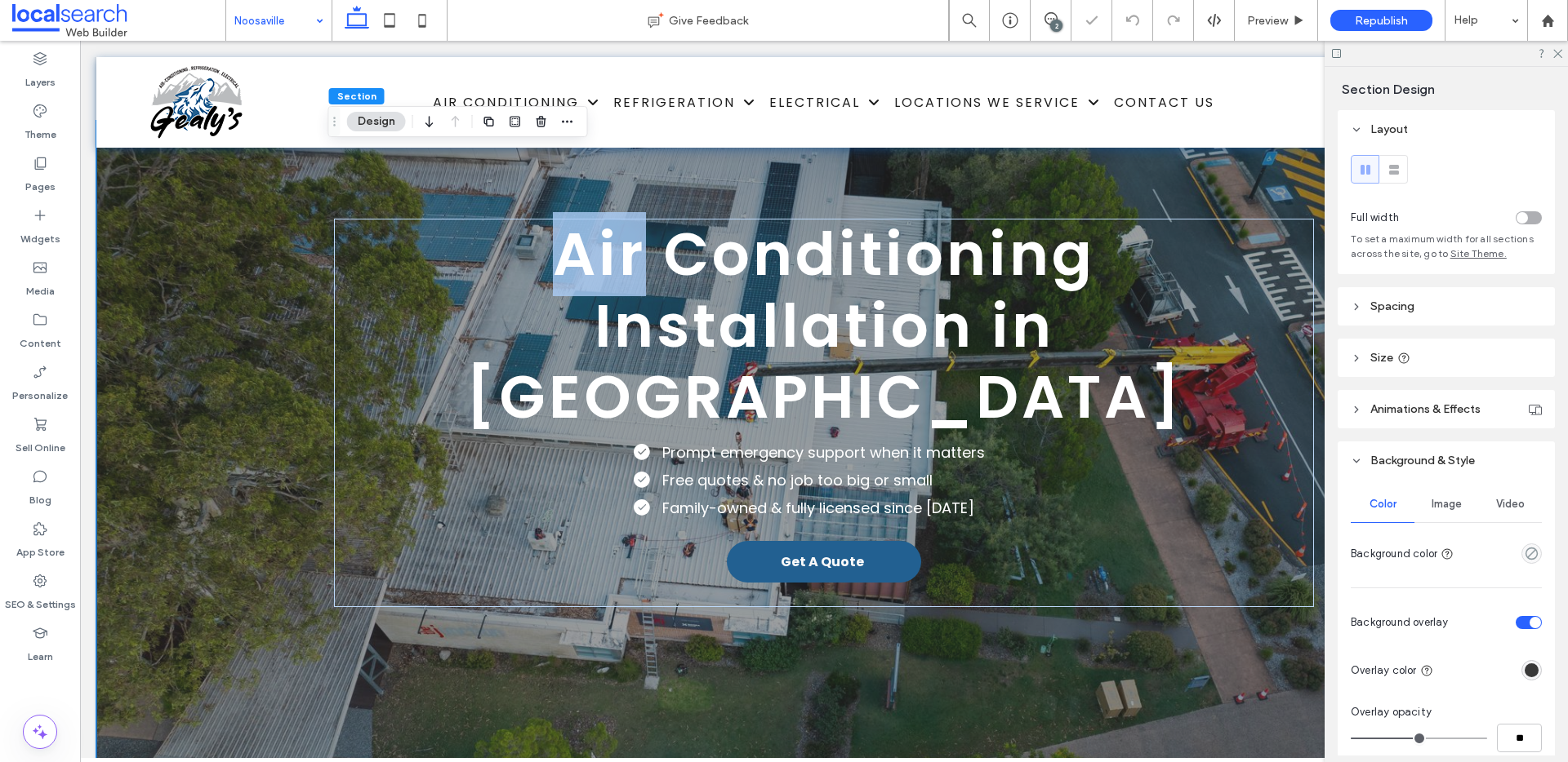
click at [160, 296] on div "Air Conditioning Installation in Noosaville Prompt emergency support when it ma…" at bounding box center [823, 482] width 1455 height 723
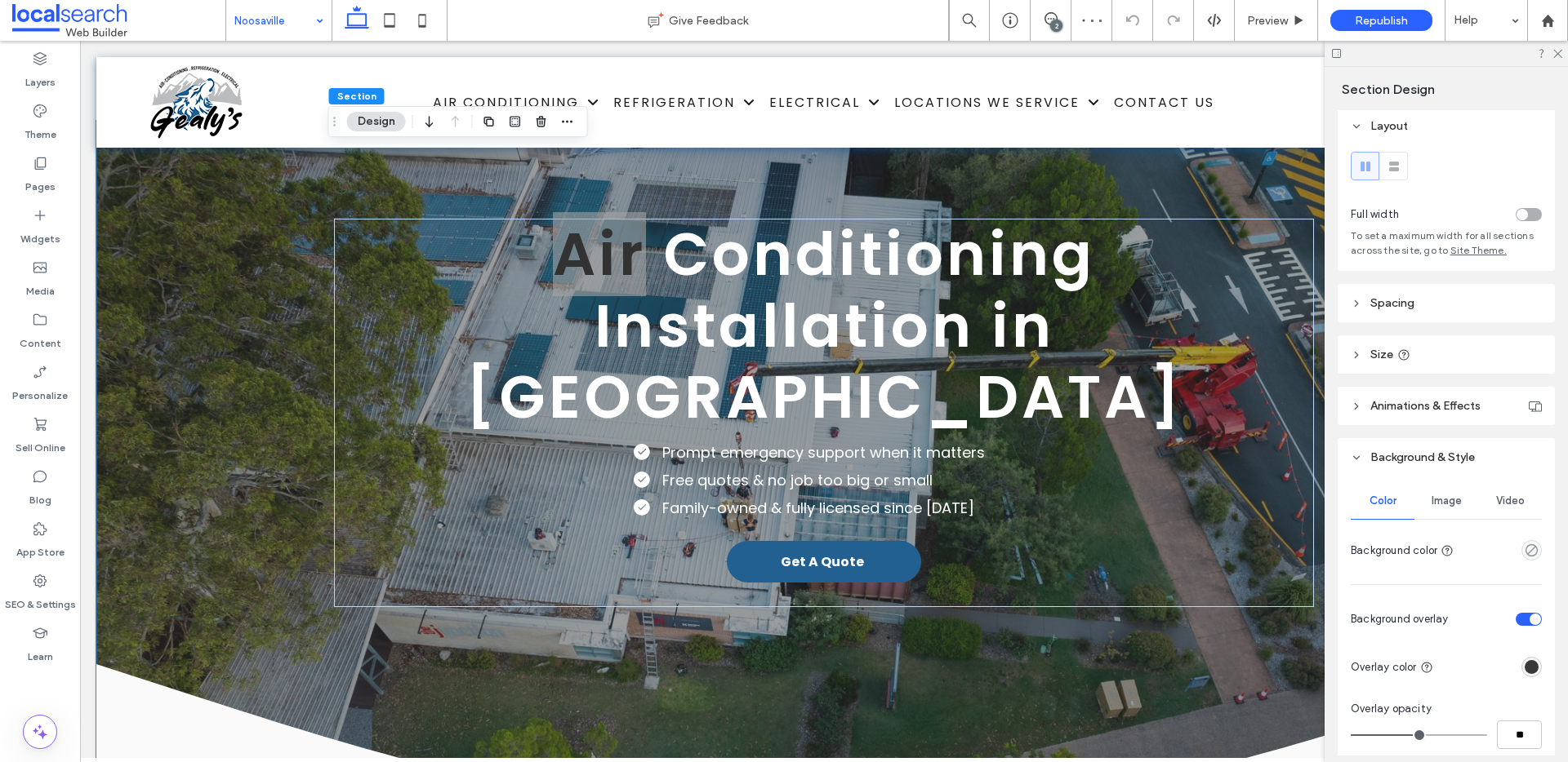
click at [1453, 500] on span "Image" at bounding box center [1446, 500] width 30 height 13
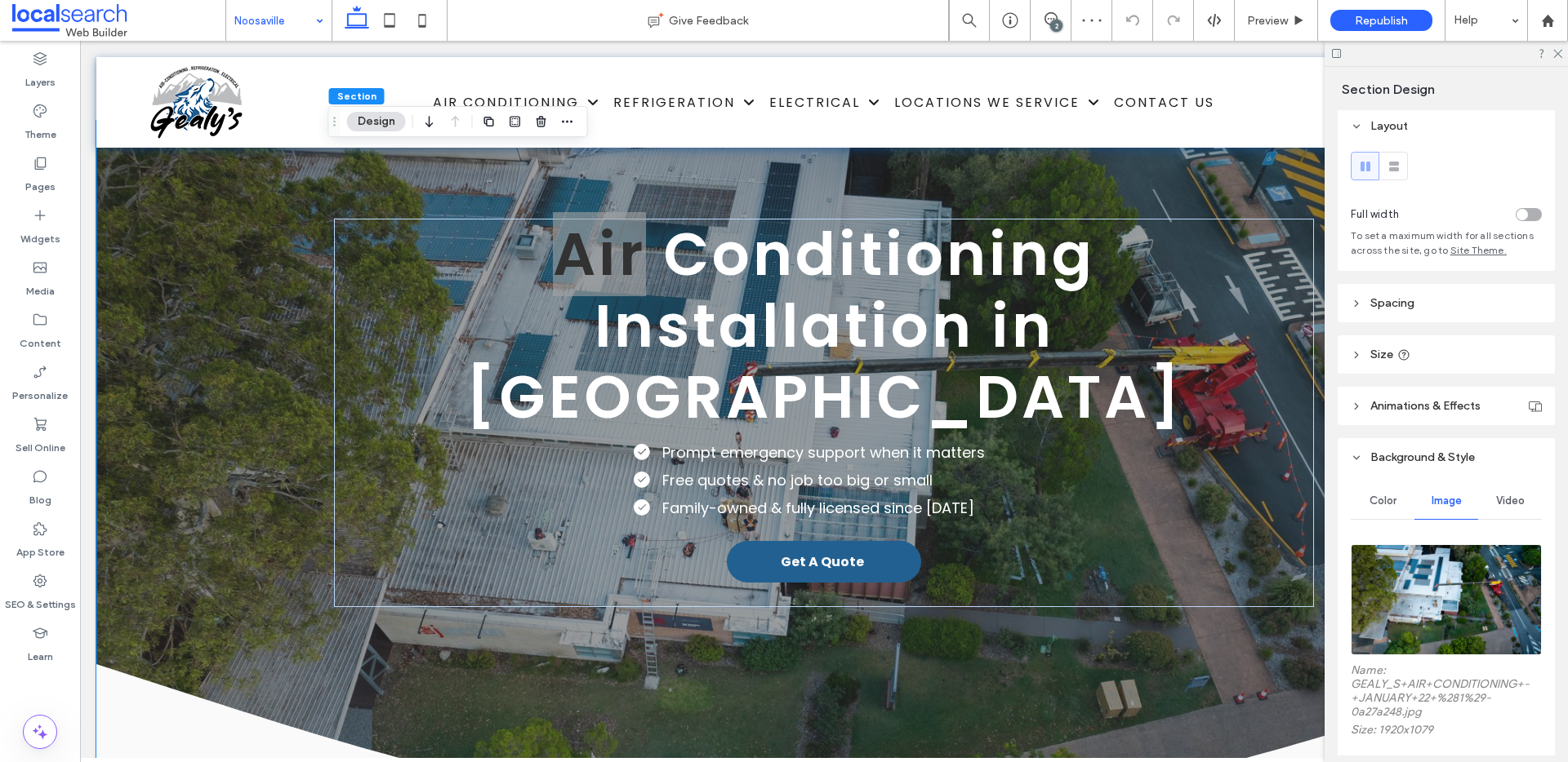
scroll to position [48, 0]
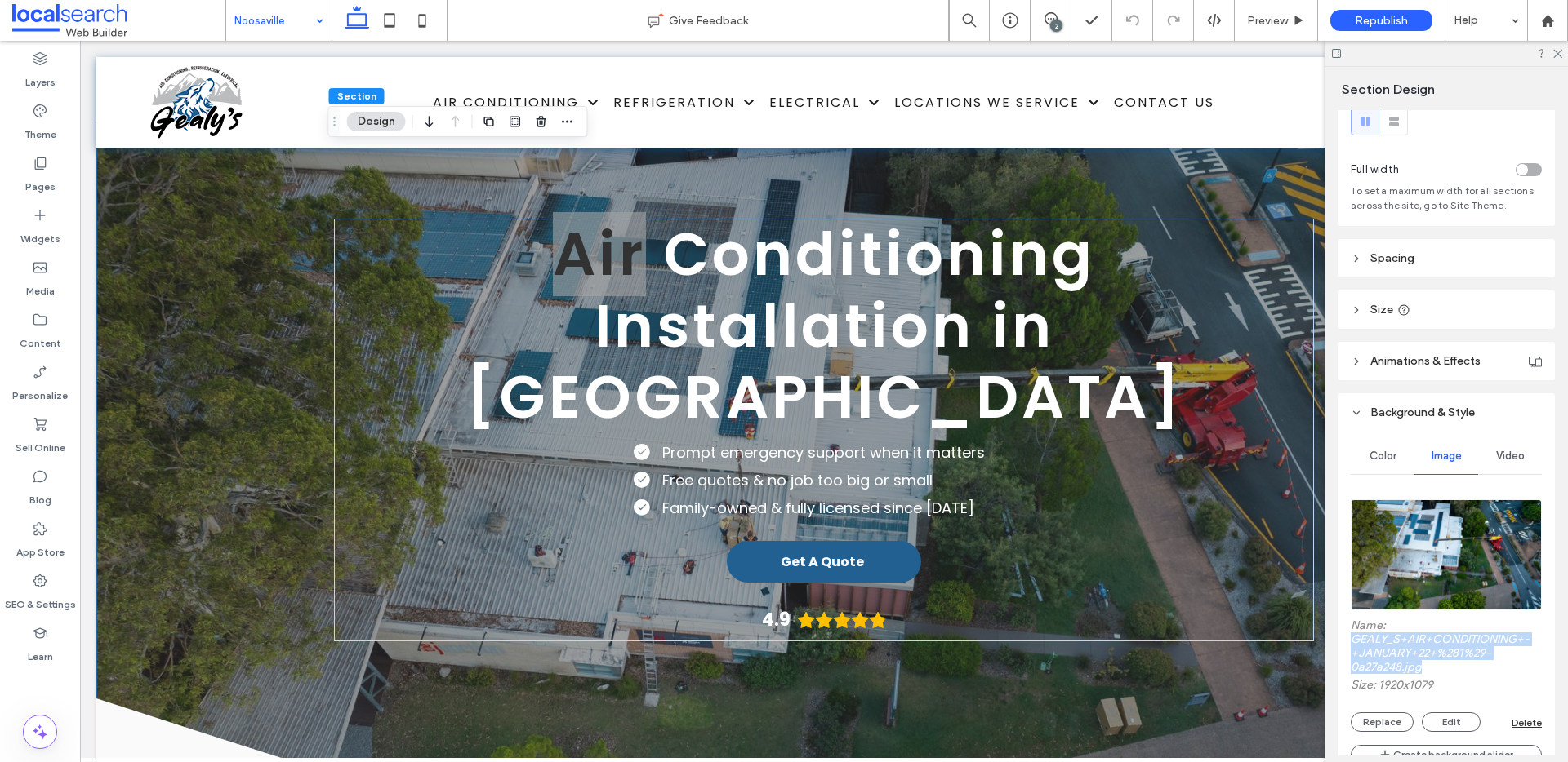
drag, startPoint x: 1372, startPoint y: 651, endPoint x: 1355, endPoint y: 644, distance: 18.4
click at [1351, 643] on label "Name: GEALY_S+AIR+CONDITIONING+-+JANUARY+22+%281%29-0a27a248.jpg" at bounding box center [1446, 648] width 191 height 60
copy label "GEALY_S+AIR+CONDITIONING+-+JANUARY+22+%281%29-0a27a248.jpg"
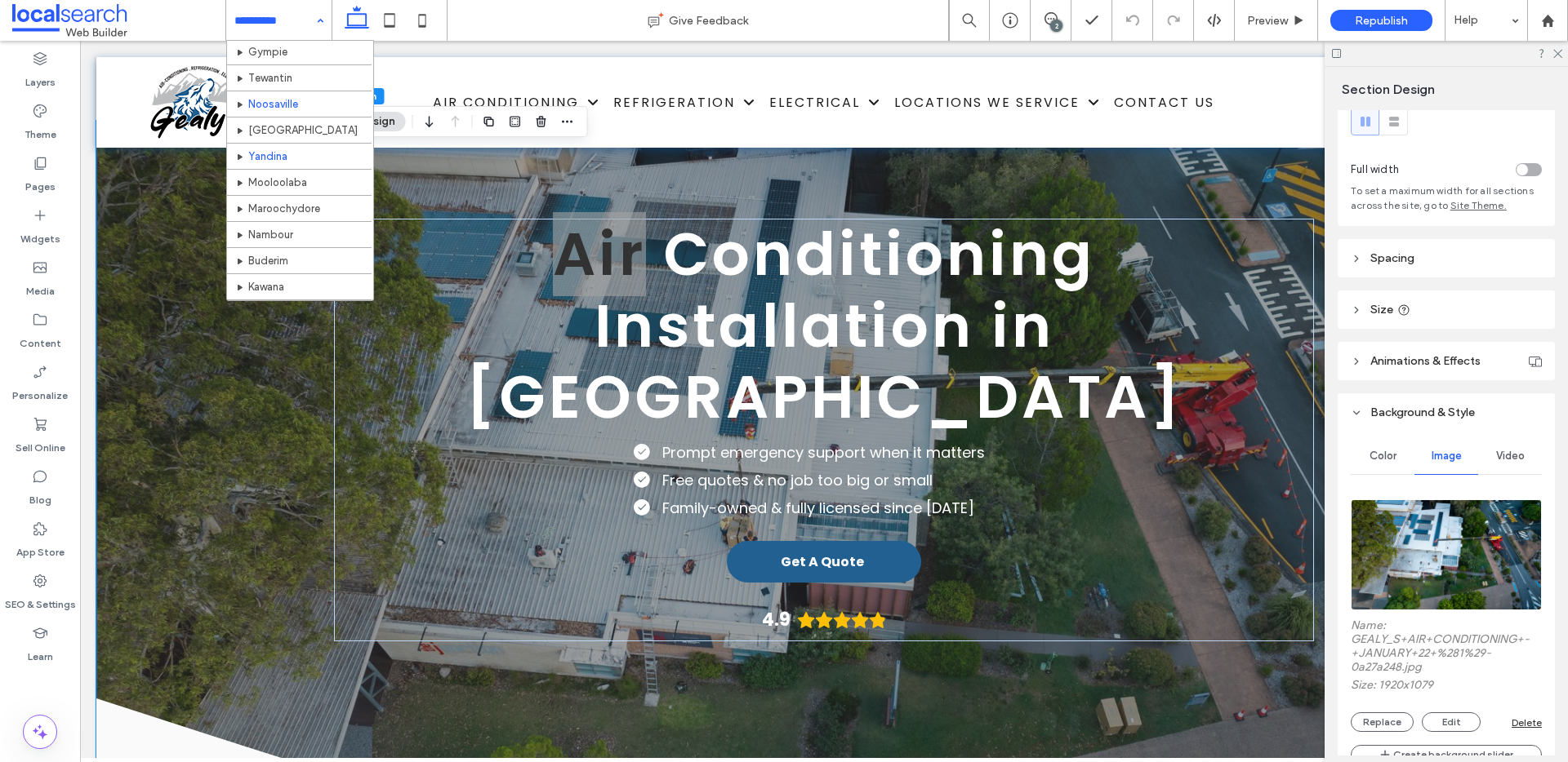
scroll to position [393, 0]
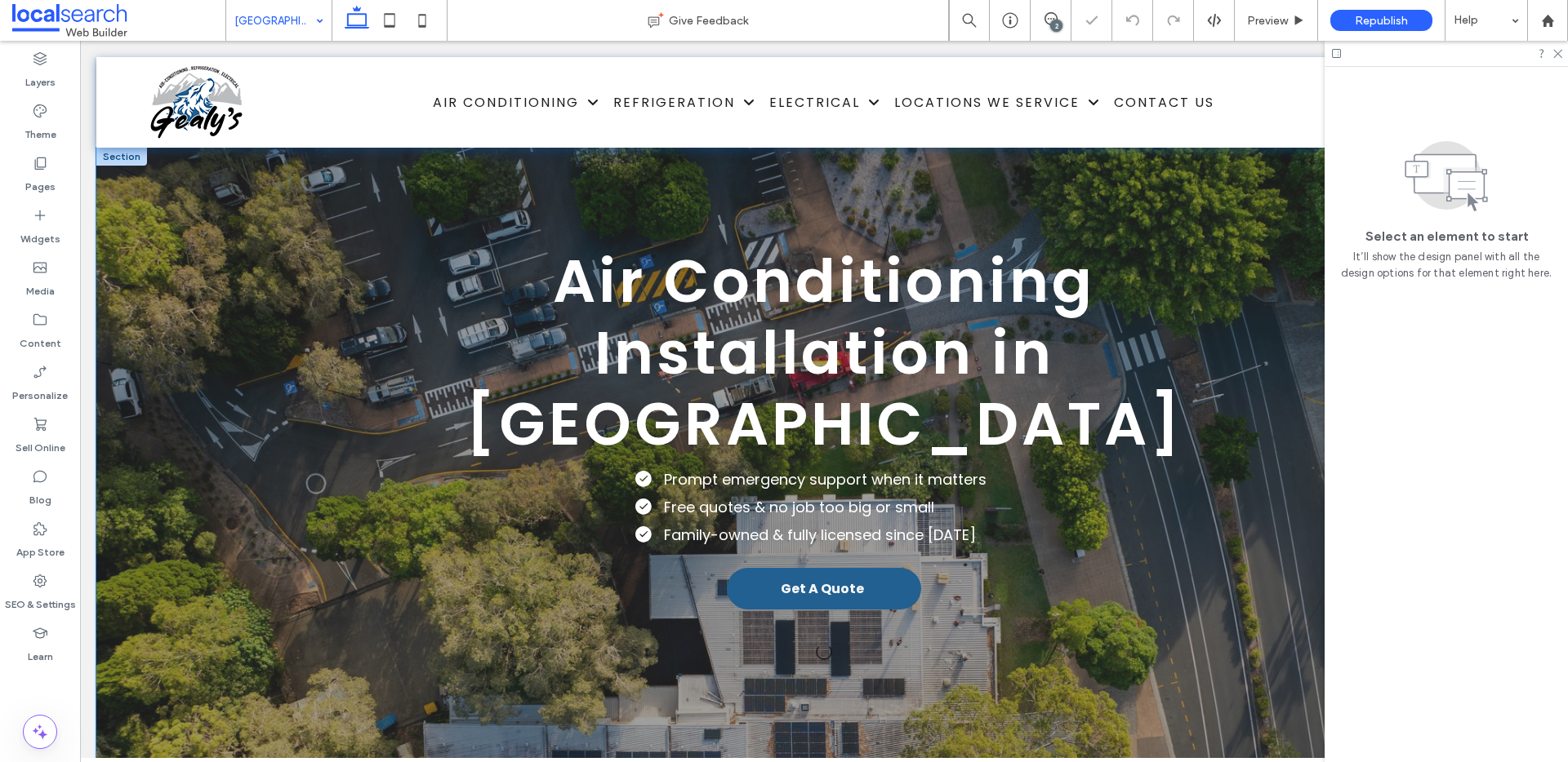
scroll to position [36, 0]
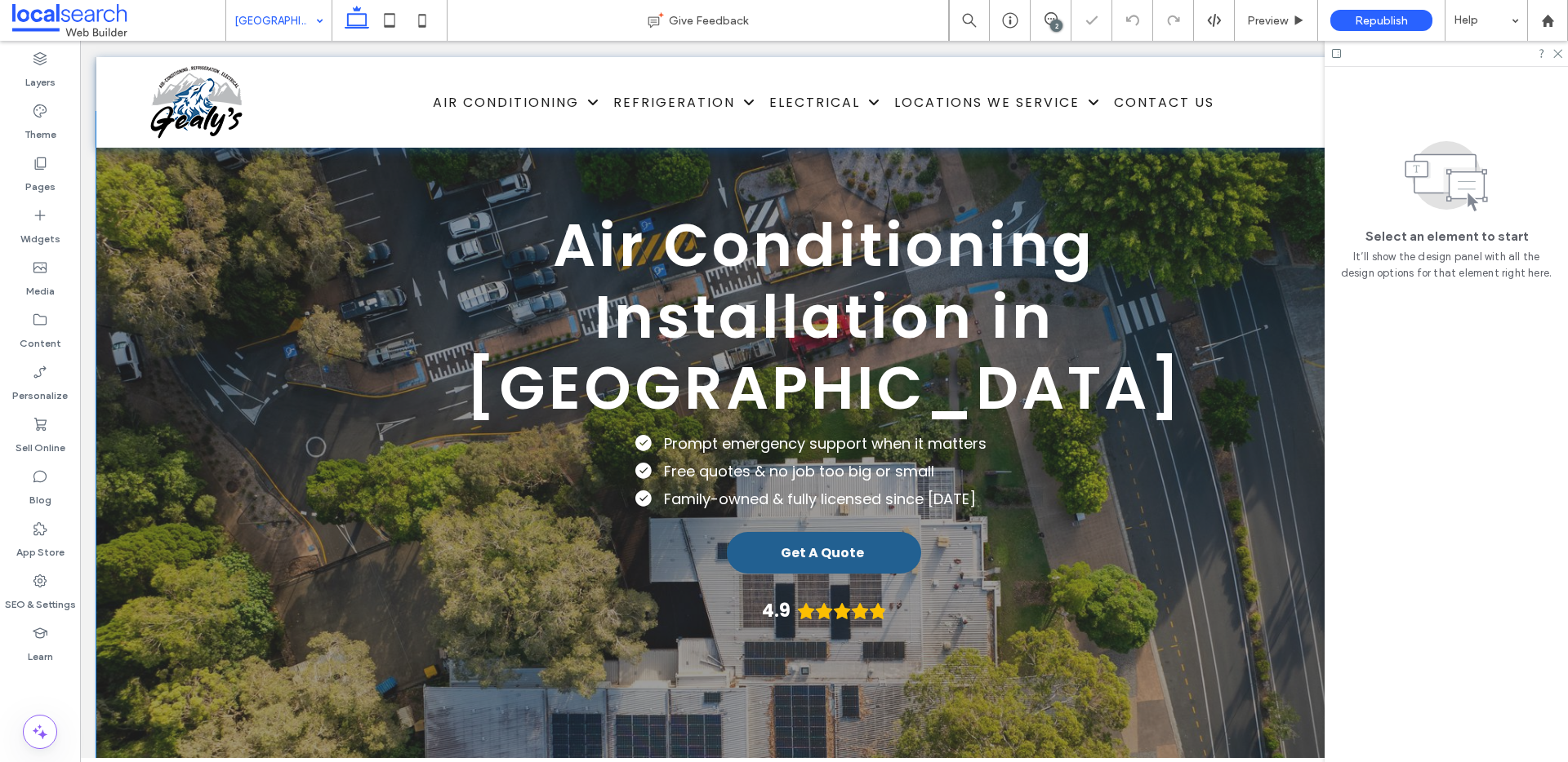
click at [153, 403] on div "Air Conditioning Installation in Coolum Beach Prompt emergency support when it …" at bounding box center [823, 491] width 1455 height 758
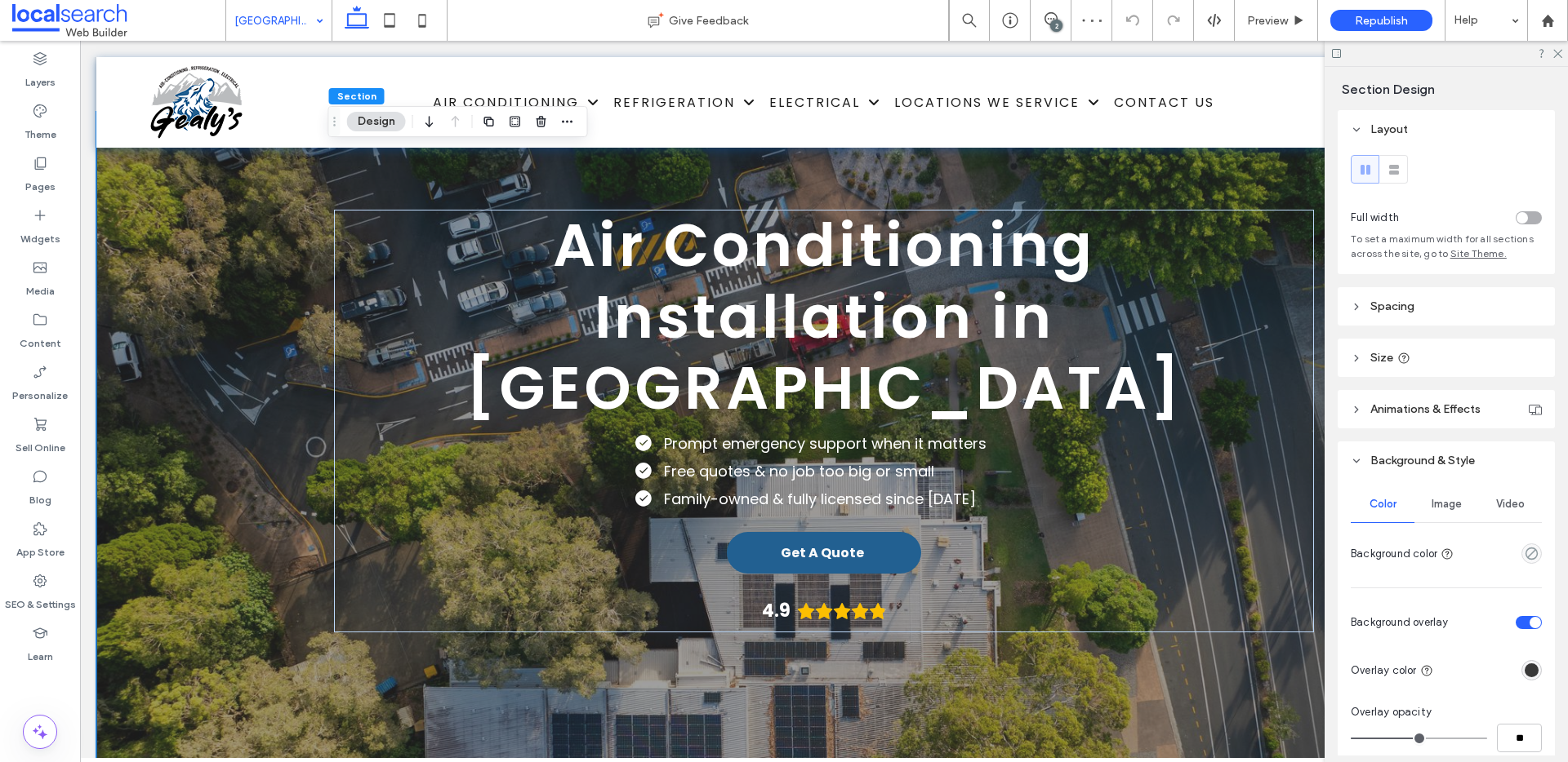
click at [138, 250] on div "Air Conditioning Installation in Coolum Beach Prompt emergency support when it …" at bounding box center [823, 491] width 1455 height 758
click at [354, 98] on span "Section" at bounding box center [357, 96] width 39 height 12
click at [1429, 493] on div "Image" at bounding box center [1446, 504] width 63 height 36
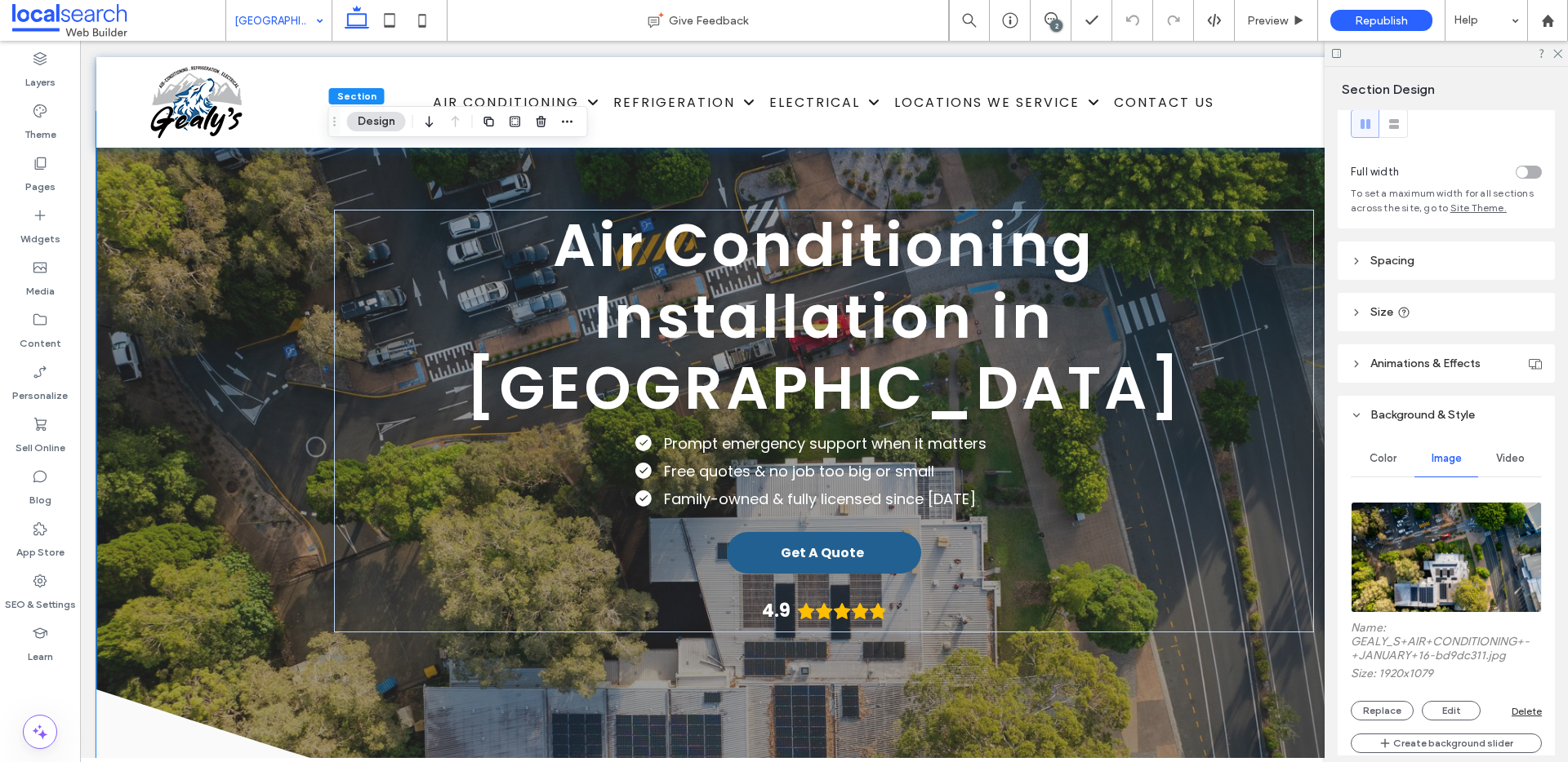
scroll to position [47, 0]
drag, startPoint x: 1509, startPoint y: 656, endPoint x: 1332, endPoint y: 640, distance: 177.7
click at [1332, 640] on div "Section Design Layout Full width To set a maximum width for all sections across…" at bounding box center [1446, 414] width 243 height 695
copy label "GEALY_S+AIR+CONDITIONING+-+JANUARY+16-bd9dc311.jpg"
click at [281, 25] on input at bounding box center [275, 20] width 81 height 41
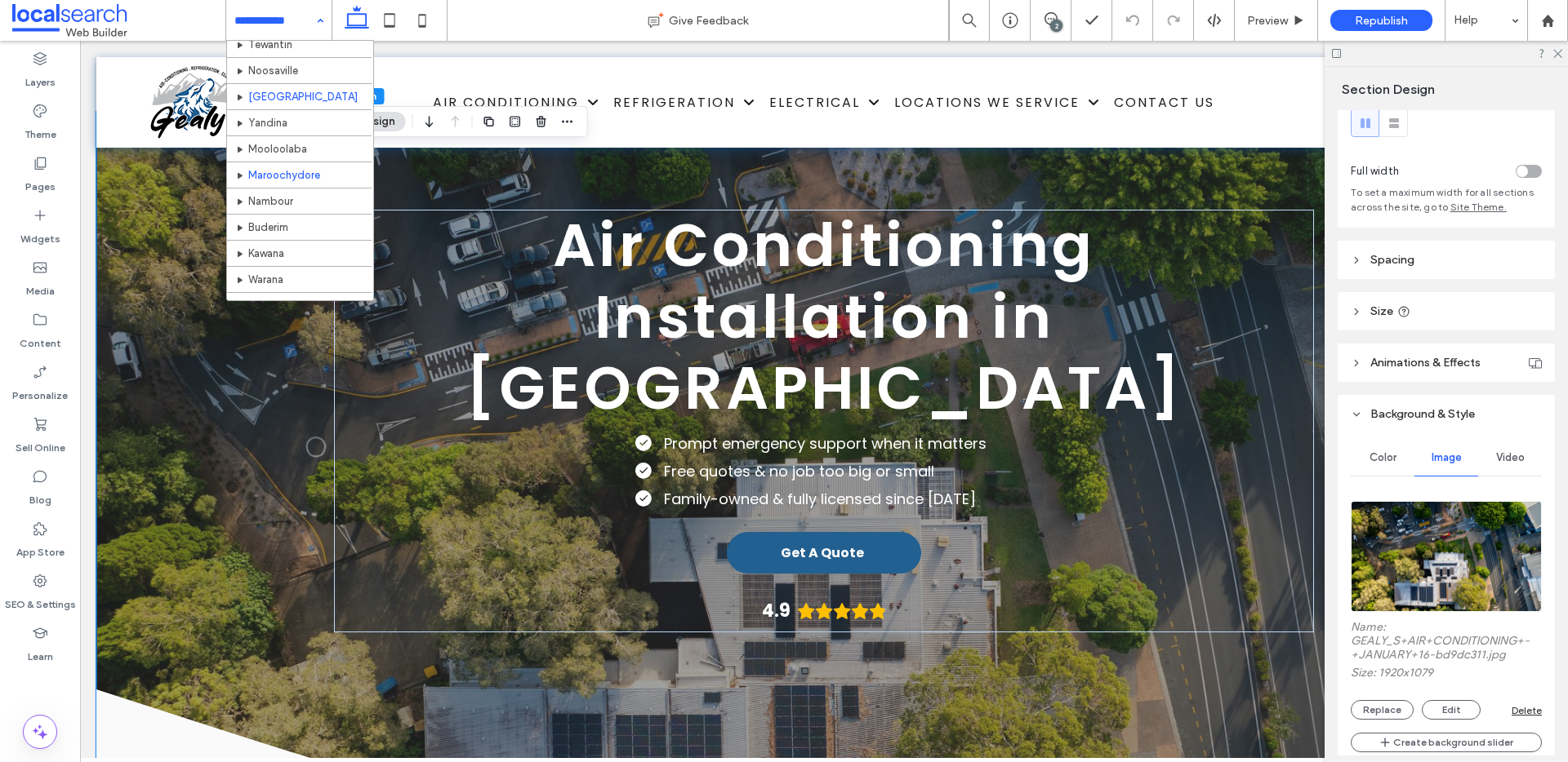
scroll to position [466, 0]
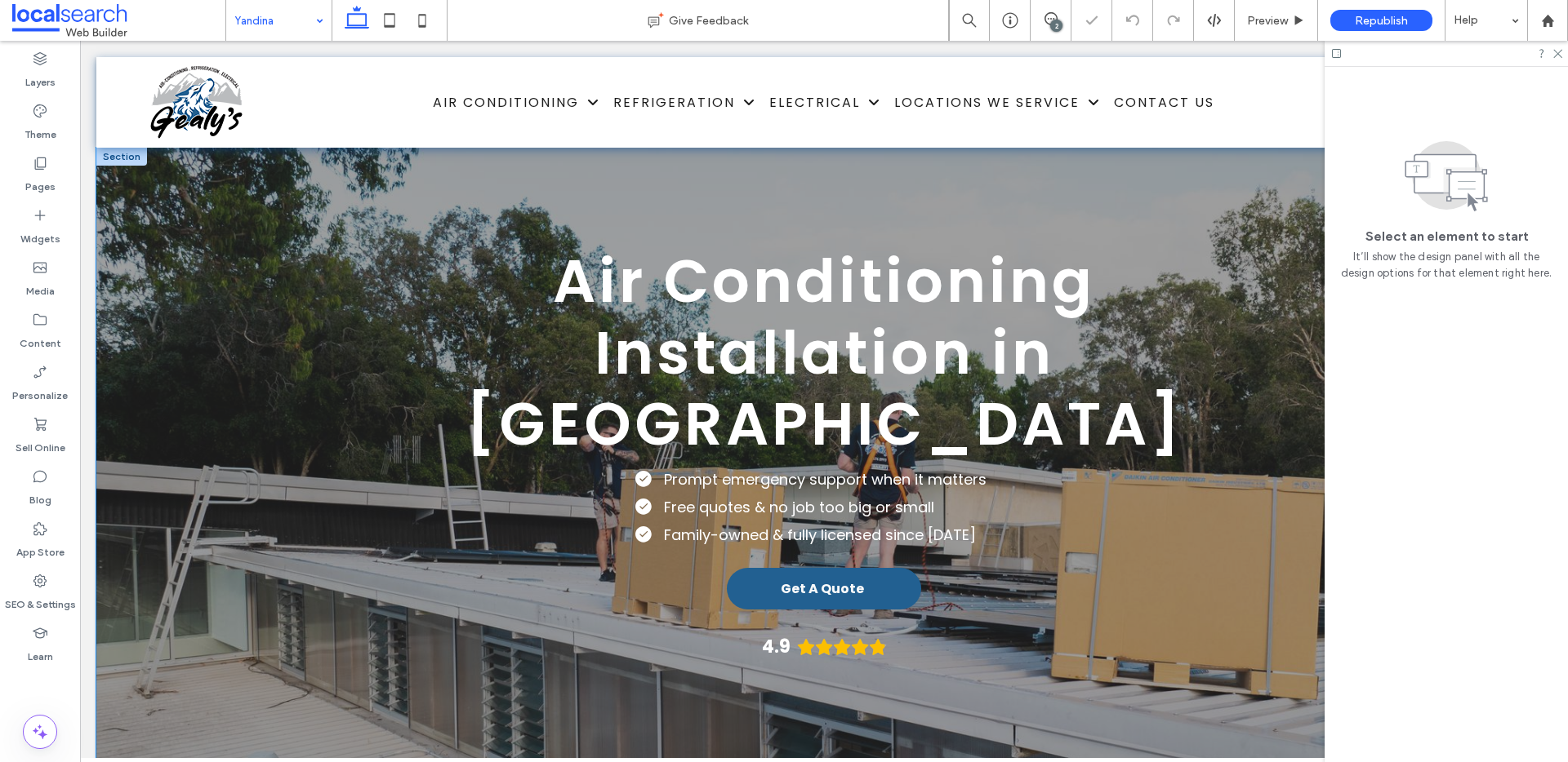
click at [152, 341] on div "Air Conditioning Installation in Yandina Prompt emergency support when it matte…" at bounding box center [823, 527] width 1455 height 758
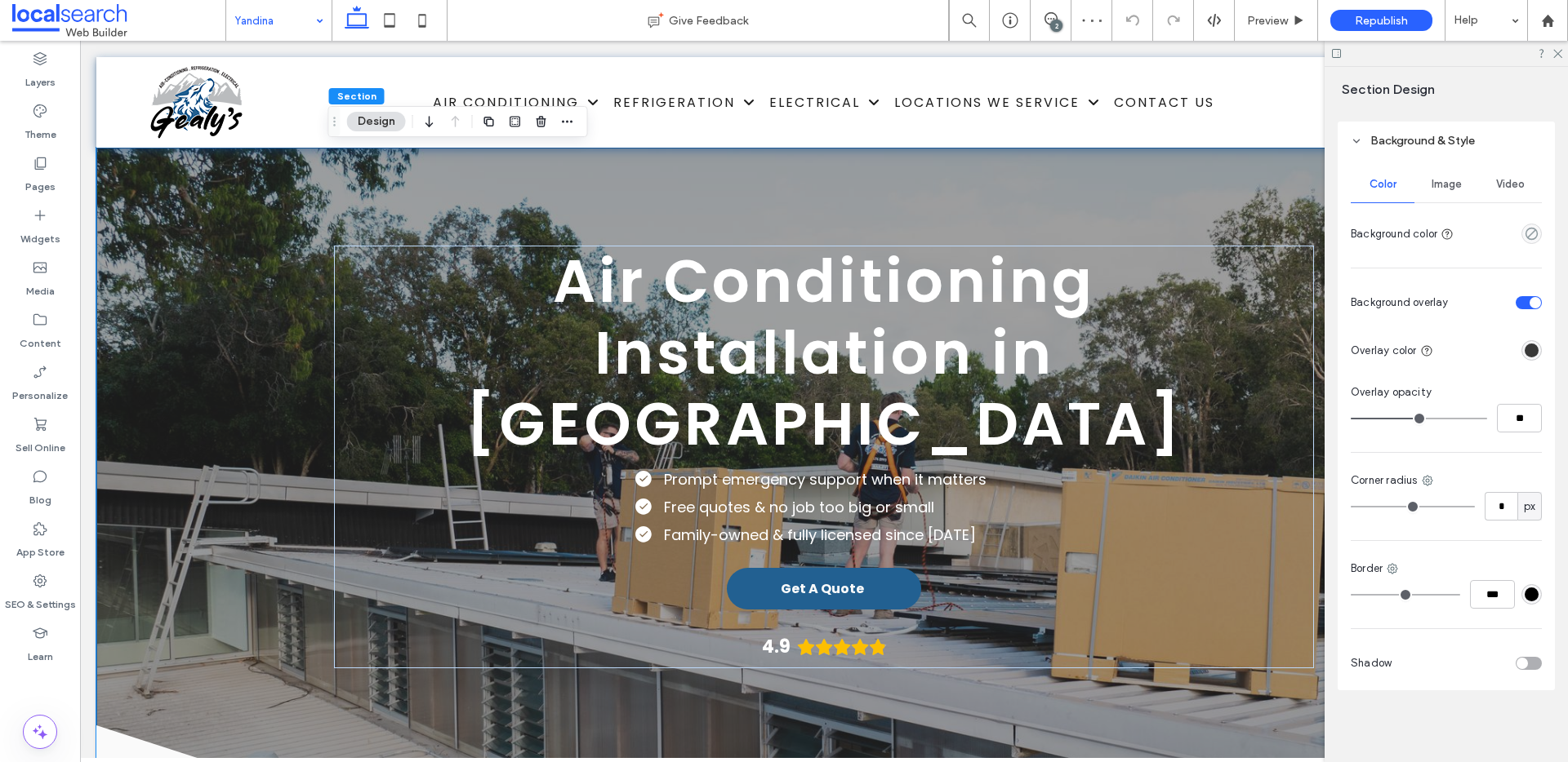
scroll to position [317, 0]
click at [1442, 188] on span "Image" at bounding box center [1446, 188] width 30 height 13
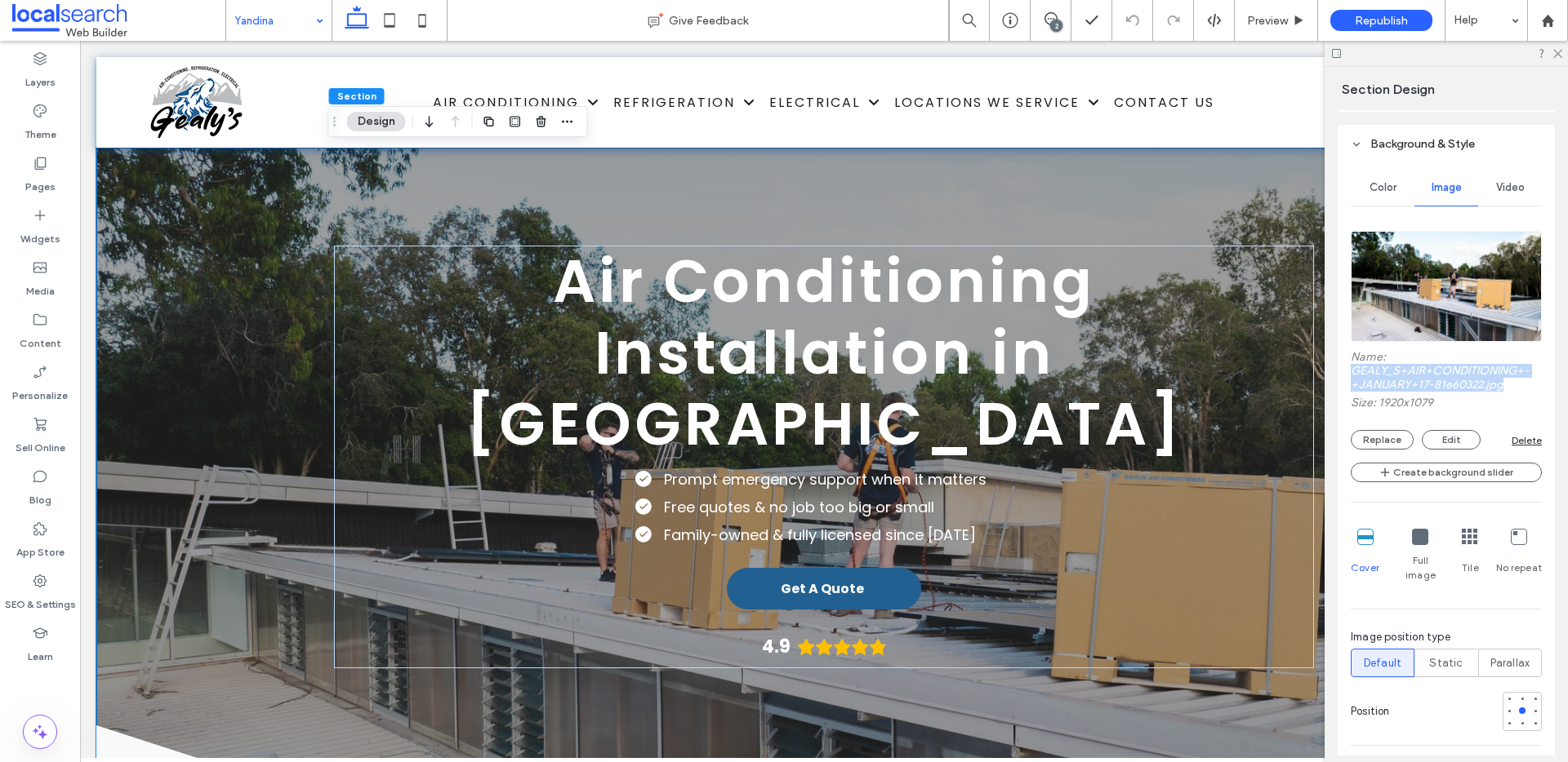
drag, startPoint x: 1507, startPoint y: 383, endPoint x: 1358, endPoint y: 373, distance: 149.3
click at [1349, 373] on div "Color Image Video Name: GEALY_S+AIR+CONDITIONING+-+JANUARY+17-81e60322.jpg Size…" at bounding box center [1446, 699] width 217 height 1073
copy label "GEALY_S+AIR+CONDITIONING+-+JANUARY+17-81e60322.jpg"
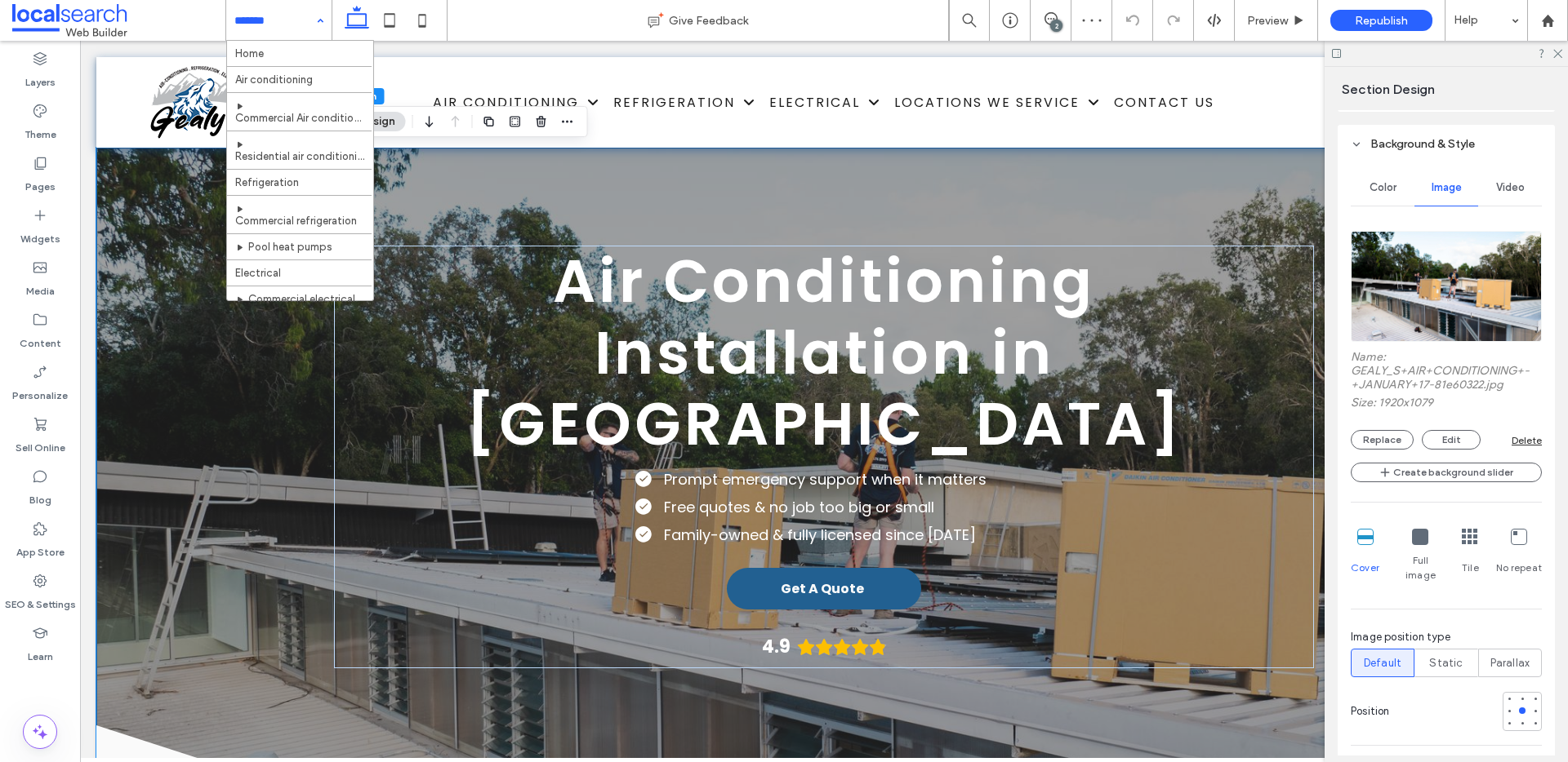
scroll to position [466, 0]
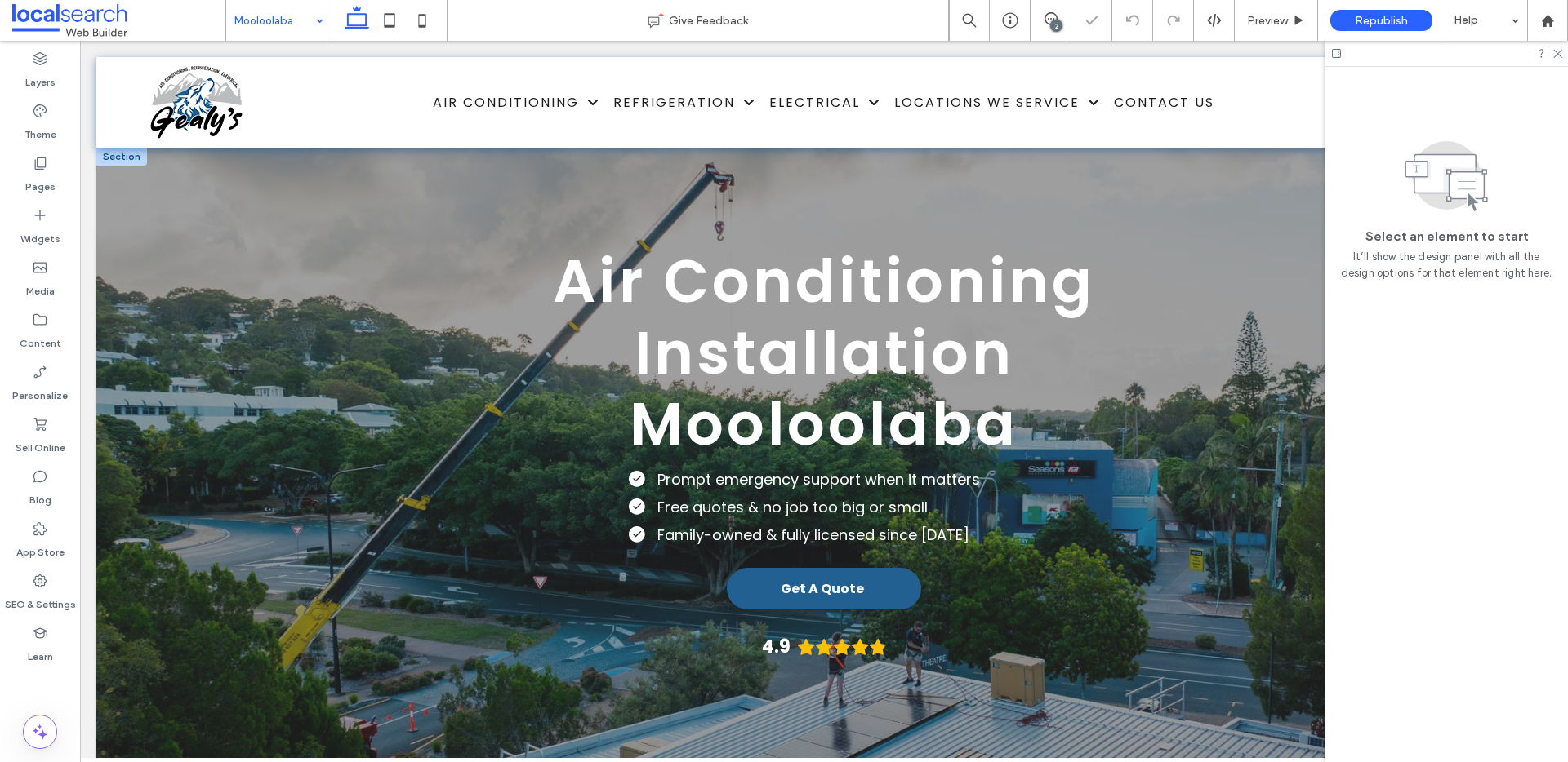
click at [177, 394] on div "Air Conditioning Installation Mooloolaba Prompt emergency support when it matte…" at bounding box center [823, 527] width 1455 height 758
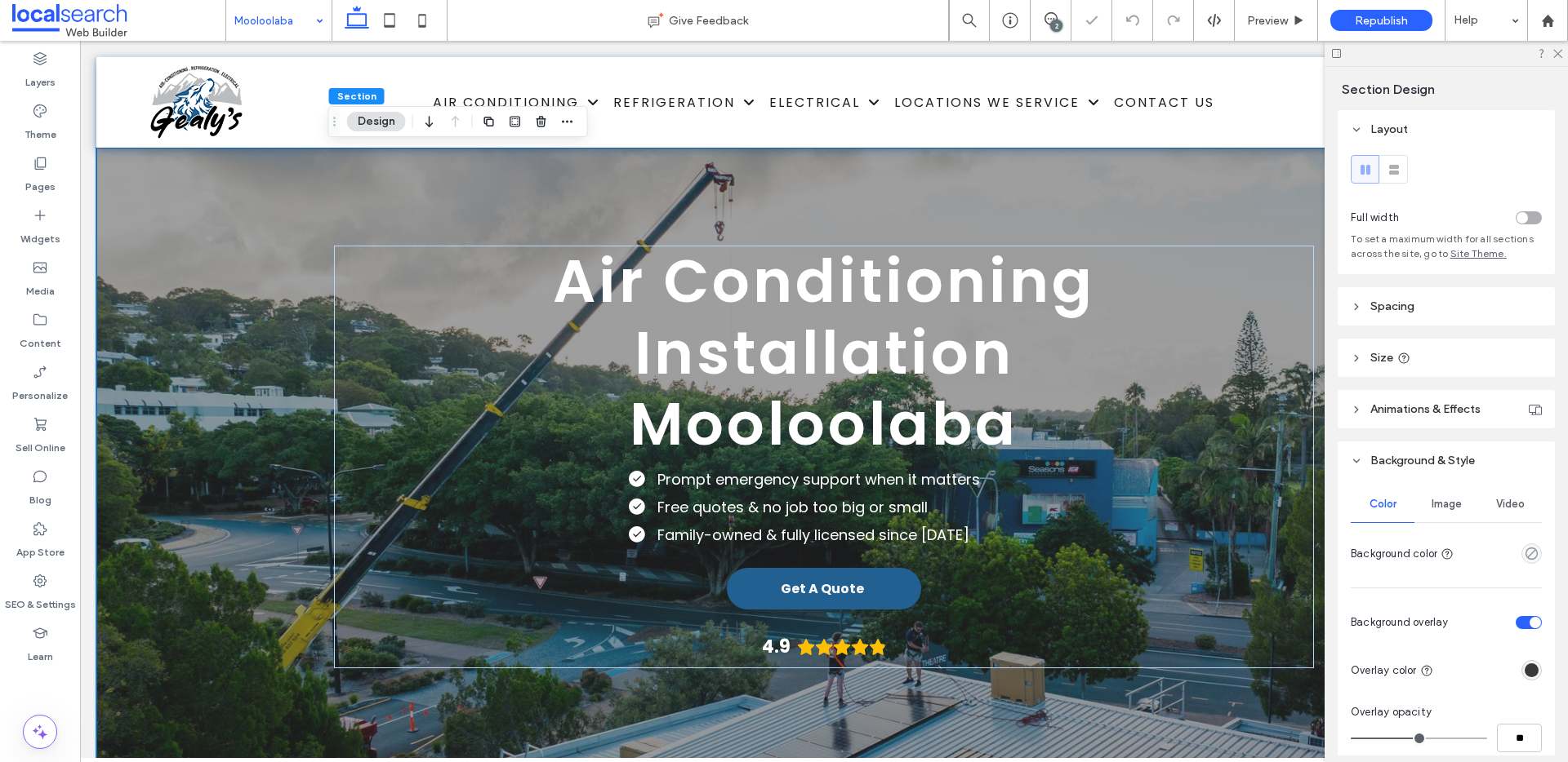
click at [107, 317] on div "Air Conditioning Installation Mooloolaba Prompt emergency support when it matte…" at bounding box center [823, 527] width 1455 height 758
click at [1431, 504] on span "Image" at bounding box center [1446, 504] width 30 height 13
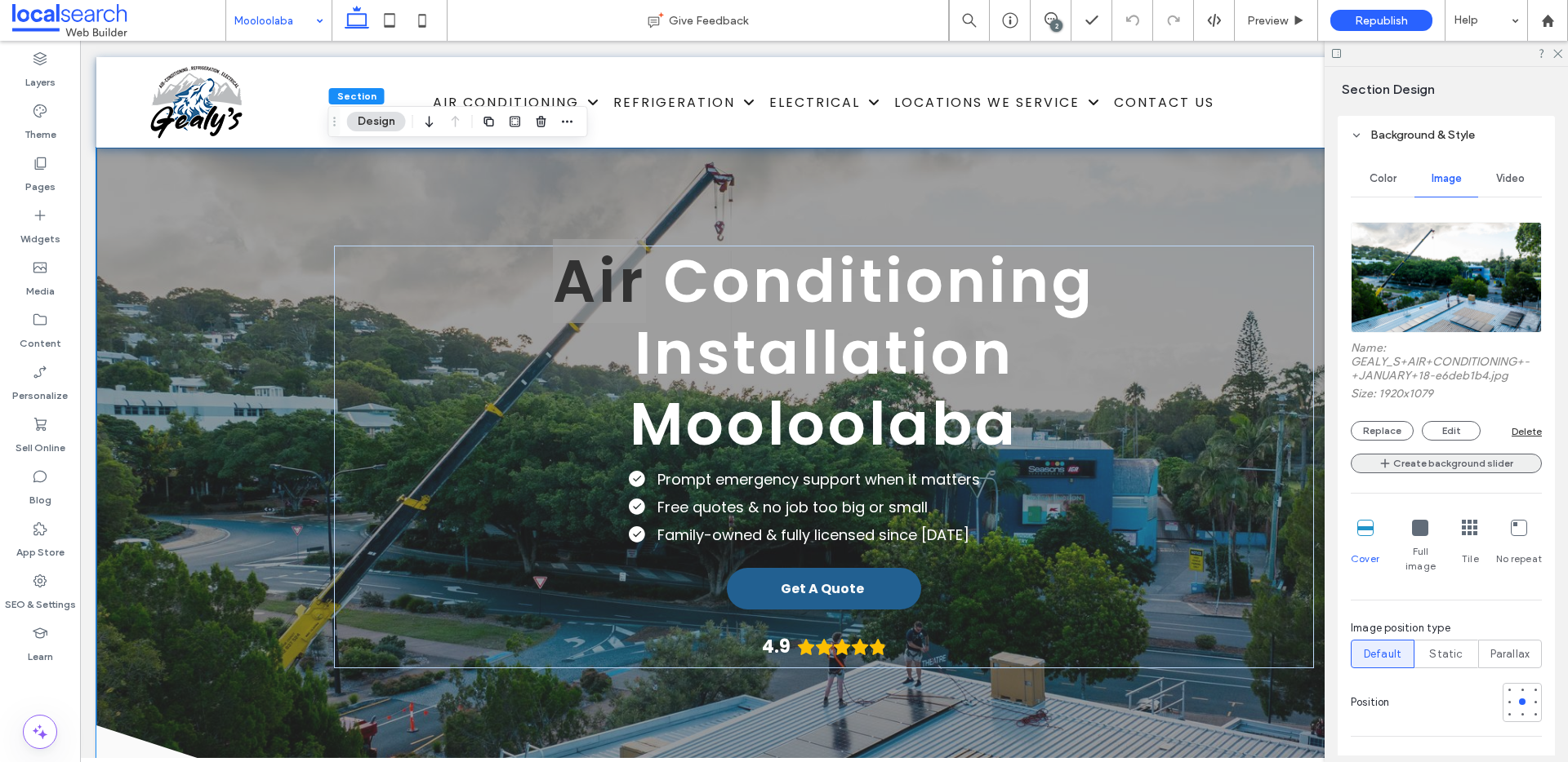
scroll to position [311, 0]
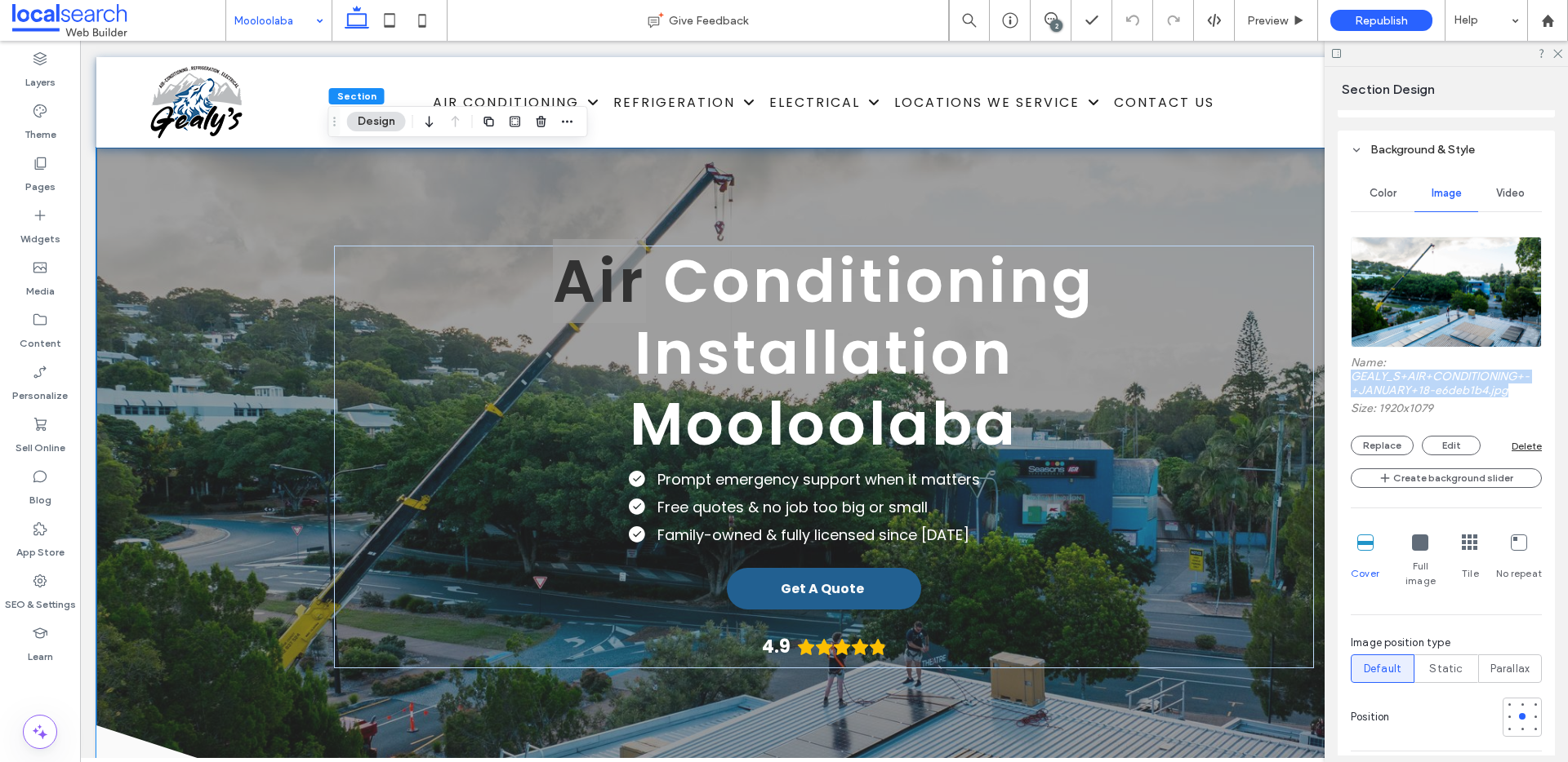
drag, startPoint x: 1516, startPoint y: 389, endPoint x: 1350, endPoint y: 381, distance: 166.2
click at [1351, 381] on label "Name: GEALY_S+AIR+CONDITIONING+-+JANUARY+18-e6deb1b4.jpg" at bounding box center [1446, 379] width 191 height 46
copy label "GEALY_S+AIR+CONDITIONING+-+JANUARY+18-e6deb1b4.jpg"
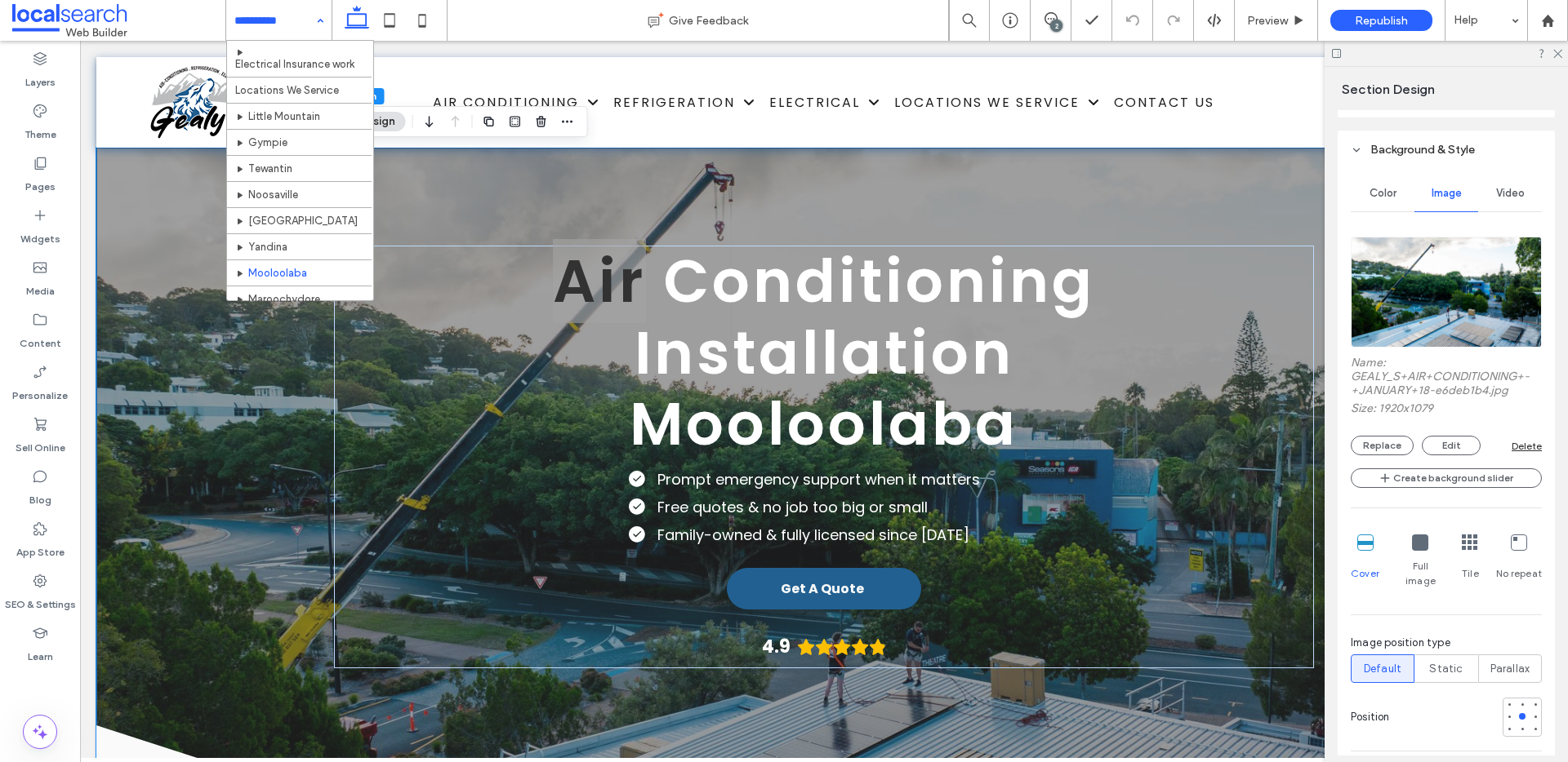
scroll to position [466, 0]
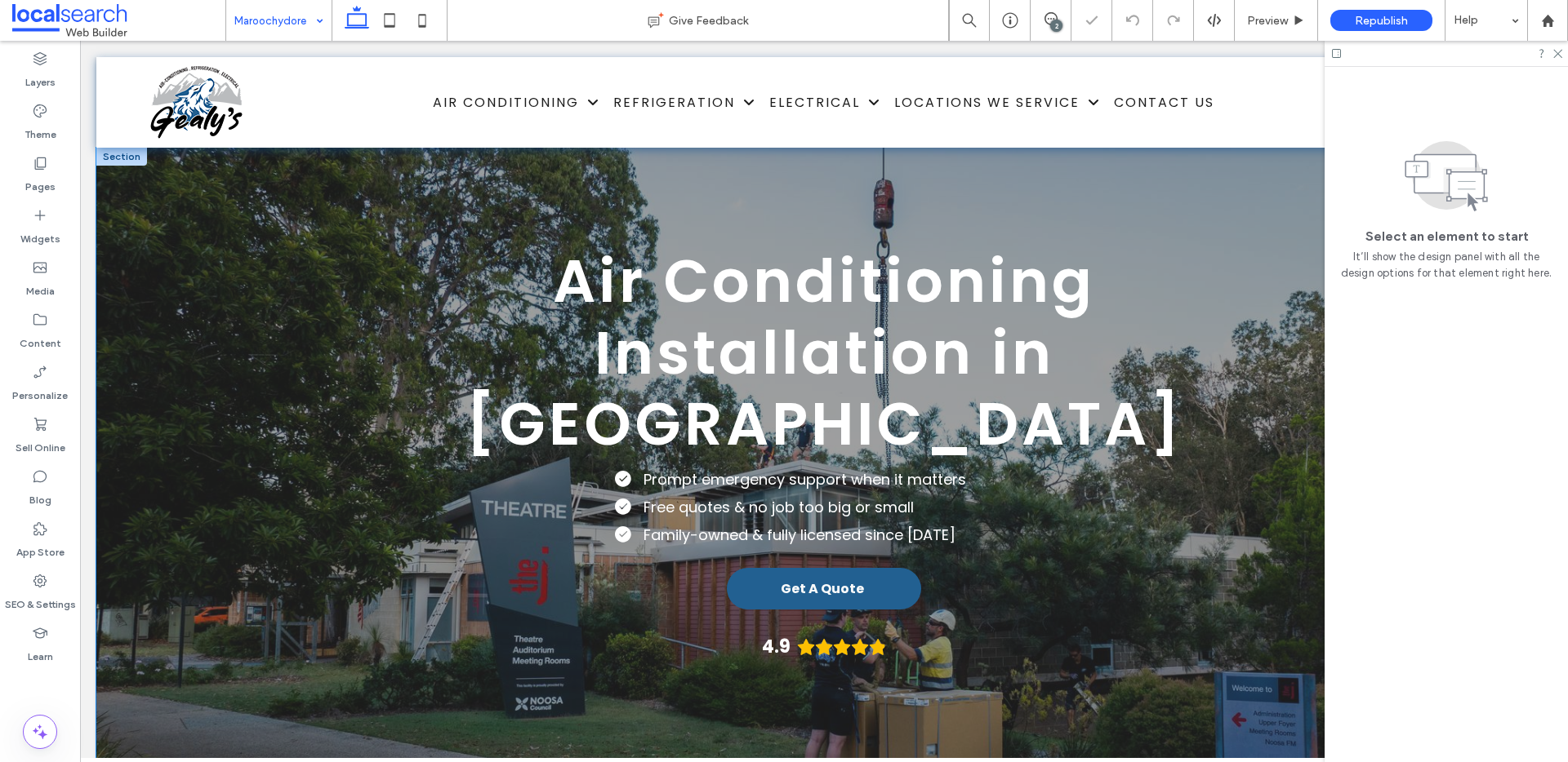
click at [129, 348] on div "Air Conditioning Installation in Maroochydore Prompt emergency support when it …" at bounding box center [823, 527] width 1455 height 758
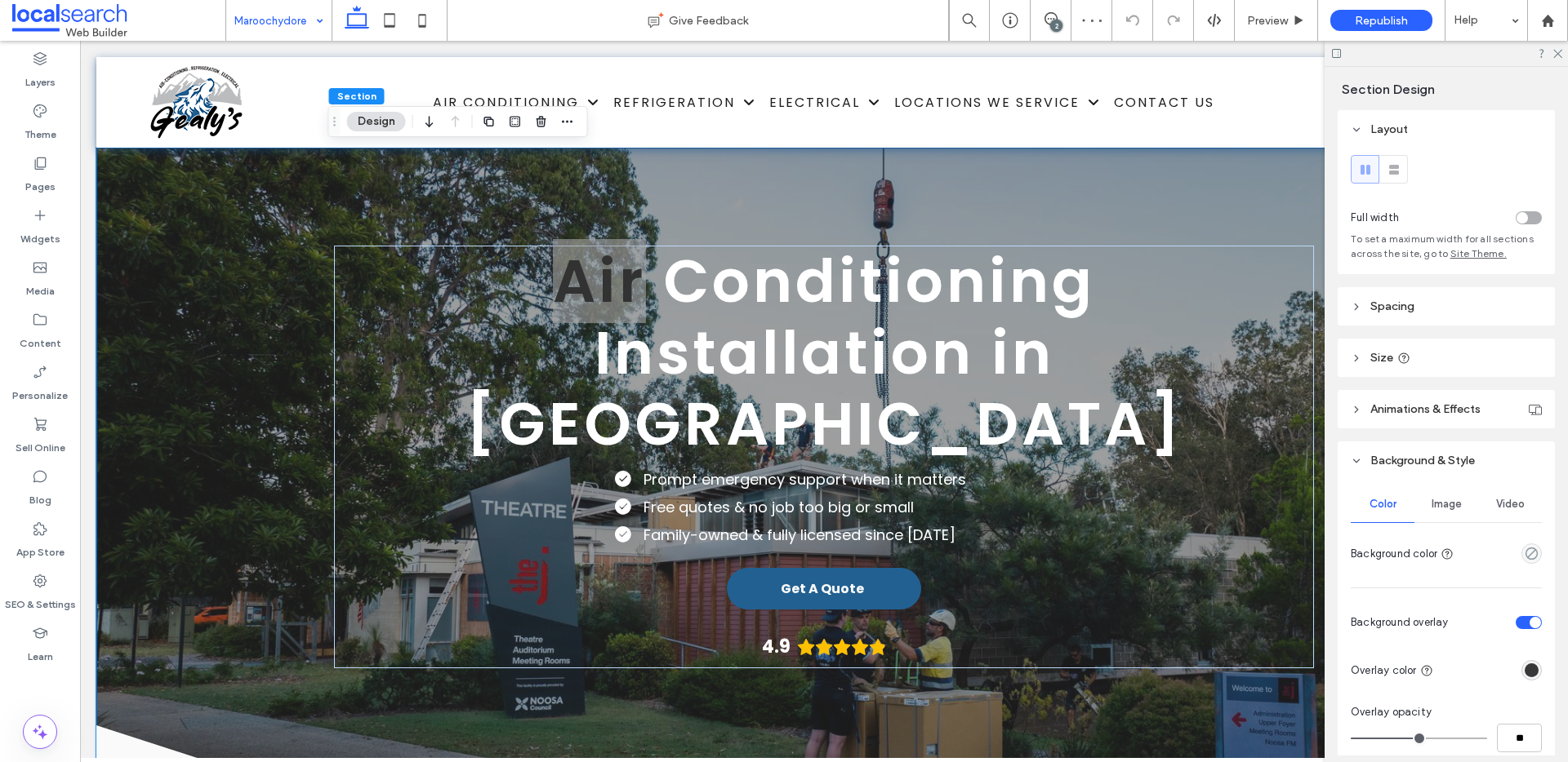
click at [1443, 507] on span "Image" at bounding box center [1446, 504] width 30 height 13
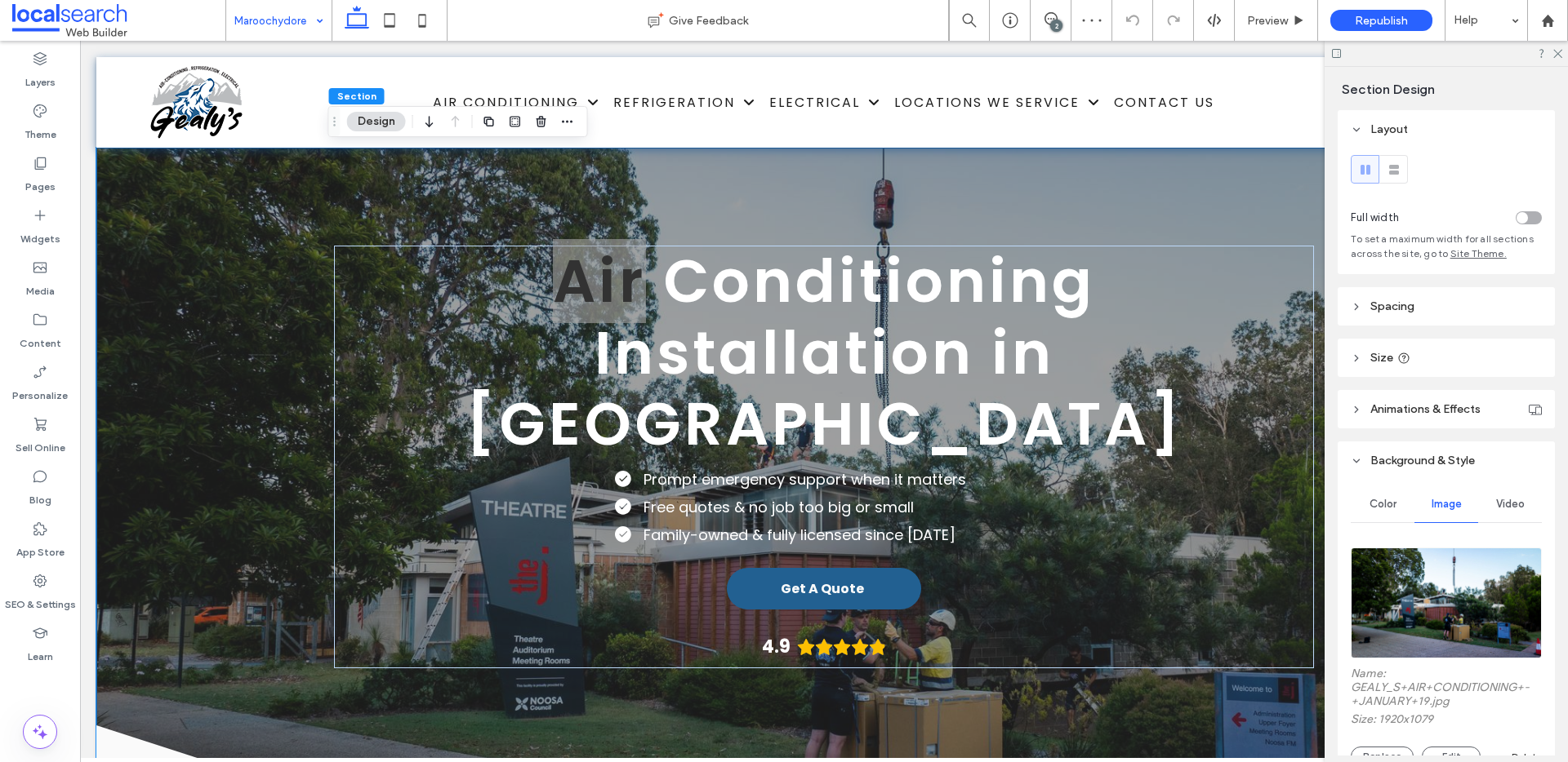
scroll to position [4, 0]
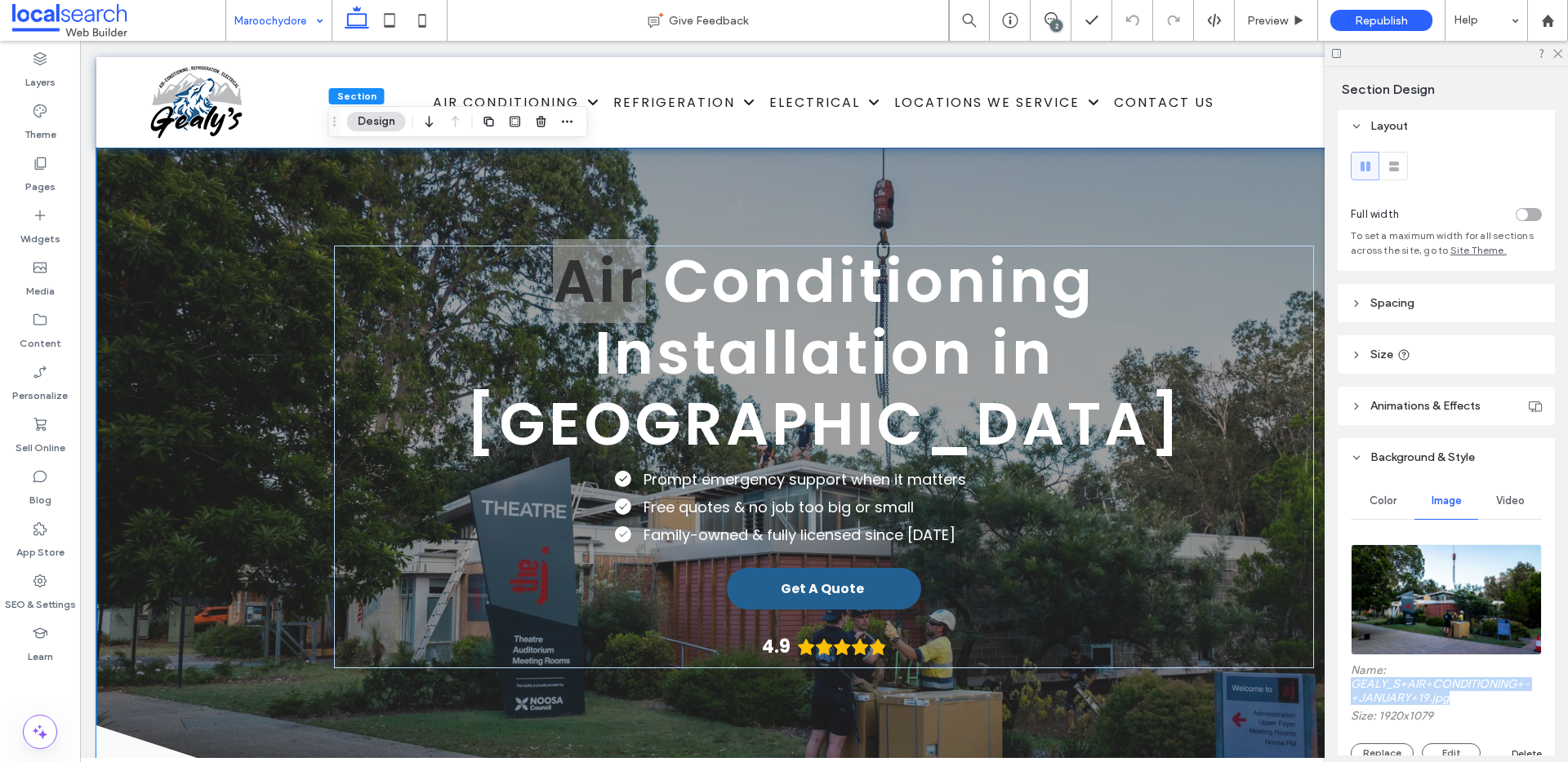
drag, startPoint x: 1437, startPoint y: 697, endPoint x: 1340, endPoint y: 689, distance: 97.3
copy label "GEALY_S+AIR+CONDITIONING+-+JANUARY+19.jpg"
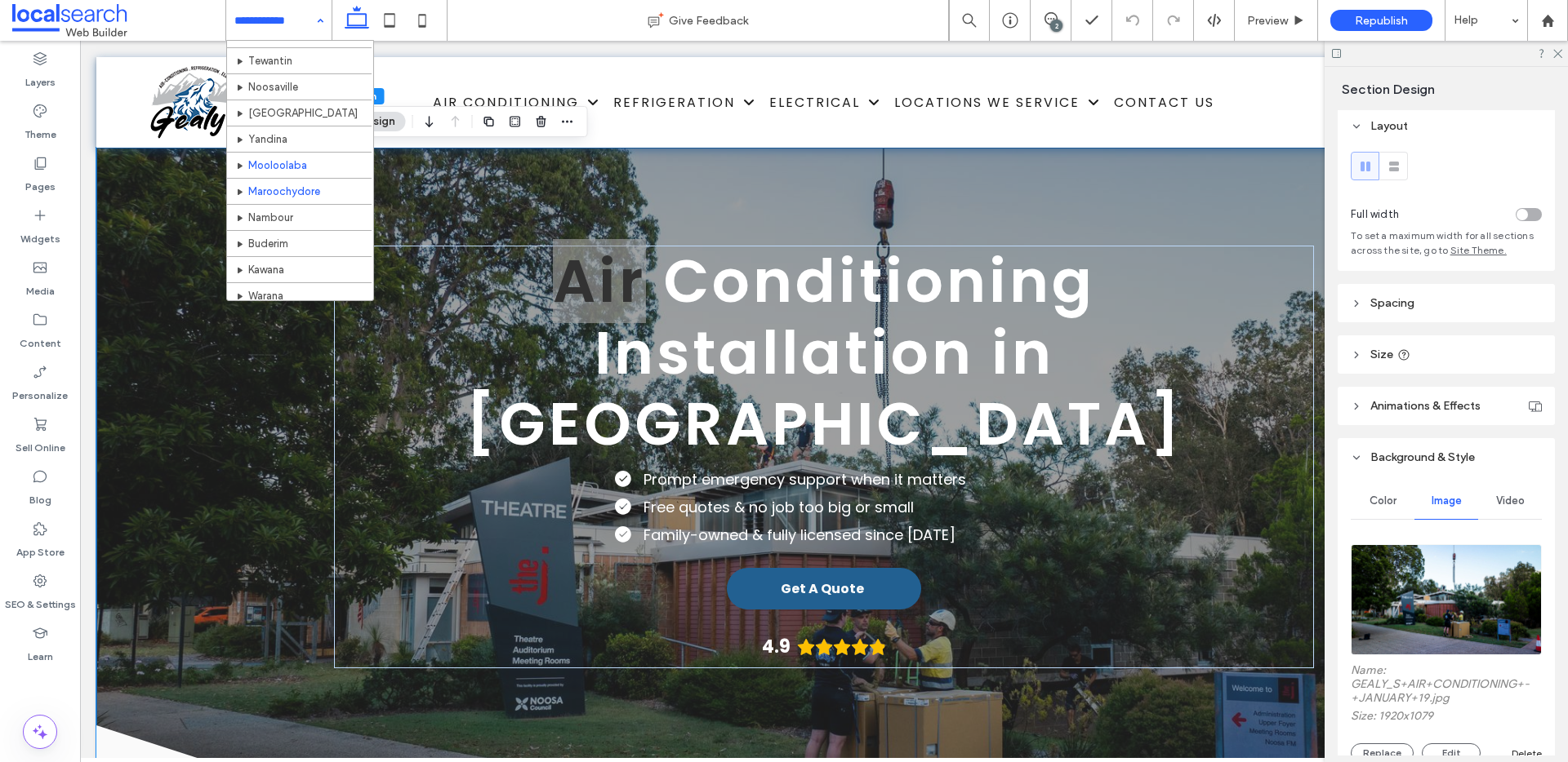
scroll to position [413, 0]
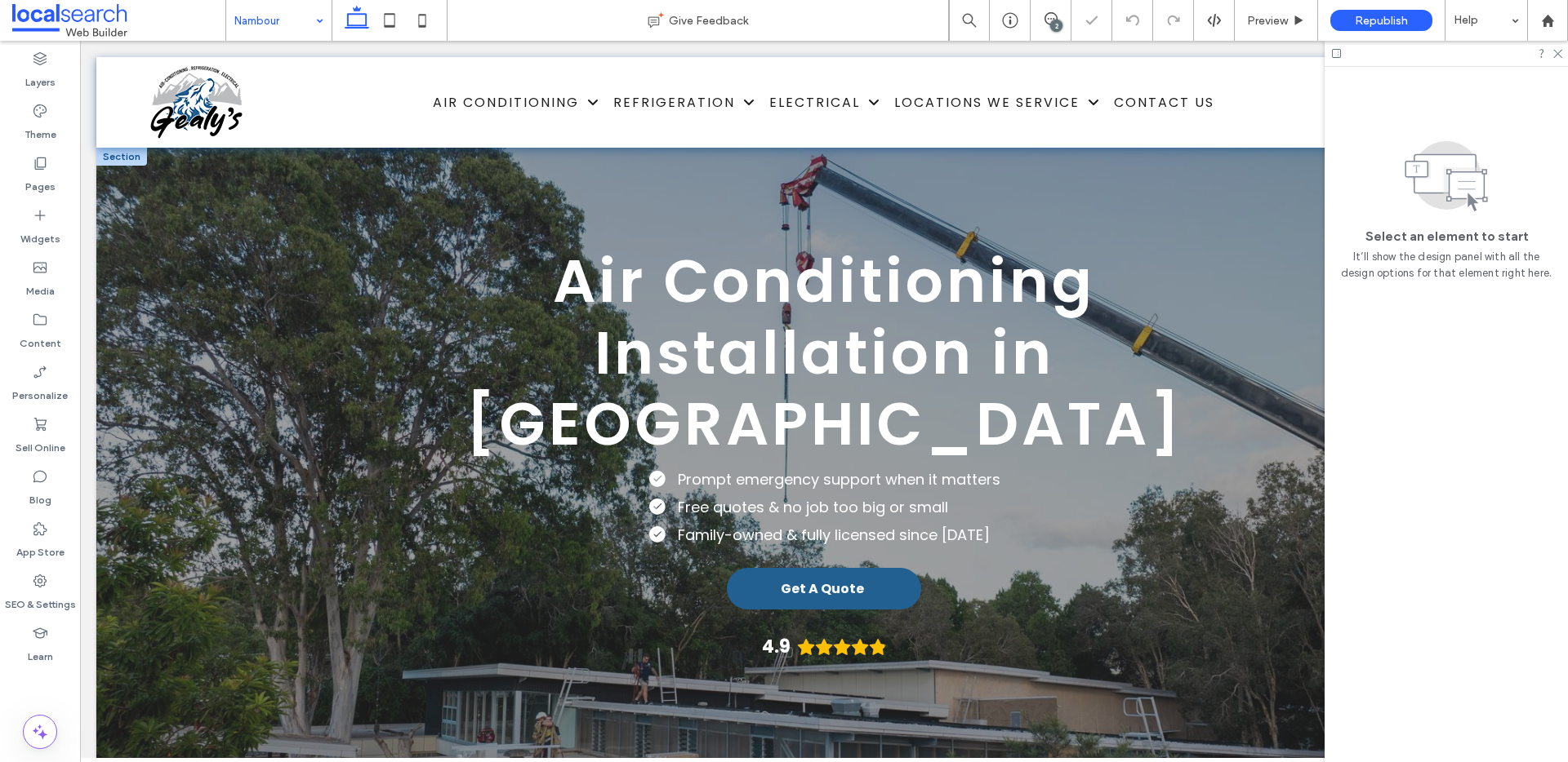
scroll to position [127, 0]
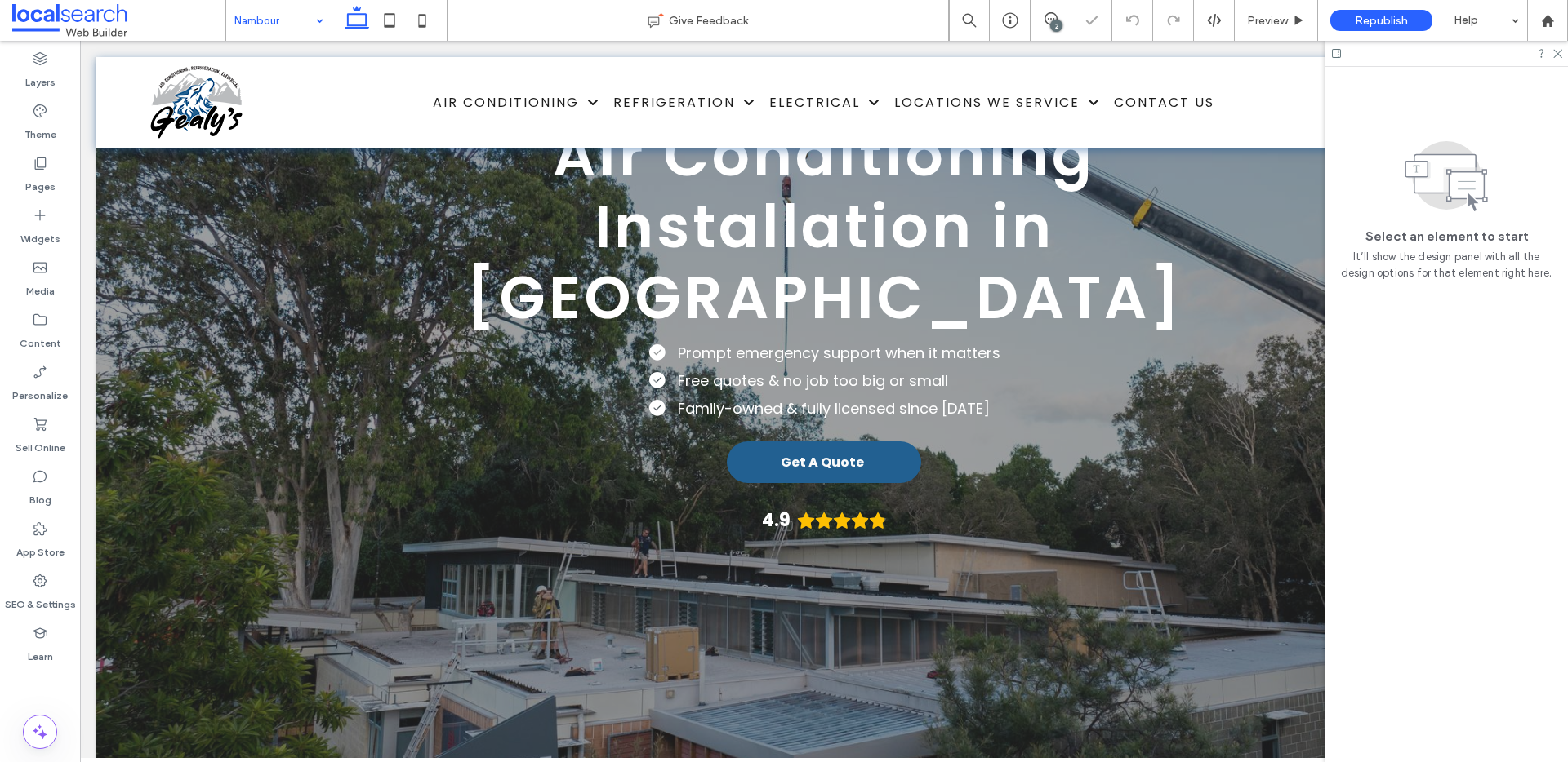
click at [137, 374] on div "Air Conditioning Installation in Nambour Prompt emergency support when it matte…" at bounding box center [823, 400] width 1455 height 758
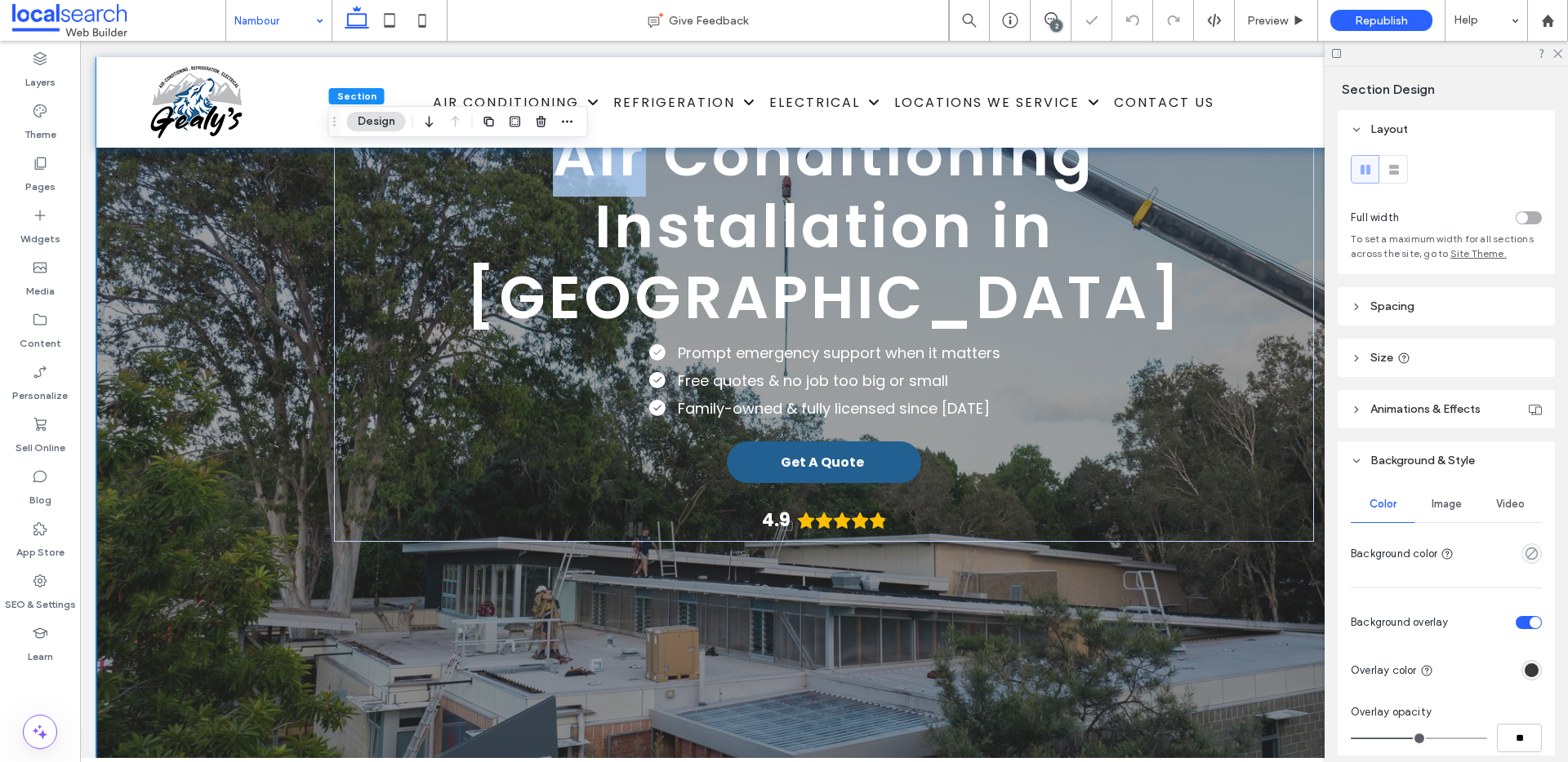
click at [137, 374] on div "Air Conditioning Installation in Nambour Prompt emergency support when it matte…" at bounding box center [823, 400] width 1455 height 758
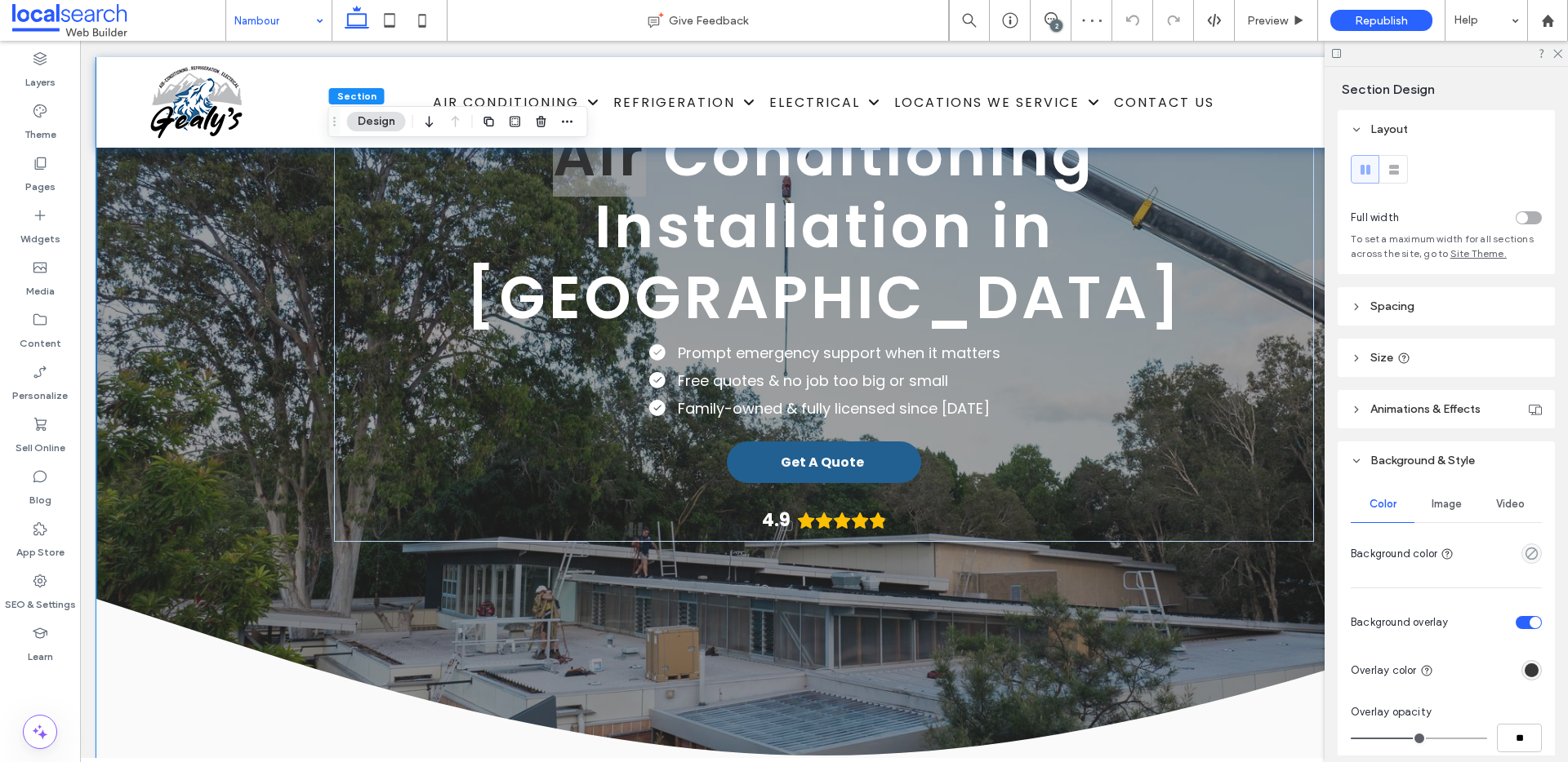
click at [1442, 499] on span "Image" at bounding box center [1446, 504] width 30 height 13
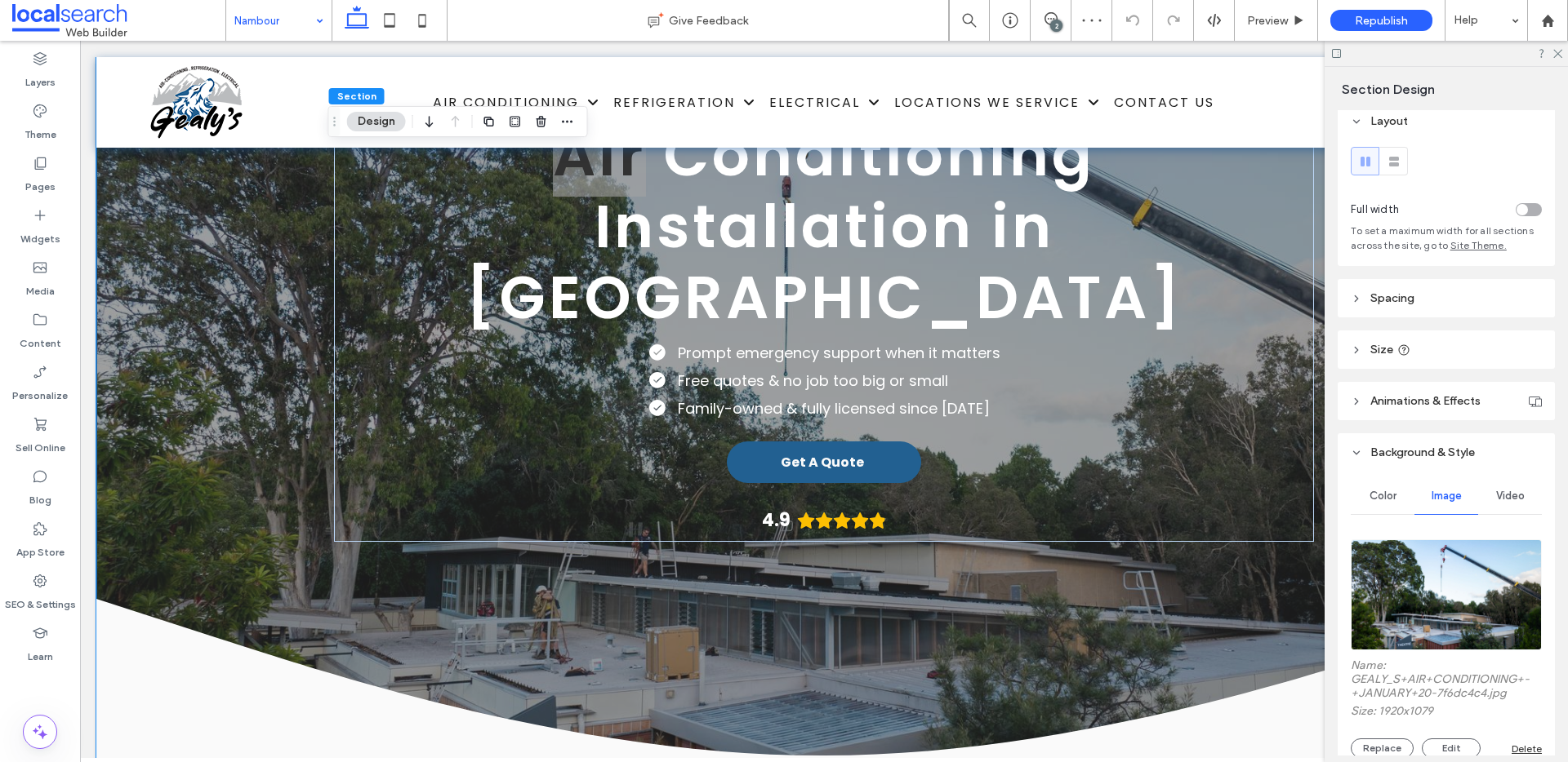
scroll to position [32, 0]
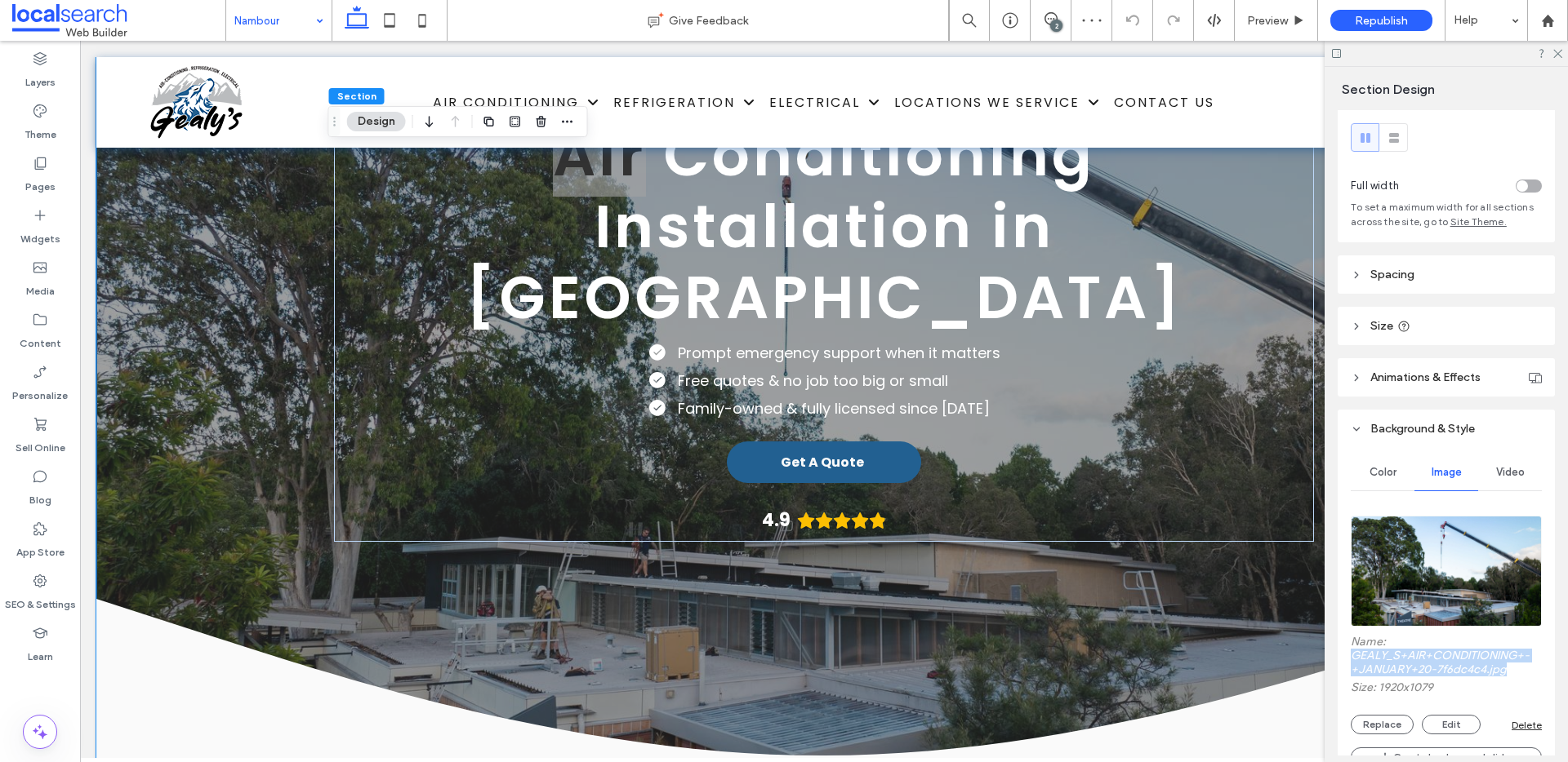
drag, startPoint x: 1516, startPoint y: 670, endPoint x: 1331, endPoint y: 652, distance: 185.9
click at [1331, 652] on div "Section Design Layout Full width To set a maximum width for all sections across…" at bounding box center [1446, 414] width 243 height 695
copy label "GEALY_S+AIR+CONDITIONING+-+JANUARY+20-7f6dc4c4.jpg"
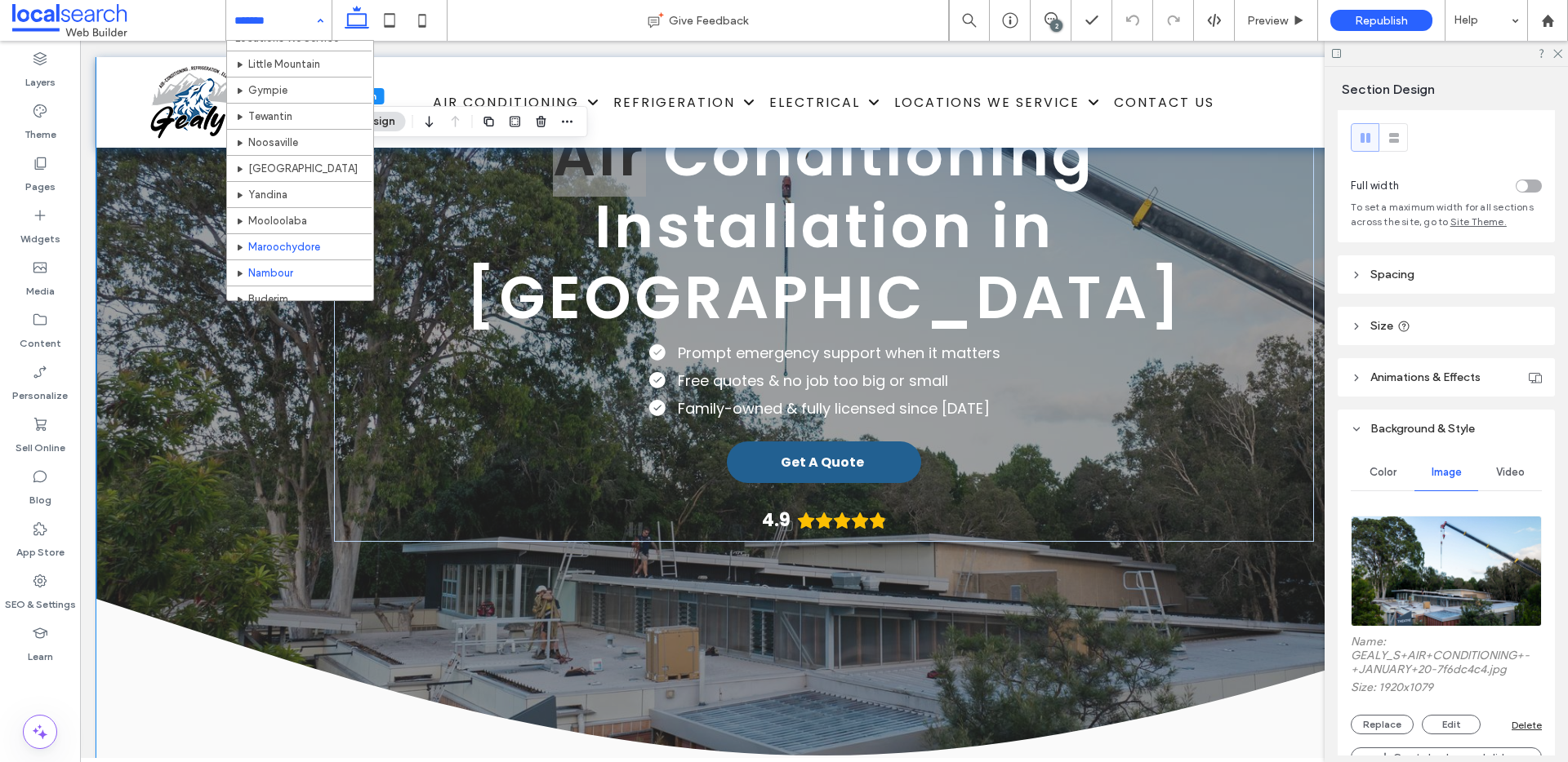
scroll to position [466, 0]
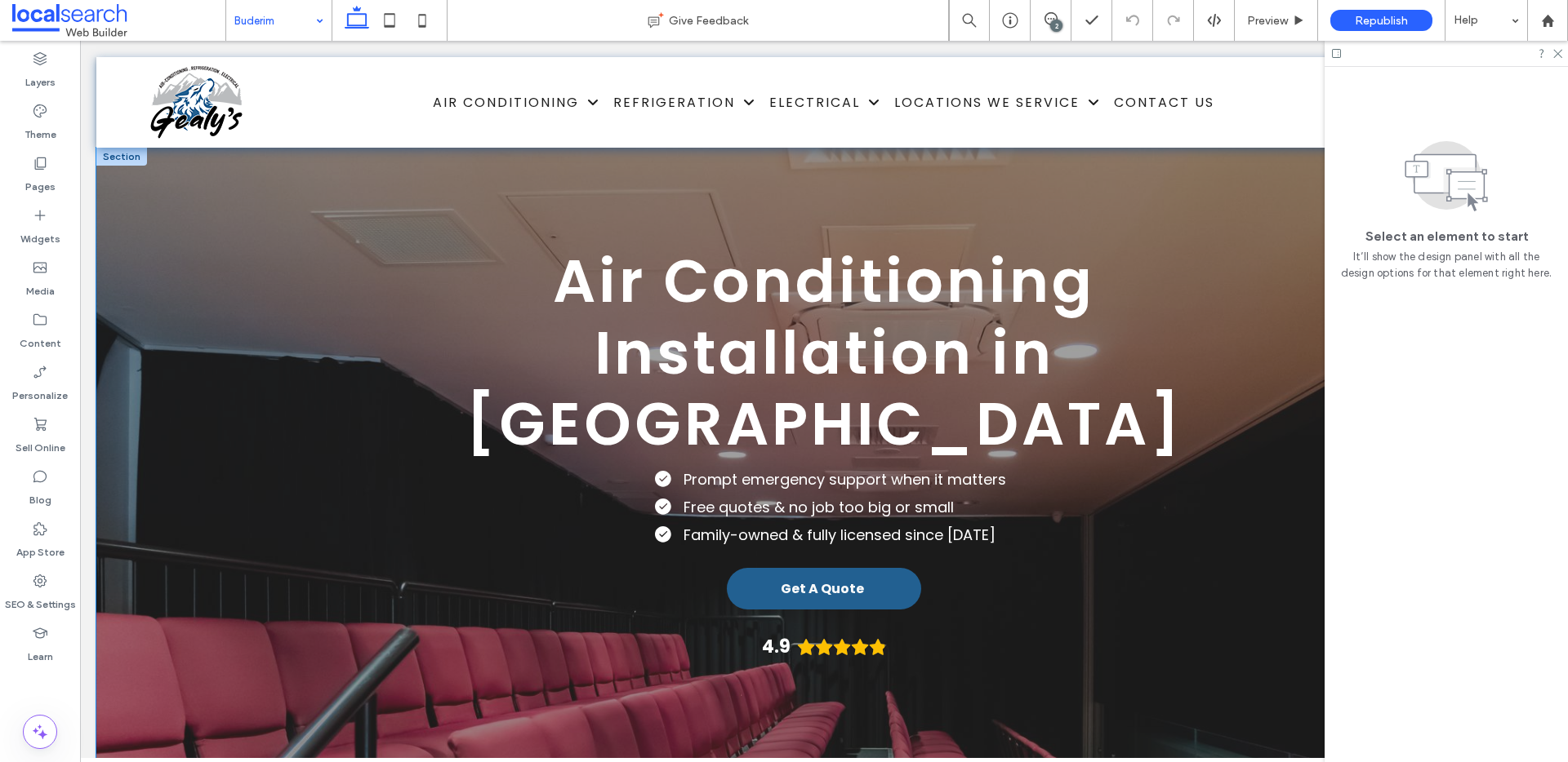
click at [137, 293] on div "Air Conditioning Installation in Buderim Call Now Get A Quote Prompt emergency …" at bounding box center [823, 527] width 1455 height 758
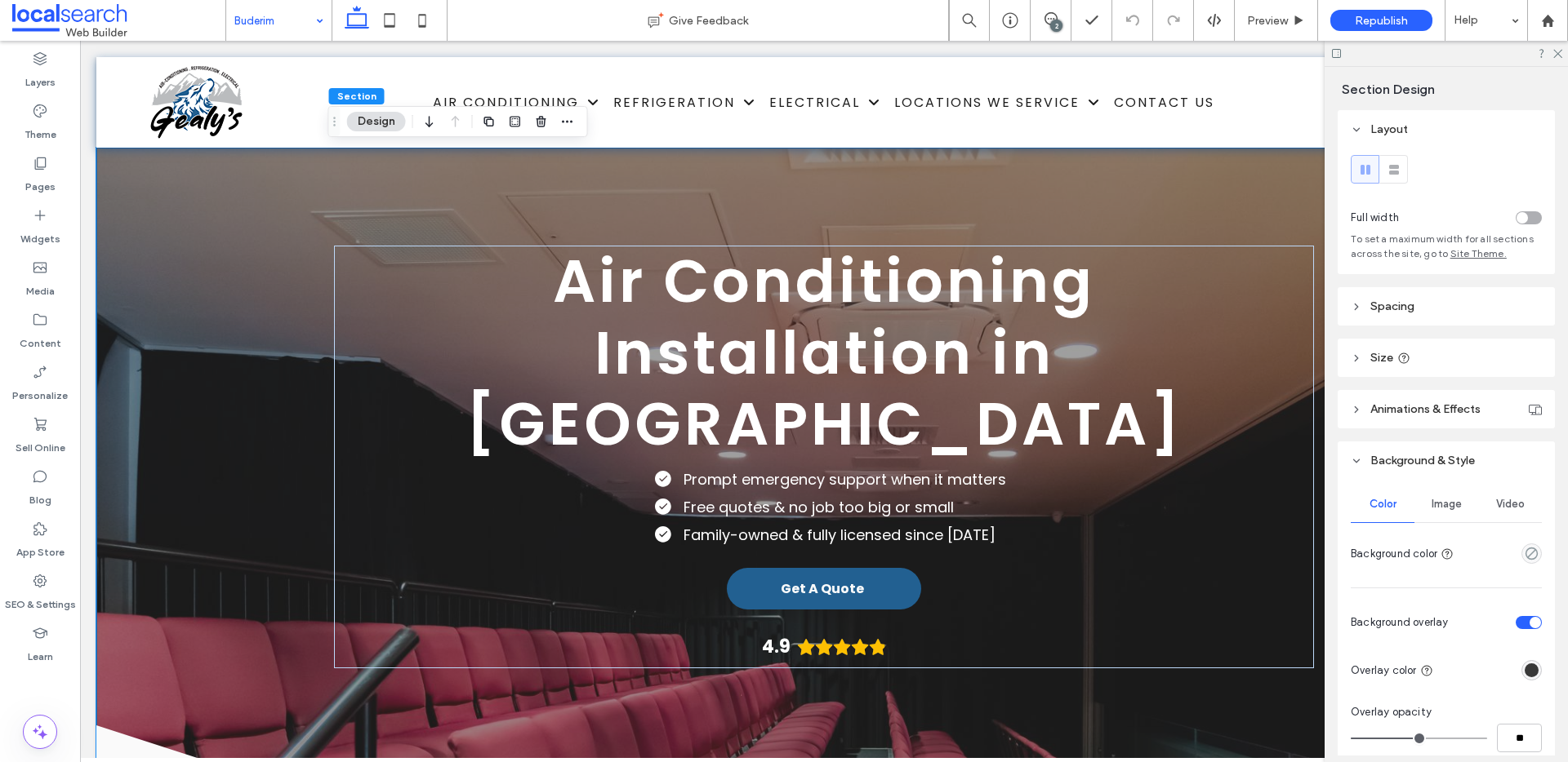
click at [1441, 495] on div "Image" at bounding box center [1446, 504] width 63 height 36
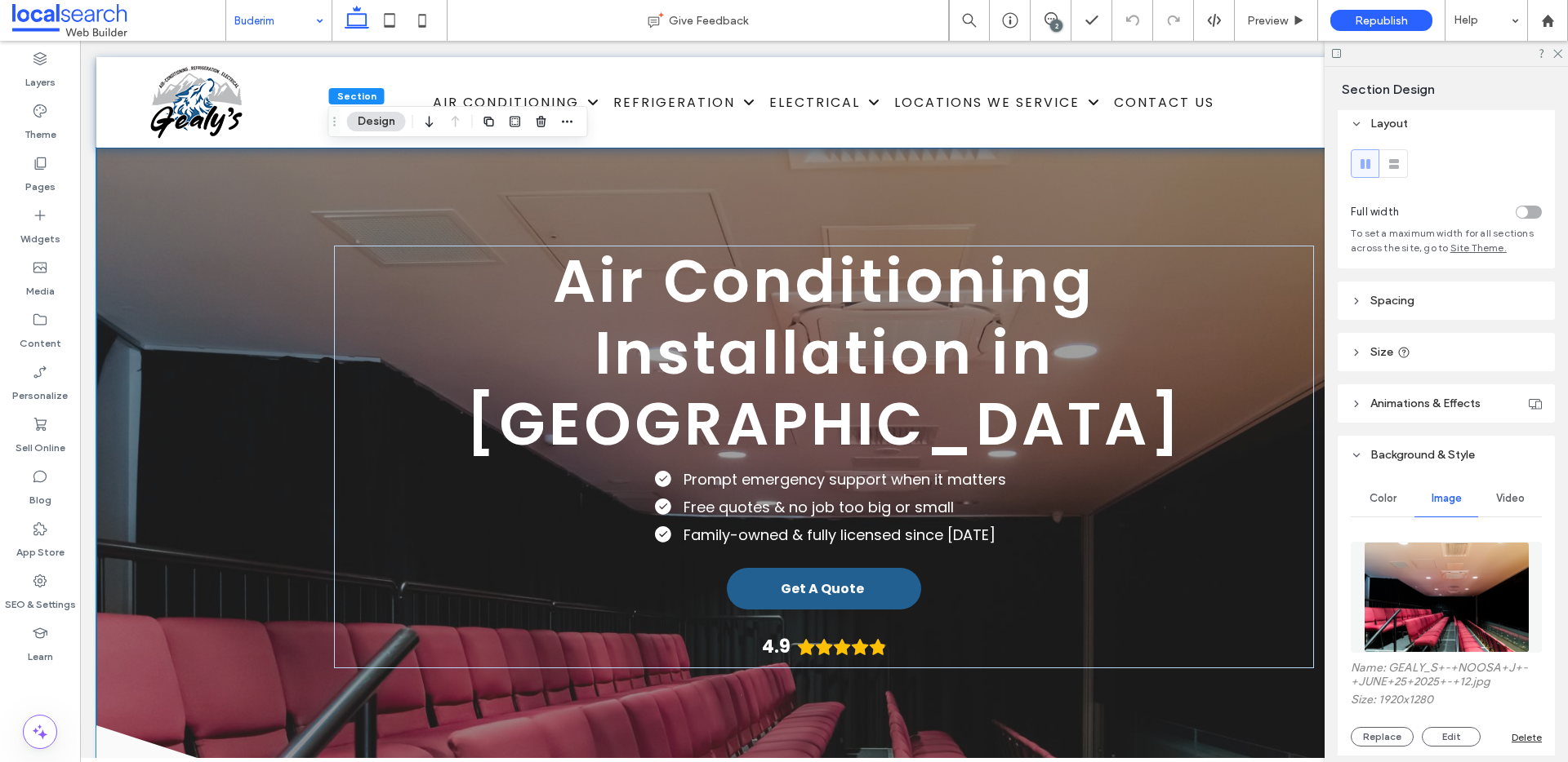
scroll to position [6, 0]
drag, startPoint x: 1504, startPoint y: 684, endPoint x: 1388, endPoint y: 668, distance: 117.1
click at [1388, 668] on label "Name: GEALY_S+-+NOOSA+J+-+JUNE+25+2025+-+12.jpg" at bounding box center [1446, 677] width 191 height 32
copy label "GEALY_S+-+NOOSA+J+-+JUNE+25+2025+-+12.jpg"
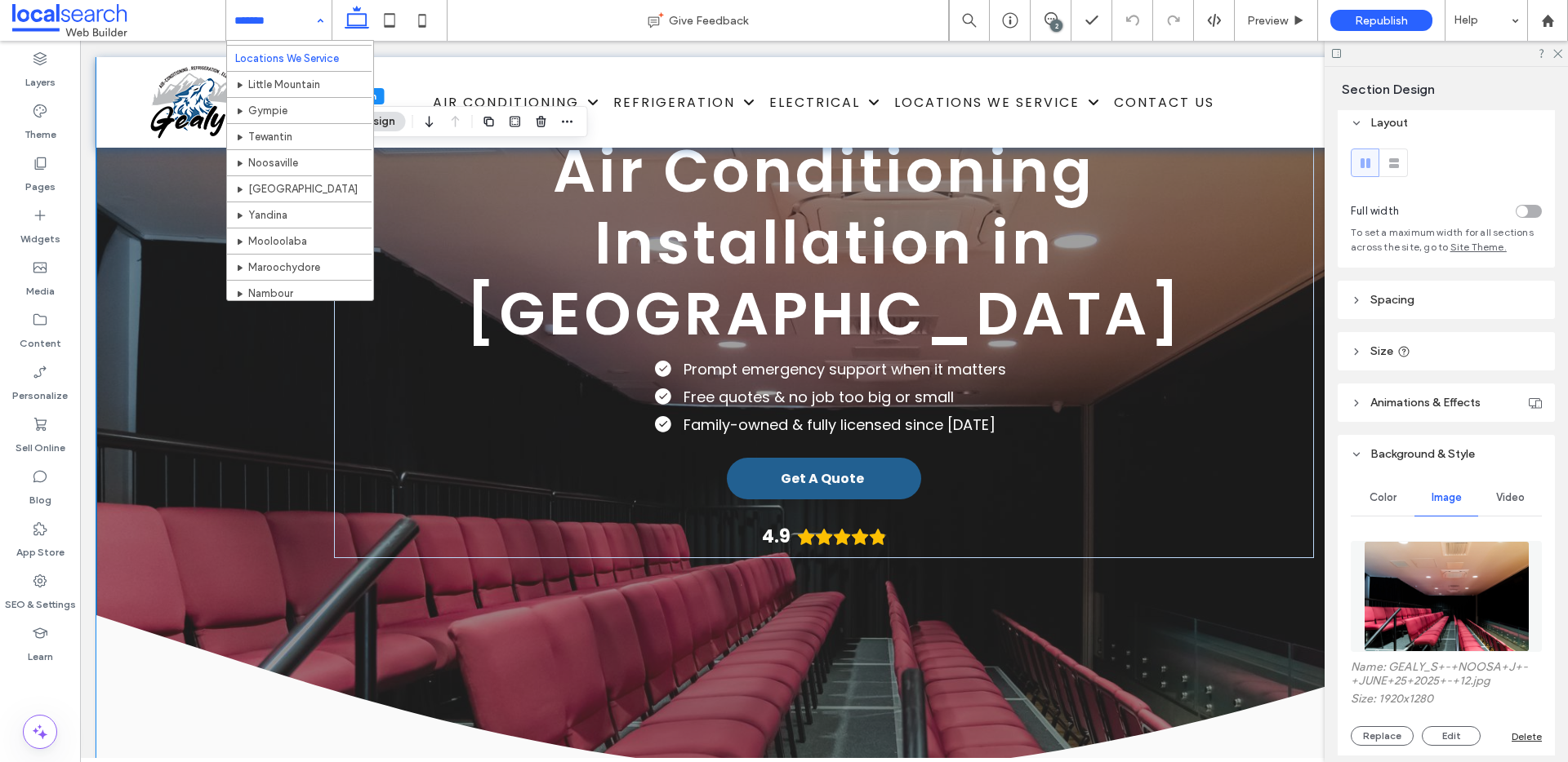
scroll to position [466, 0]
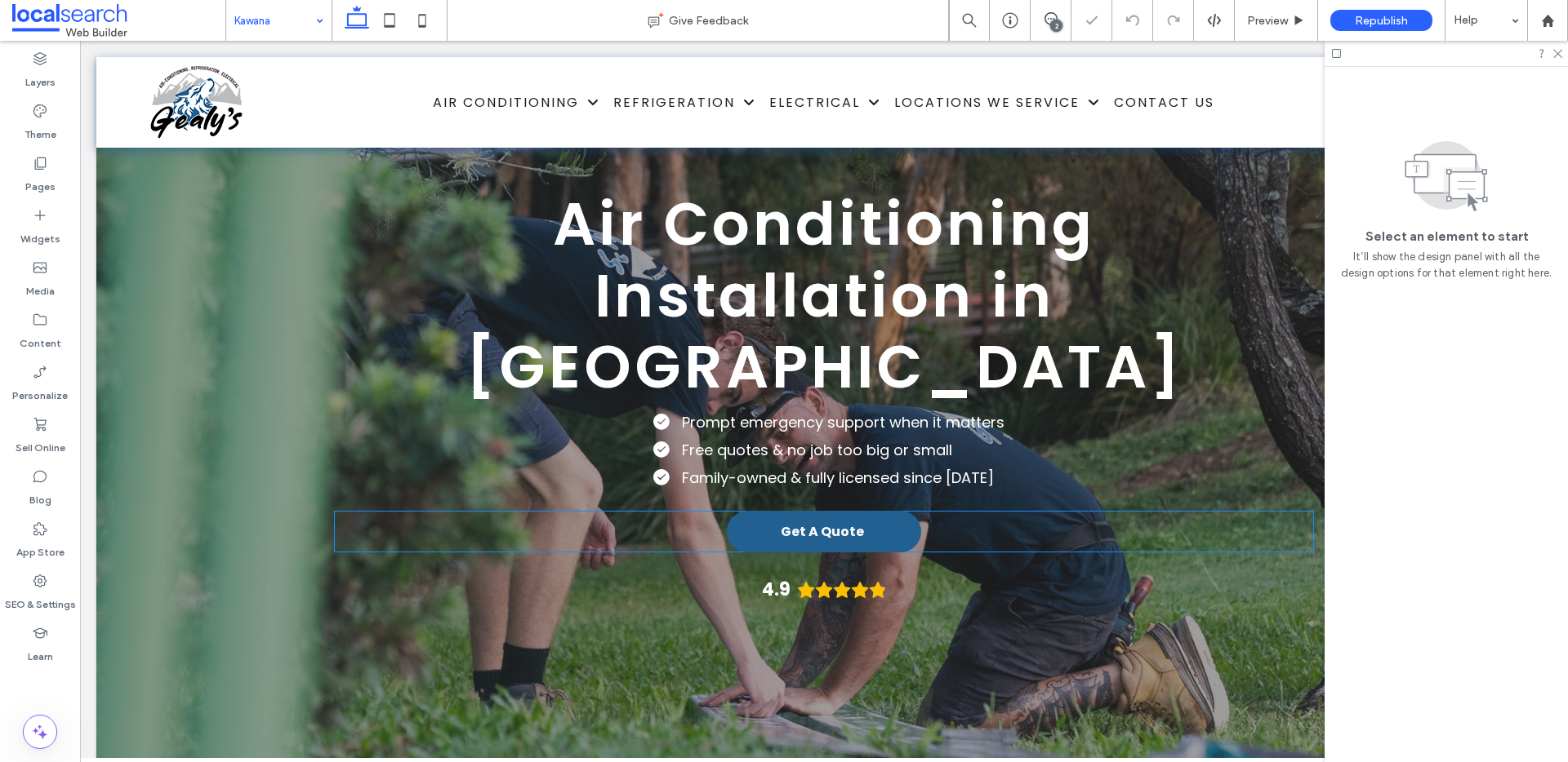
scroll to position [94, 0]
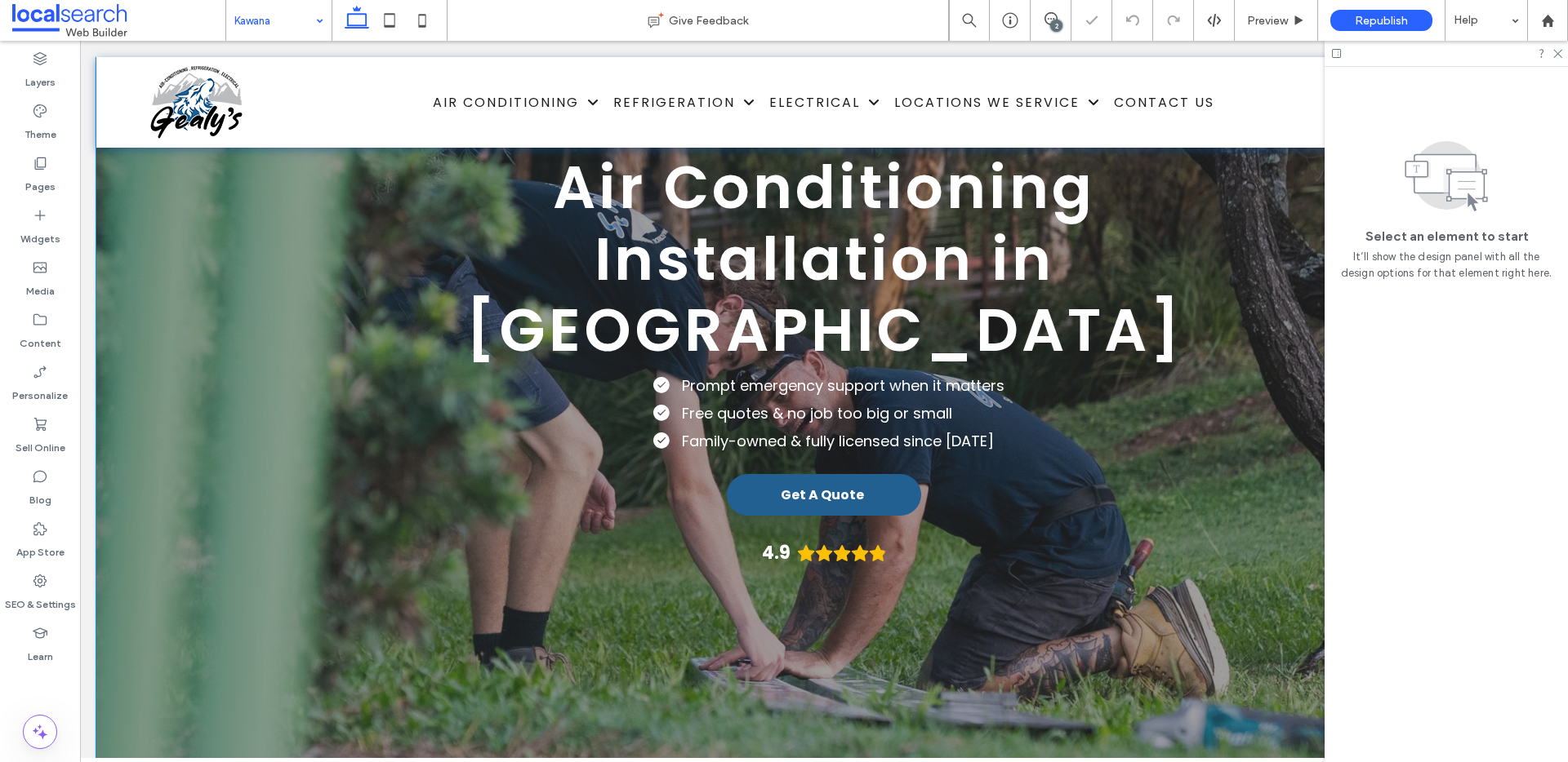
click at [127, 349] on div "Air Conditioning Installation in Kawana Prompt emergency support when it matter…" at bounding box center [823, 433] width 1455 height 758
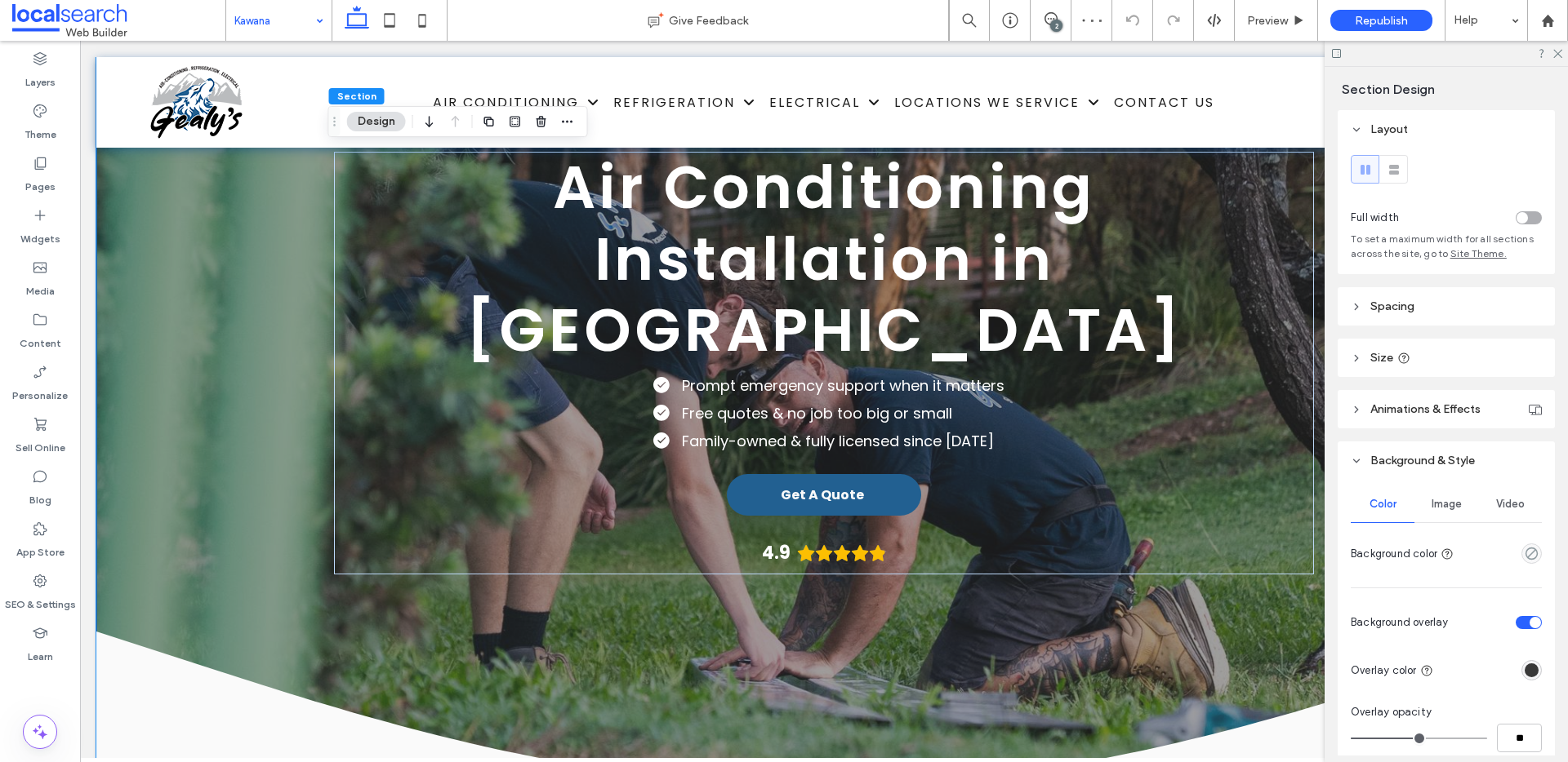
click at [1452, 511] on div "Image" at bounding box center [1446, 504] width 63 height 36
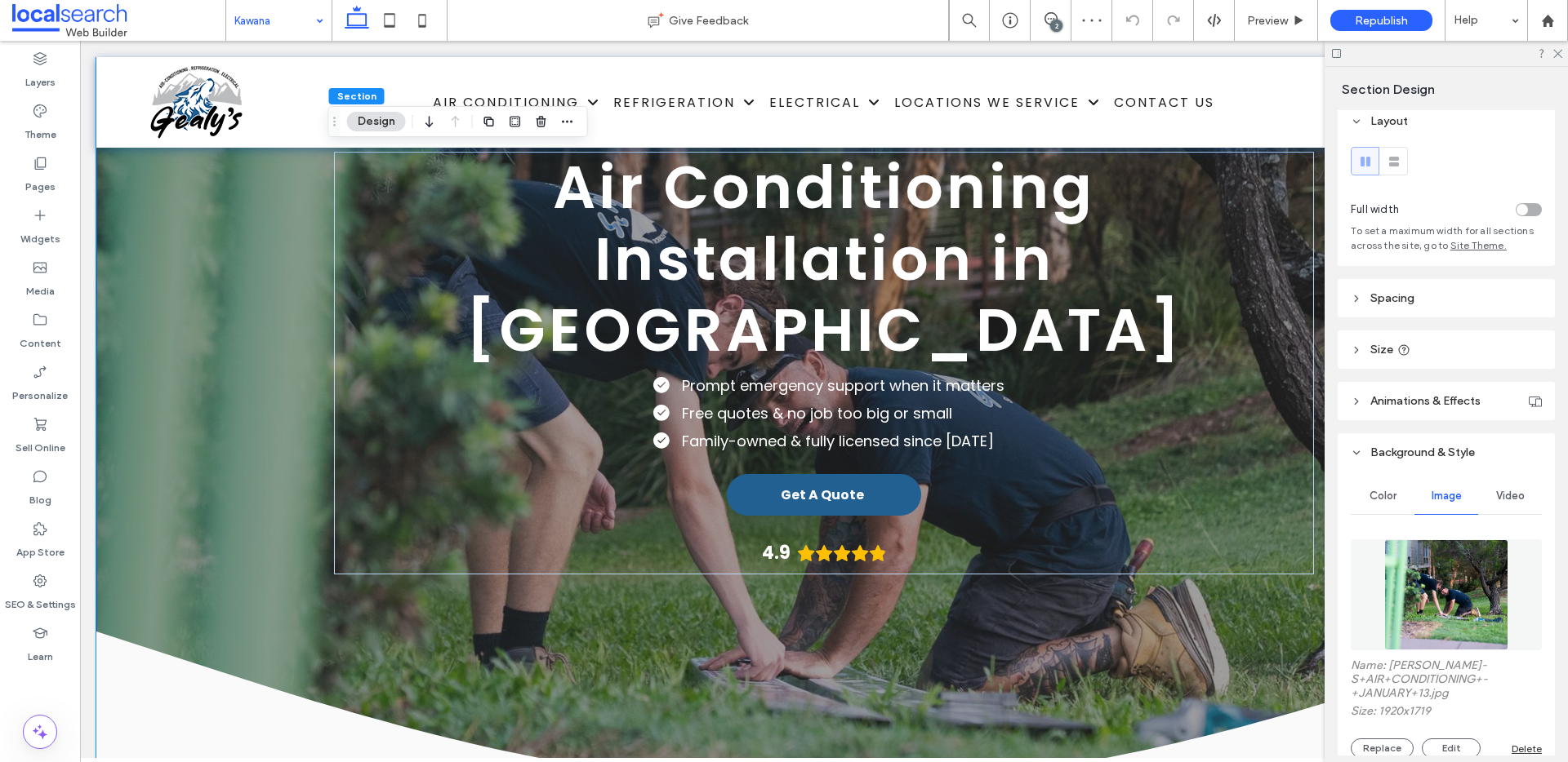
scroll to position [29, 0]
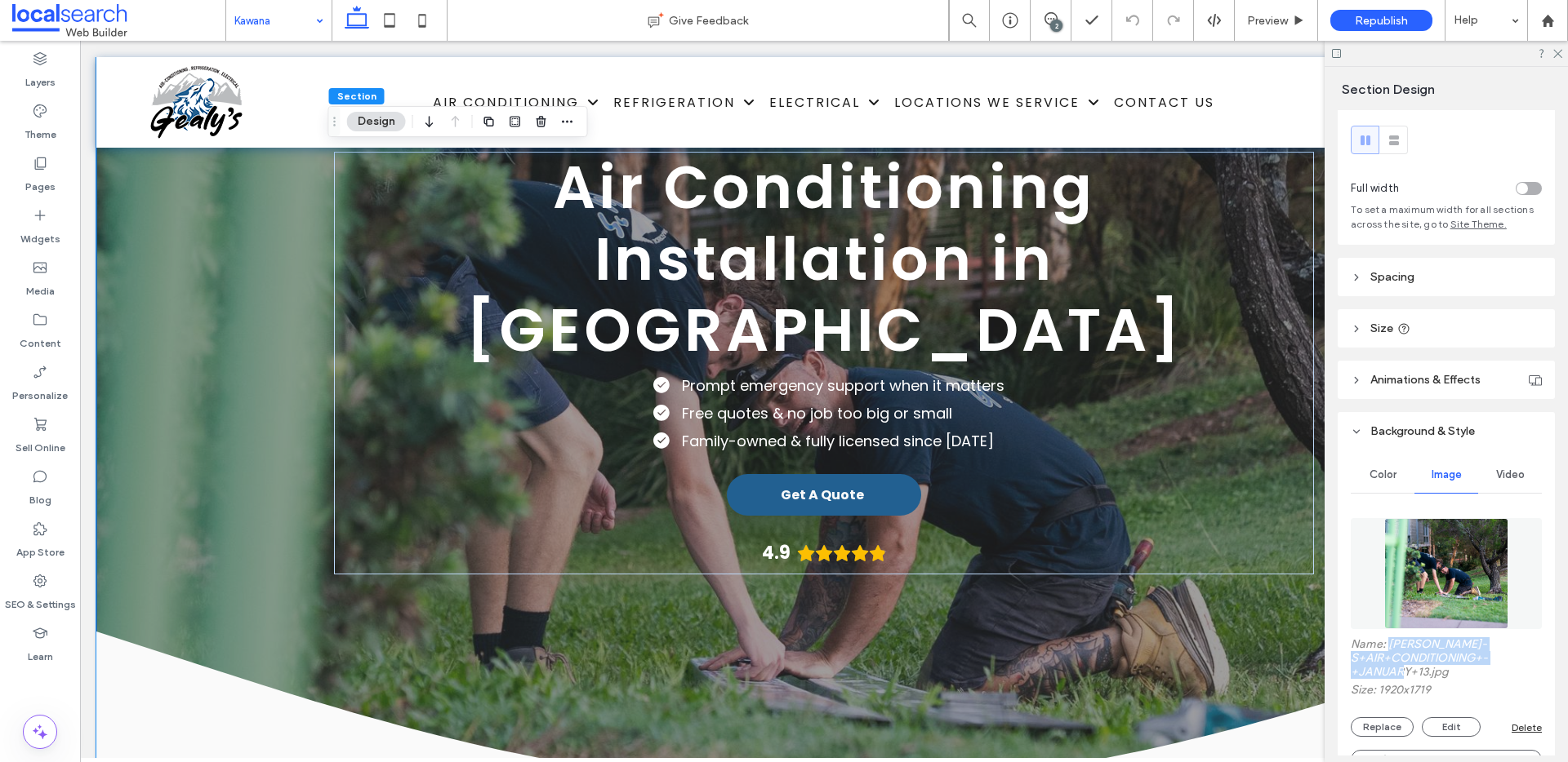
drag, startPoint x: 1454, startPoint y: 671, endPoint x: 1391, endPoint y: 643, distance: 68.9
click at [1391, 643] on label "Name: GEALY-S+AIR+CONDITIONING+-+JANUARY+13.jpg" at bounding box center [1446, 661] width 191 height 46
copy label "GEALY-S+AIR+CONDITIONING+-+JANUARY+13.jpg"
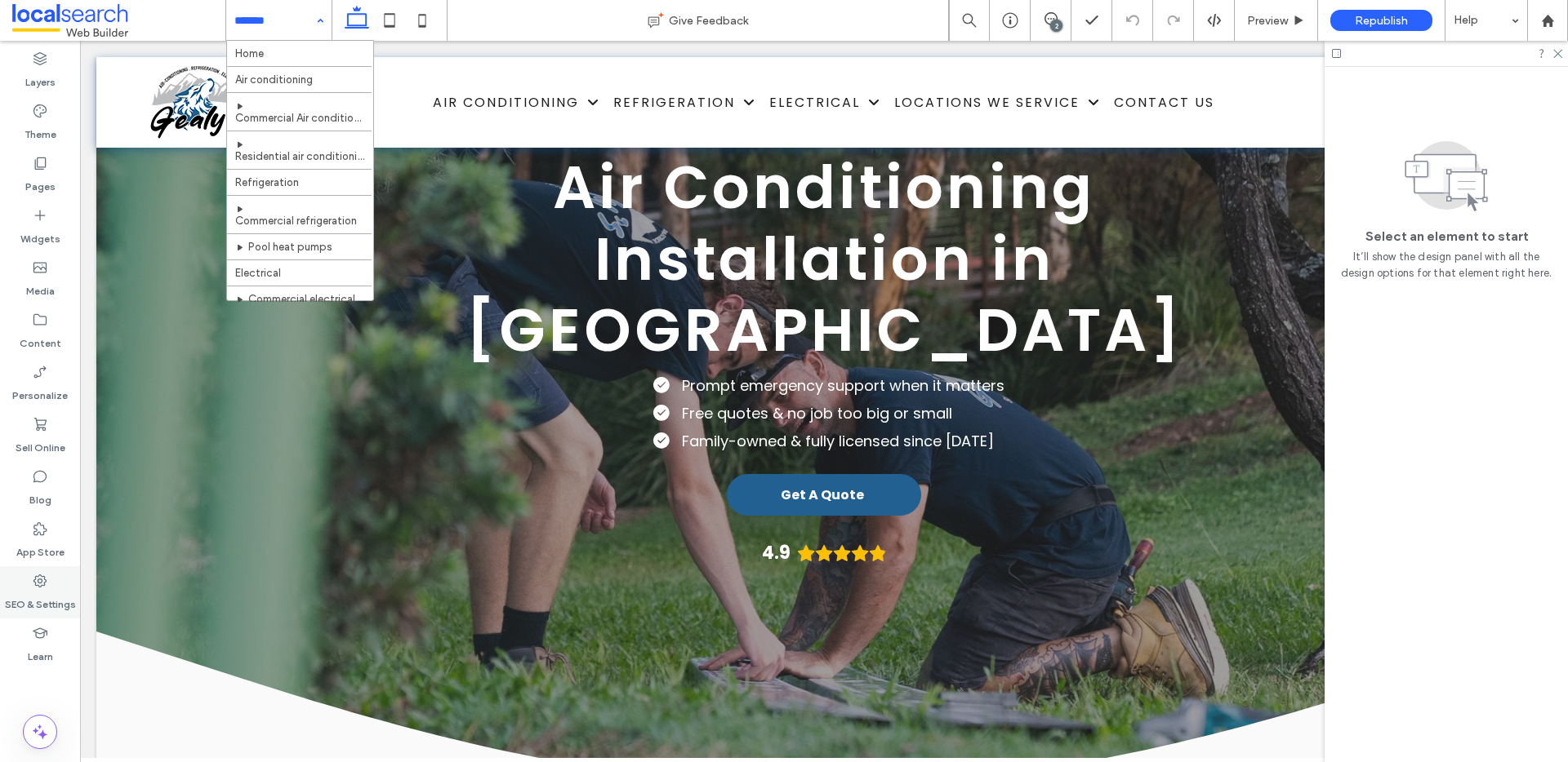
click at [32, 593] on label "SEO & Settings" at bounding box center [41, 601] width 71 height 23
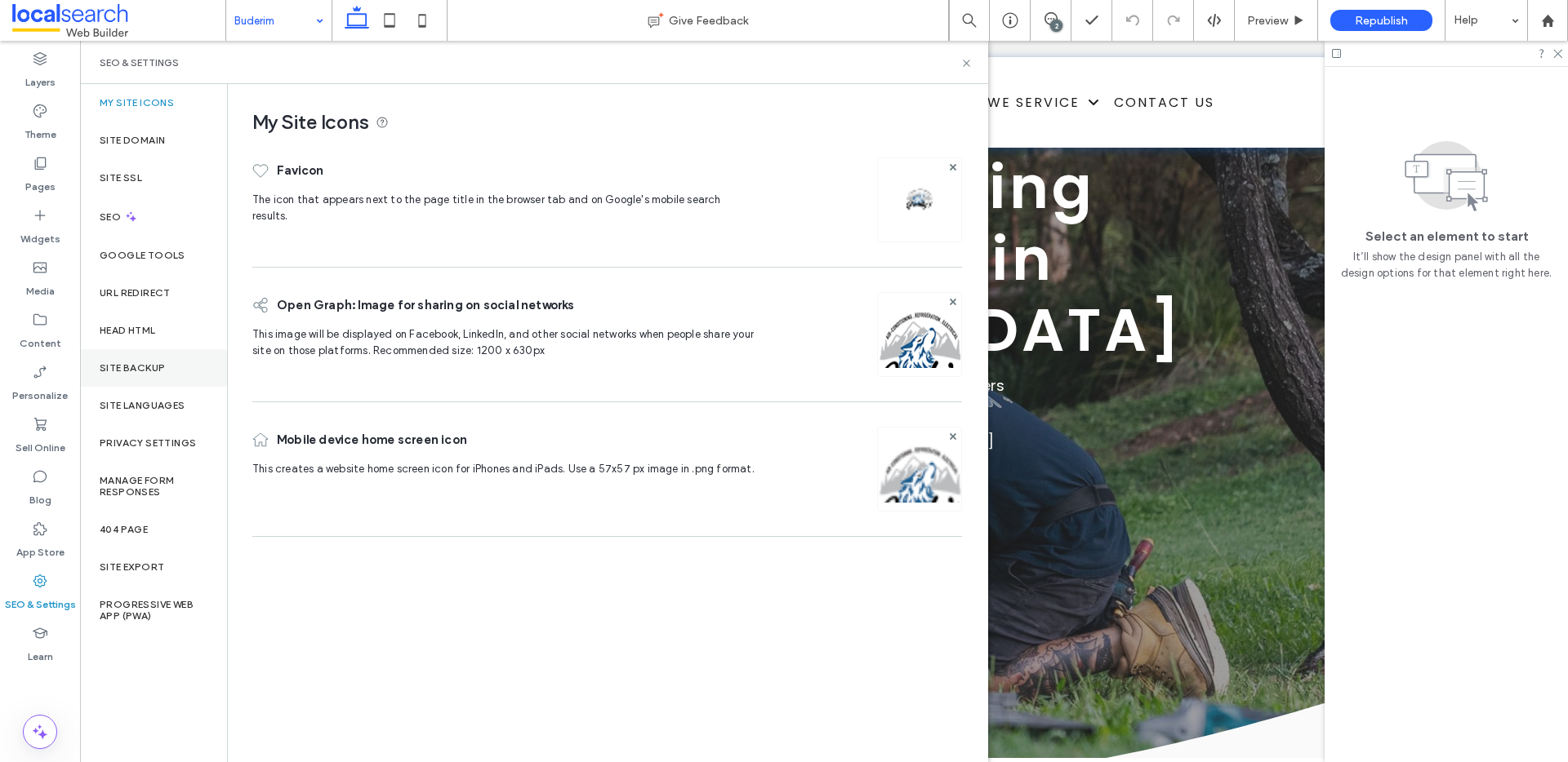
click at [141, 373] on label "Site Backup" at bounding box center [132, 367] width 65 height 11
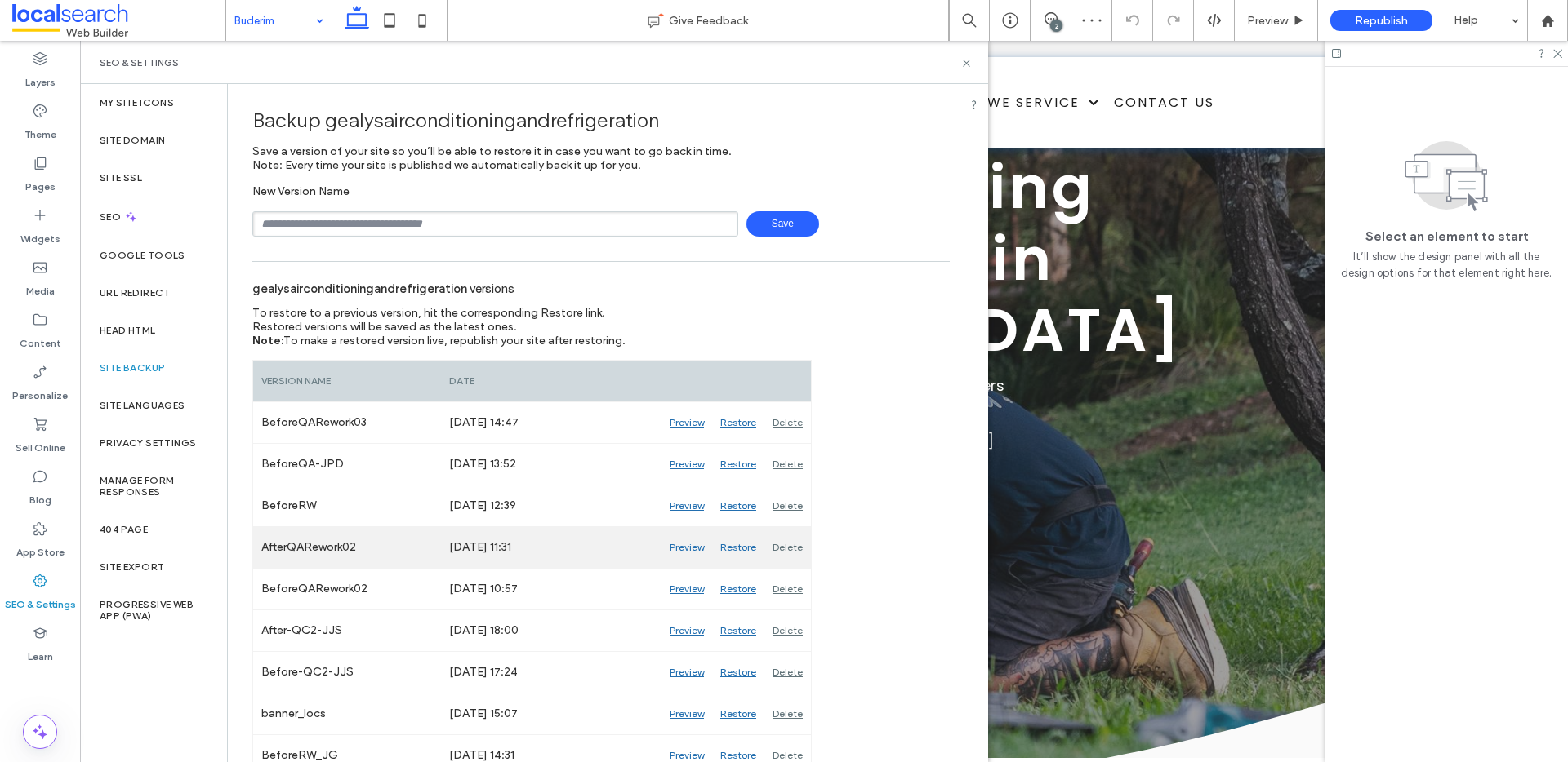
click at [691, 547] on div "Preview" at bounding box center [687, 548] width 50 height 41
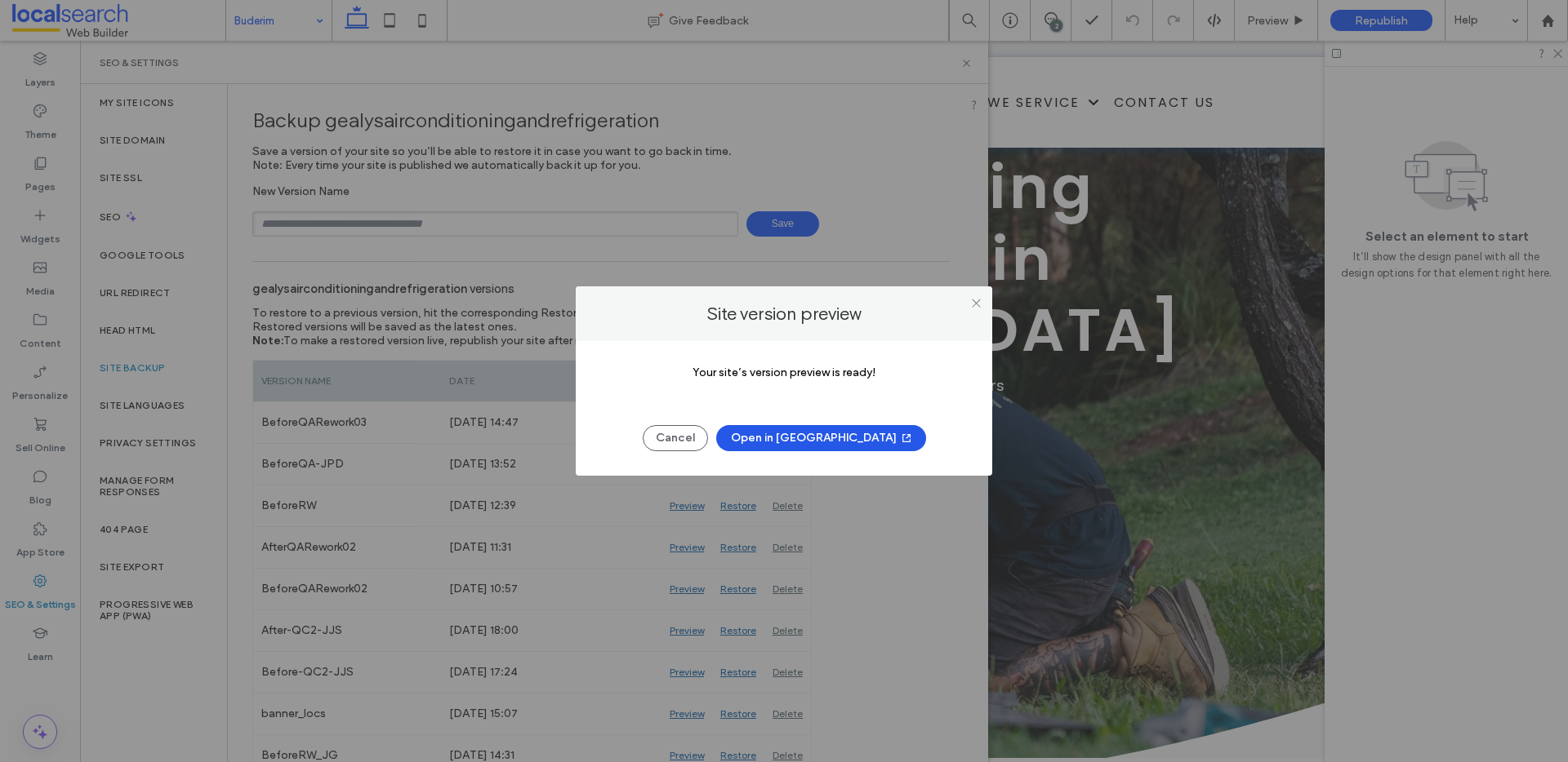
click at [791, 438] on button "Open in [GEOGRAPHIC_DATA]" at bounding box center [821, 439] width 210 height 26
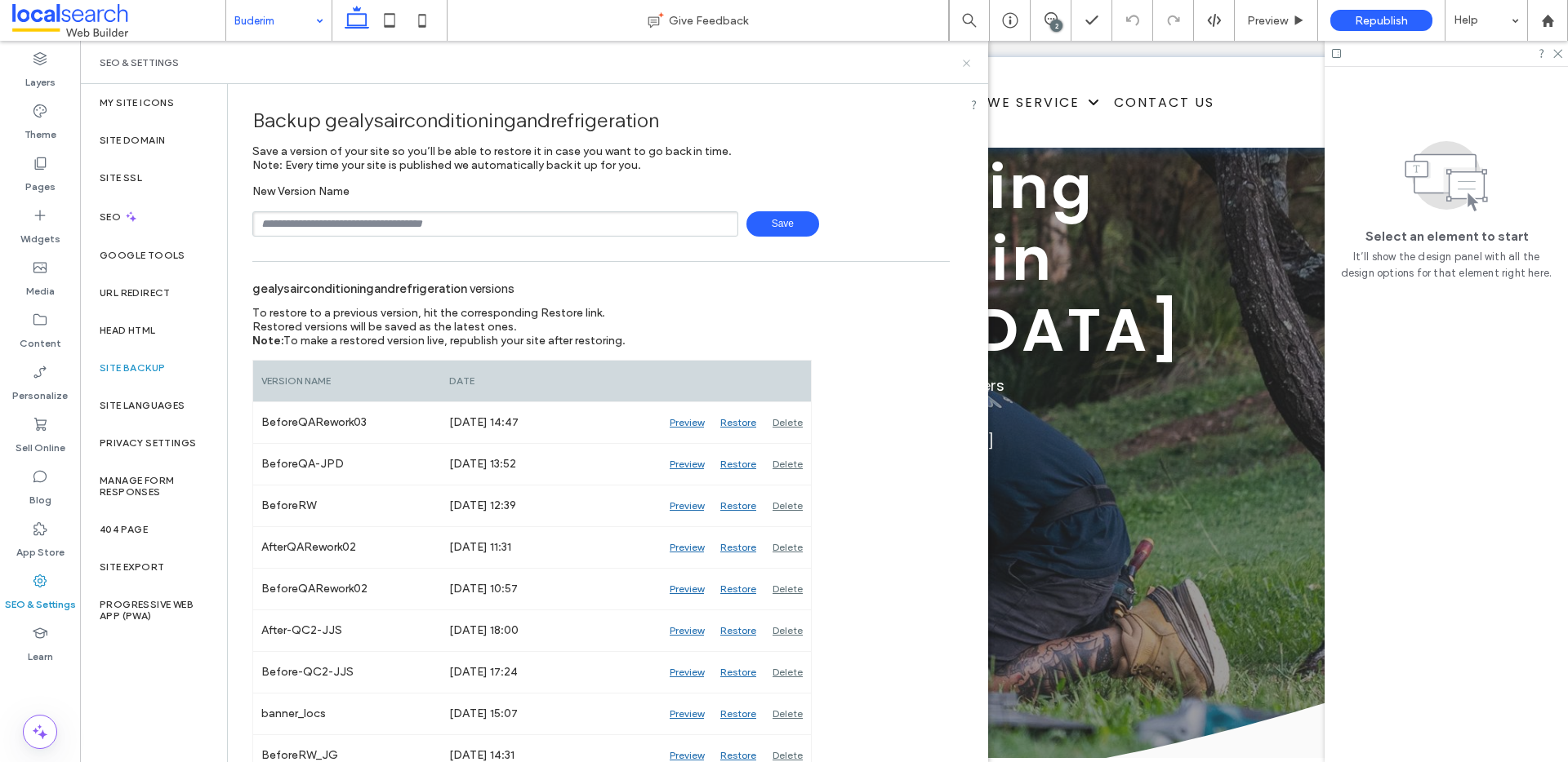
click at [967, 57] on icon at bounding box center [967, 63] width 12 height 12
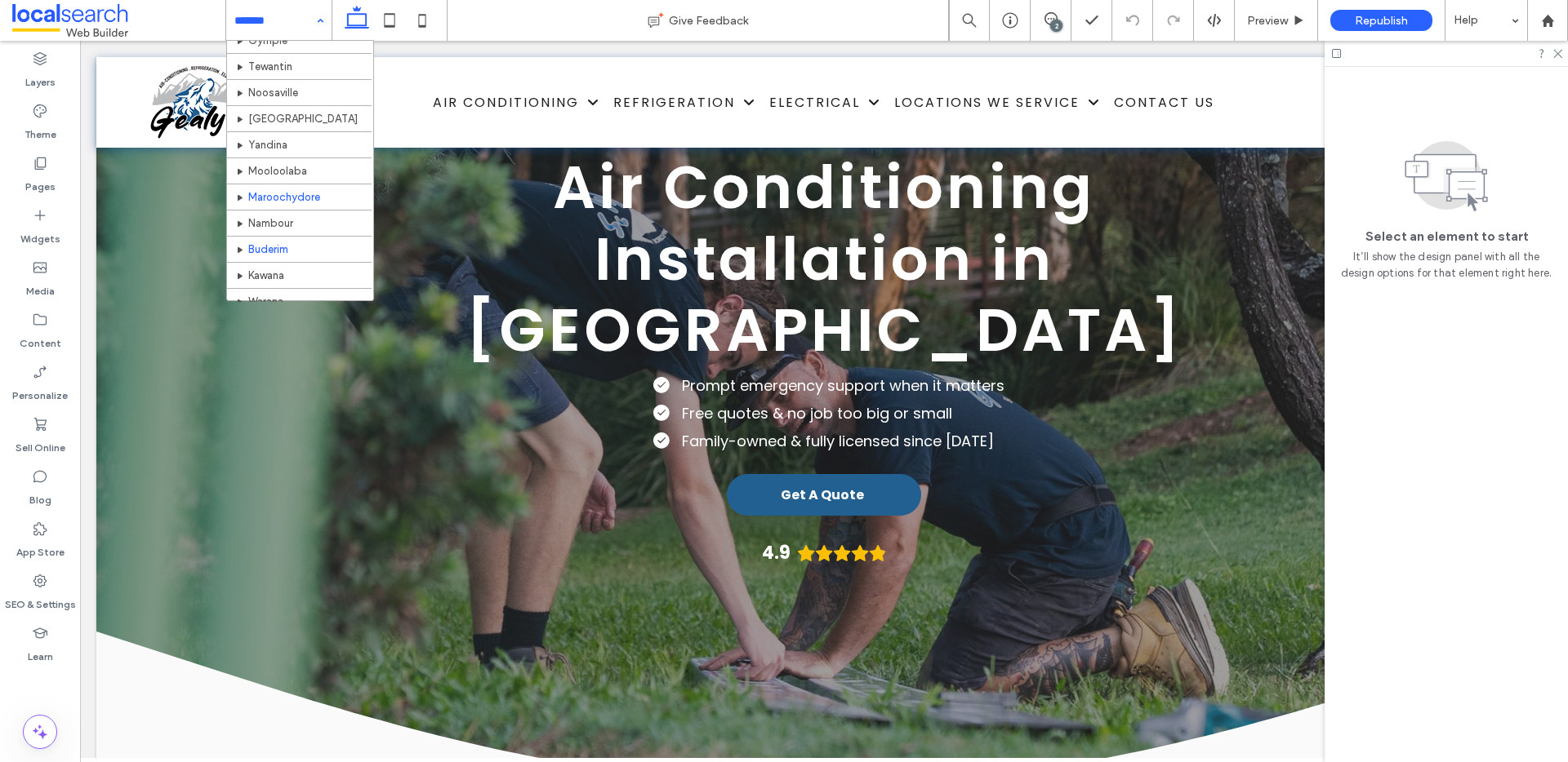
scroll to position [466, 0]
click at [261, 23] on input at bounding box center [275, 20] width 81 height 41
click at [35, 584] on use at bounding box center [40, 581] width 13 height 13
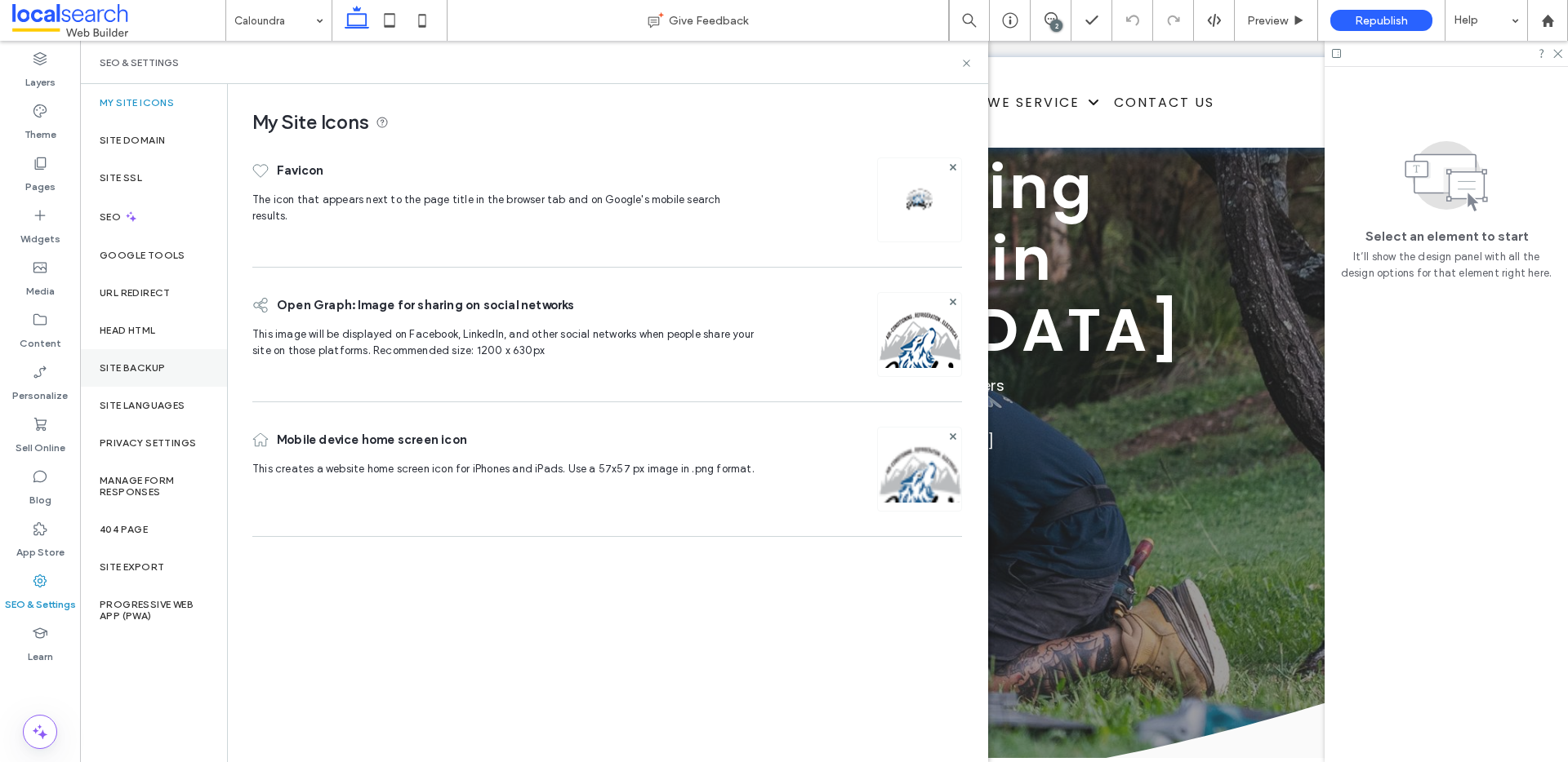
click at [140, 372] on label "Site Backup" at bounding box center [132, 367] width 65 height 11
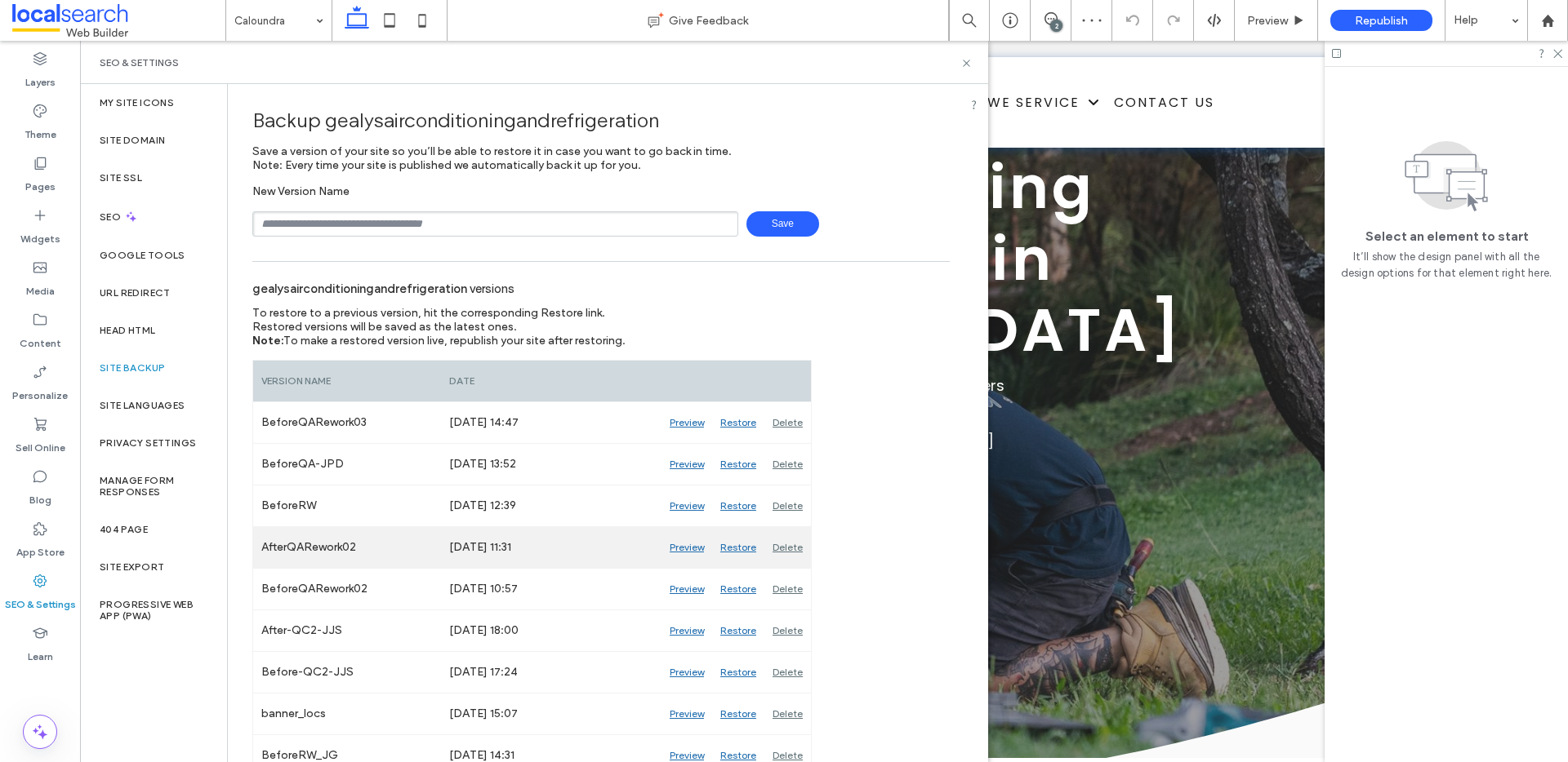
click at [678, 545] on div "Preview" at bounding box center [687, 548] width 50 height 41
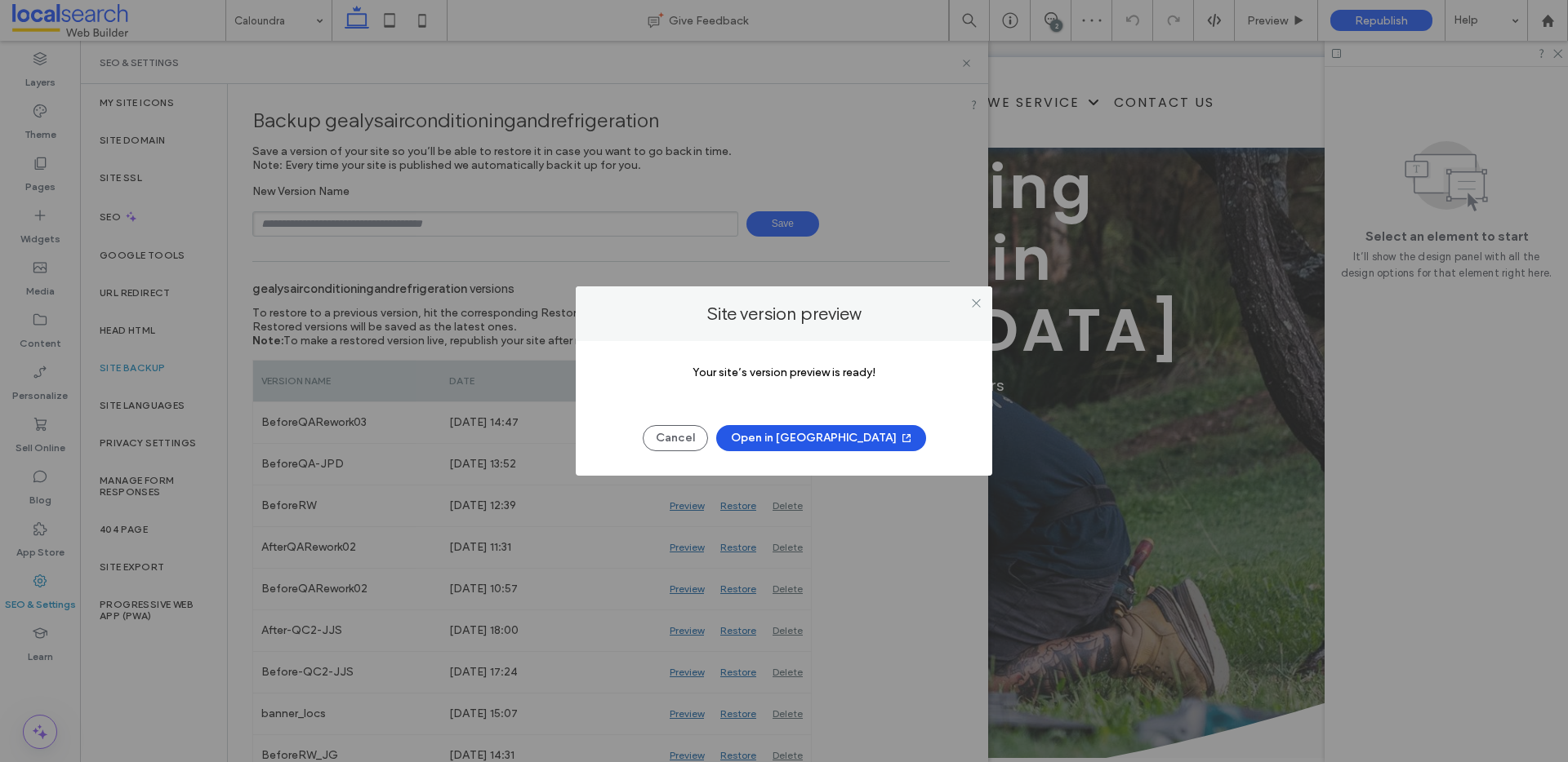
click at [806, 439] on button "Open in [GEOGRAPHIC_DATA]" at bounding box center [821, 439] width 210 height 26
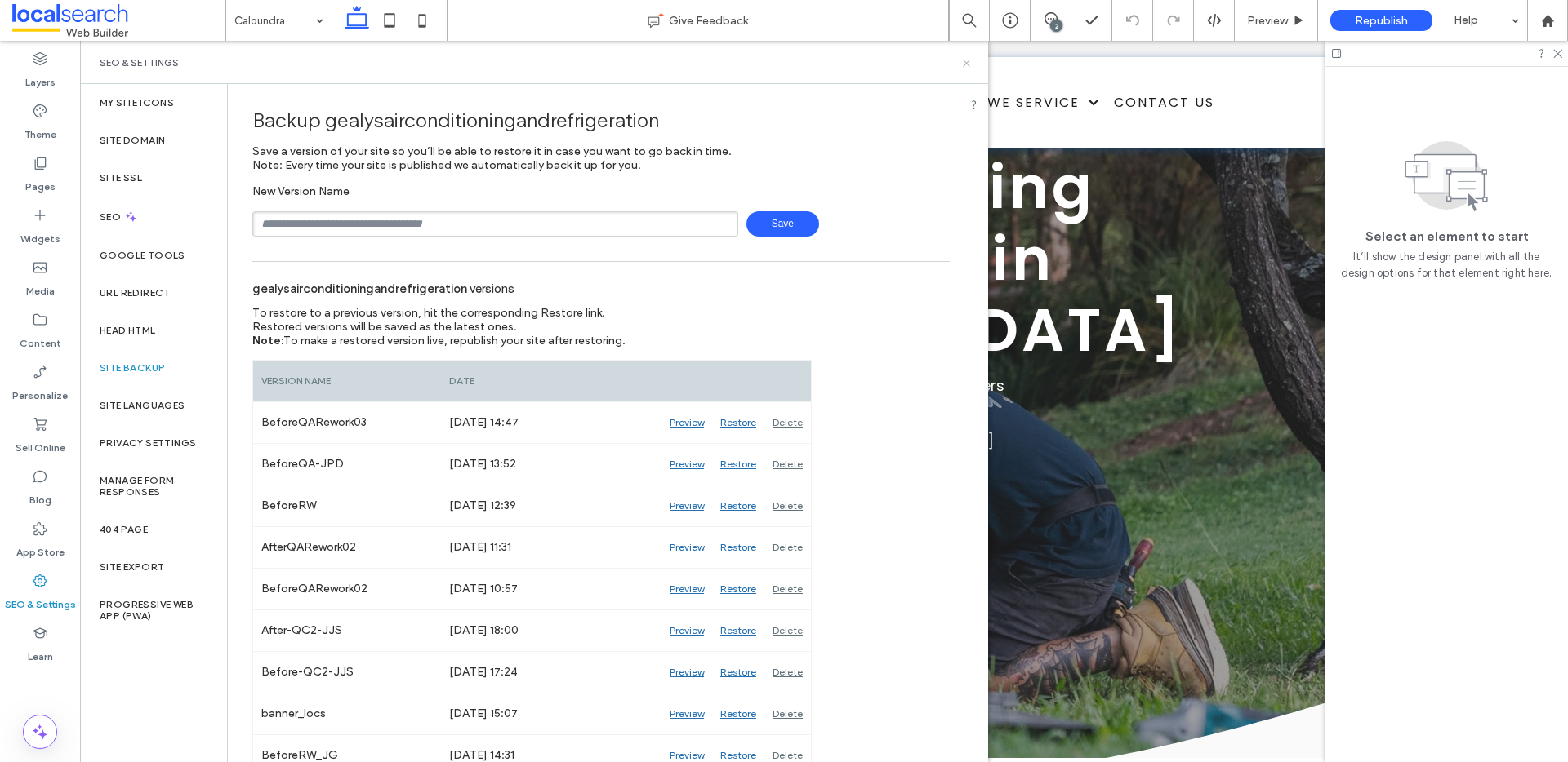
click at [967, 60] on icon at bounding box center [967, 63] width 12 height 12
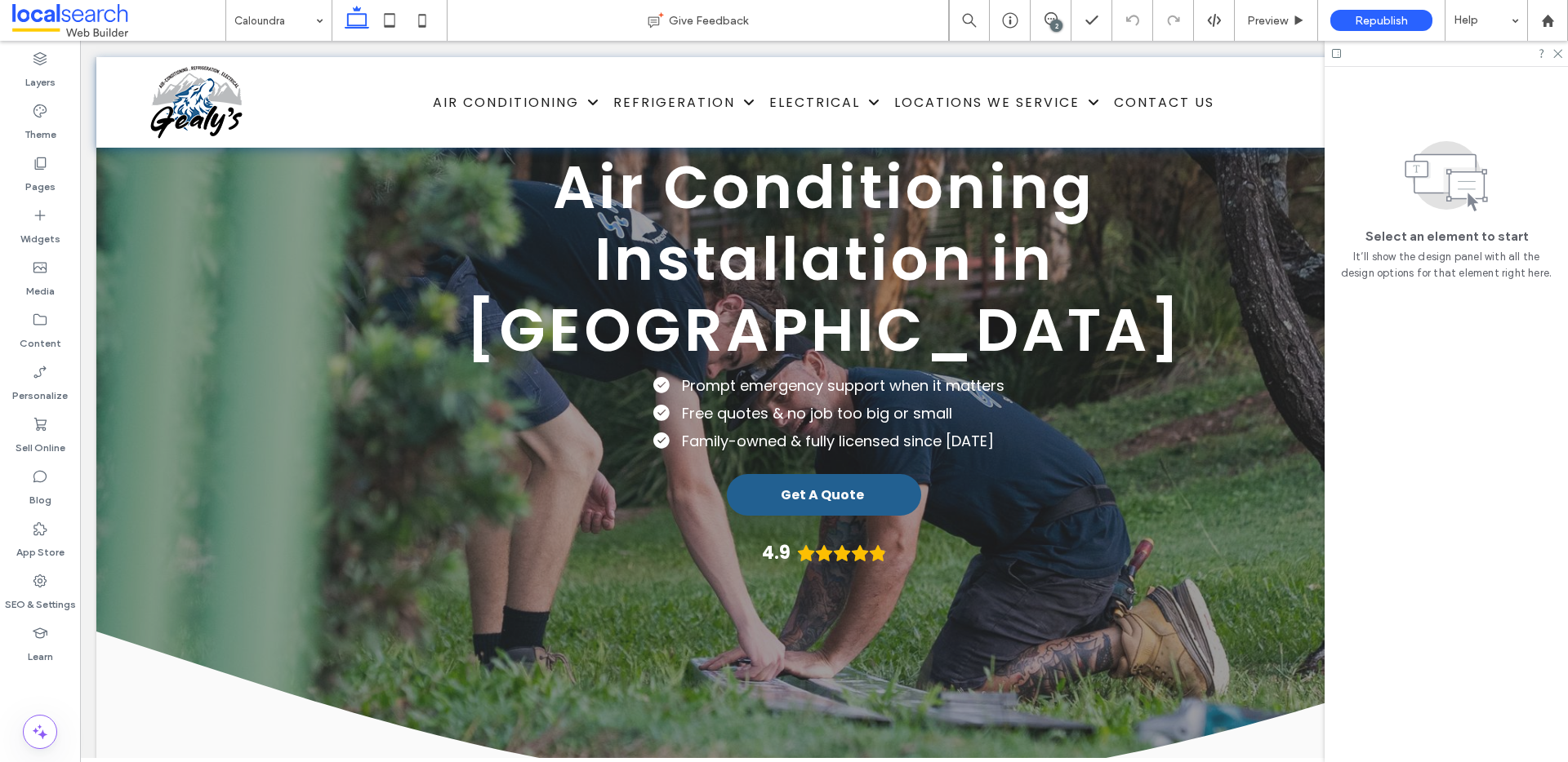
click at [1050, 20] on icon at bounding box center [1051, 18] width 13 height 13
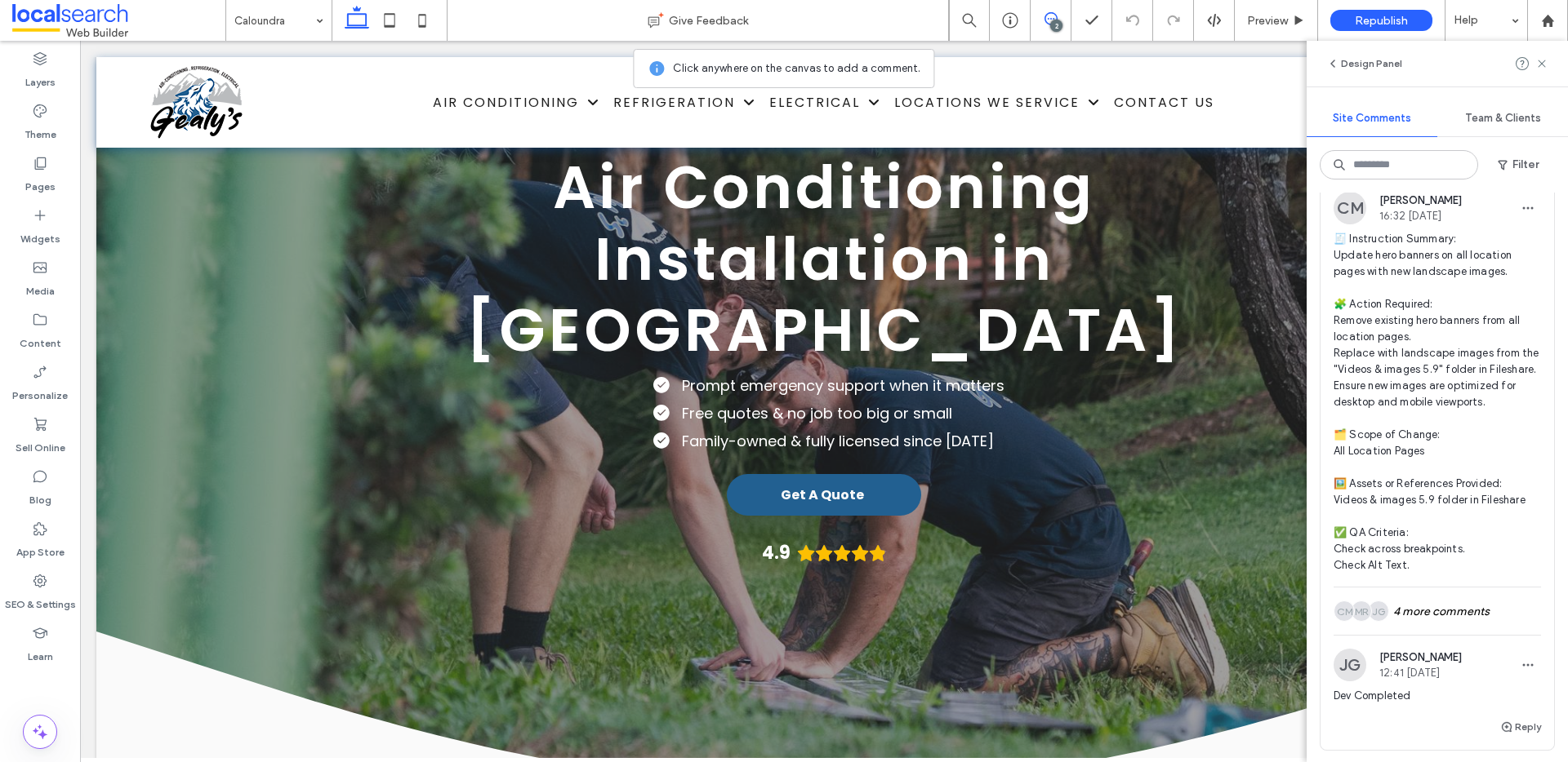
scroll to position [442, 0]
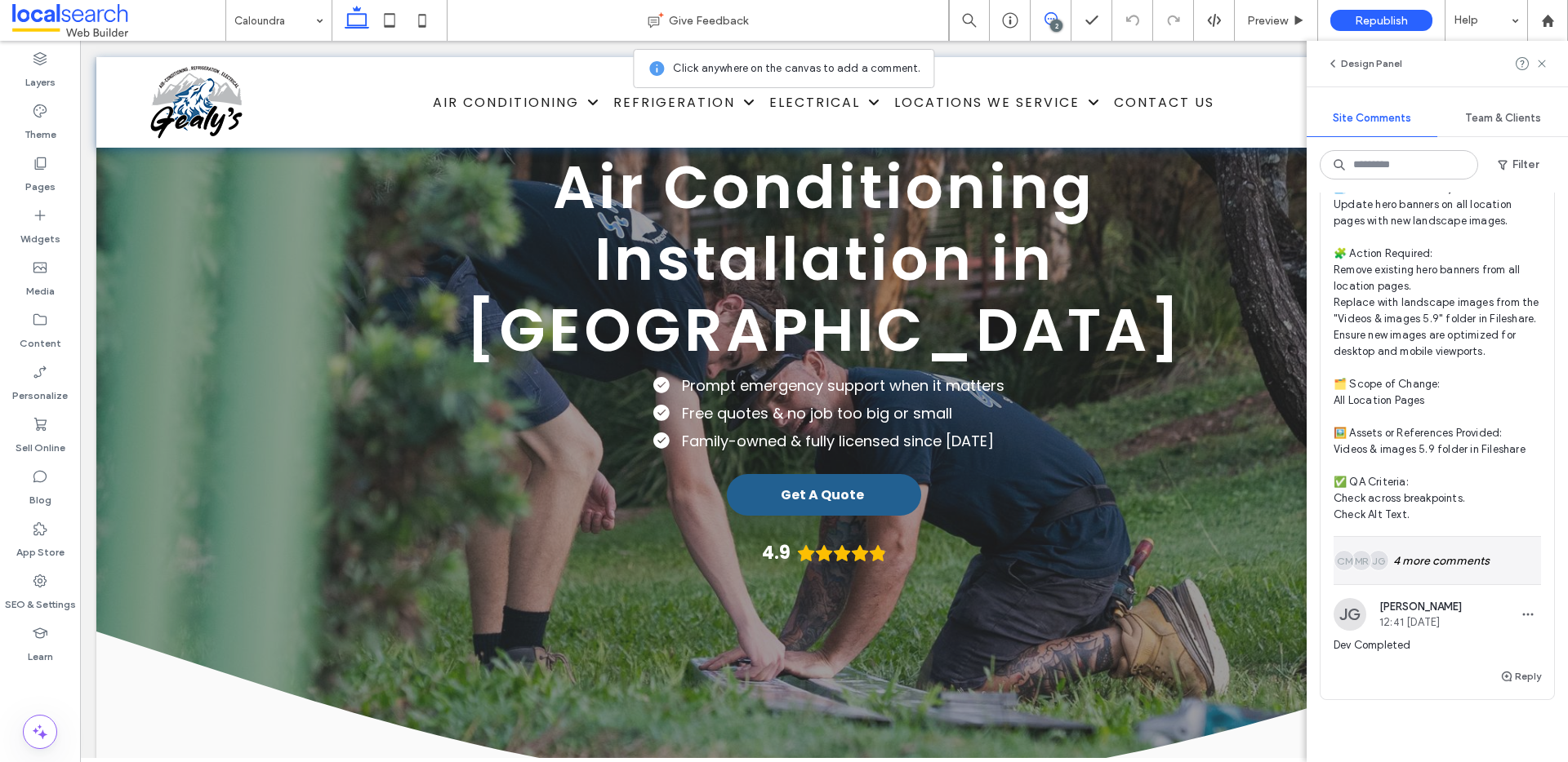
click at [1445, 574] on div "JG MR CM 4 more comments" at bounding box center [1437, 561] width 207 height 48
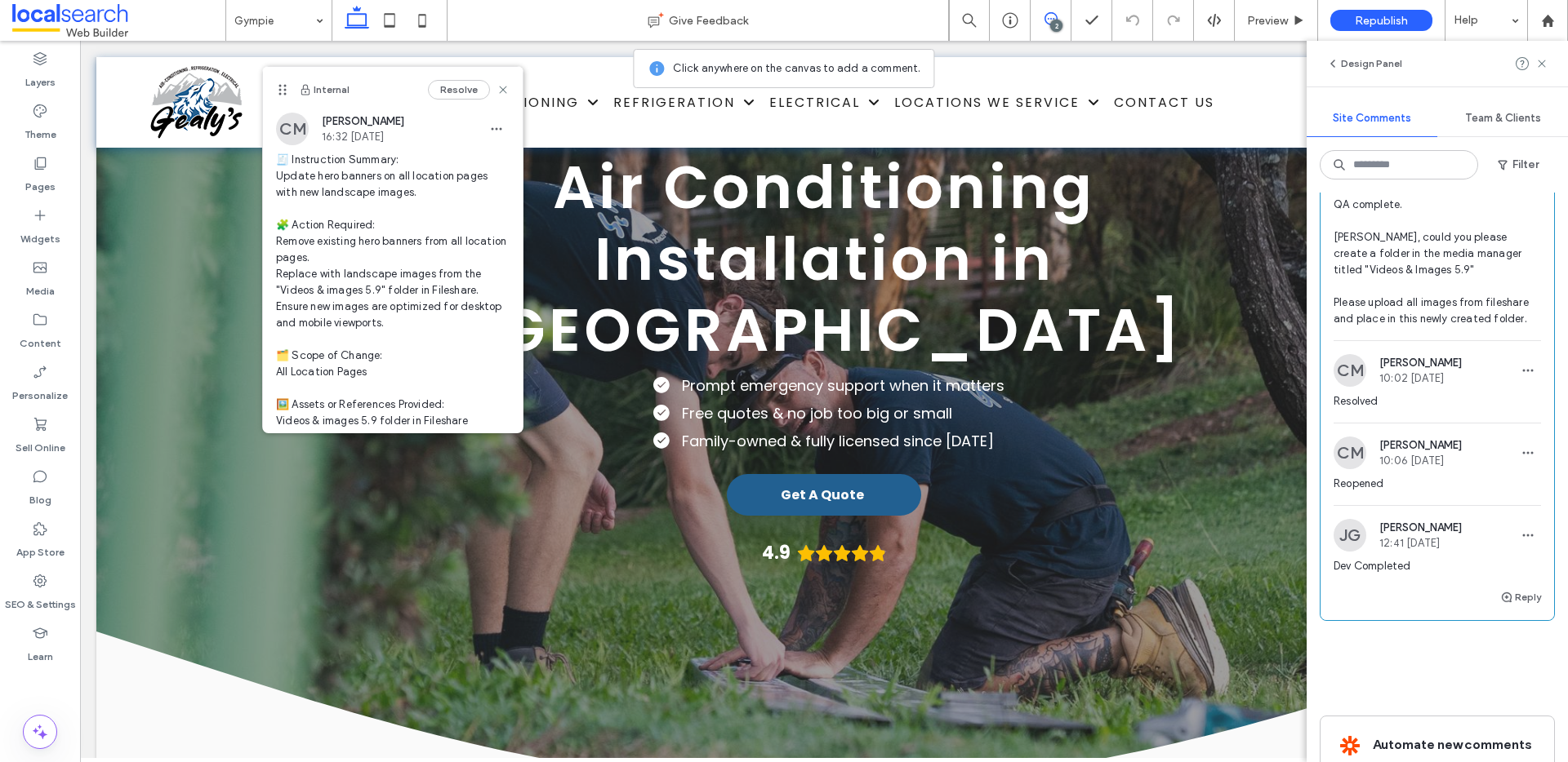
scroll to position [923, 0]
click at [1510, 606] on button "Reply" at bounding box center [1520, 596] width 41 height 19
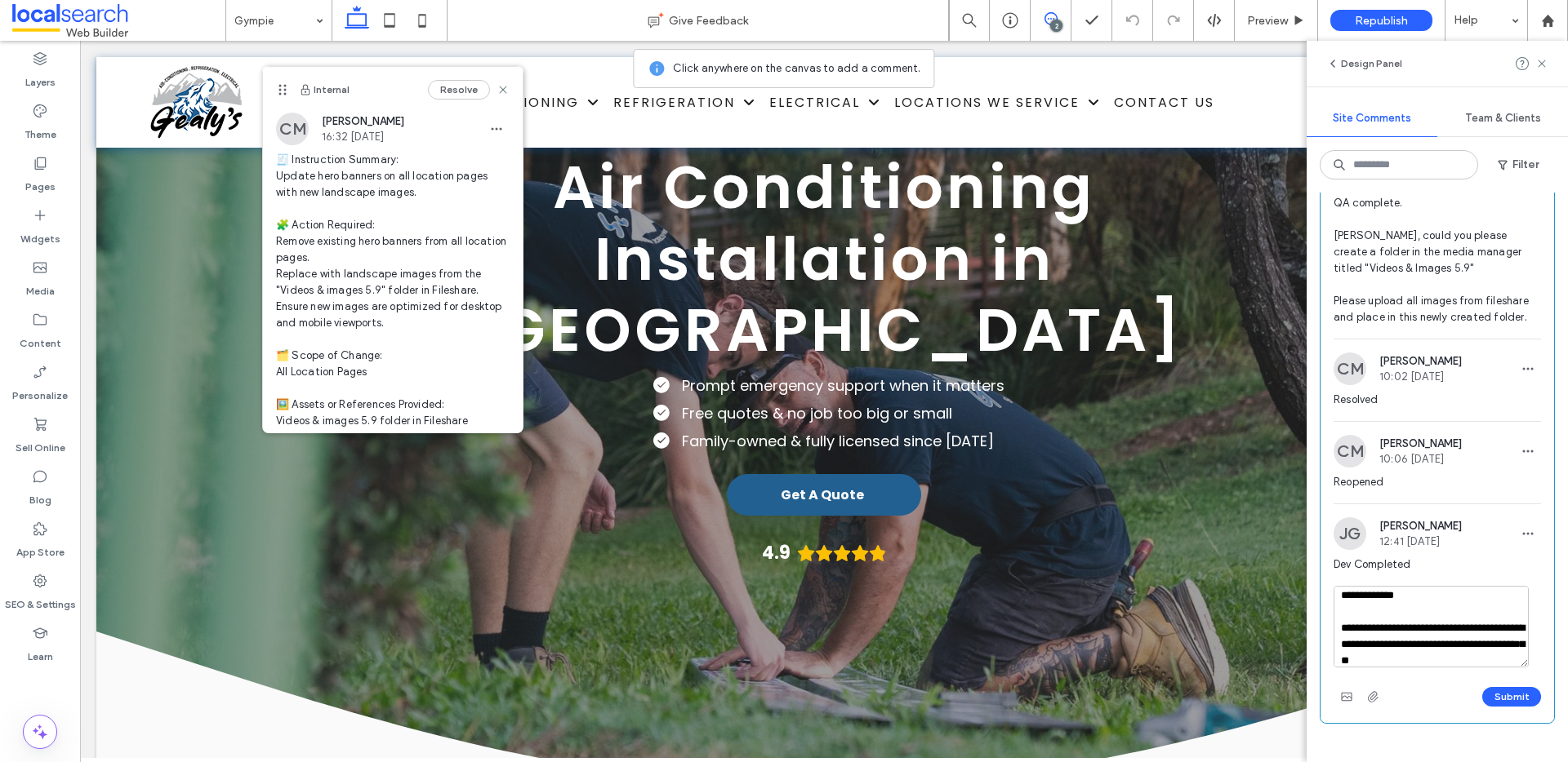
scroll to position [920, 0]
type textarea "**********"
click at [1490, 710] on button "Submit" at bounding box center [1512, 700] width 59 height 19
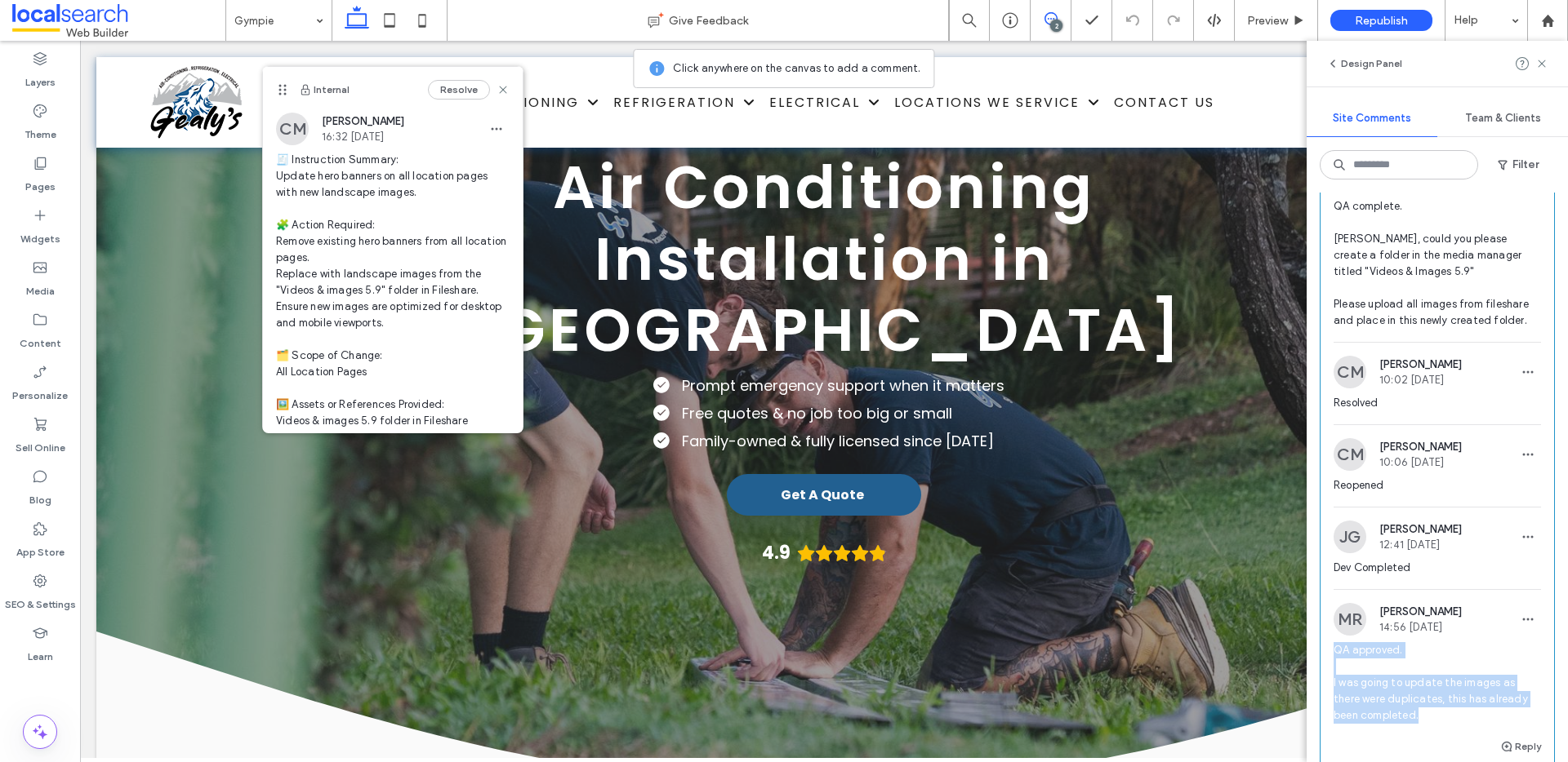
drag, startPoint x: 1435, startPoint y: 728, endPoint x: 1328, endPoint y: 672, distance: 120.8
click at [1328, 672] on div "[PERSON_NAME] 14:56 [DATE] QA approved. I was going to update the images as the…" at bounding box center [1437, 670] width 234 height 134
copy span "QA approved. I was going to update the images as there were duplicates, this ha…"
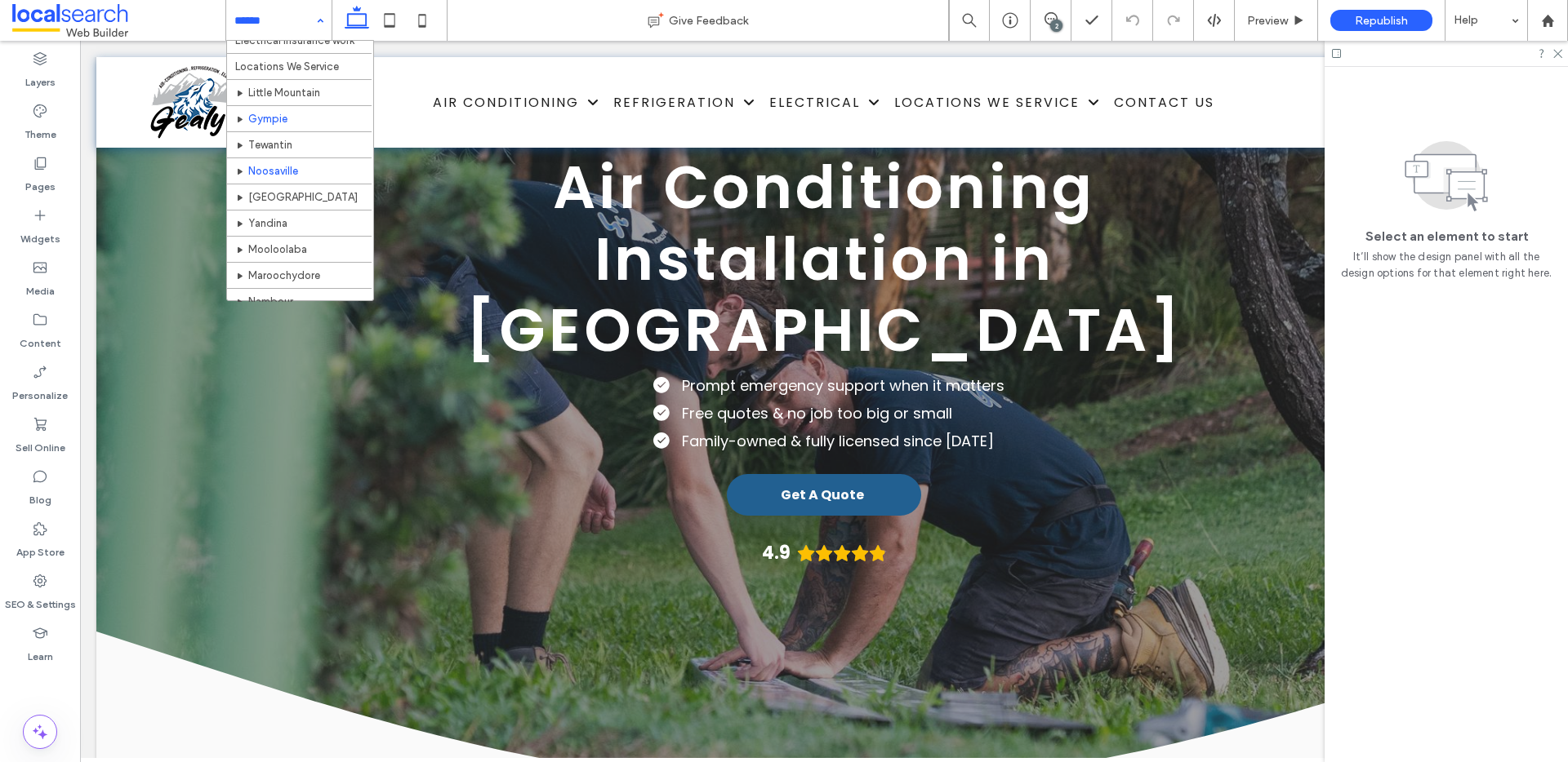
scroll to position [303, 0]
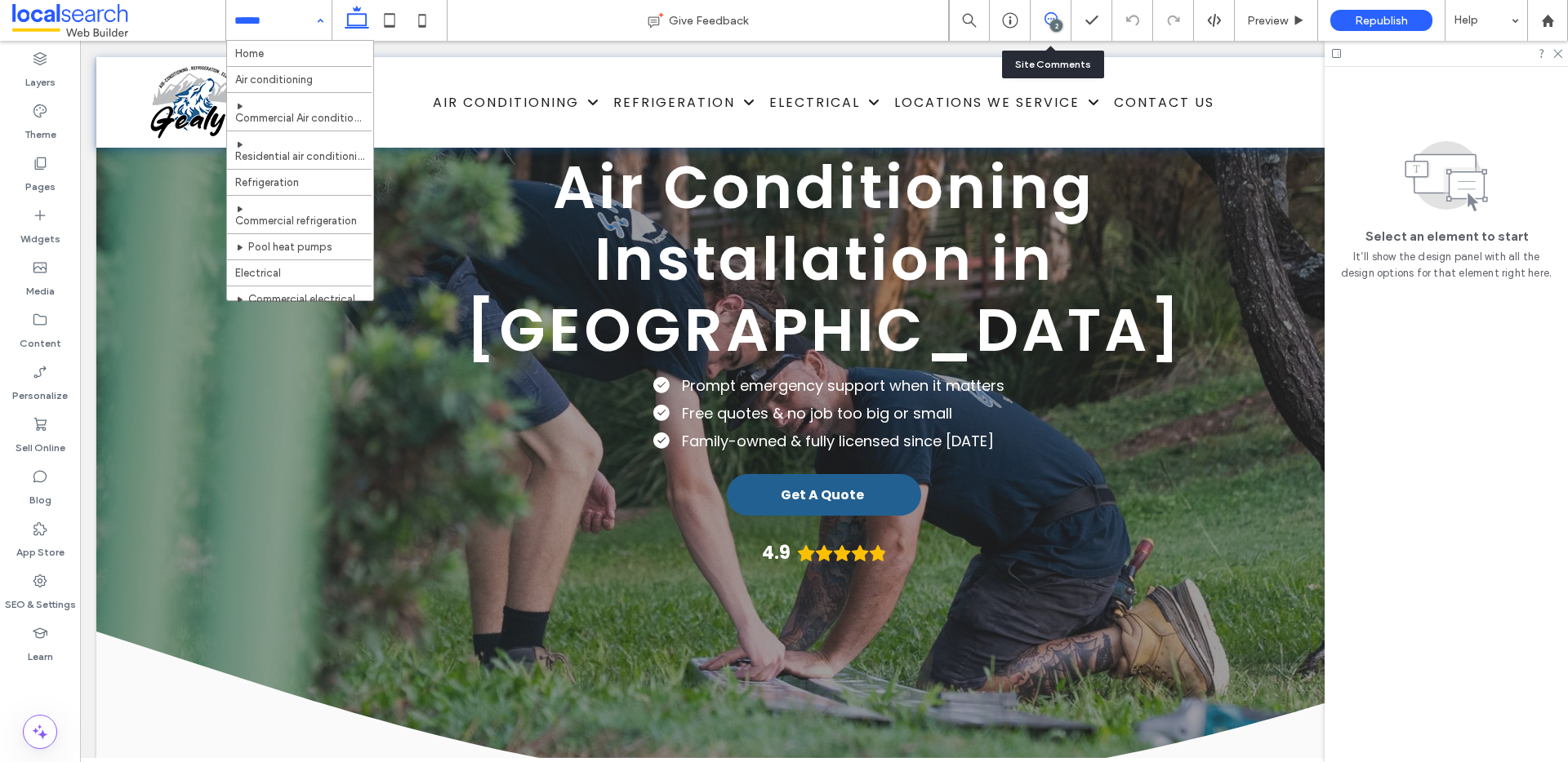
click at [1047, 24] on icon at bounding box center [1051, 18] width 13 height 13
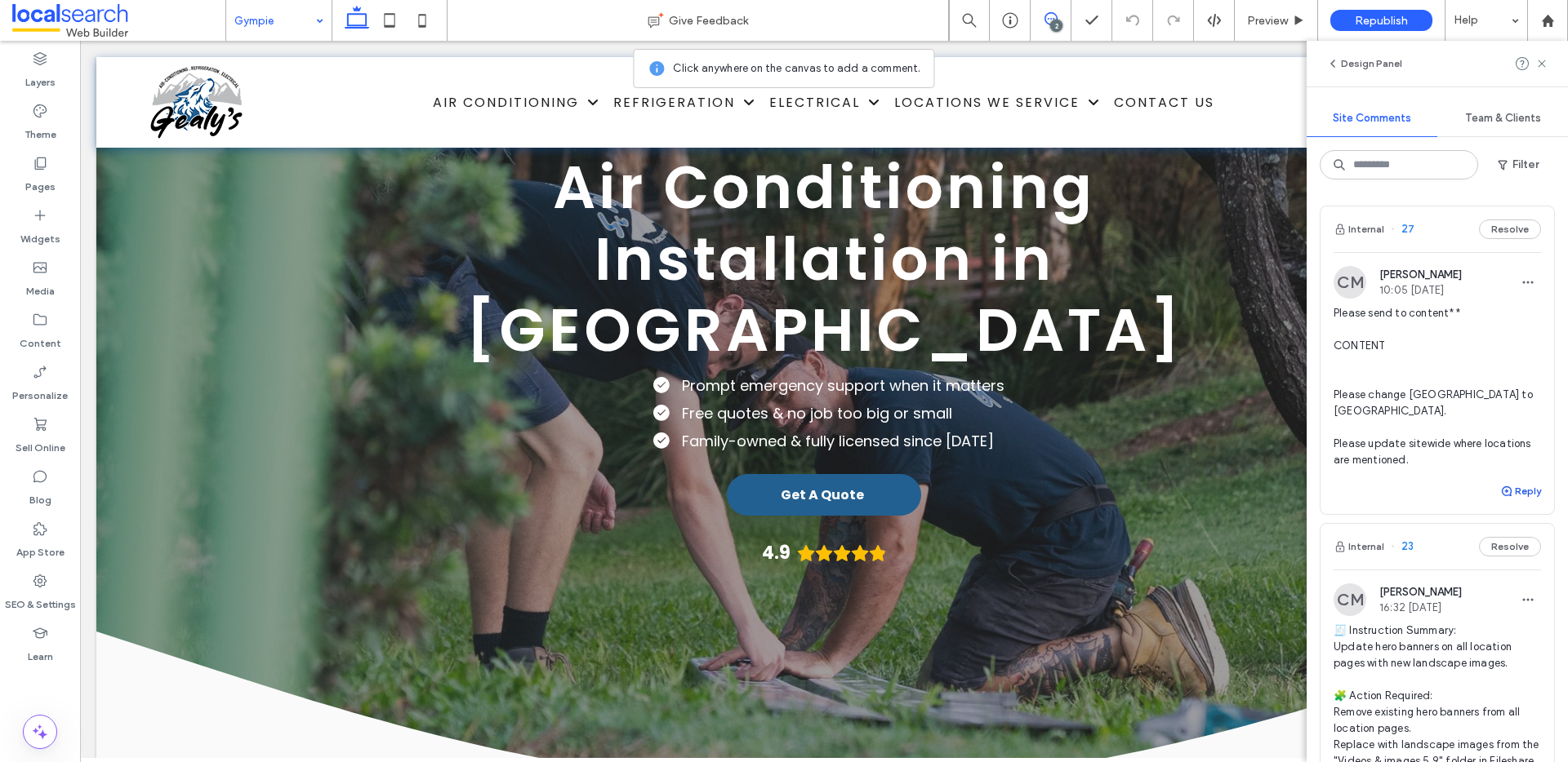
click at [1505, 491] on button "Reply" at bounding box center [1520, 492] width 41 height 19
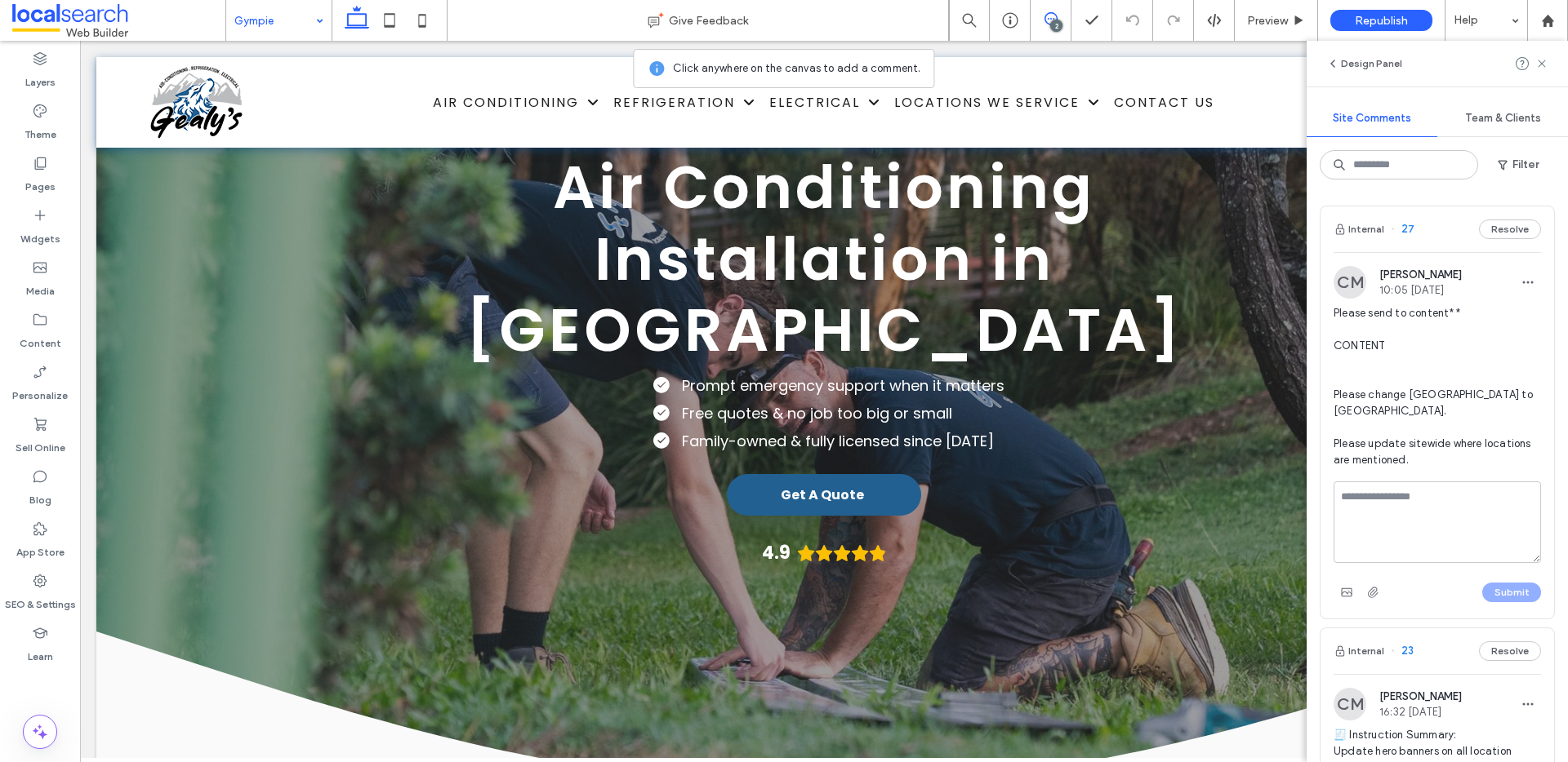
click at [1428, 513] on textarea at bounding box center [1437, 522] width 207 height 82
click at [1390, 515] on textarea at bounding box center [1437, 522] width 207 height 82
click at [1410, 511] on textarea at bounding box center [1437, 522] width 207 height 82
drag, startPoint x: 1466, startPoint y: 494, endPoint x: 1388, endPoint y: 497, distance: 78.1
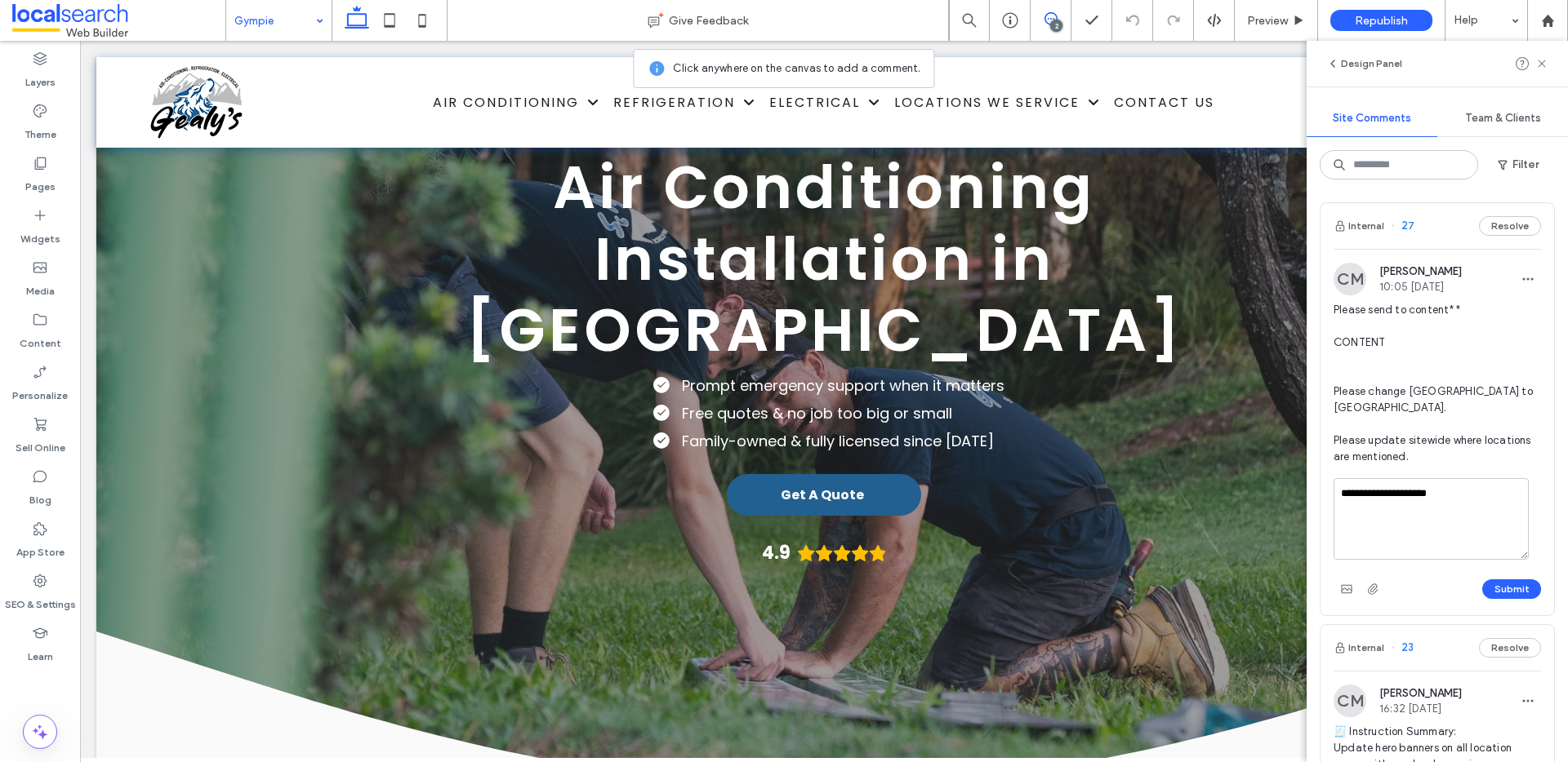
click at [1388, 497] on textarea "**********" at bounding box center [1431, 519] width 195 height 82
type textarea "**********"
click at [1502, 589] on button "Submit" at bounding box center [1512, 589] width 59 height 19
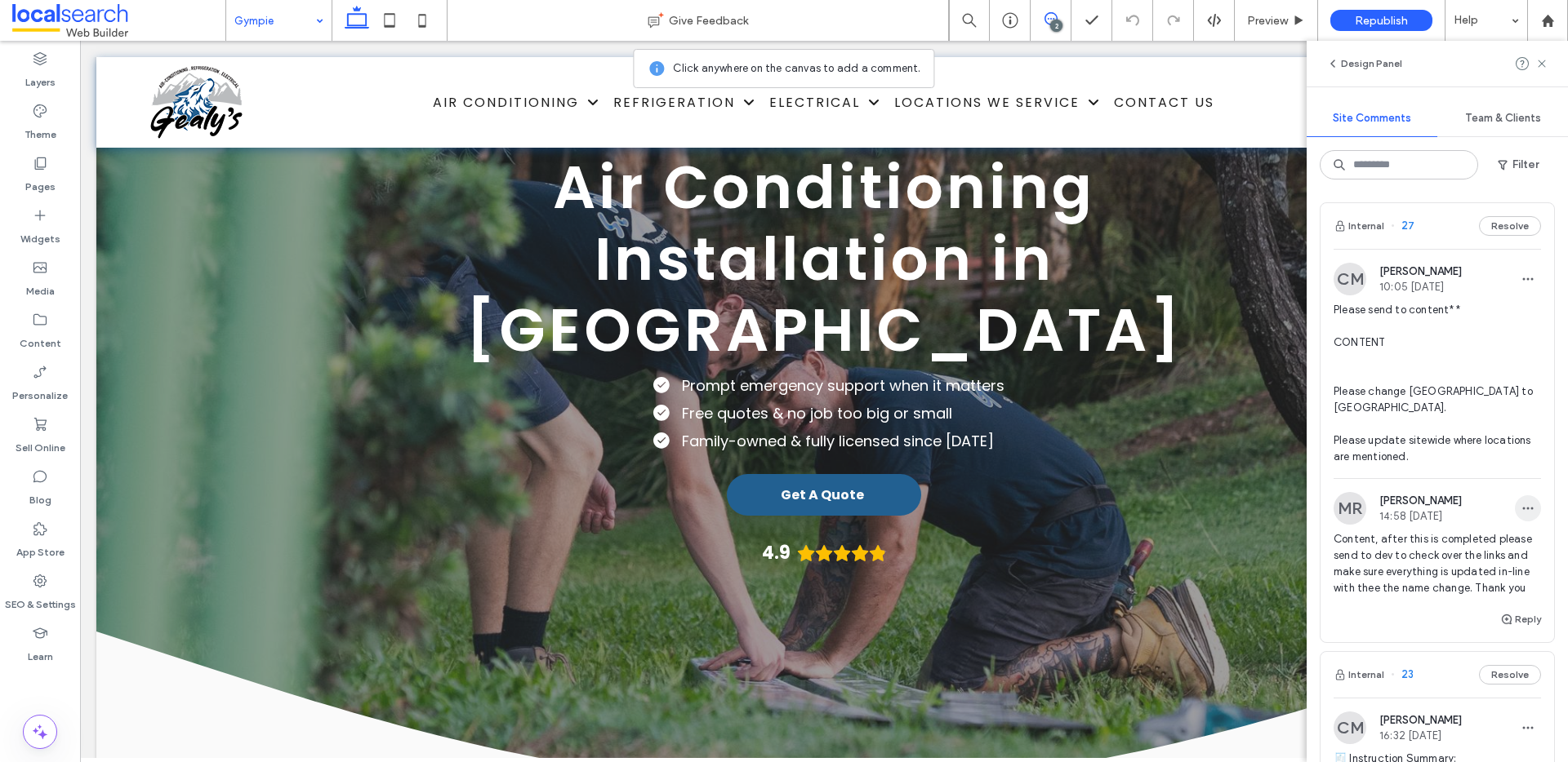
click at [1521, 504] on icon "button" at bounding box center [1527, 508] width 13 height 13
click at [1442, 545] on div "Edit" at bounding box center [1455, 551] width 145 height 31
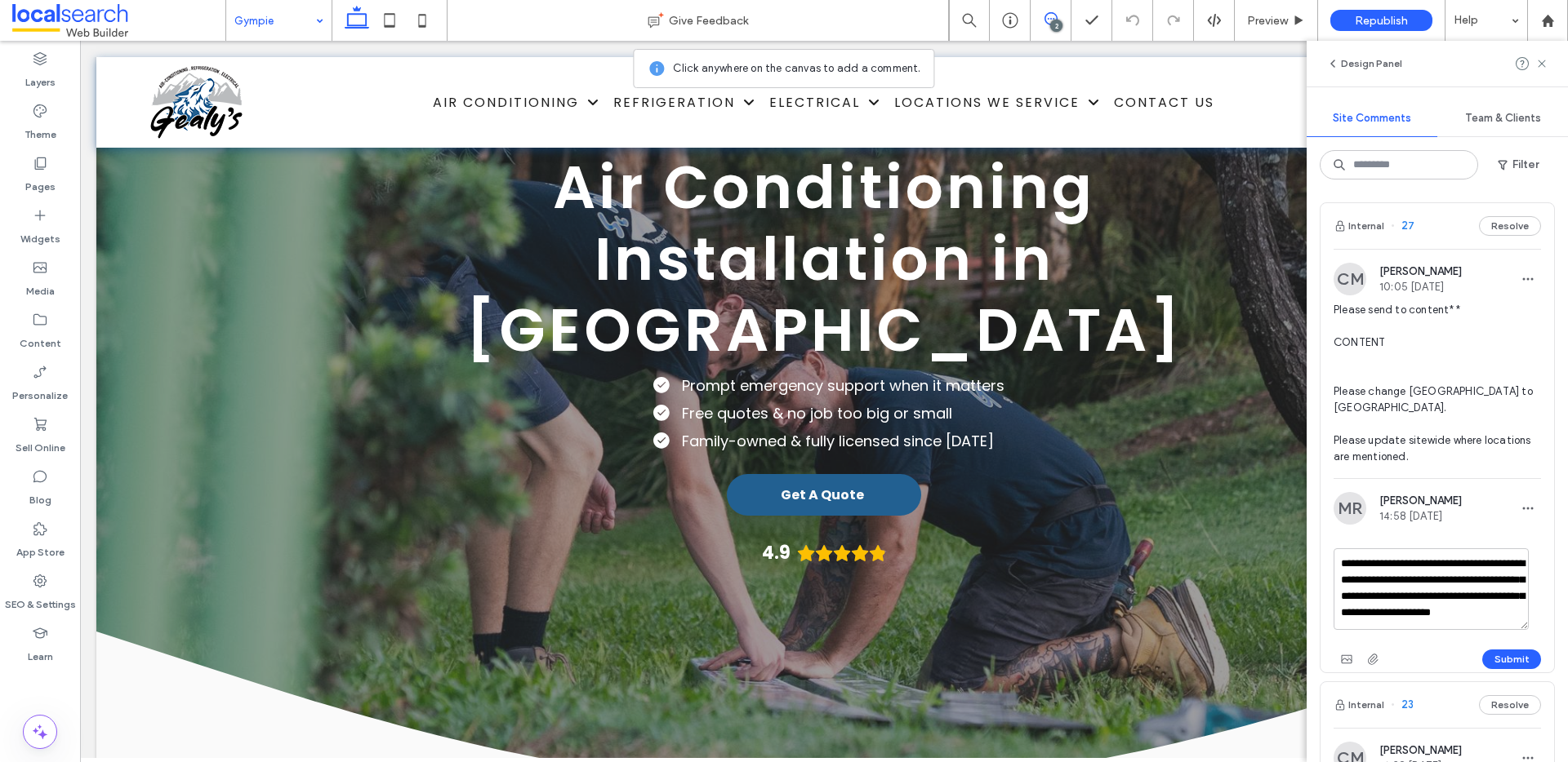
scroll to position [15, 0]
drag, startPoint x: 1364, startPoint y: 614, endPoint x: 1341, endPoint y: 614, distance: 23.0
click at [1341, 614] on textarea "**********" at bounding box center [1431, 589] width 195 height 82
type textarea "**********"
click at [1507, 653] on button "Submit" at bounding box center [1512, 660] width 59 height 19
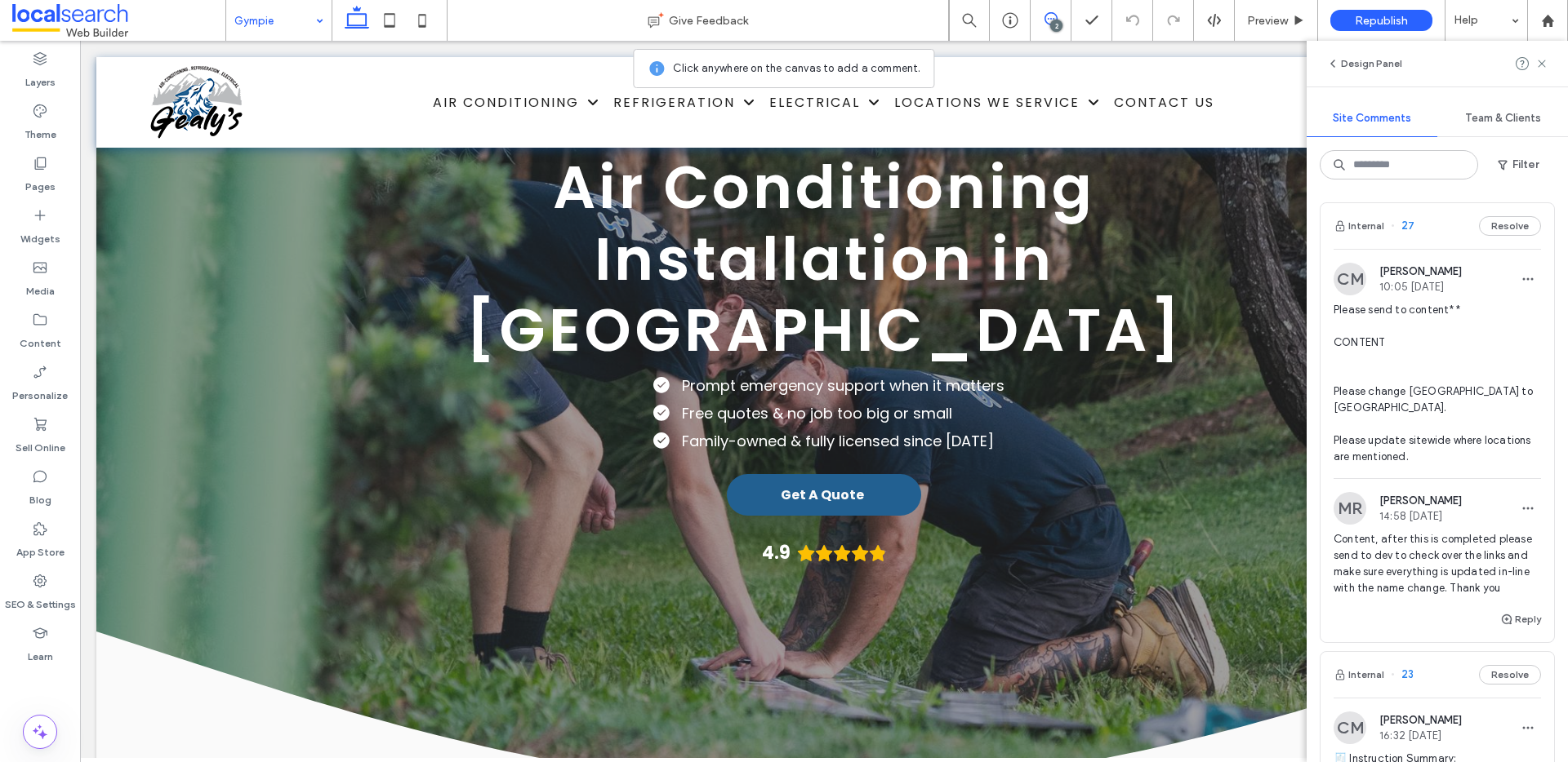
scroll to position [0, 0]
click at [46, 595] on label "SEO & Settings" at bounding box center [41, 601] width 71 height 23
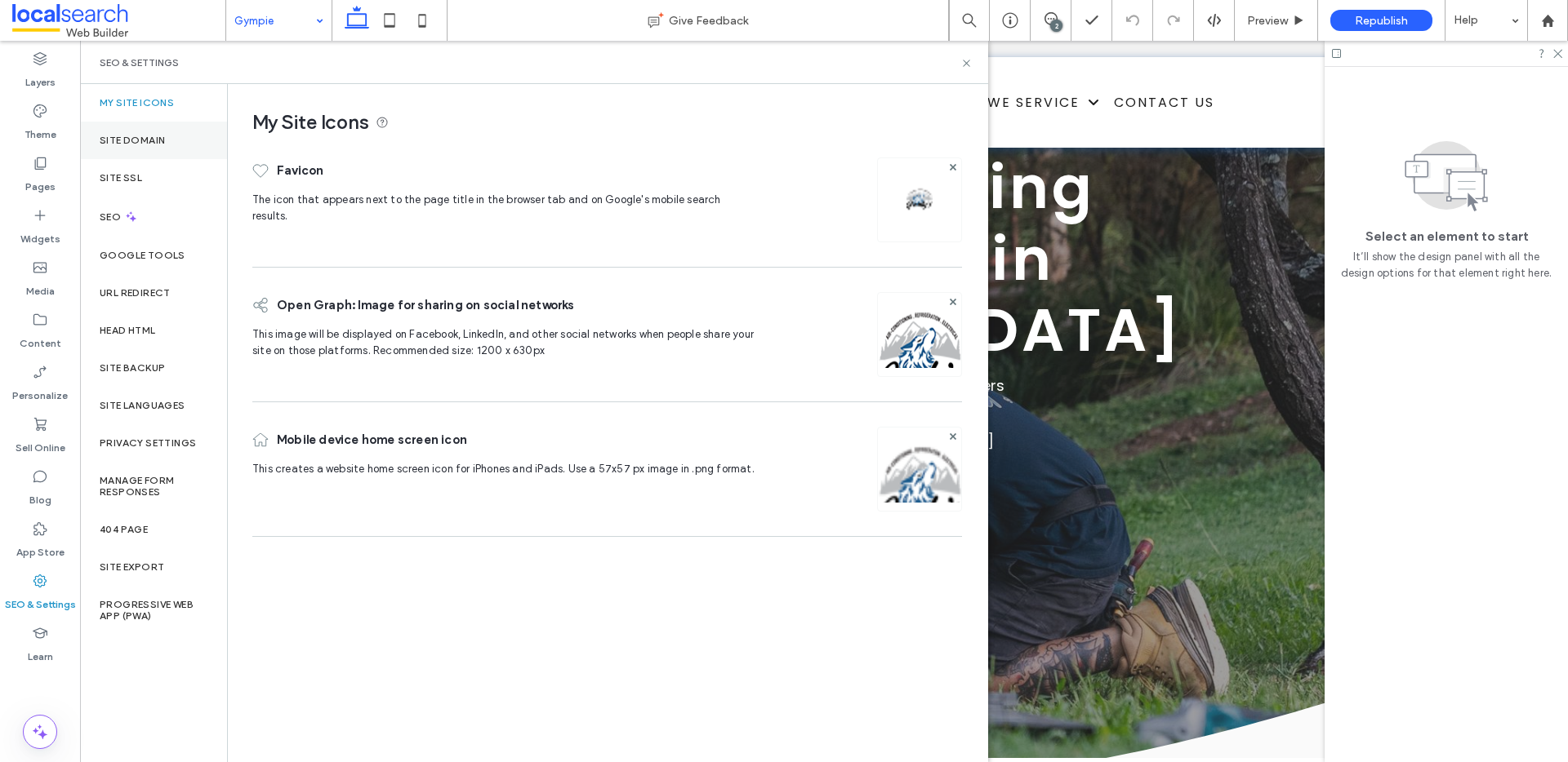
click at [146, 127] on div "Site Domain" at bounding box center [153, 140] width 147 height 38
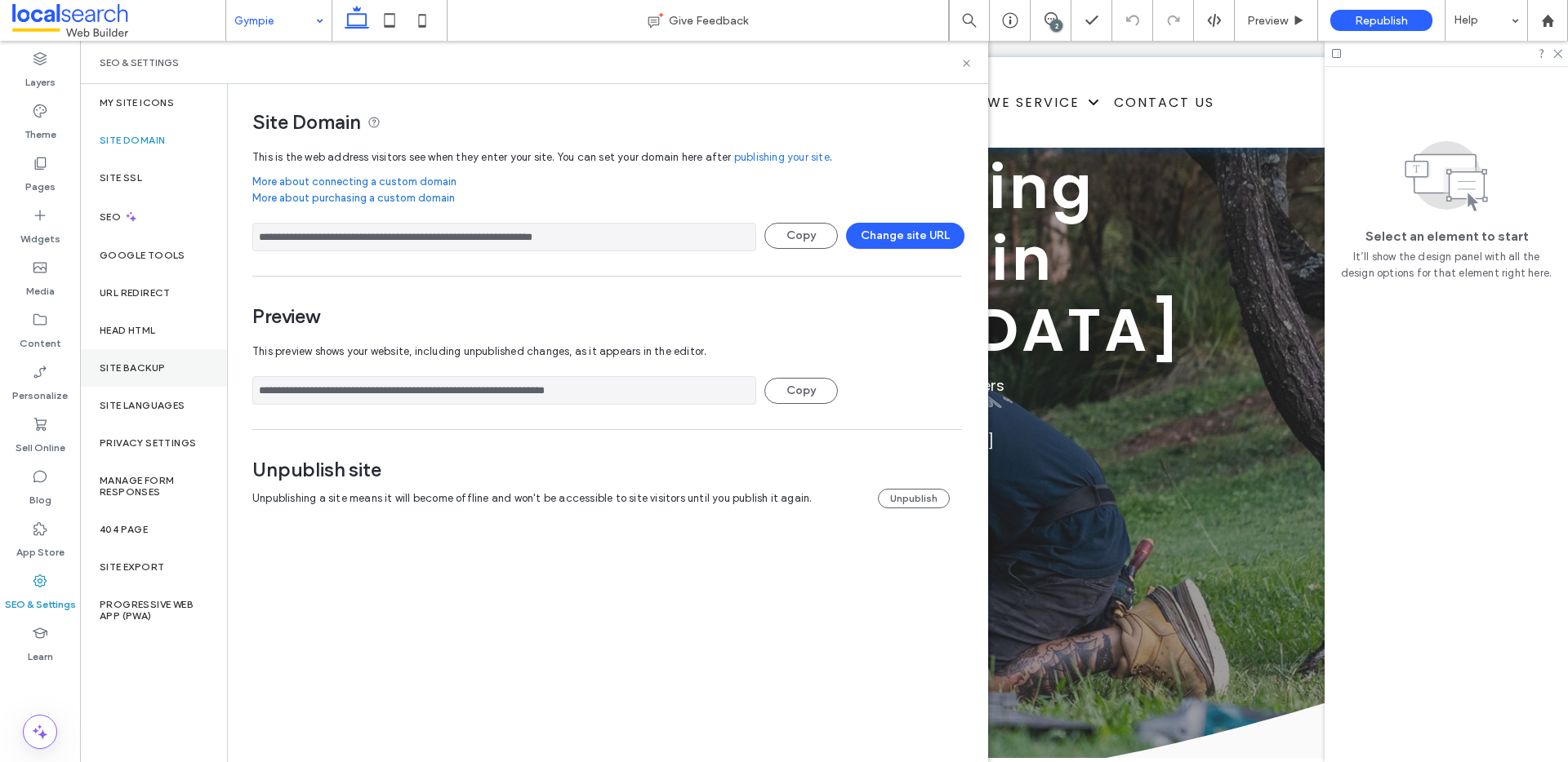
click at [136, 360] on div "Site Backup" at bounding box center [153, 368] width 147 height 38
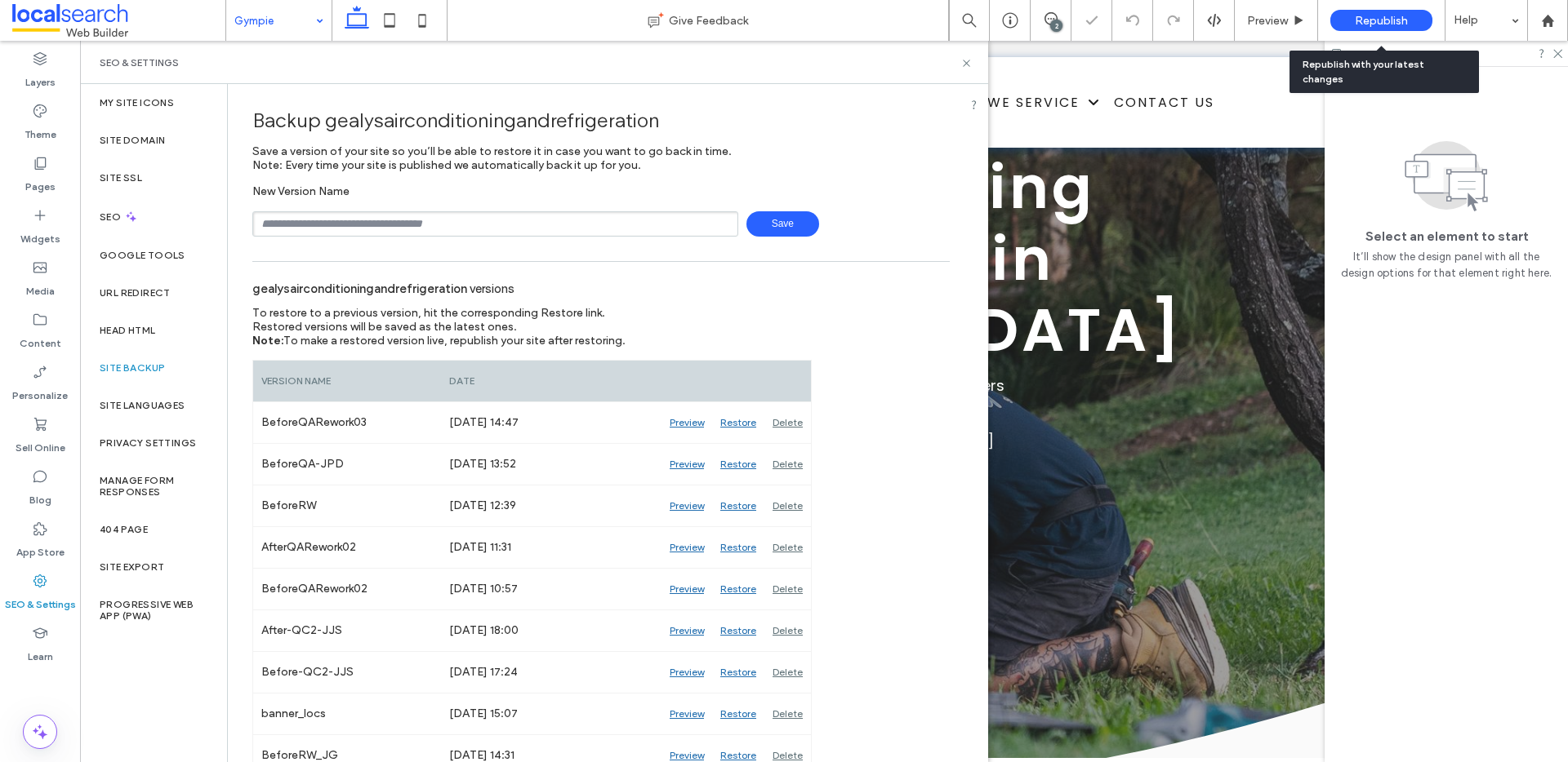
click at [1356, 21] on span "Republish" at bounding box center [1381, 21] width 53 height 14
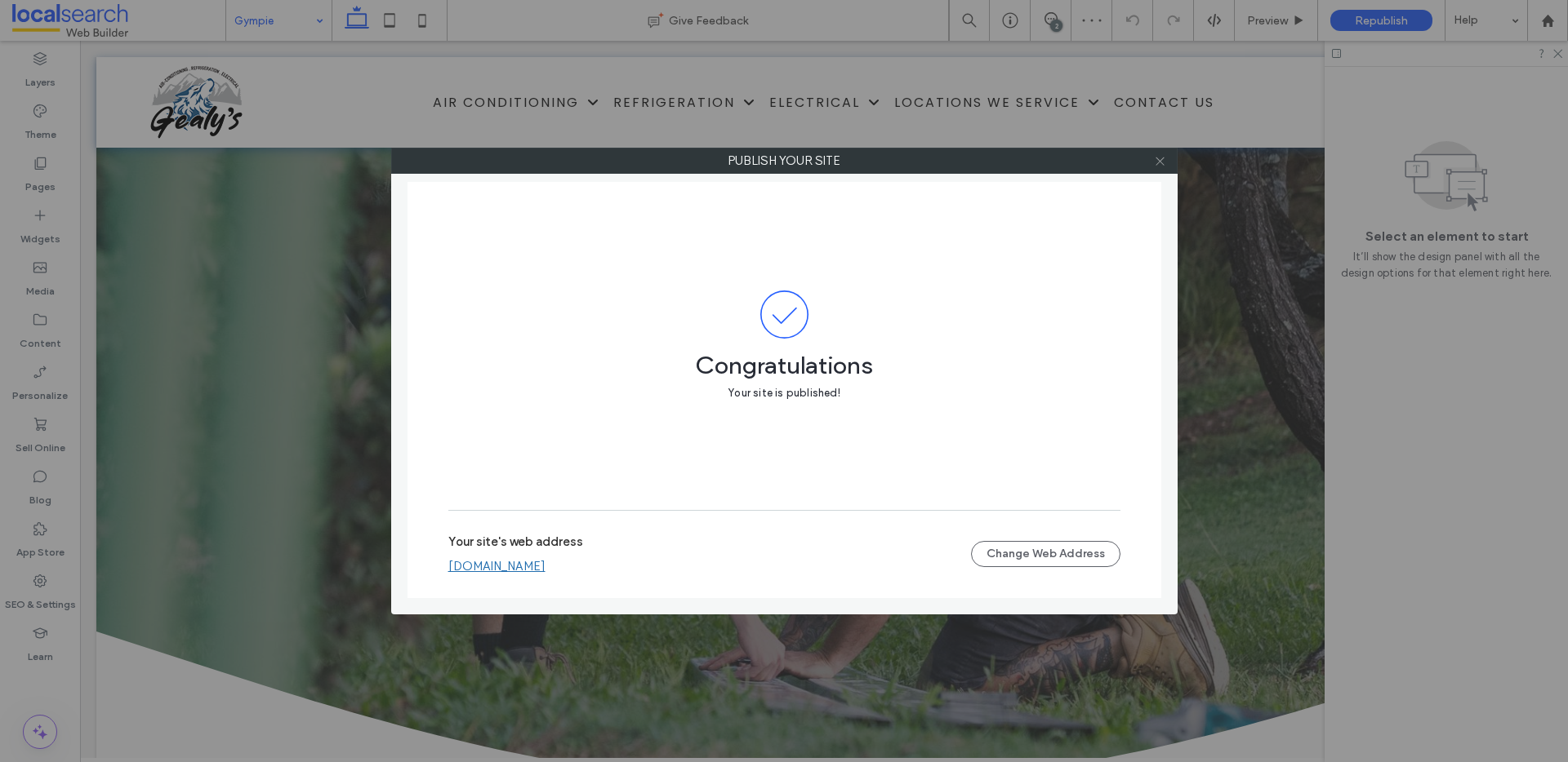
click at [1161, 160] on use at bounding box center [1159, 160] width 8 height 8
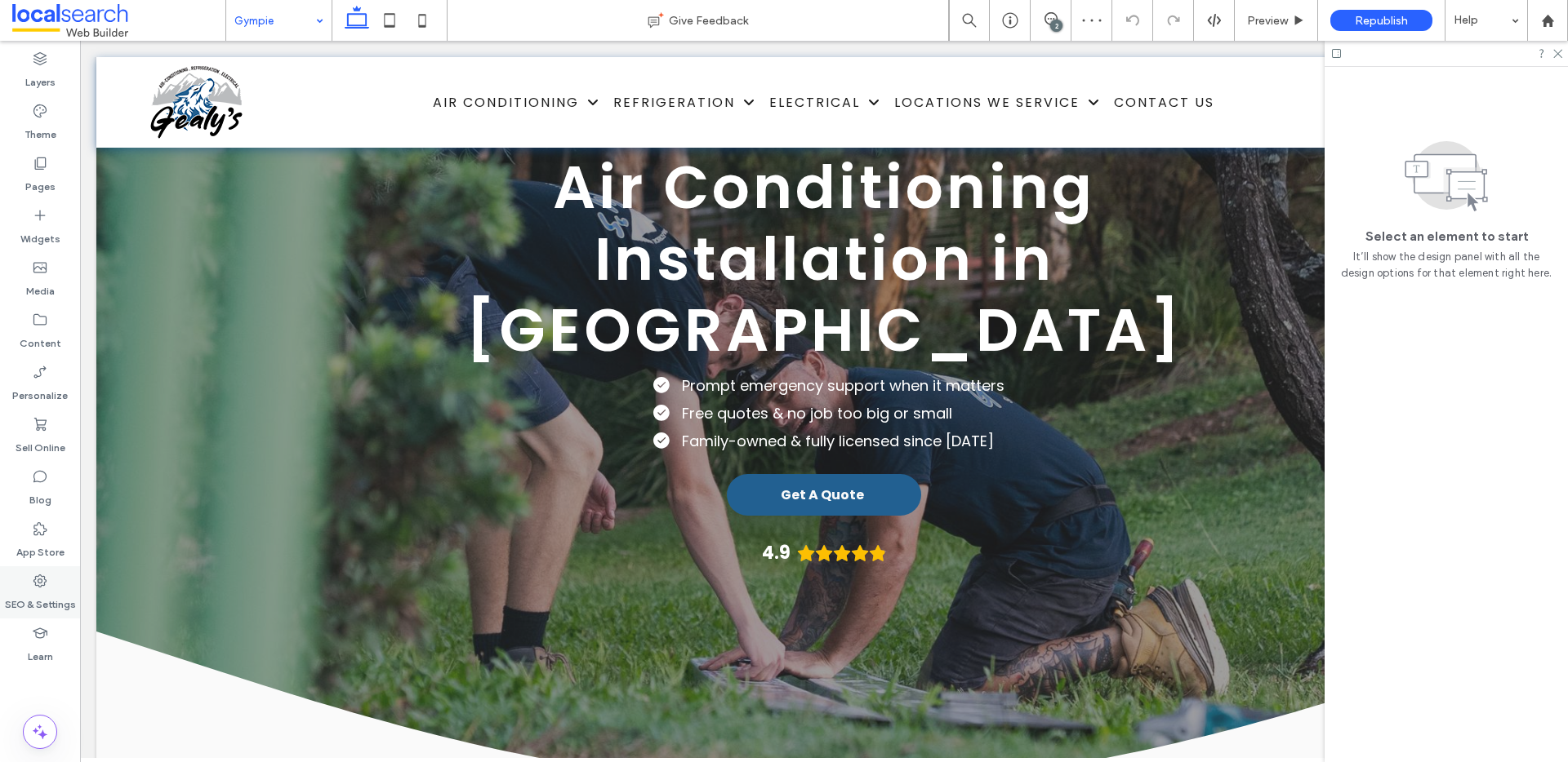
click at [35, 588] on icon at bounding box center [40, 581] width 17 height 17
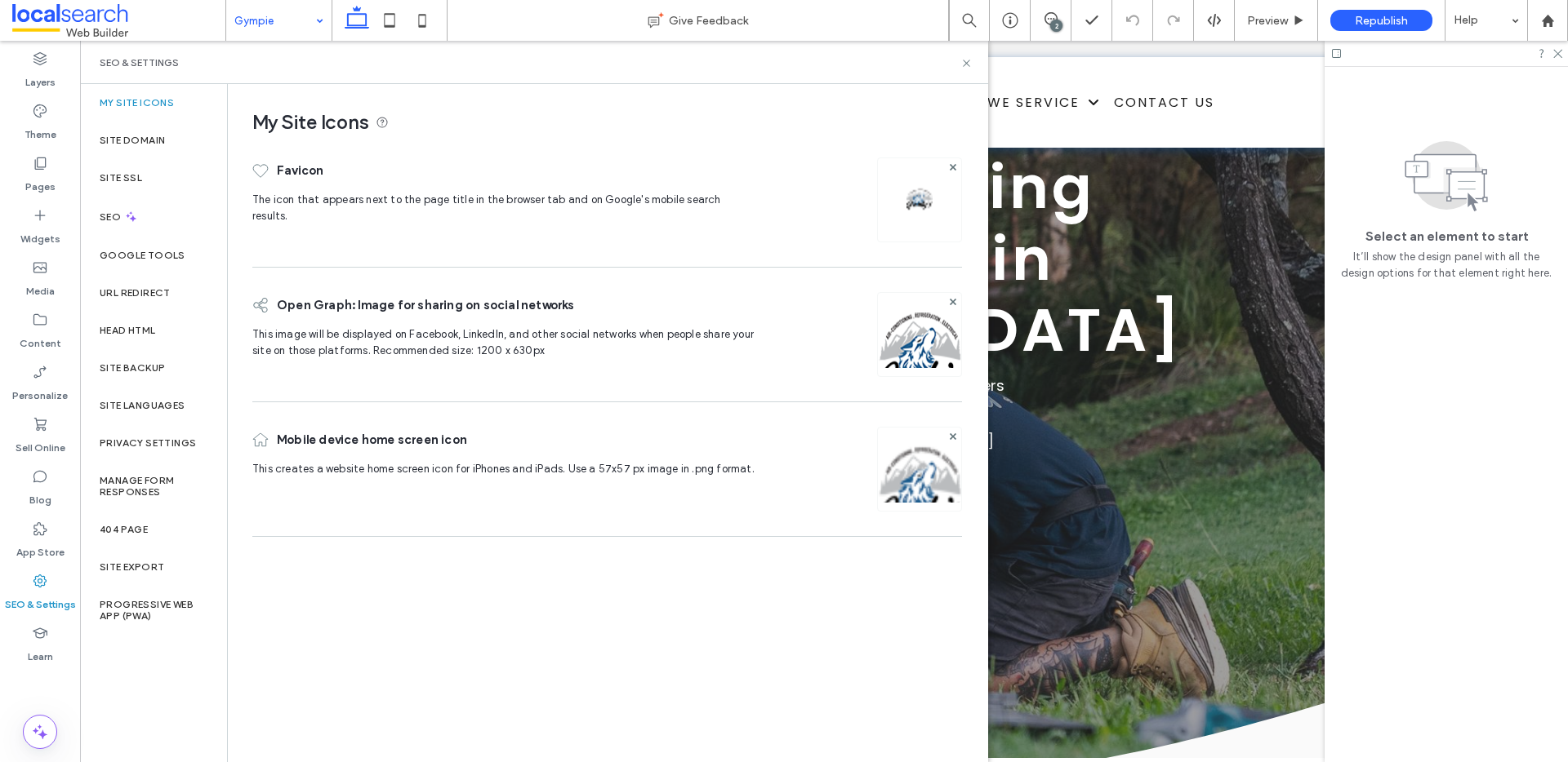
click at [1057, 24] on div "2" at bounding box center [1057, 26] width 12 height 12
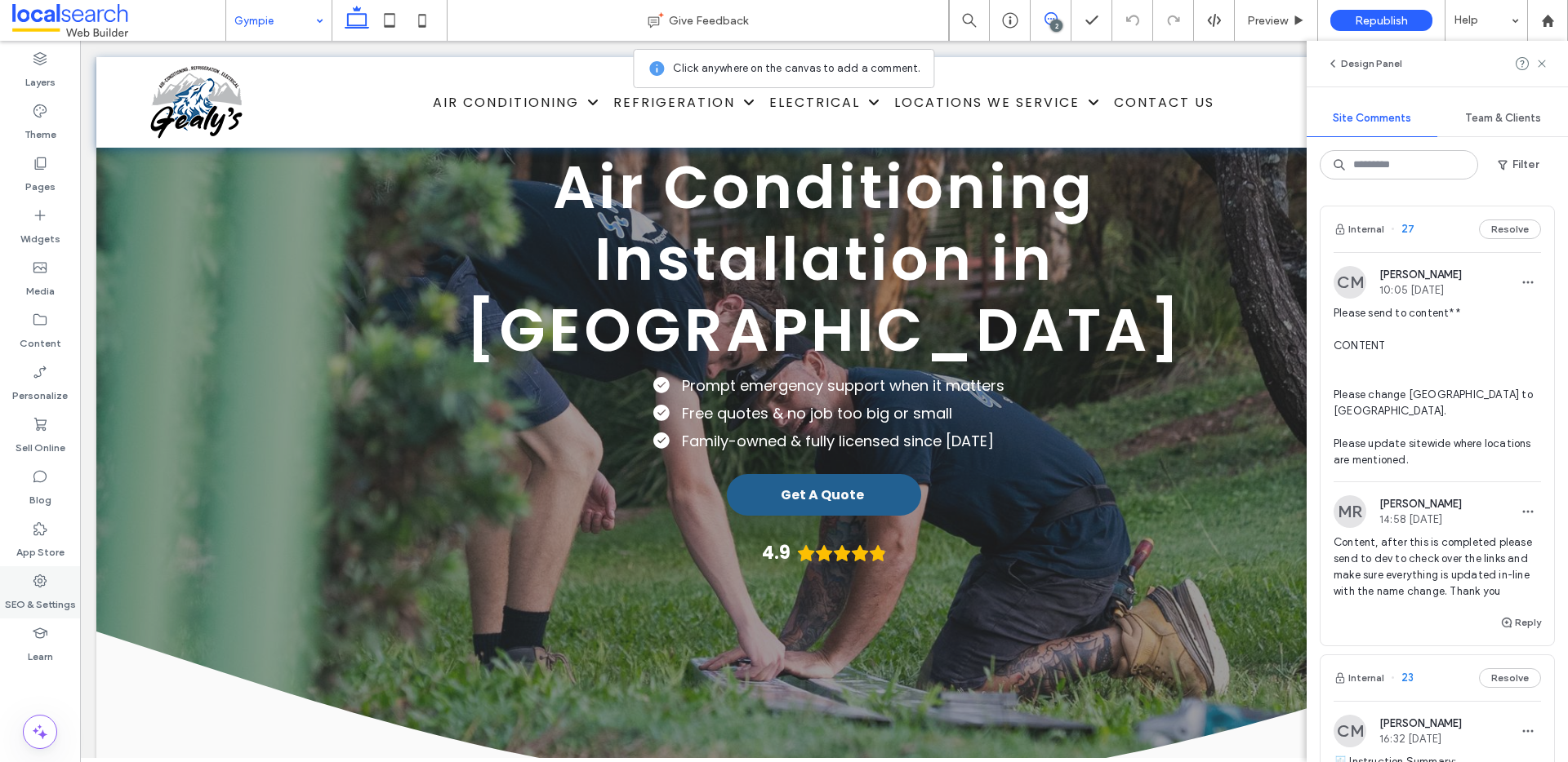
click at [33, 588] on icon at bounding box center [40, 581] width 17 height 17
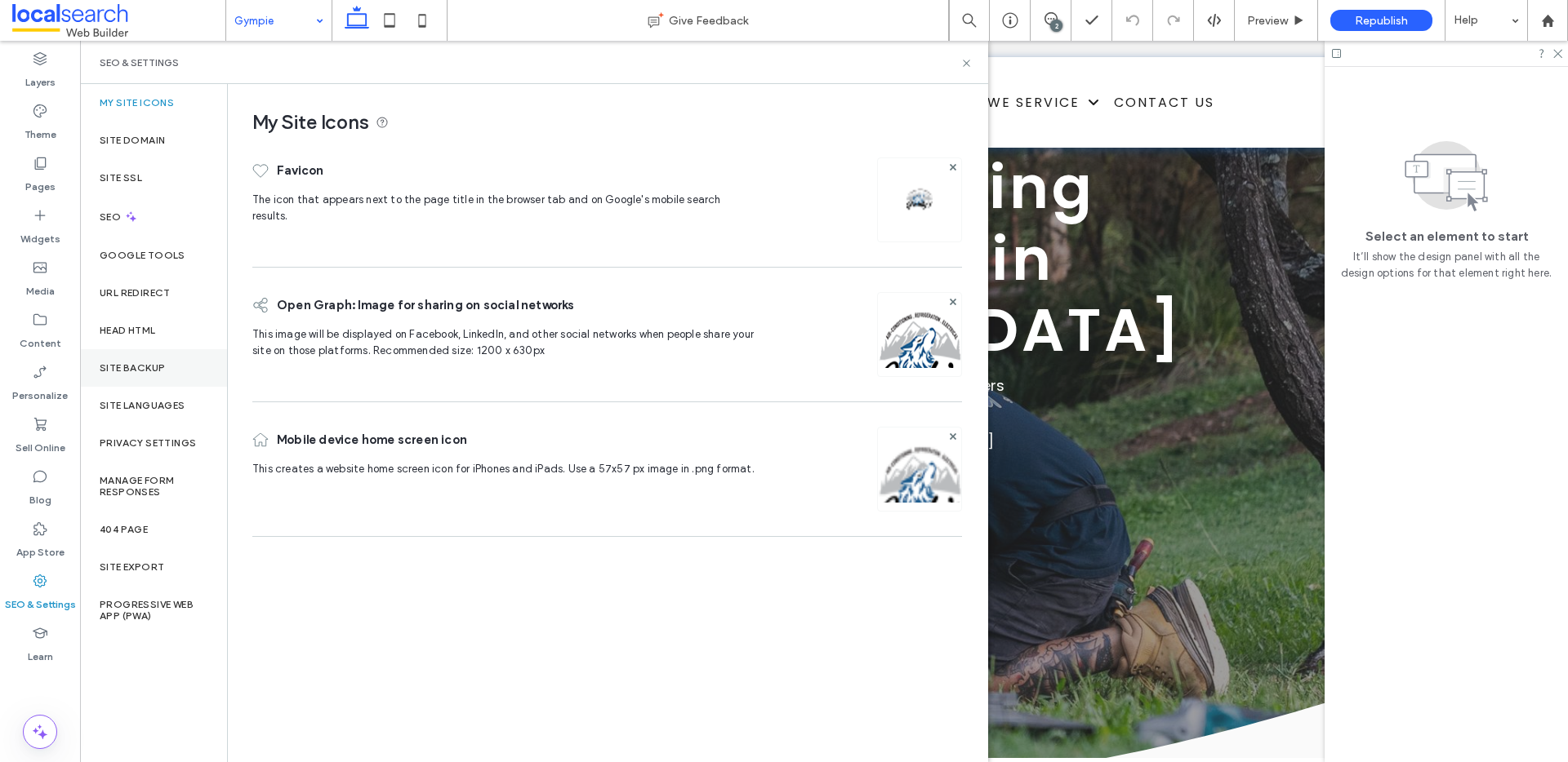
click at [131, 366] on label "Site Backup" at bounding box center [132, 367] width 65 height 11
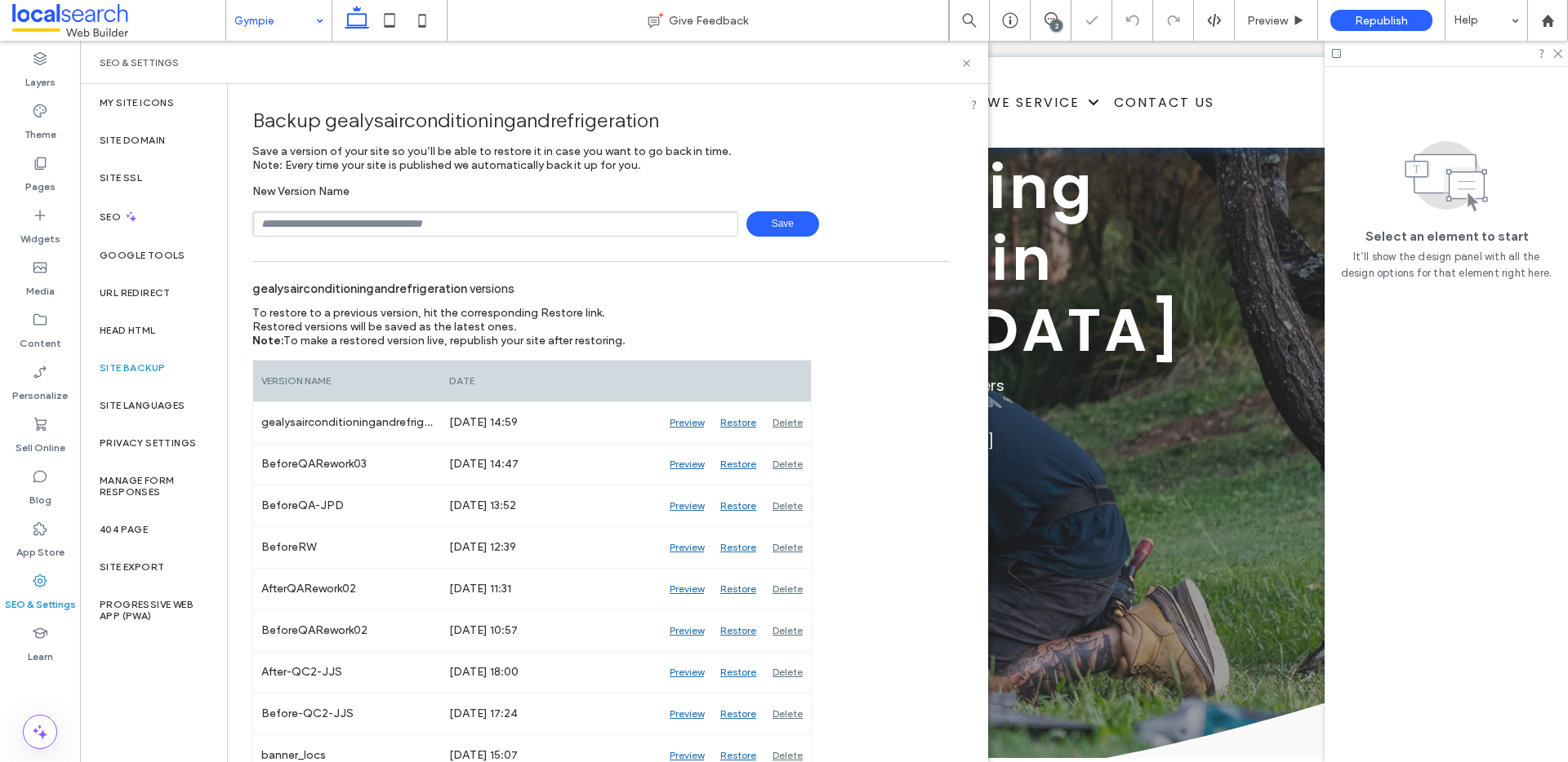
click at [367, 226] on input "text" at bounding box center [494, 224] width 486 height 26
type input "**********"
click at [966, 61] on icon at bounding box center [967, 63] width 12 height 12
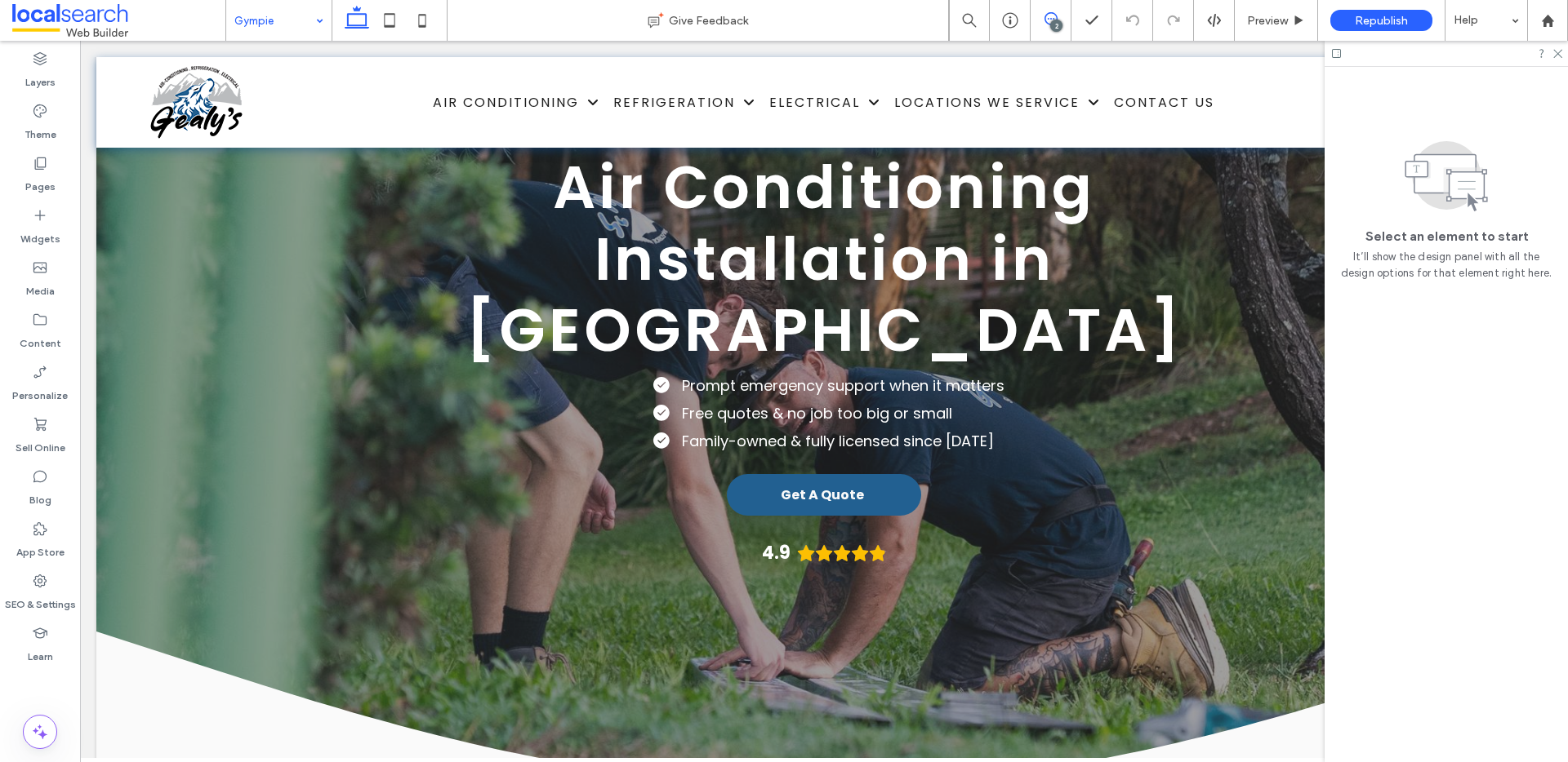
click at [1049, 25] on use at bounding box center [1051, 18] width 13 height 13
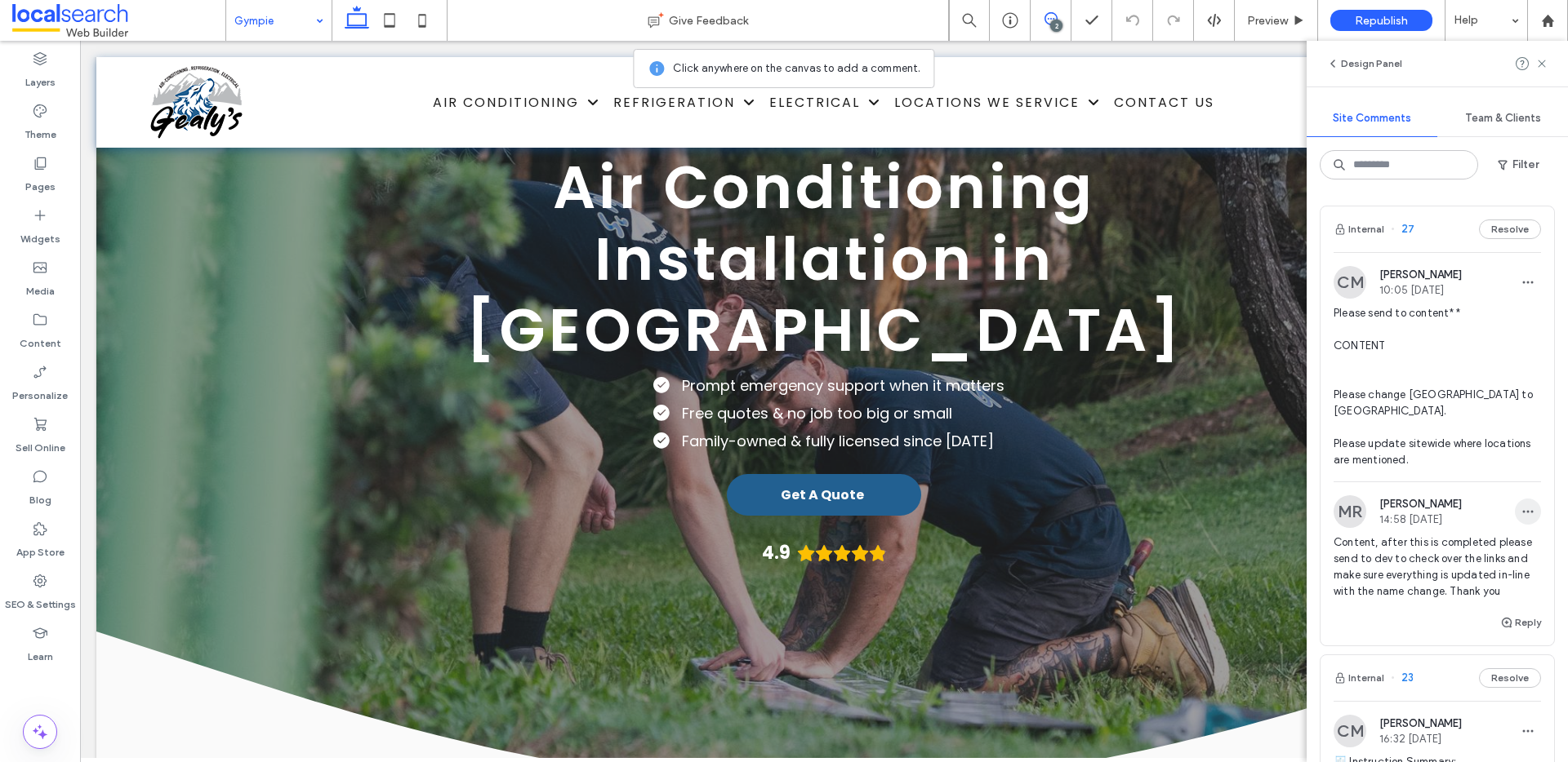
click at [1521, 514] on icon "button" at bounding box center [1527, 512] width 13 height 13
click at [1510, 496] on div "MR Matthew Ranford 14:58 Aug 12 2025" at bounding box center [1437, 511] width 207 height 33
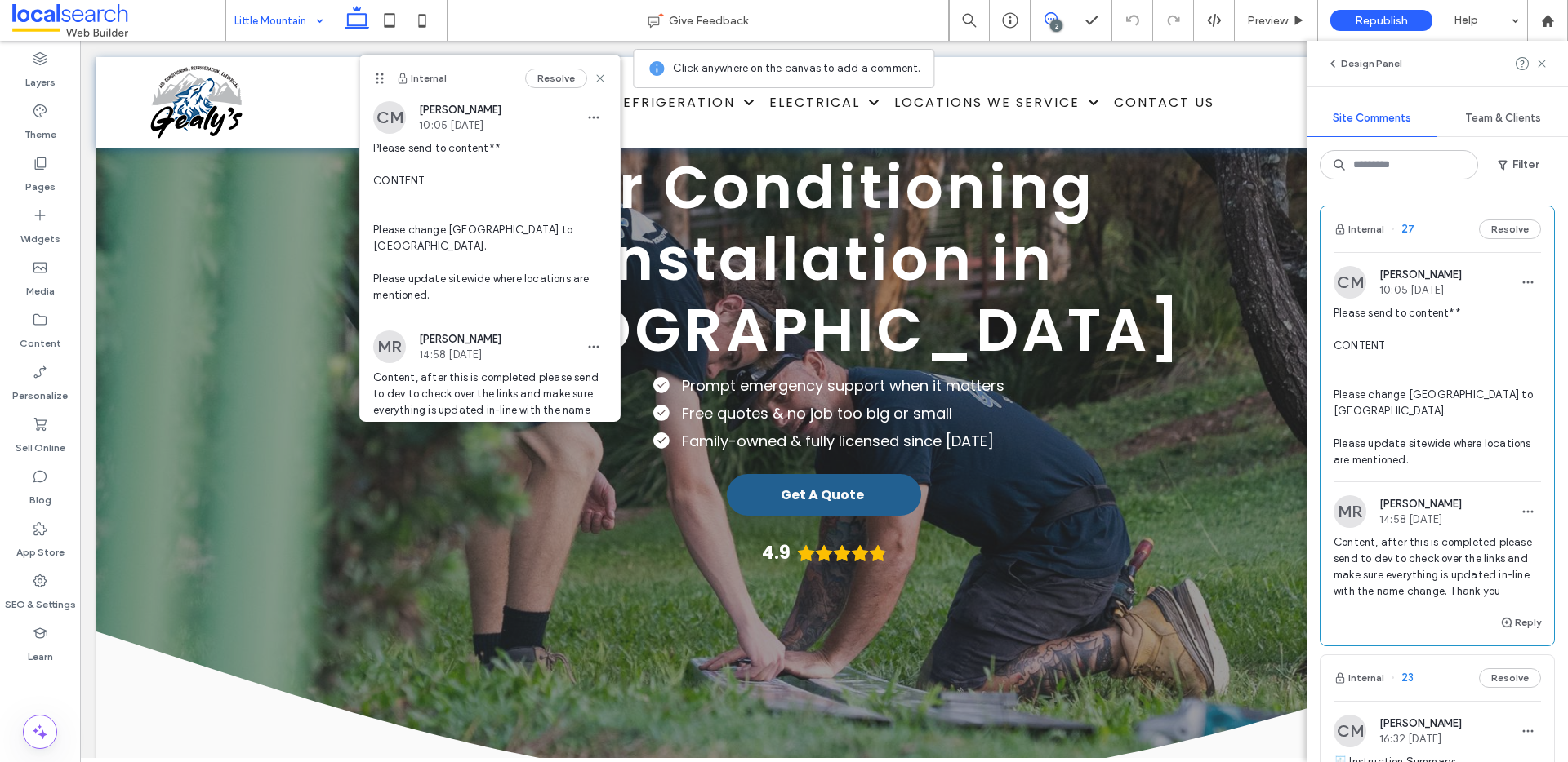
click at [84, 19] on span at bounding box center [119, 20] width 213 height 33
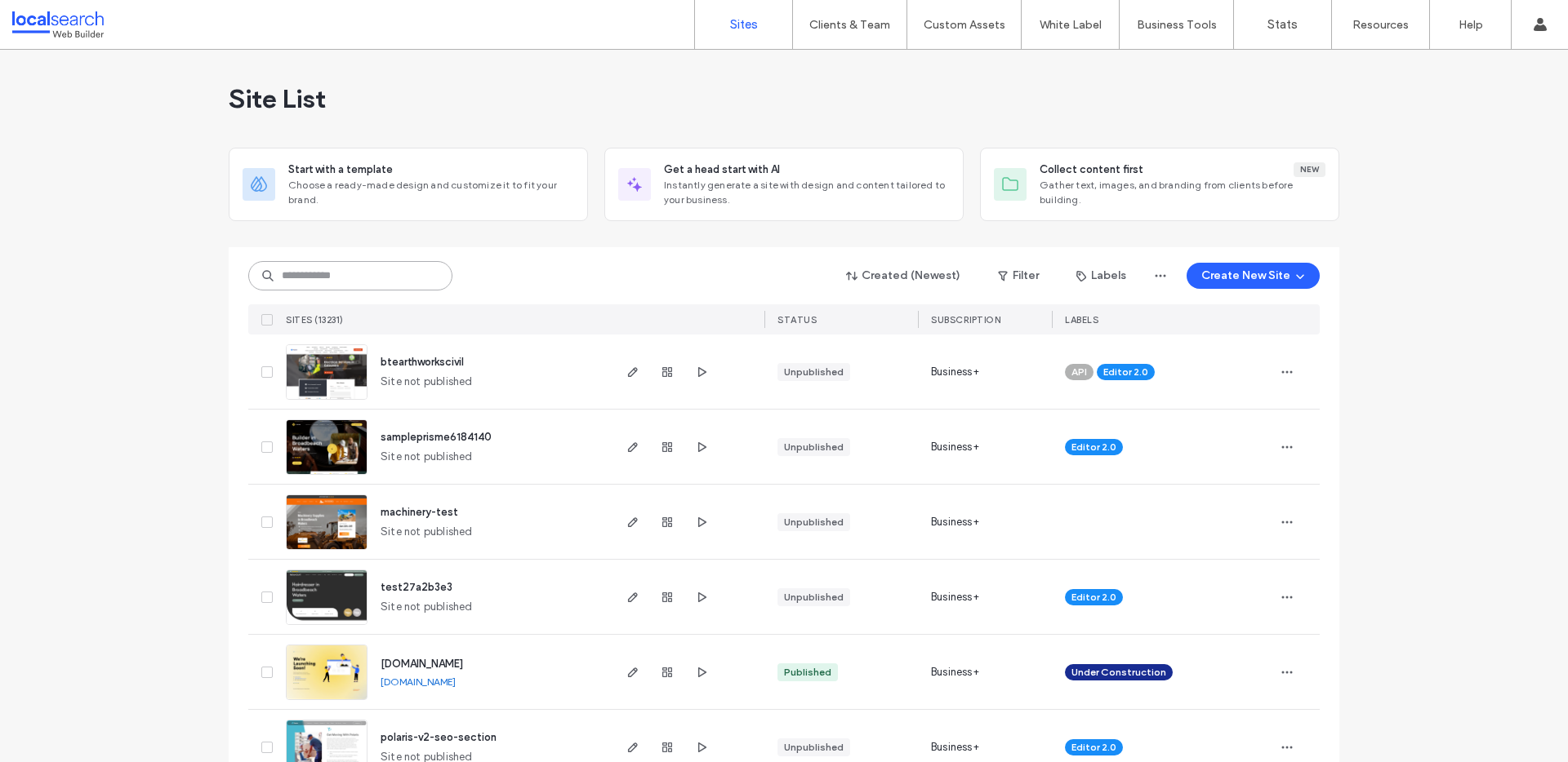
click at [345, 284] on input at bounding box center [351, 275] width 204 height 29
paste input "********"
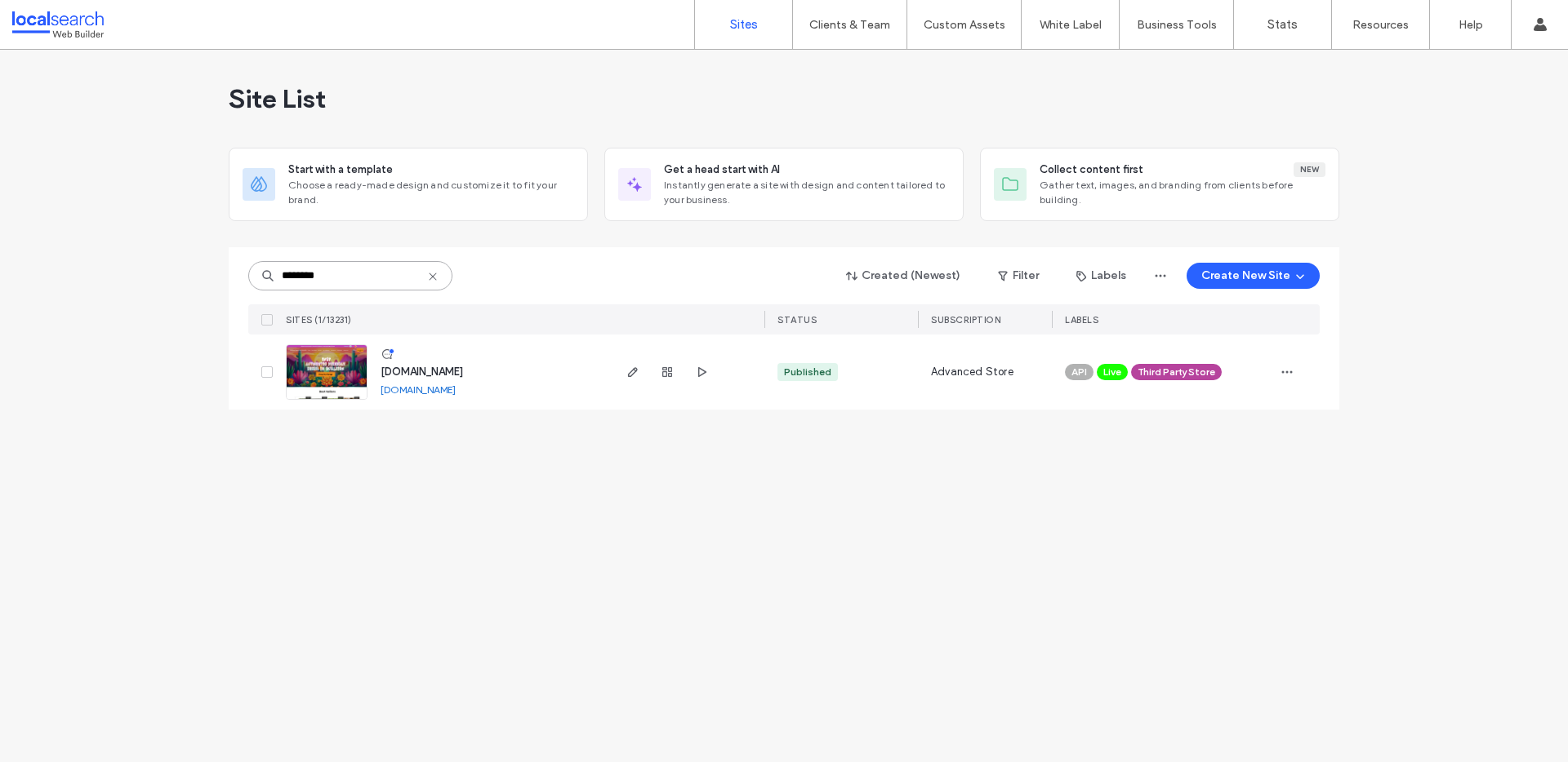
type input "********"
click at [444, 391] on link "www.mexicanhomewares.com.au" at bounding box center [418, 389] width 75 height 12
click at [342, 383] on img at bounding box center [326, 401] width 80 height 111
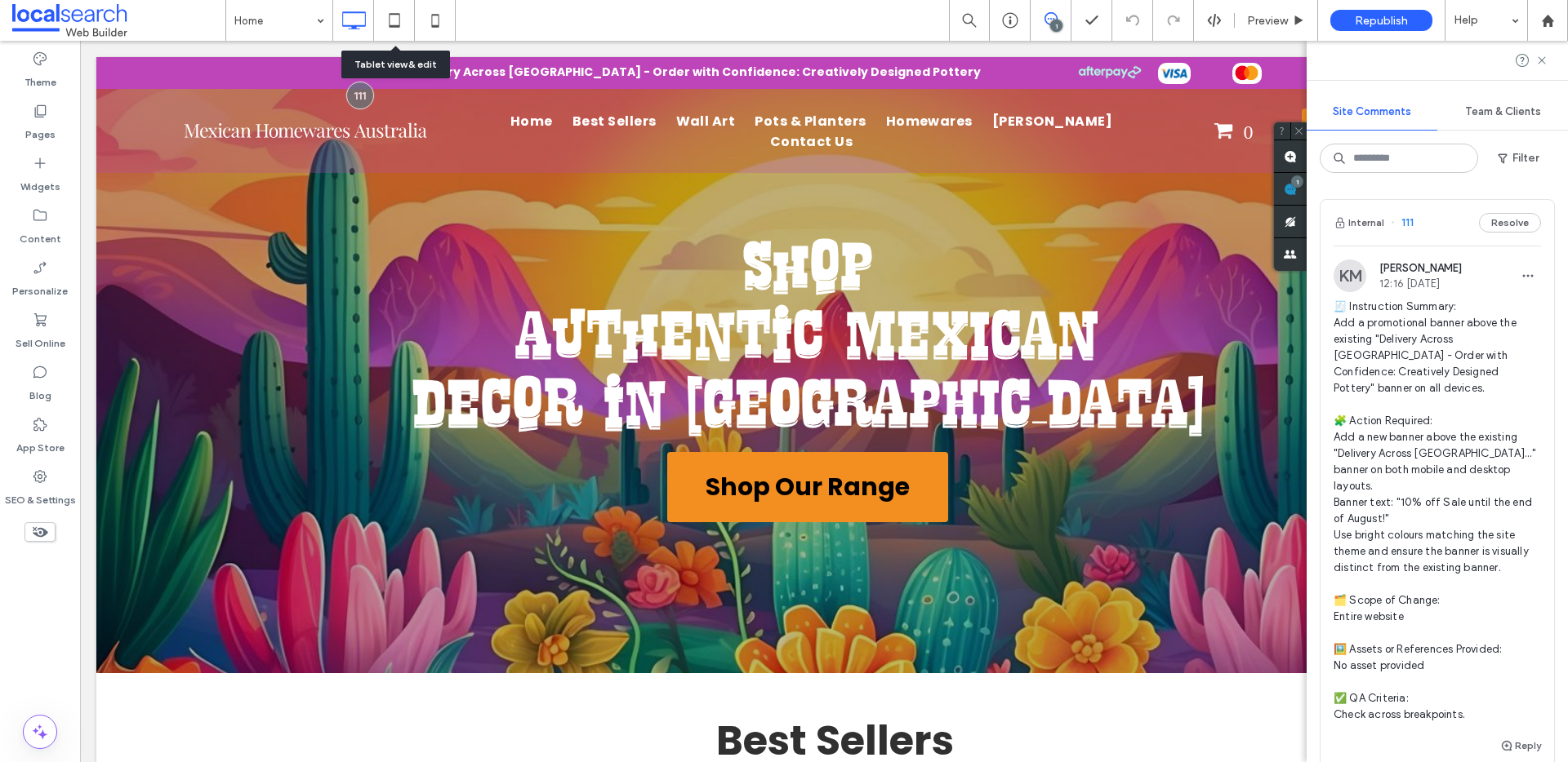
click at [400, 17] on icon at bounding box center [394, 20] width 33 height 33
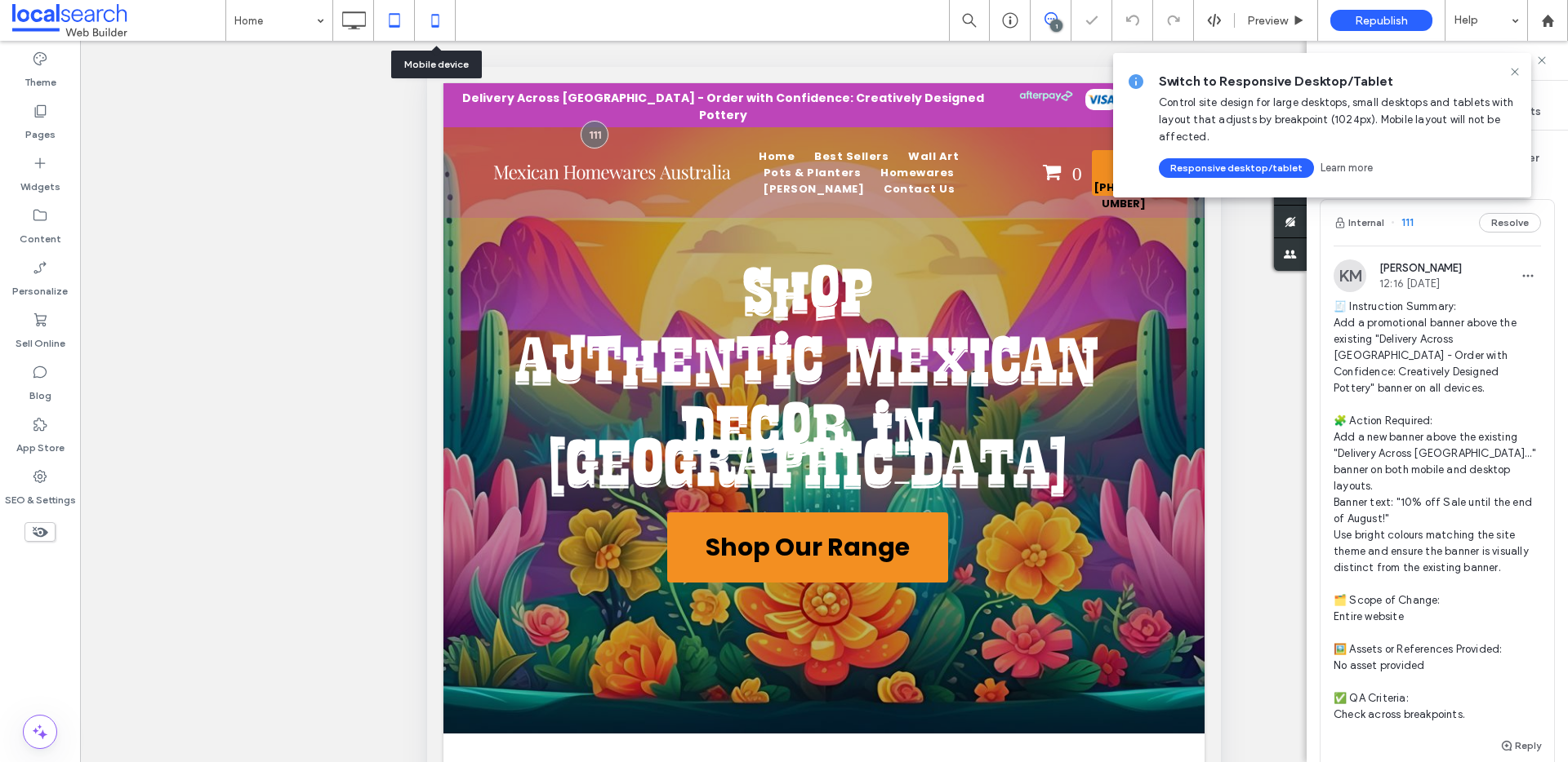
click at [436, 21] on icon at bounding box center [435, 20] width 33 height 33
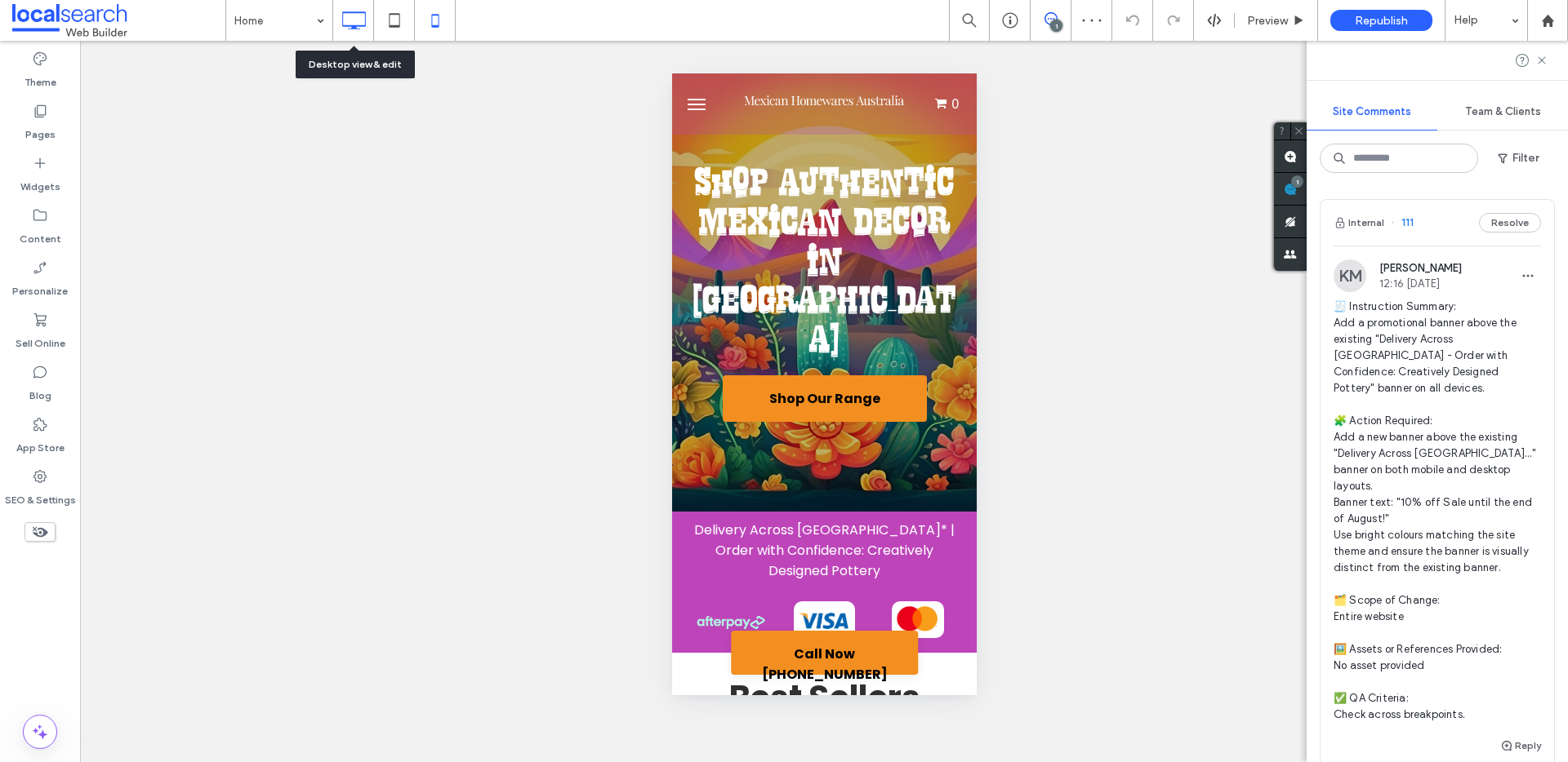
click at [356, 23] on icon at bounding box center [353, 20] width 33 height 33
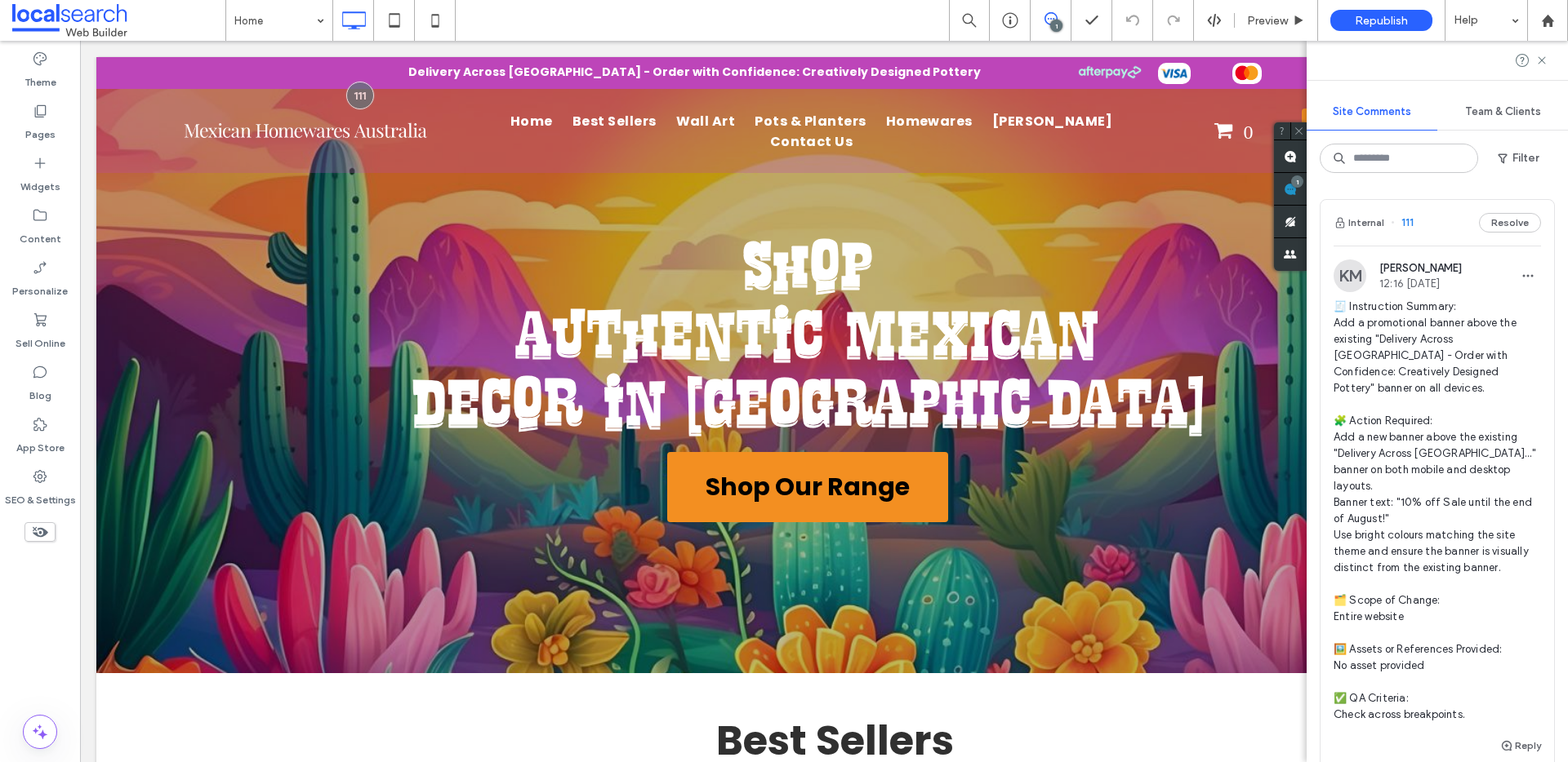
click at [91, 14] on span at bounding box center [119, 20] width 213 height 33
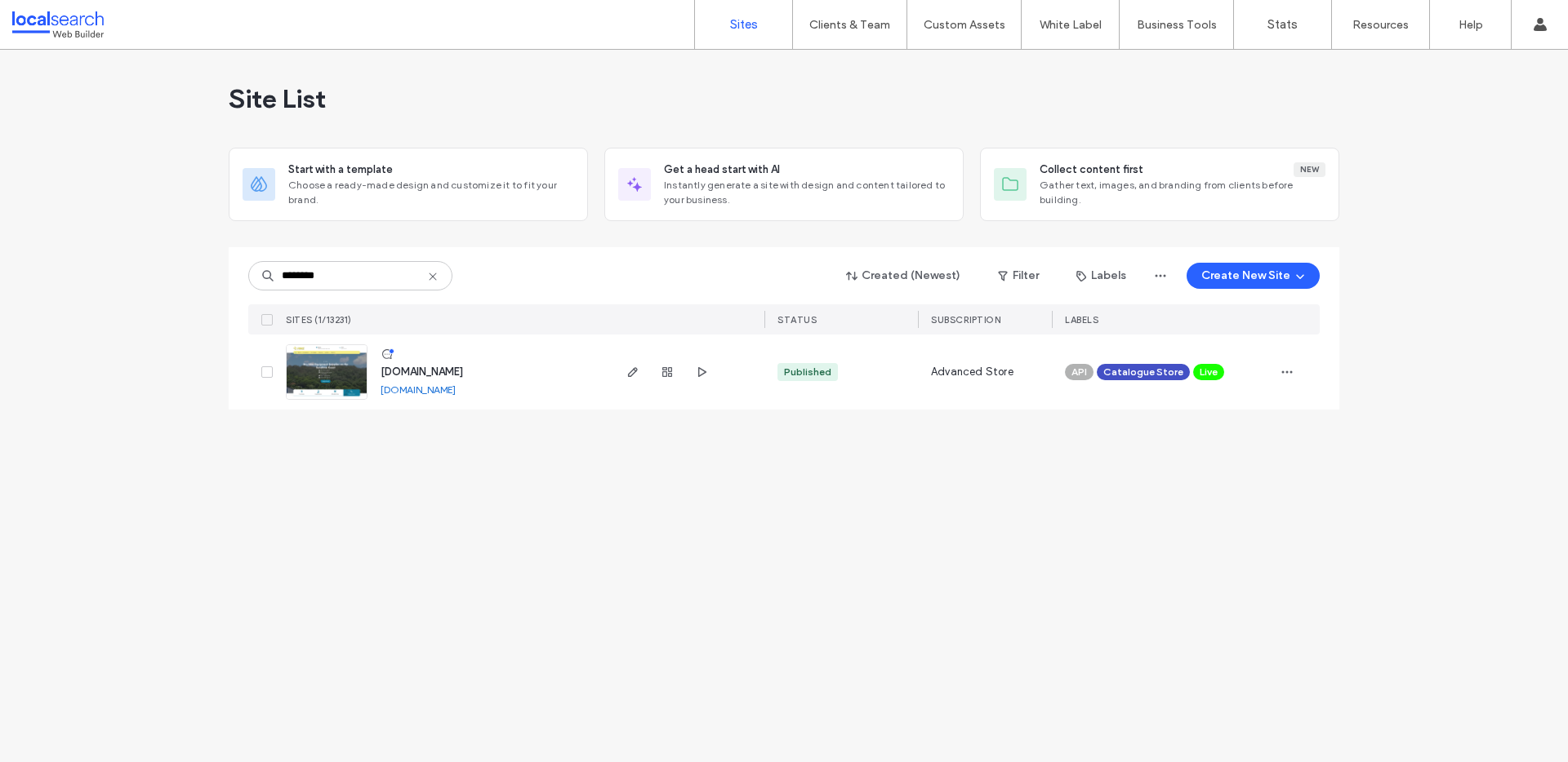
click at [423, 388] on link "[DOMAIN_NAME]" at bounding box center [418, 389] width 75 height 12
click at [333, 373] on img at bounding box center [326, 401] width 80 height 111
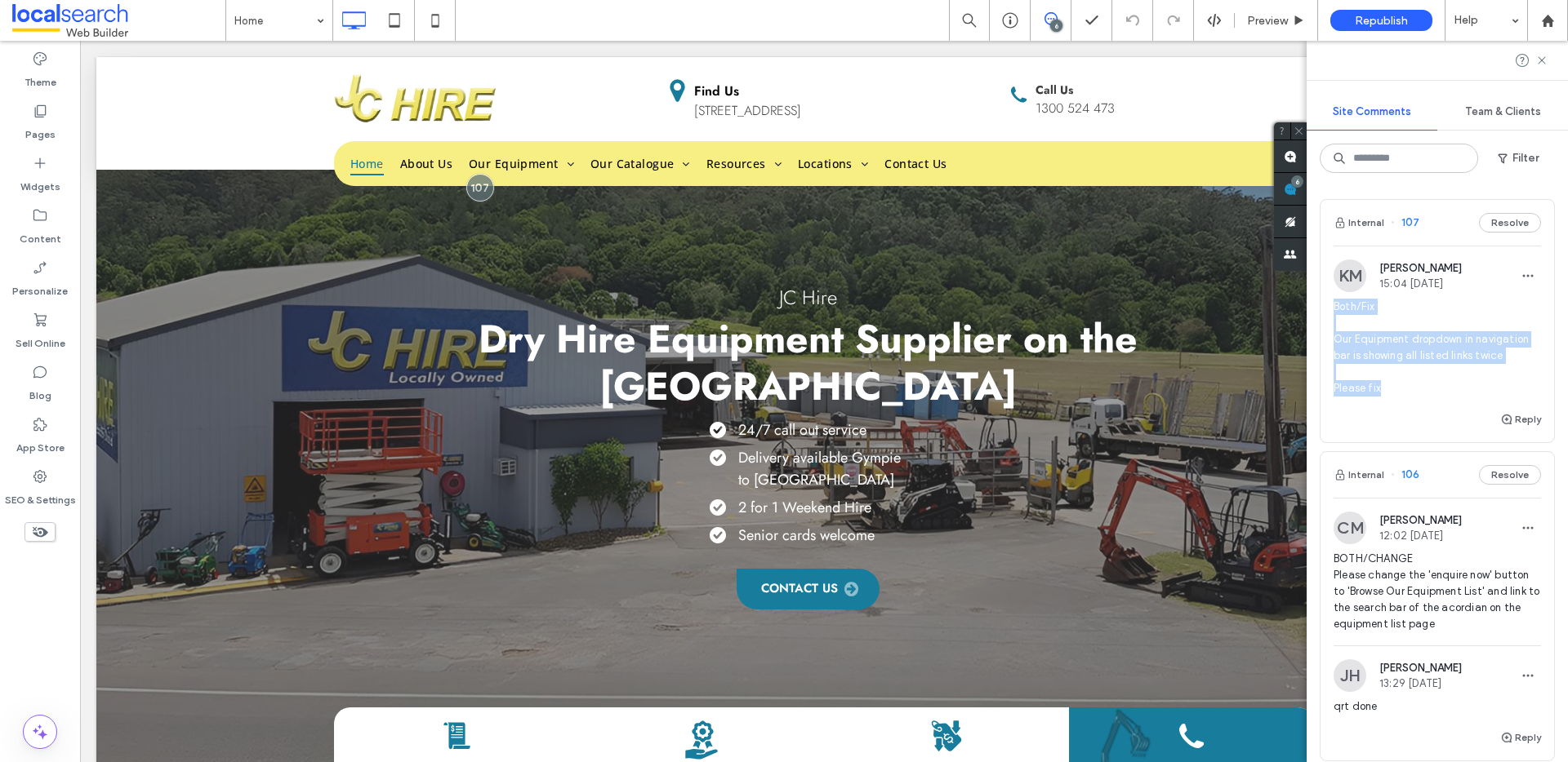
drag, startPoint x: 1407, startPoint y: 388, endPoint x: 1333, endPoint y: 307, distance: 109.7
click at [1334, 307] on span "Both/Fix Our Equipment dropdown in navigation bar is showing all listed links t…" at bounding box center [1437, 347] width 207 height 98
copy span "Both/Fix Our Equipment dropdown in navigation bar is showing all listed links t…"
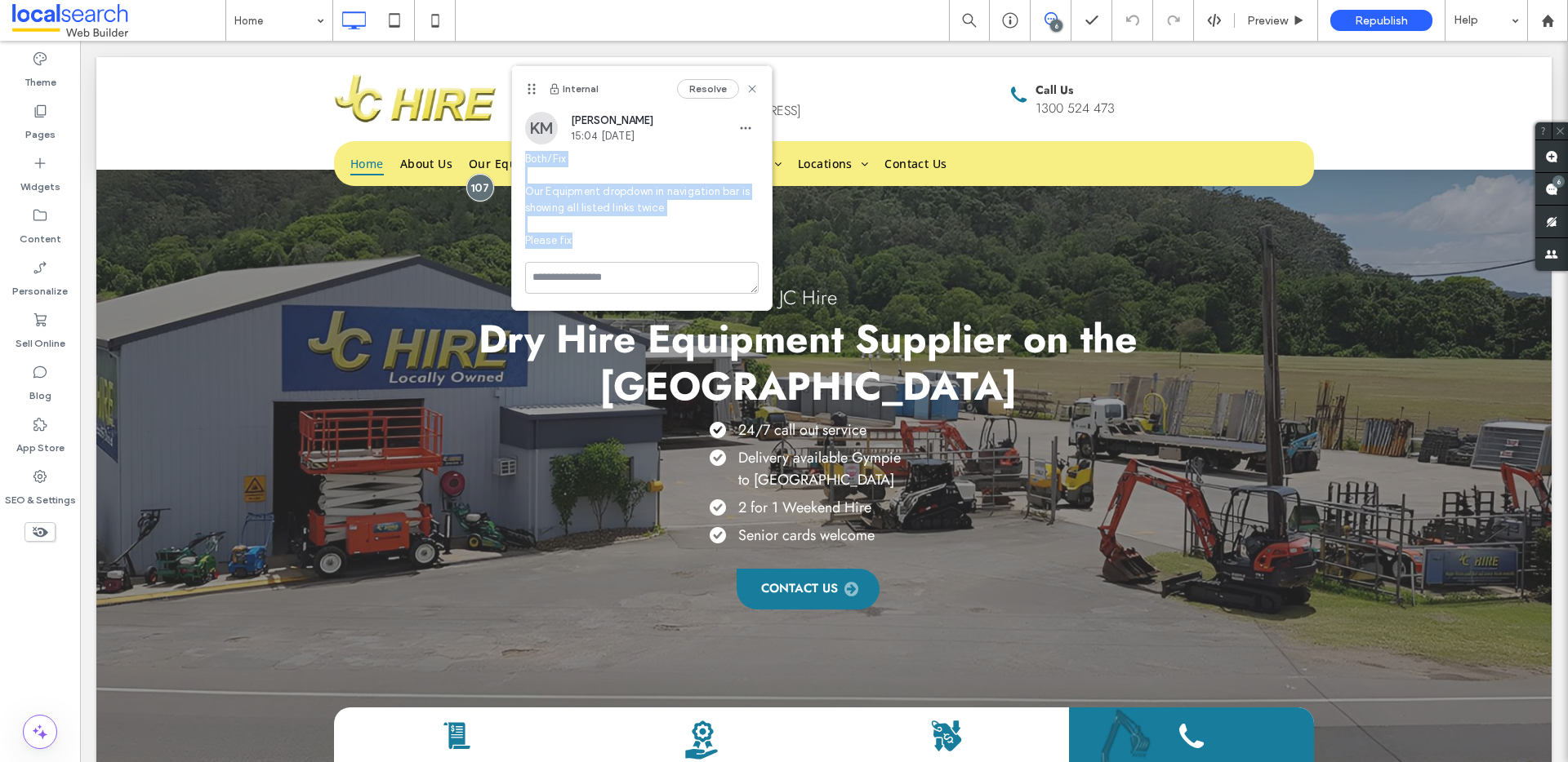
drag, startPoint x: 589, startPoint y: 240, endPoint x: 517, endPoint y: 163, distance: 105.4
click at [517, 163] on div "KM Kyle Miller 15:04 Aug 12 2025 Both/Fix Our Equipment dropdown in navigation …" at bounding box center [642, 187] width 260 height 150
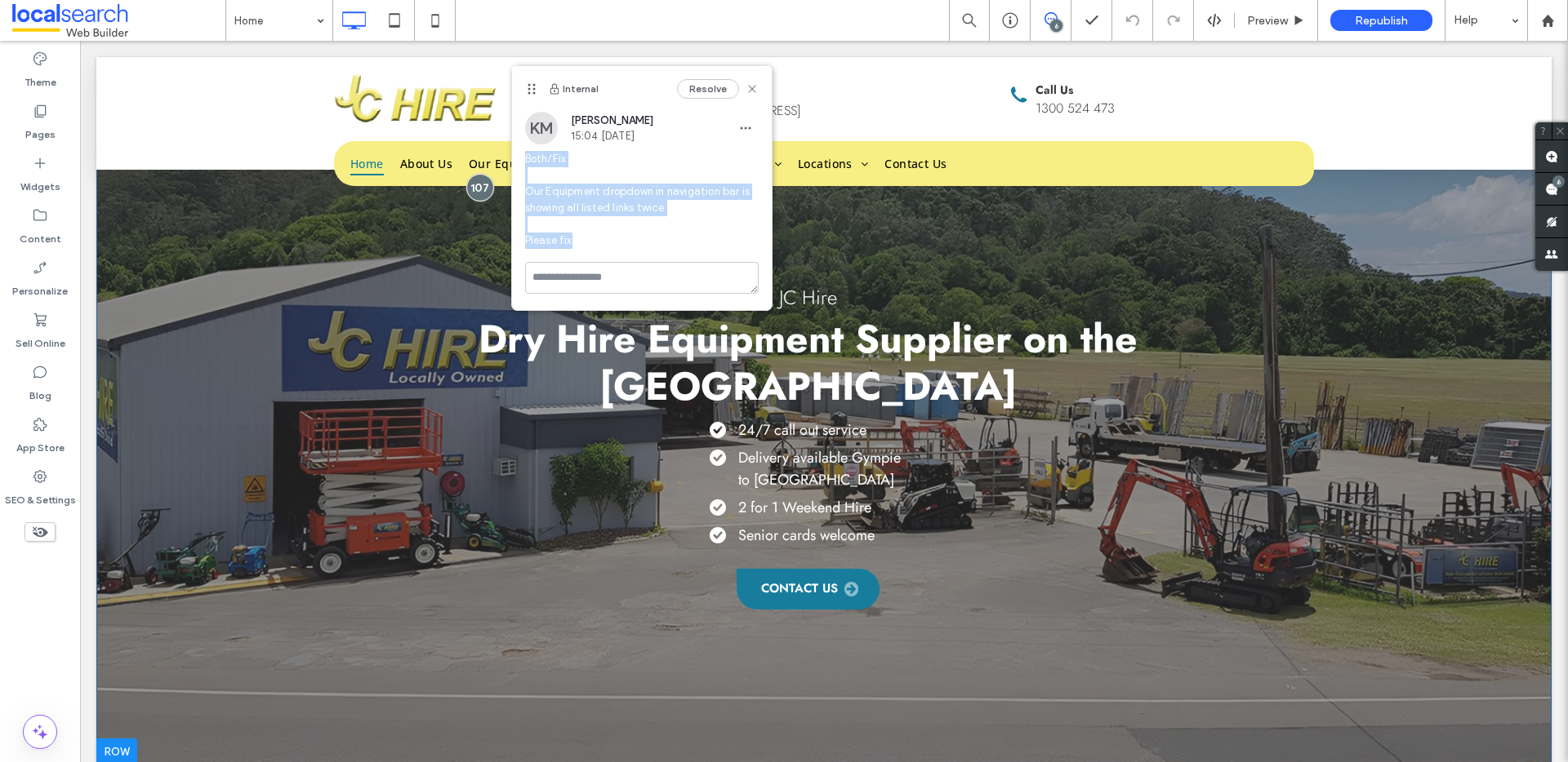
copy span "Both/Fix Our Equipment dropdown in navigation bar is showing all listed links t…"
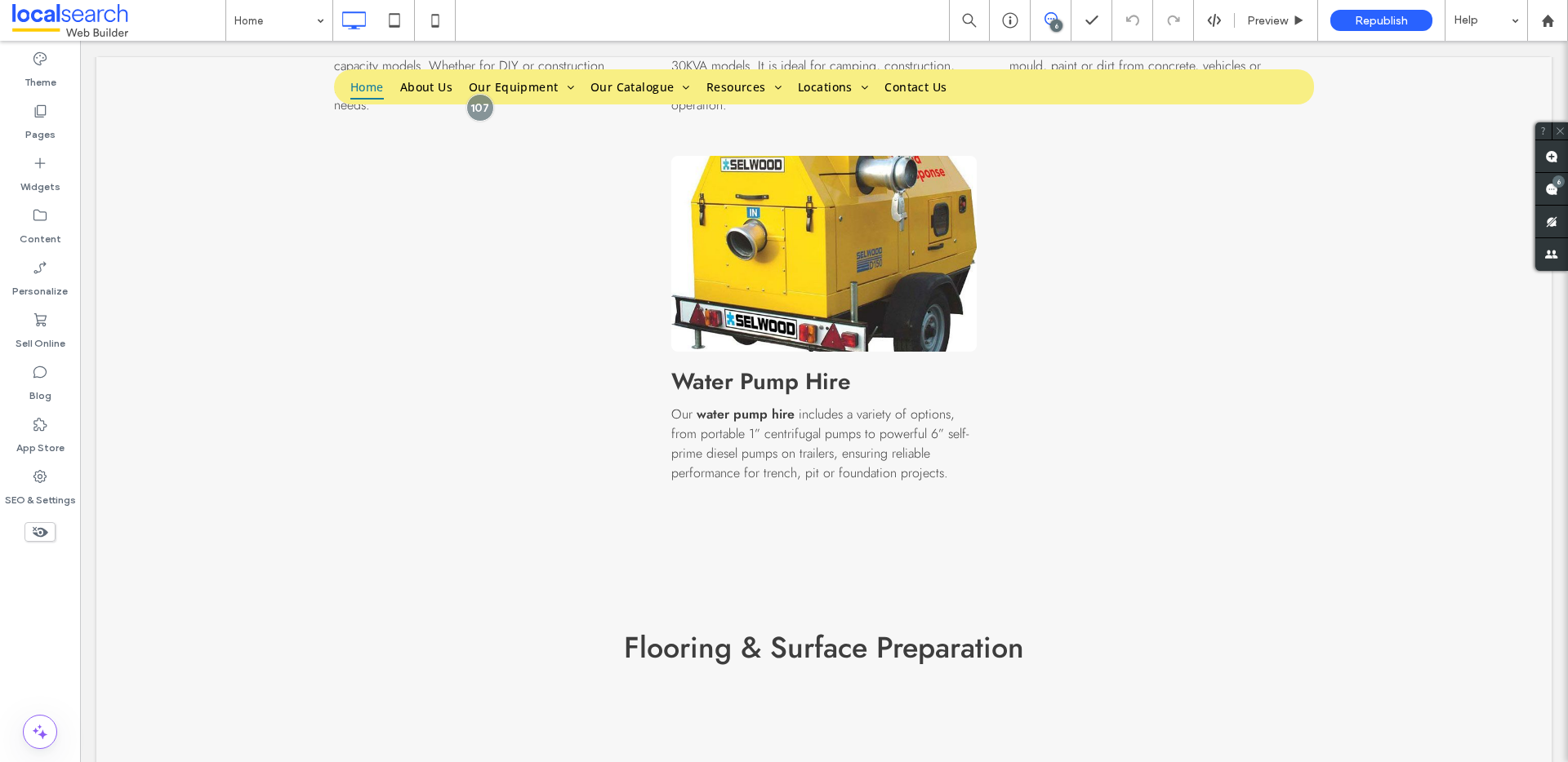
scroll to position [3020, 0]
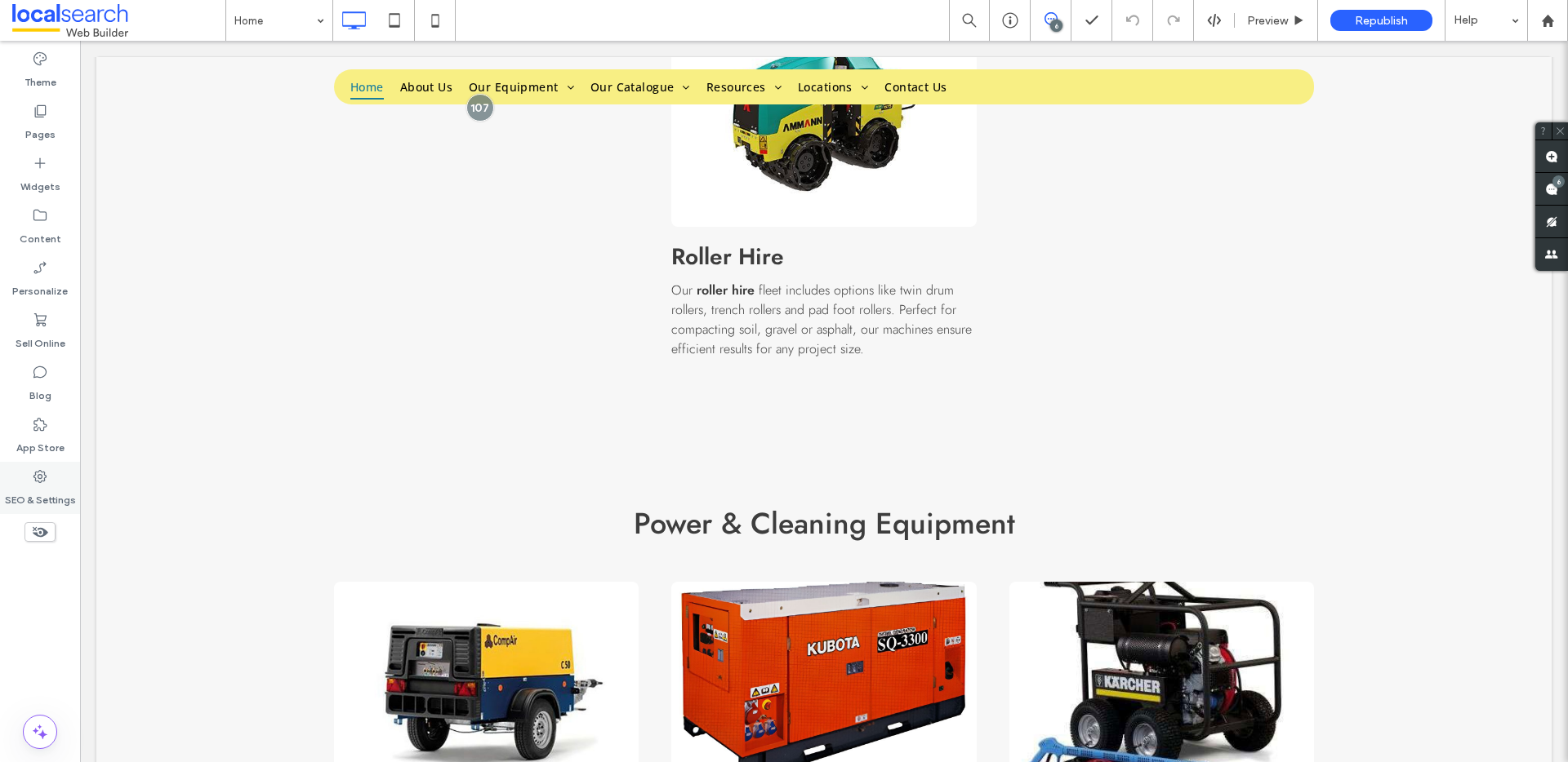
click at [39, 479] on icon at bounding box center [40, 477] width 17 height 17
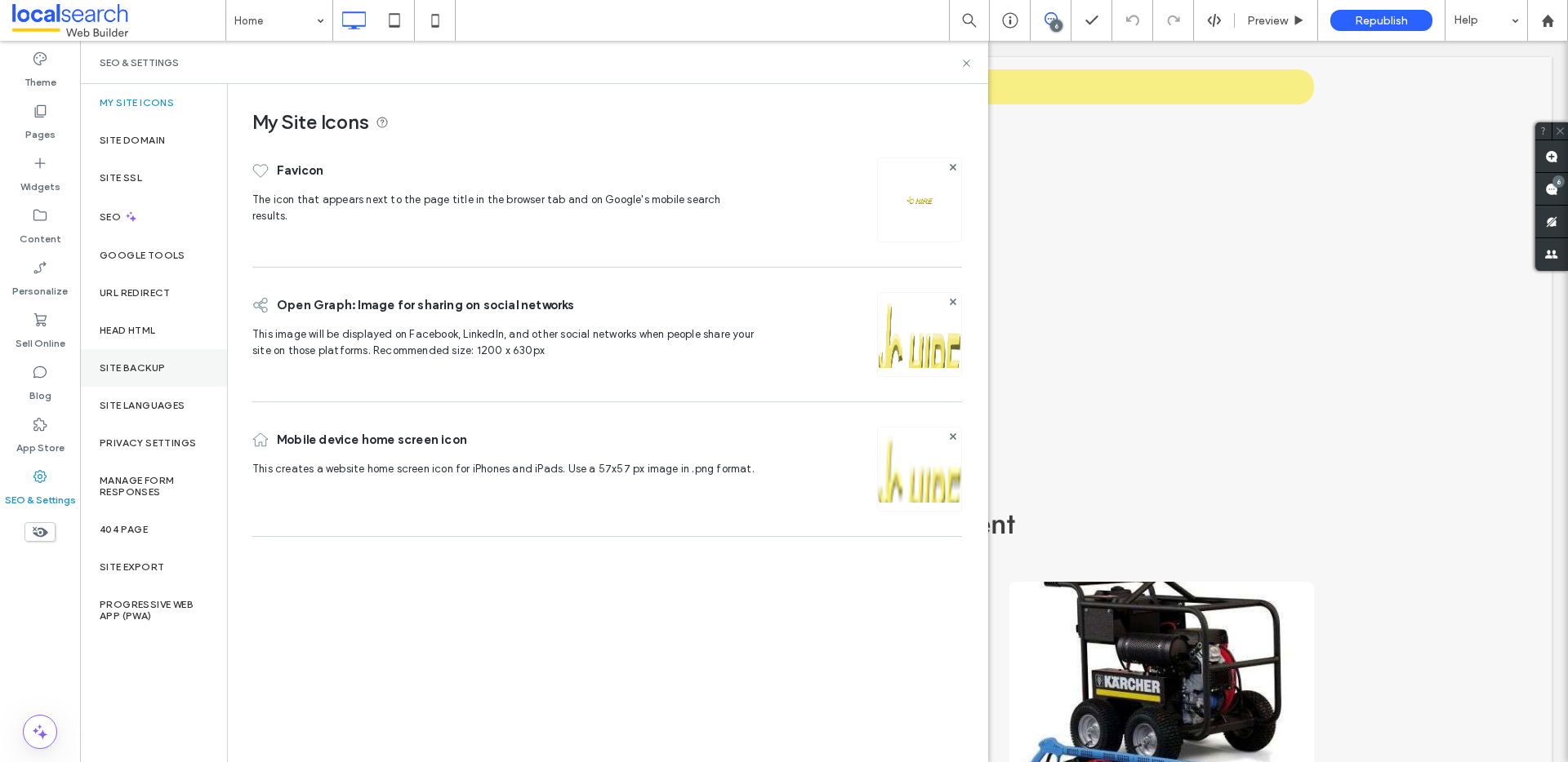
click at [115, 368] on label "Site Backup" at bounding box center [132, 367] width 65 height 11
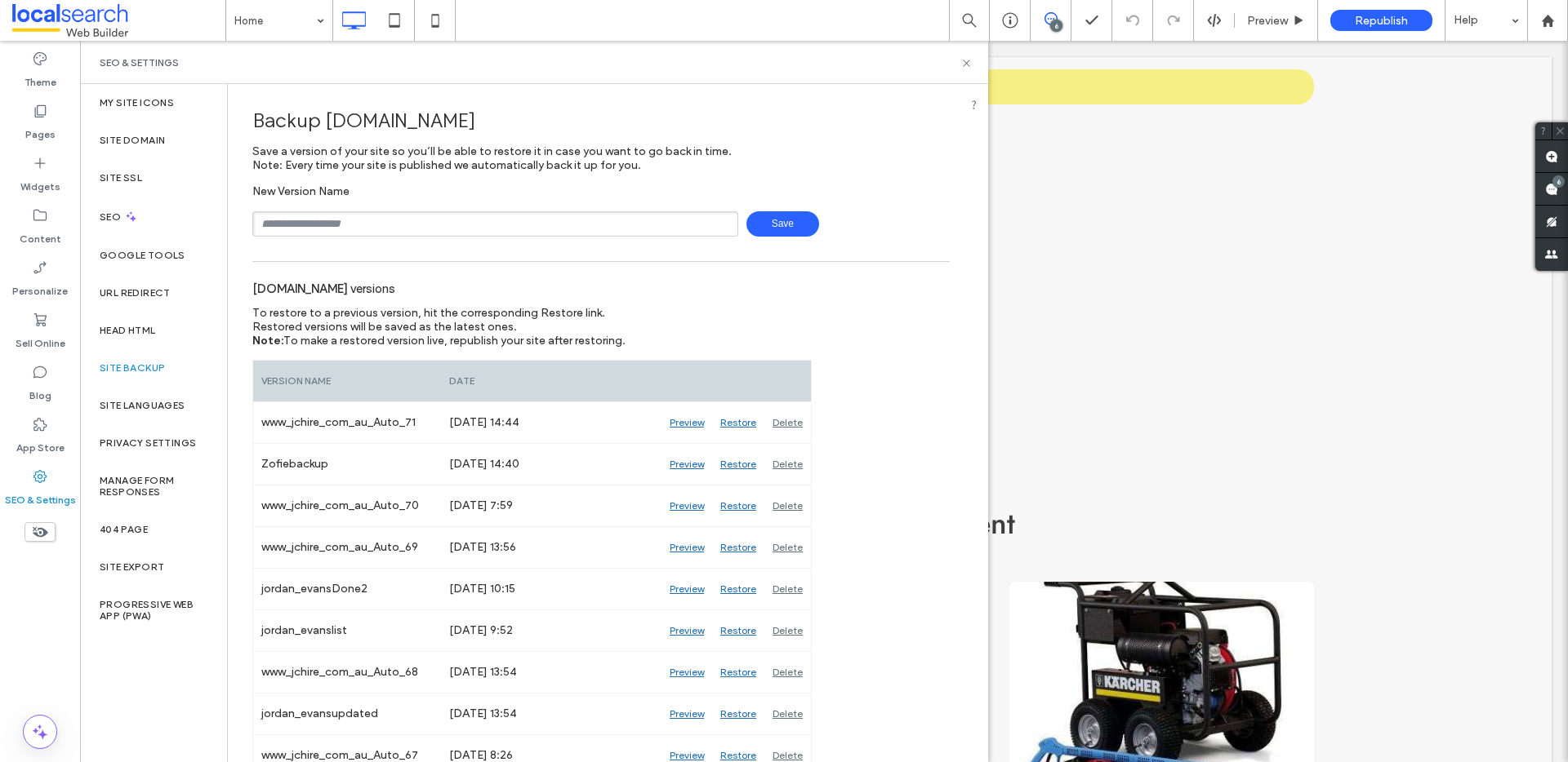
click at [376, 218] on input "text" at bounding box center [494, 224] width 486 height 26
click at [301, 233] on input "text" at bounding box center [494, 224] width 486 height 26
type input "*"
type input "**********"
click at [782, 215] on span "Save" at bounding box center [783, 224] width 72 height 26
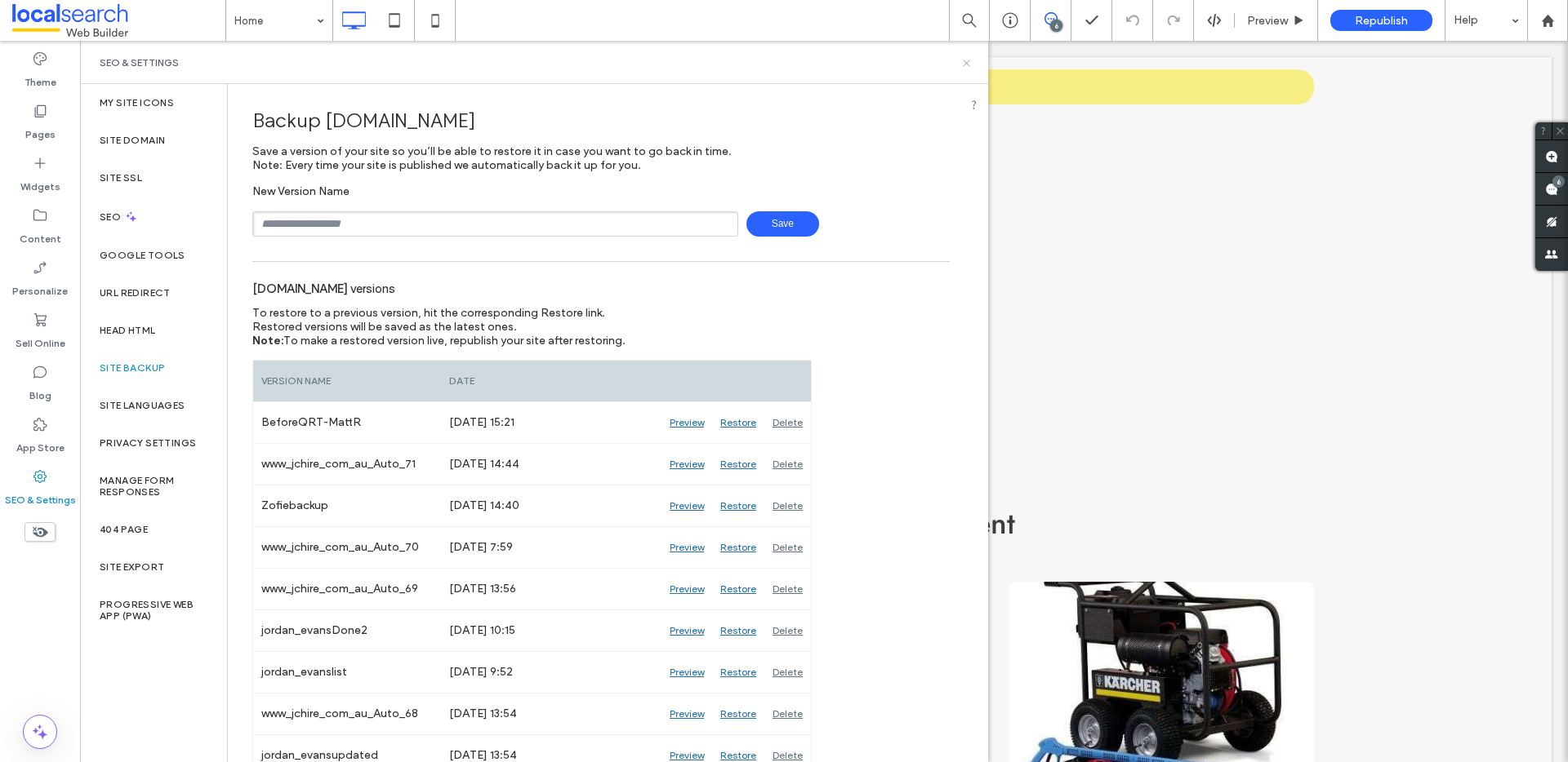
click at [964, 61] on use at bounding box center [965, 63] width 6 height 6
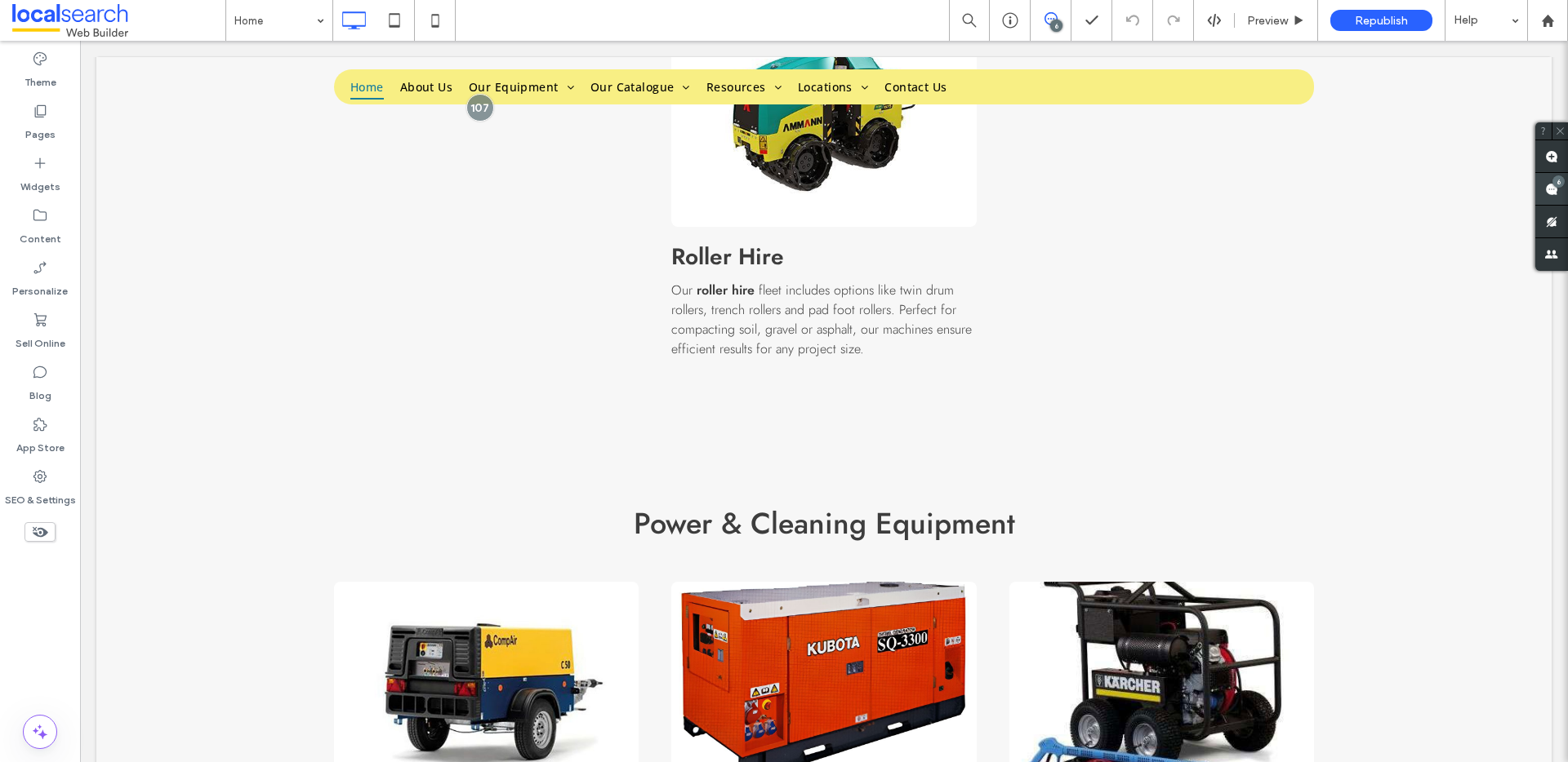
click at [1550, 183] on use at bounding box center [1551, 189] width 13 height 13
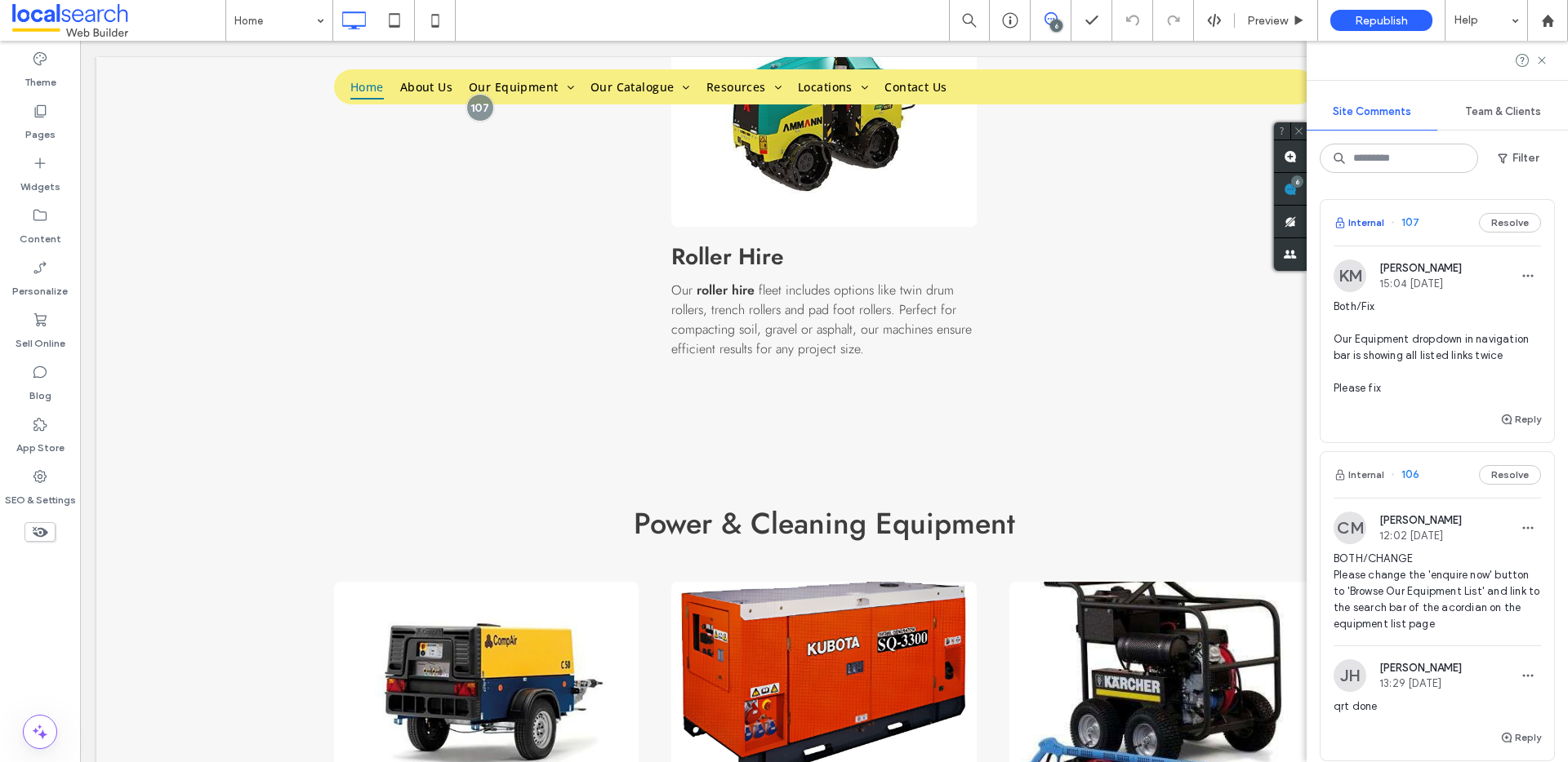
click at [1341, 225] on icon "button" at bounding box center [1340, 223] width 13 height 13
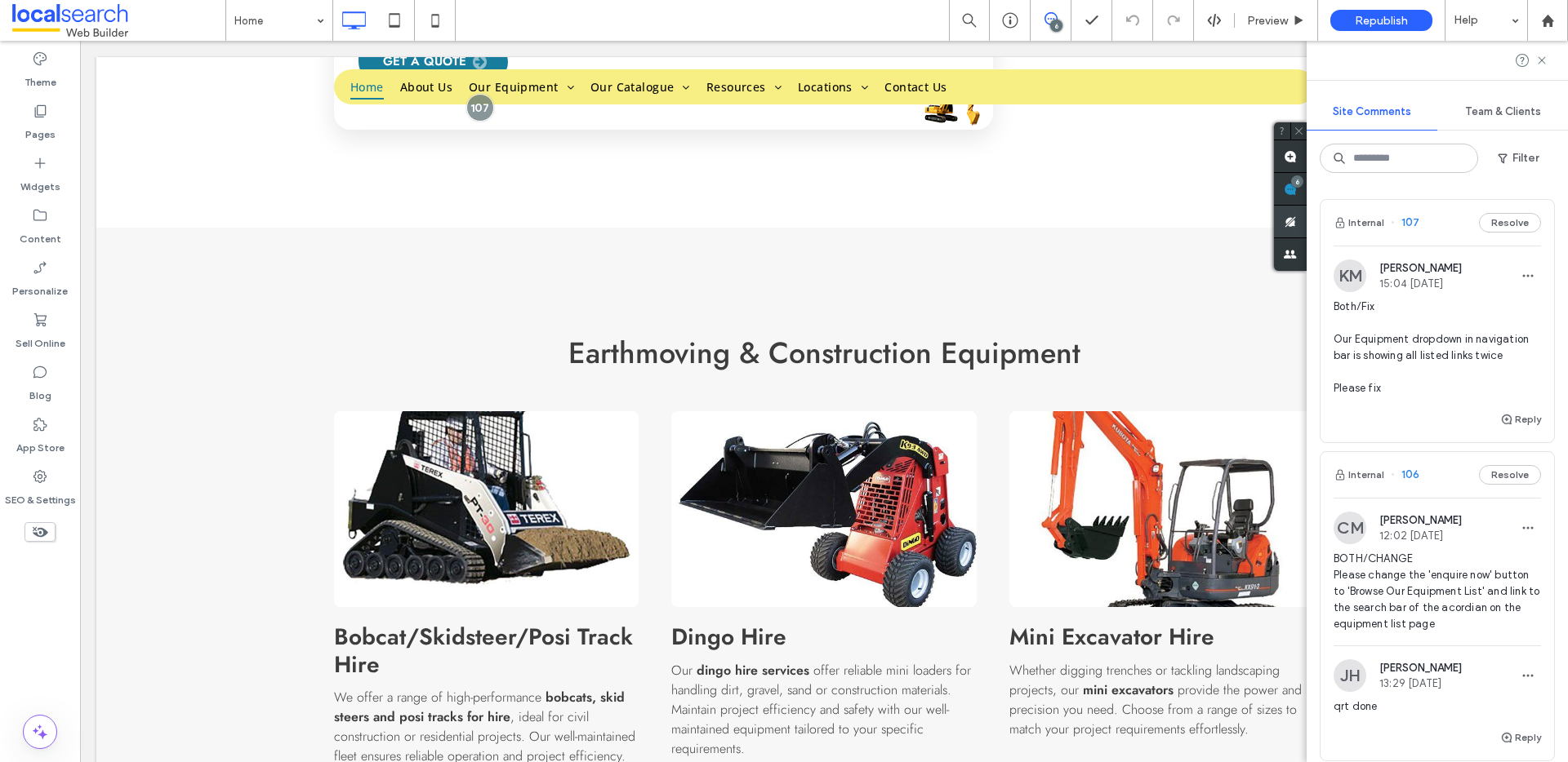
scroll to position [0, 0]
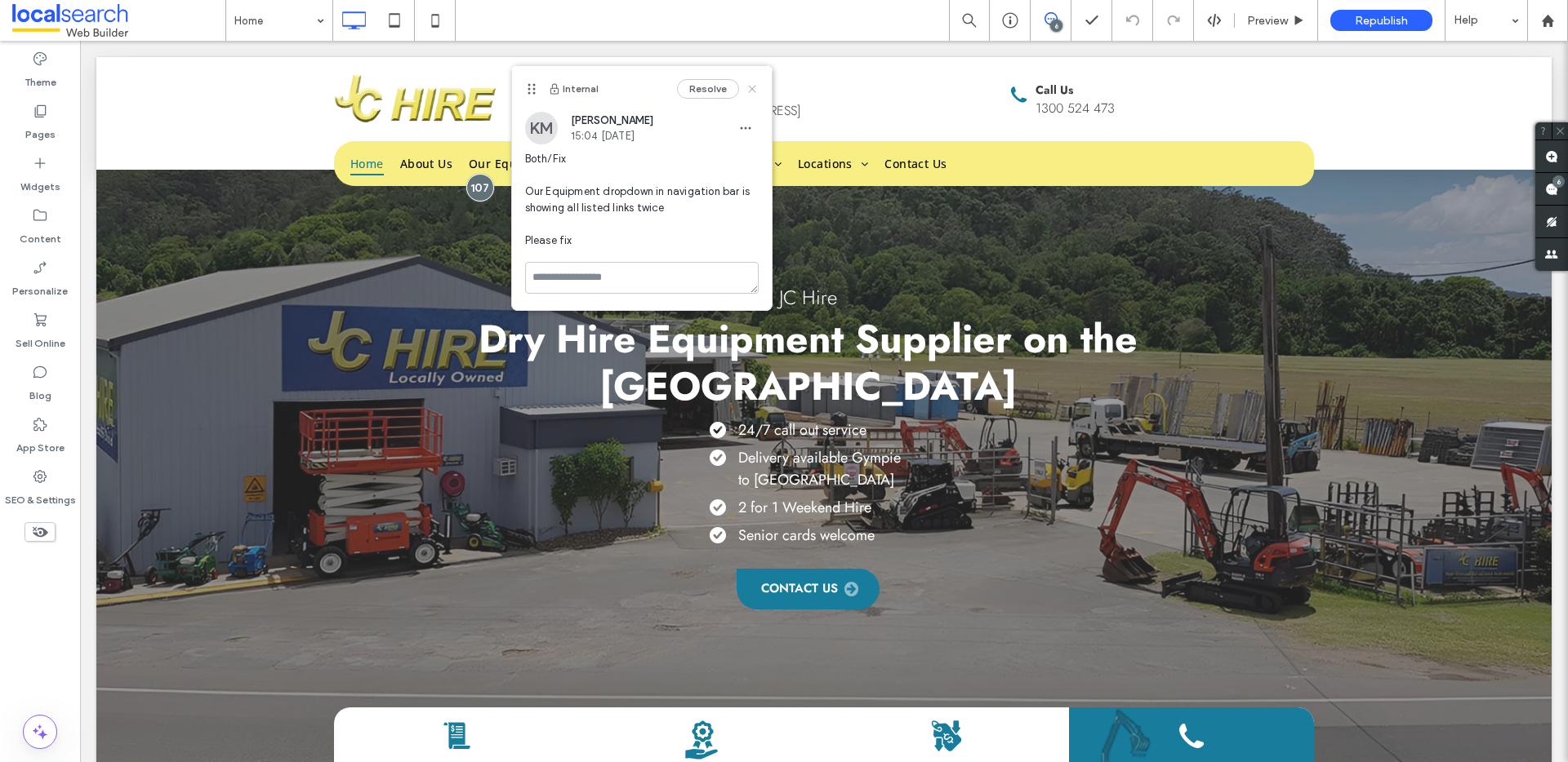
click at [754, 84] on icon at bounding box center [752, 89] width 13 height 13
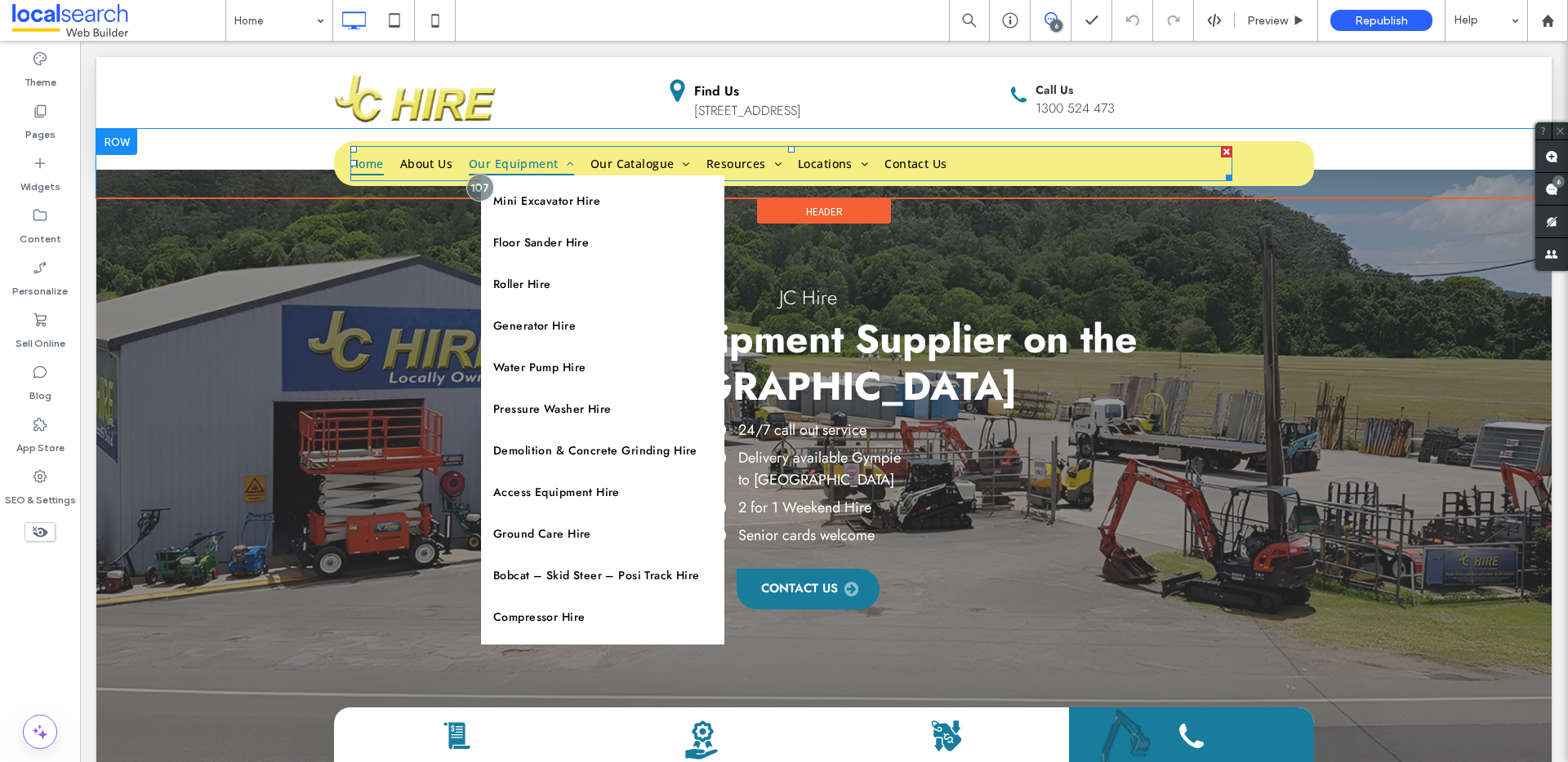
click at [510, 161] on span "Our Equipment" at bounding box center [522, 163] width 106 height 26
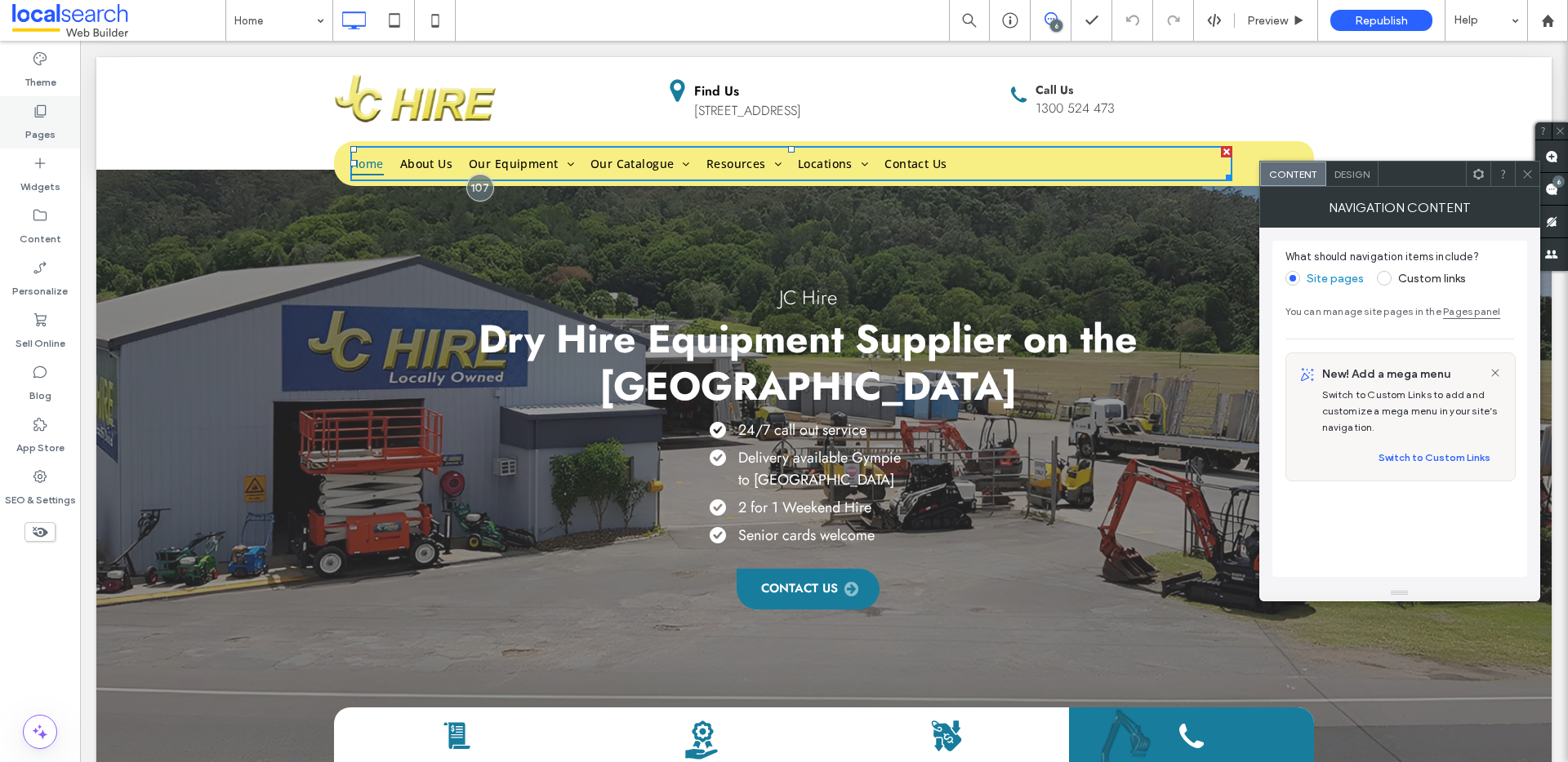
click at [48, 127] on label "Pages" at bounding box center [41, 130] width 30 height 23
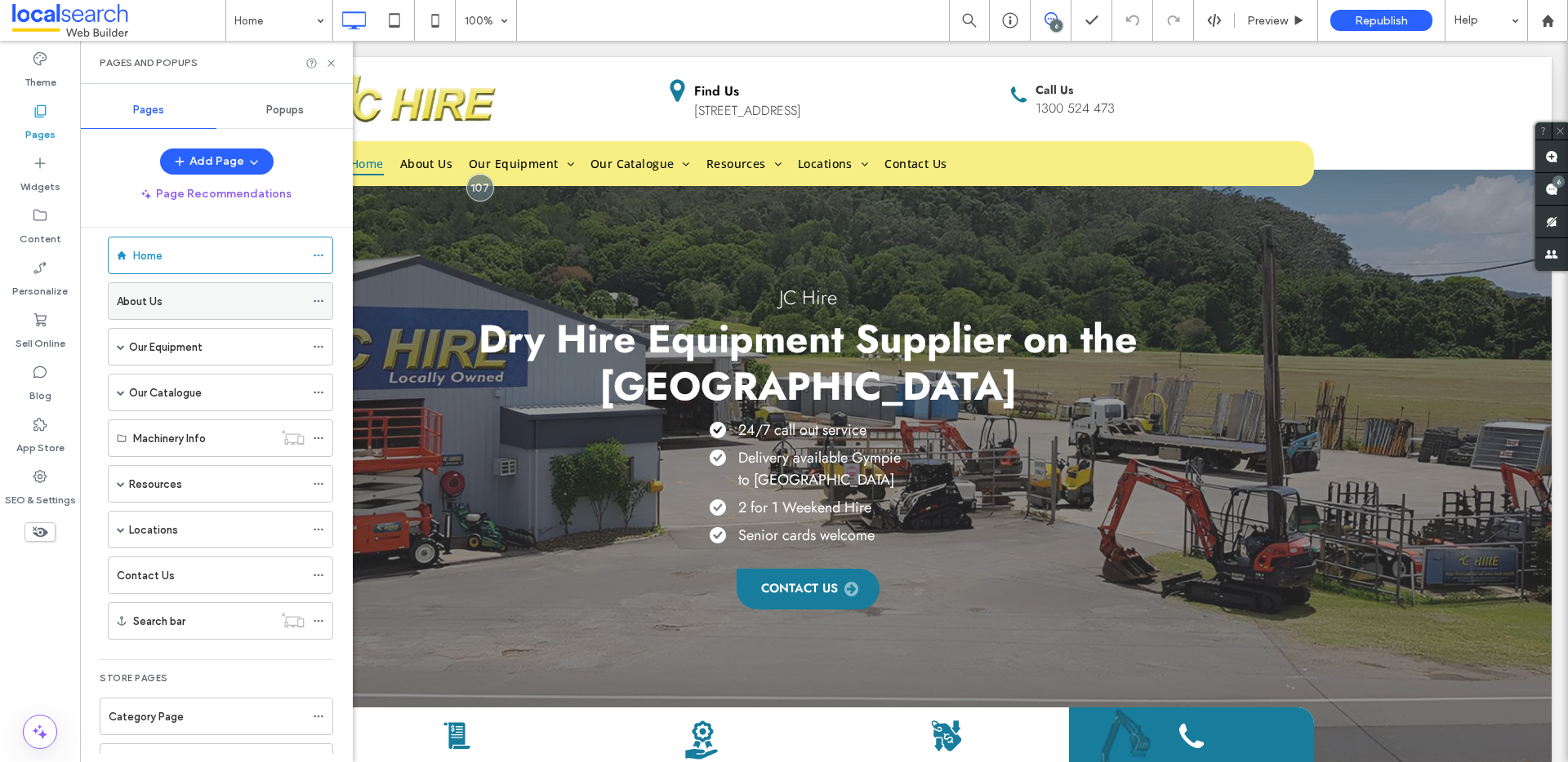
scroll to position [19, 0]
click at [120, 344] on span at bounding box center [120, 345] width 8 height 8
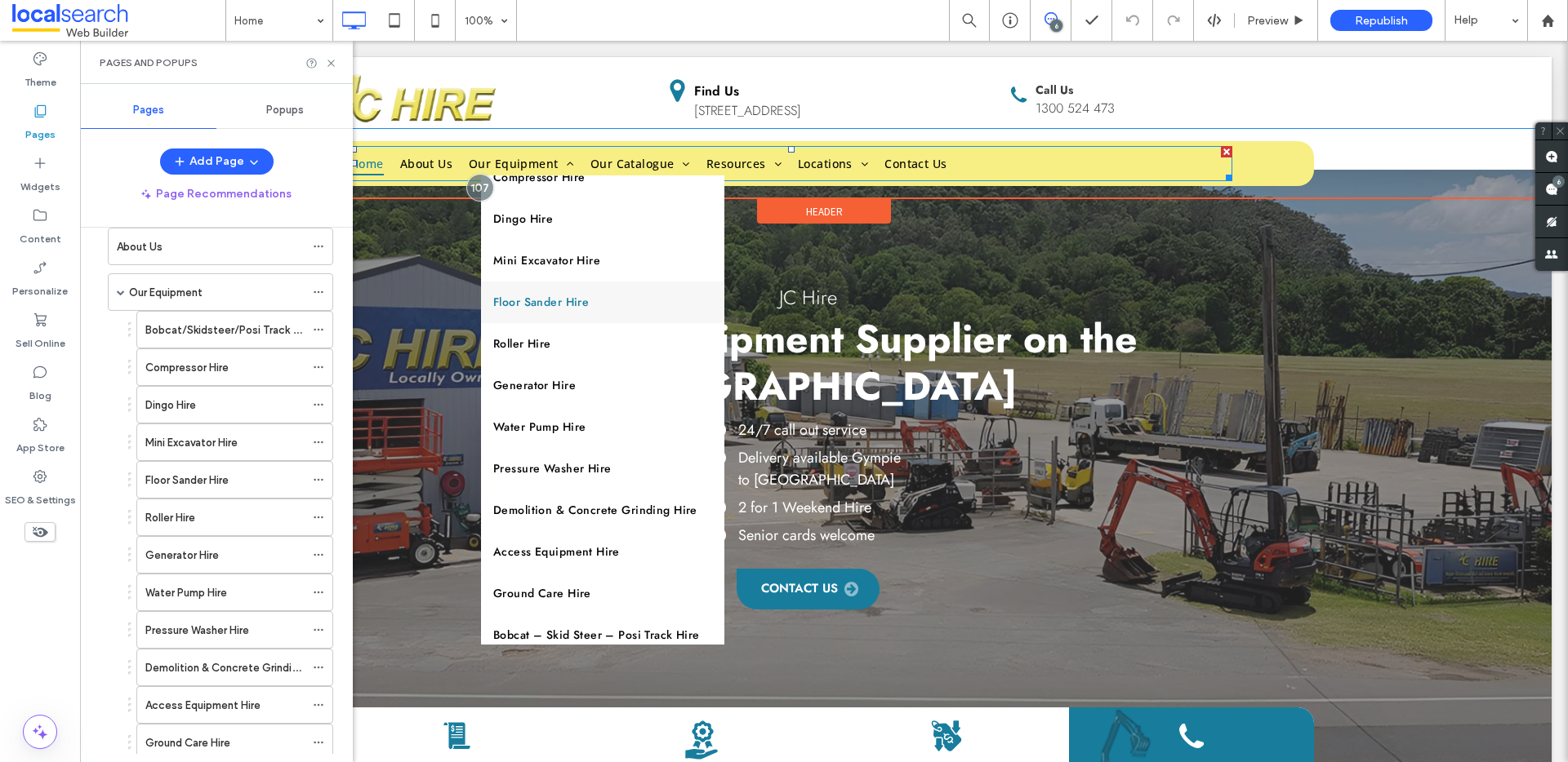
scroll to position [0, 0]
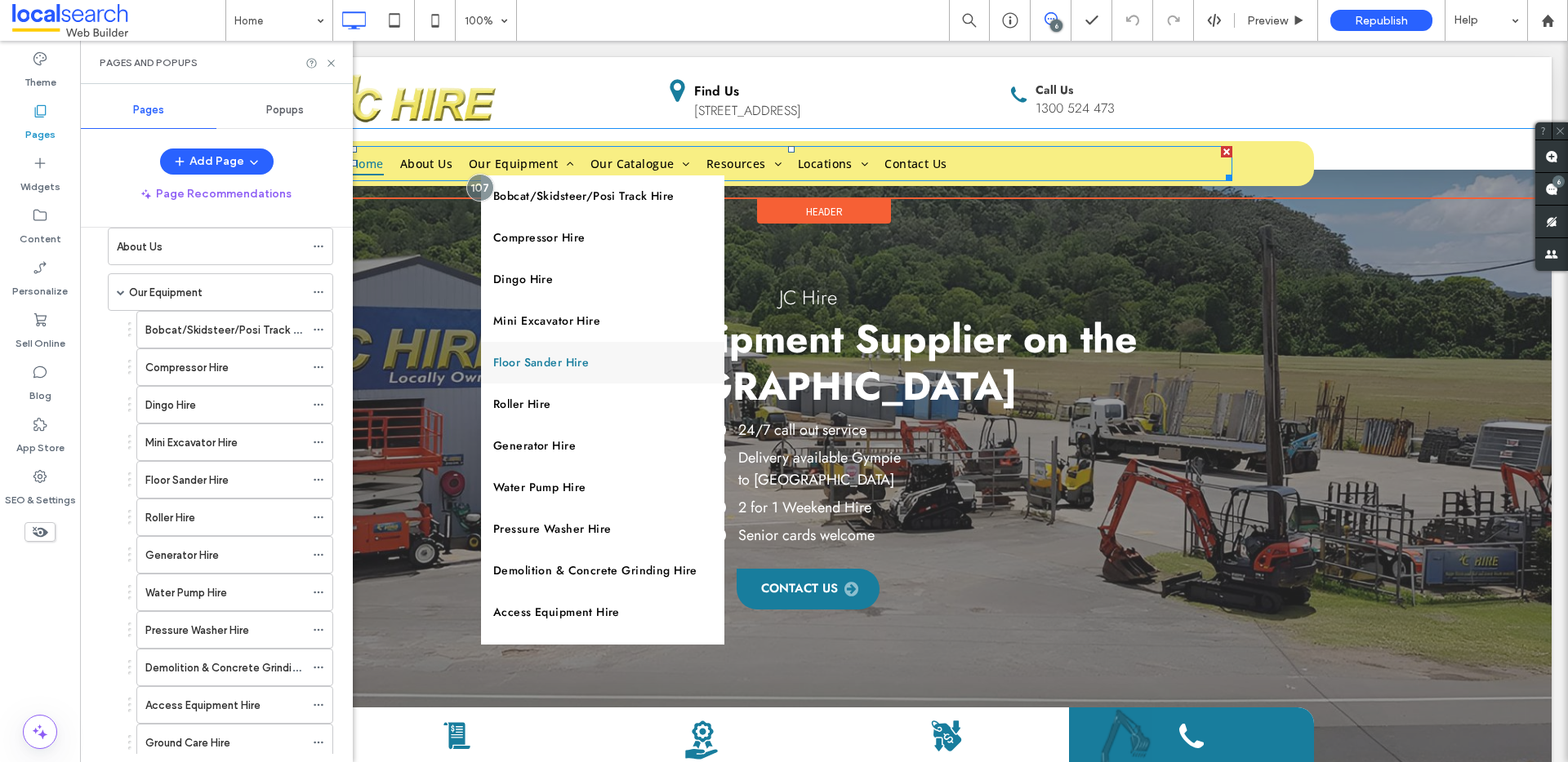
click at [595, 368] on link "Floor Sander Hire" at bounding box center [603, 362] width 243 height 41
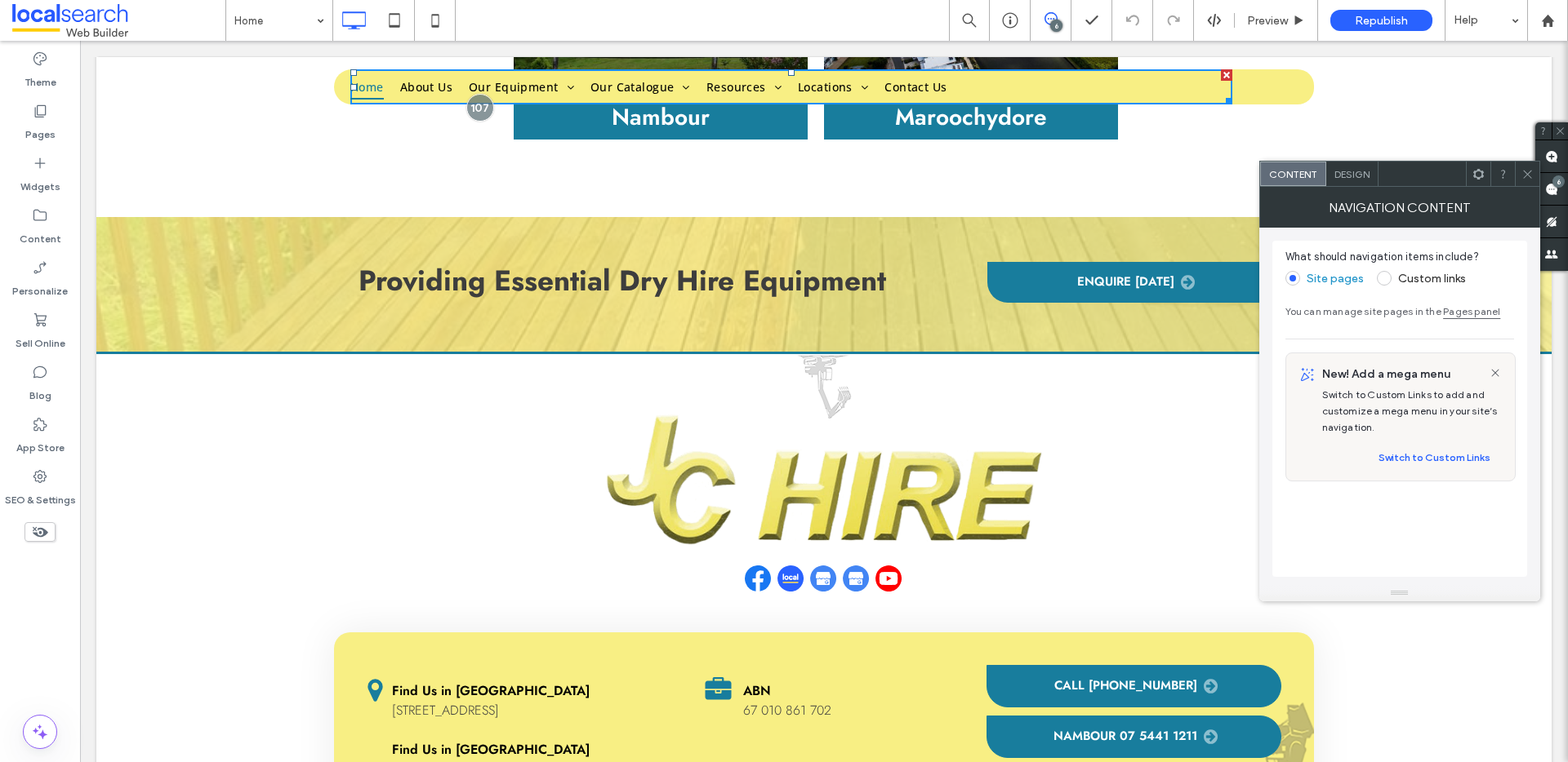
scroll to position [8134, 0]
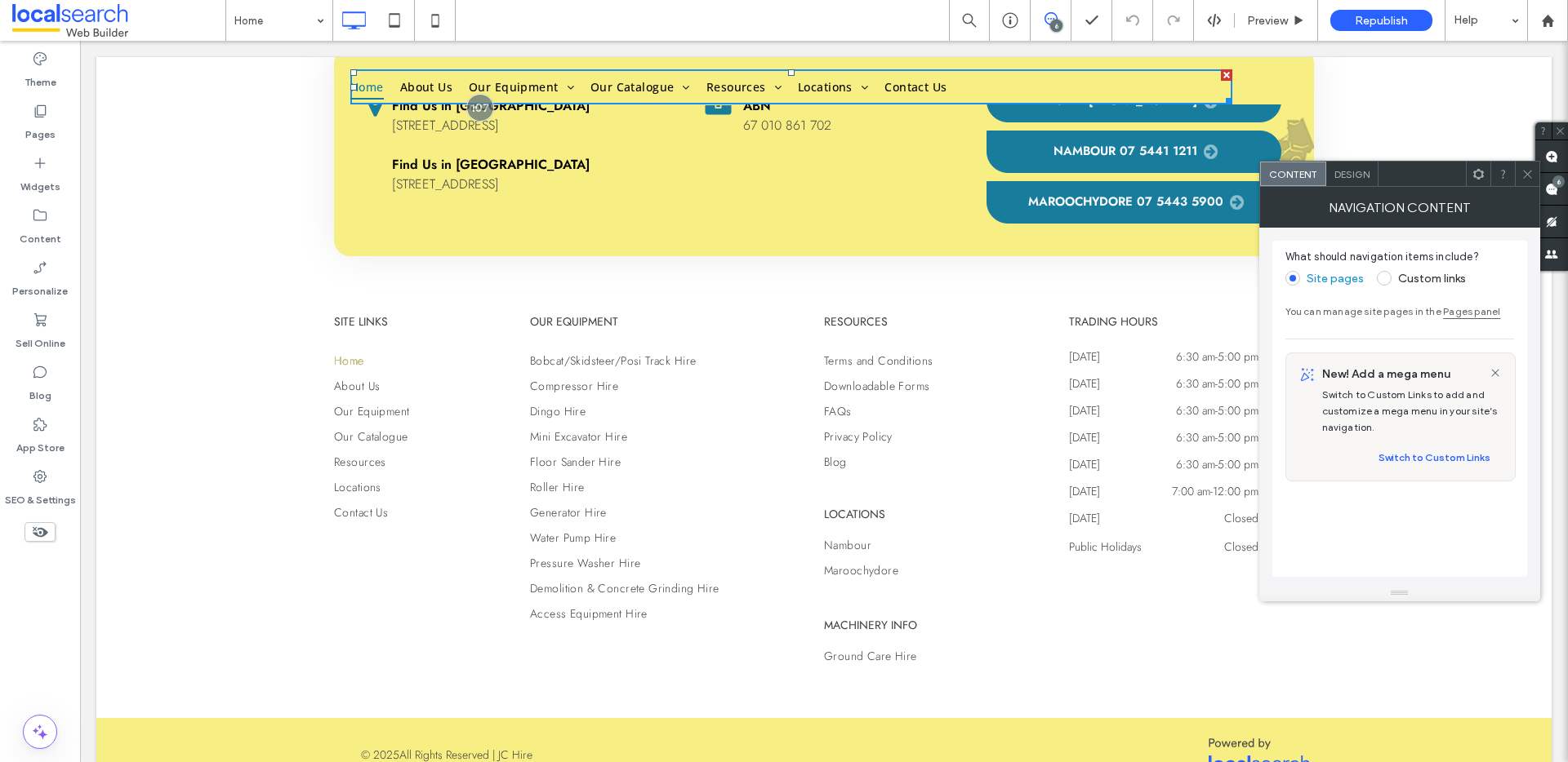
click at [1415, 282] on label "Custom links" at bounding box center [1431, 279] width 68 height 14
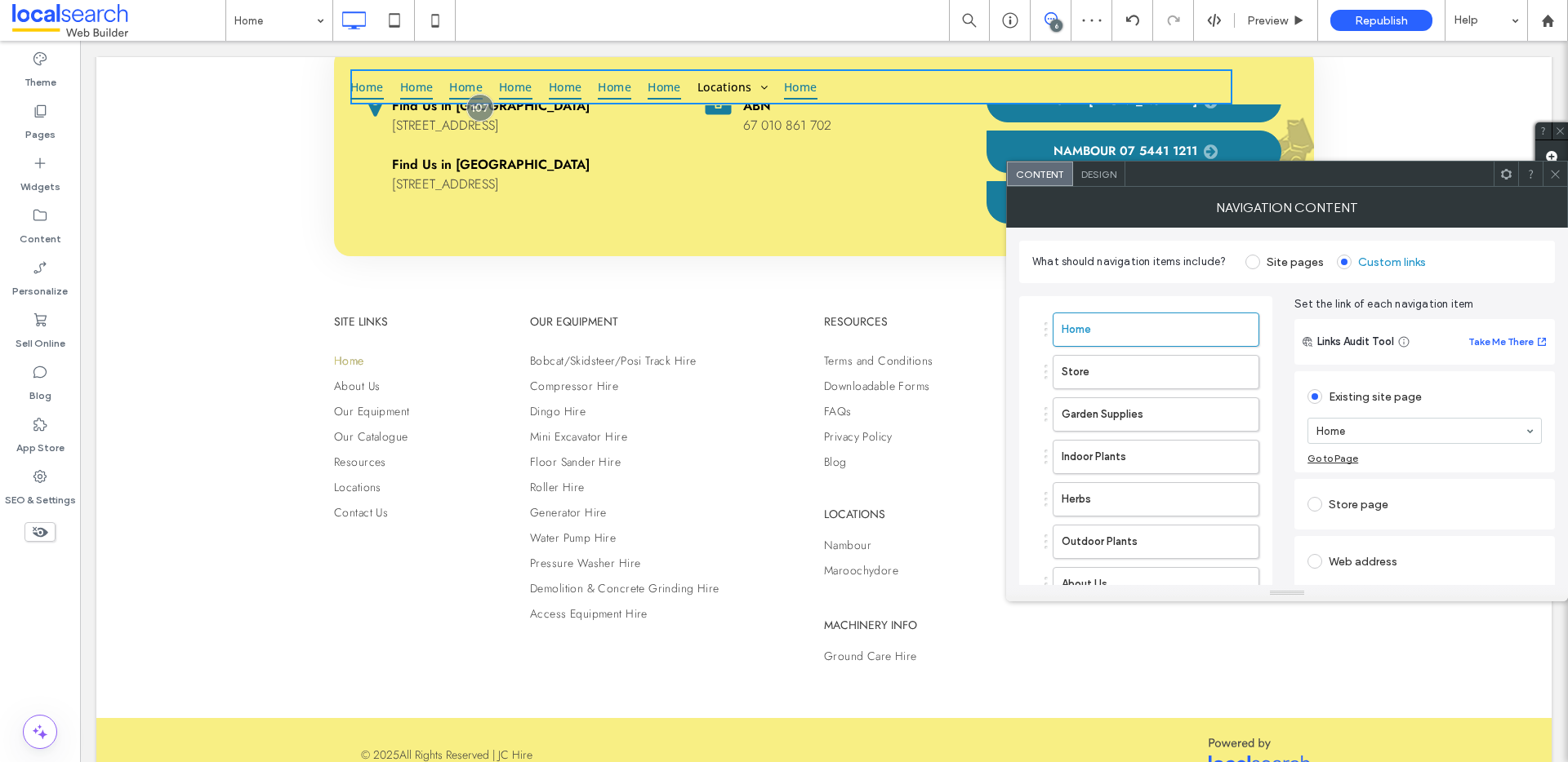
click at [1278, 266] on label "Site pages" at bounding box center [1295, 263] width 57 height 14
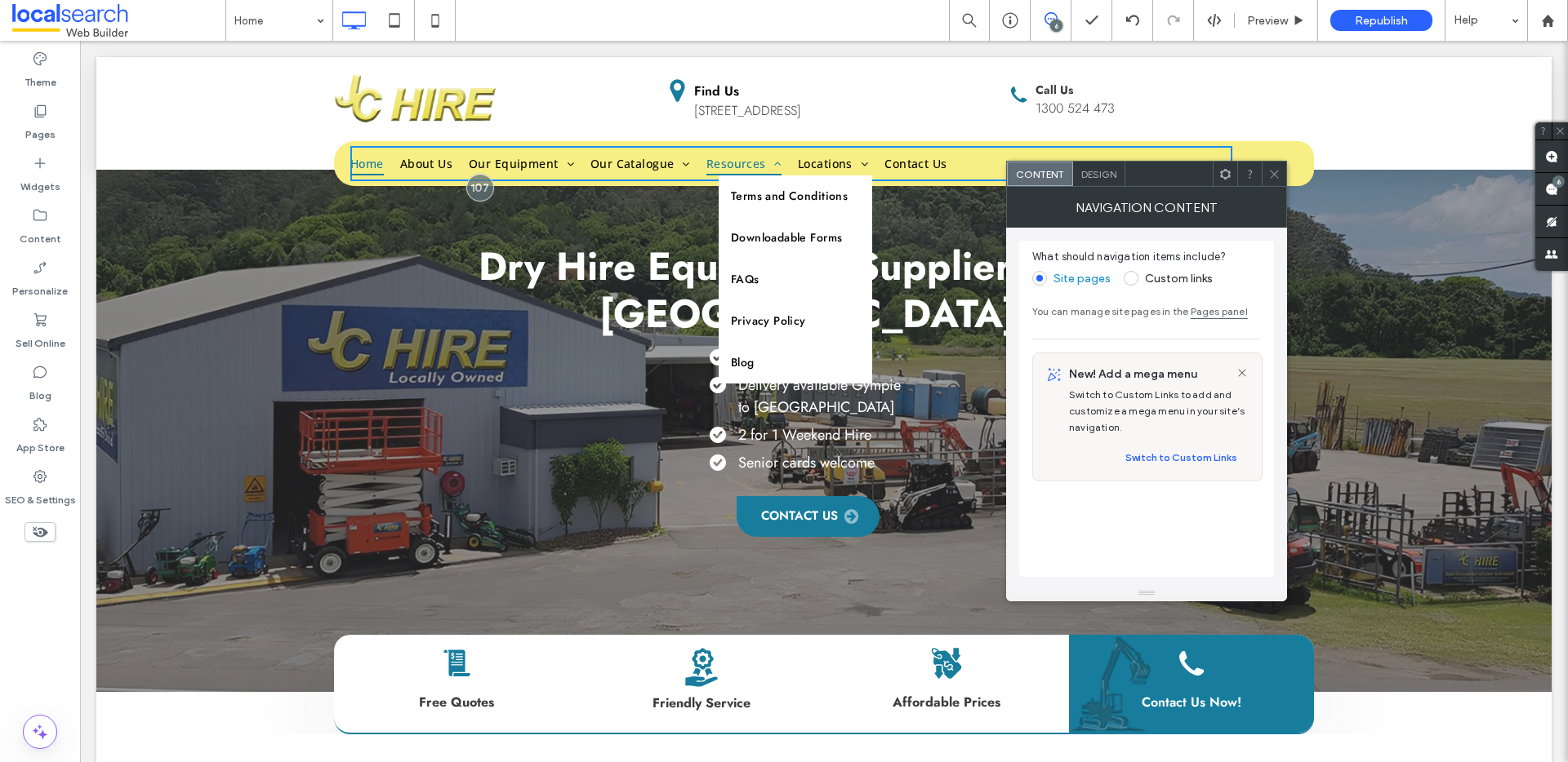
scroll to position [0, 0]
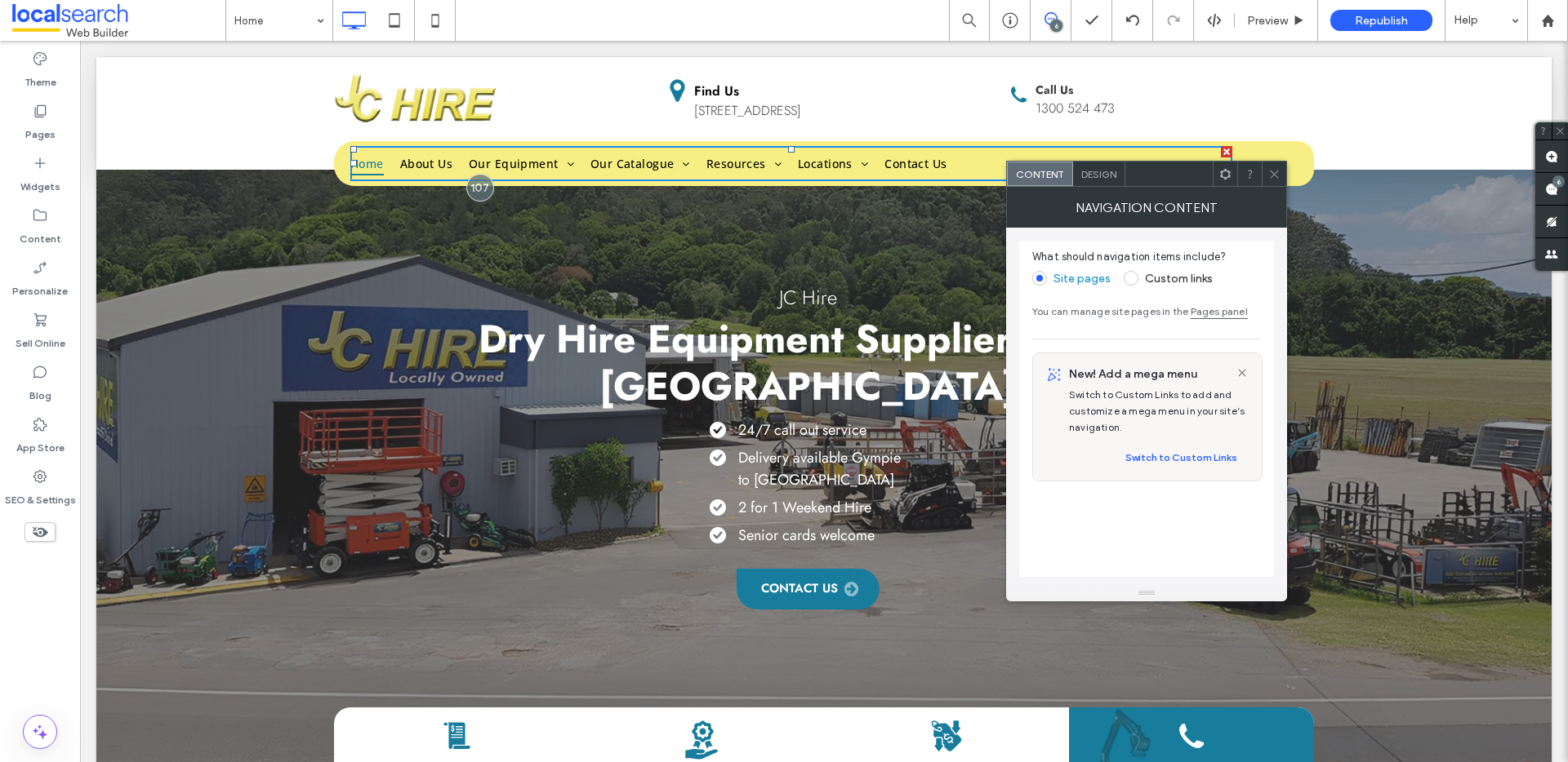
click at [1138, 275] on label "Custom links" at bounding box center [1168, 278] width 89 height 15
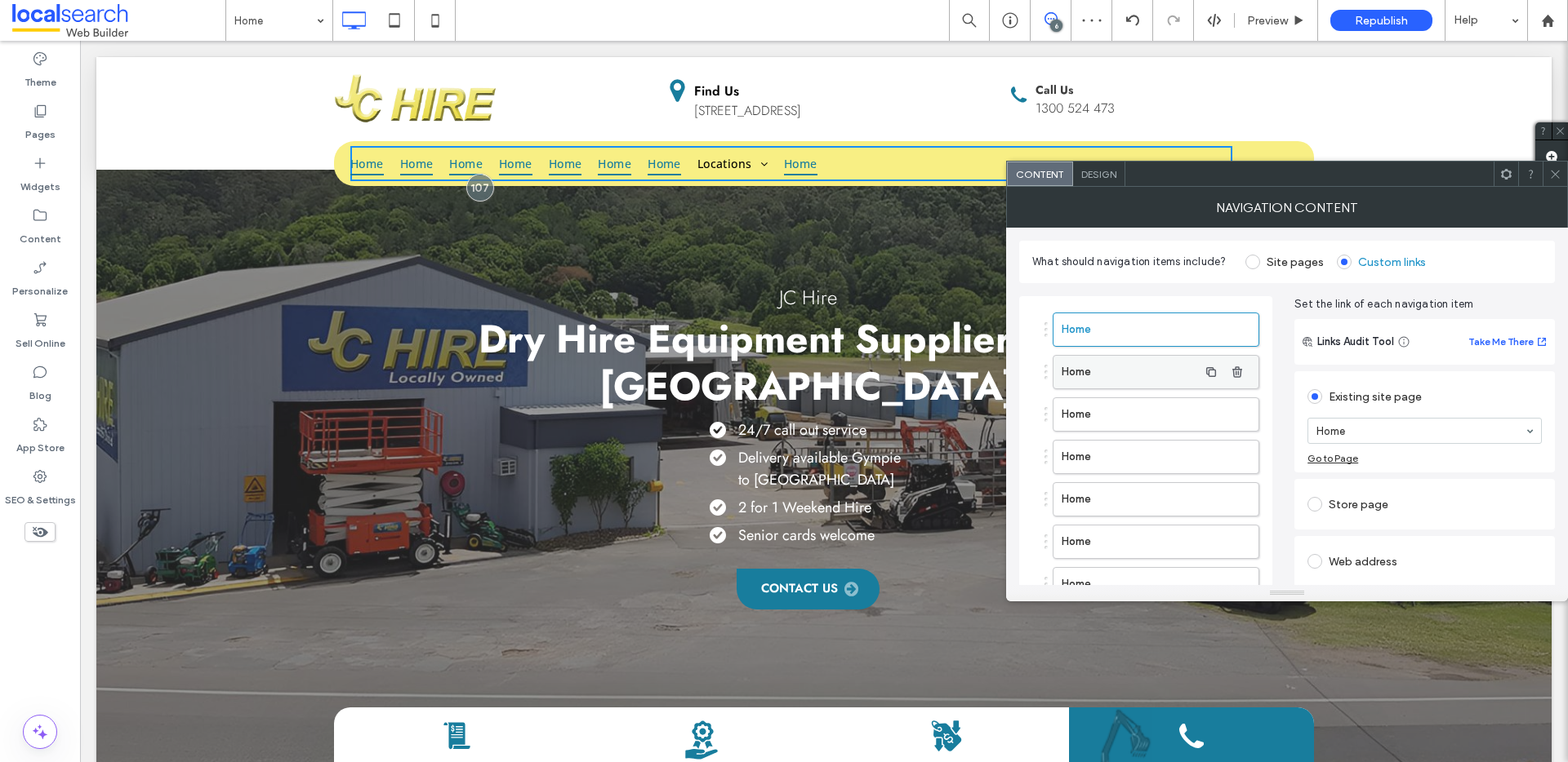
click at [1088, 366] on label "Home" at bounding box center [1130, 372] width 137 height 33
click at [1087, 420] on label "Home" at bounding box center [1130, 414] width 137 height 33
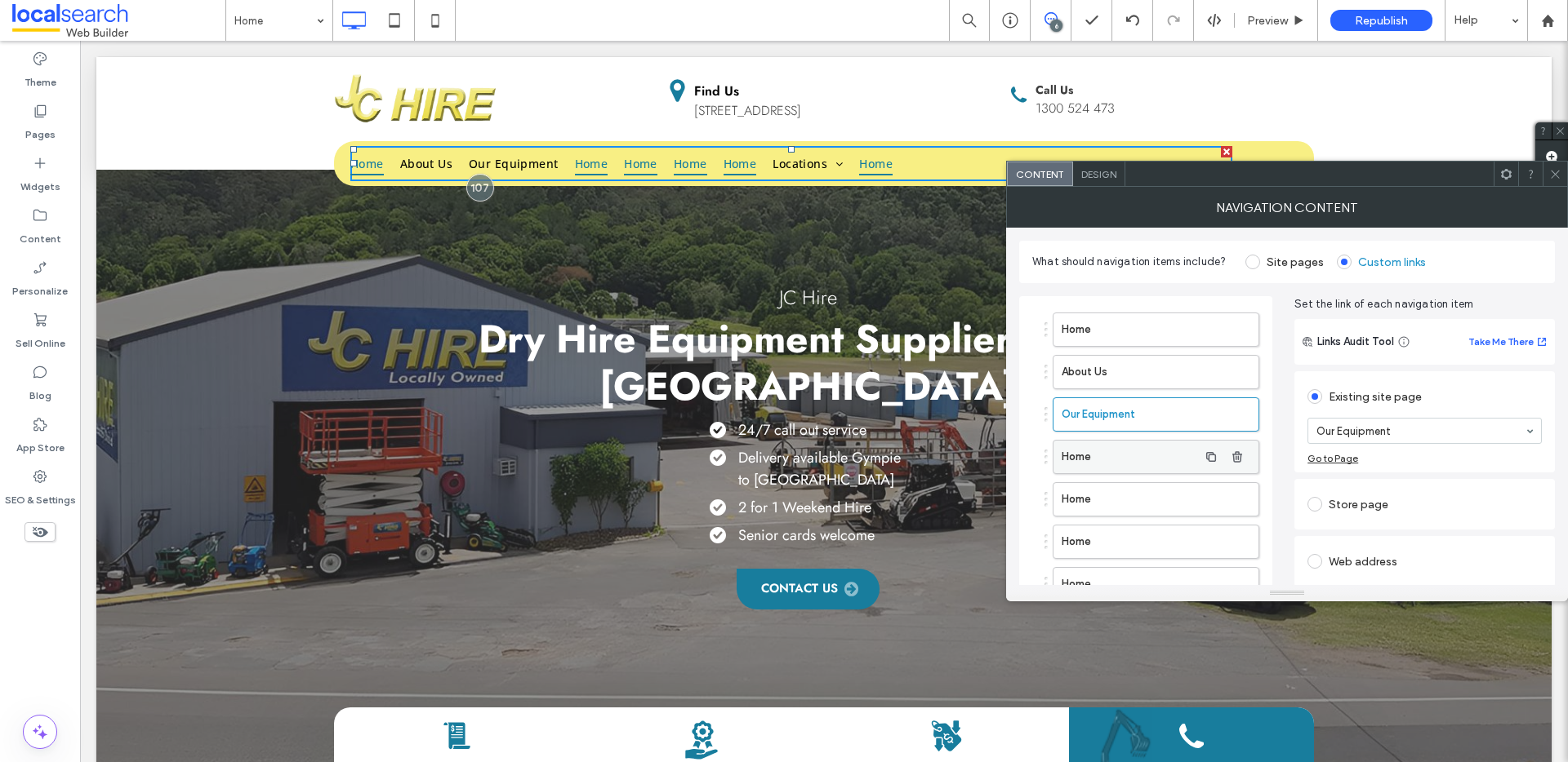
click at [1103, 455] on label "Home" at bounding box center [1130, 456] width 137 height 33
click at [1273, 261] on label "Site pages" at bounding box center [1295, 263] width 57 height 14
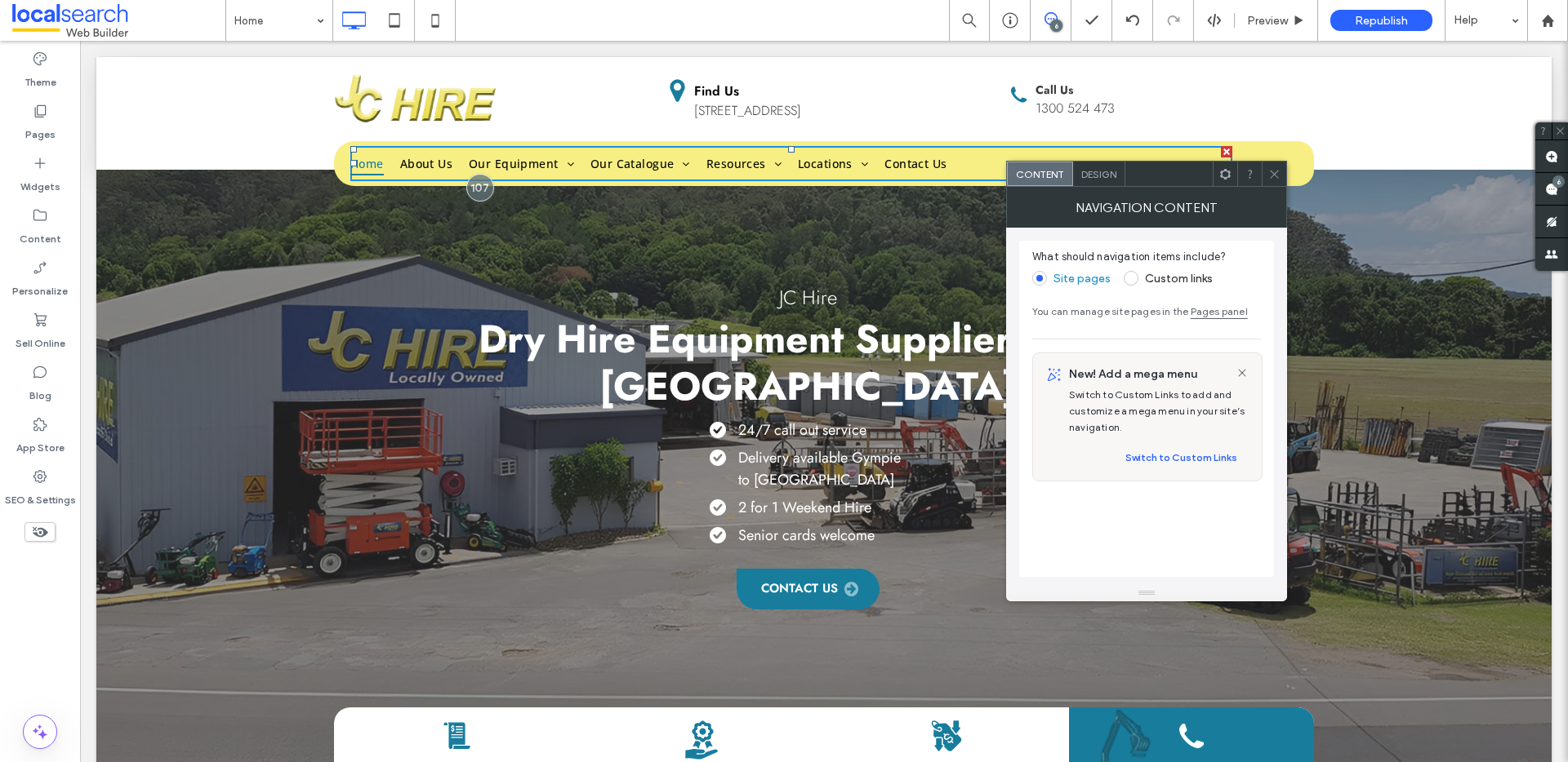
click at [1216, 311] on link "Pages panel" at bounding box center [1219, 312] width 57 height 12
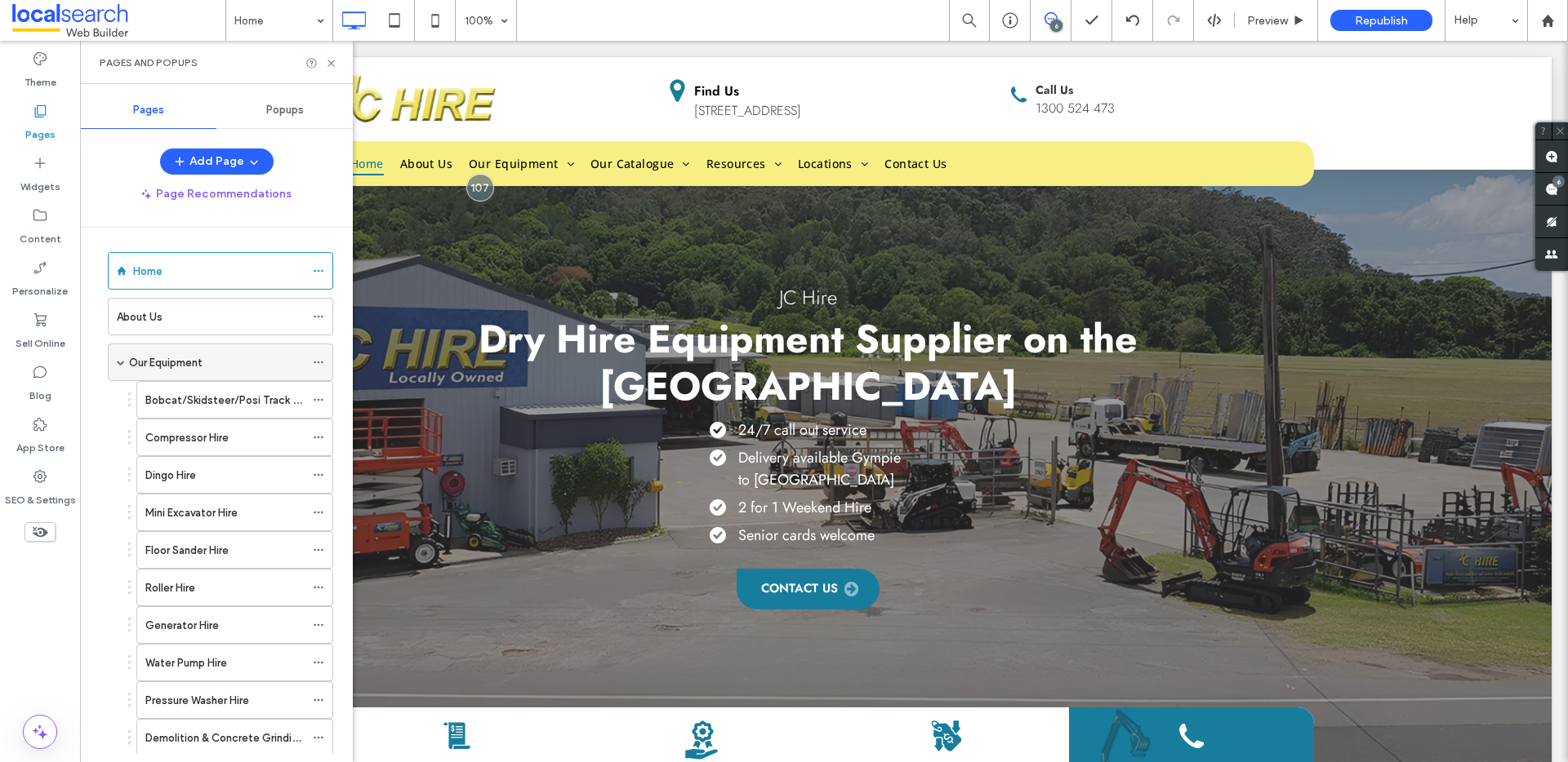
scroll to position [6, 0]
click at [314, 358] on icon at bounding box center [318, 359] width 11 height 11
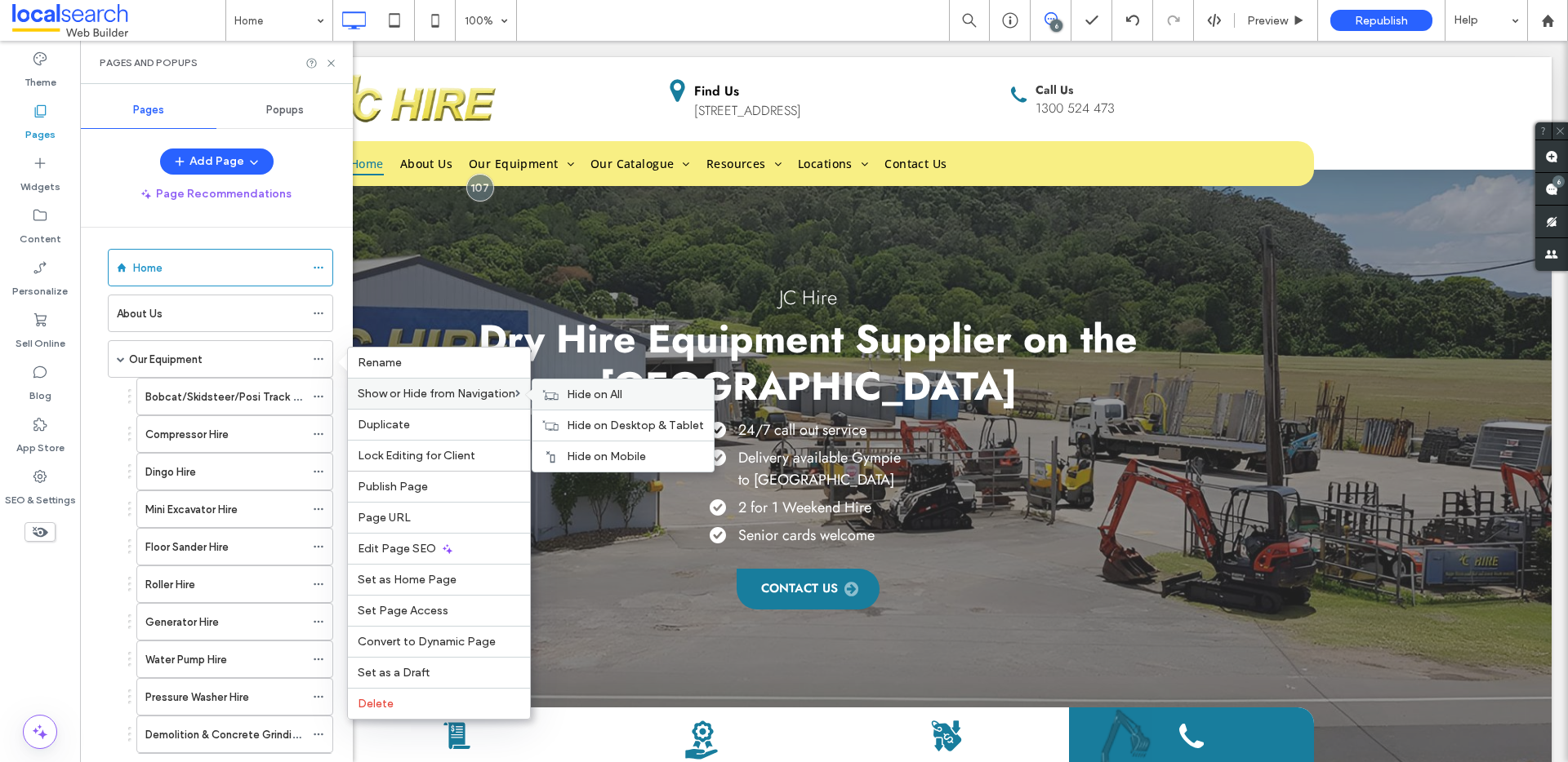
click at [591, 395] on span "Hide on All" at bounding box center [594, 395] width 56 height 14
click at [602, 391] on span "Show on All" at bounding box center [597, 395] width 61 height 14
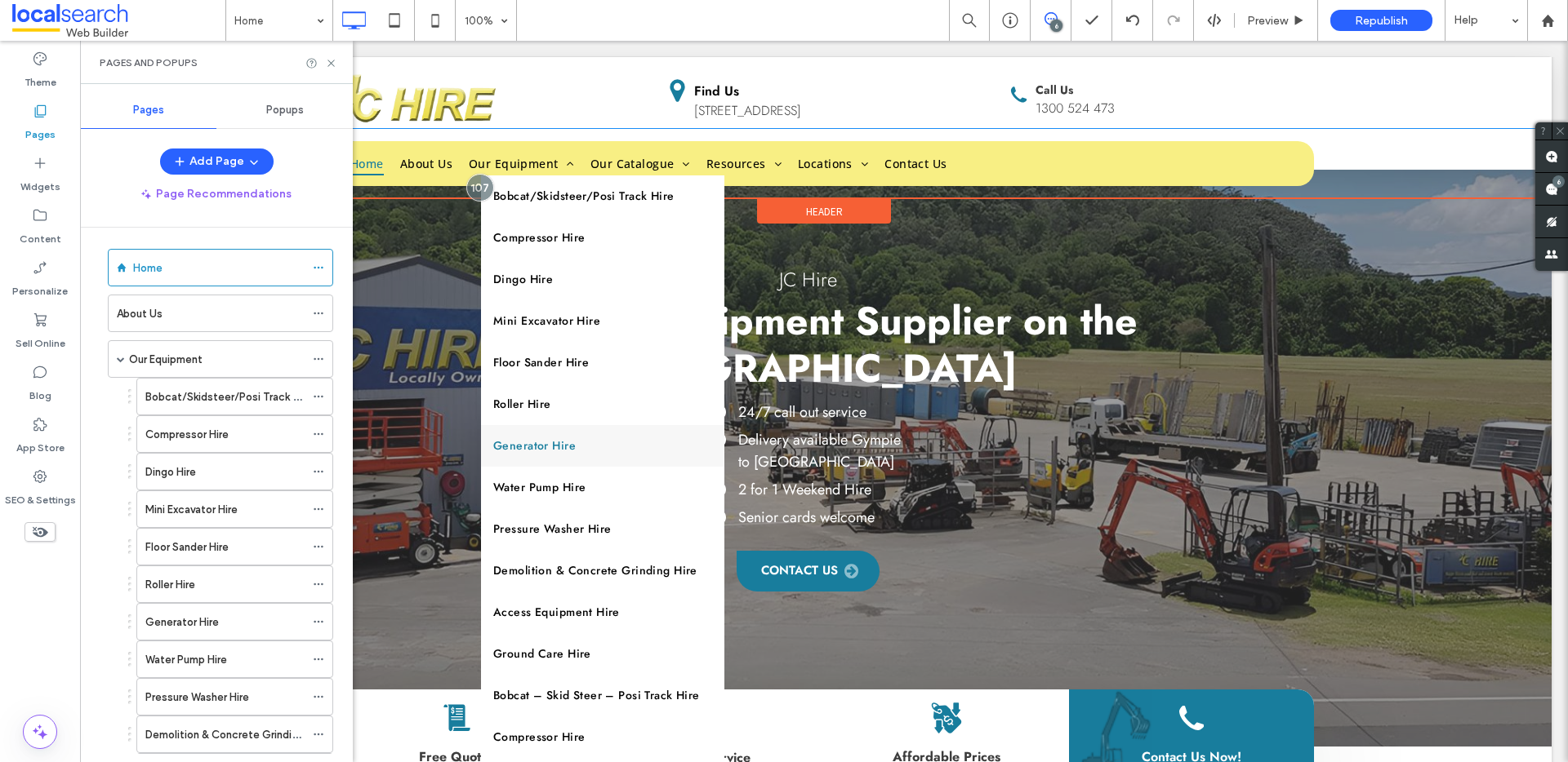
scroll to position [164, 0]
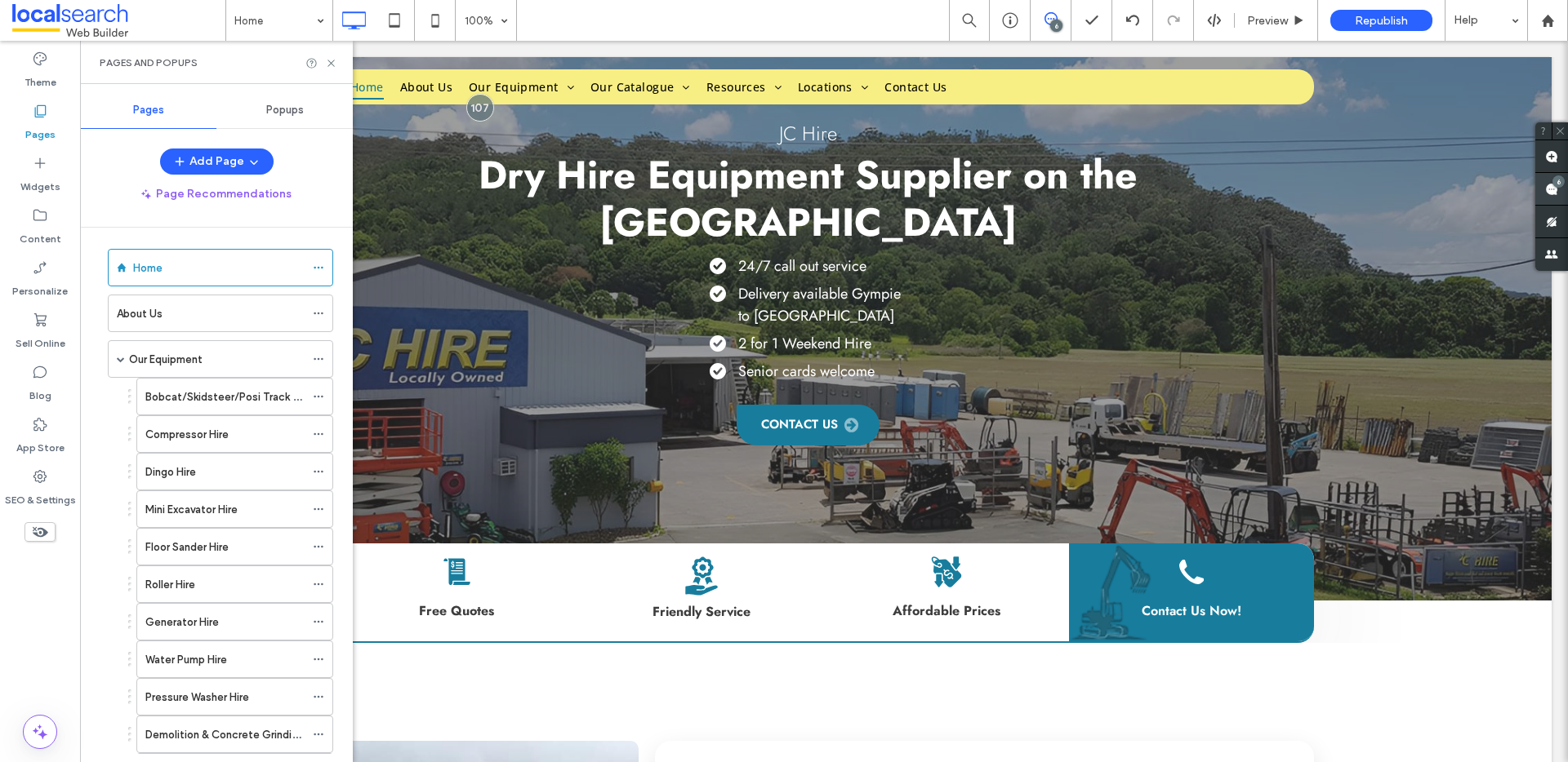
click at [1555, 182] on div "6" at bounding box center [1558, 181] width 12 height 12
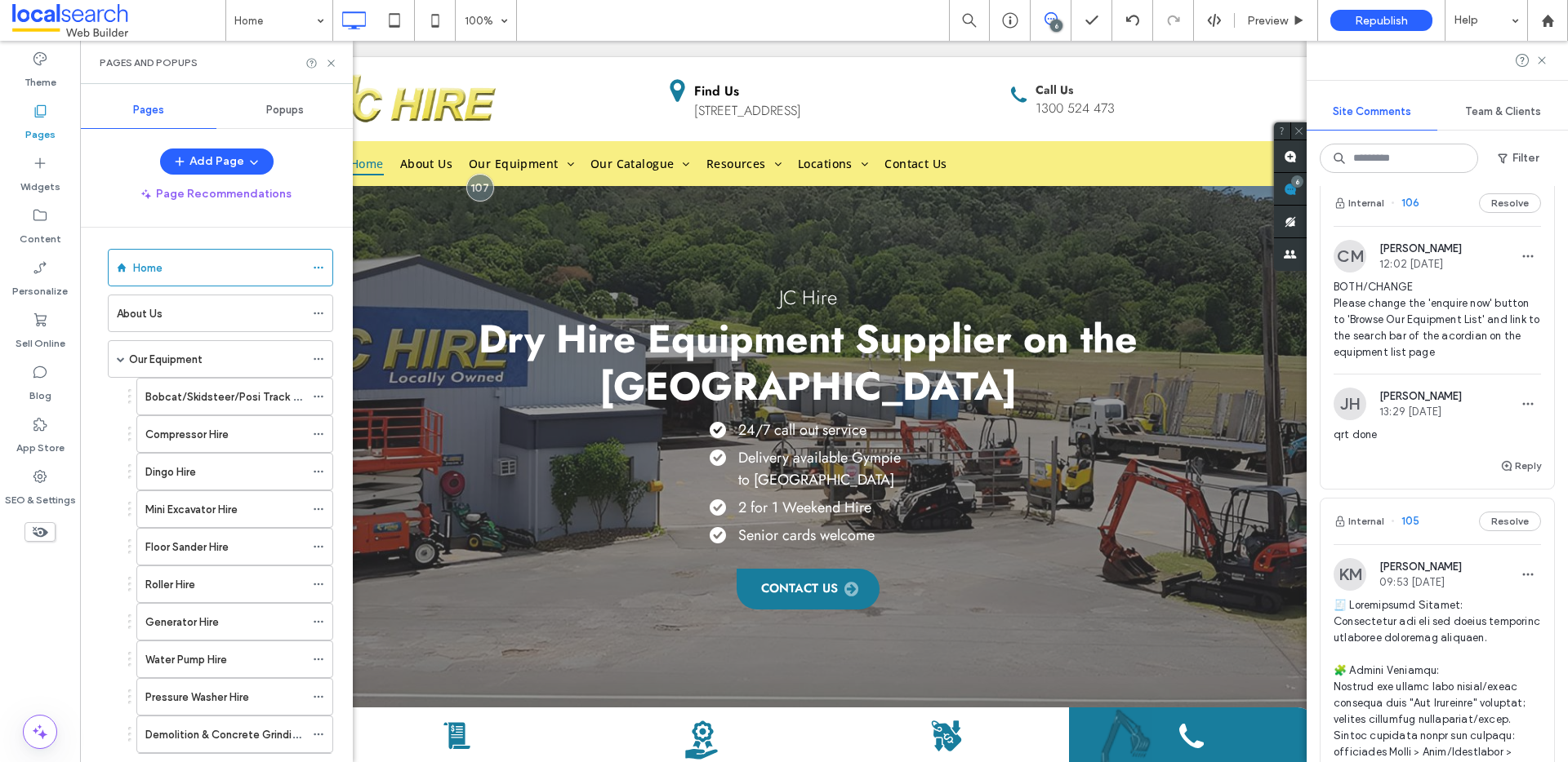
scroll to position [0, 0]
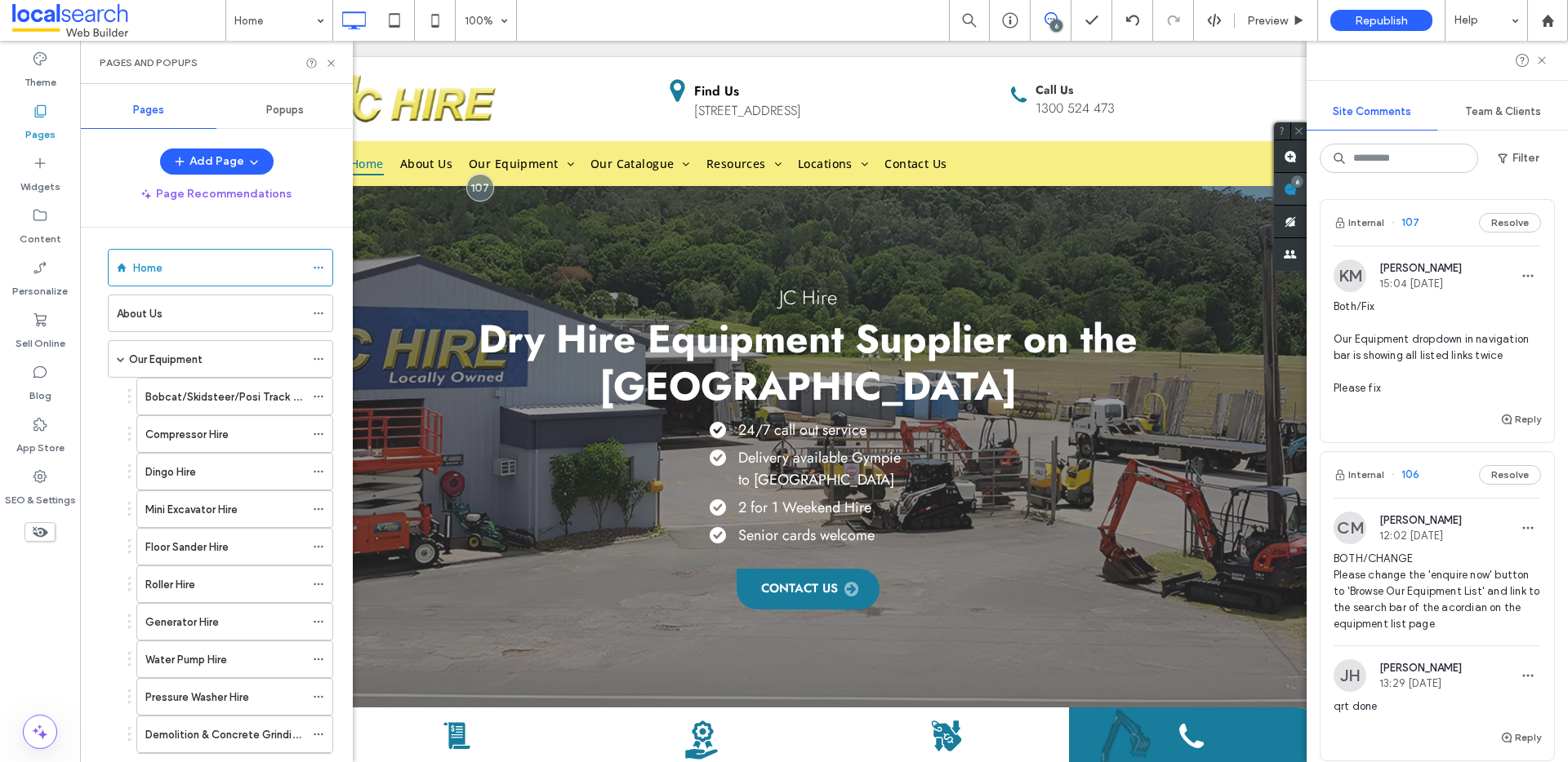
click at [1284, 188] on use at bounding box center [1290, 189] width 13 height 13
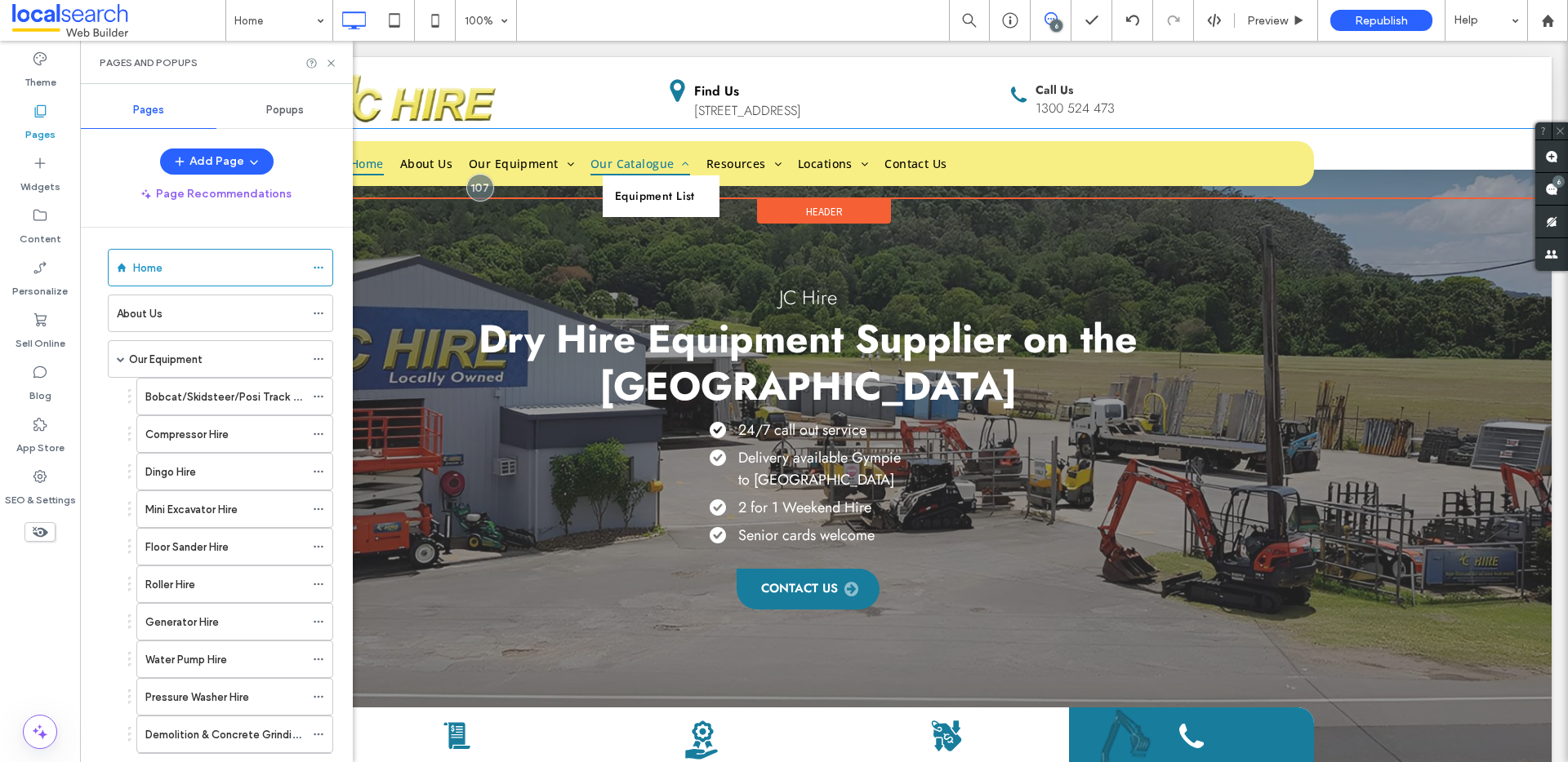
click at [608, 162] on span "Our Catalogue" at bounding box center [640, 163] width 100 height 26
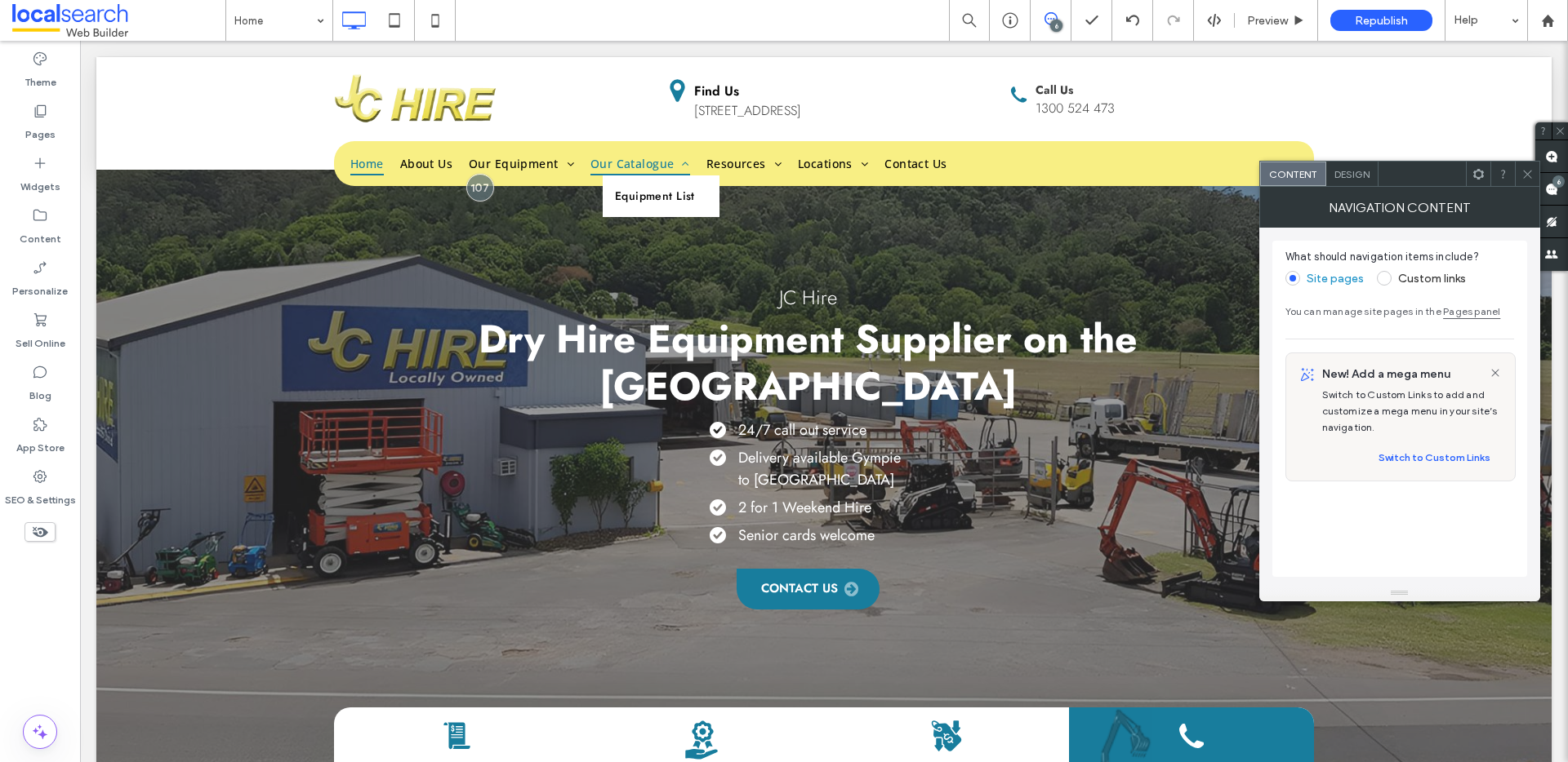
click at [608, 162] on span "Our Catalogue" at bounding box center [640, 163] width 100 height 26
click at [1334, 168] on span "Design" at bounding box center [1352, 174] width 35 height 12
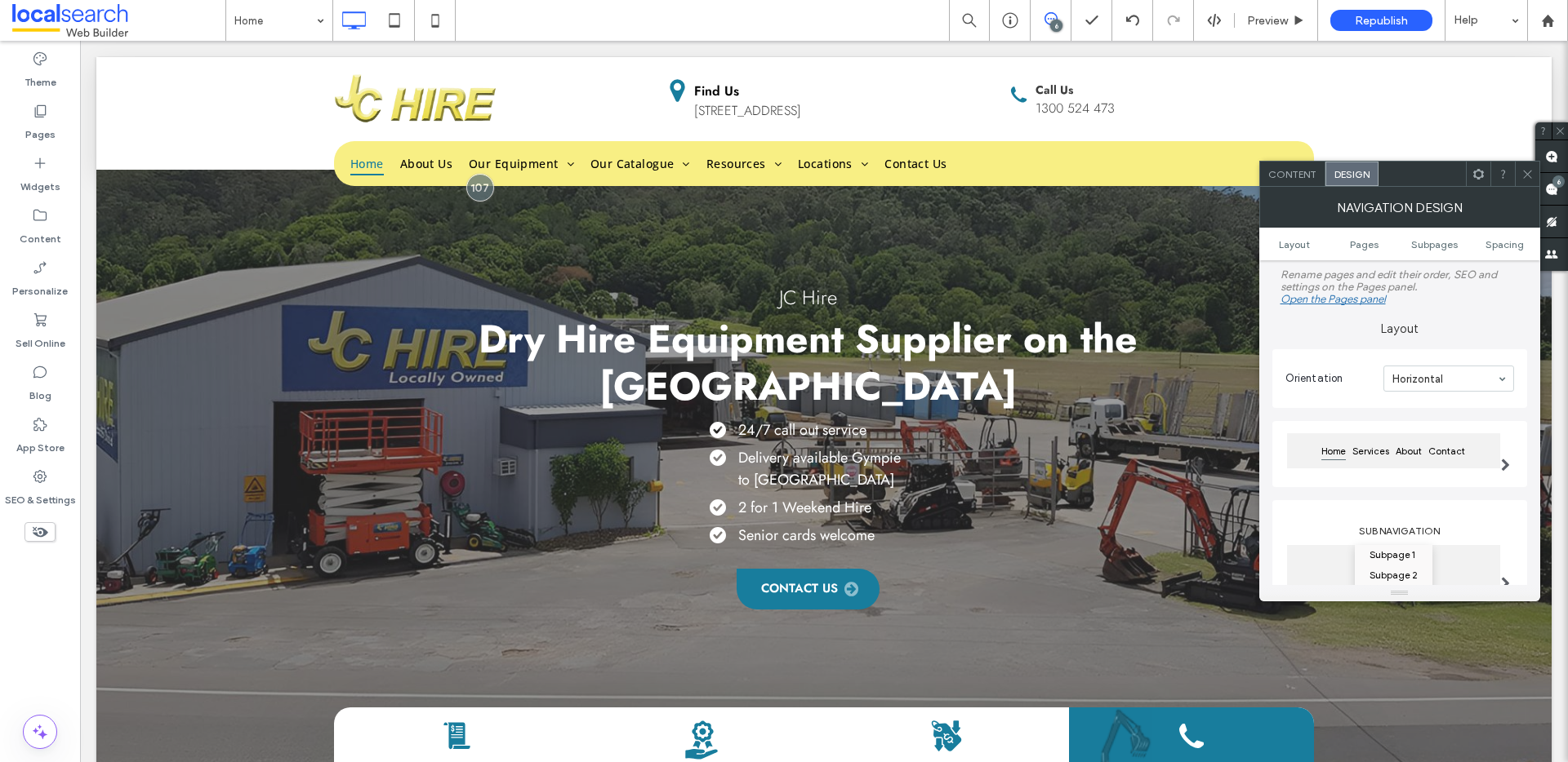
click at [1296, 180] on div "Content" at bounding box center [1293, 174] width 65 height 25
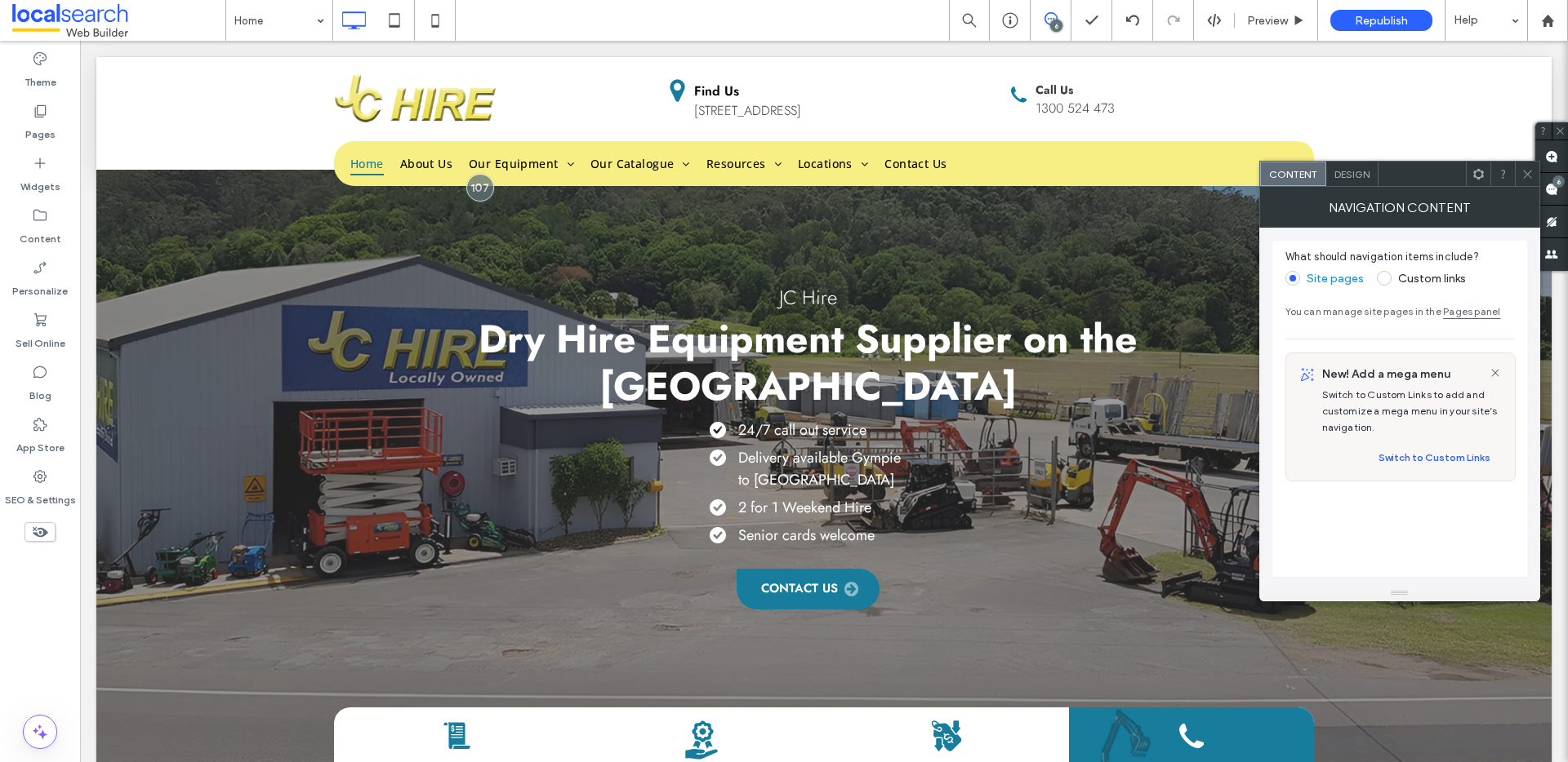
click at [1408, 274] on label "Custom links" at bounding box center [1431, 279] width 68 height 14
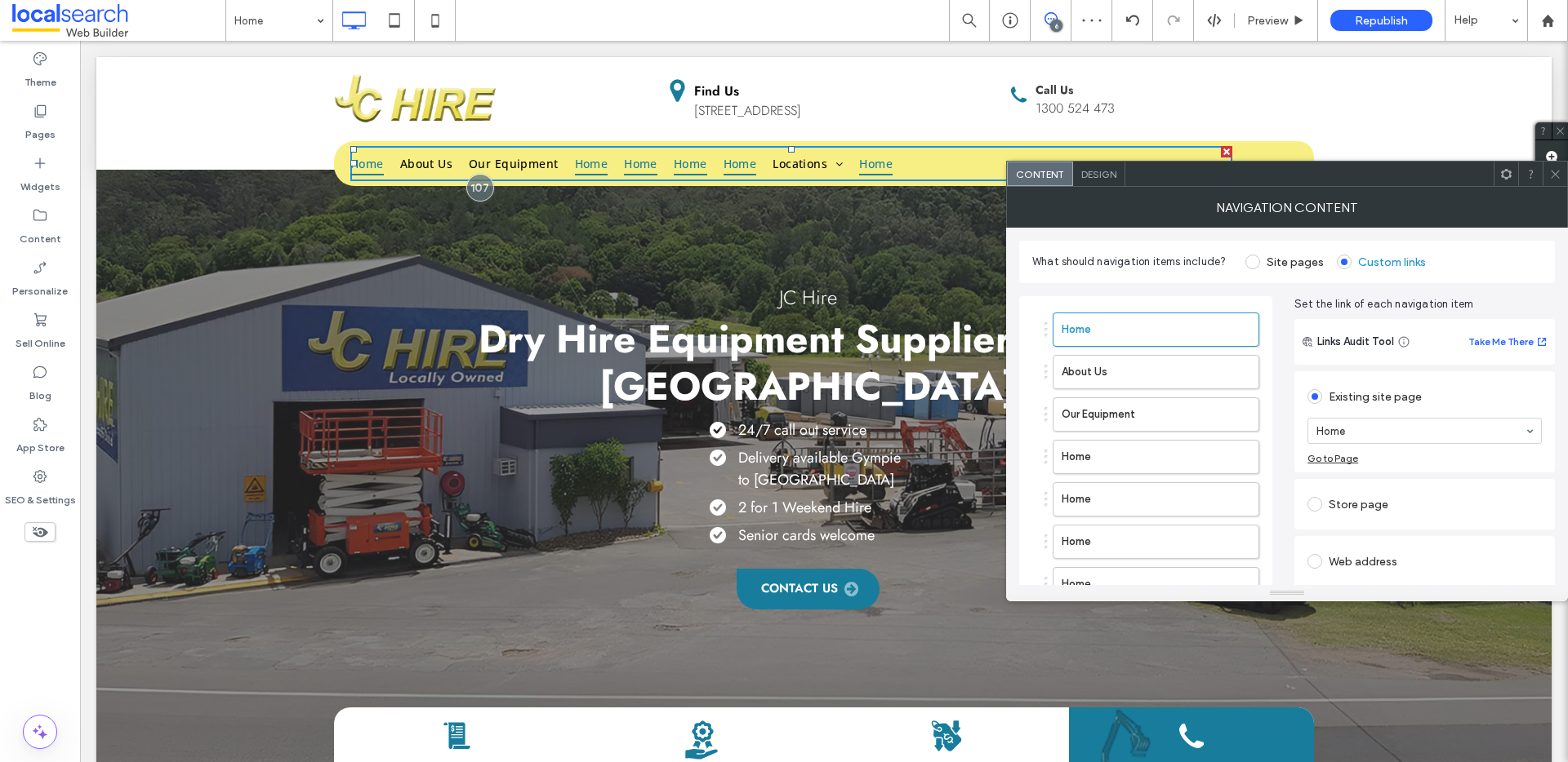
click at [1282, 259] on label "Site pages" at bounding box center [1295, 263] width 57 height 14
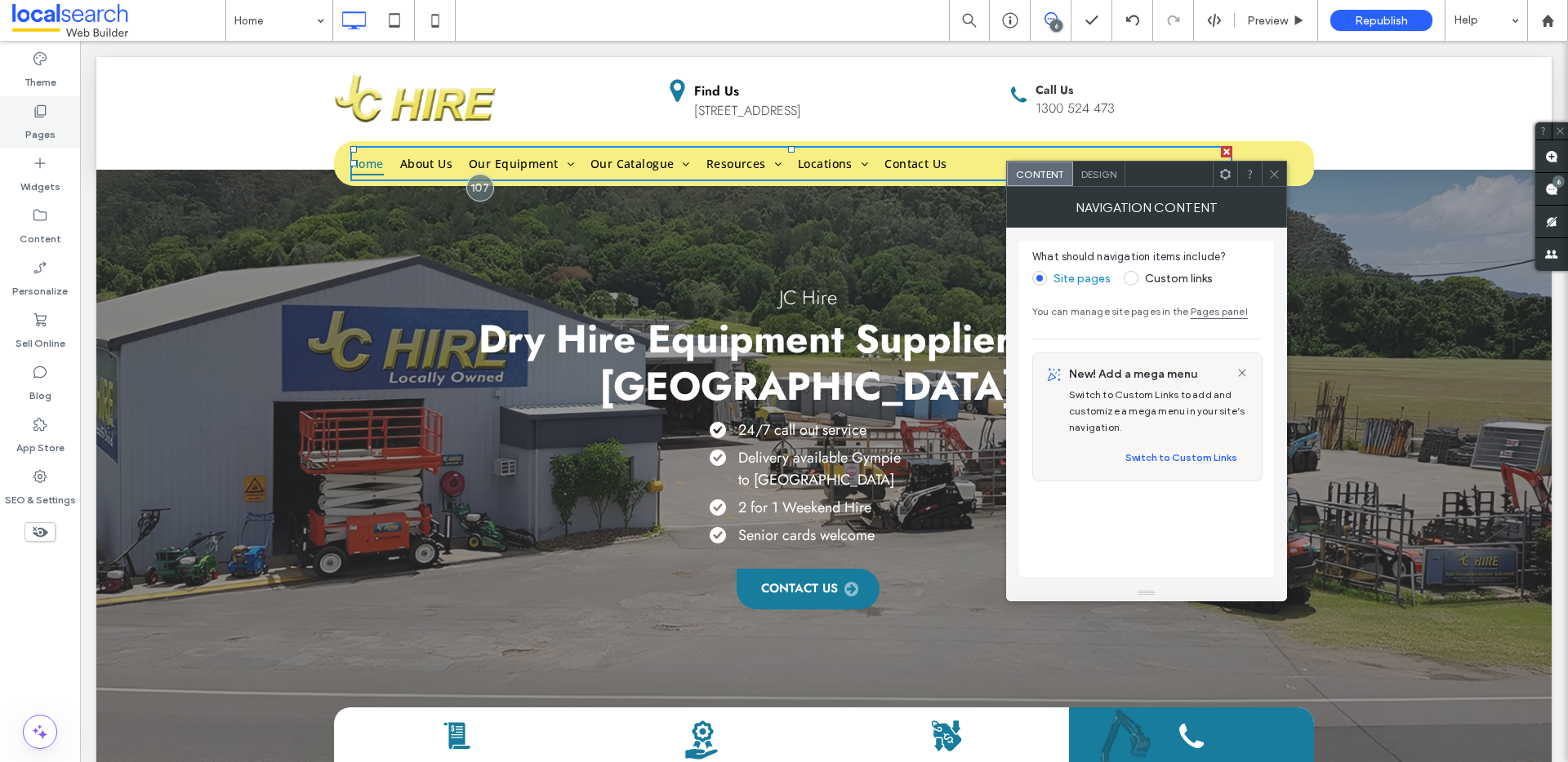
click at [53, 119] on label "Pages" at bounding box center [41, 130] width 30 height 23
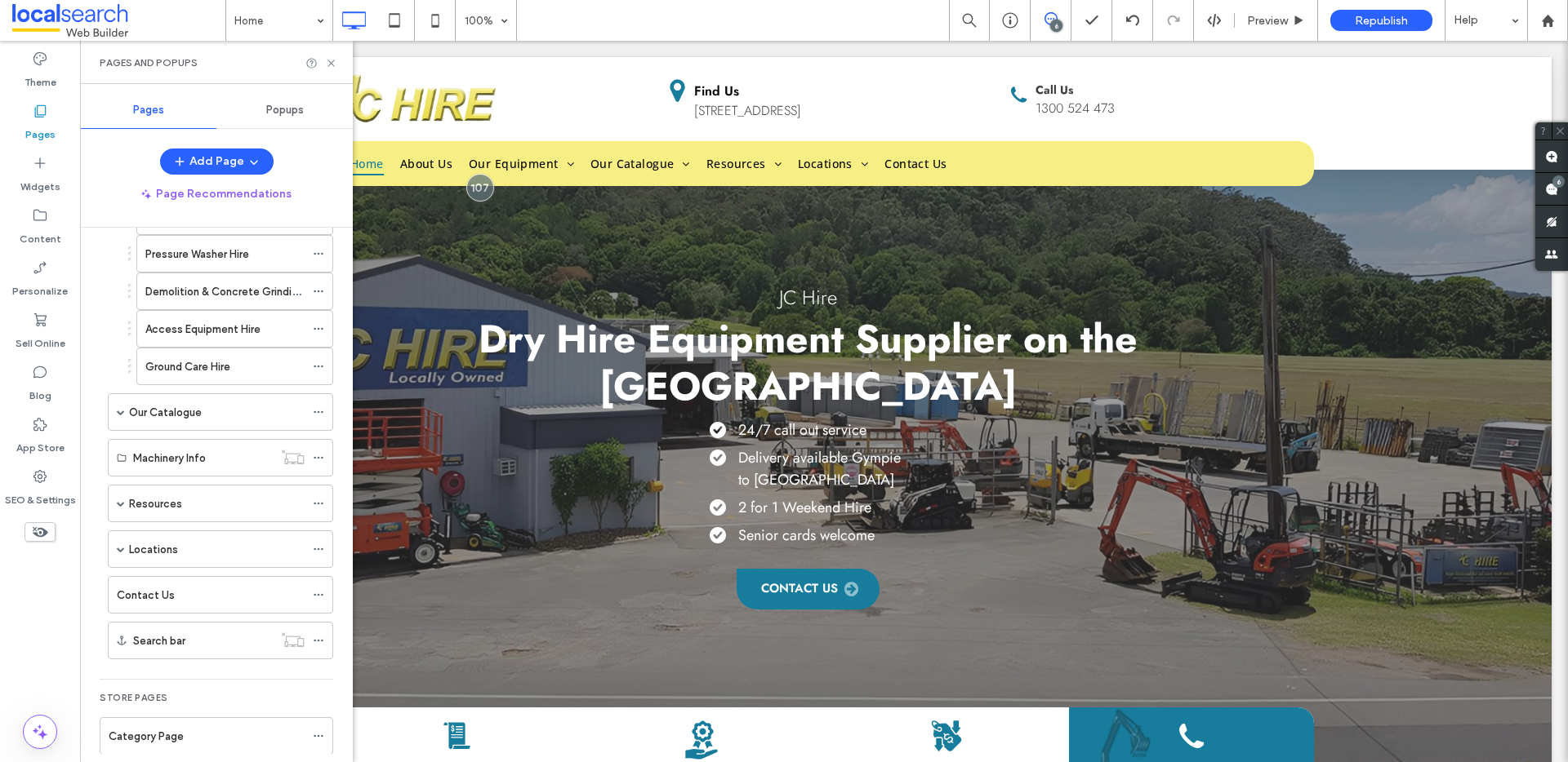
scroll to position [472, 0]
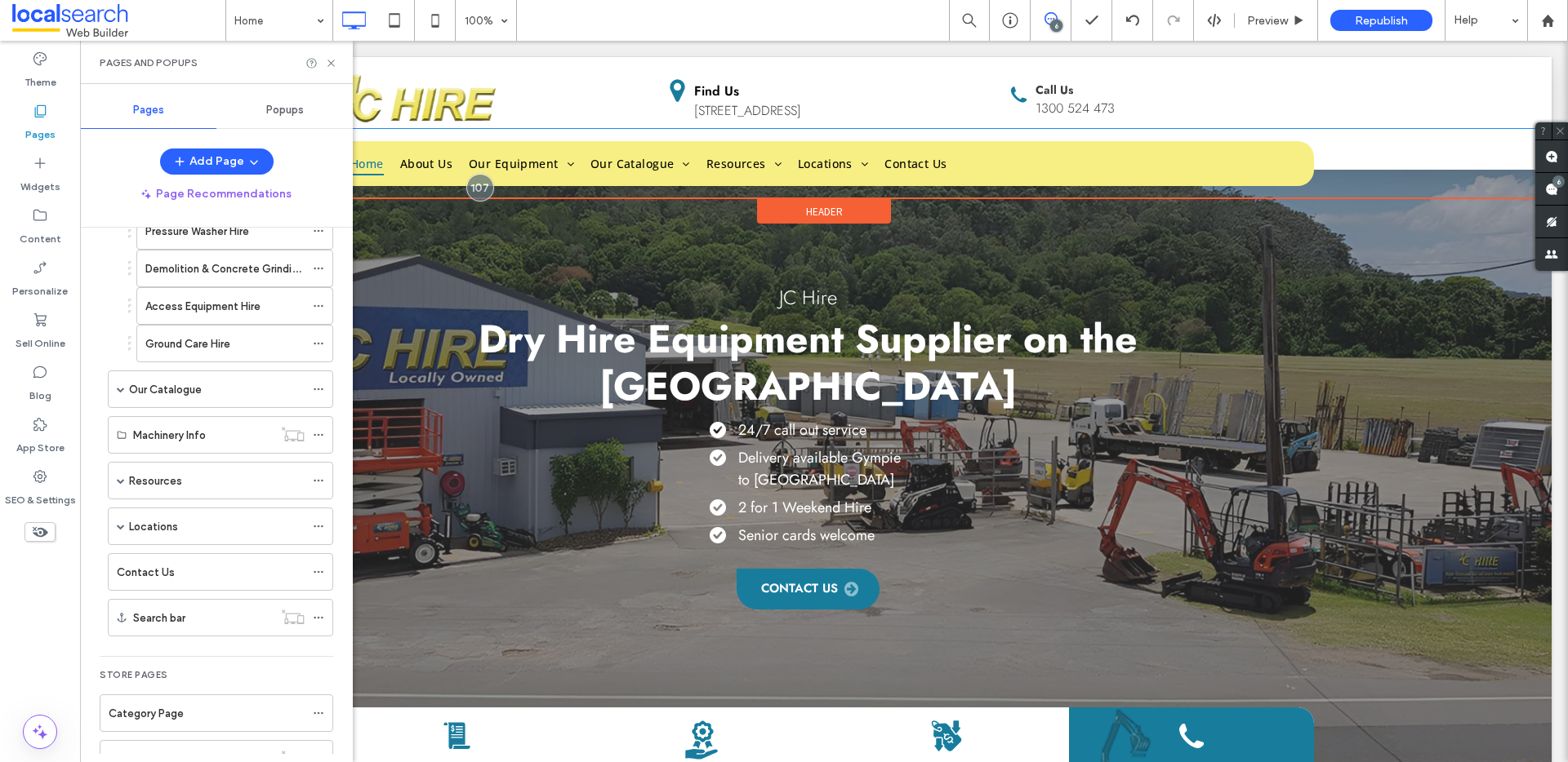
click at [1354, 168] on div "Home About Us Our Equipment Bobcat/Skidsteer/Posi Track Hire Compressor Hire Di…" at bounding box center [823, 163] width 1455 height 70
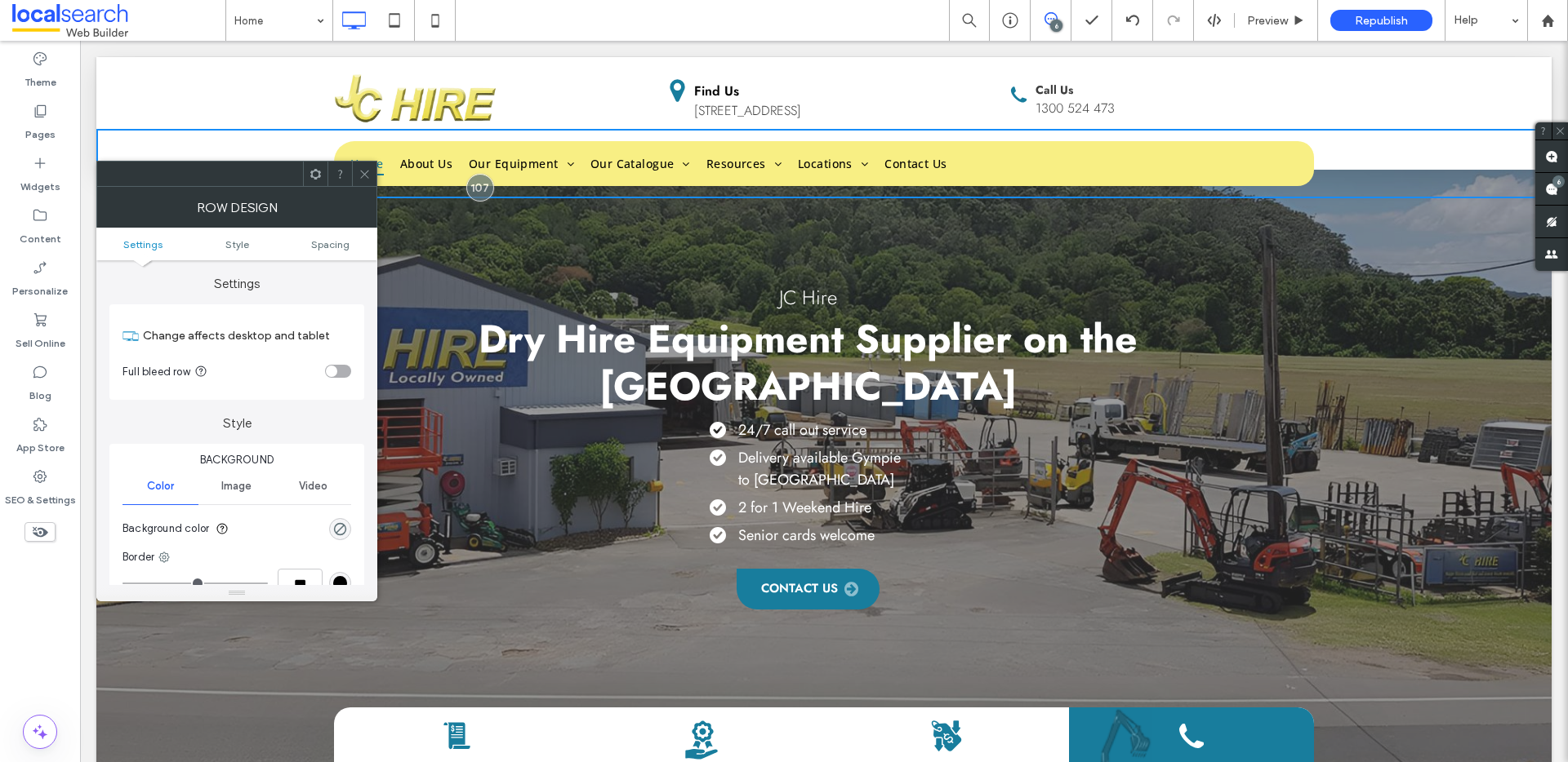
click at [1396, 168] on div "Home About Us Our Equipment Bobcat/Skidsteer/Posi Track Hire Compressor Hire Di…" at bounding box center [823, 163] width 1455 height 70
click at [896, 168] on span "Contact Us" at bounding box center [915, 163] width 62 height 26
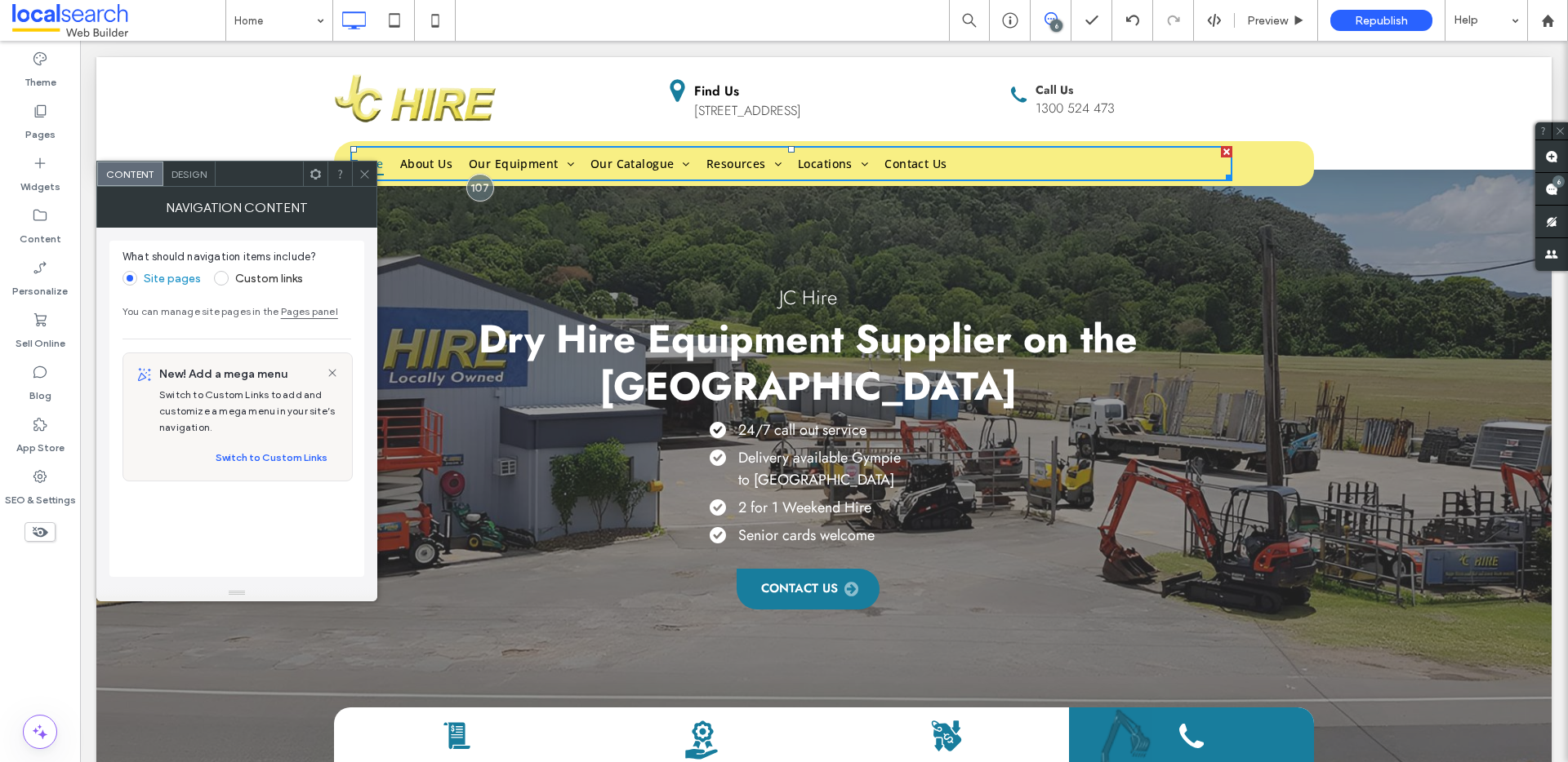
click at [1292, 159] on div at bounding box center [1273, 164] width 57 height 12
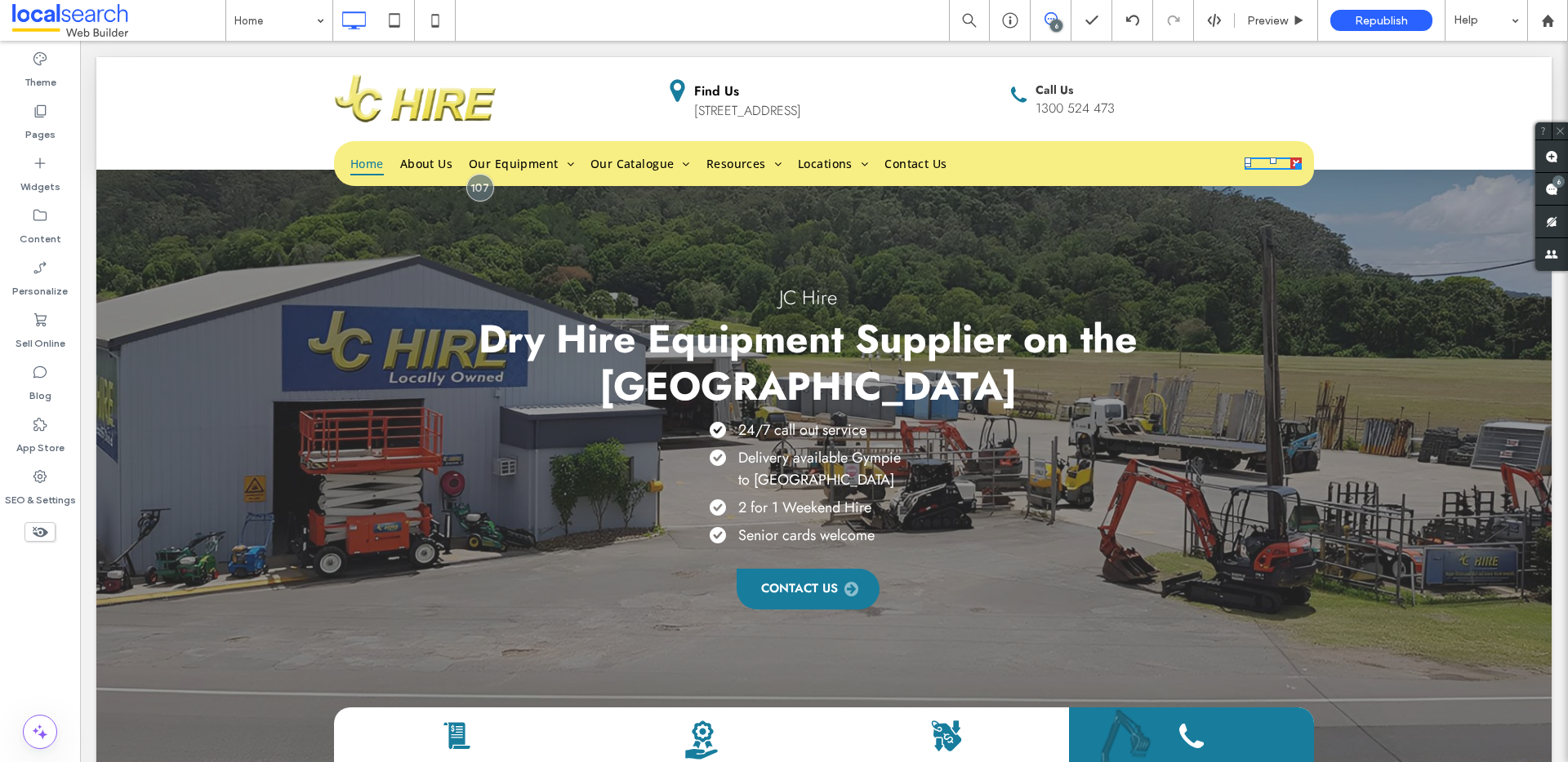
click at [1145, 147] on nav "Home About Us Our Equipment Bobcat/Skidsteer/Posi Track Hire Compressor Hire Di…" at bounding box center [791, 164] width 882 height 35
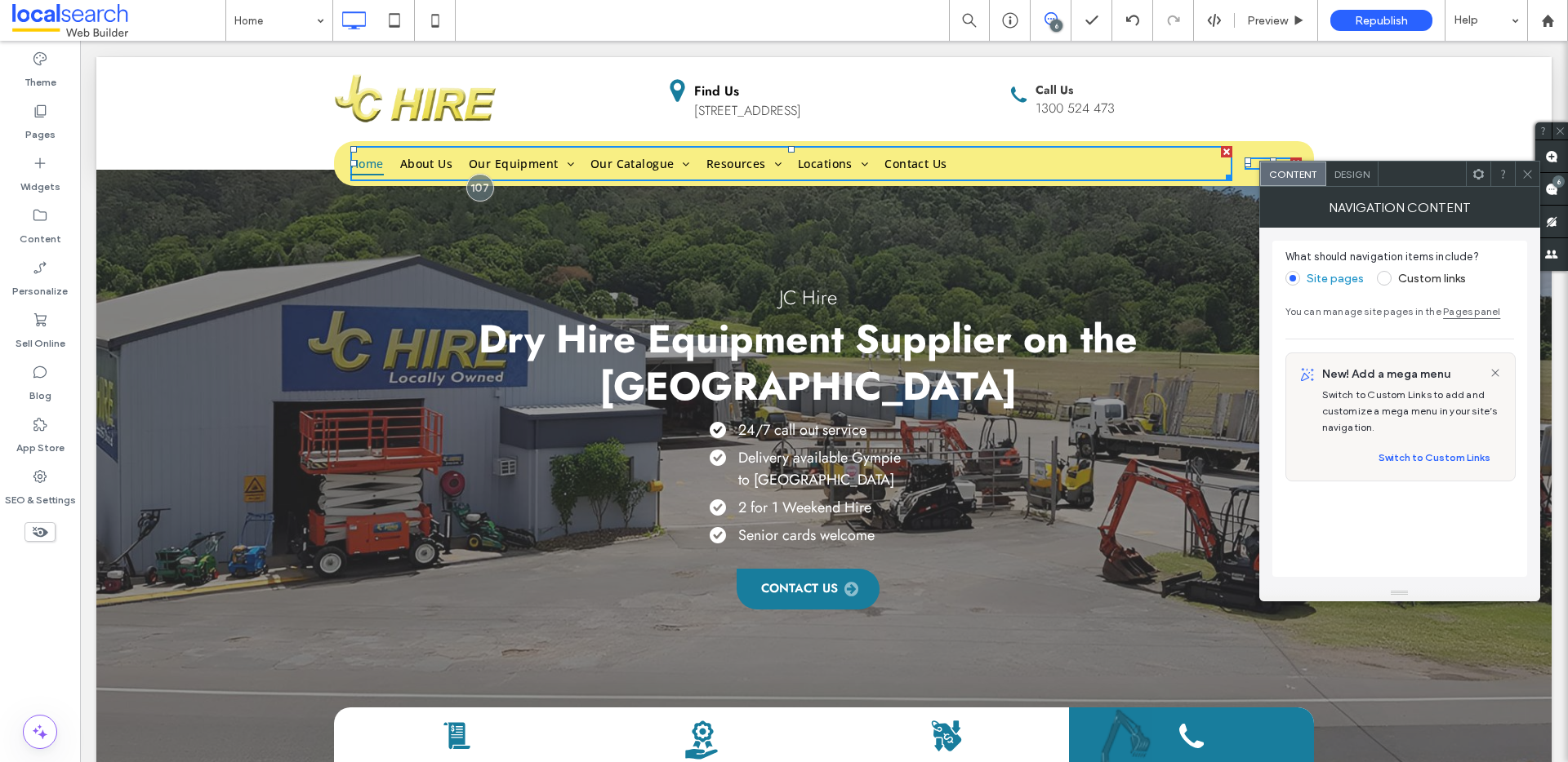
click at [1525, 173] on icon at bounding box center [1527, 174] width 12 height 12
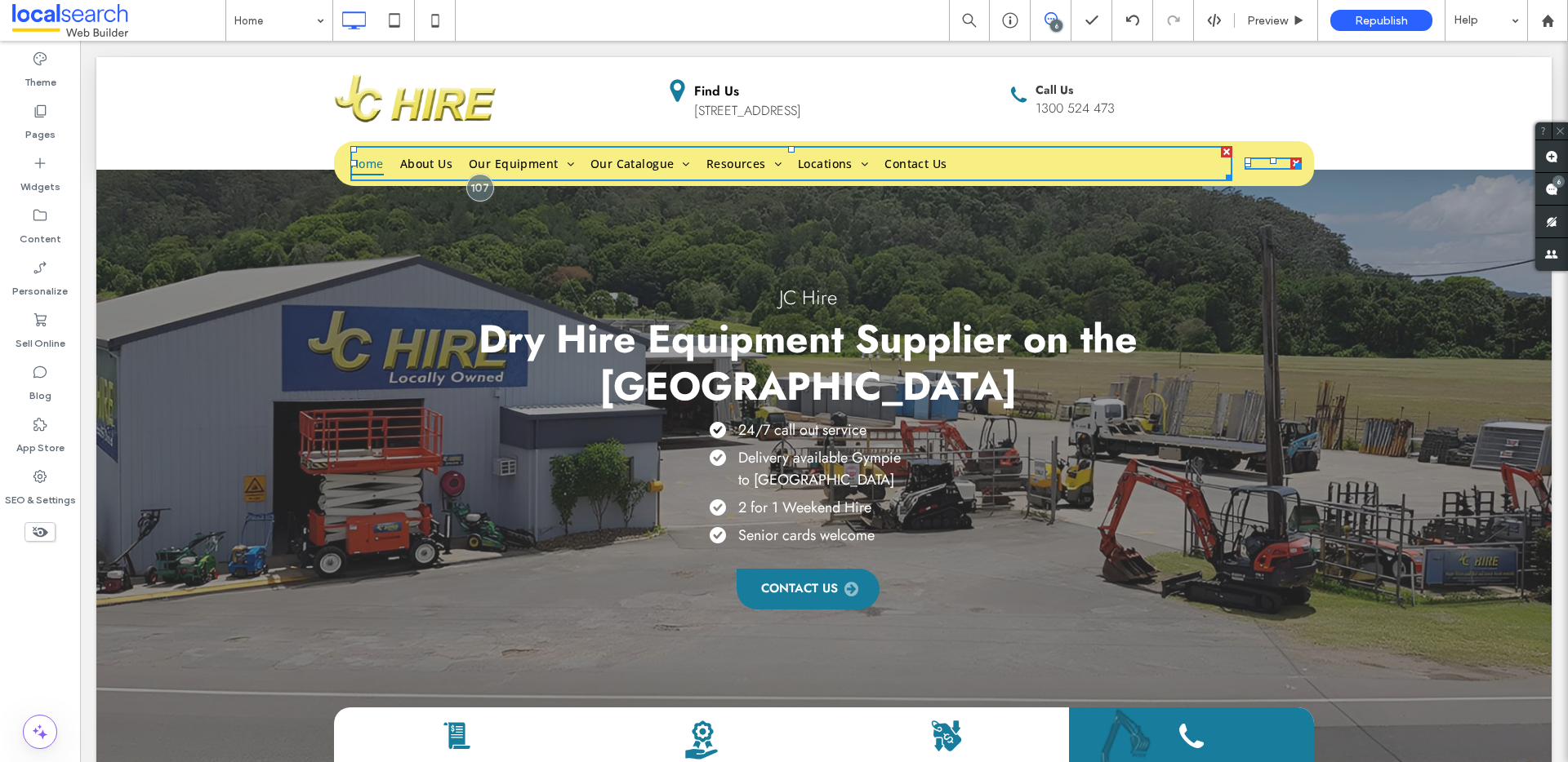
click at [335, 165] on div "Home About Us Our Equipment Bobcat/Skidsteer/Posi Track Hire Compressor Hire Di…" at bounding box center [783, 163] width 898 height 45
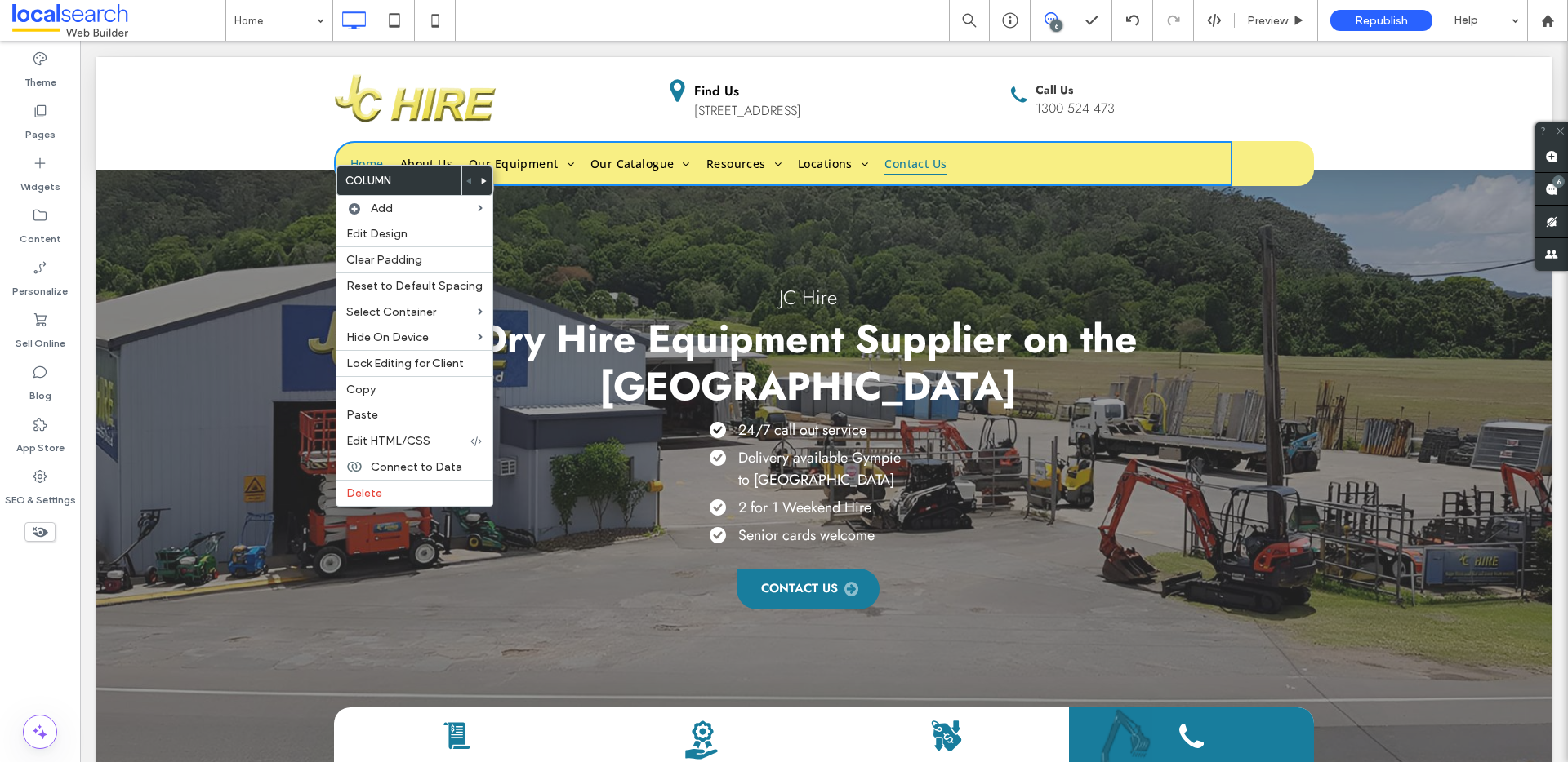
click at [884, 161] on span "Contact Us" at bounding box center [915, 163] width 62 height 26
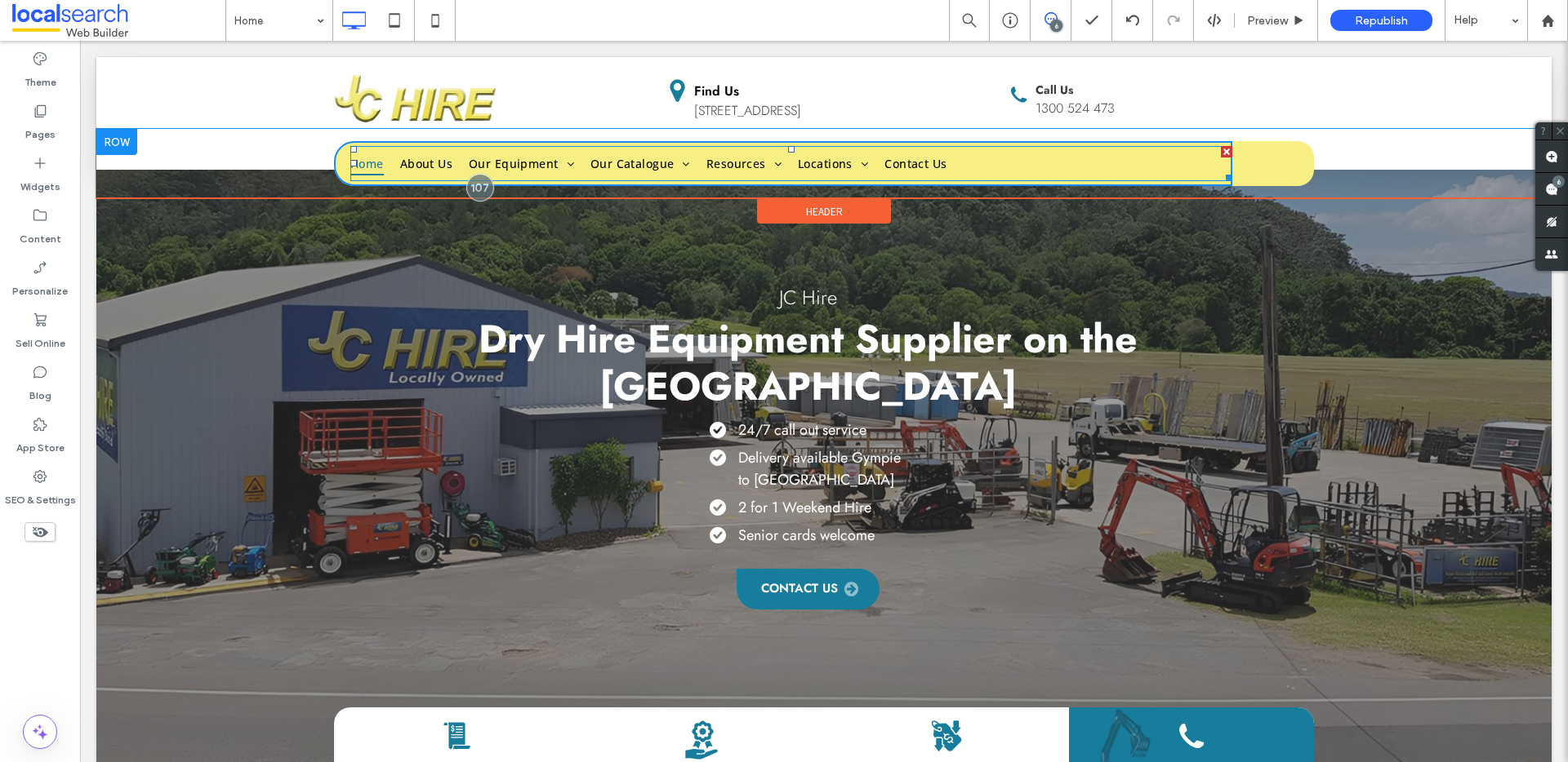
click at [1051, 151] on nav "Home About Us Our Equipment Bobcat/Skidsteer/Posi Track Hire Compressor Hire Di…" at bounding box center [791, 164] width 882 height 35
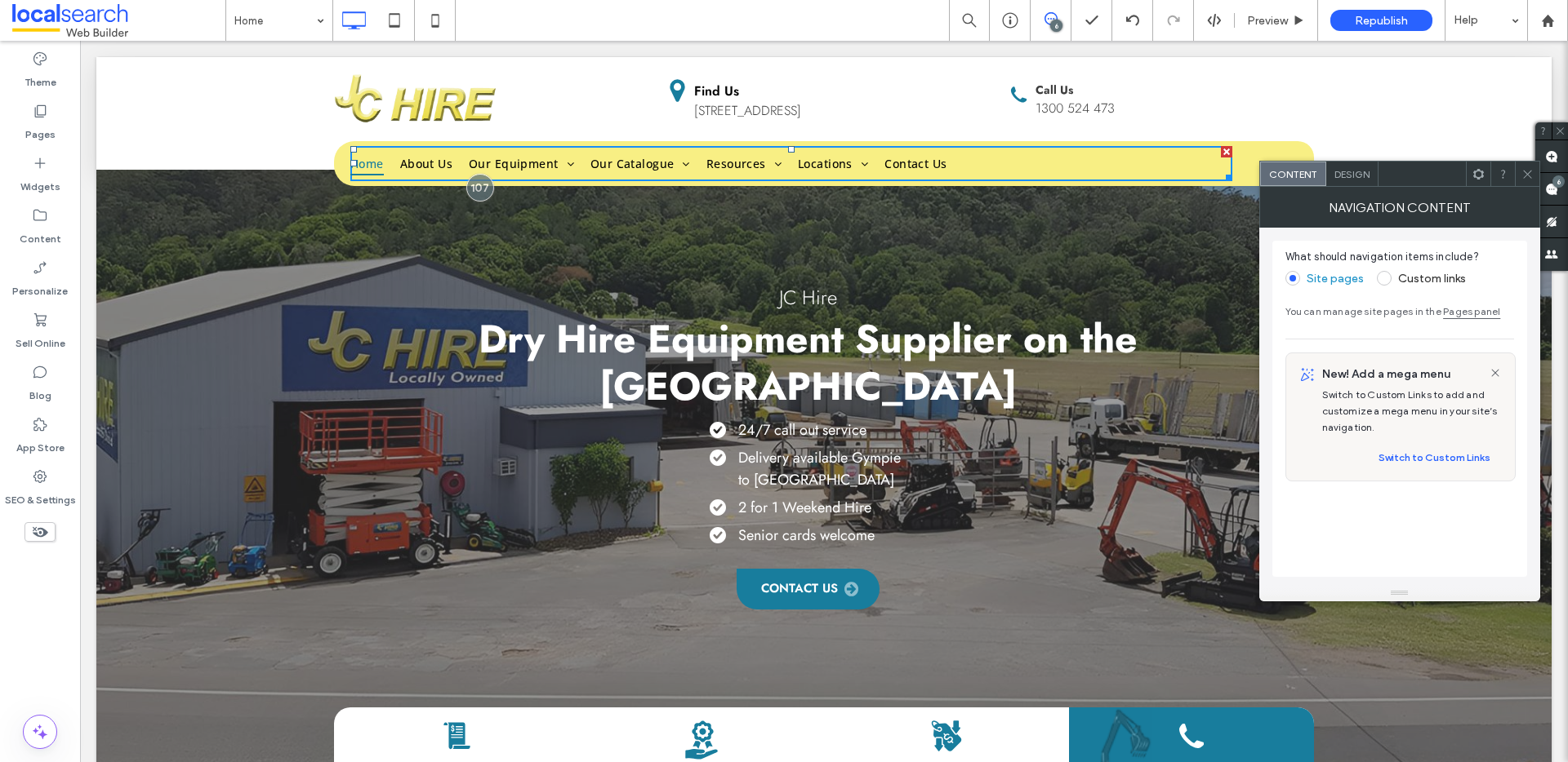
click at [1532, 175] on icon at bounding box center [1527, 174] width 12 height 12
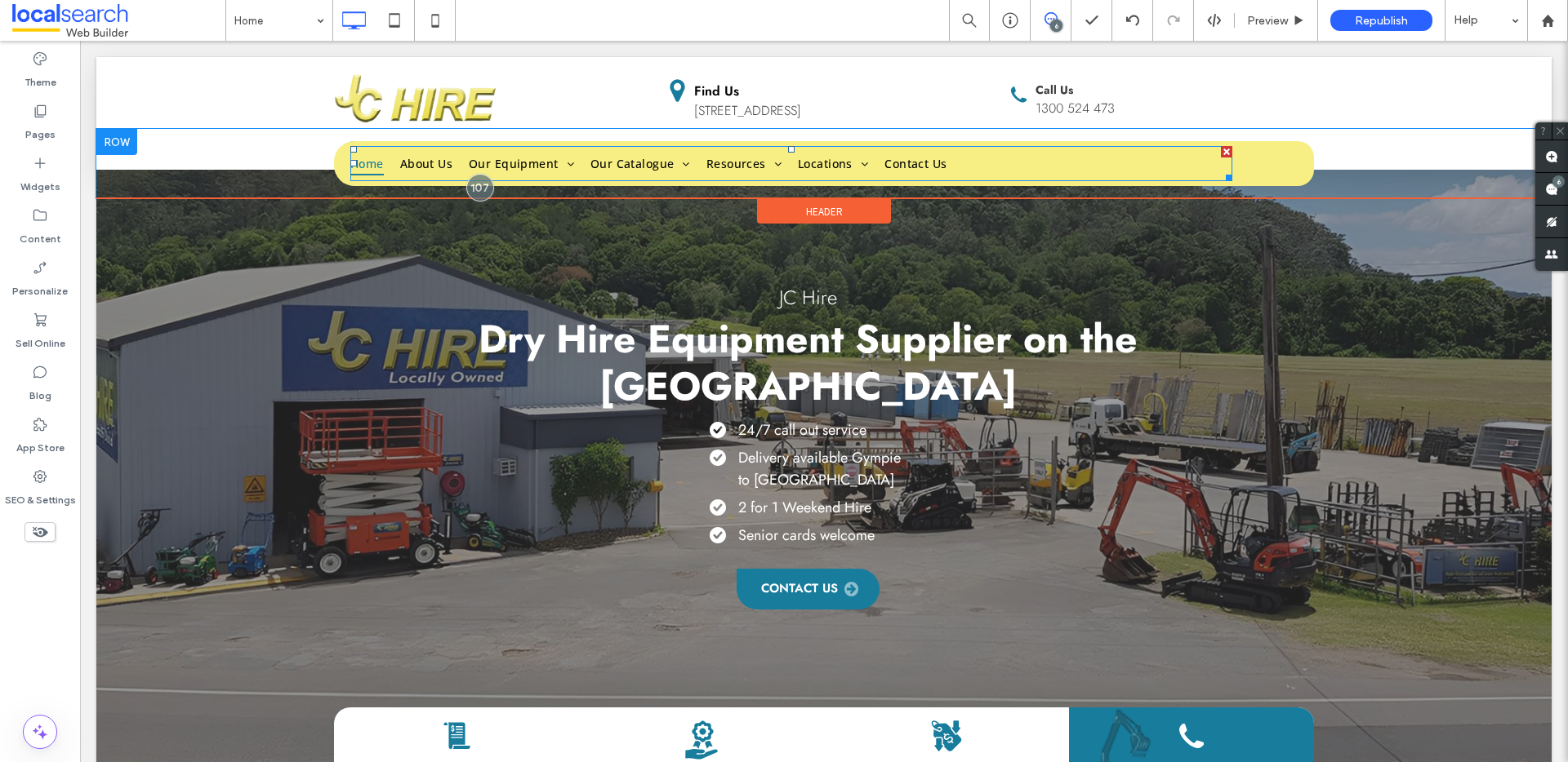
click at [1221, 150] on div at bounding box center [1226, 152] width 11 height 11
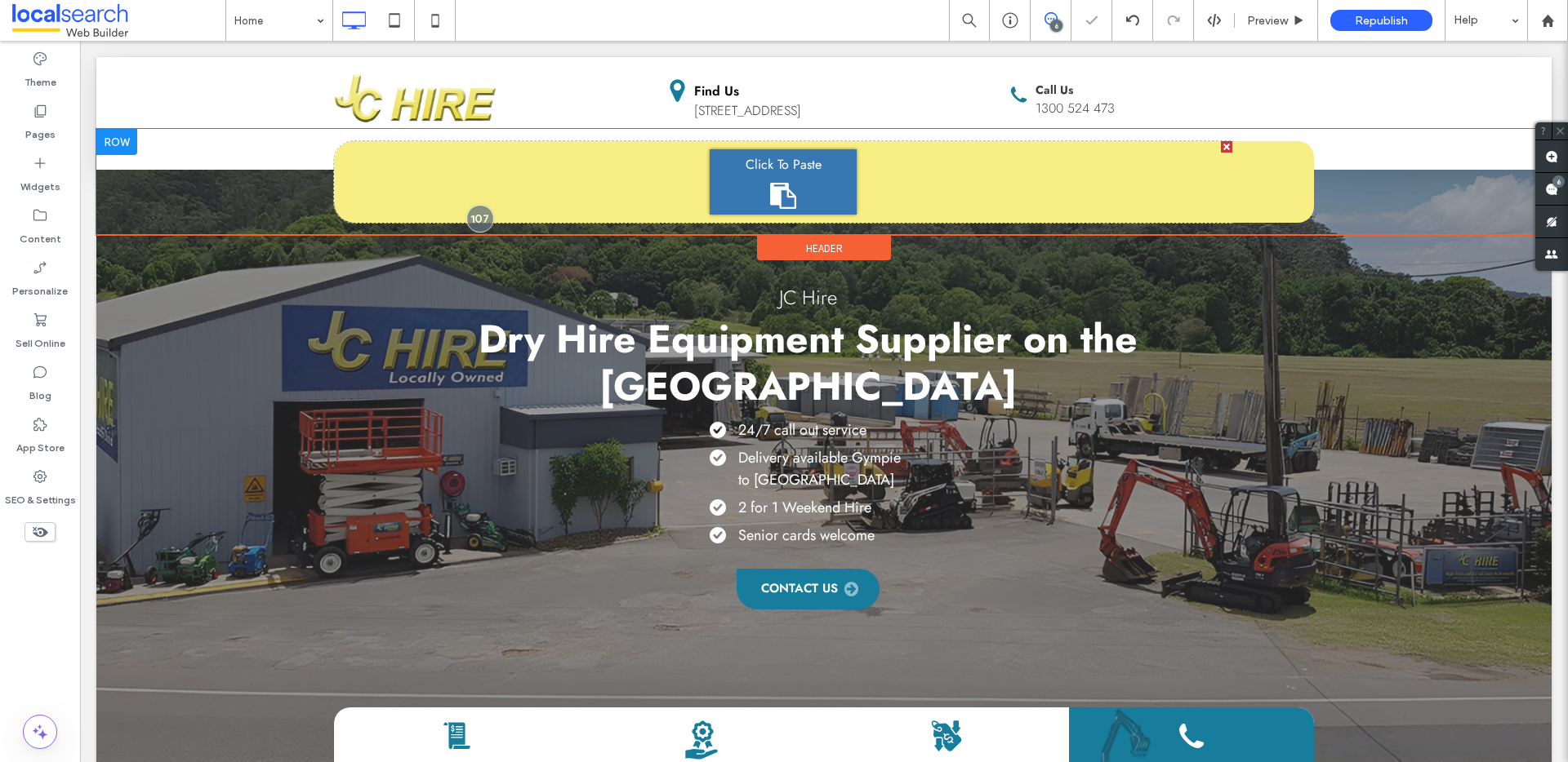
click at [794, 183] on div "Click To Paste" at bounding box center [783, 182] width 147 height 65
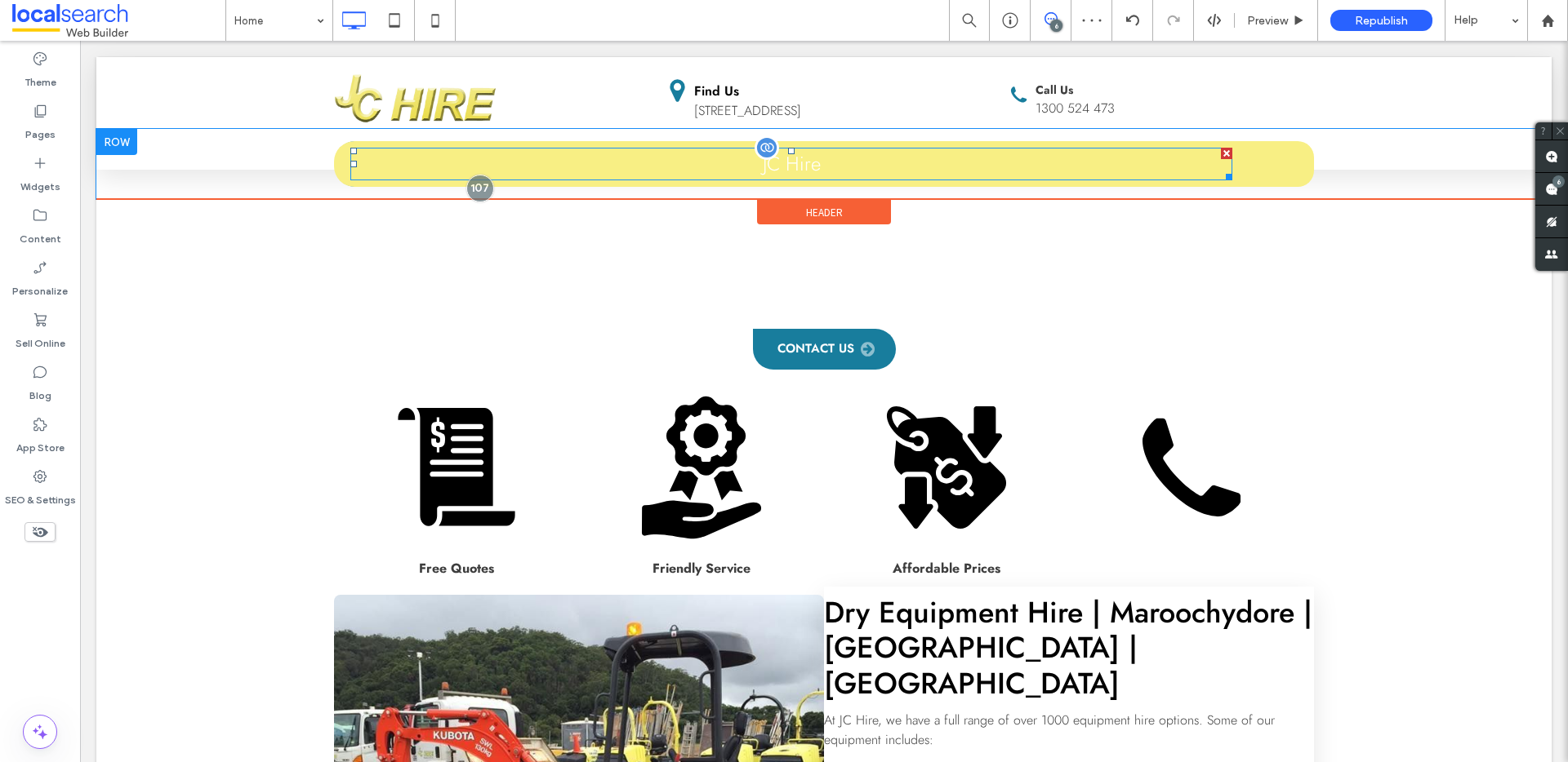
click at [785, 166] on span "JC Hire" at bounding box center [791, 164] width 58 height 28
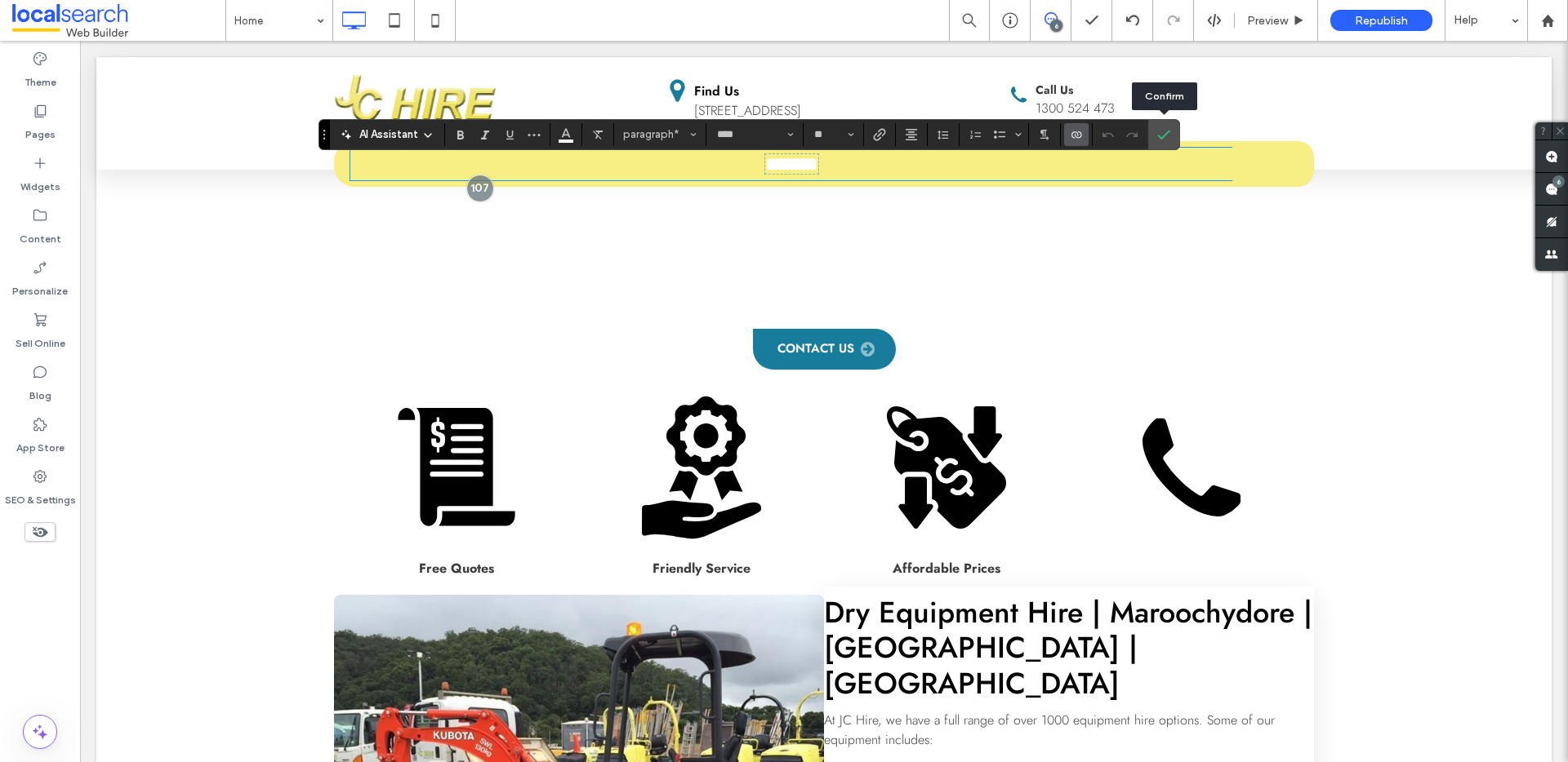
click at [1190, 162] on p "﻿ ******* ﻿" at bounding box center [791, 164] width 882 height 29
click at [1278, 158] on div at bounding box center [1273, 164] width 57 height 12
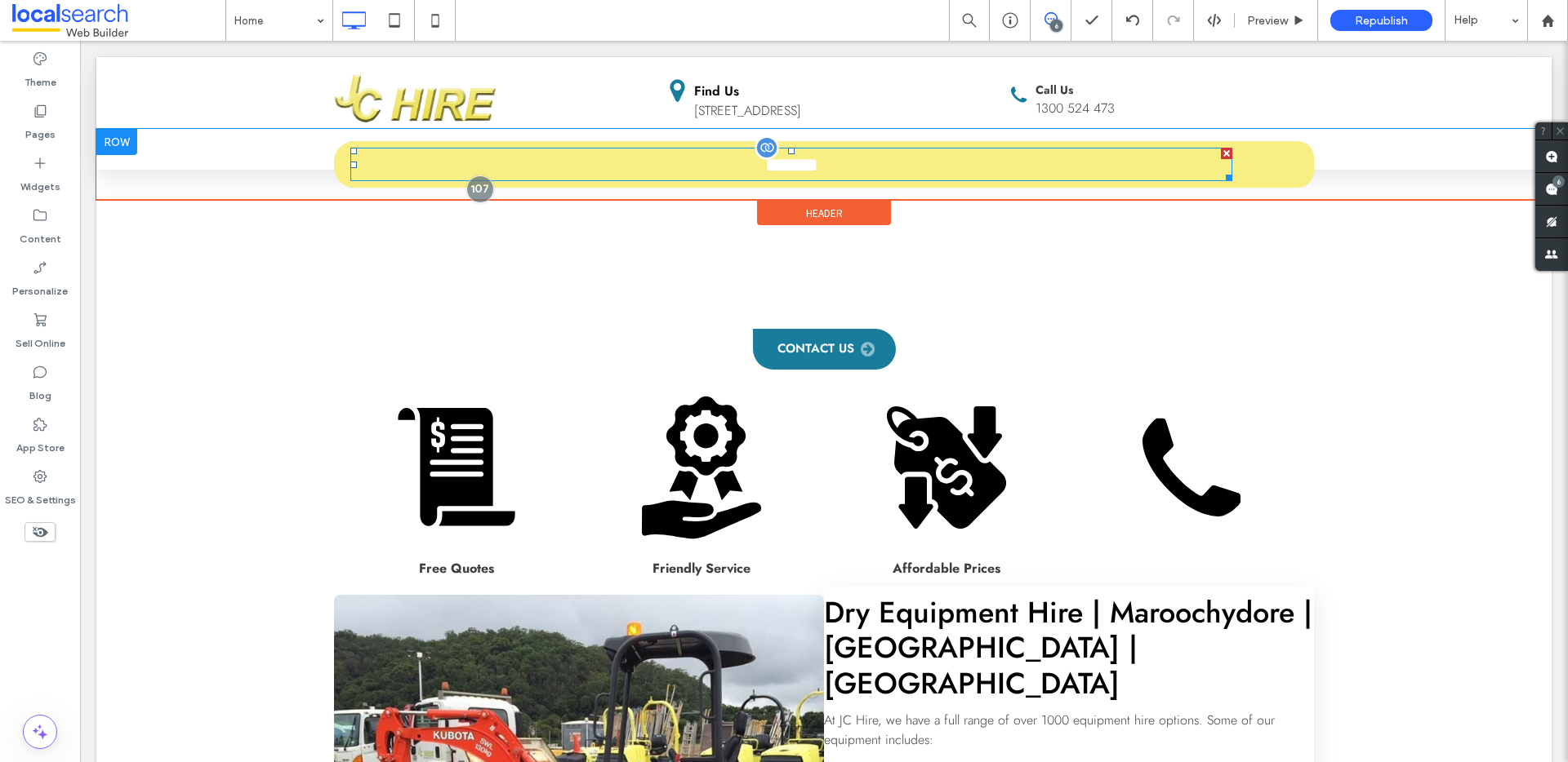
click at [1221, 152] on div at bounding box center [1226, 153] width 11 height 11
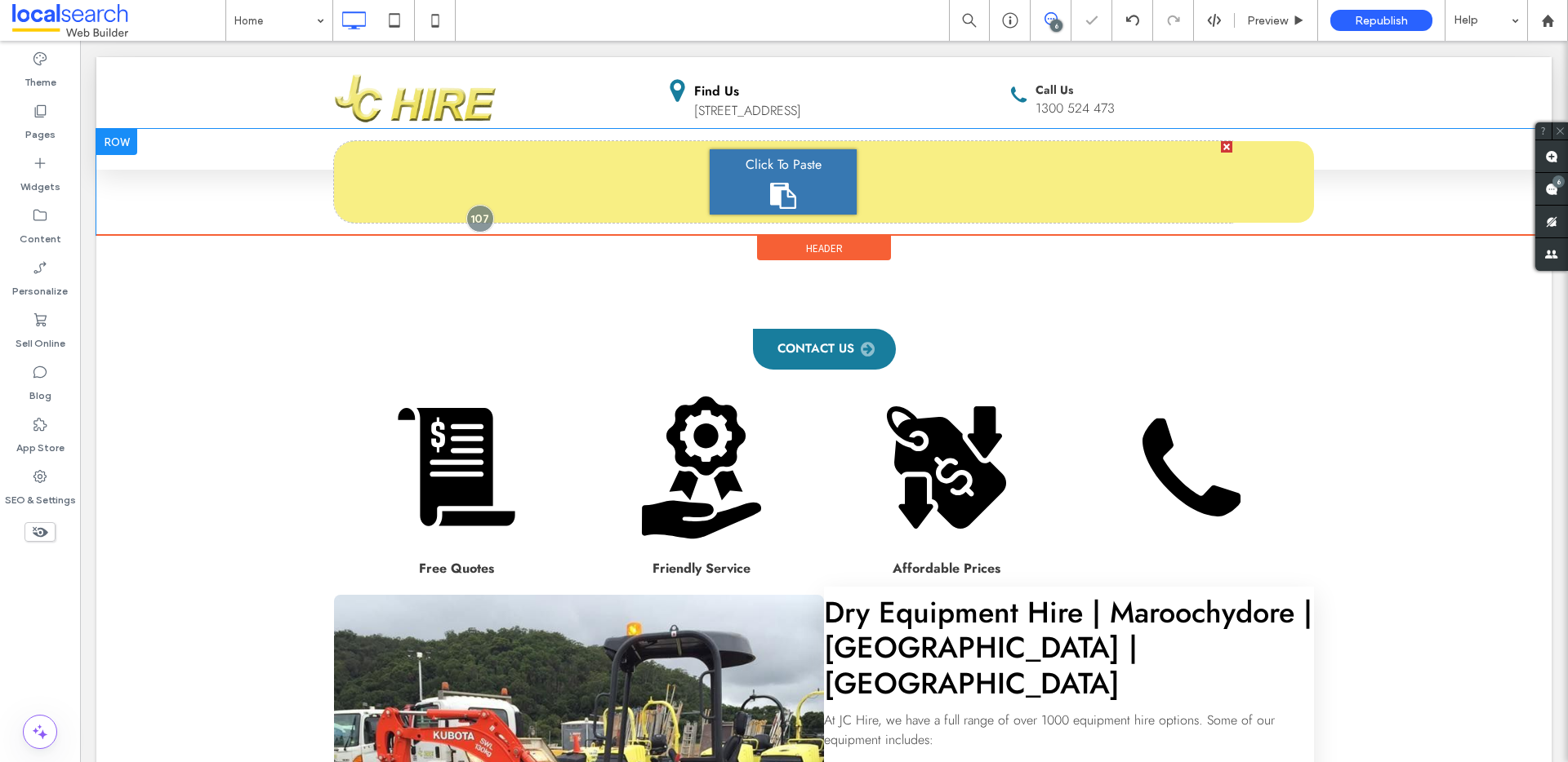
click at [873, 169] on div "Click To Paste" at bounding box center [783, 181] width 898 height 82
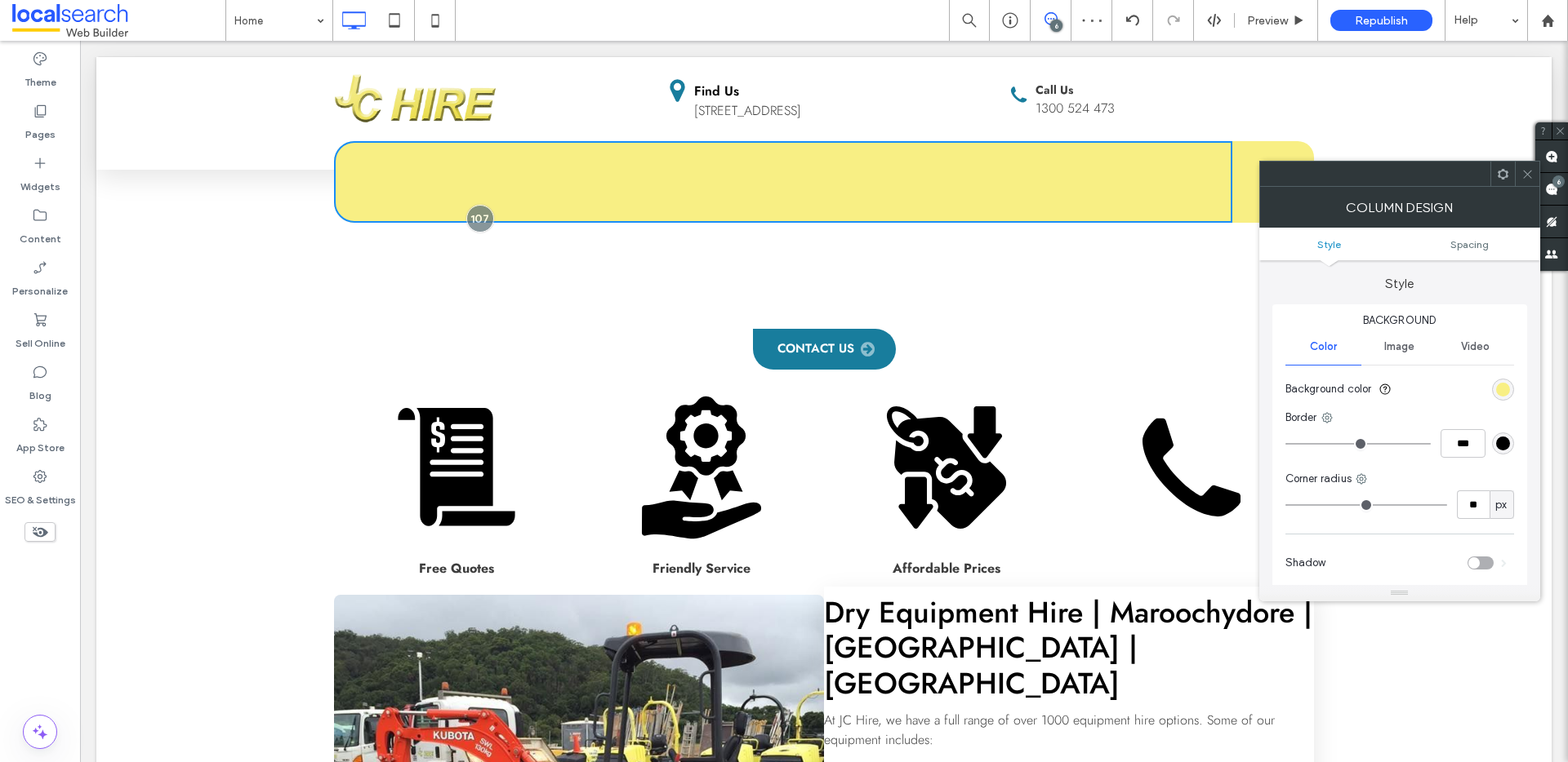
click at [1521, 176] on icon at bounding box center [1527, 174] width 12 height 12
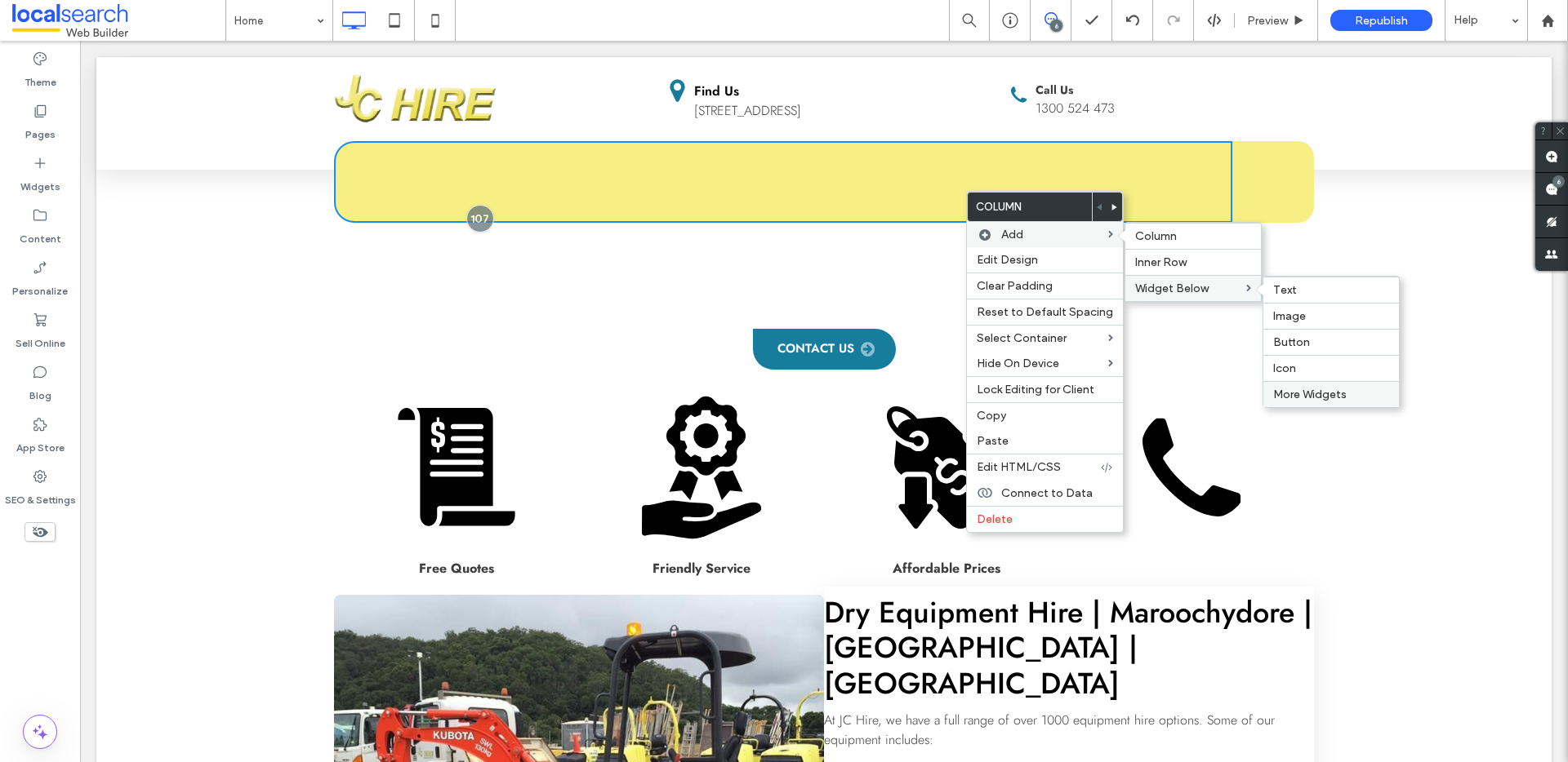
click at [1332, 393] on span "More Widgets" at bounding box center [1309, 395] width 73 height 14
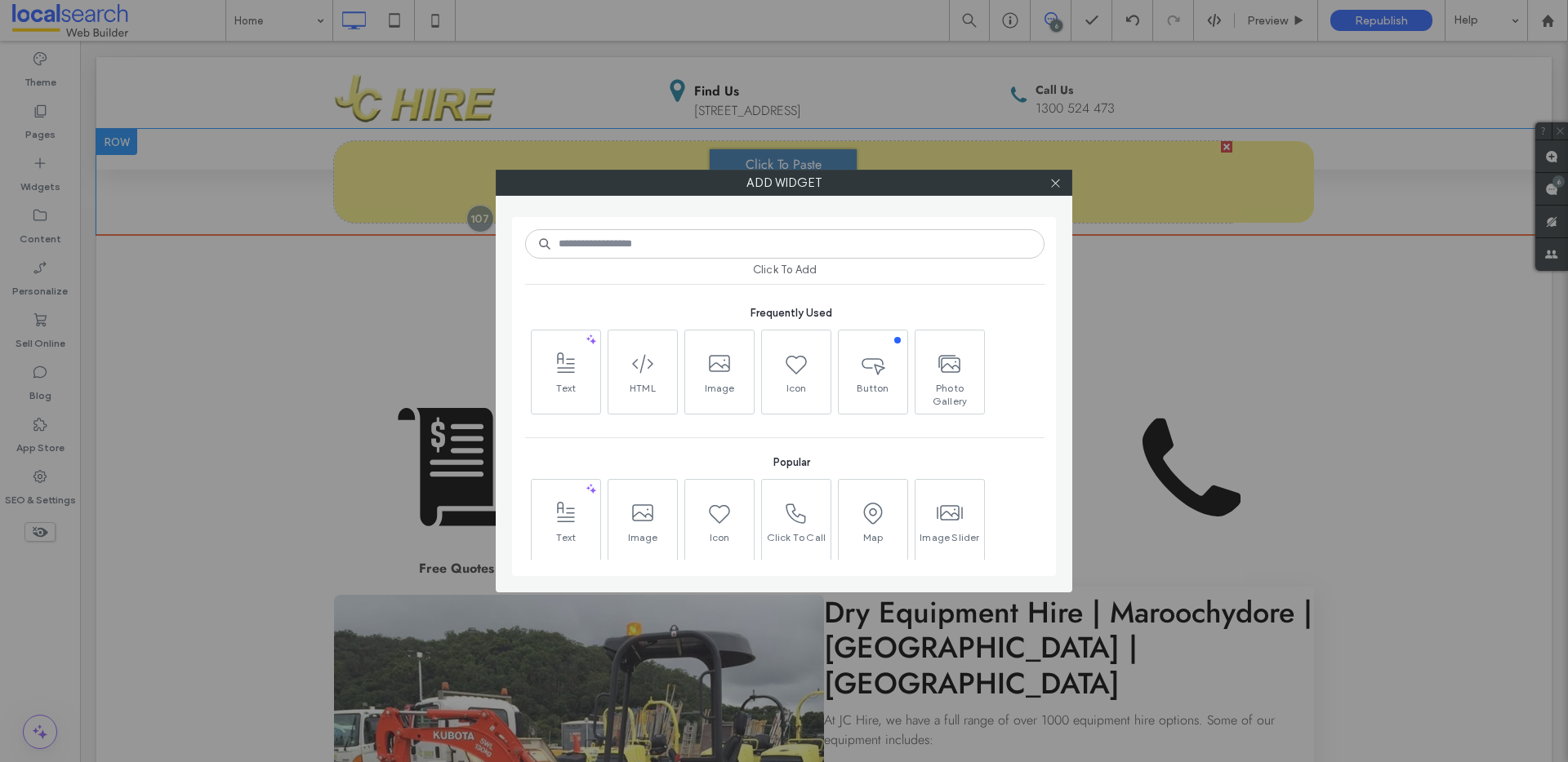
scroll to position [0, 0]
click at [672, 239] on input at bounding box center [784, 243] width 519 height 29
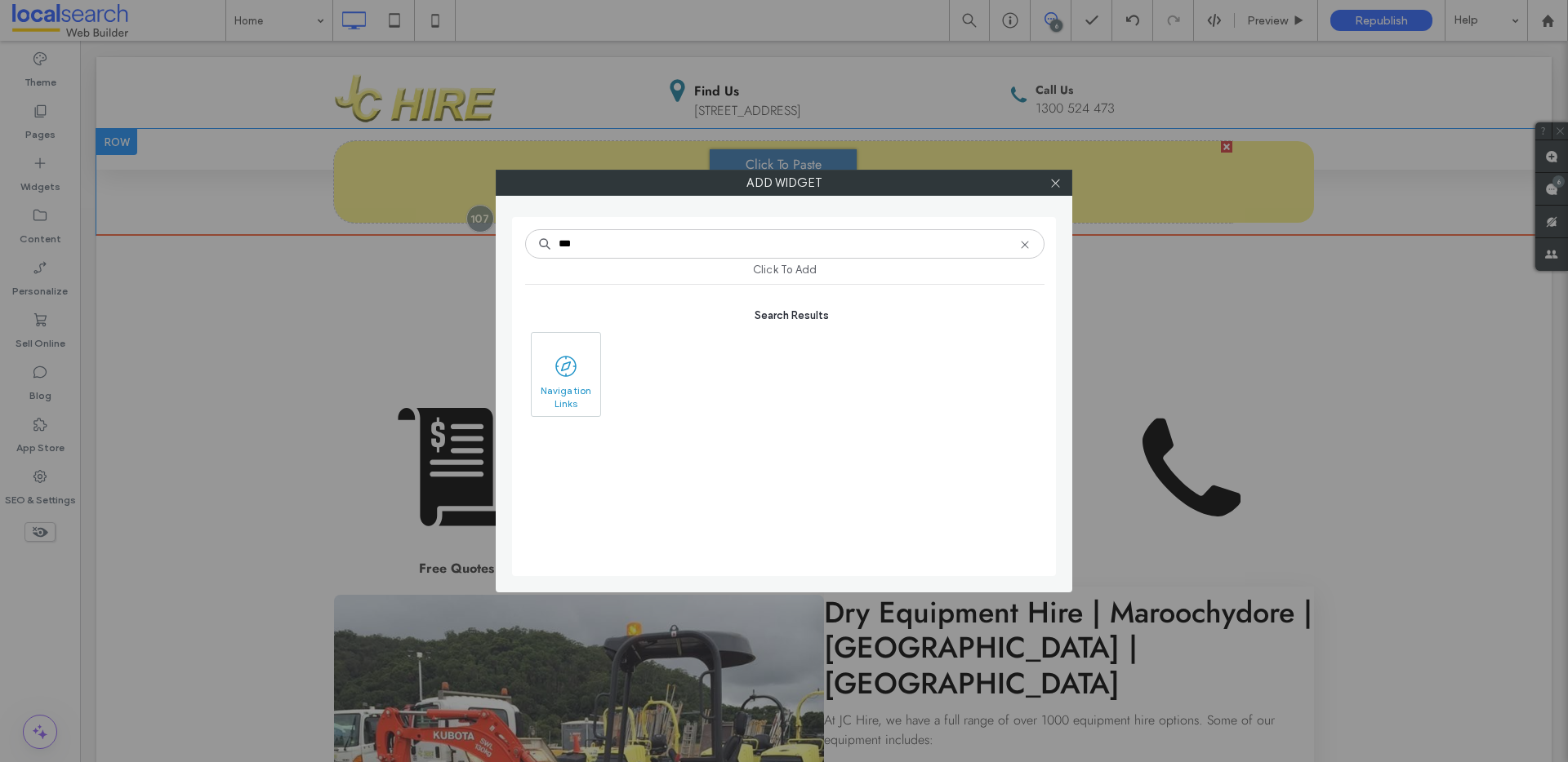
type input "***"
click at [561, 390] on span "Navigation Links" at bounding box center [566, 396] width 69 height 23
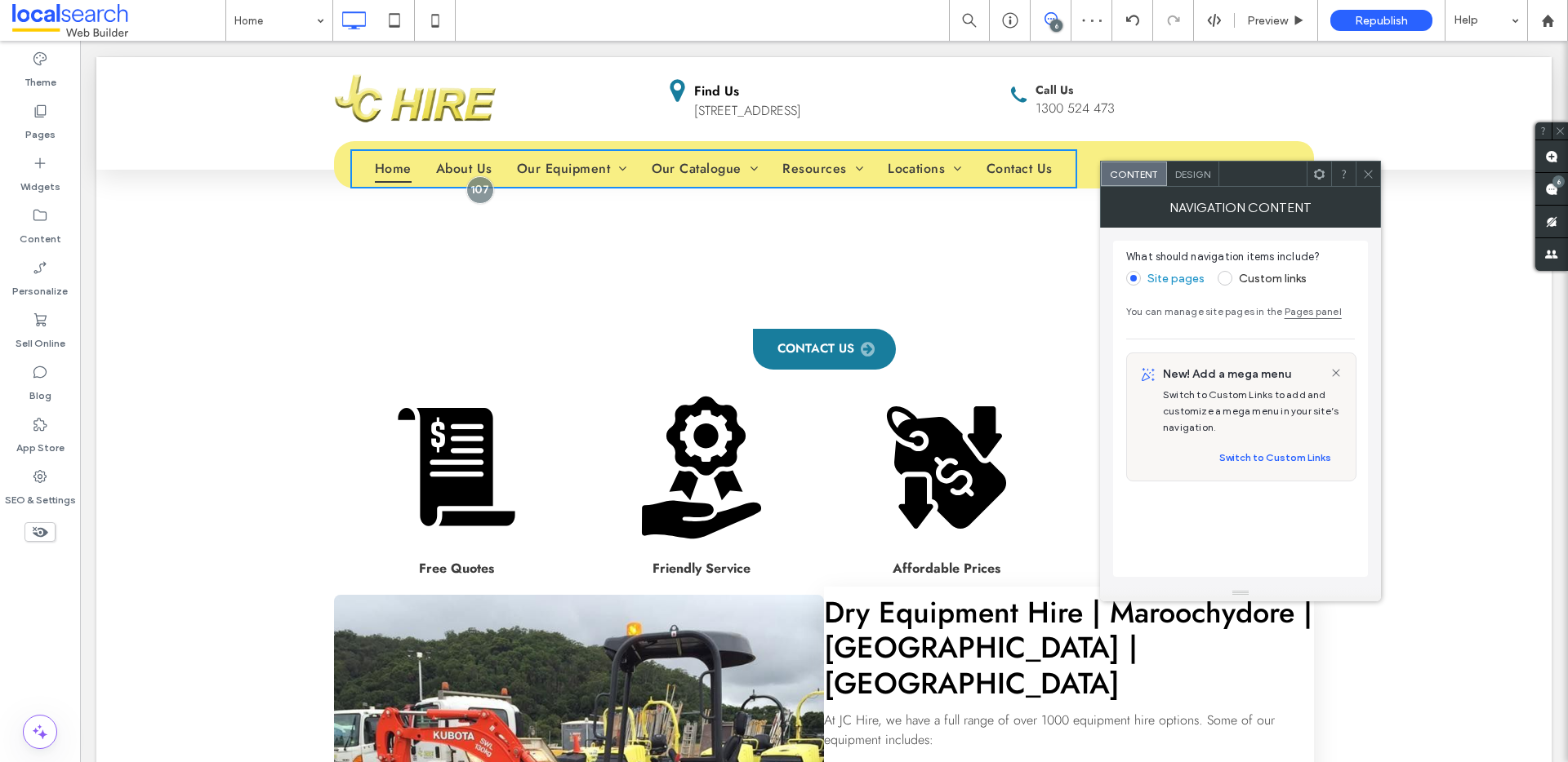
click at [1369, 174] on use at bounding box center [1367, 174] width 8 height 8
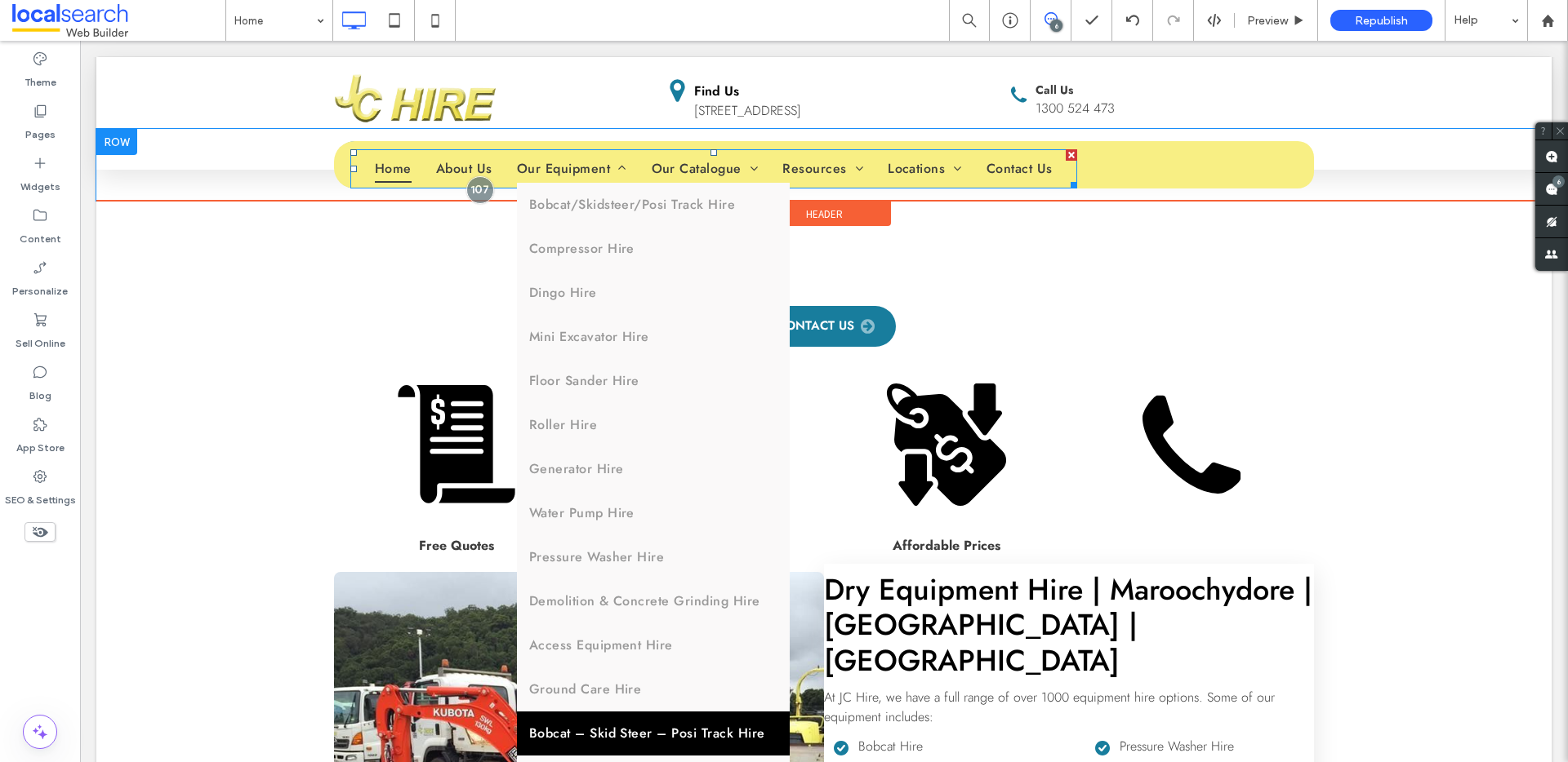
scroll to position [24, 0]
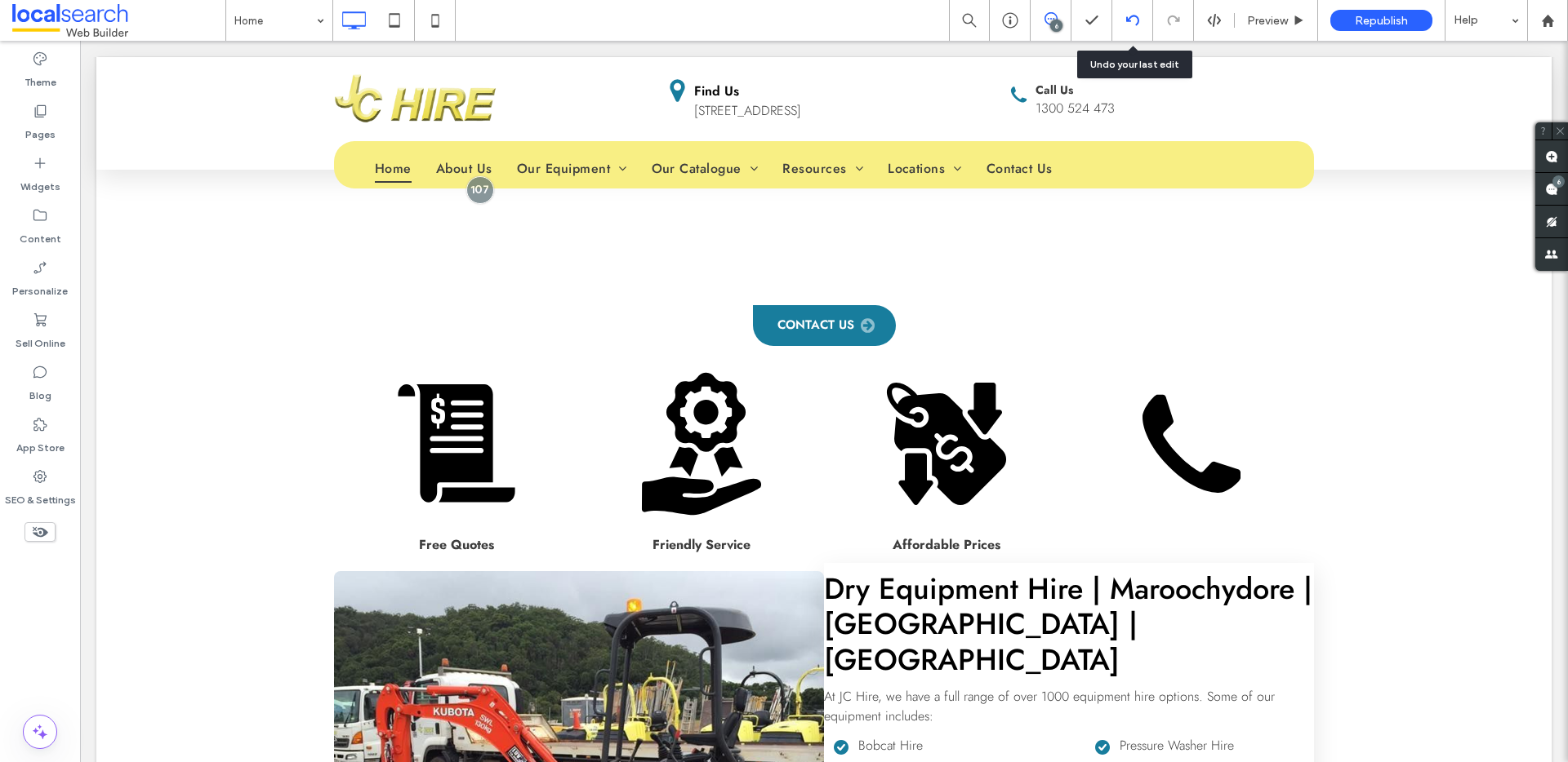
click at [1123, 24] on div at bounding box center [1132, 20] width 40 height 13
click at [1134, 23] on icon at bounding box center [1133, 20] width 13 height 13
click at [1128, 18] on use at bounding box center [1132, 20] width 13 height 11
click at [1132, 20] on icon at bounding box center [1133, 20] width 13 height 13
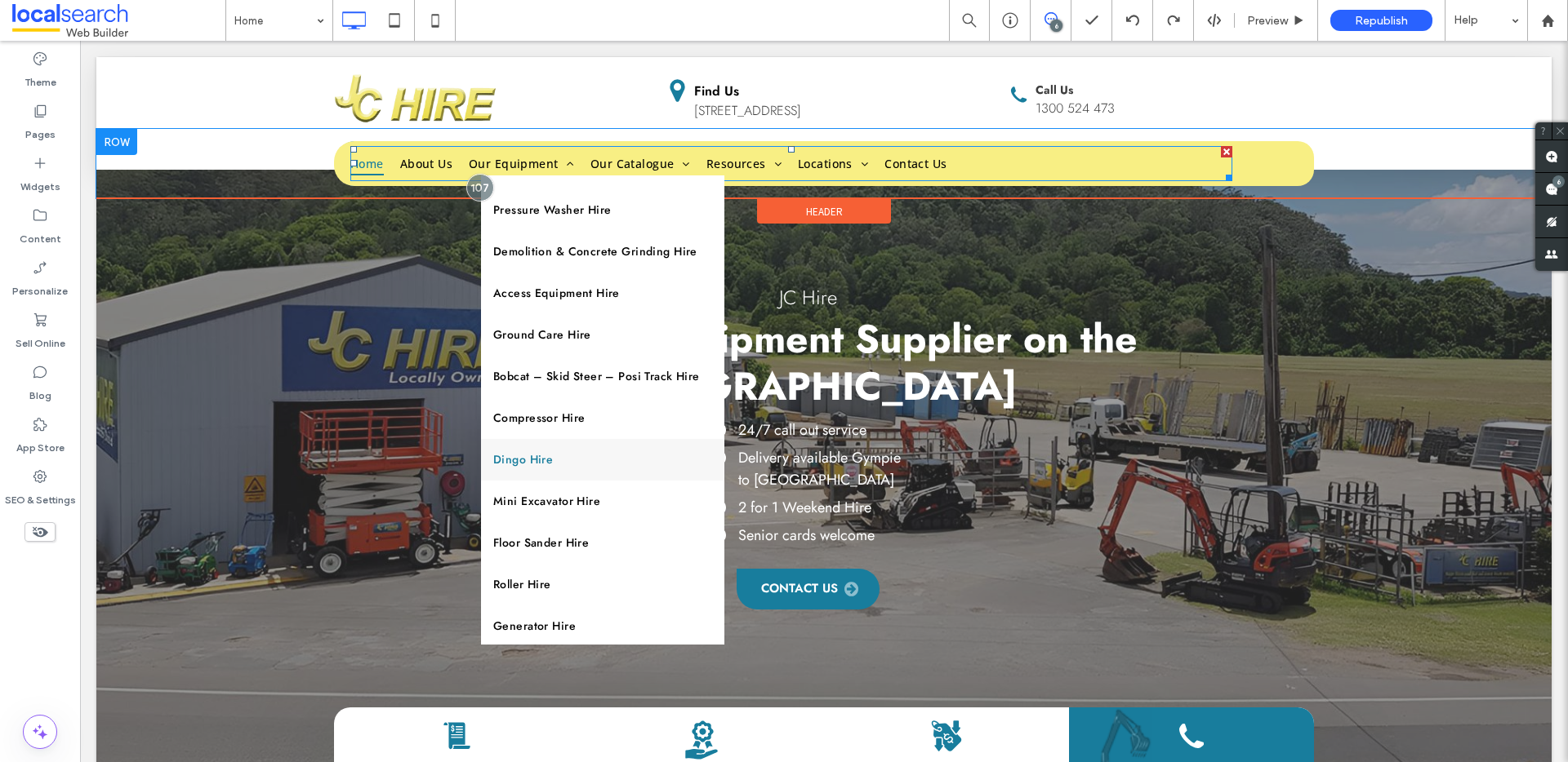
scroll to position [301, 0]
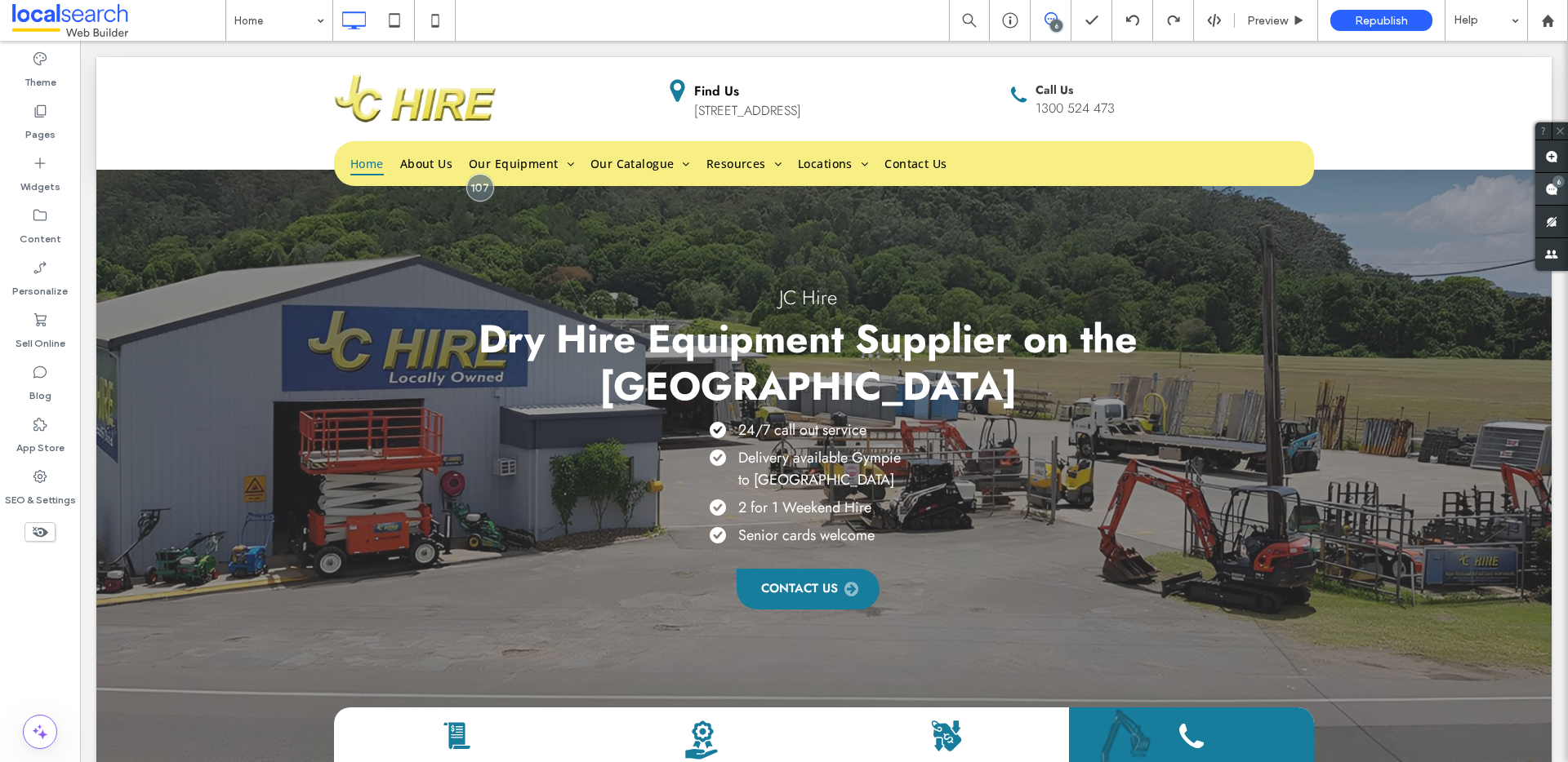
click at [1553, 189] on use at bounding box center [1551, 189] width 13 height 13
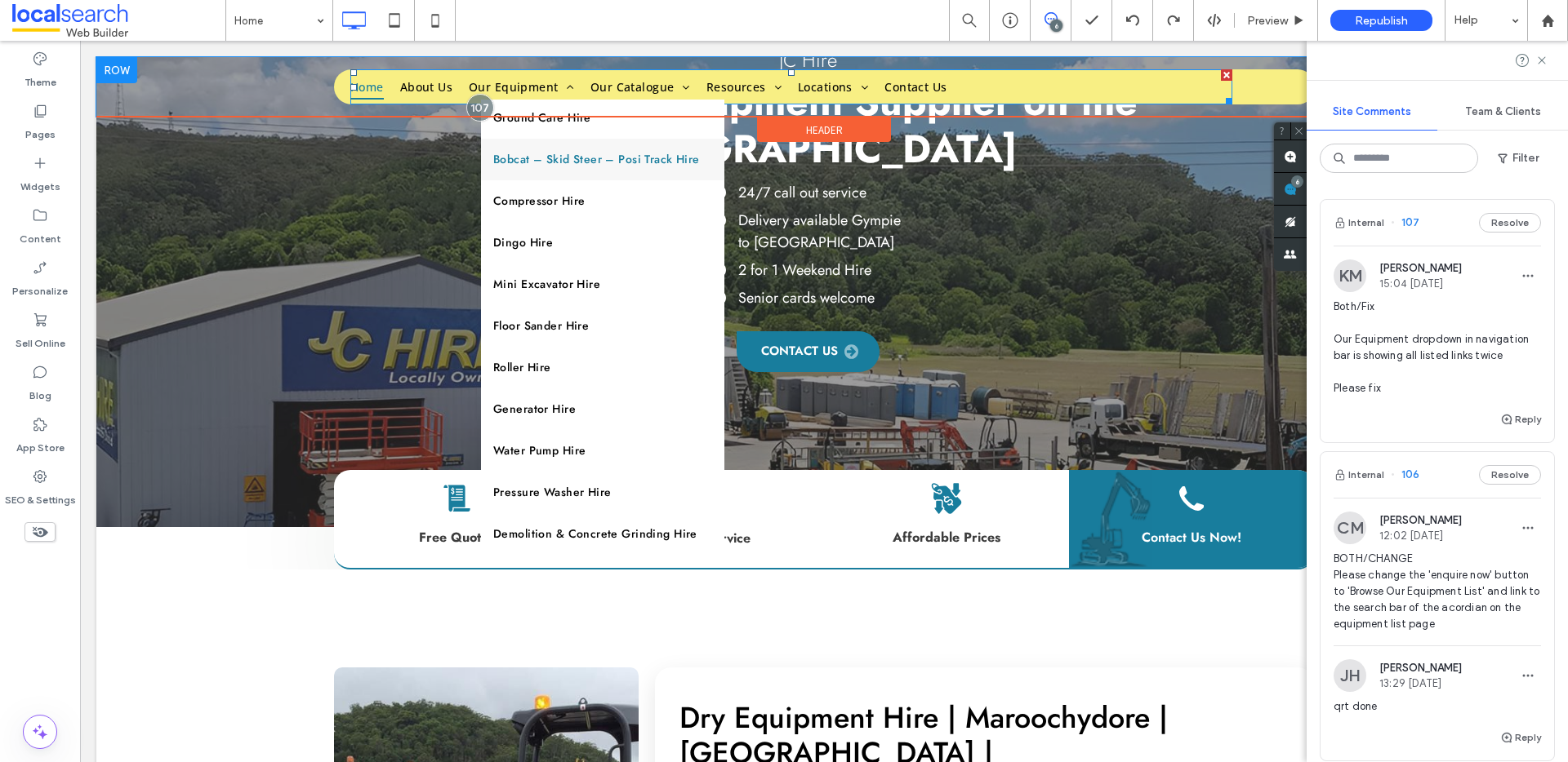
scroll to position [457, 0]
click at [563, 162] on span "Bobcat – Skid Steer – Posi Track Hire" at bounding box center [597, 162] width 206 height 17
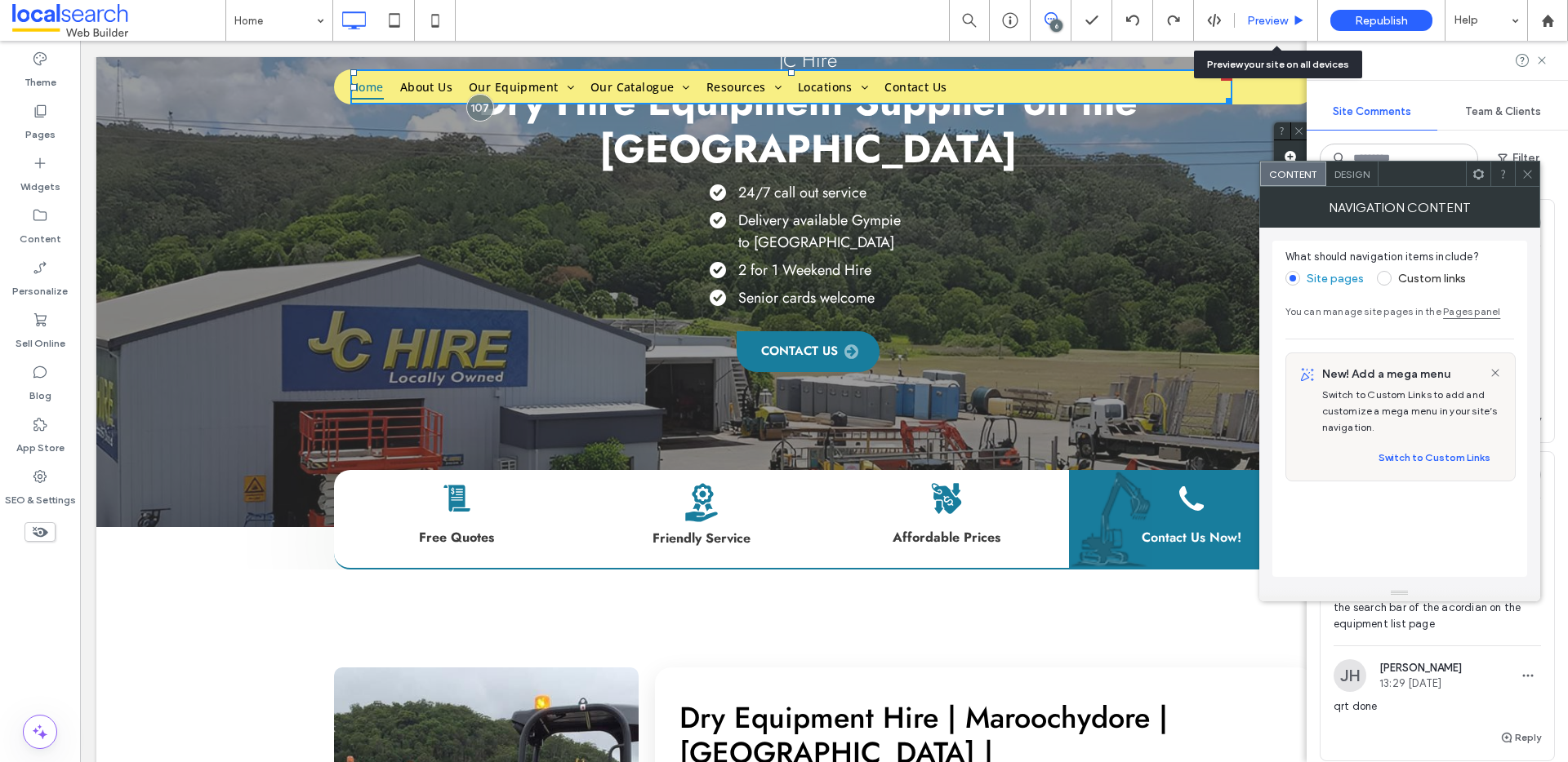
click at [1255, 23] on span "Preview" at bounding box center [1267, 21] width 41 height 14
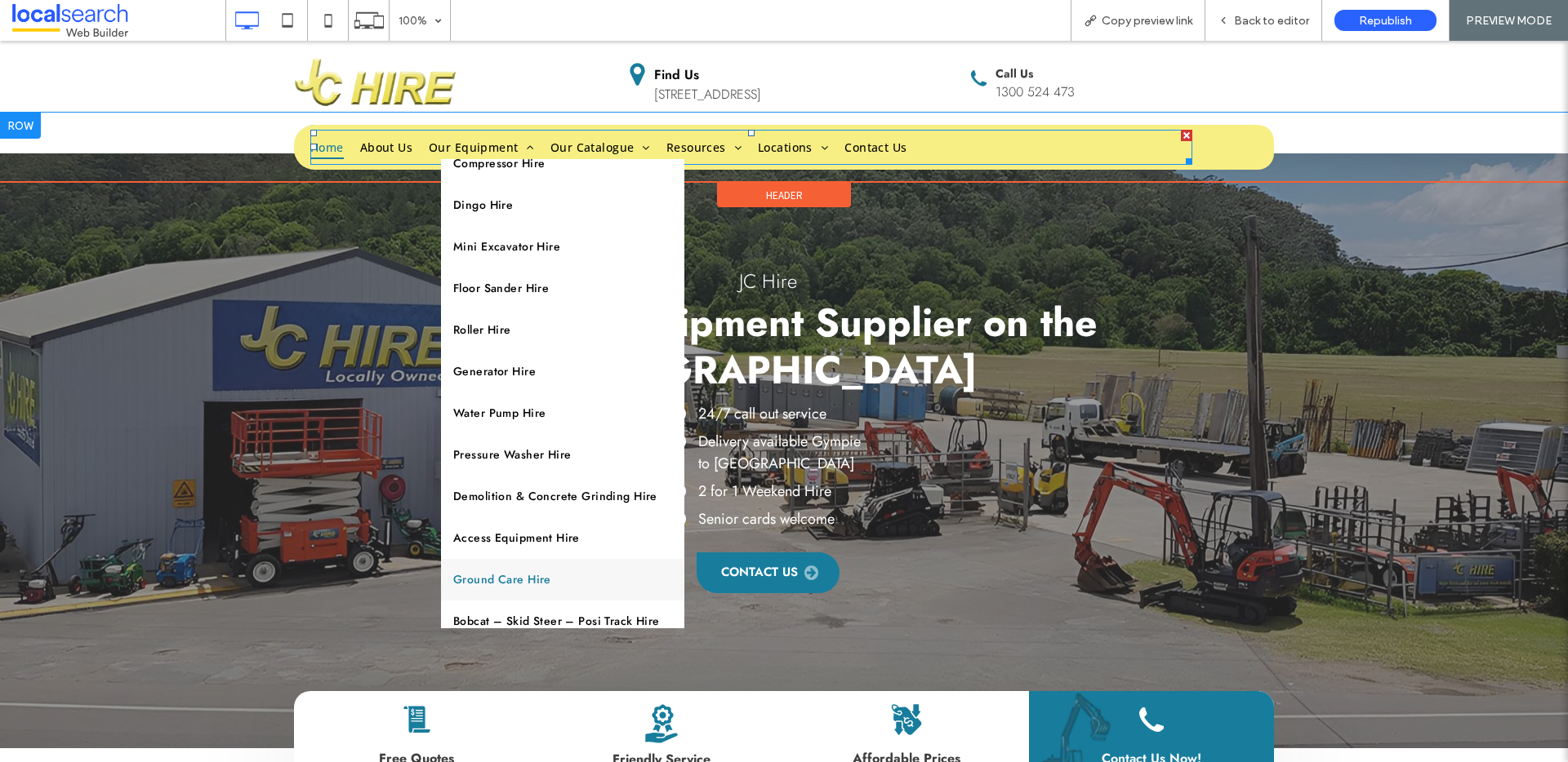
scroll to position [59, 0]
click at [547, 608] on link "Bobcat – Skid Steer – Posi Track Hire" at bounding box center [562, 620] width 243 height 41
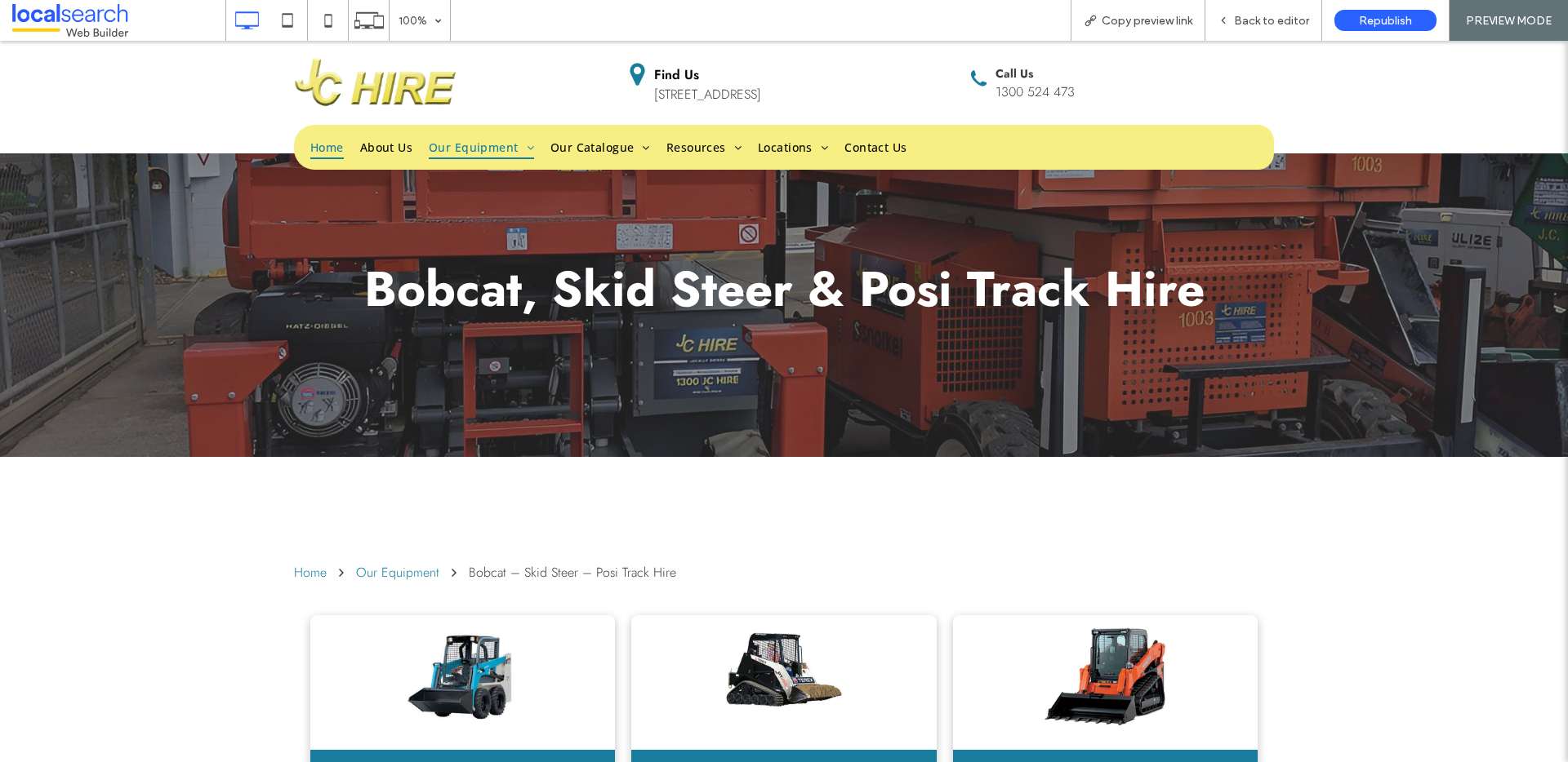
click at [321, 138] on span "Home" at bounding box center [327, 147] width 33 height 26
click at [1250, 19] on span "Back to editor" at bounding box center [1271, 21] width 75 height 14
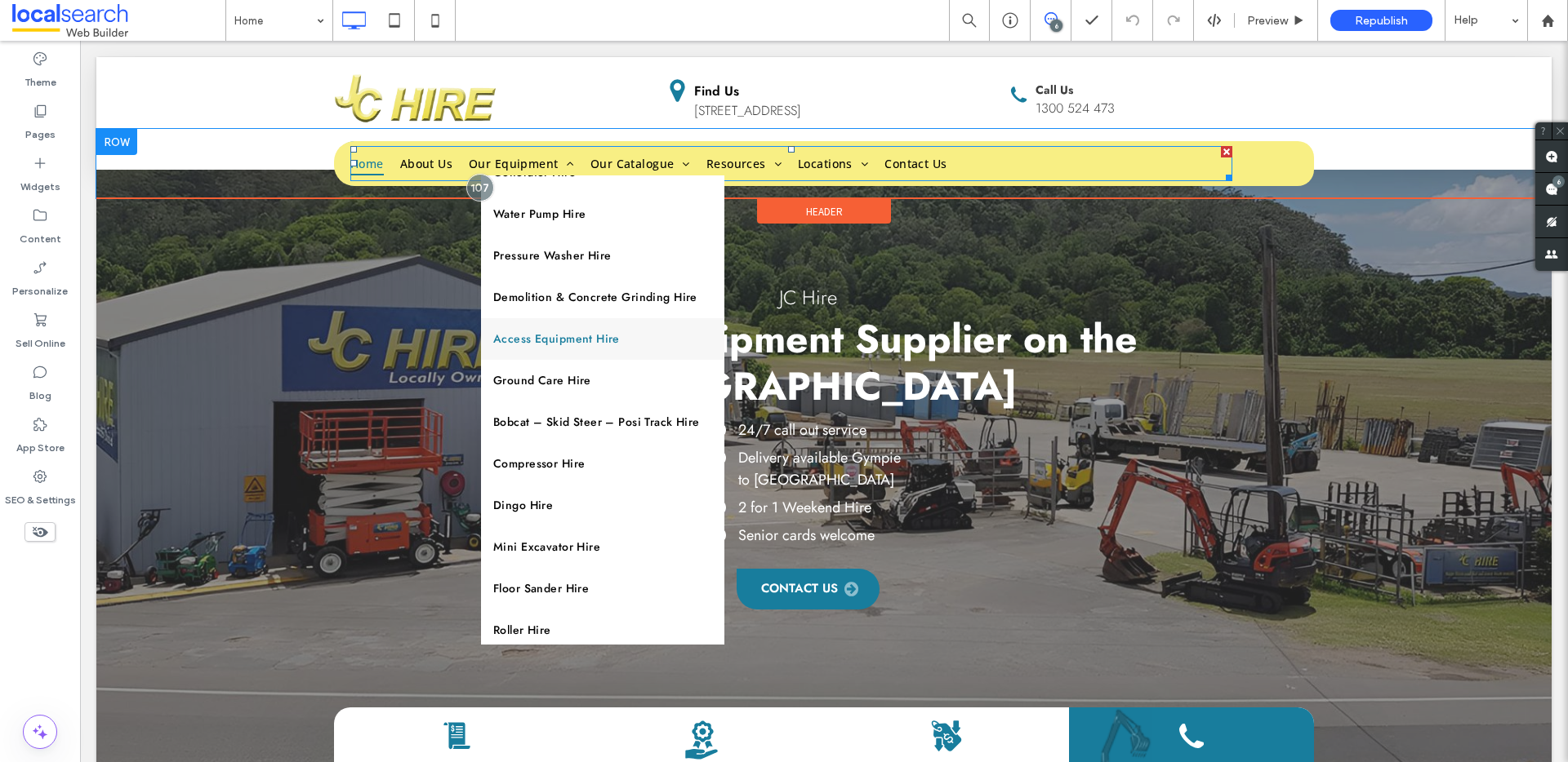
scroll to position [277, 0]
click at [563, 467] on span "Compressor Hire" at bounding box center [539, 460] width 92 height 17
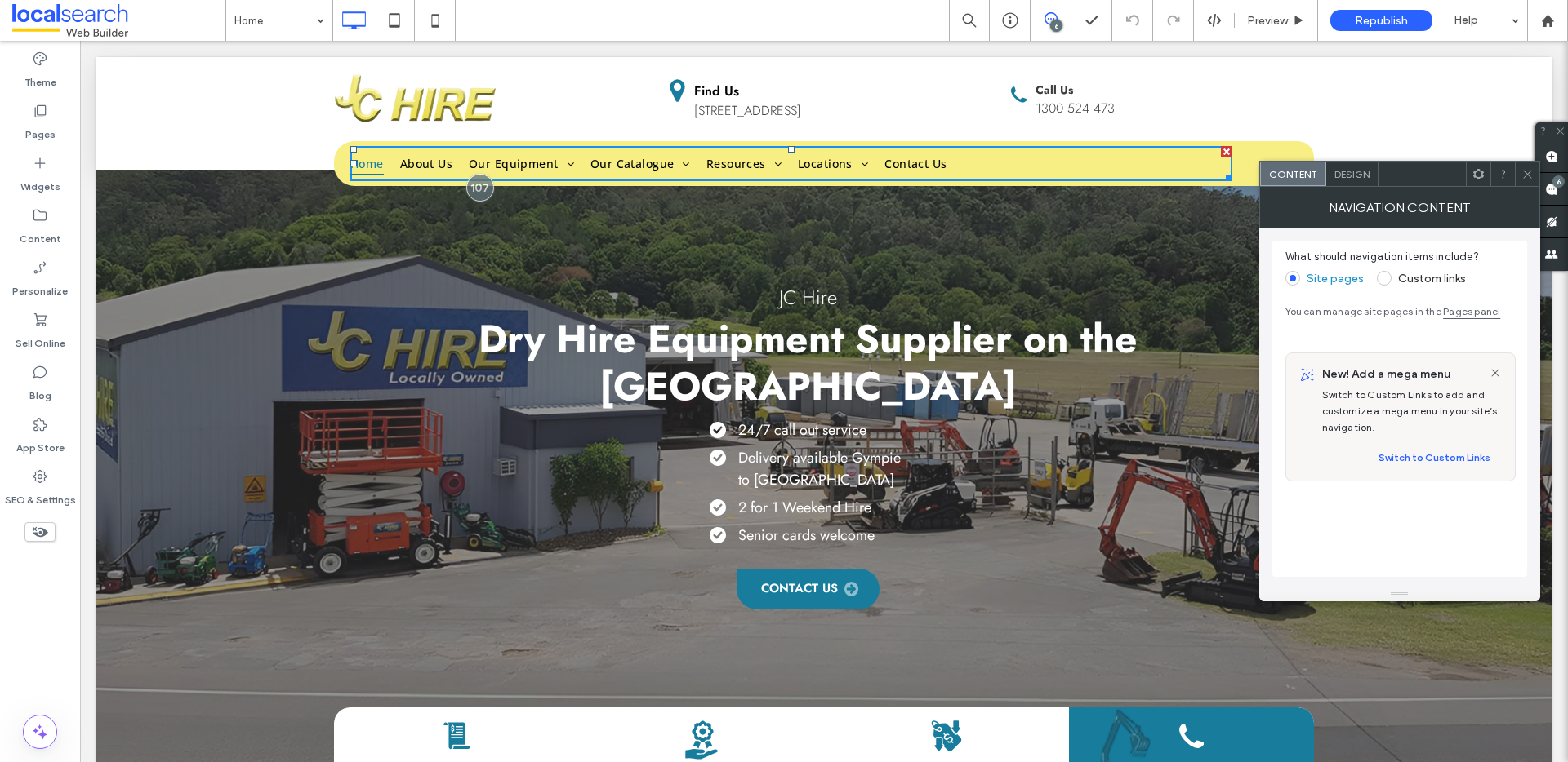
click at [1529, 172] on icon at bounding box center [1527, 174] width 12 height 12
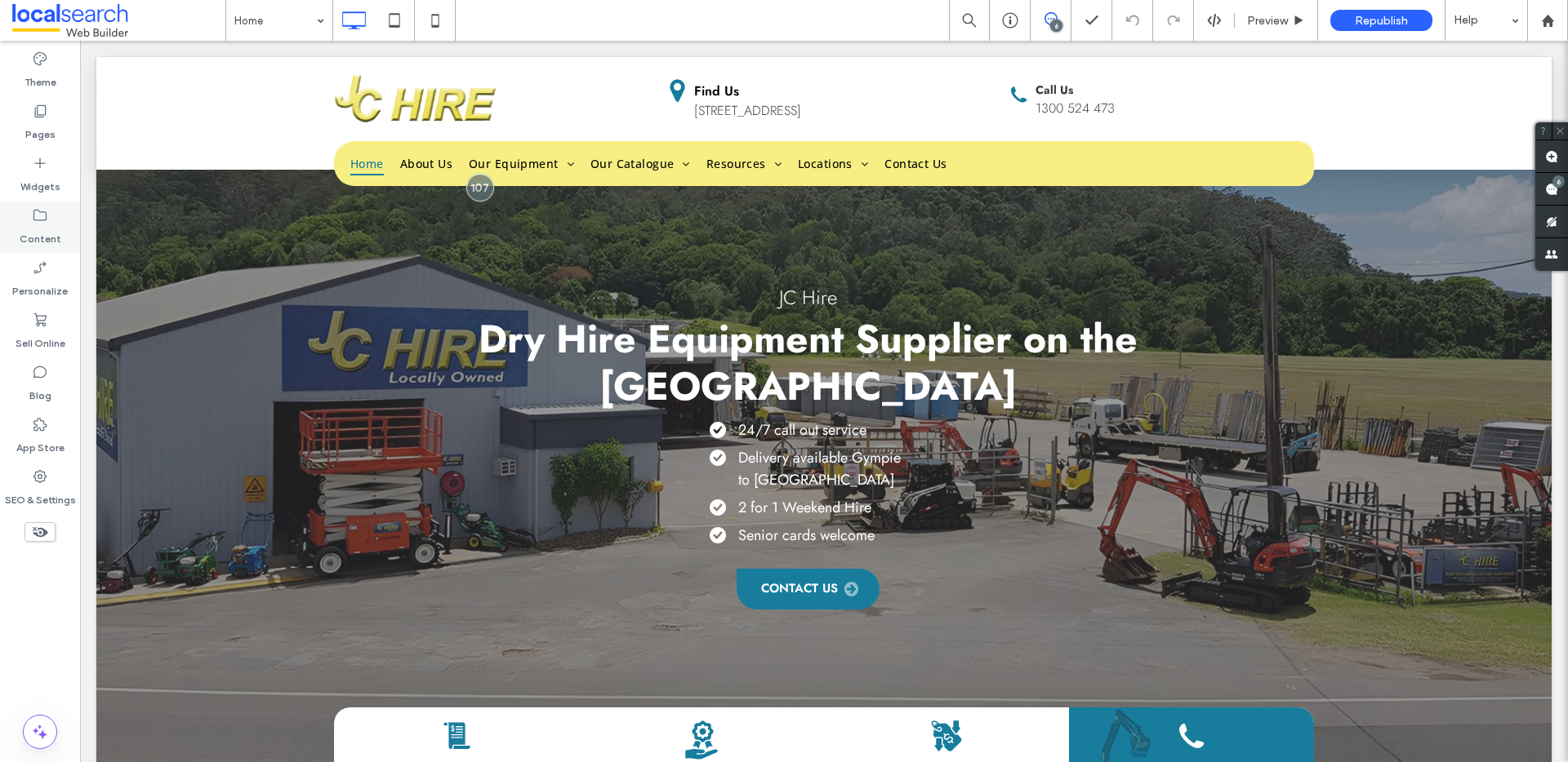
click at [56, 231] on label "Content" at bounding box center [40, 235] width 41 height 23
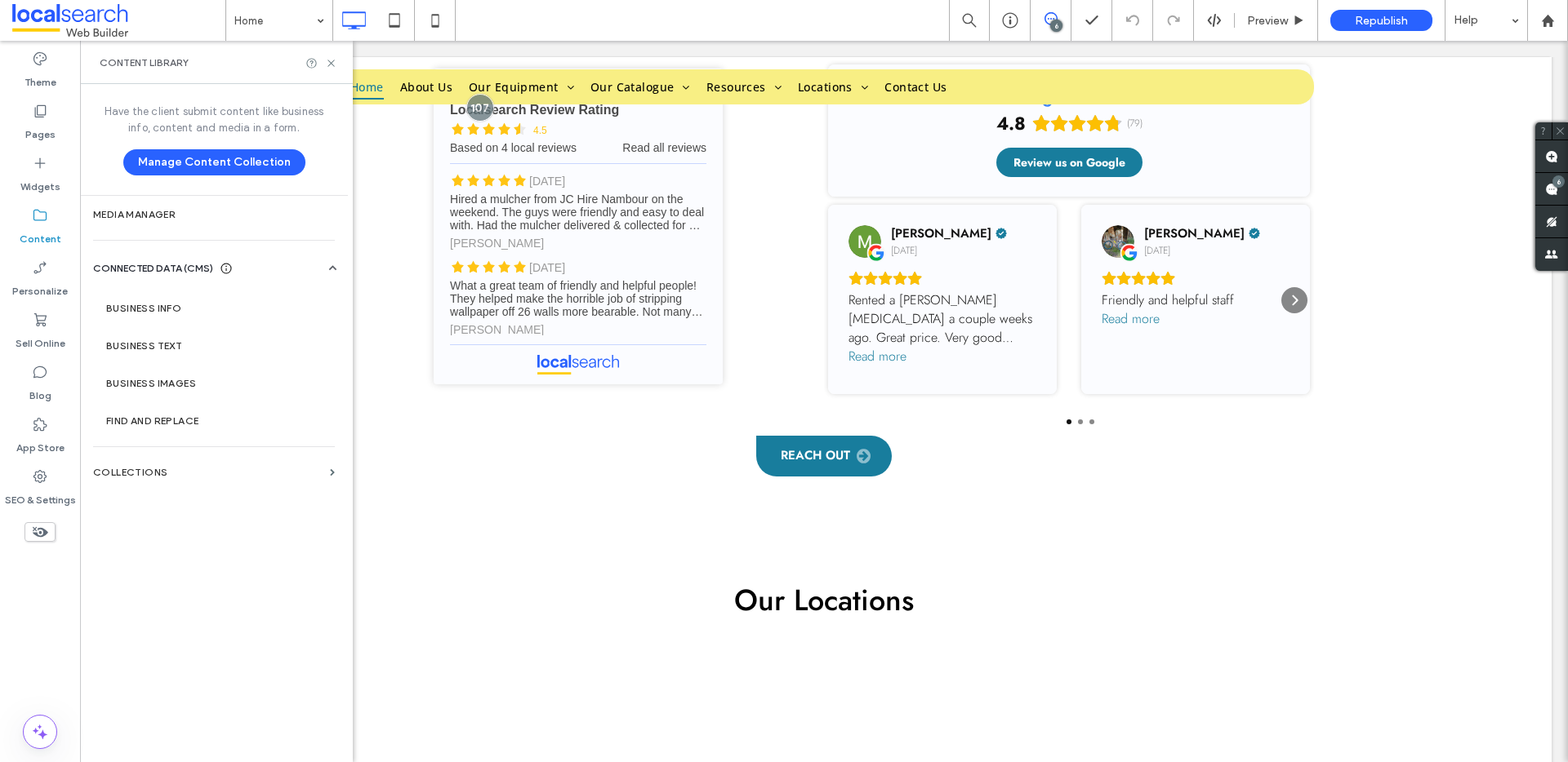
scroll to position [8134, 0]
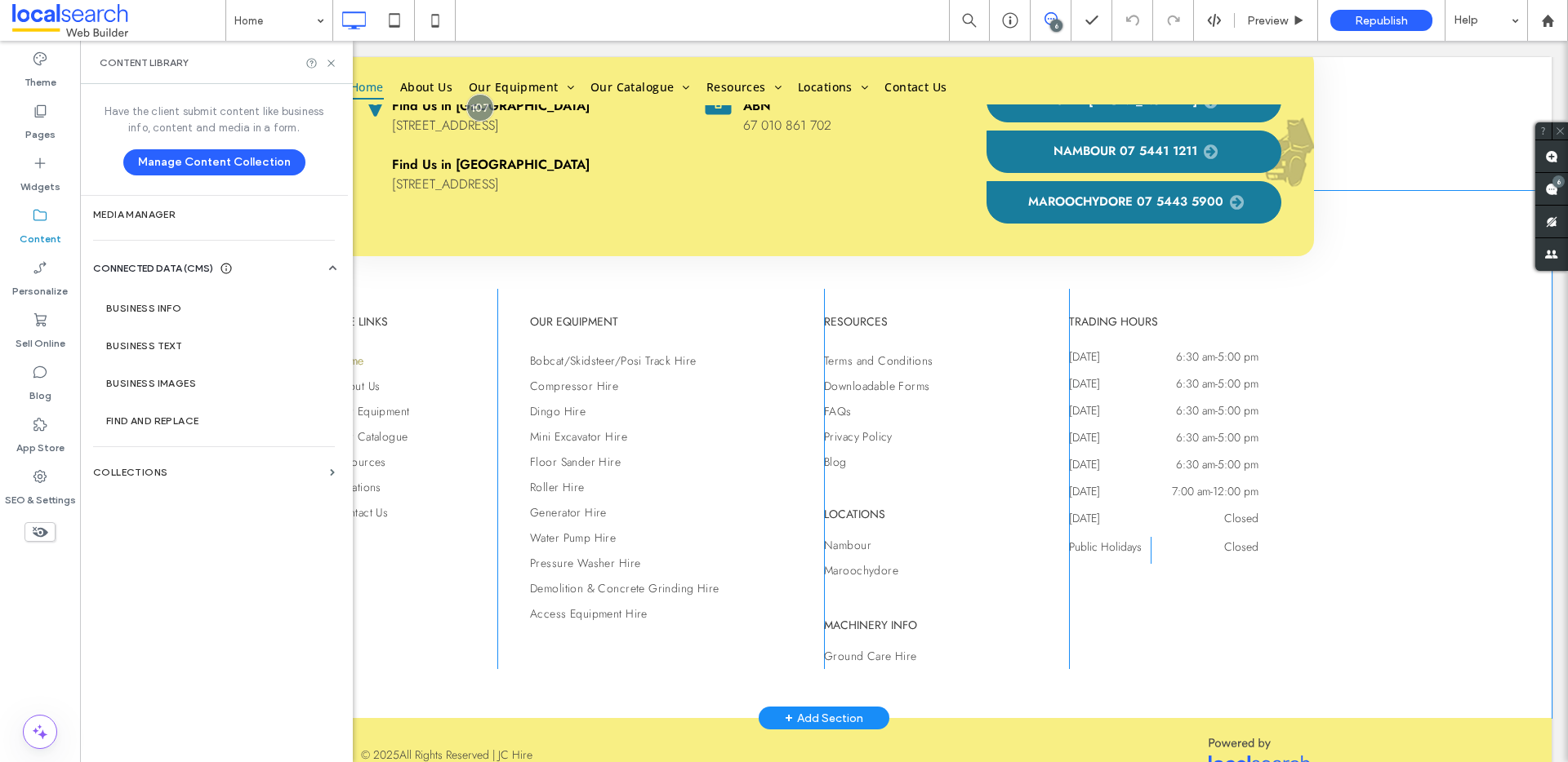
click at [1465, 317] on div "SITE LINKS Home About Us Our Equipment Our Catalogue Resources Locations Contac…" at bounding box center [823, 455] width 1455 height 528
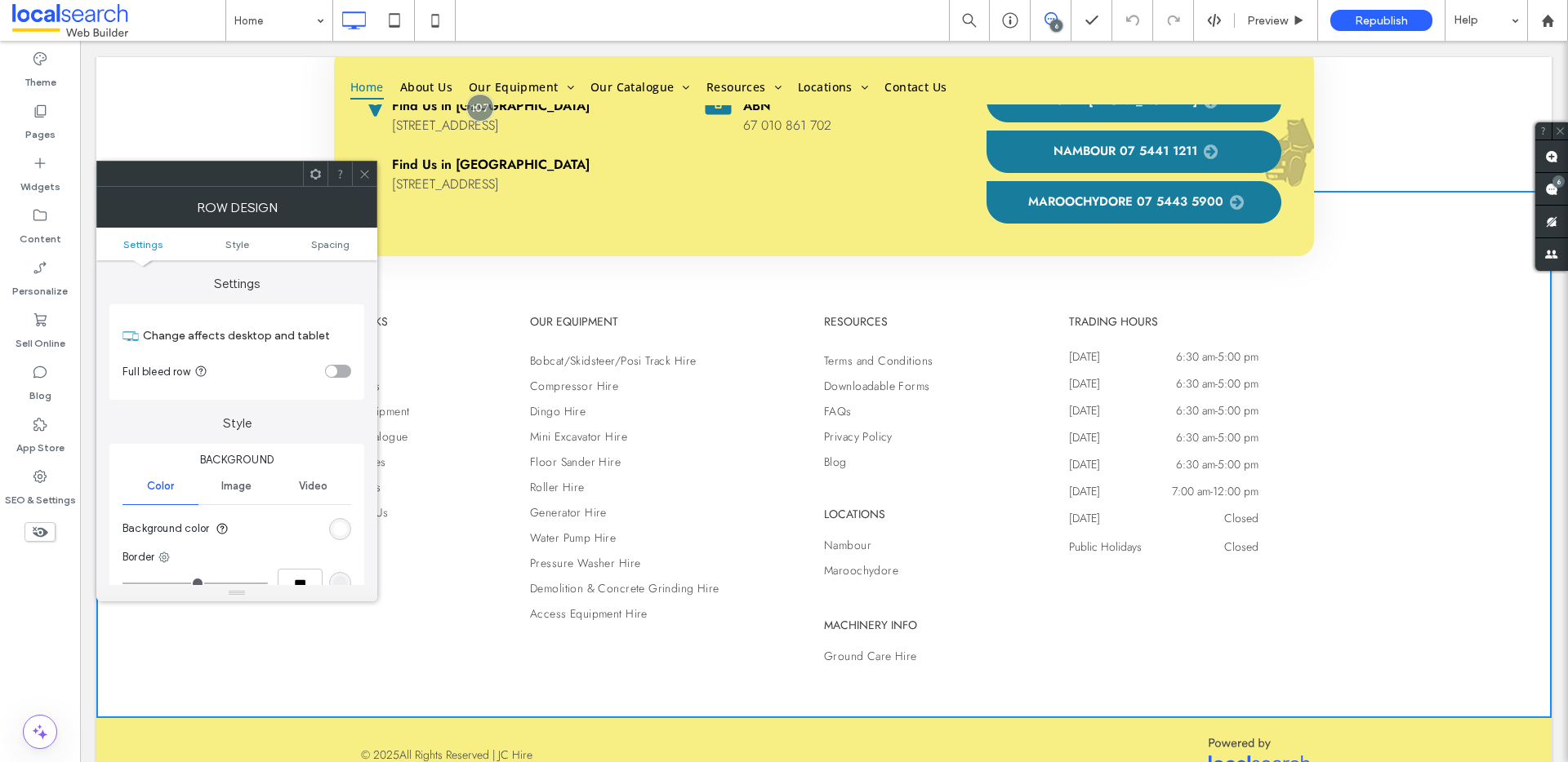
click at [364, 175] on icon at bounding box center [365, 174] width 12 height 12
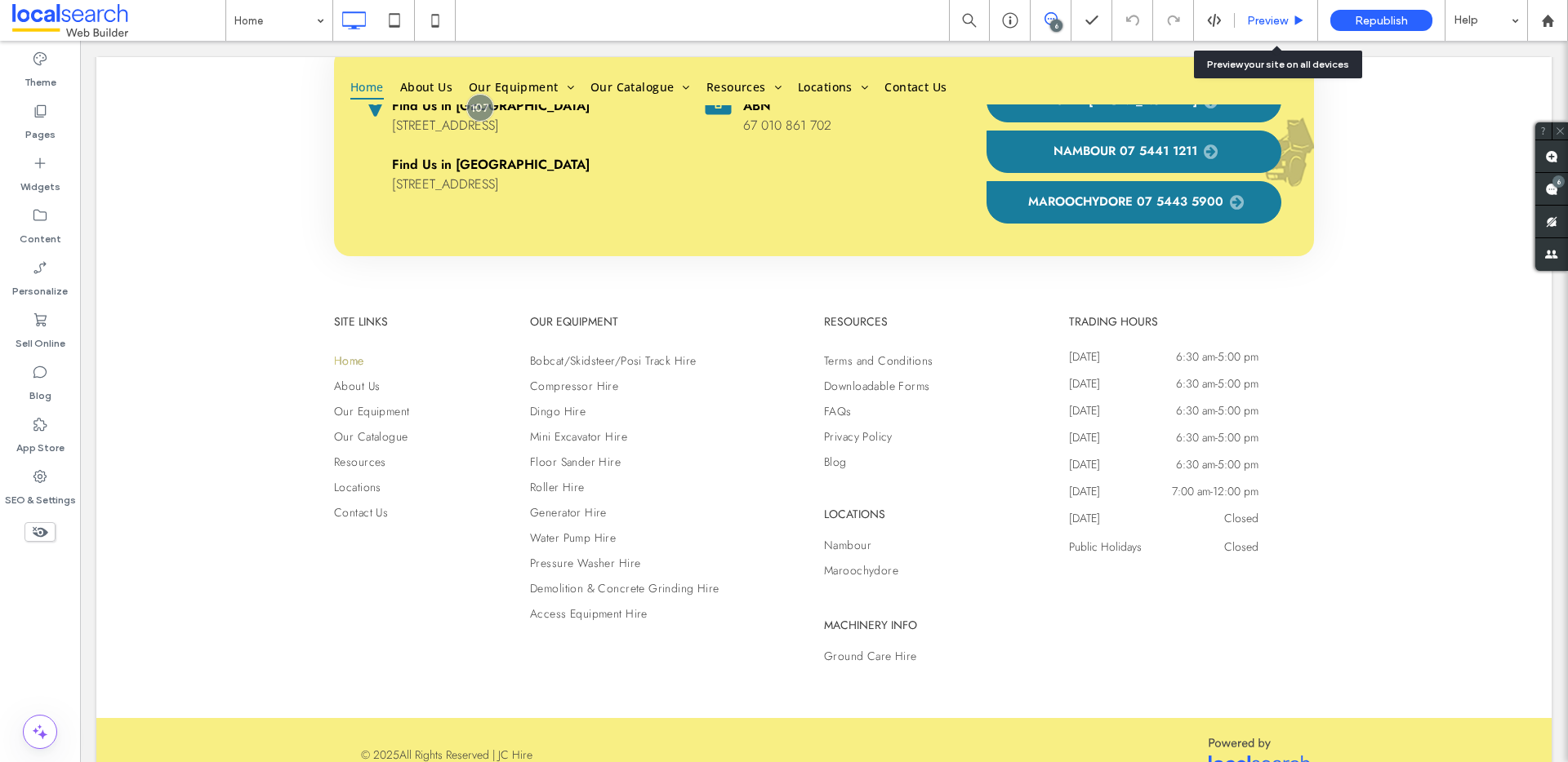
click at [1262, 17] on span "Preview" at bounding box center [1267, 21] width 41 height 14
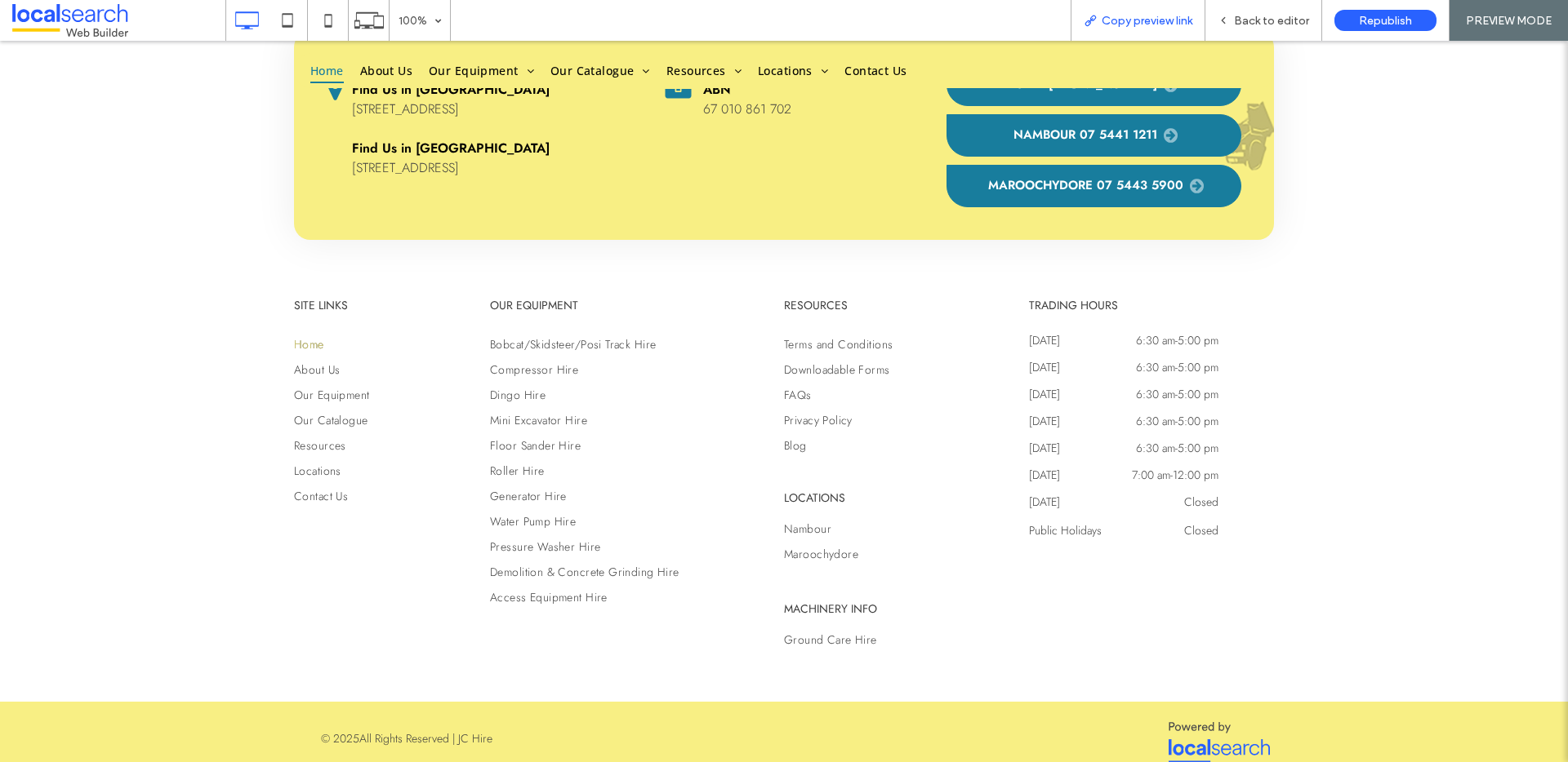
scroll to position [8102, 0]
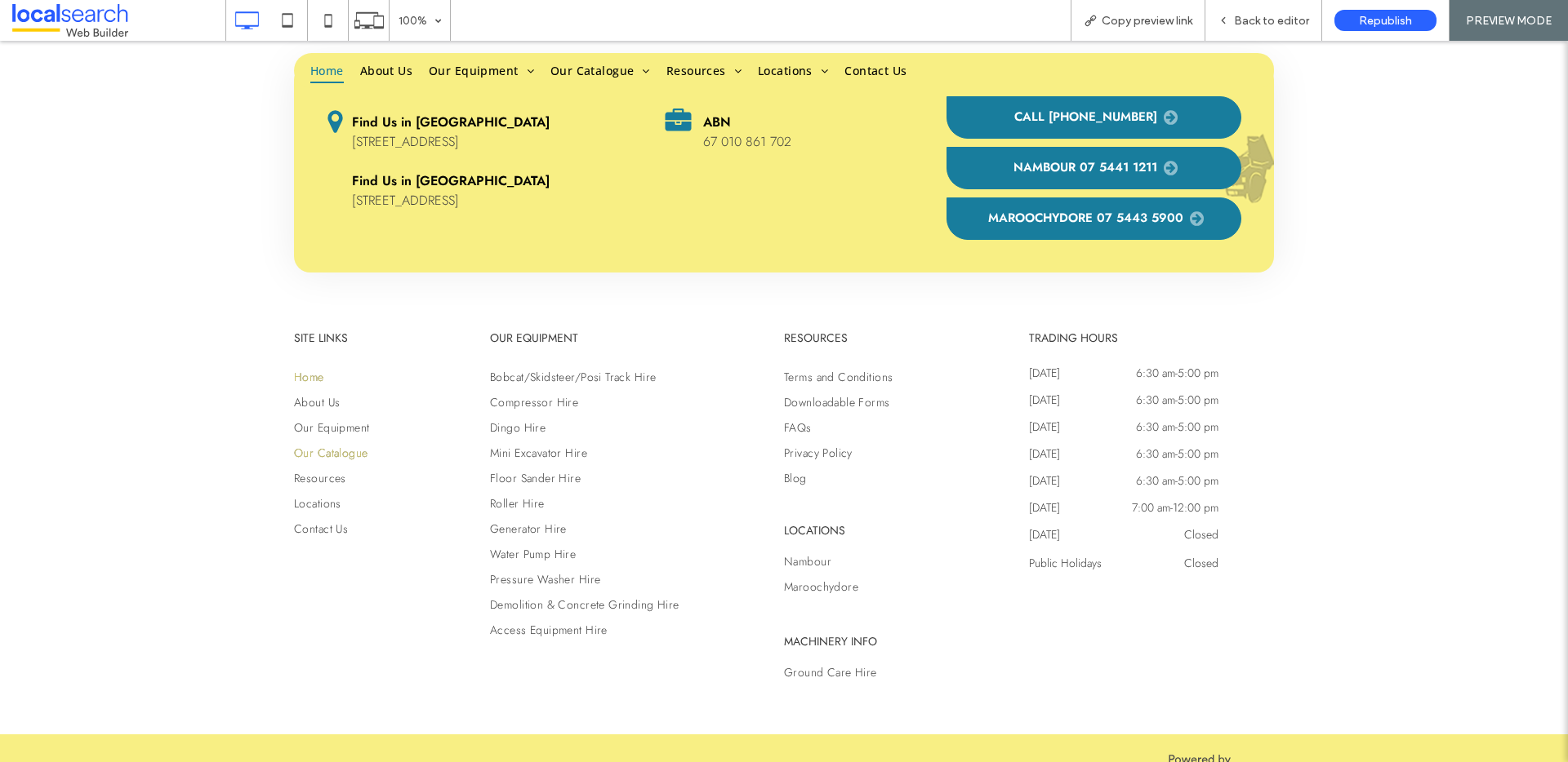
click at [337, 445] on span "Our Catalogue" at bounding box center [331, 453] width 73 height 17
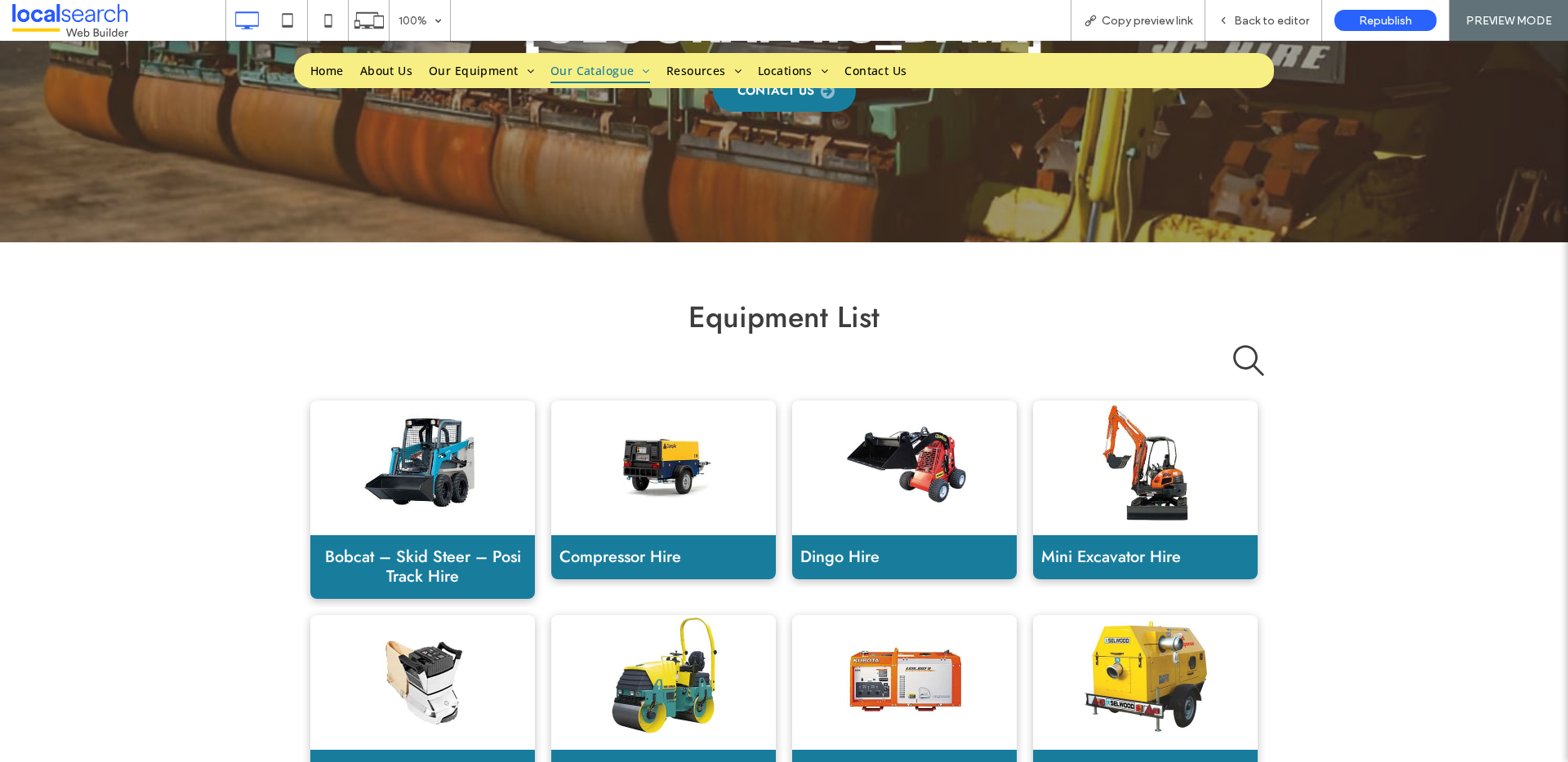
scroll to position [440, 0]
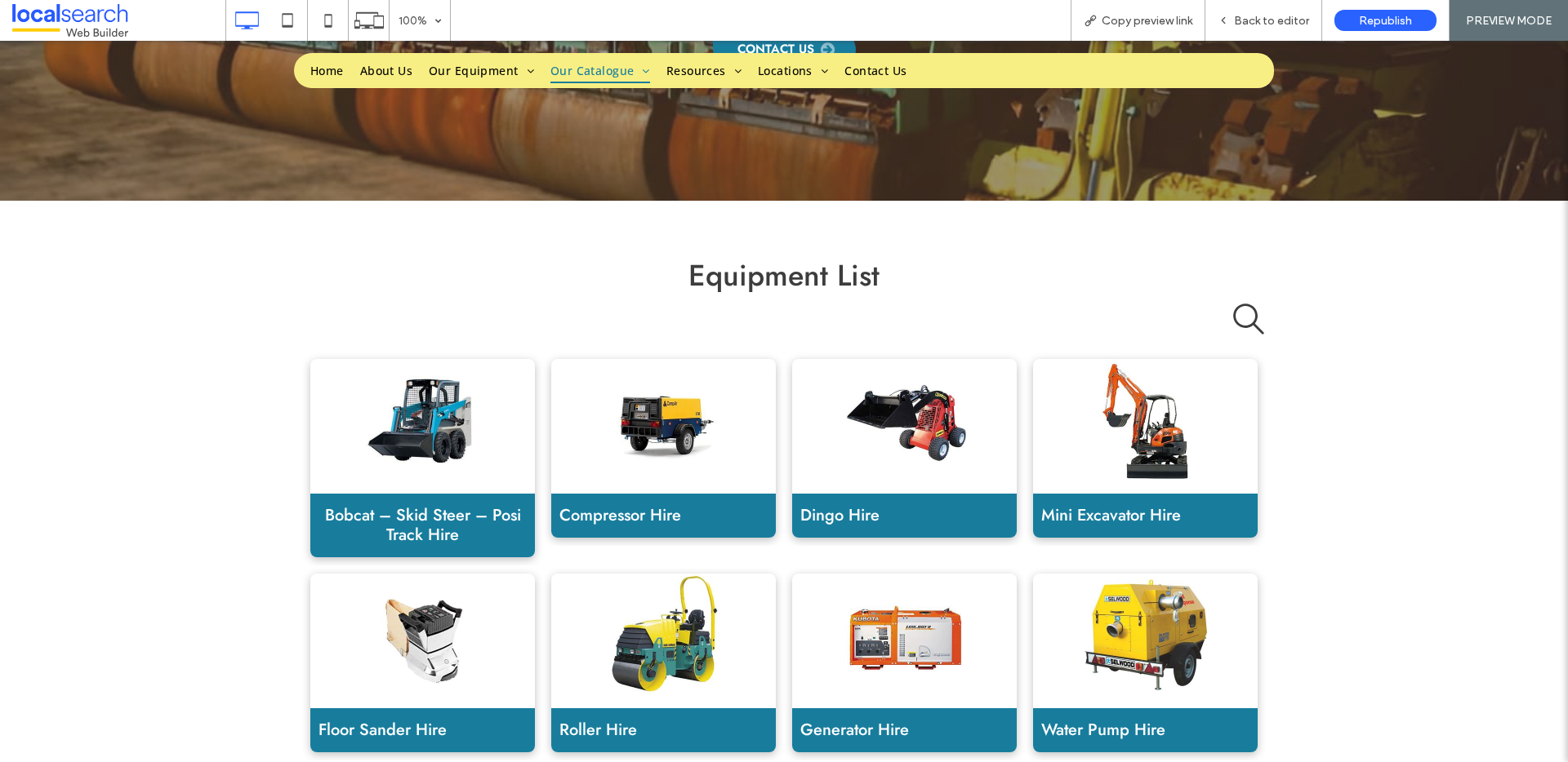
click at [640, 494] on link "Compressor Hire" at bounding box center [663, 516] width 225 height 44
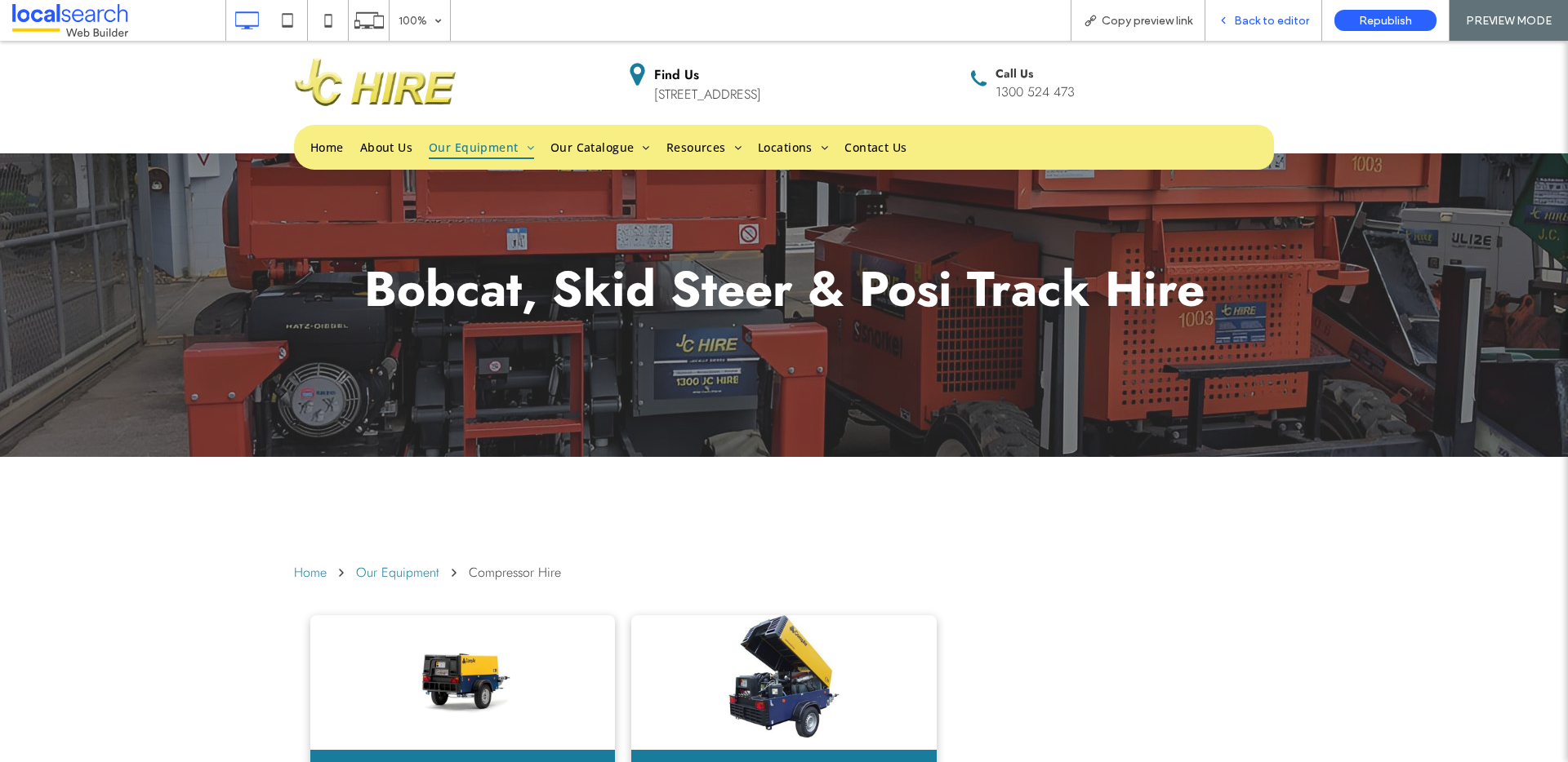
click at [1246, 32] on div "Back to editor" at bounding box center [1264, 20] width 116 height 41
click at [1241, 17] on span "Back to editor" at bounding box center [1271, 21] width 75 height 14
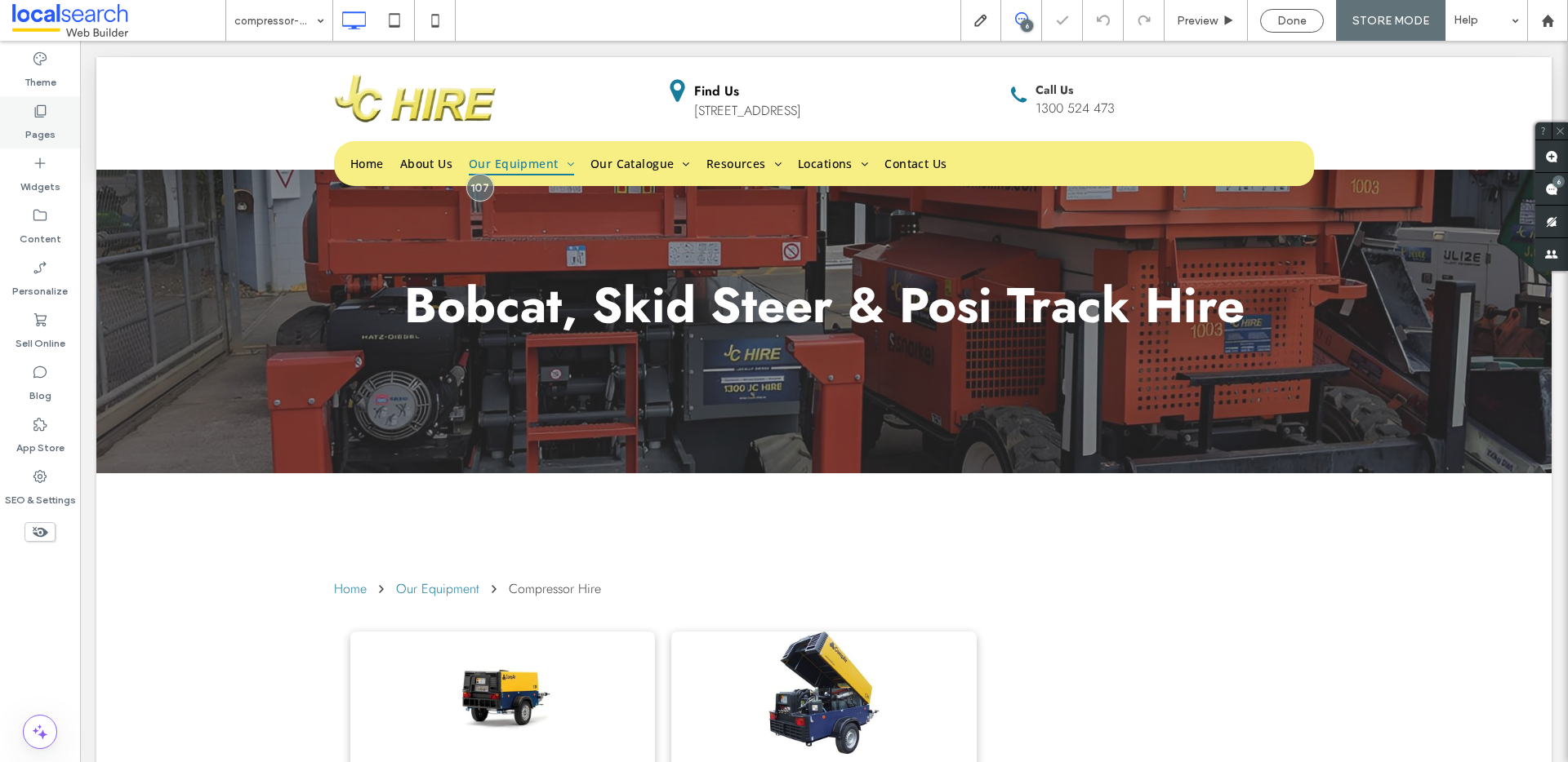
click at [33, 120] on label "Pages" at bounding box center [41, 130] width 30 height 23
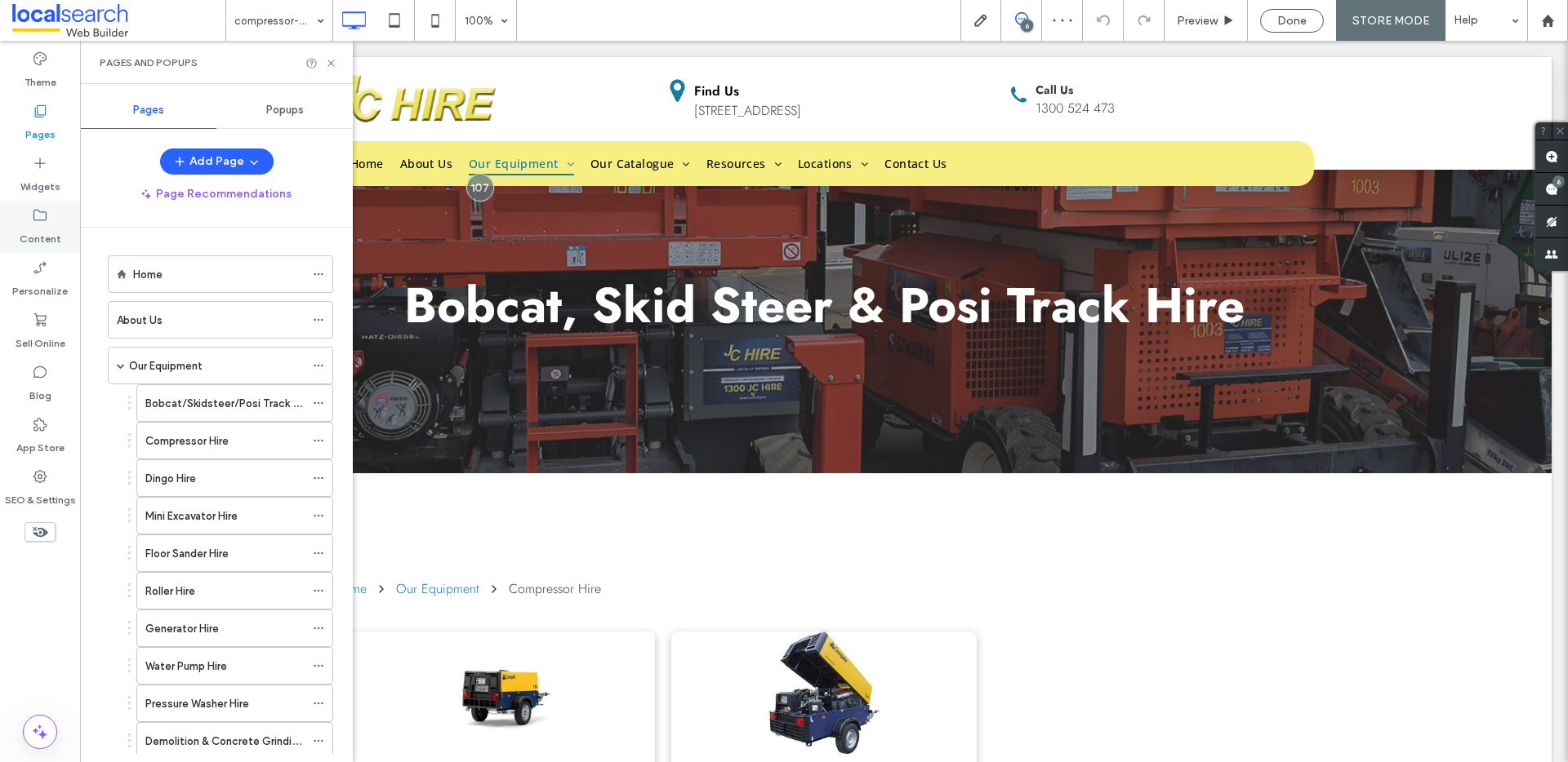
click at [26, 225] on label "Content" at bounding box center [40, 235] width 41 height 23
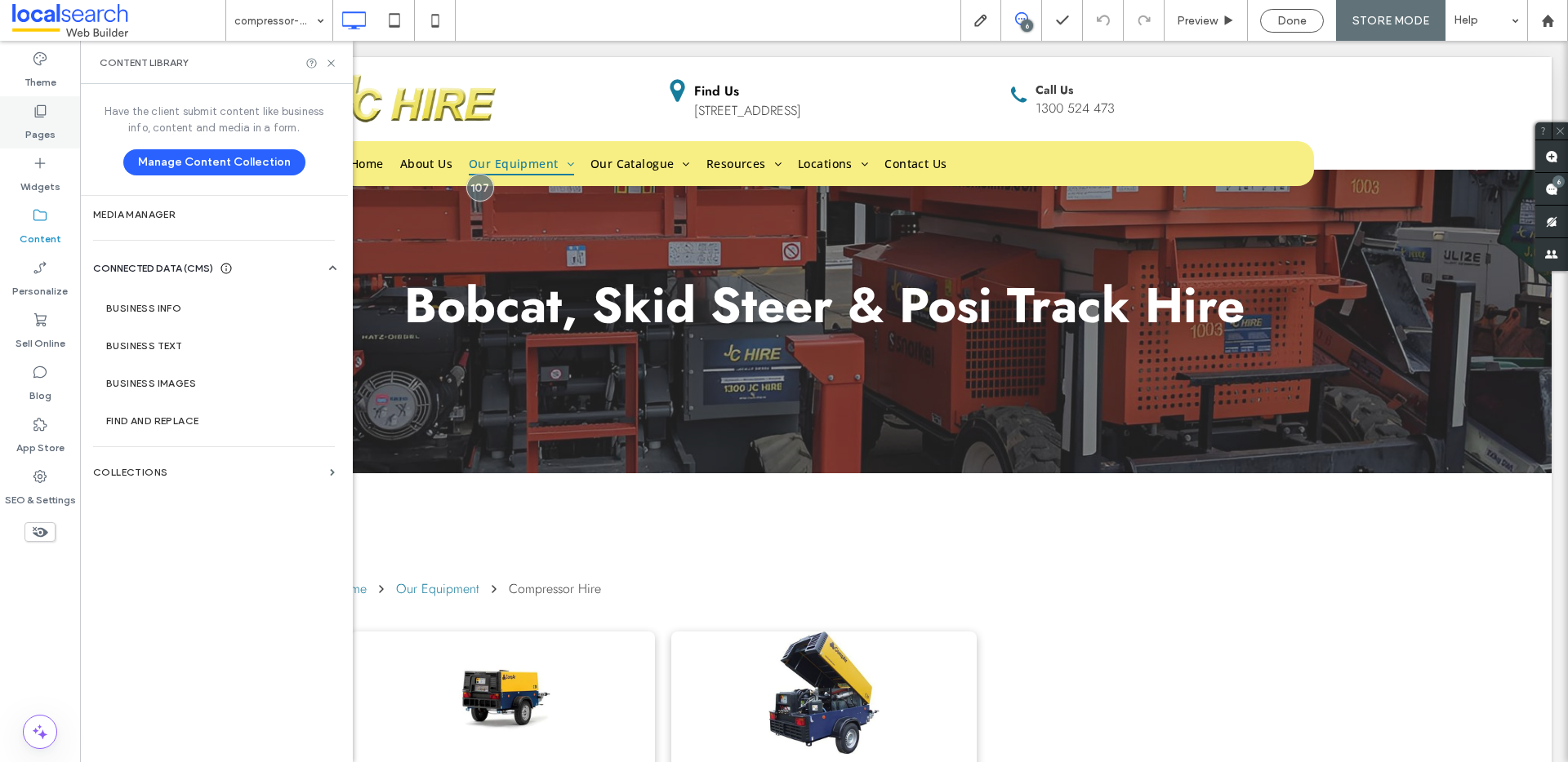
click at [47, 116] on icon at bounding box center [40, 111] width 17 height 17
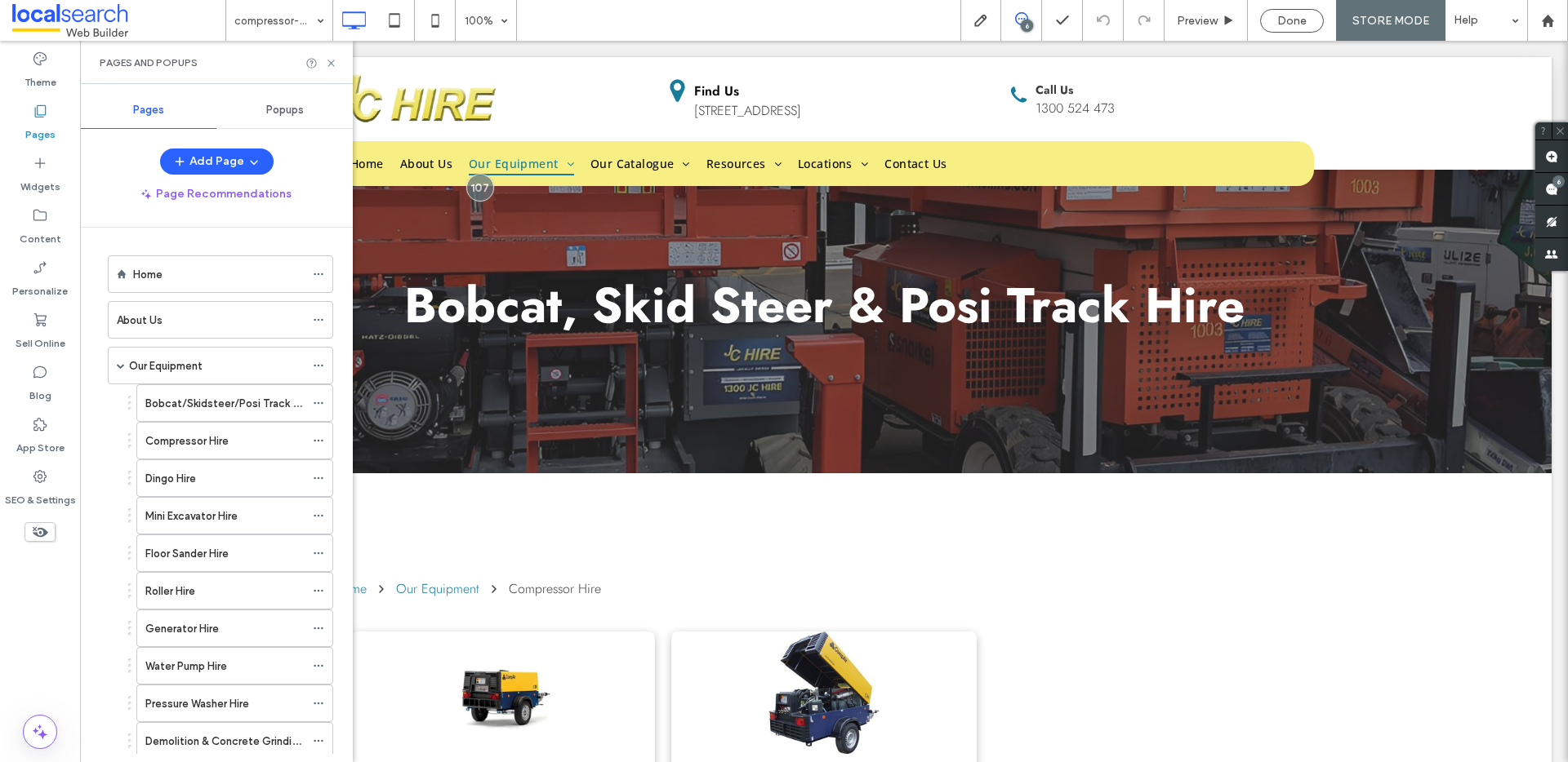
scroll to position [650, 0]
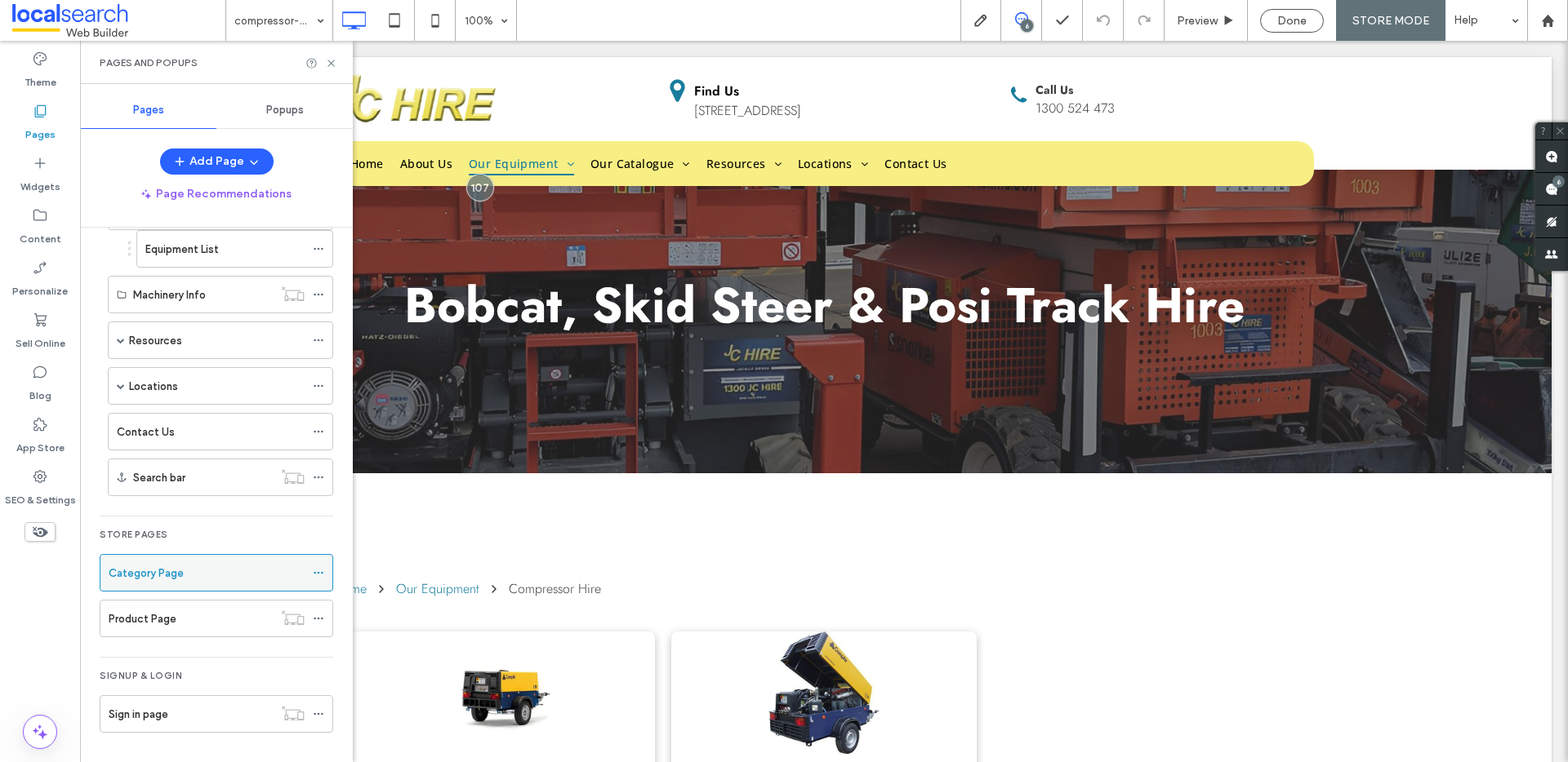
click at [185, 570] on div "Category Page" at bounding box center [206, 573] width 196 height 17
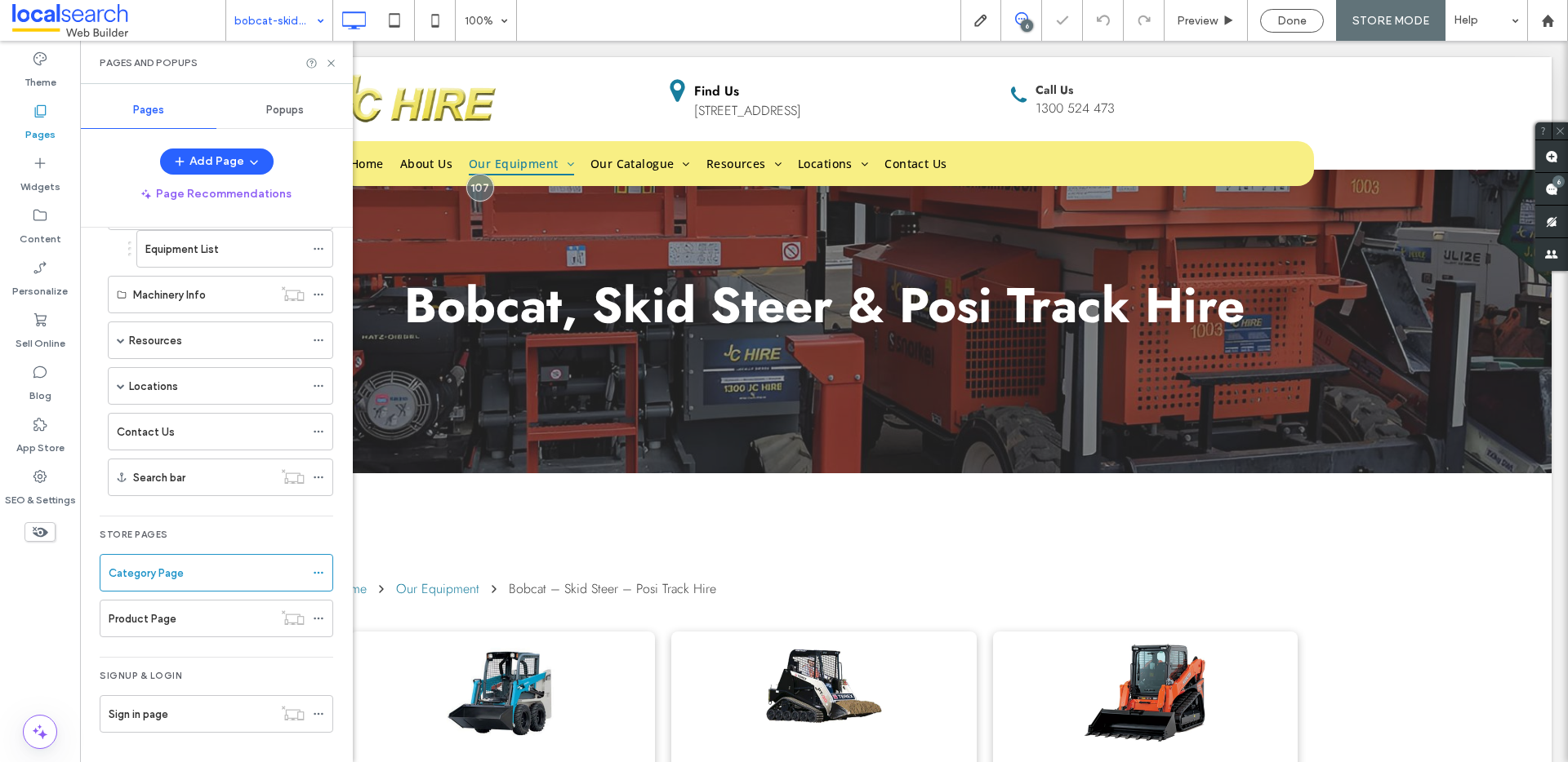
scroll to position [0, 0]
click at [331, 57] on icon at bounding box center [331, 63] width 12 height 12
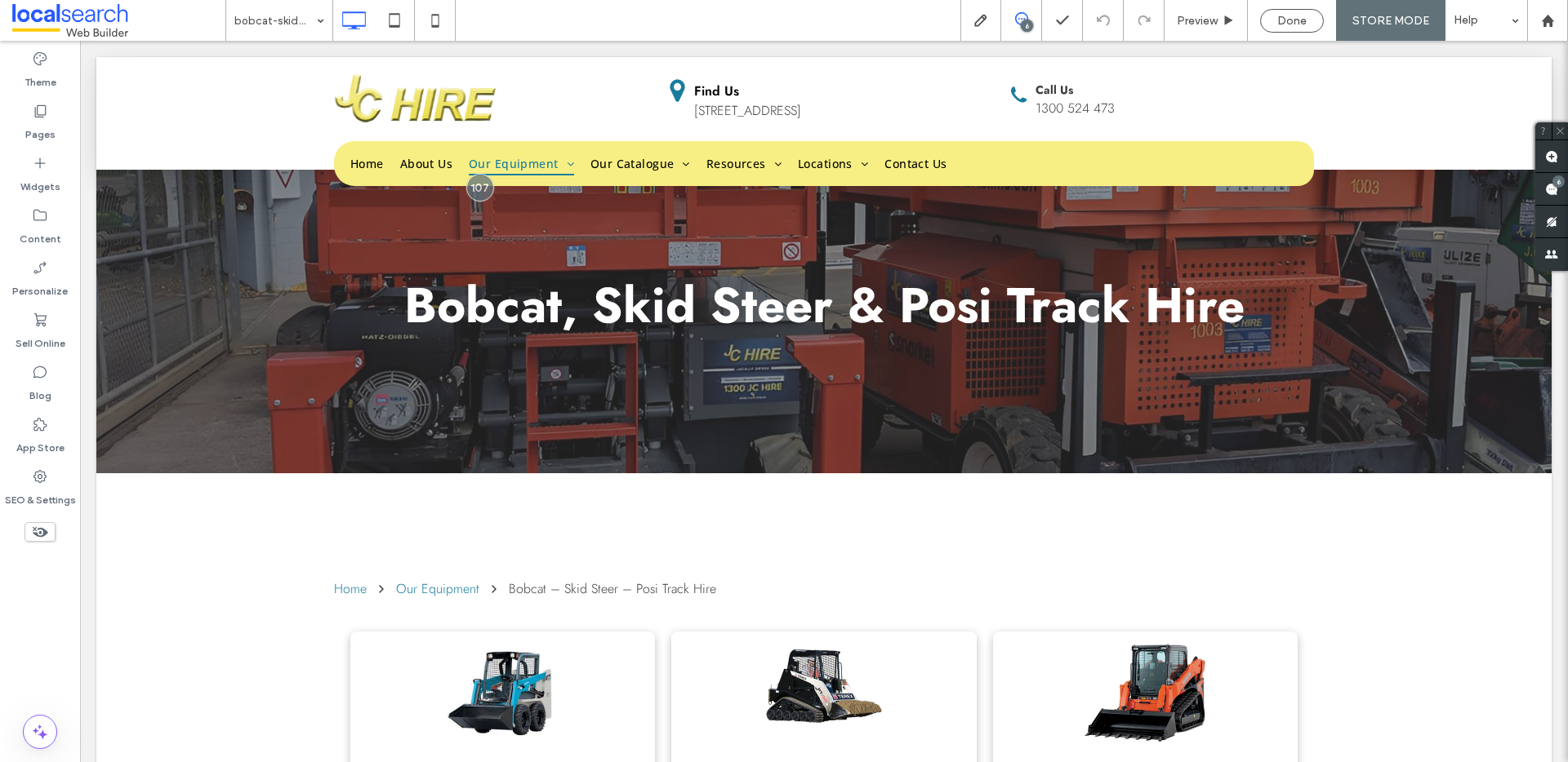
click at [517, 28] on div "bobcat-skid-steer-posi-track-hire 6 Preview Done STORE MODE Help" at bounding box center [896, 20] width 1342 height 41
click at [53, 479] on div "SEO & Settings" at bounding box center [40, 487] width 80 height 52
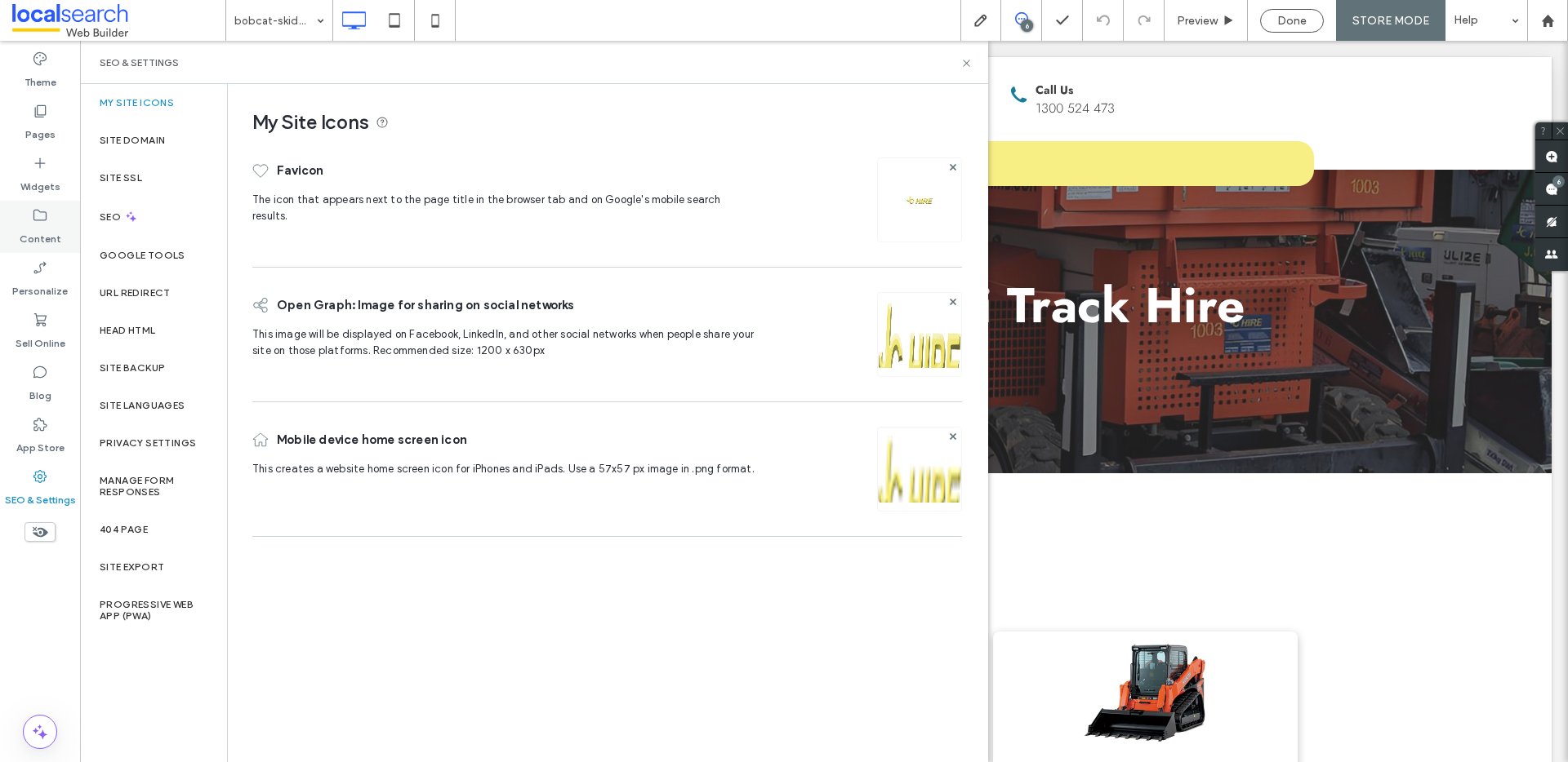
click at [38, 217] on icon at bounding box center [40, 215] width 17 height 17
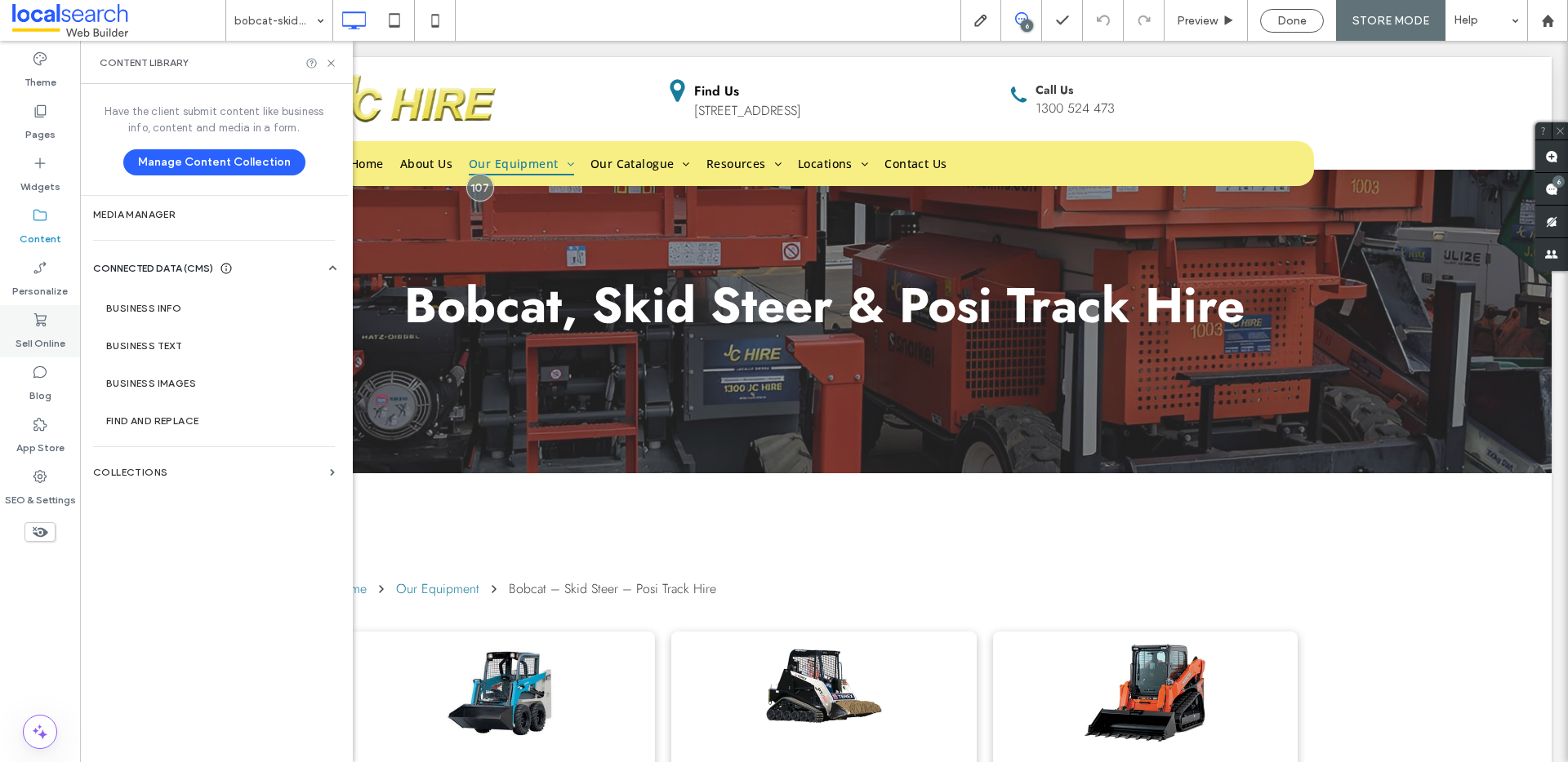
click at [54, 325] on div "Sell Online" at bounding box center [40, 331] width 80 height 52
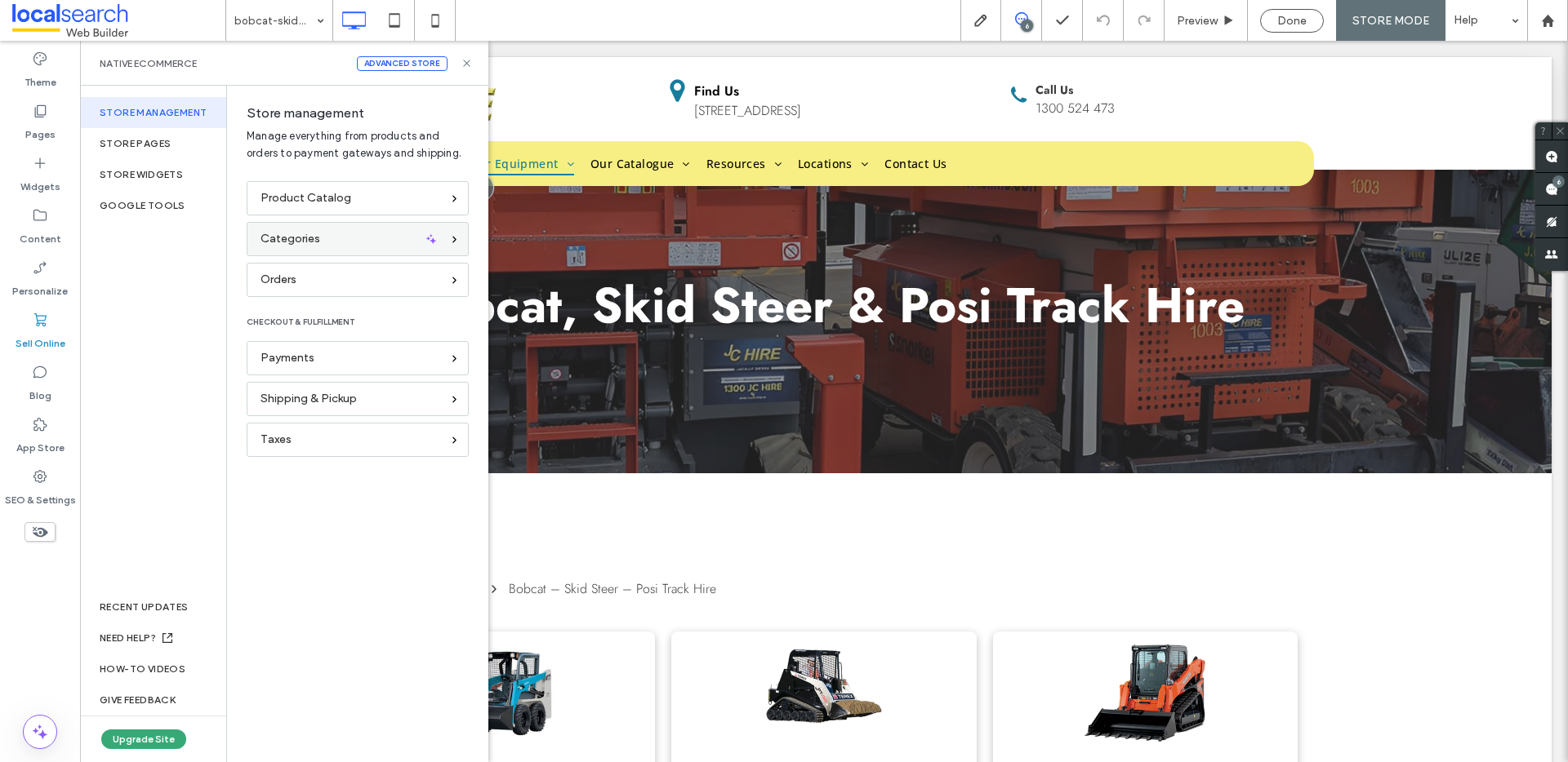
click at [337, 245] on div "Categories" at bounding box center [351, 239] width 181 height 18
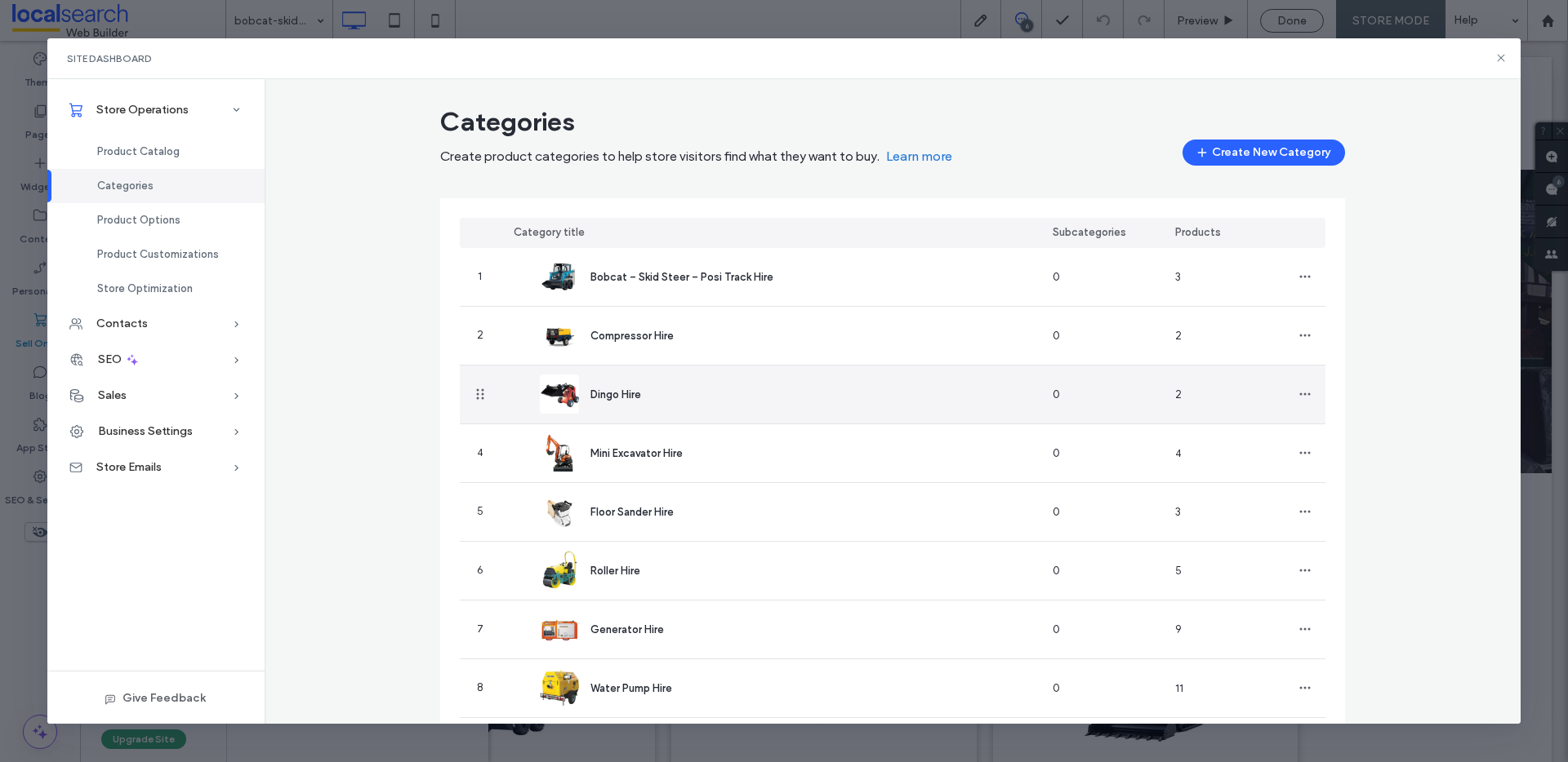
scroll to position [67, 0]
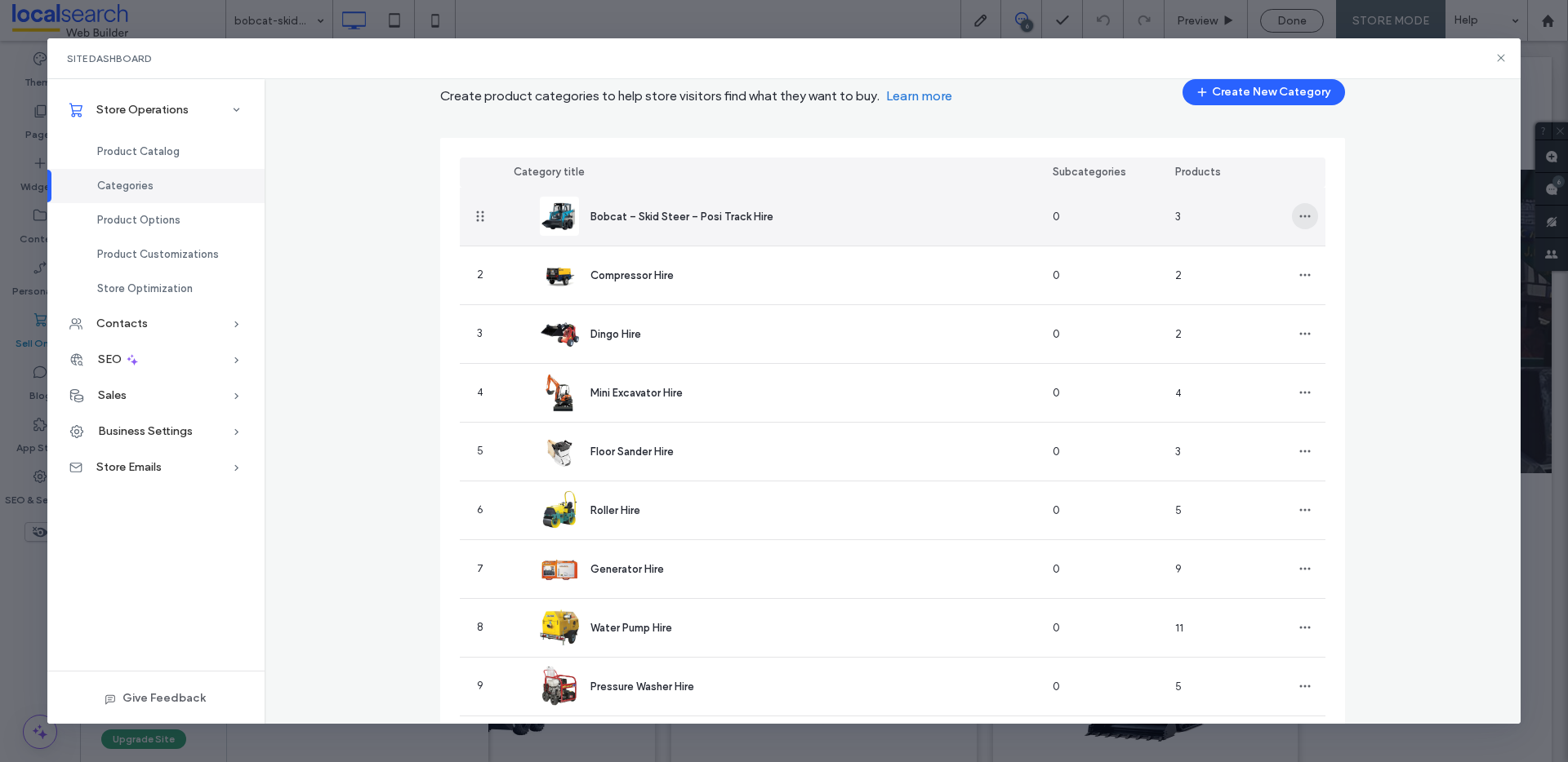
click at [1298, 215] on icon "button" at bounding box center [1304, 216] width 13 height 13
click at [1337, 260] on span "Edit Category" at bounding box center [1355, 258] width 72 height 17
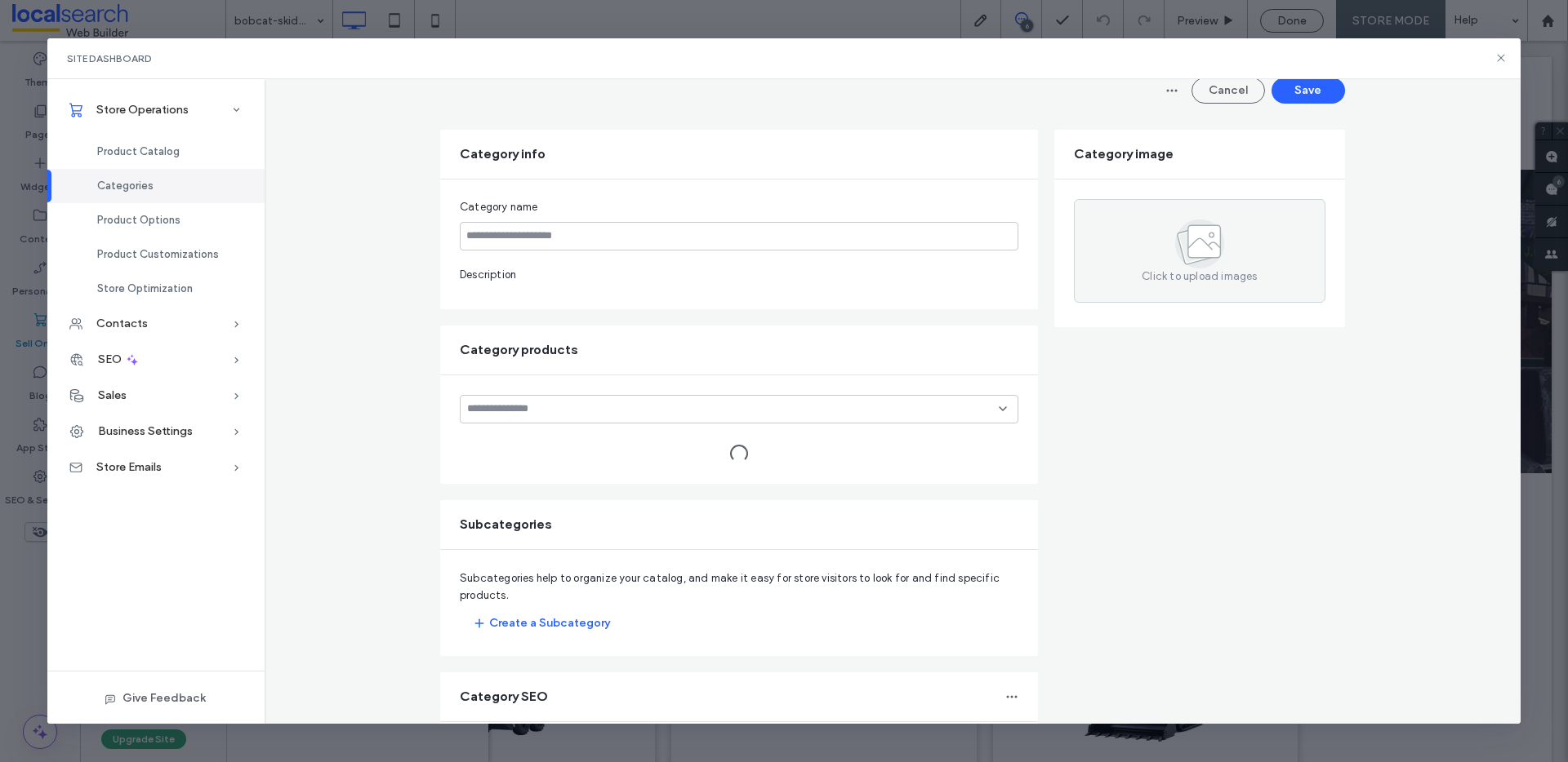
type input "**********"
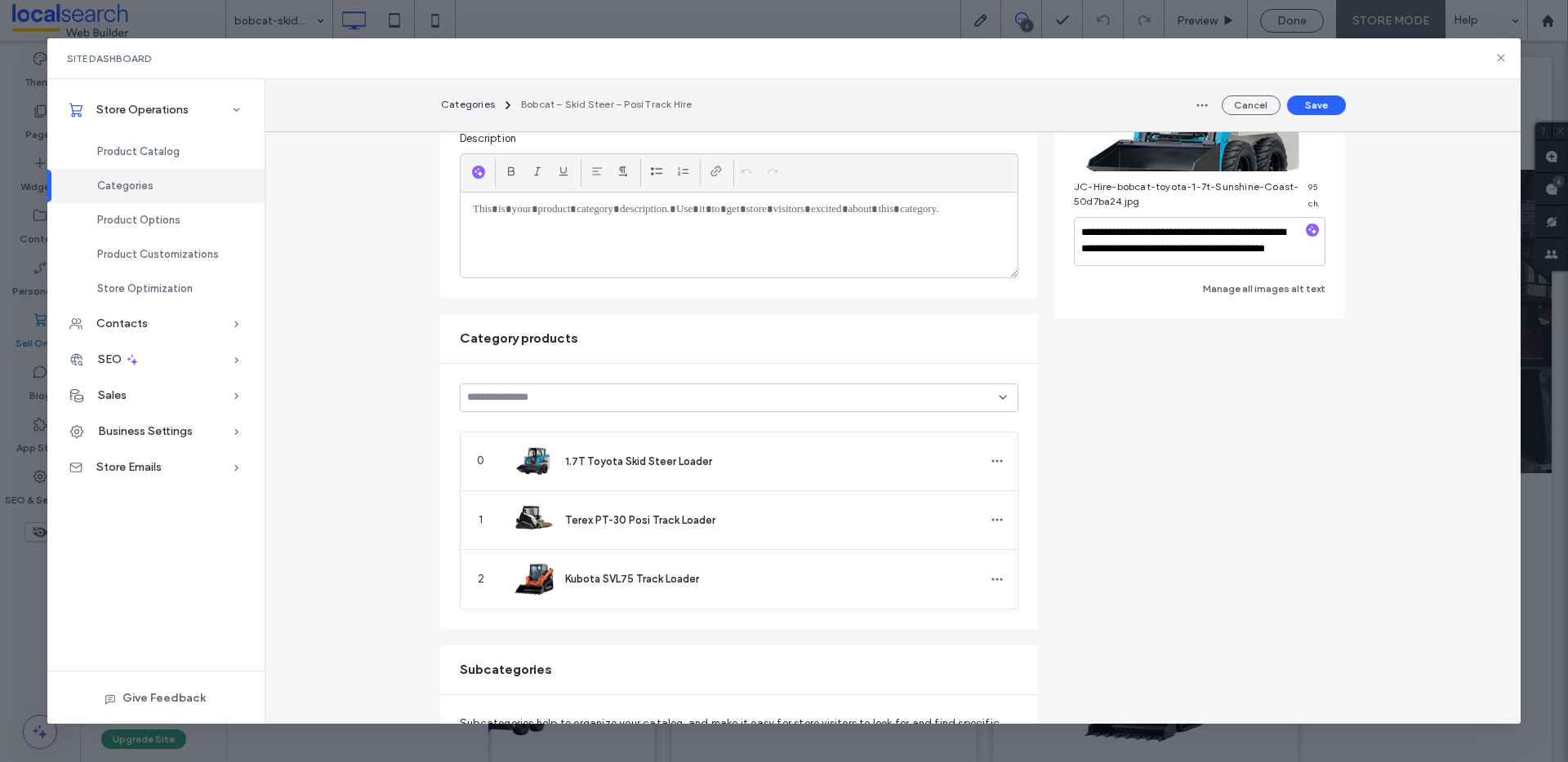
scroll to position [514, 0]
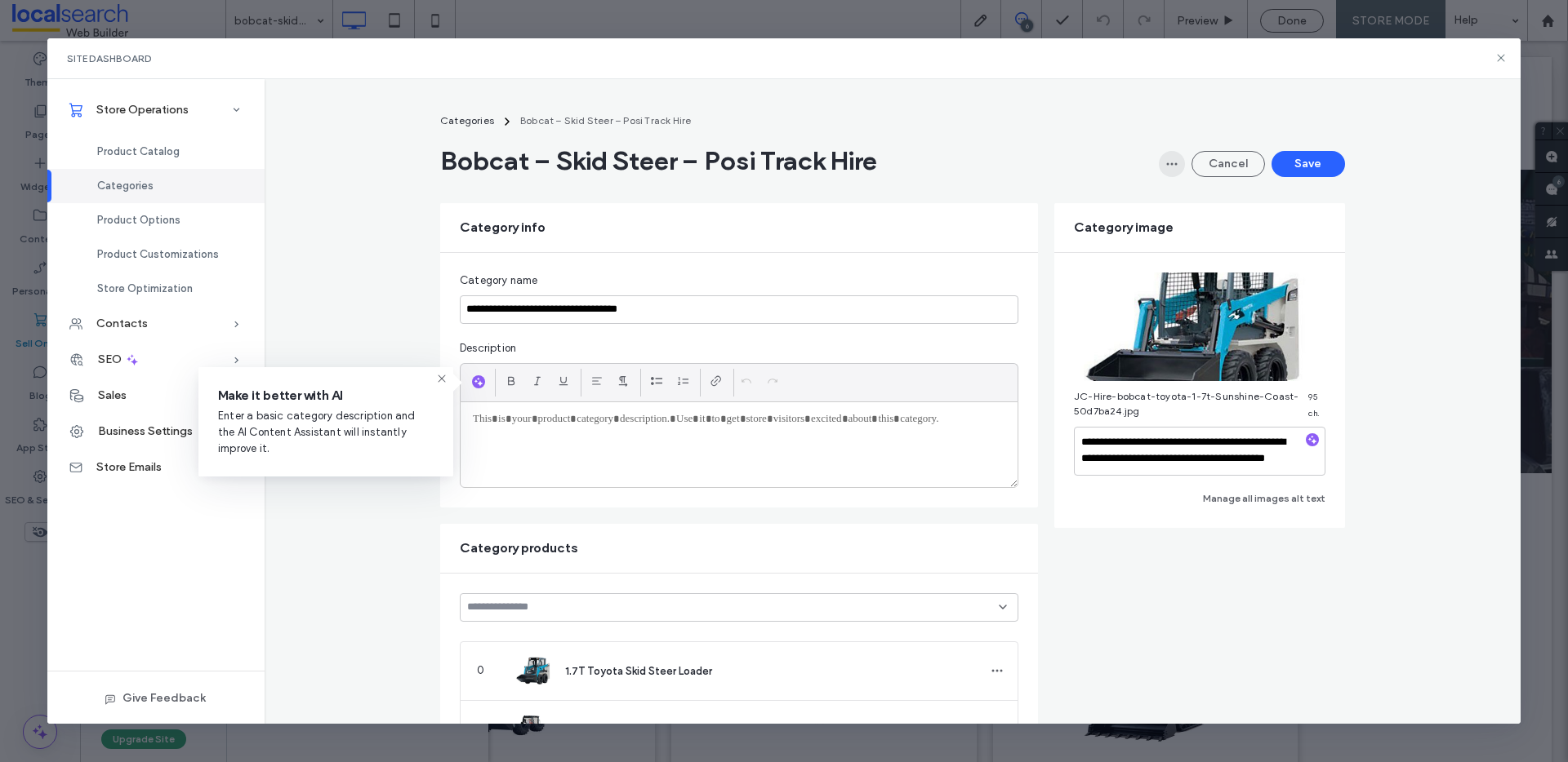
click at [1165, 162] on icon "button" at bounding box center [1171, 164] width 13 height 13
click at [1371, 90] on div "**********" at bounding box center [893, 402] width 1257 height 646
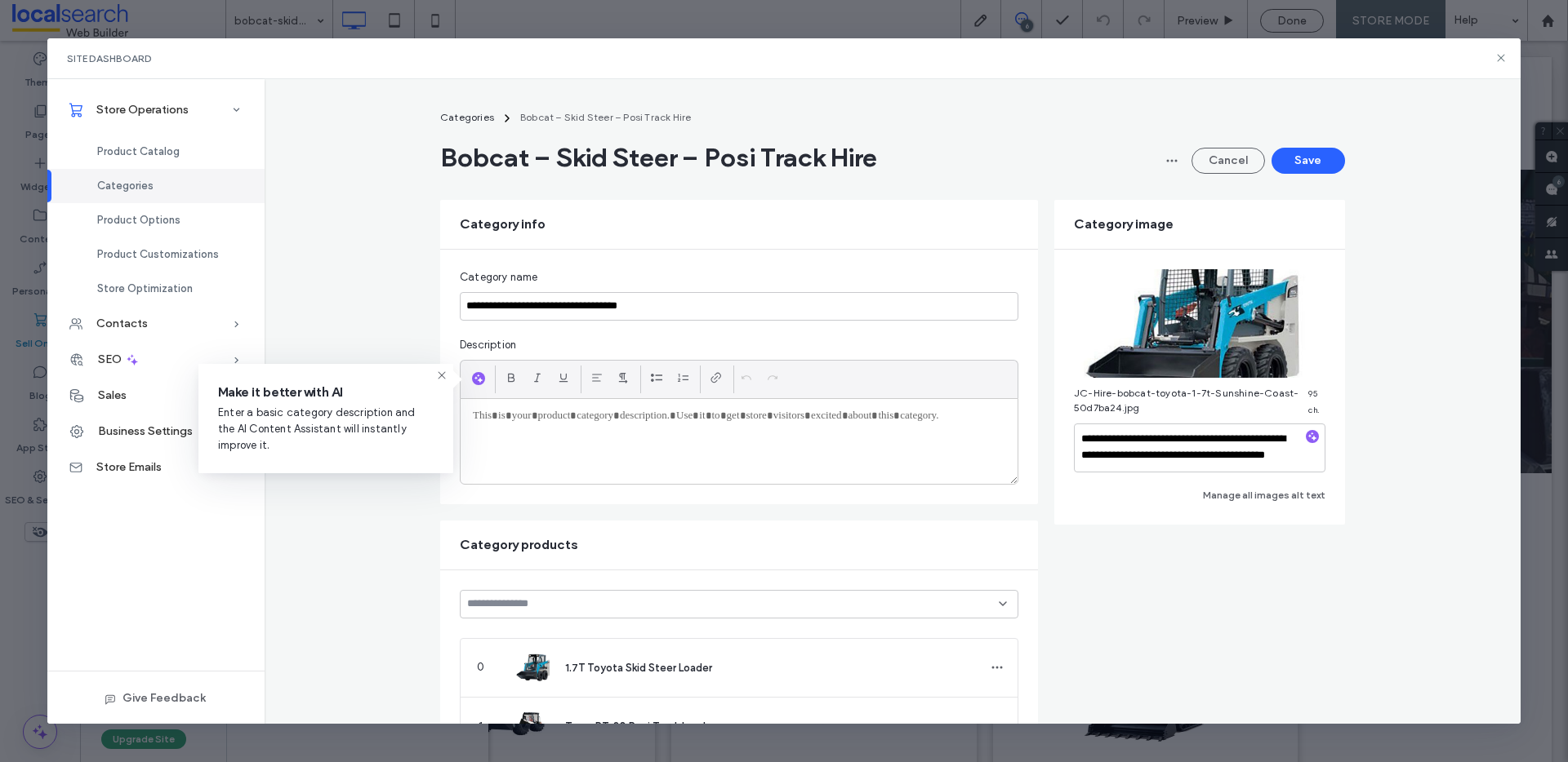
click at [1473, 55] on div "Site Dashboard" at bounding box center [784, 59] width 1474 height 41
click at [1496, 59] on icon at bounding box center [1501, 57] width 13 height 13
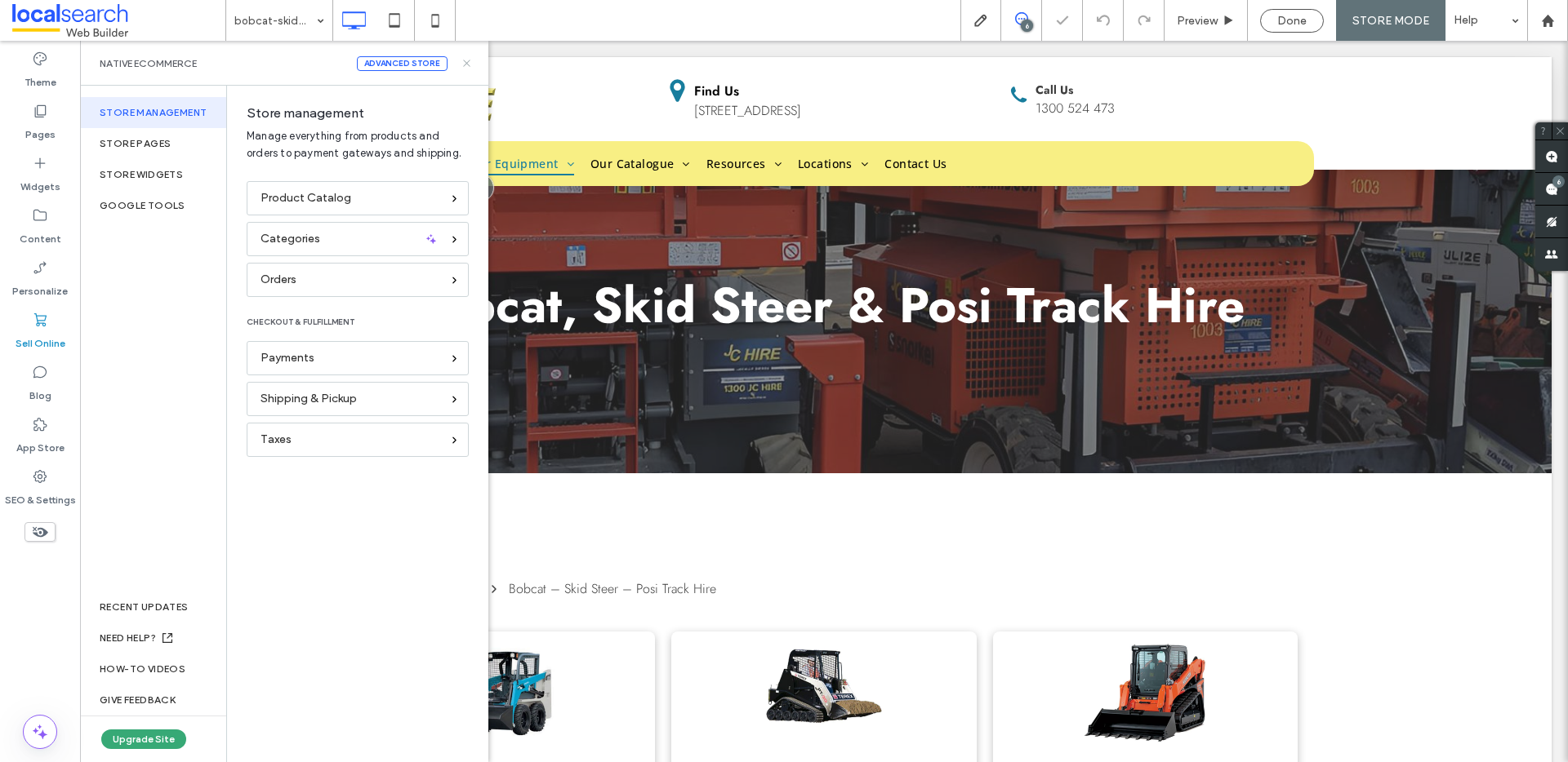
click at [466, 59] on icon at bounding box center [467, 63] width 12 height 12
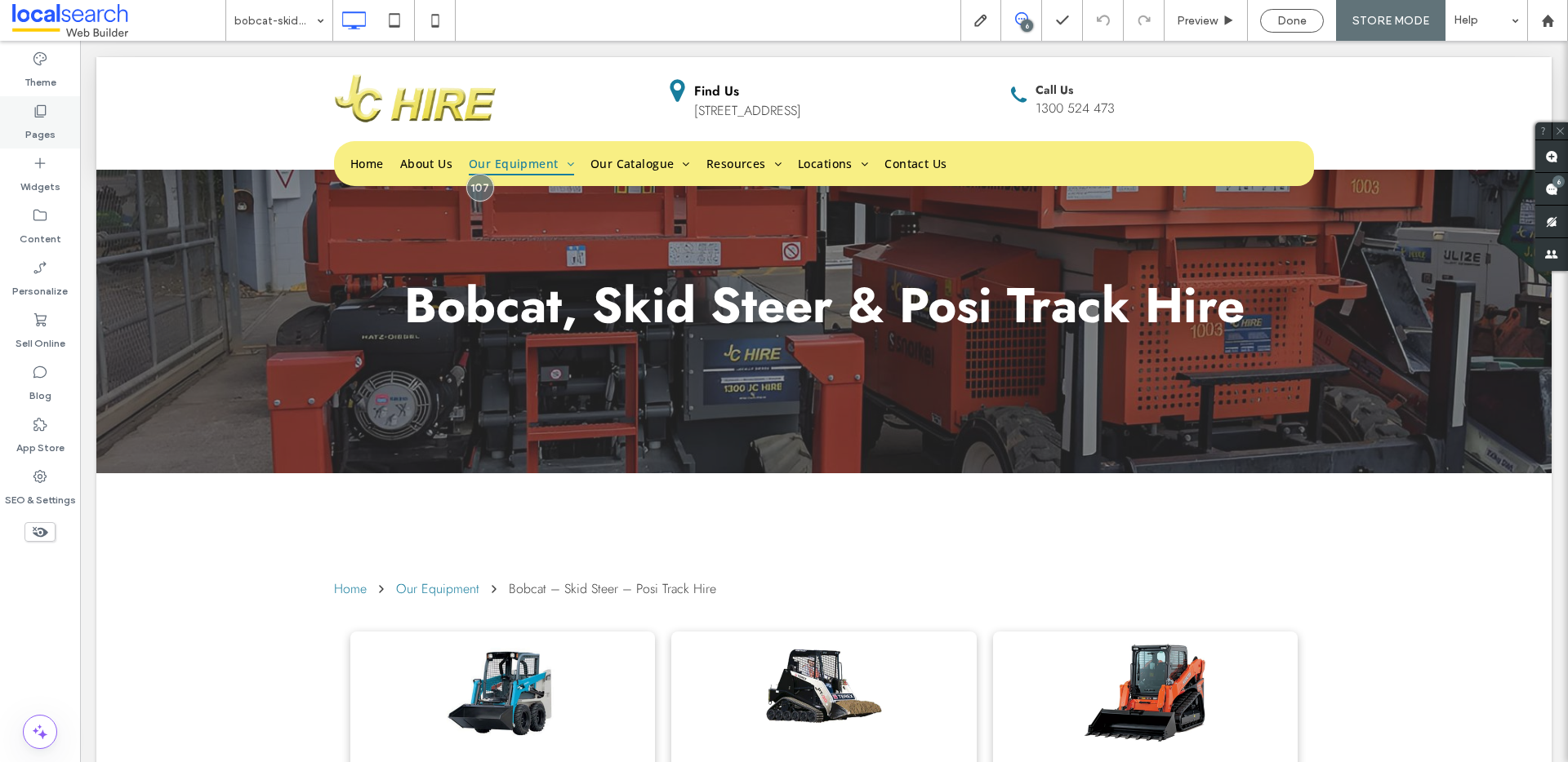
click at [33, 122] on label "Pages" at bounding box center [41, 130] width 30 height 23
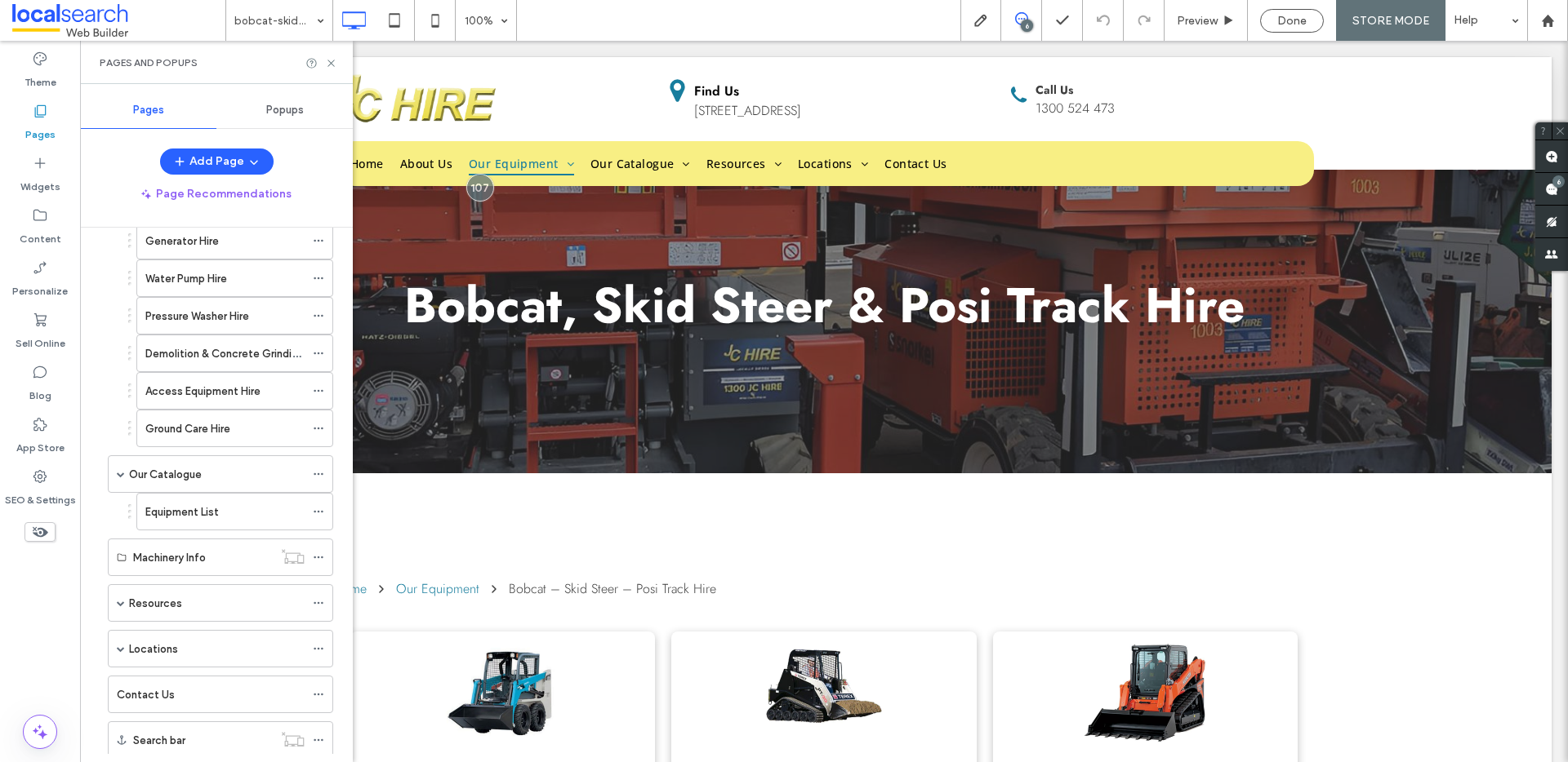
scroll to position [650, 0]
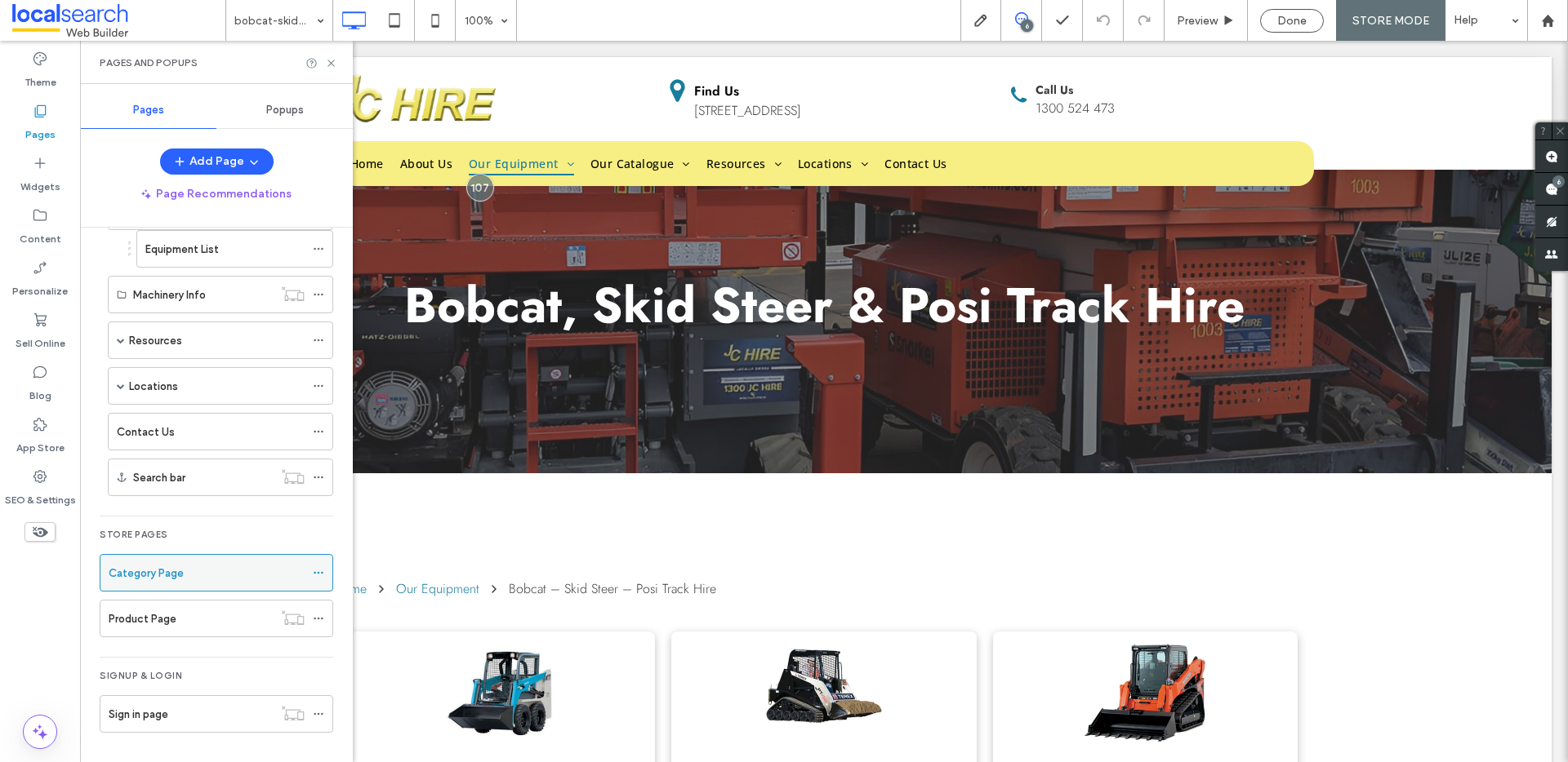
click at [316, 573] on icon at bounding box center [318, 573] width 11 height 11
click at [317, 571] on icon at bounding box center [318, 573] width 11 height 11
click at [336, 61] on icon at bounding box center [331, 63] width 12 height 12
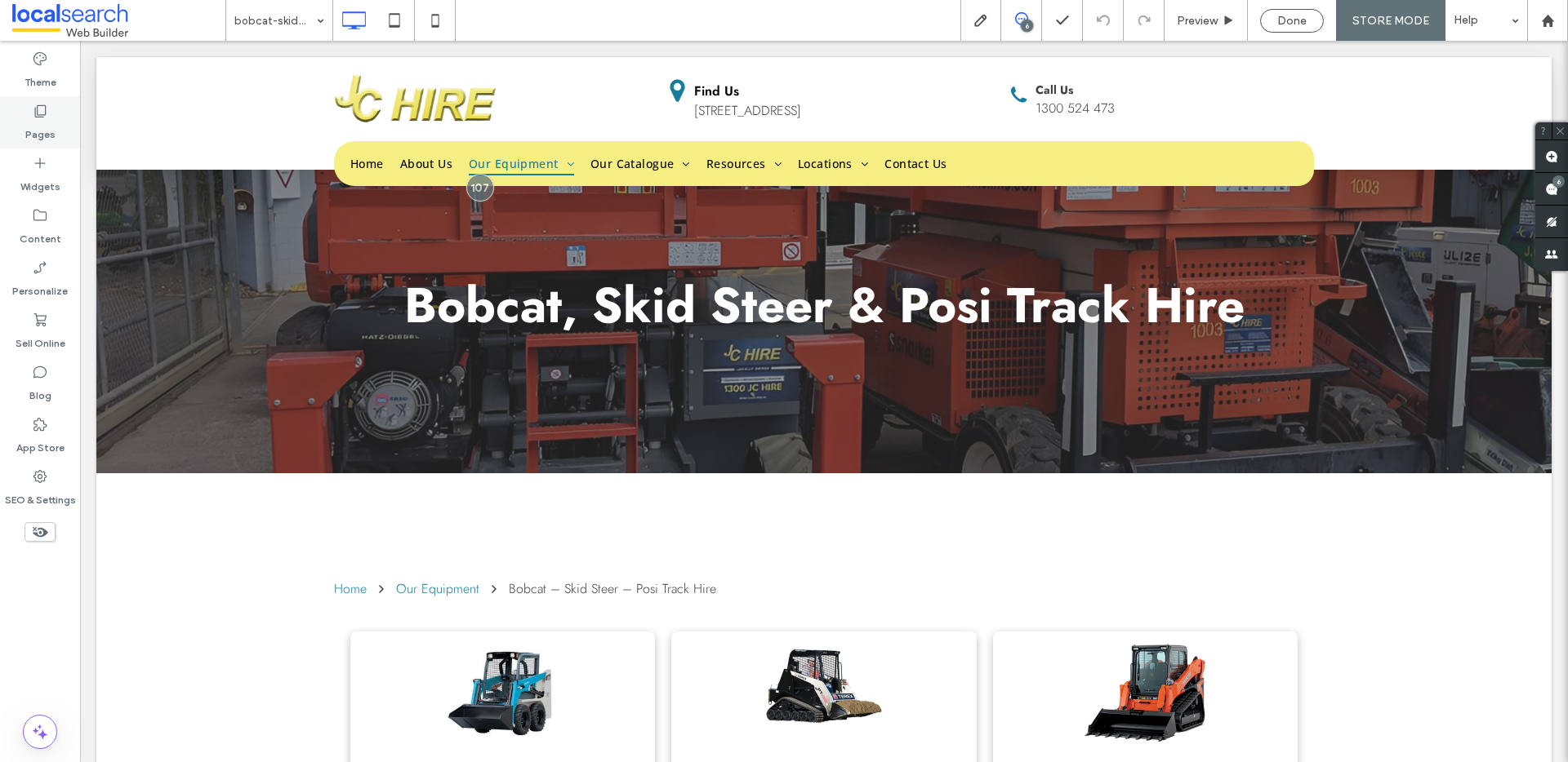
click at [14, 122] on div "Pages" at bounding box center [40, 122] width 80 height 52
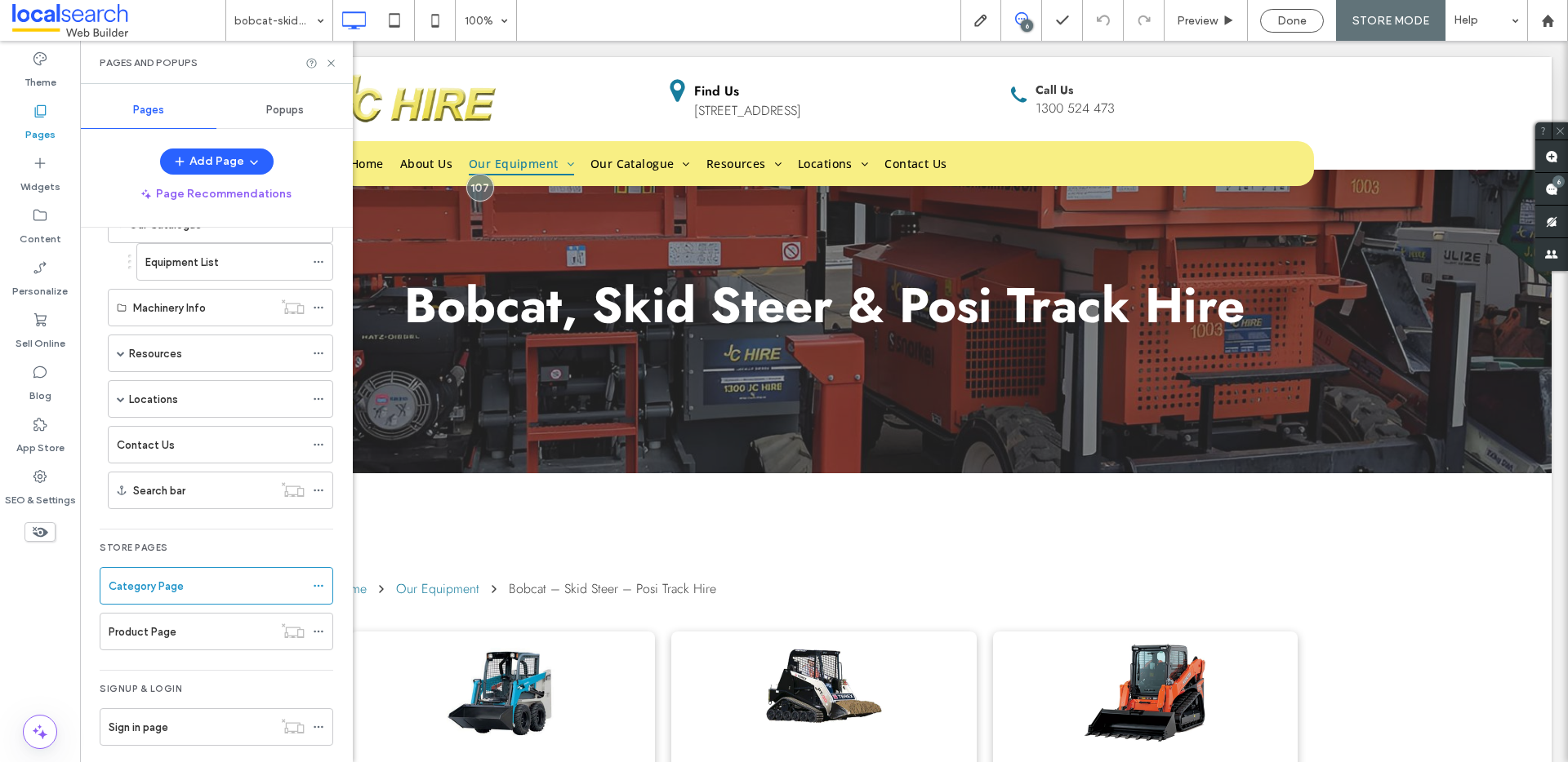
scroll to position [636, 0]
click at [318, 589] on icon at bounding box center [318, 588] width 11 height 11
click at [400, 595] on span "Show or Hide from Navigation" at bounding box center [436, 592] width 158 height 14
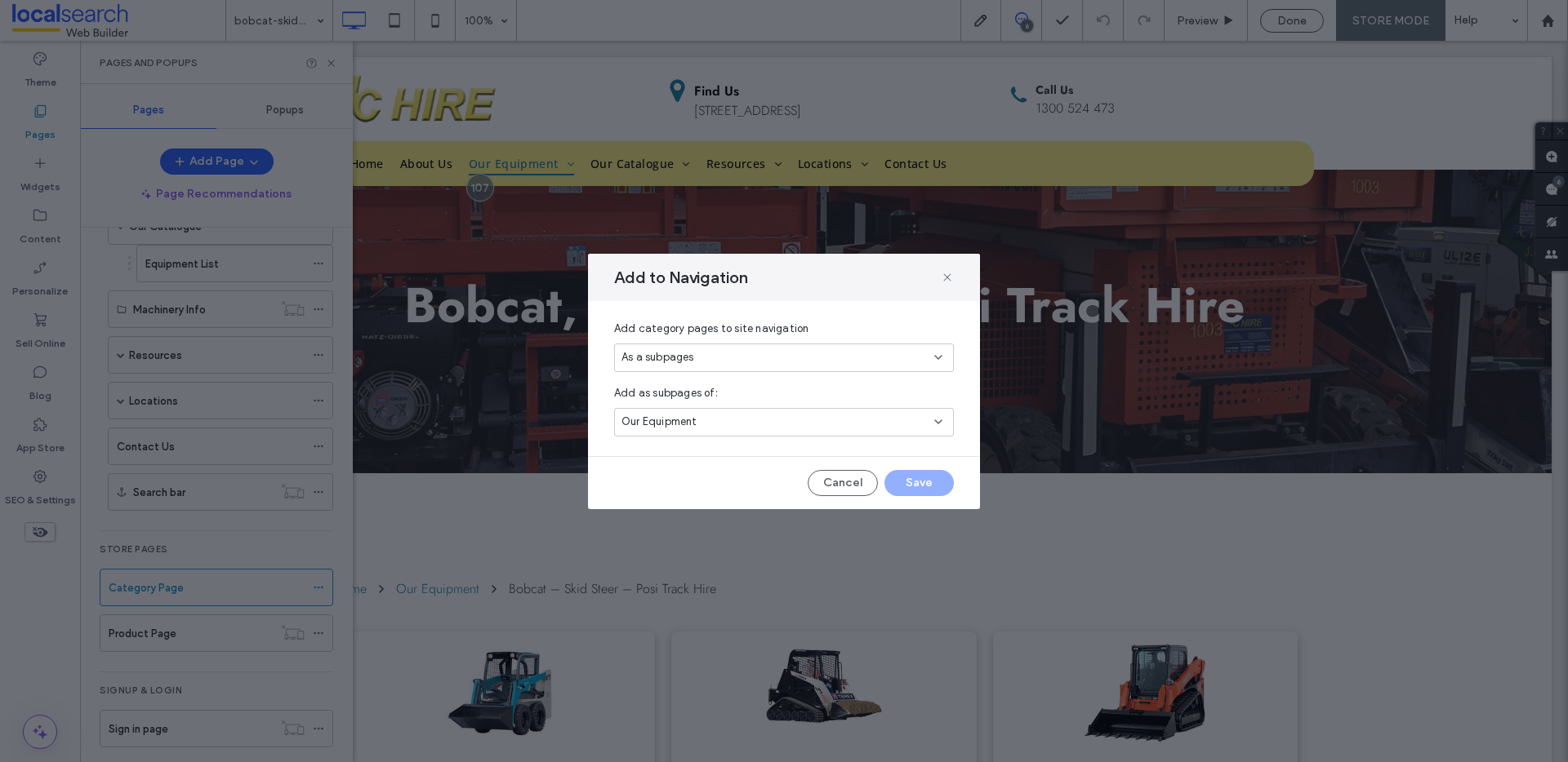
click at [751, 353] on div "As a subpages" at bounding box center [777, 358] width 313 height 17
click at [754, 419] on div "Our Equipment" at bounding box center [777, 422] width 313 height 17
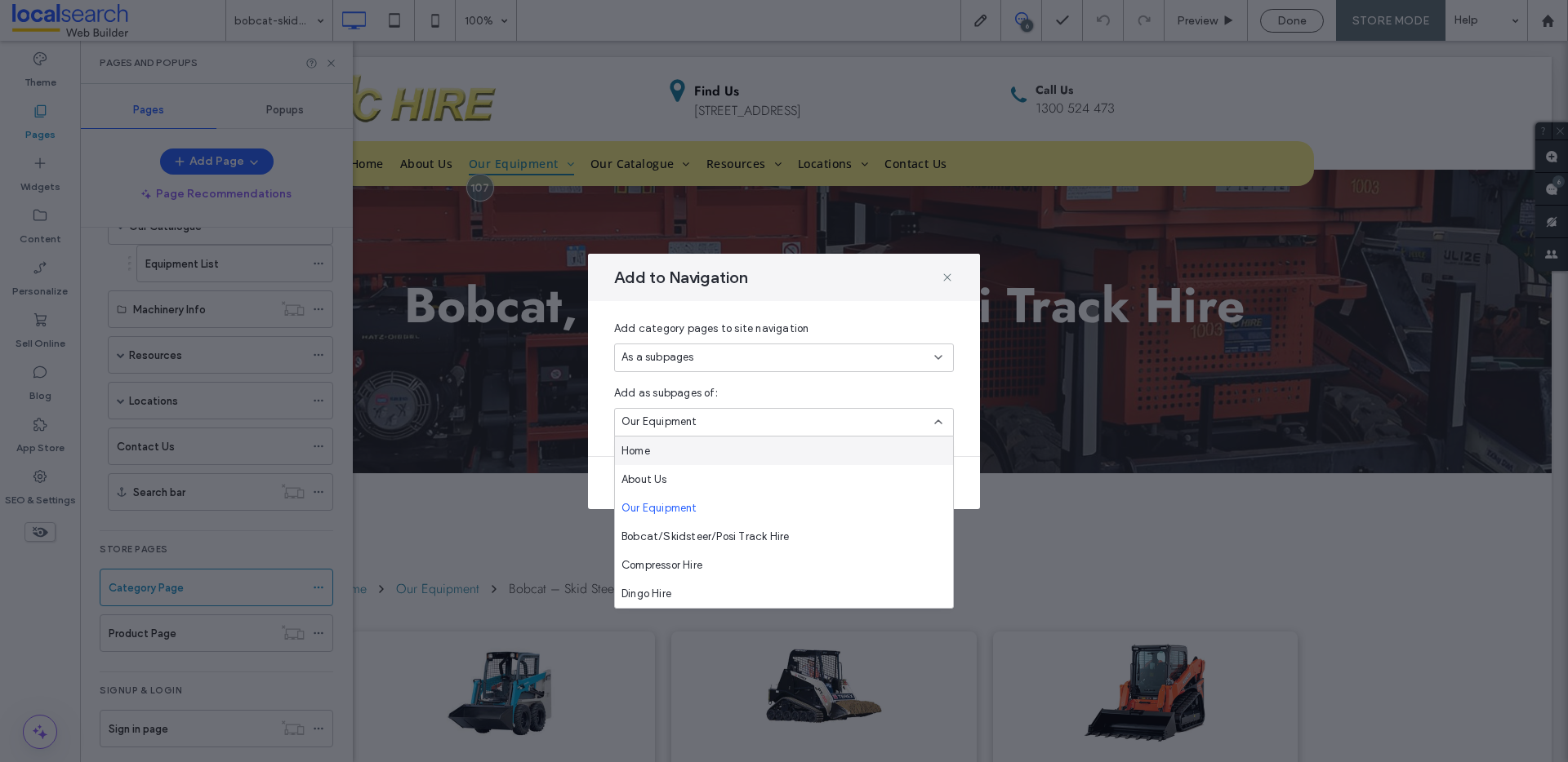
click at [856, 280] on div "Add to Navigation" at bounding box center [784, 277] width 392 height 48
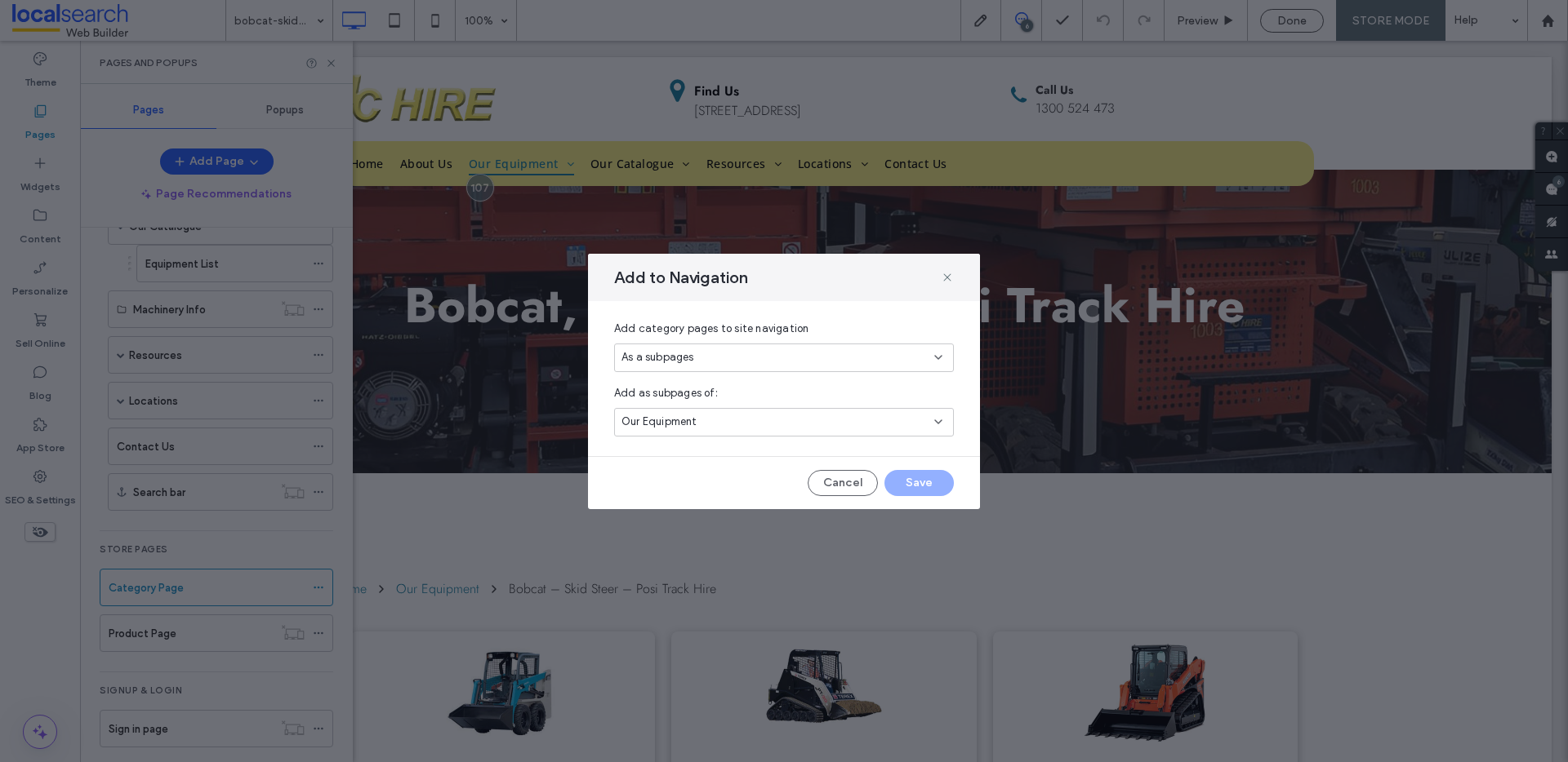
click at [888, 427] on div "Our Equipment" at bounding box center [777, 422] width 313 height 17
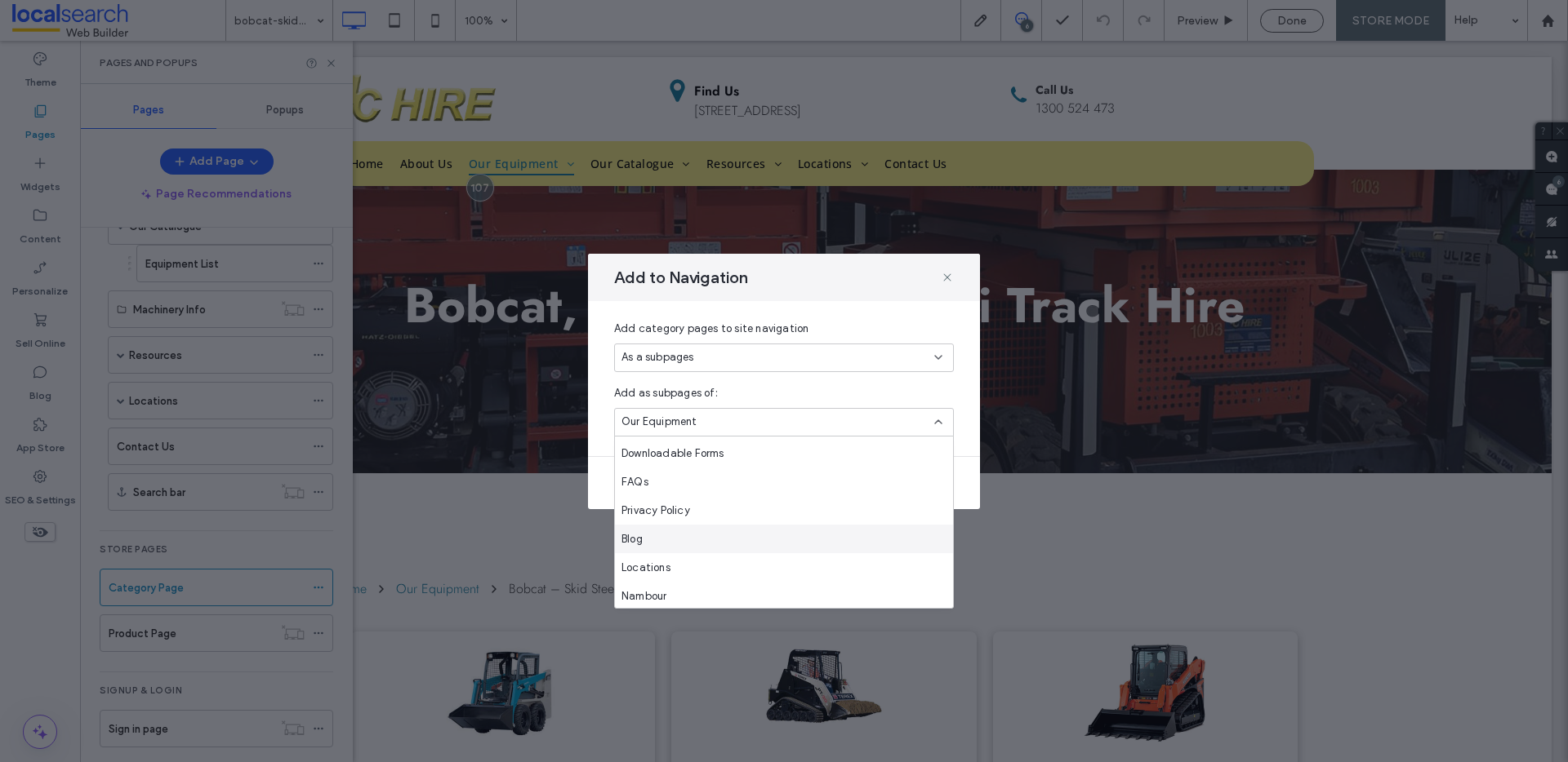
scroll to position [628, 0]
click at [894, 284] on div "Add to Navigation" at bounding box center [784, 277] width 392 height 48
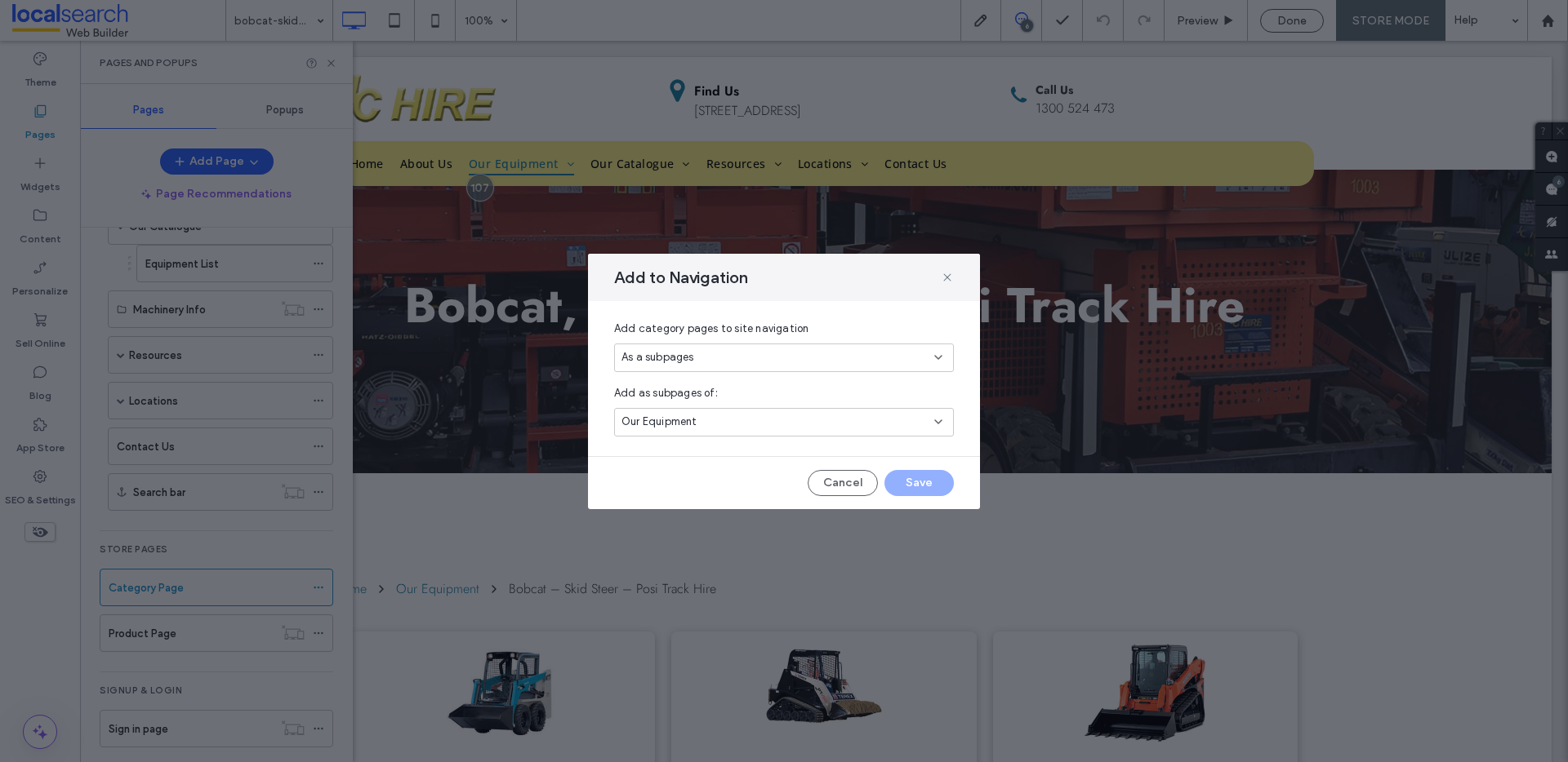
click at [894, 354] on div "As a subpages" at bounding box center [777, 358] width 313 height 17
click at [866, 265] on div "Add to Navigation" at bounding box center [784, 277] width 392 height 48
click at [873, 411] on div "Our Equipment" at bounding box center [784, 422] width 339 height 28
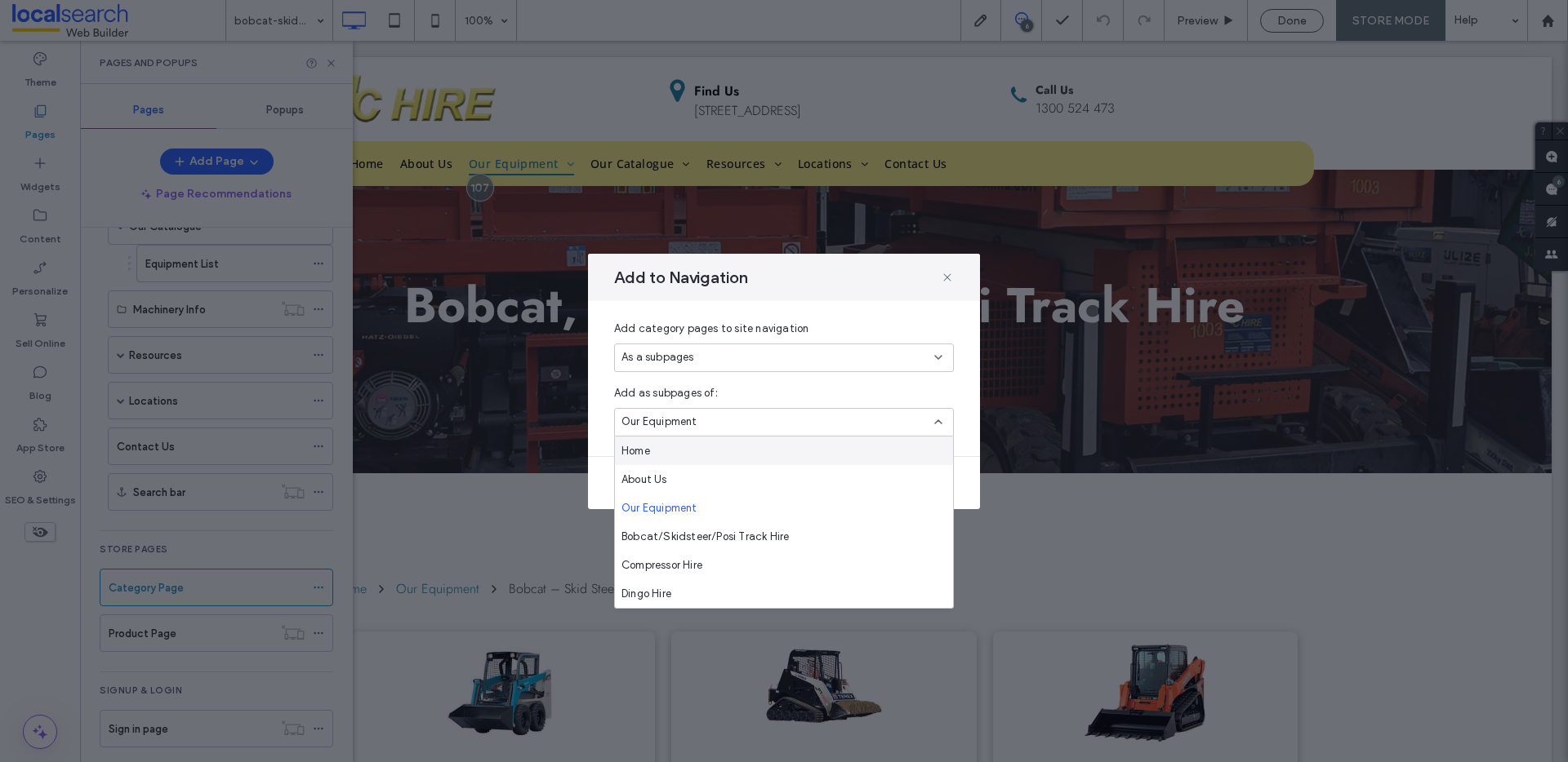
click at [863, 328] on div "Add category pages to site navigation" at bounding box center [784, 329] width 339 height 17
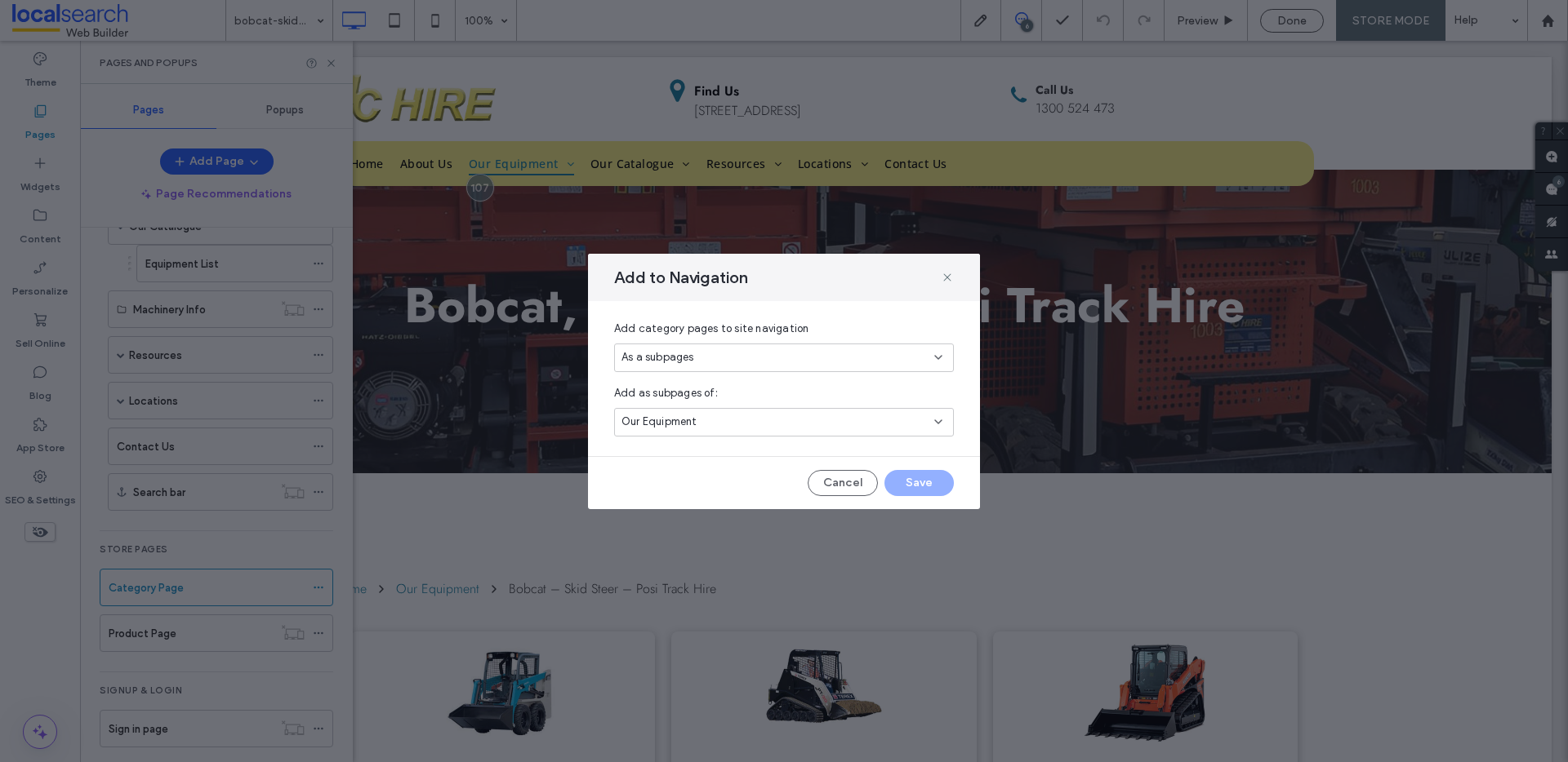
click at [852, 350] on div "As a subpages" at bounding box center [777, 358] width 313 height 17
click at [695, 435] on div "None" at bounding box center [784, 443] width 338 height 28
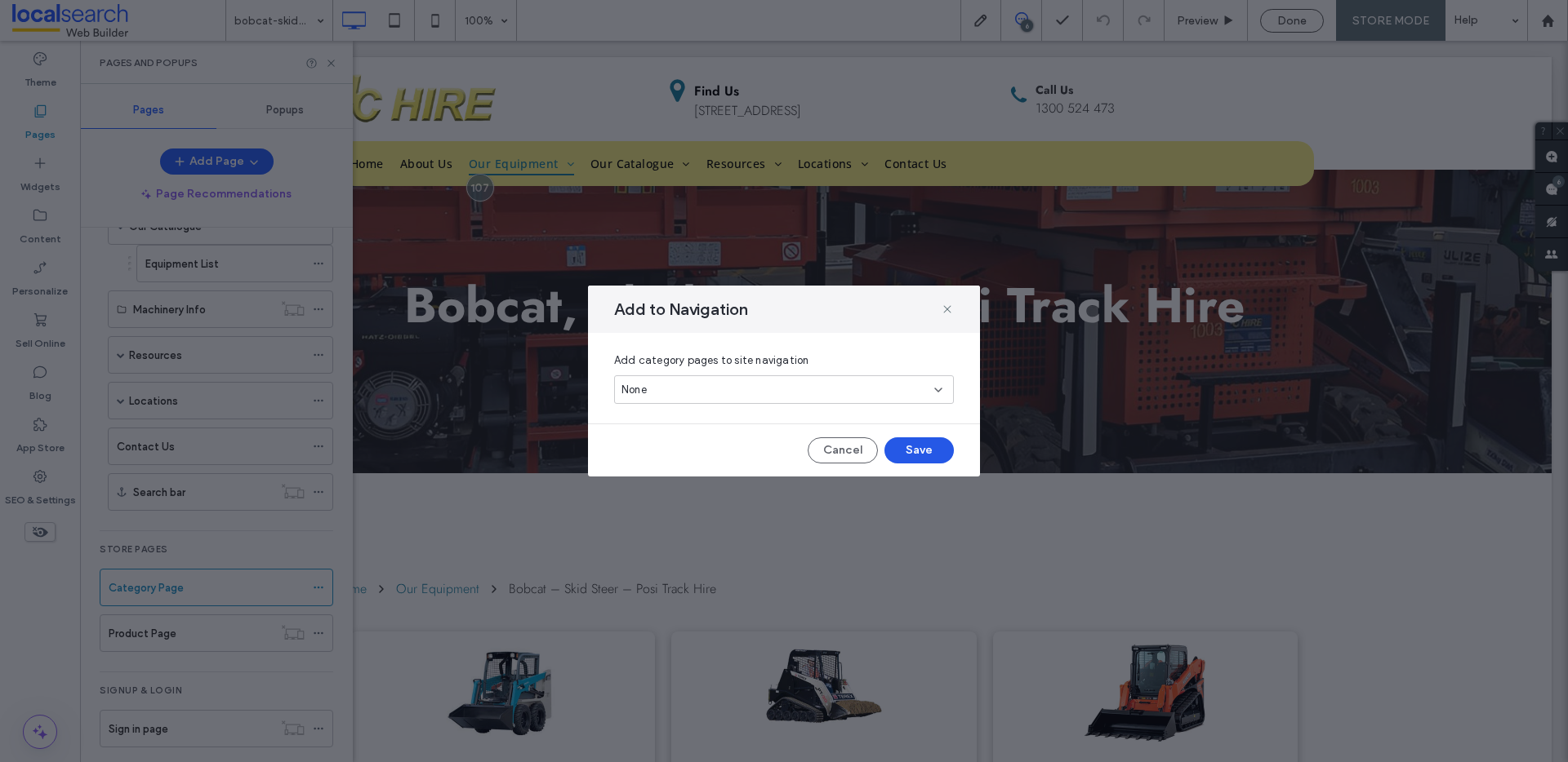
click at [906, 451] on button "Save" at bounding box center [918, 451] width 70 height 26
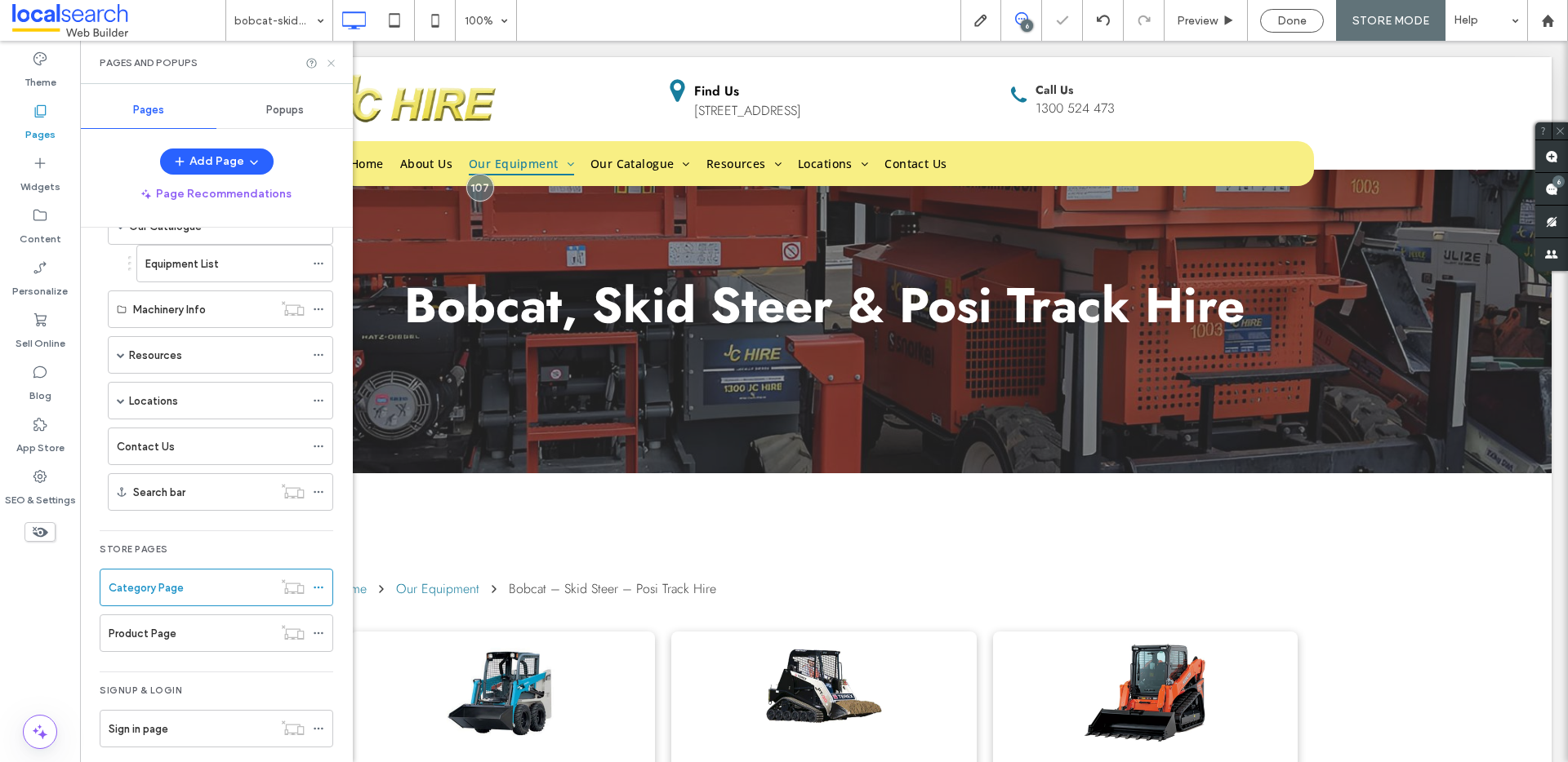
click at [330, 62] on use at bounding box center [331, 63] width 6 height 6
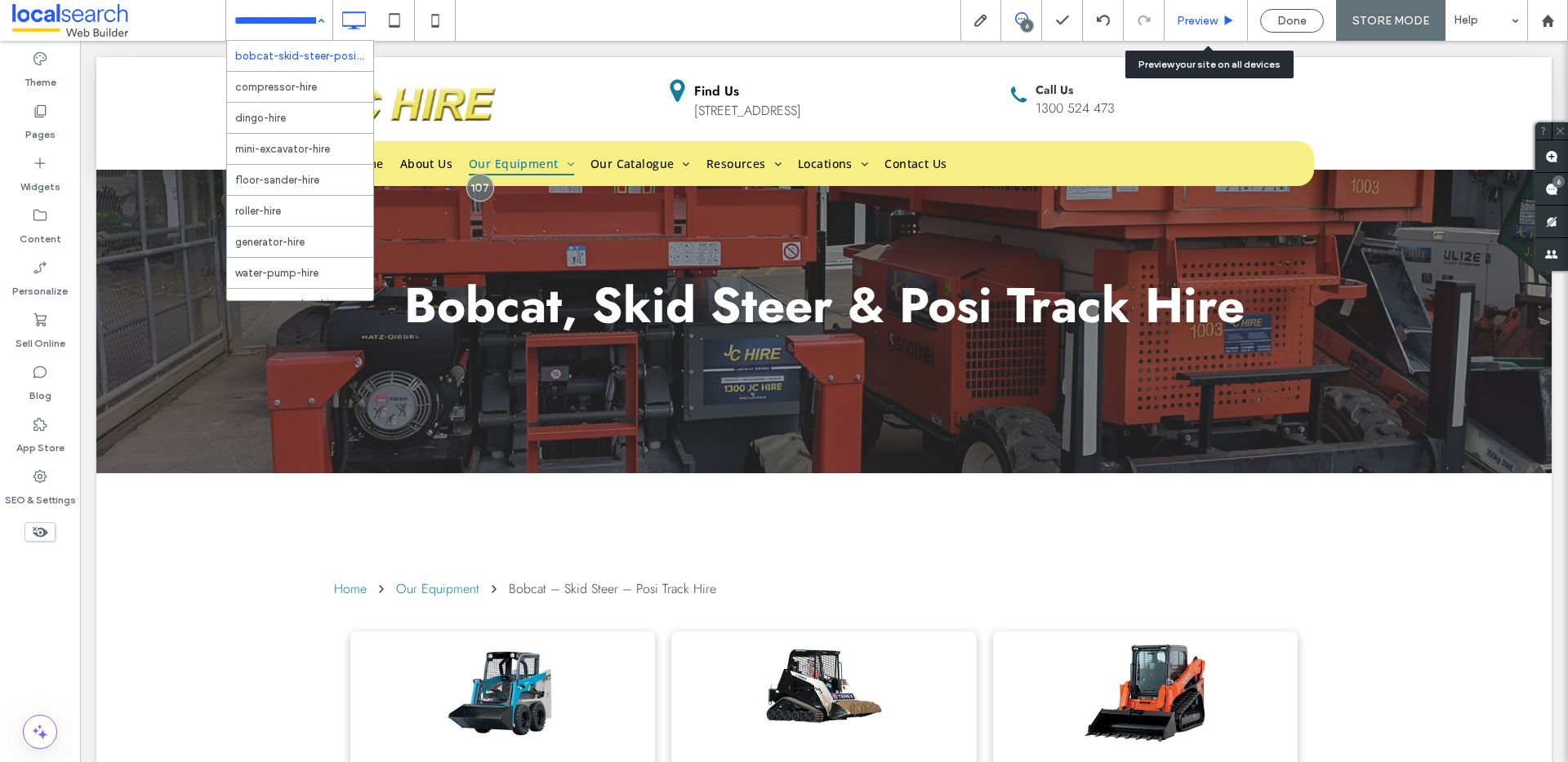
click at [1200, 26] on span "Preview" at bounding box center [1197, 21] width 41 height 14
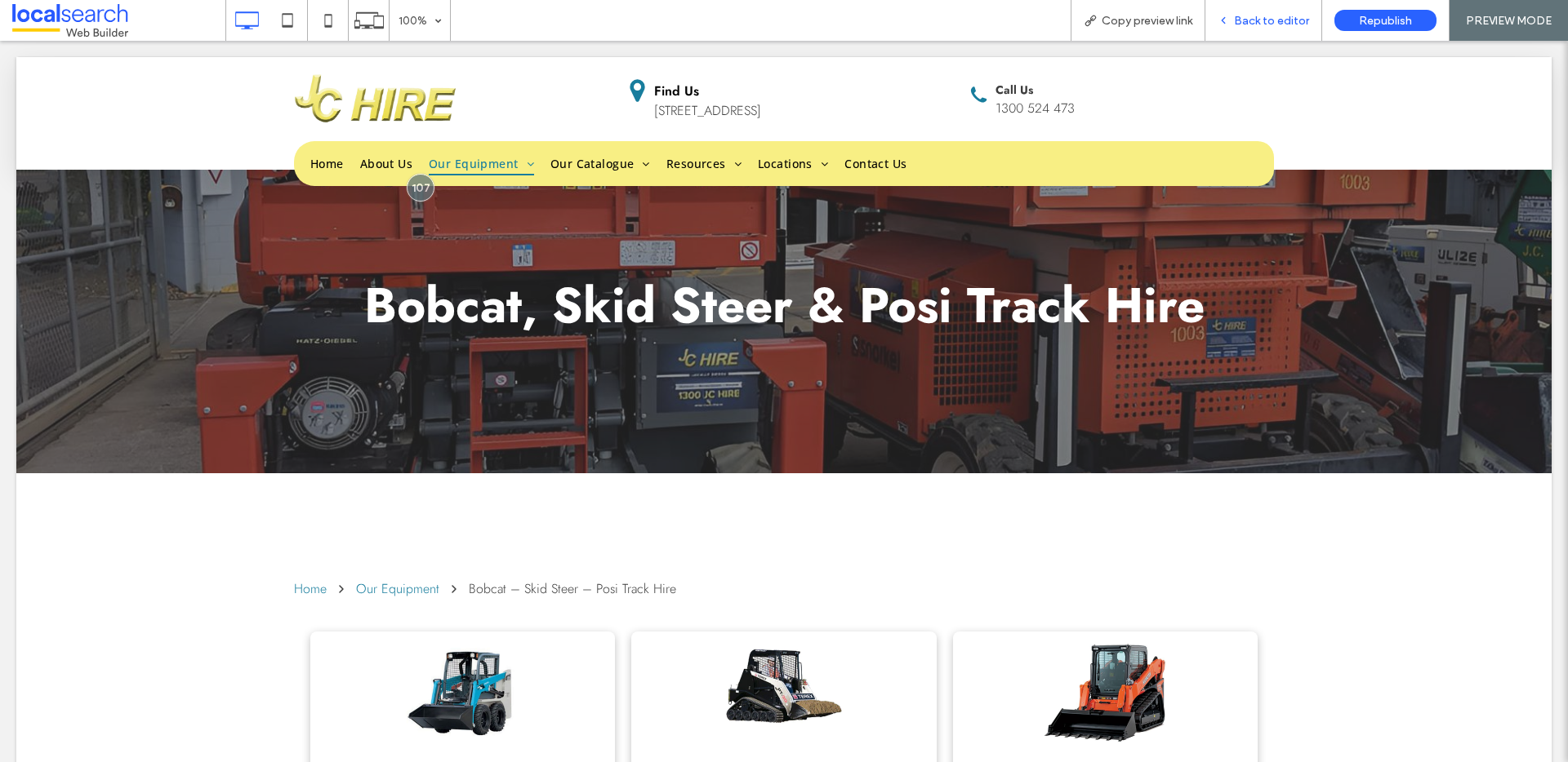
click at [1245, 26] on span "Back to editor" at bounding box center [1271, 21] width 75 height 14
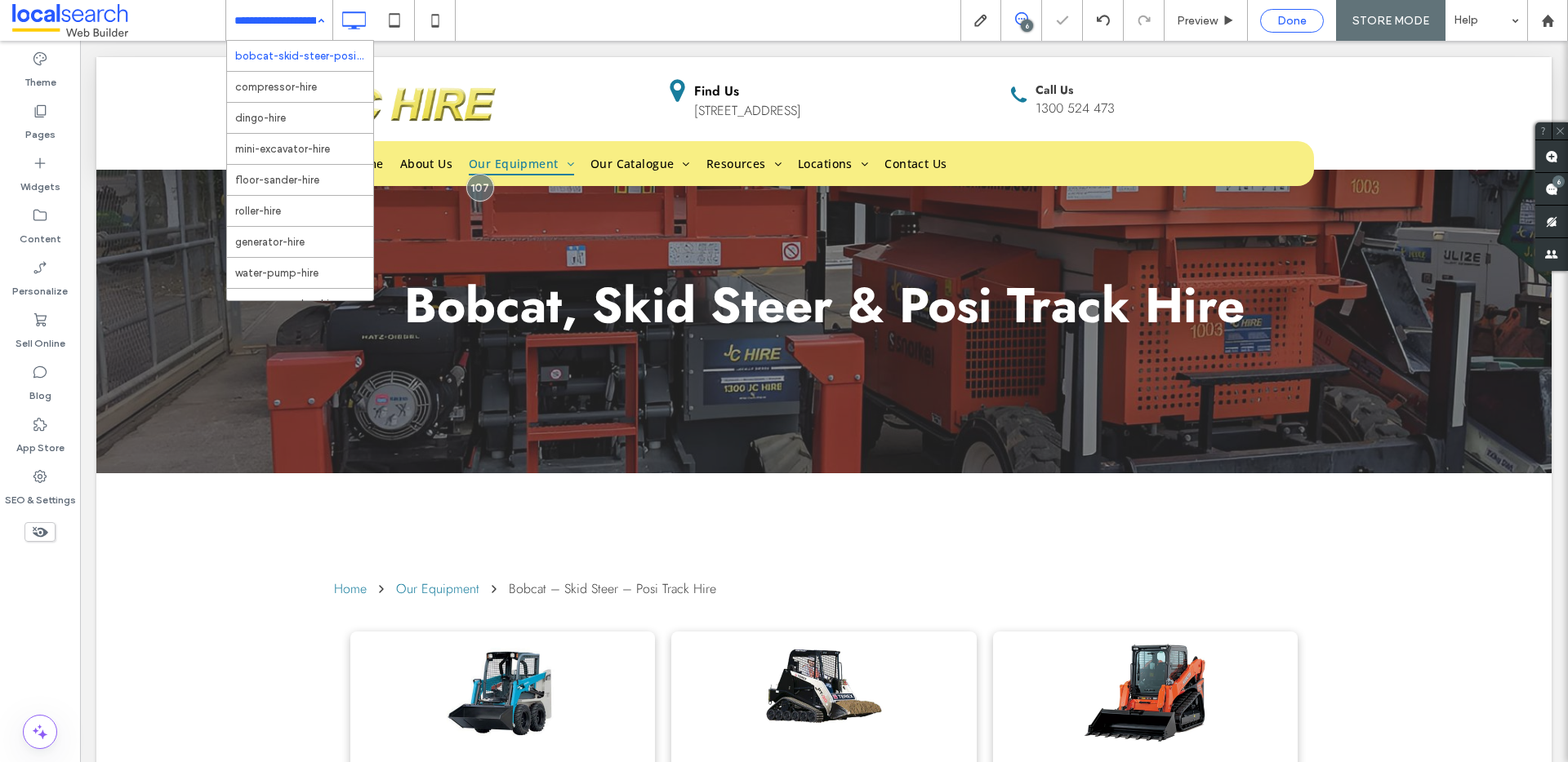
click at [1300, 26] on span "Done" at bounding box center [1291, 21] width 29 height 14
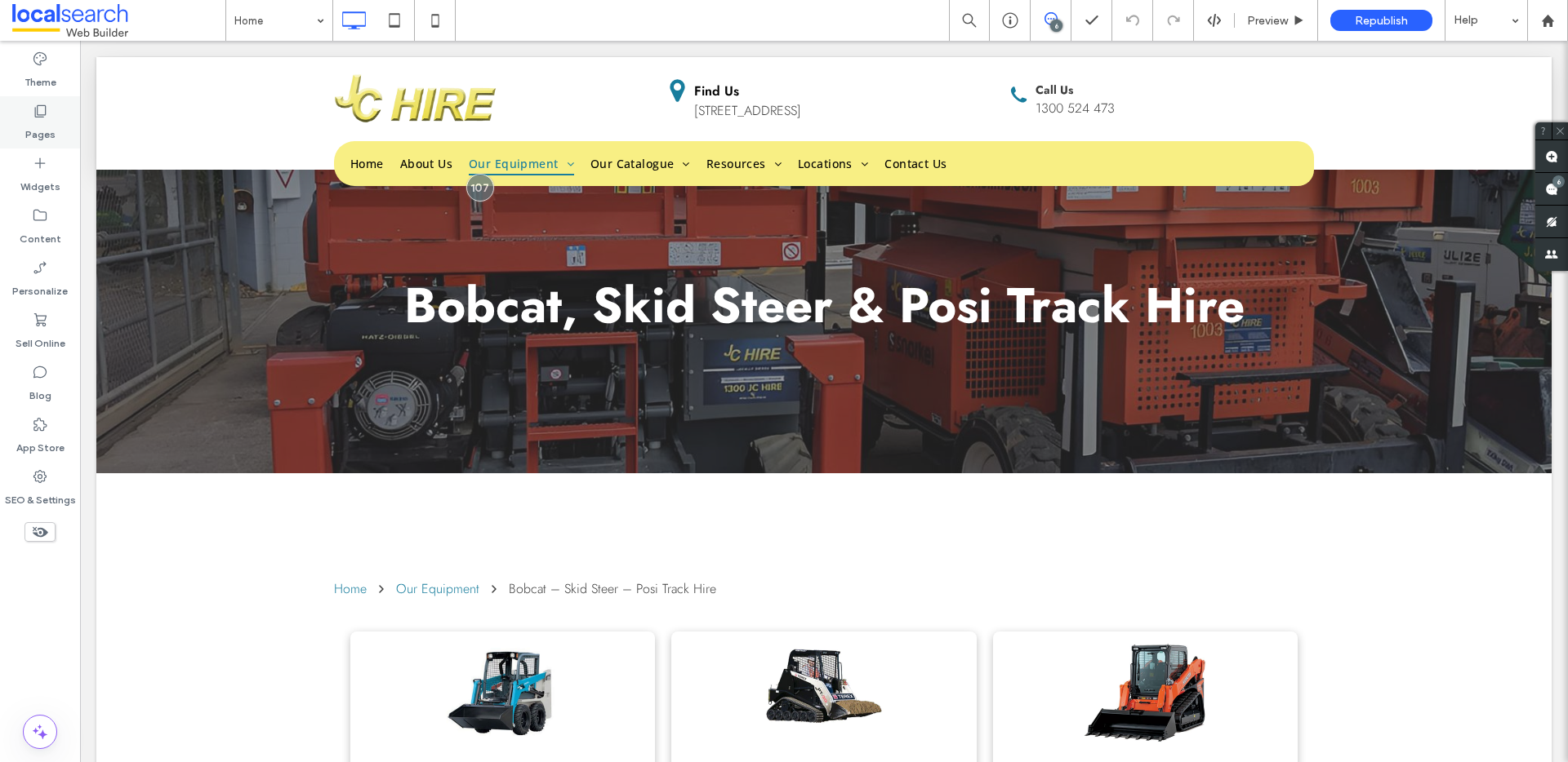
click at [40, 130] on label "Pages" at bounding box center [41, 130] width 30 height 23
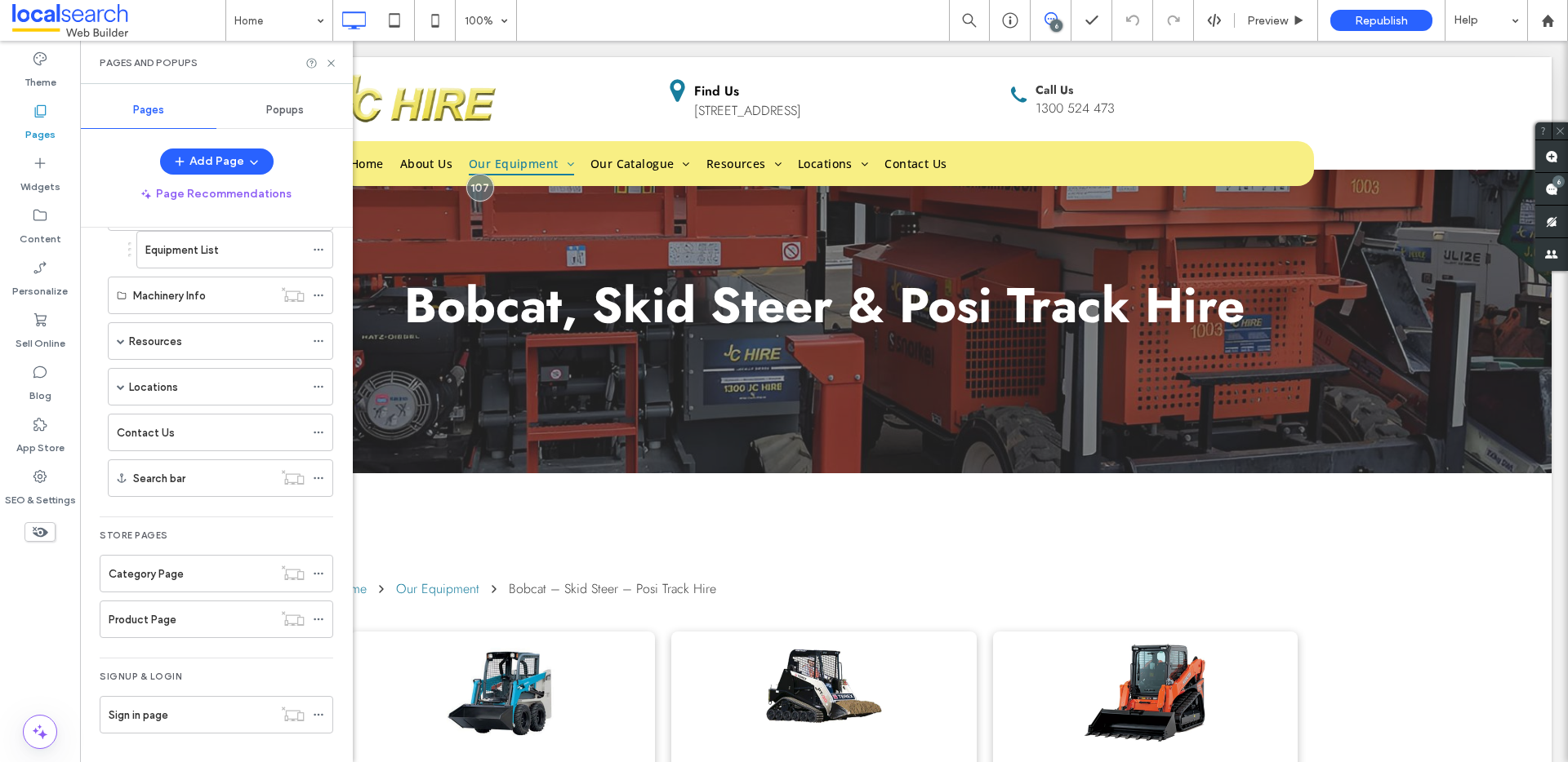
scroll to position [650, 0]
click at [330, 63] on use at bounding box center [331, 63] width 6 height 6
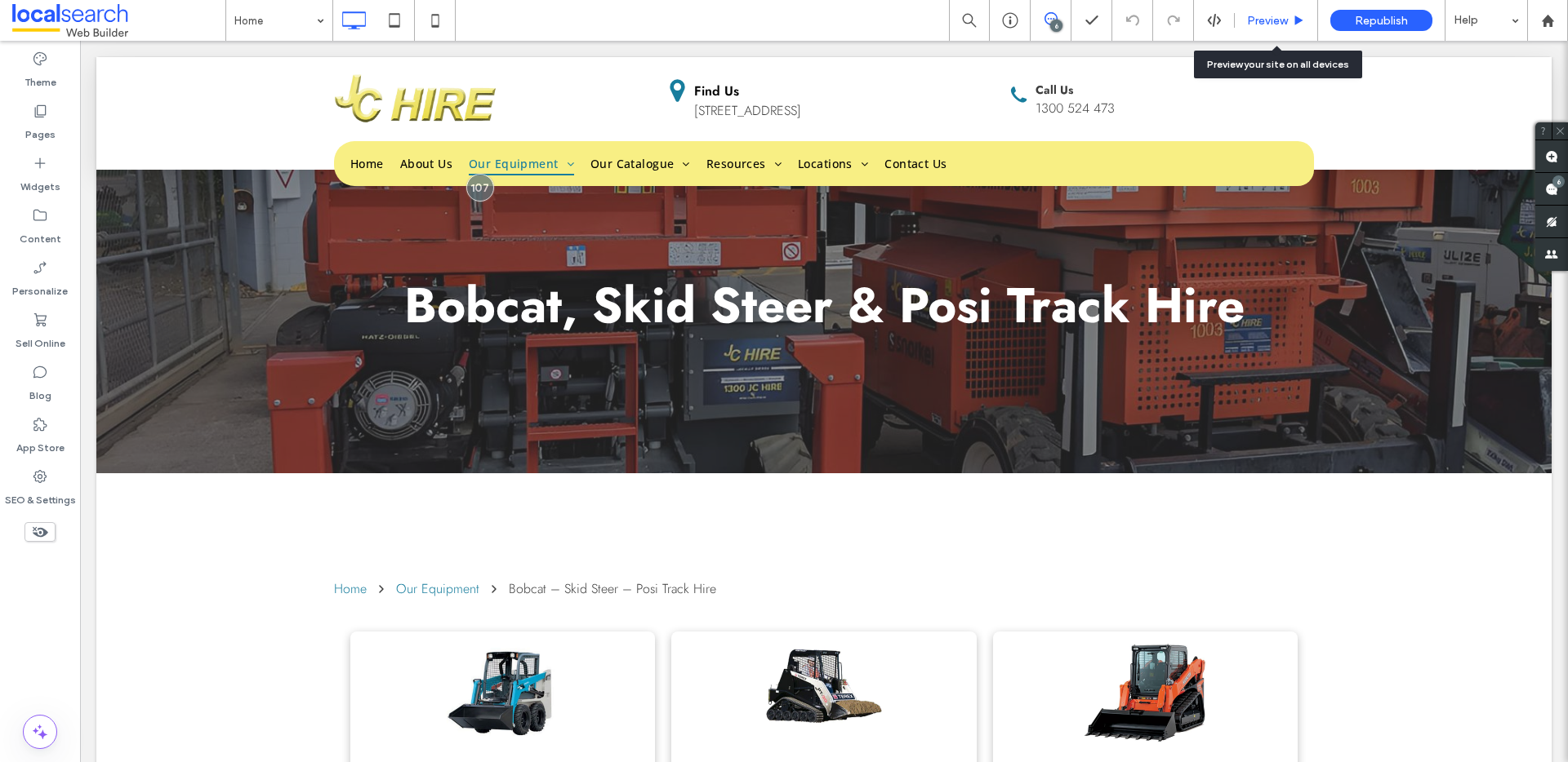
click at [1256, 18] on span "Preview" at bounding box center [1267, 21] width 41 height 14
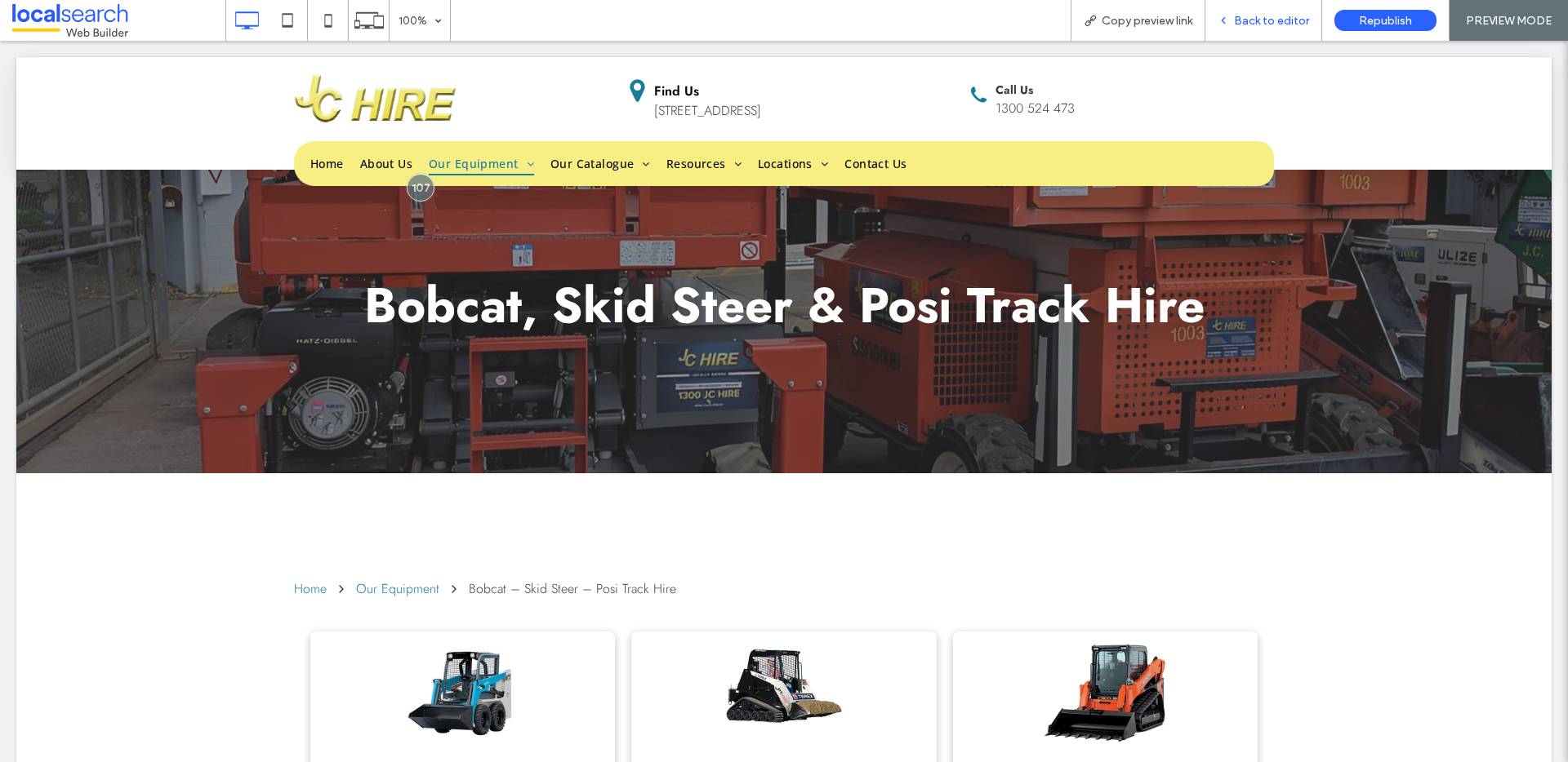
click at [1266, 18] on span "Back to editor" at bounding box center [1271, 21] width 75 height 14
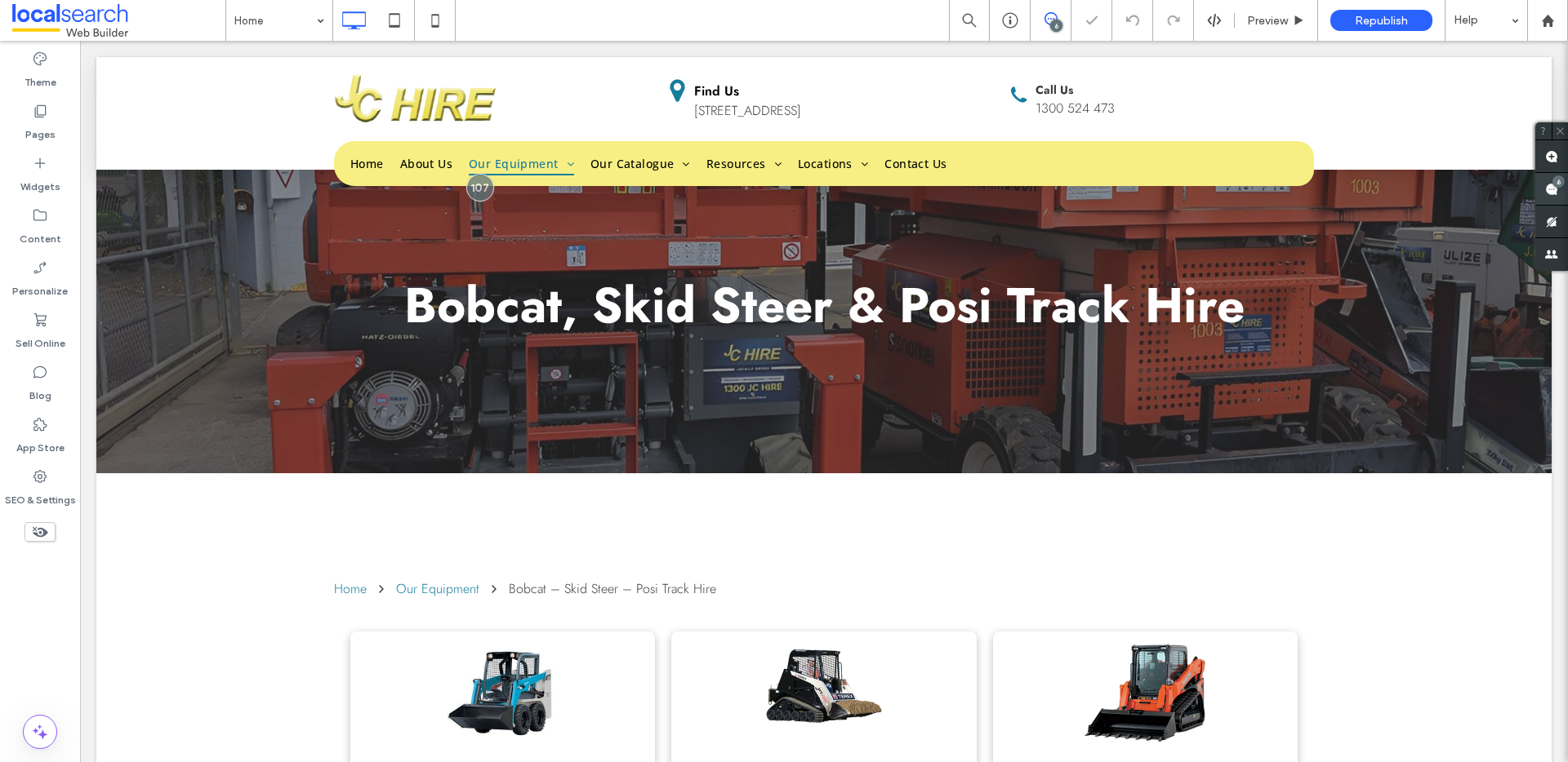
click at [1561, 189] on span at bounding box center [1551, 189] width 33 height 32
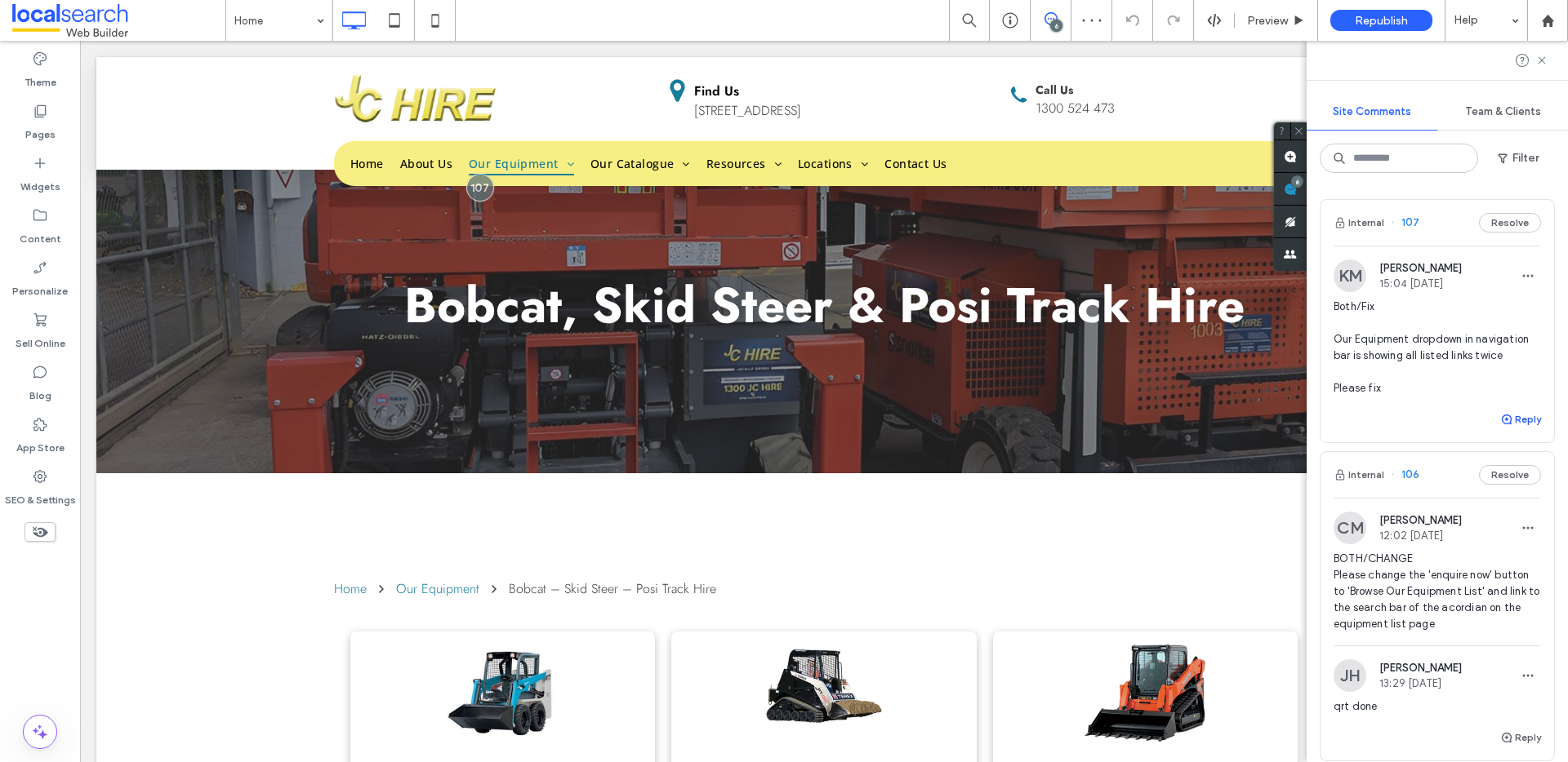
click at [1505, 417] on button "Reply" at bounding box center [1520, 419] width 41 height 19
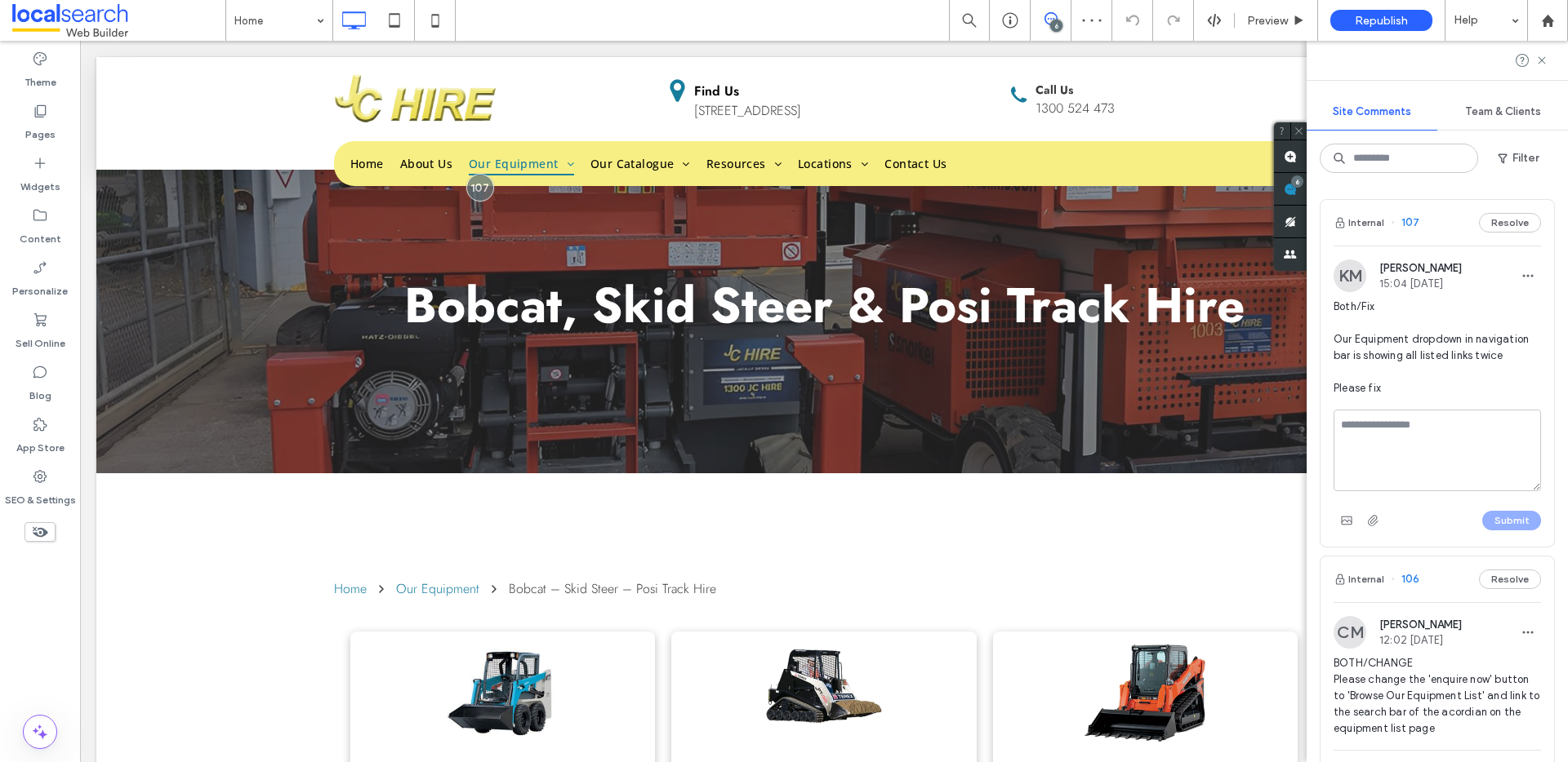
click at [1470, 439] on textarea at bounding box center [1437, 450] width 207 height 82
click at [43, 125] on label "Pages" at bounding box center [41, 130] width 30 height 23
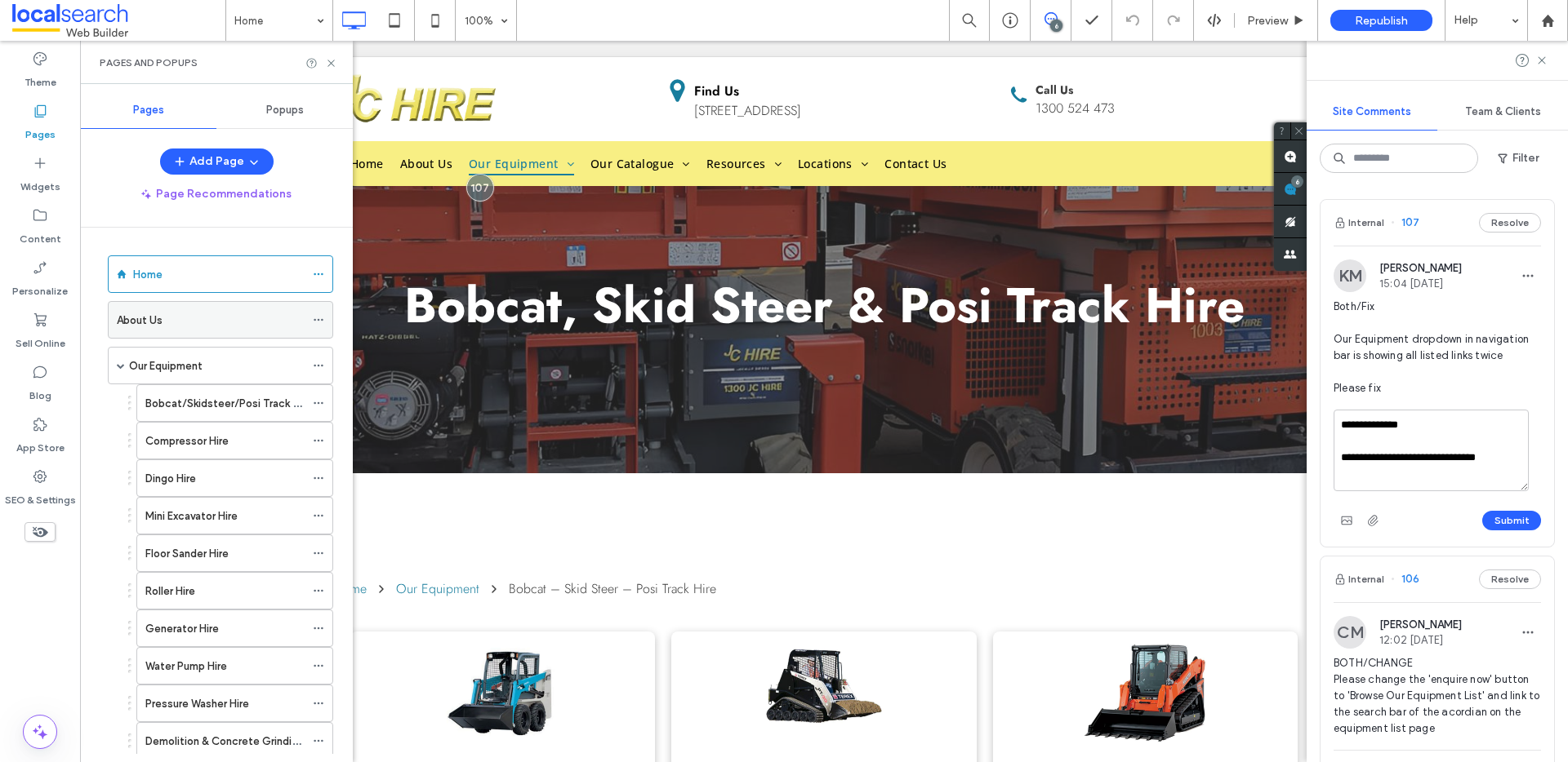
scroll to position [650, 0]
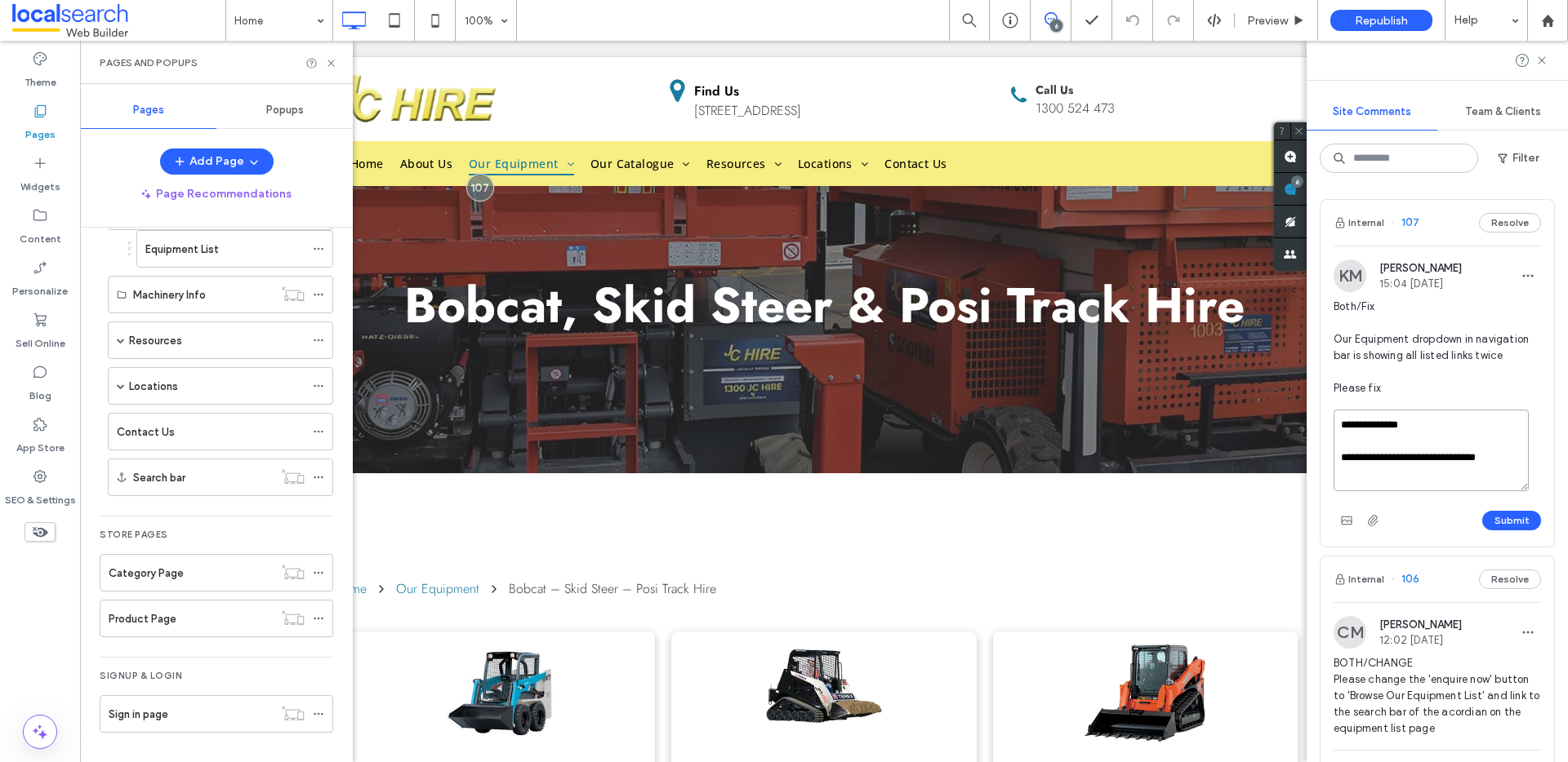
drag, startPoint x: 1498, startPoint y: 456, endPoint x: 1483, endPoint y: 456, distance: 15.0
click at [1483, 456] on textarea "**********" at bounding box center [1431, 450] width 195 height 82
click at [1369, 466] on textarea "**********" at bounding box center [1431, 450] width 195 height 82
click at [1362, 472] on textarea "**********" at bounding box center [1431, 450] width 195 height 82
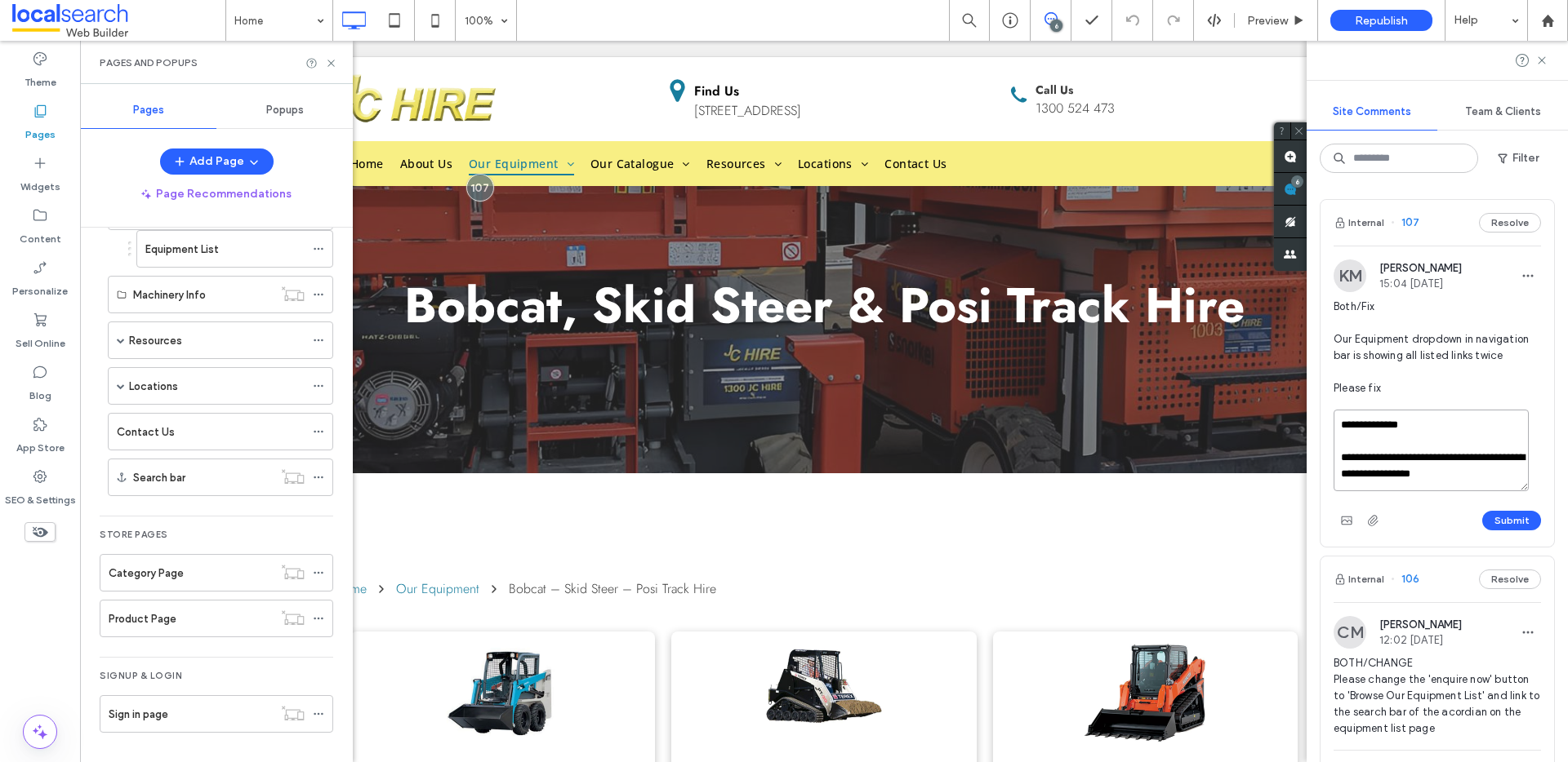
click at [1358, 483] on textarea "**********" at bounding box center [1431, 450] width 195 height 82
click at [1386, 481] on textarea "**********" at bounding box center [1431, 450] width 195 height 82
click at [1425, 470] on textarea "**********" at bounding box center [1431, 450] width 195 height 82
type textarea "**********"
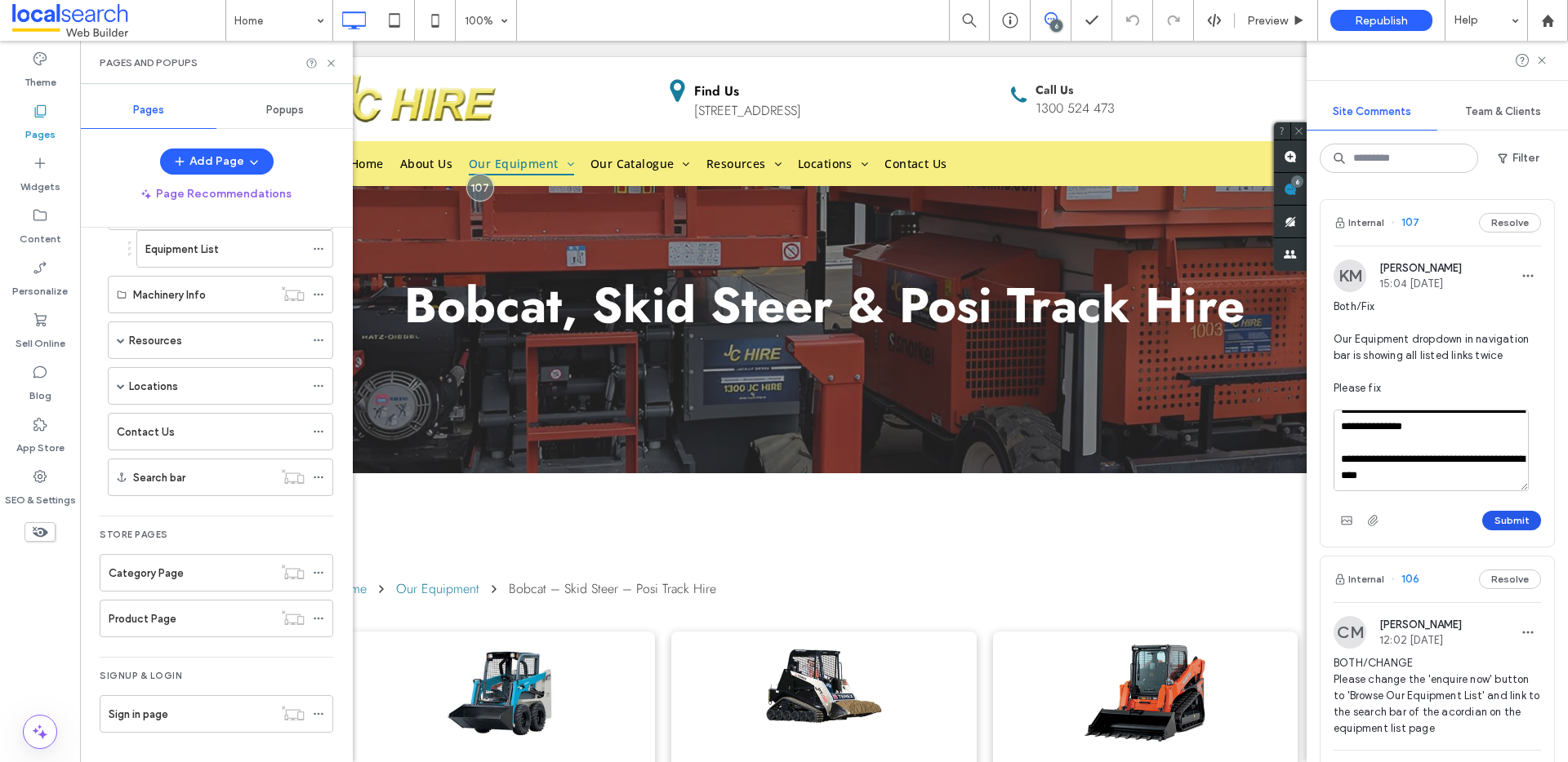
click at [1494, 518] on button "Submit" at bounding box center [1512, 521] width 59 height 19
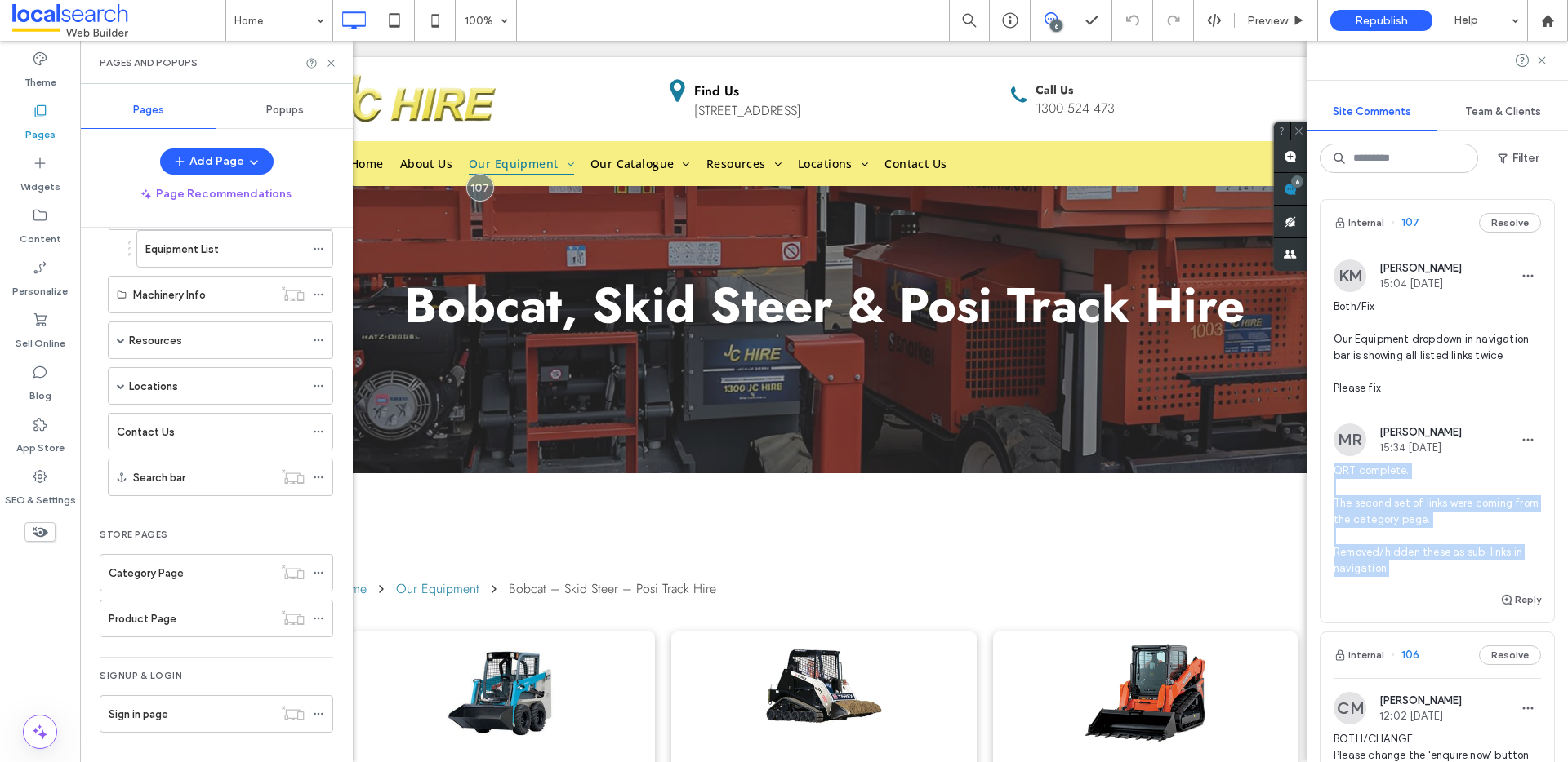
drag, startPoint x: 1408, startPoint y: 566, endPoint x: 1328, endPoint y: 475, distance: 121.2
click at [1328, 475] on div "MR Matthew Ranford 15:34 Aug 12 2025 QRT complete. The second set of links were…" at bounding box center [1437, 507] width 234 height 166
copy span "QRT complete. The second set of links were coming from the category page. Remov…"
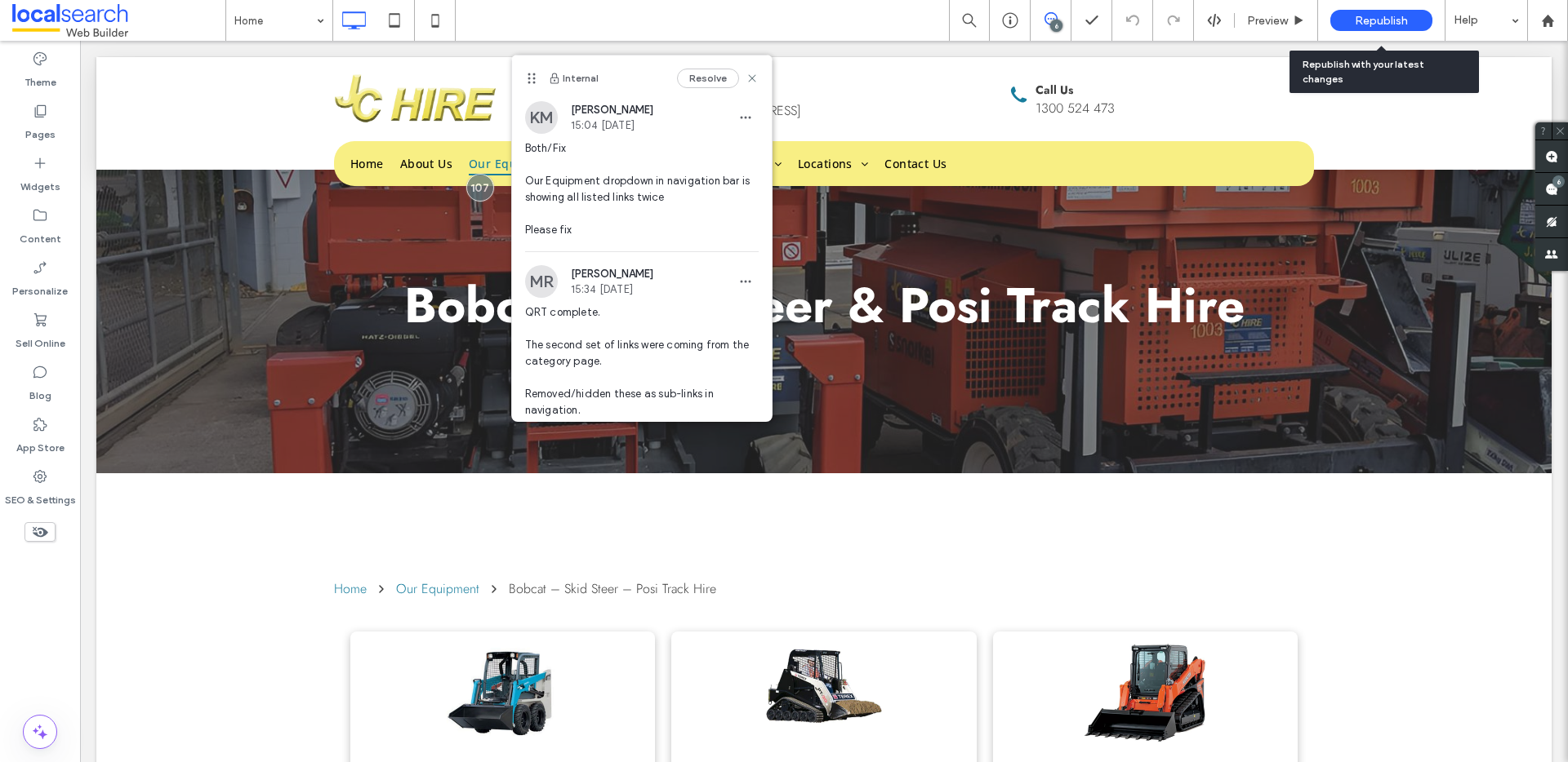
click at [1362, 5] on div "Republish" at bounding box center [1381, 20] width 102 height 41
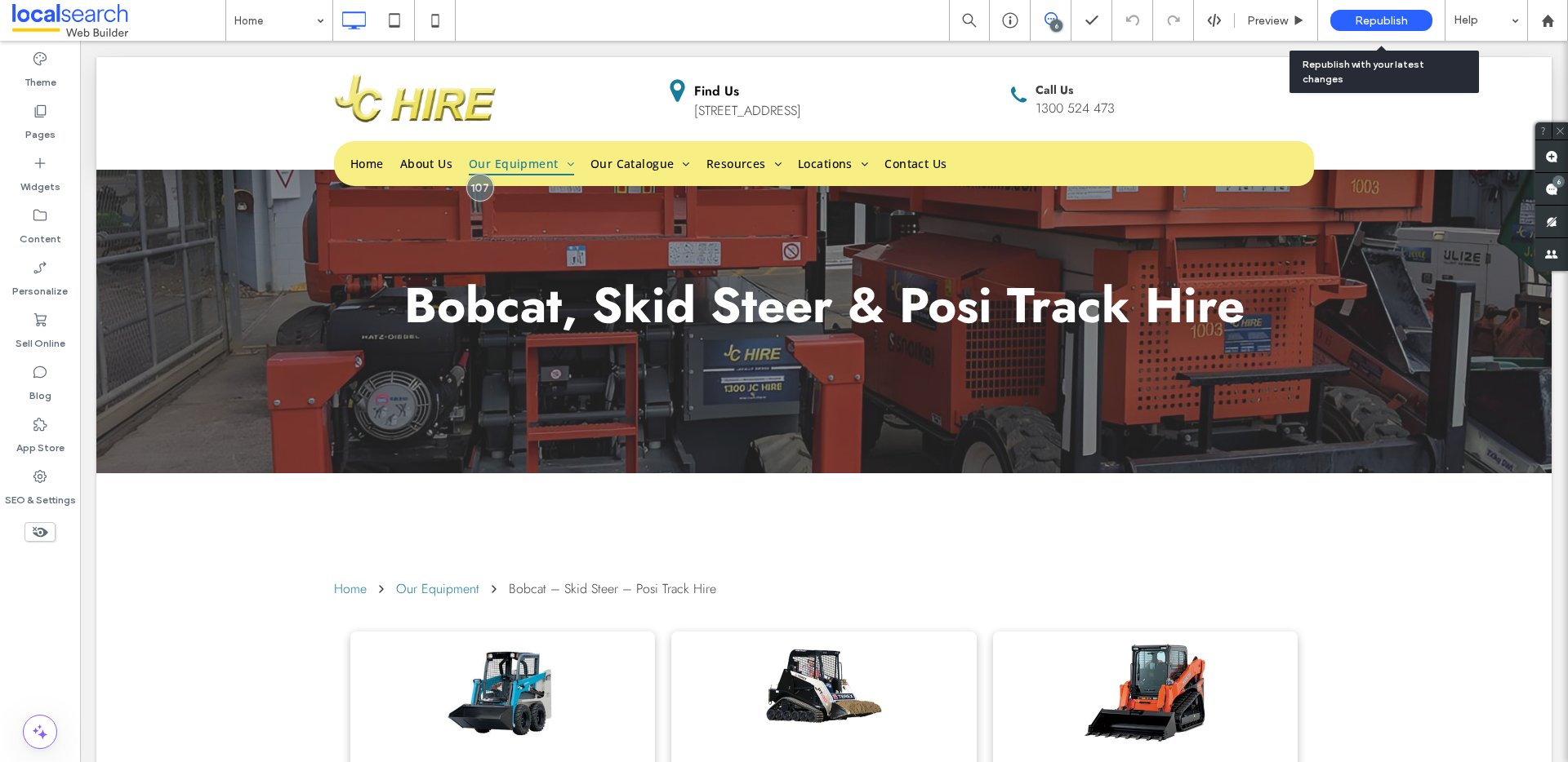
click at [1371, 20] on span "Republish" at bounding box center [1381, 21] width 53 height 14
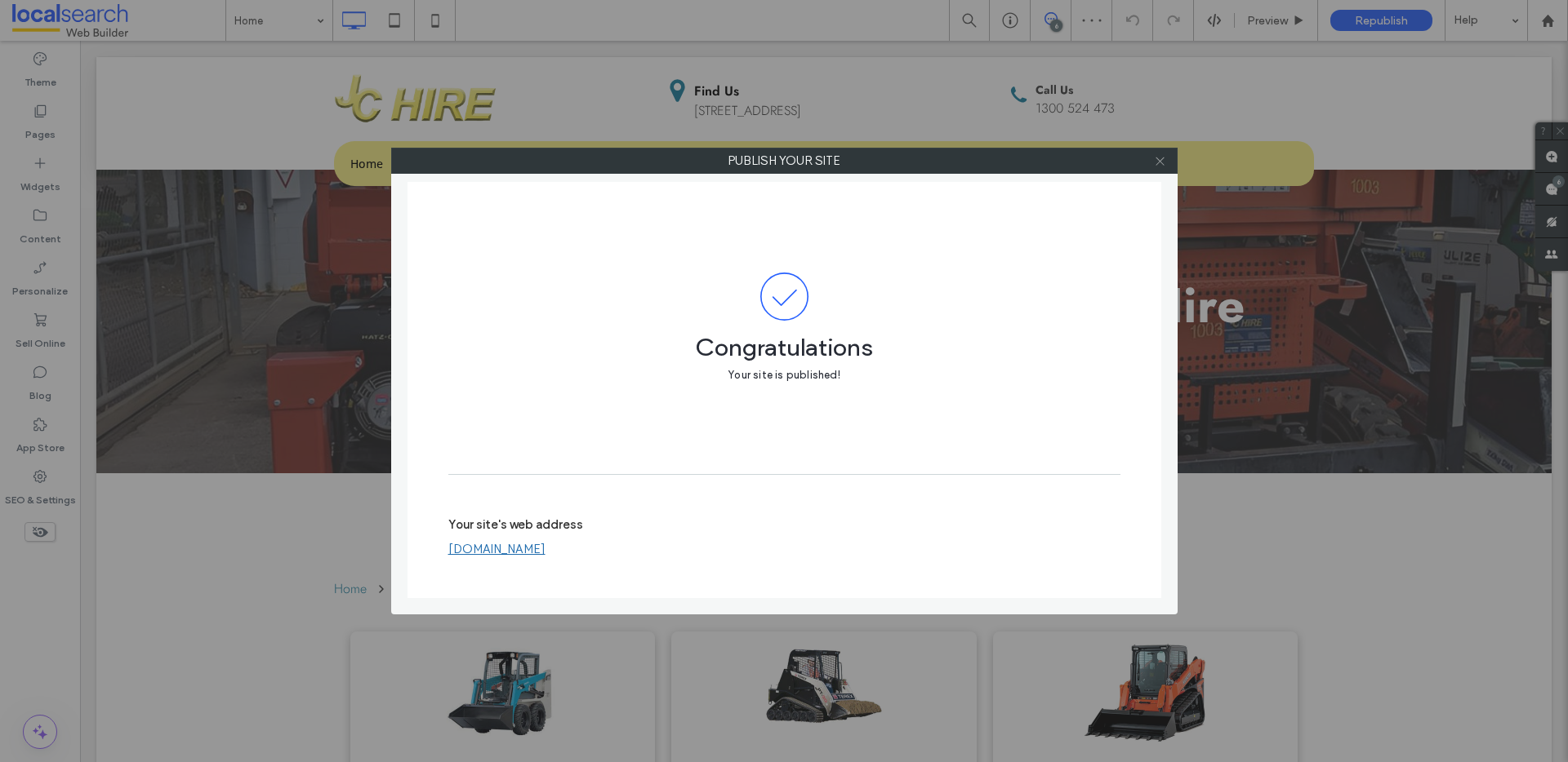
click at [1160, 163] on icon at bounding box center [1160, 161] width 12 height 12
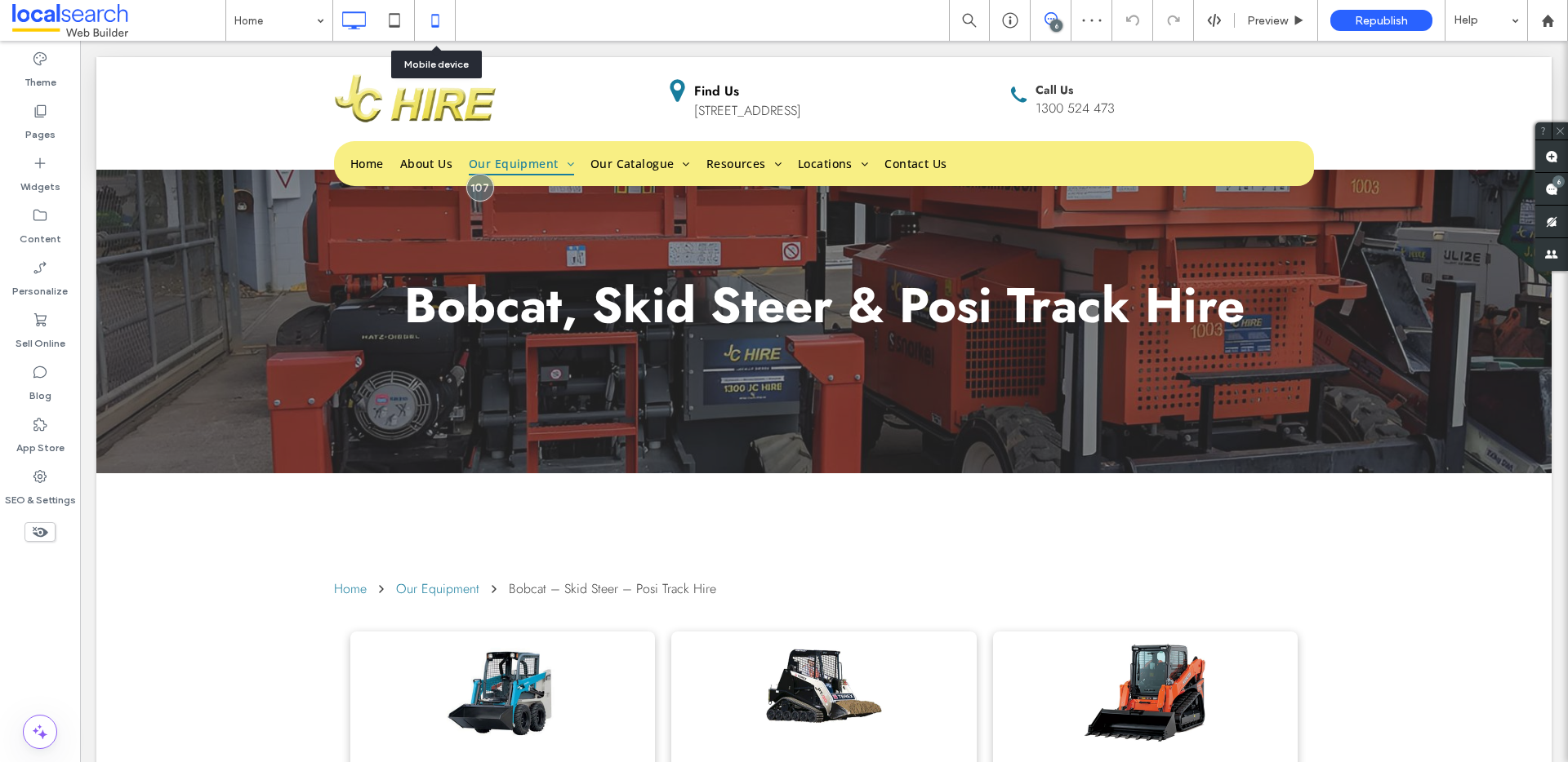
click at [427, 23] on icon at bounding box center [435, 20] width 33 height 33
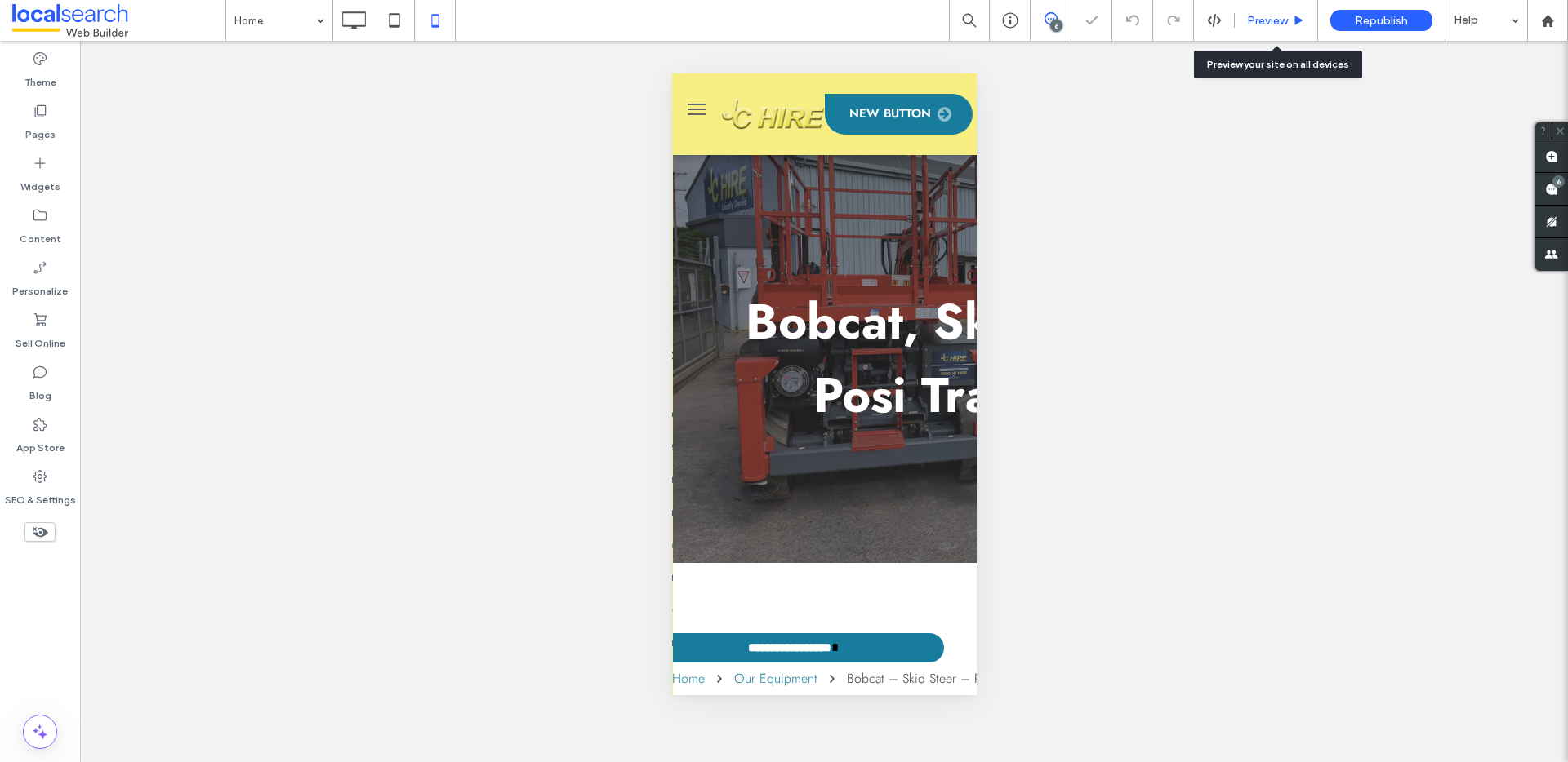
click at [1254, 19] on span "Preview" at bounding box center [1267, 21] width 41 height 14
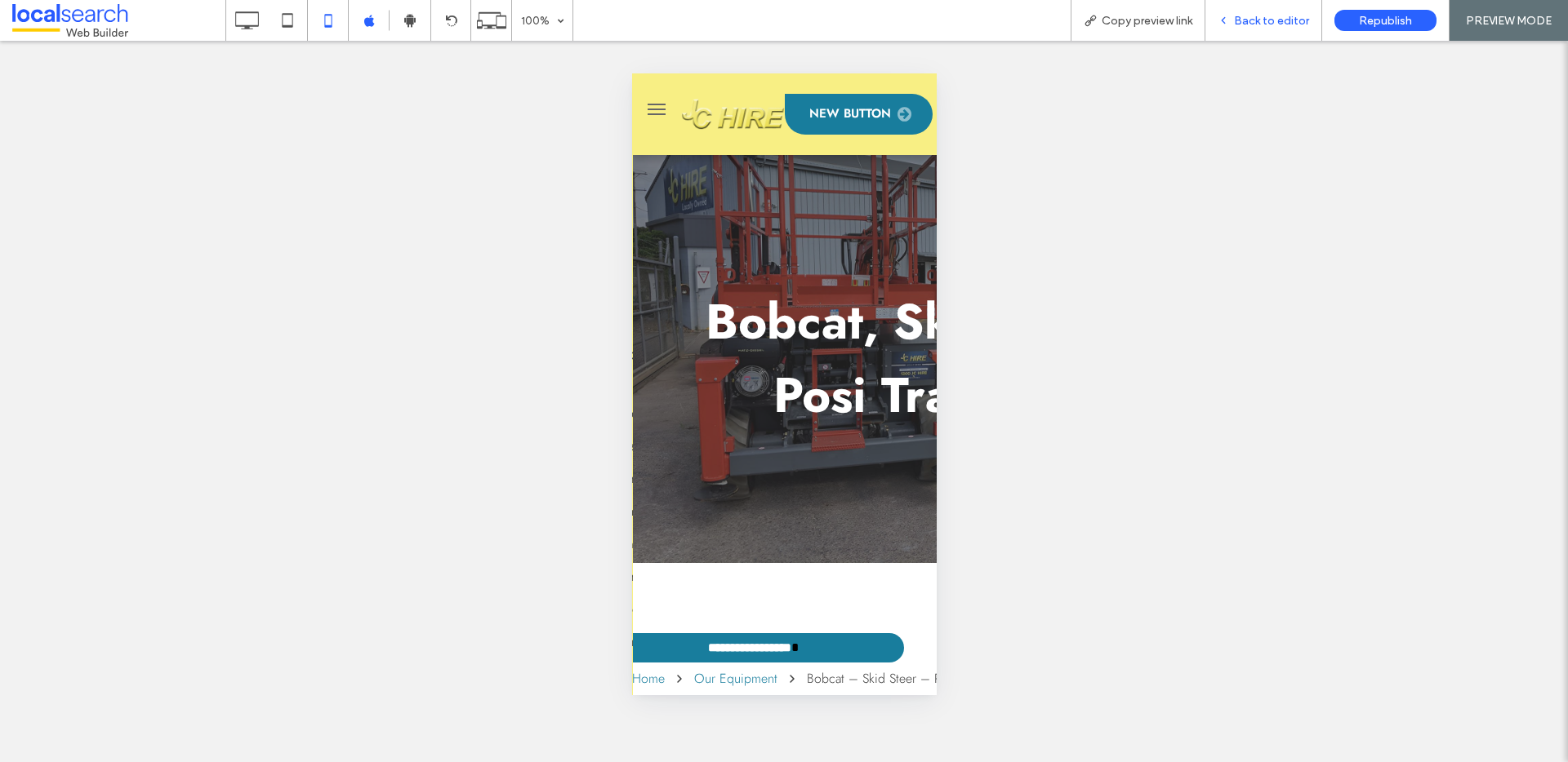
click at [1262, 17] on span "Back to editor" at bounding box center [1271, 21] width 75 height 14
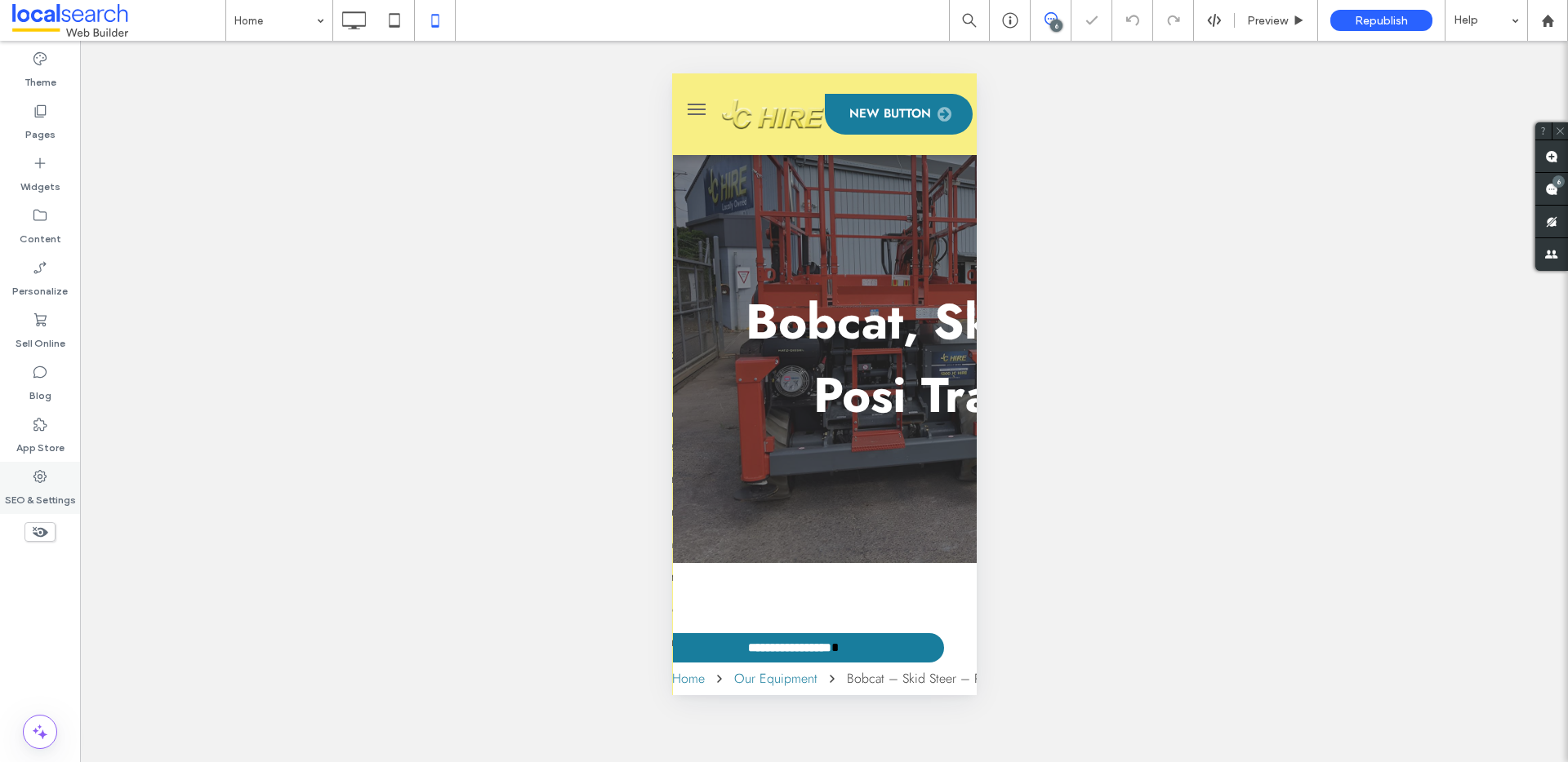
click at [40, 478] on use at bounding box center [40, 477] width 13 height 13
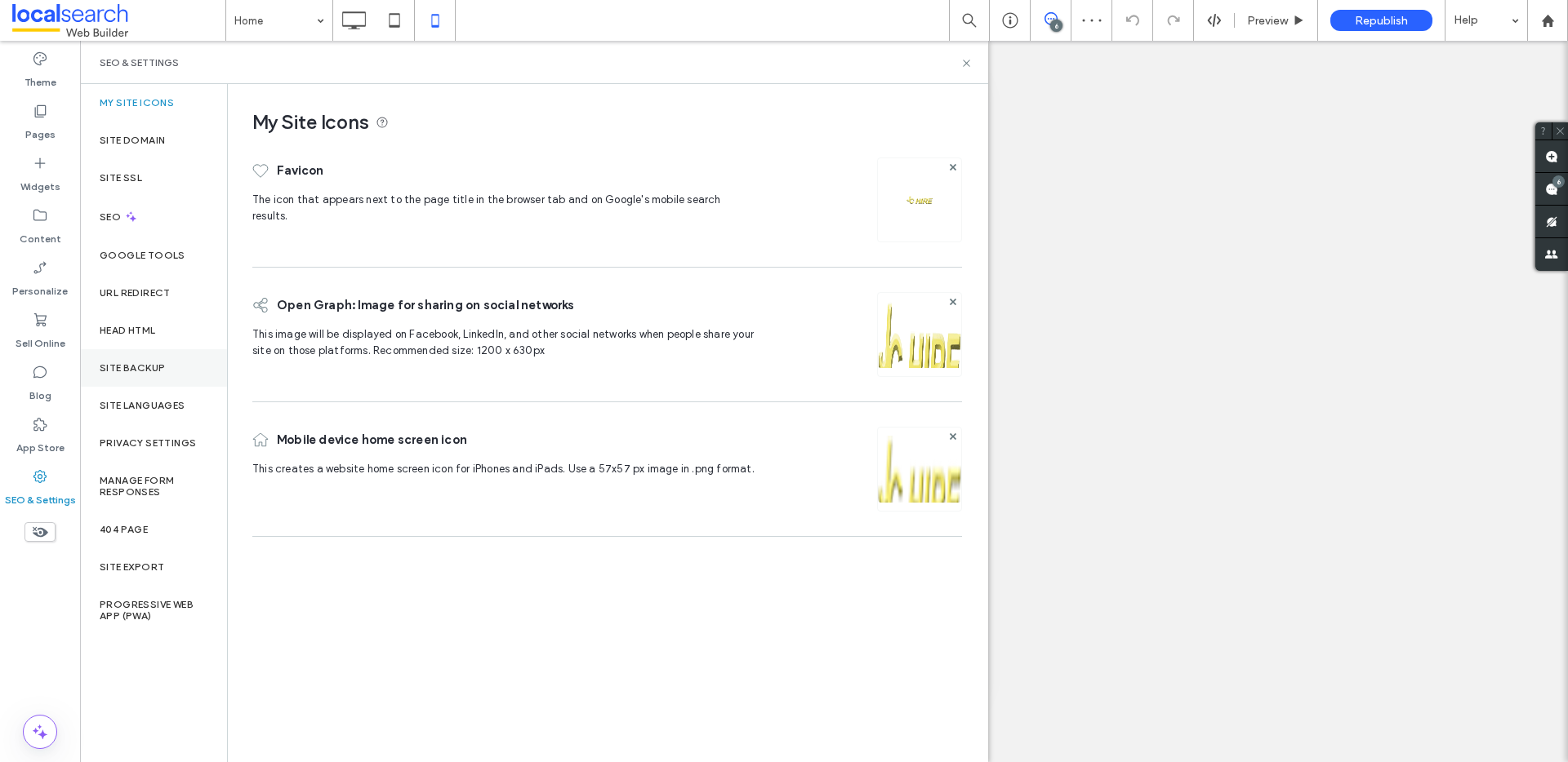
click at [140, 366] on label "Site Backup" at bounding box center [132, 367] width 65 height 11
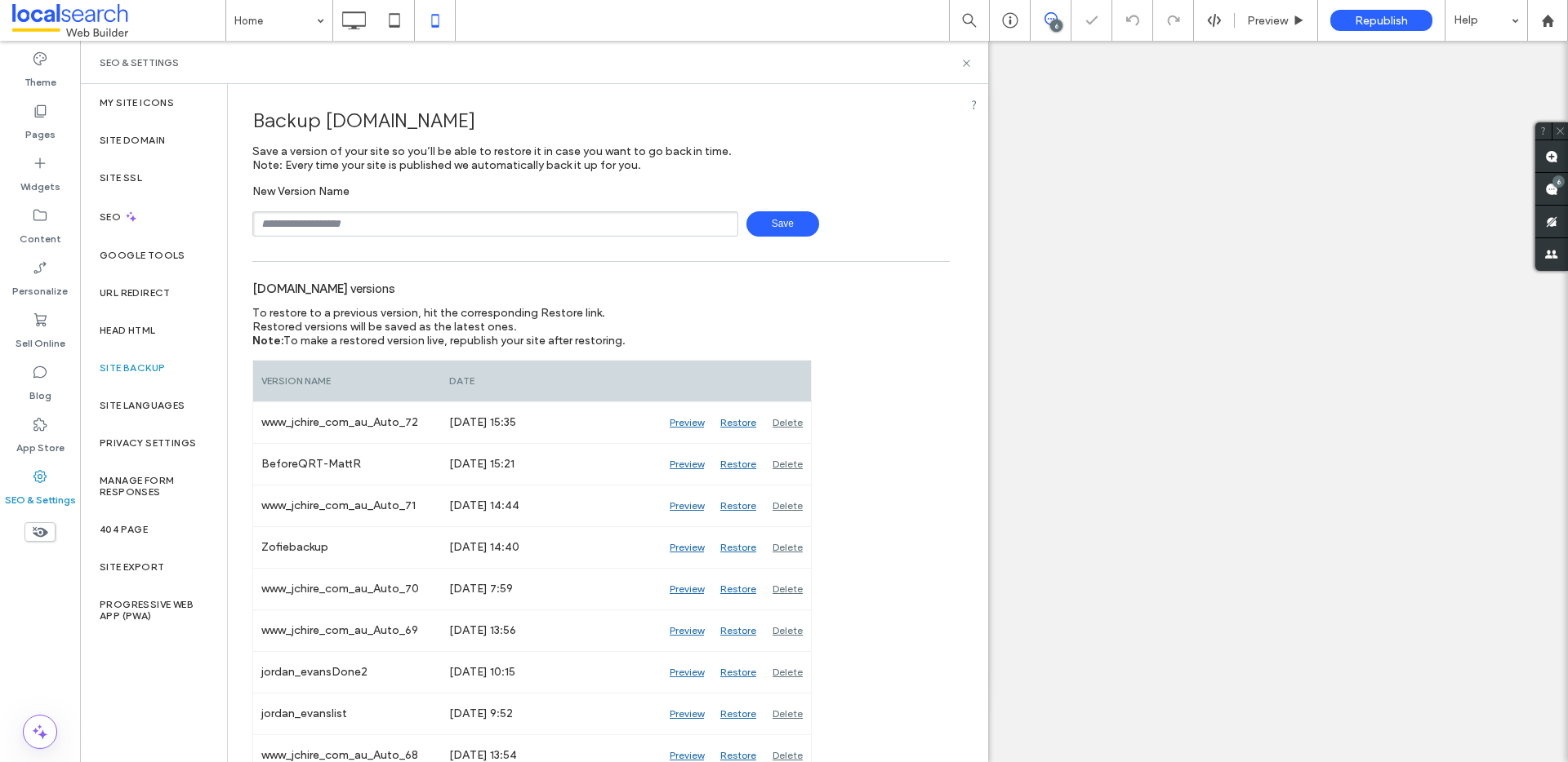
click at [334, 235] on input "text" at bounding box center [494, 224] width 486 height 26
type input "**********"
click at [753, 214] on span "Save" at bounding box center [783, 224] width 72 height 26
click at [108, 16] on span at bounding box center [119, 20] width 213 height 33
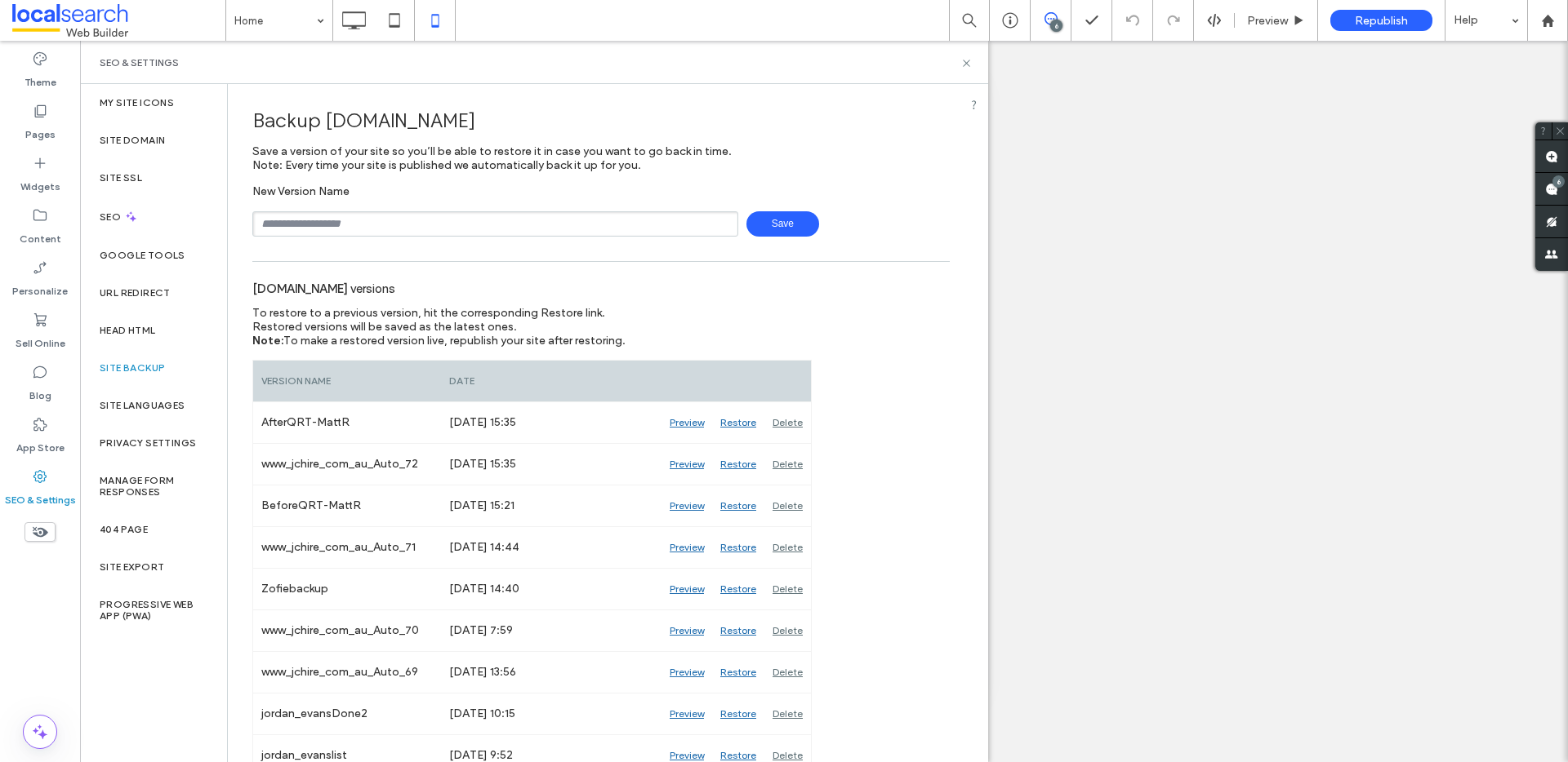
click at [107, 16] on span at bounding box center [119, 20] width 213 height 33
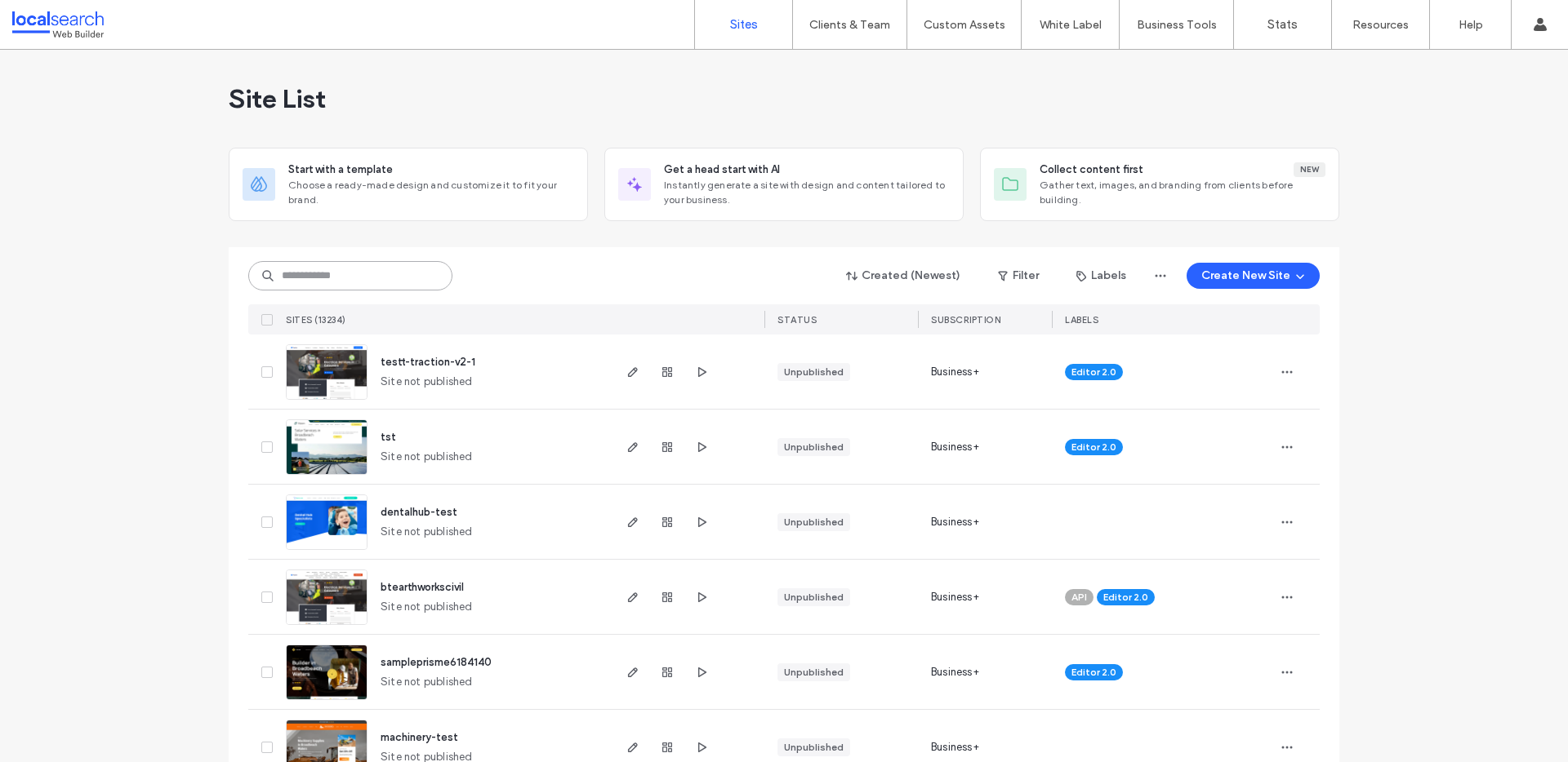
click at [342, 271] on input at bounding box center [351, 275] width 204 height 29
paste input "********"
type input "********"
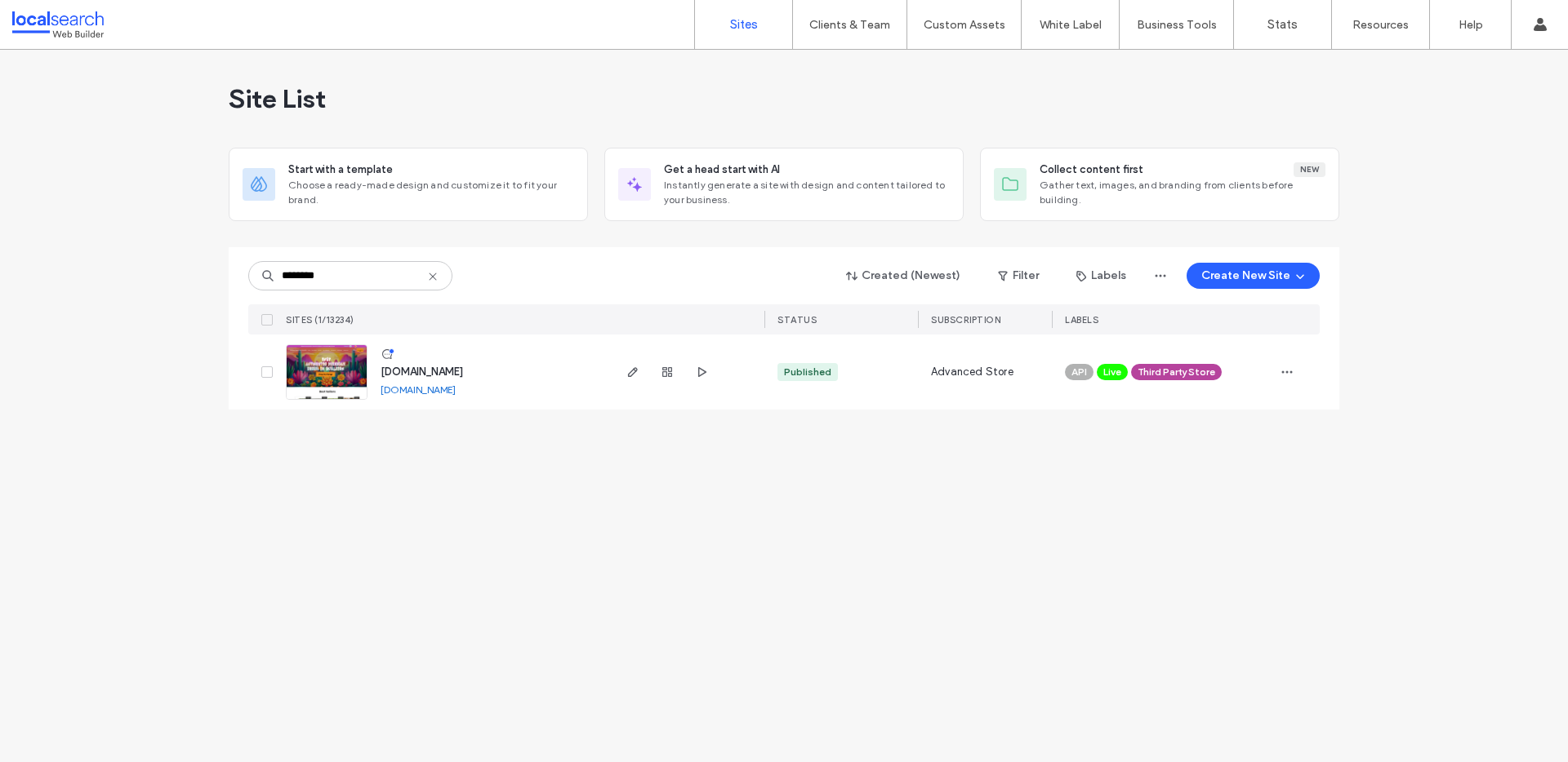
click at [420, 388] on link "[DOMAIN_NAME]" at bounding box center [418, 389] width 75 height 12
click at [311, 387] on img at bounding box center [326, 401] width 80 height 111
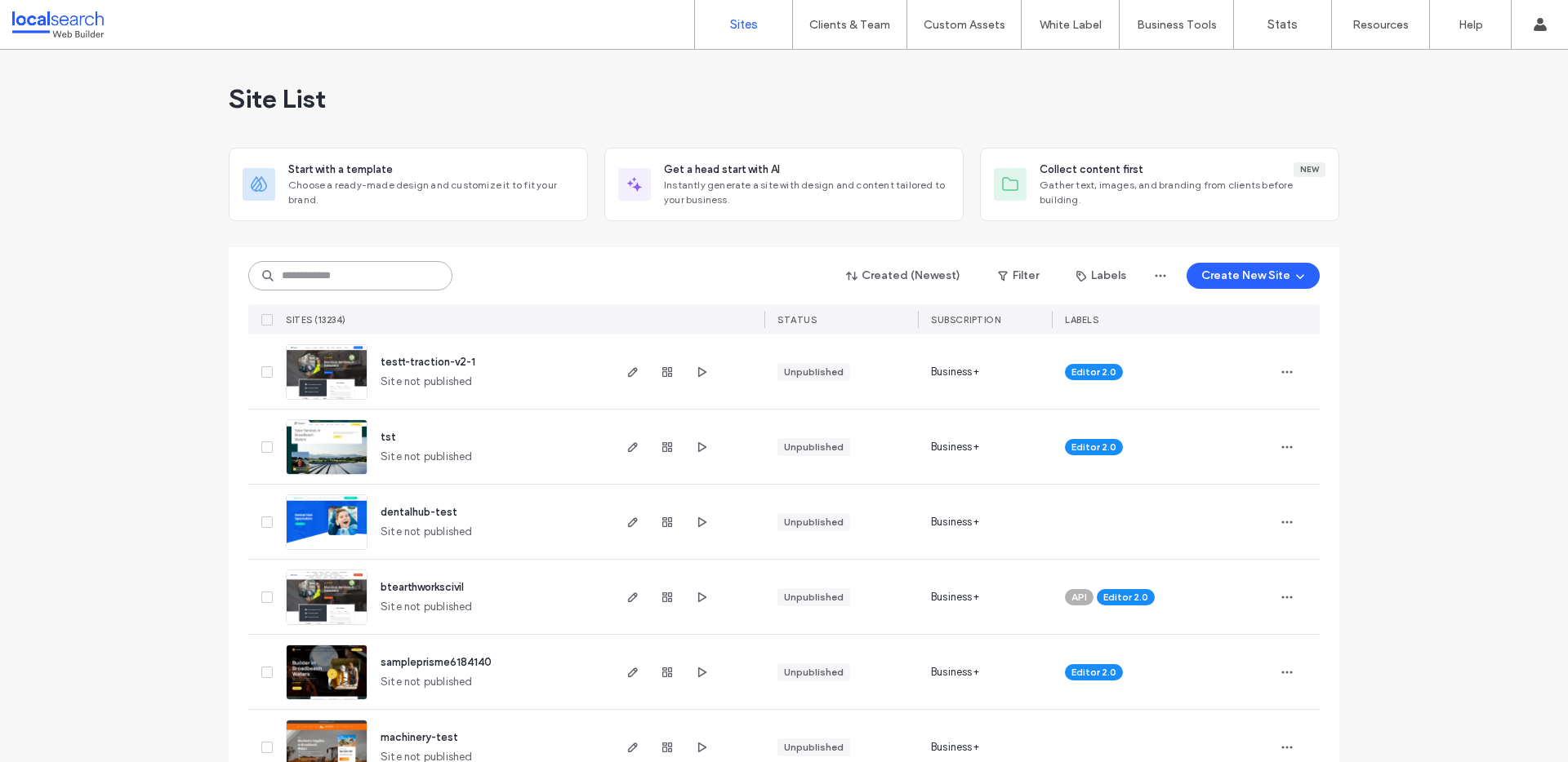
click at [316, 270] on input at bounding box center [351, 275] width 204 height 29
paste input "********"
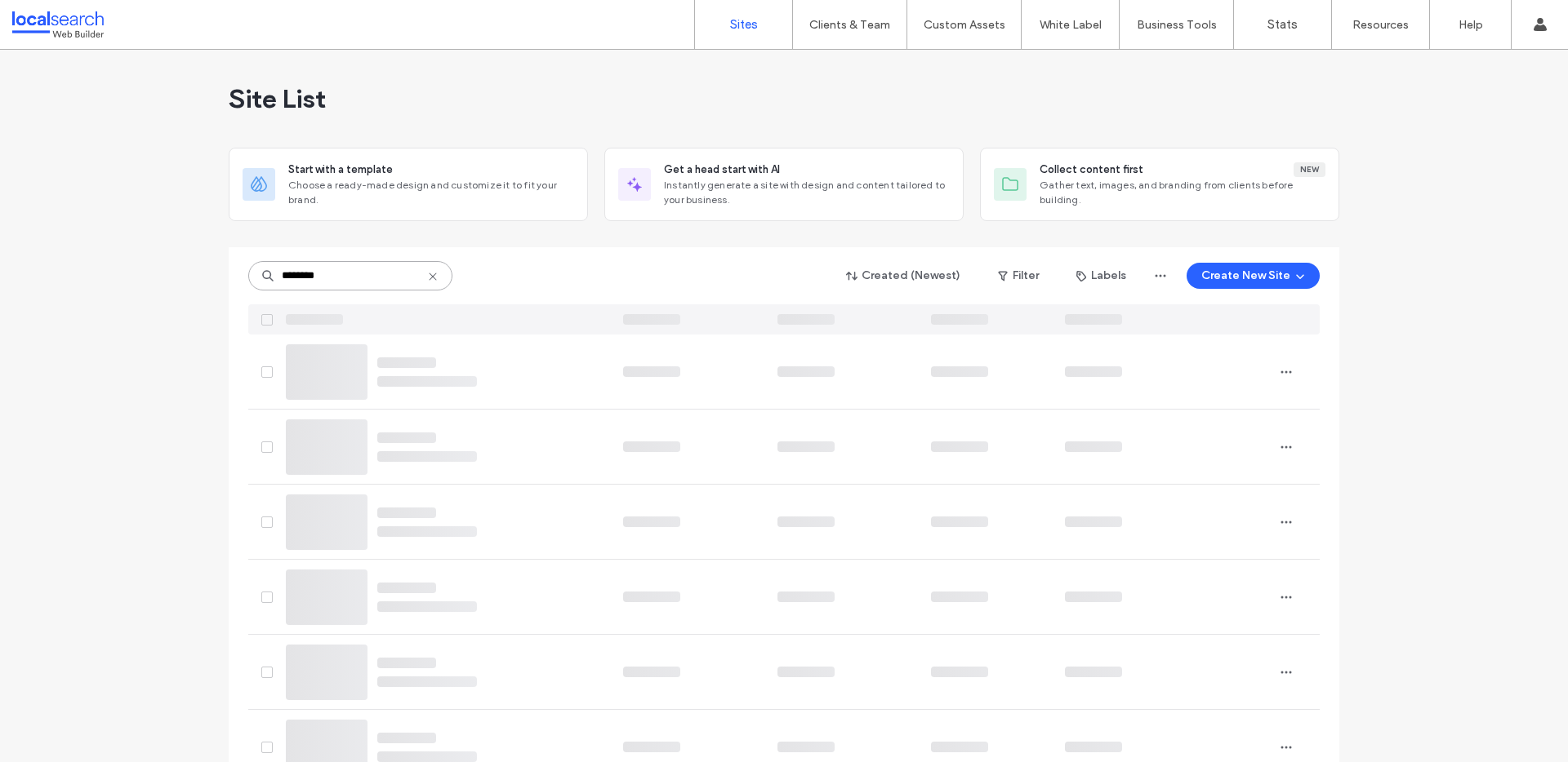
type input "********"
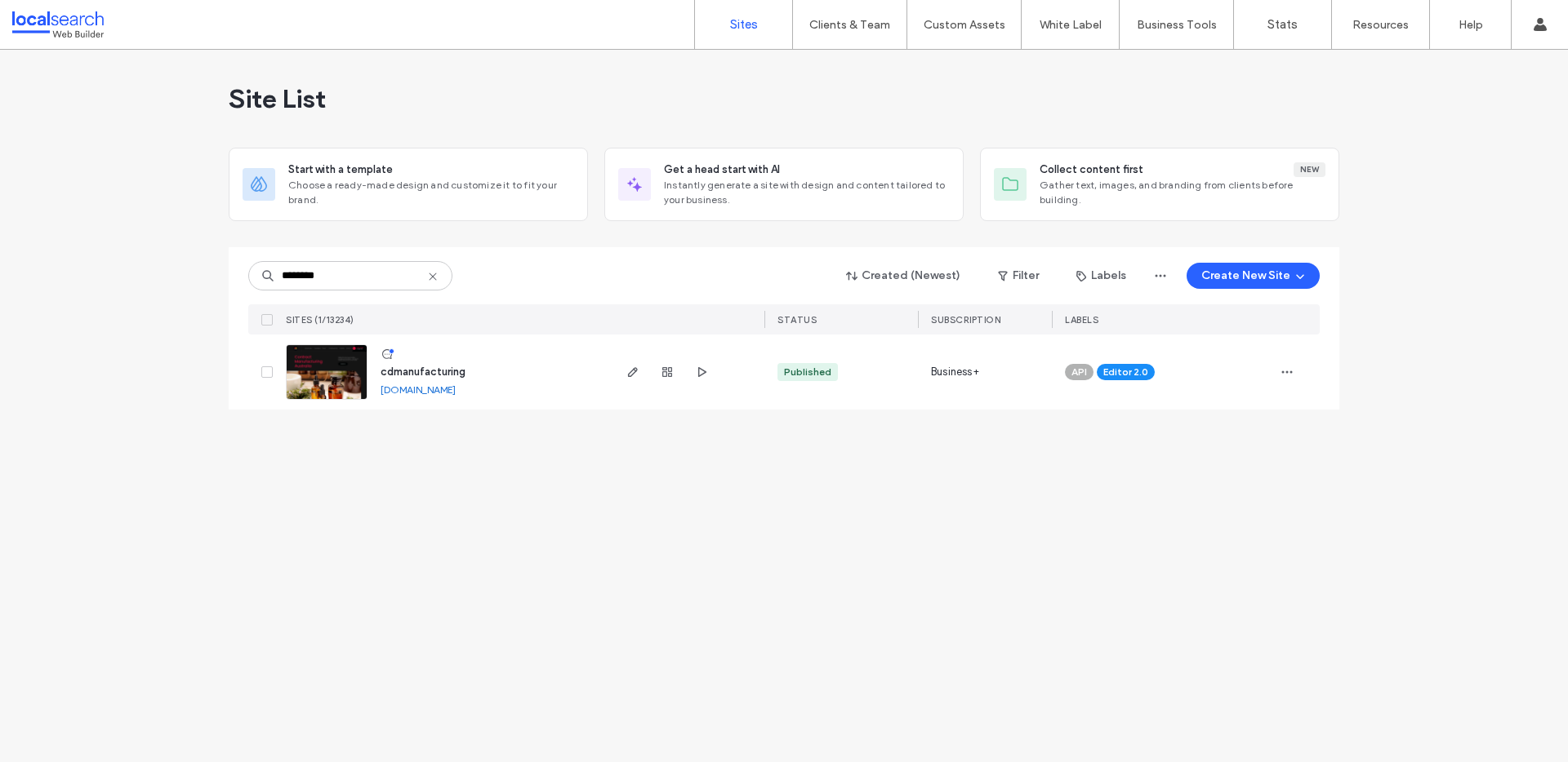
click at [431, 389] on link "[DOMAIN_NAME]" at bounding box center [418, 389] width 75 height 12
click at [356, 372] on img at bounding box center [326, 401] width 80 height 111
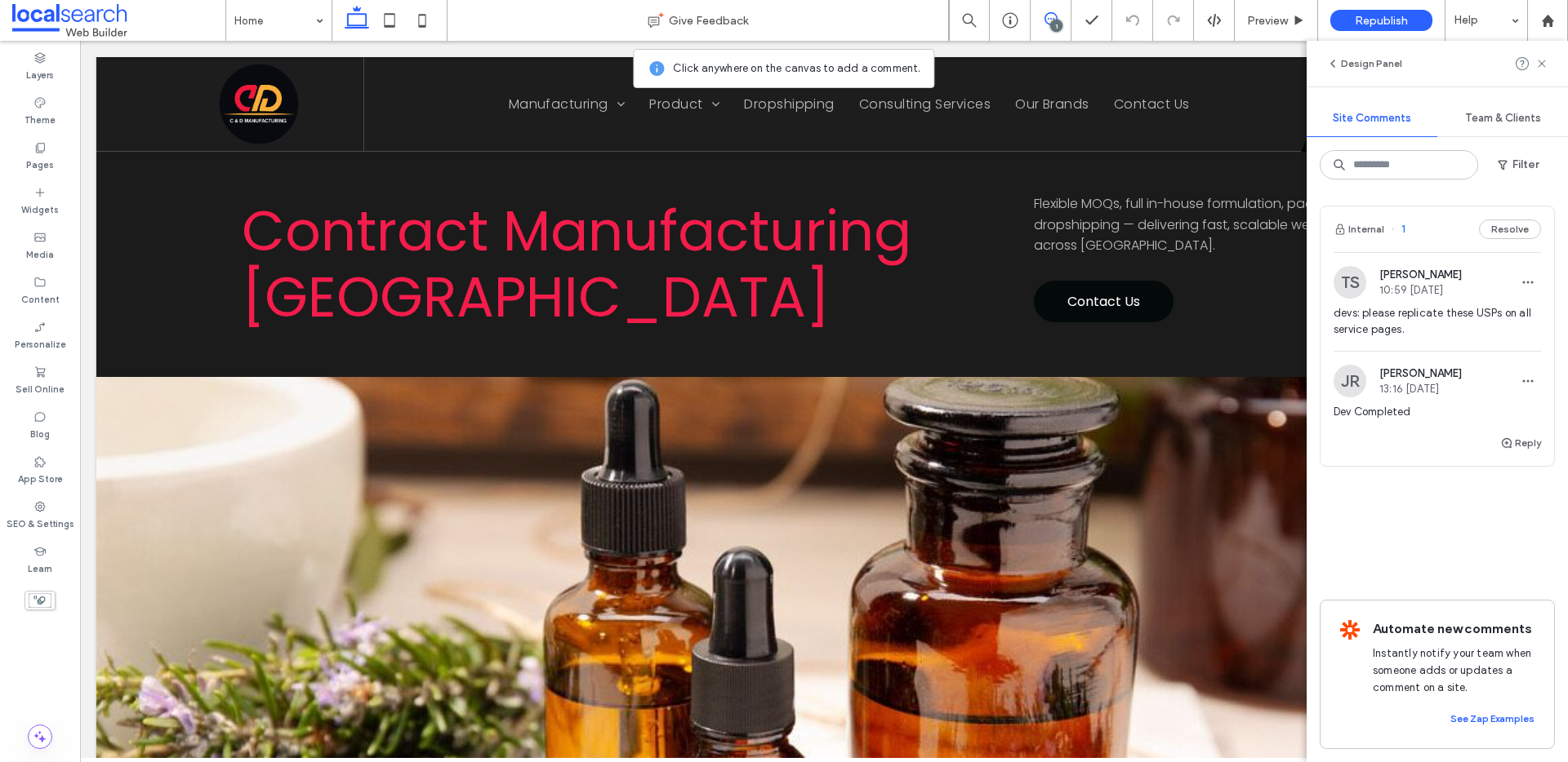
click at [1049, 20] on icon at bounding box center [1051, 18] width 13 height 13
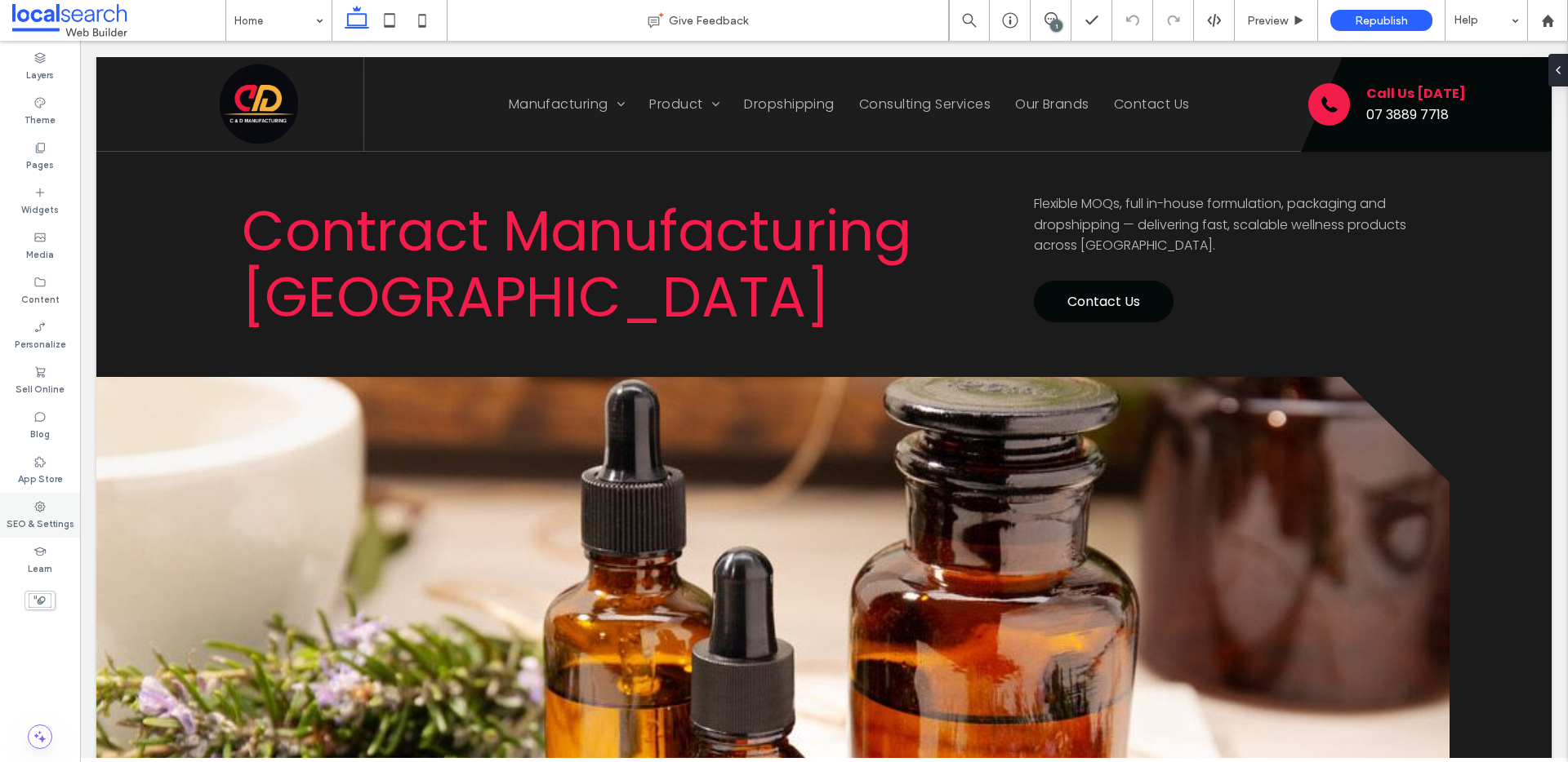
click at [42, 526] on label "SEO & Settings" at bounding box center [40, 522] width 68 height 18
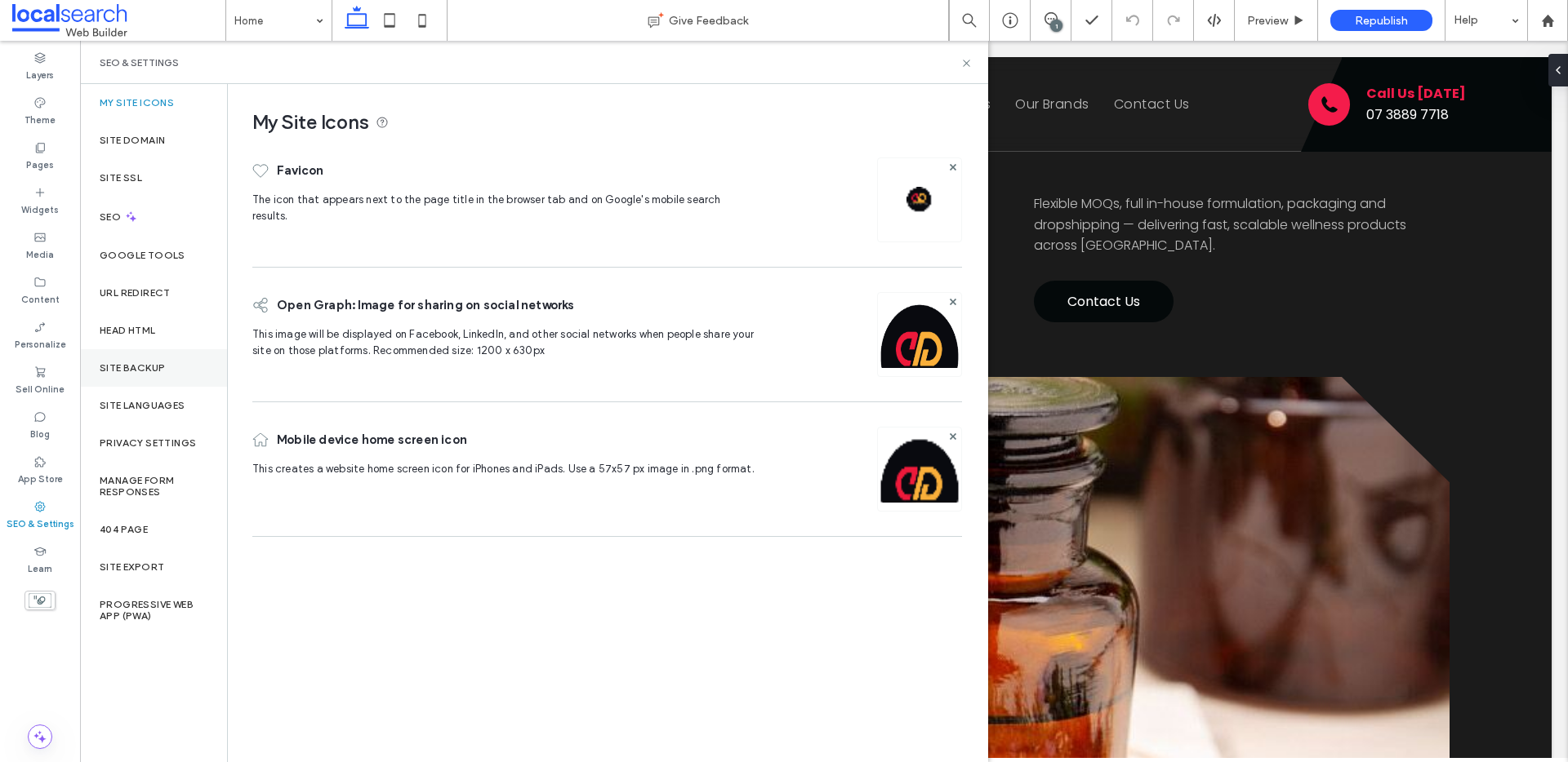
click at [179, 375] on div "Site Backup" at bounding box center [153, 368] width 147 height 38
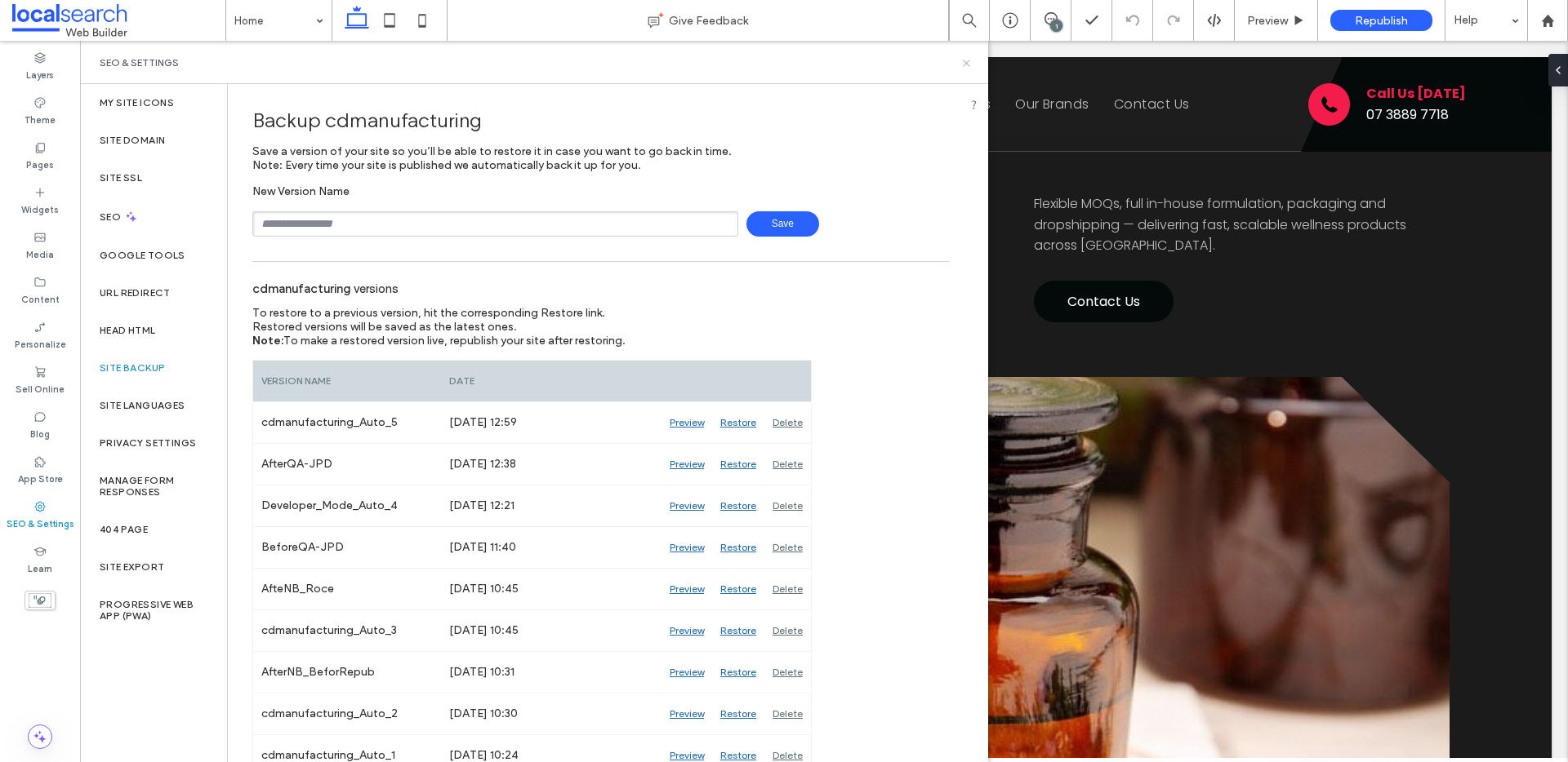
click at [965, 67] on icon at bounding box center [967, 63] width 12 height 12
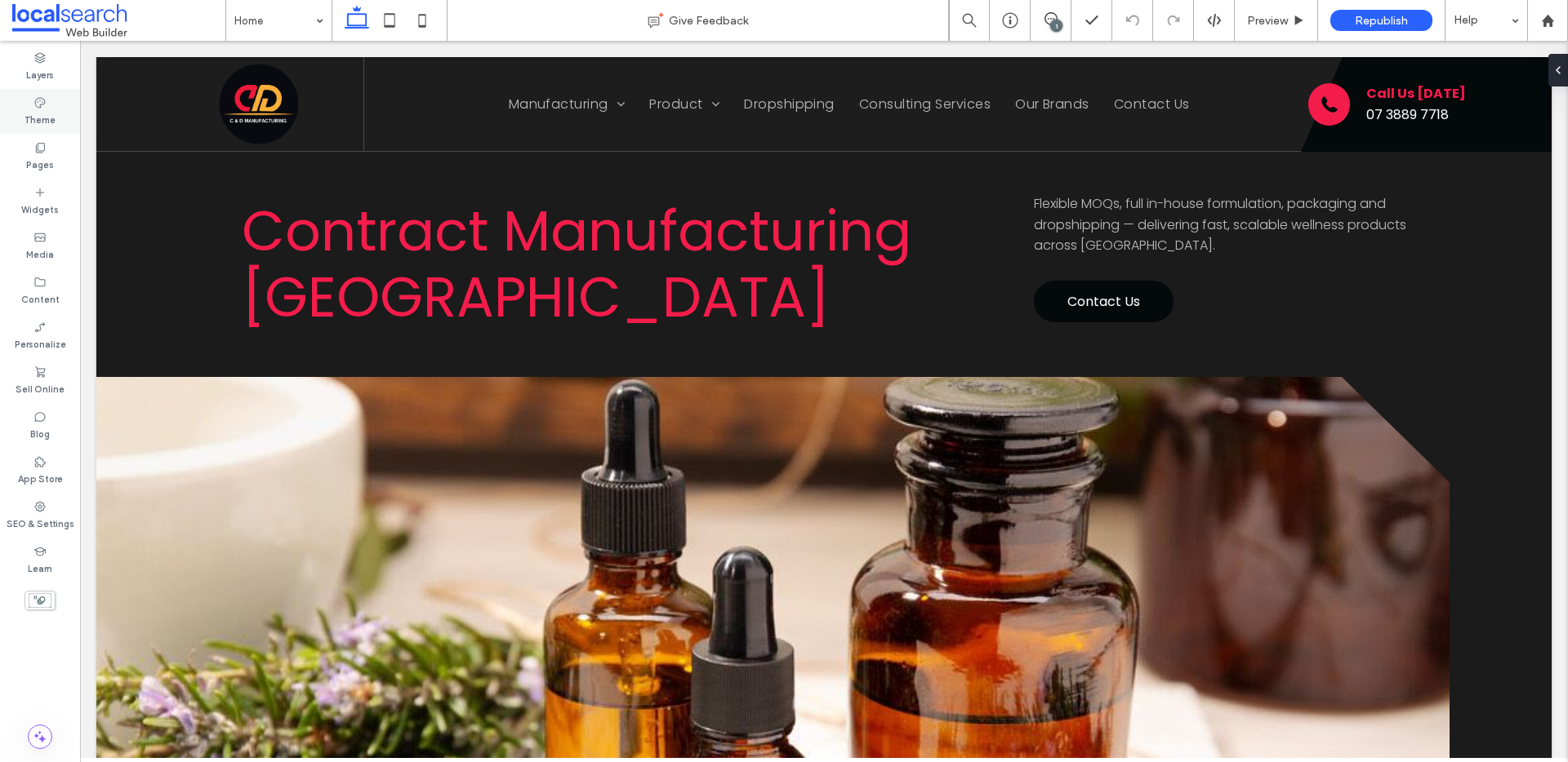
click at [38, 111] on label "Theme" at bounding box center [40, 118] width 31 height 18
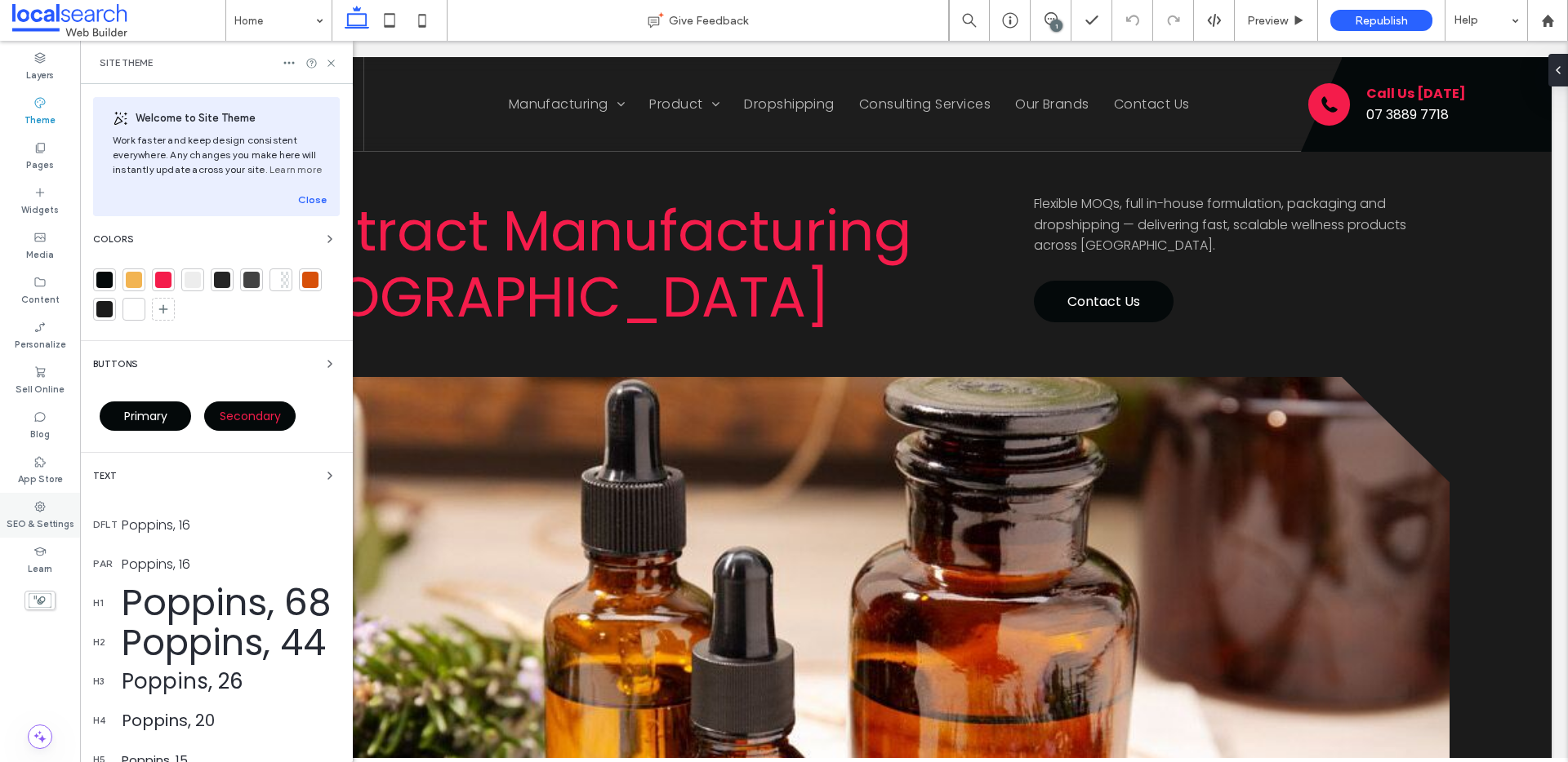
click at [31, 507] on div "SEO & Settings" at bounding box center [40, 515] width 80 height 45
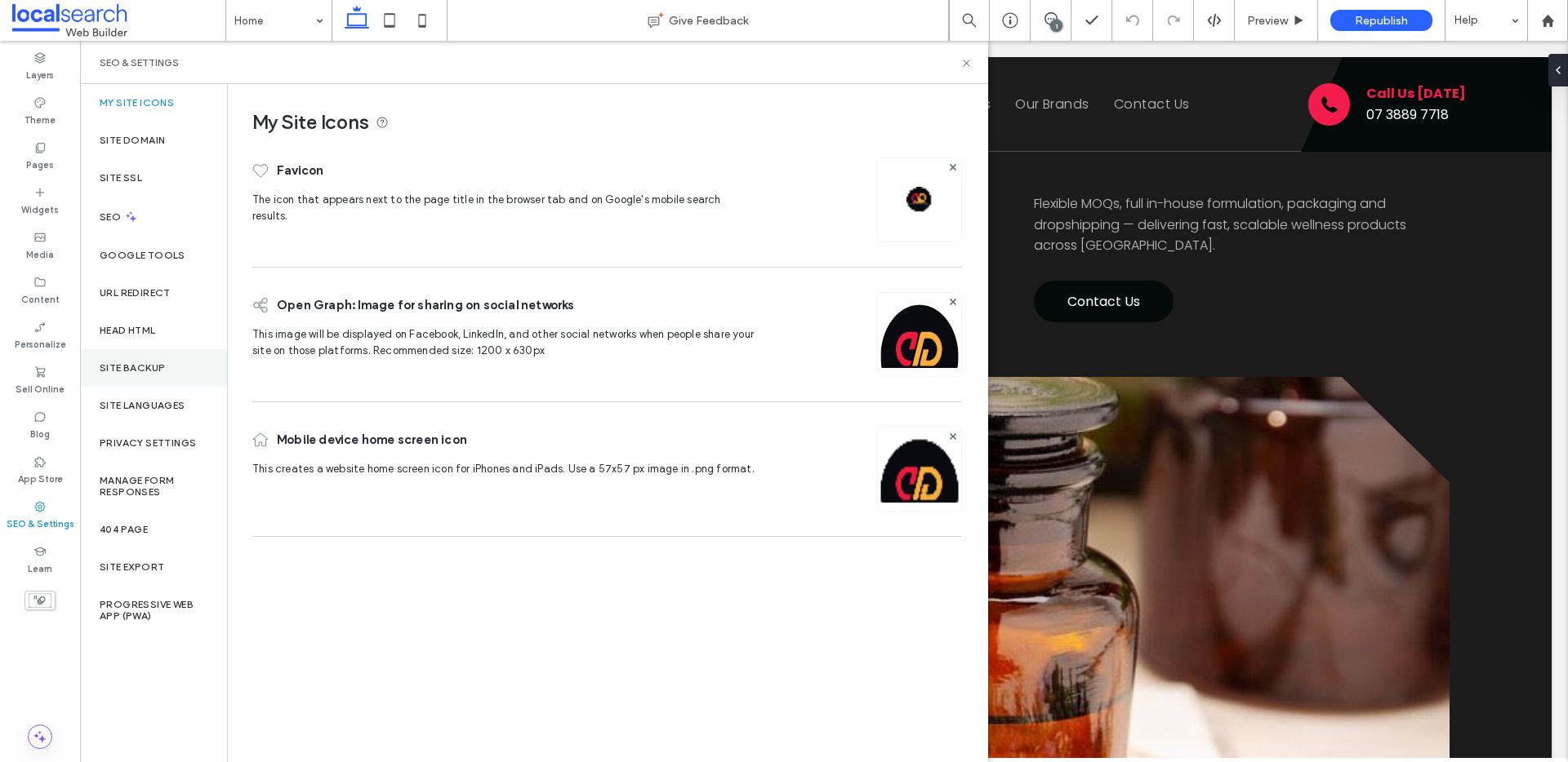
click at [127, 363] on label "Site Backup" at bounding box center [132, 367] width 65 height 11
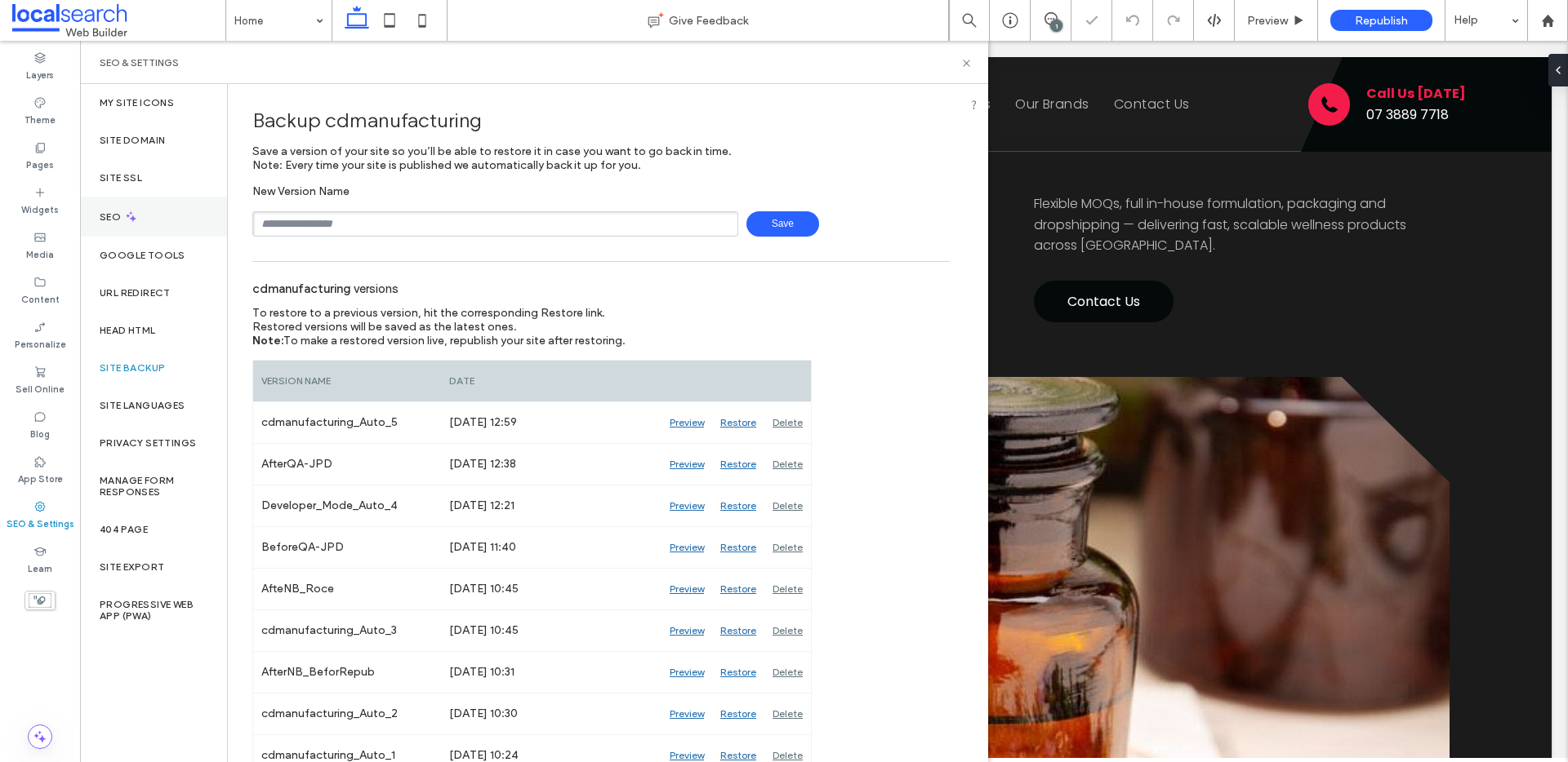
click at [137, 219] on icon at bounding box center [131, 217] width 14 height 14
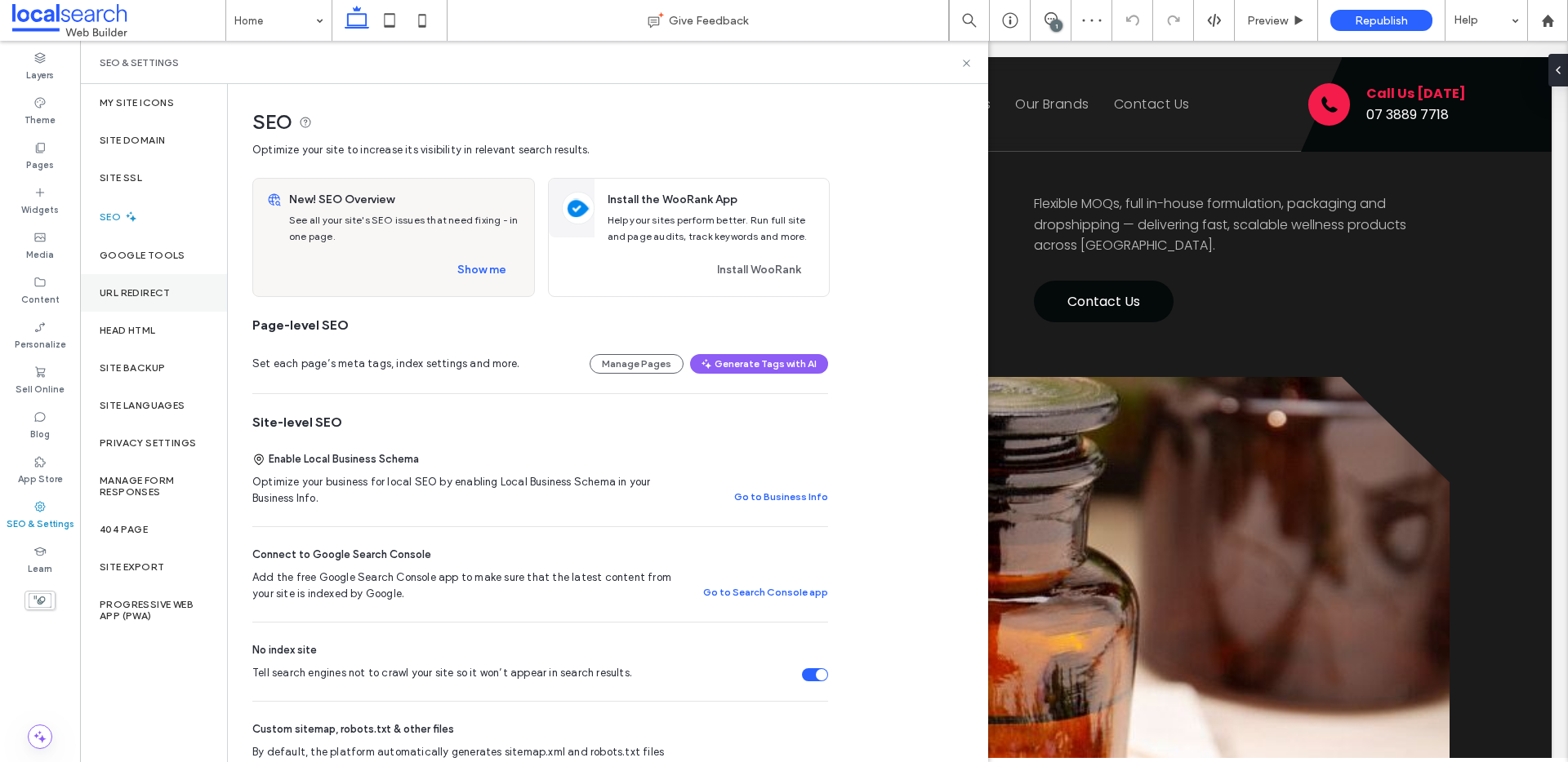
click at [144, 285] on div "URL Redirect" at bounding box center [153, 292] width 147 height 38
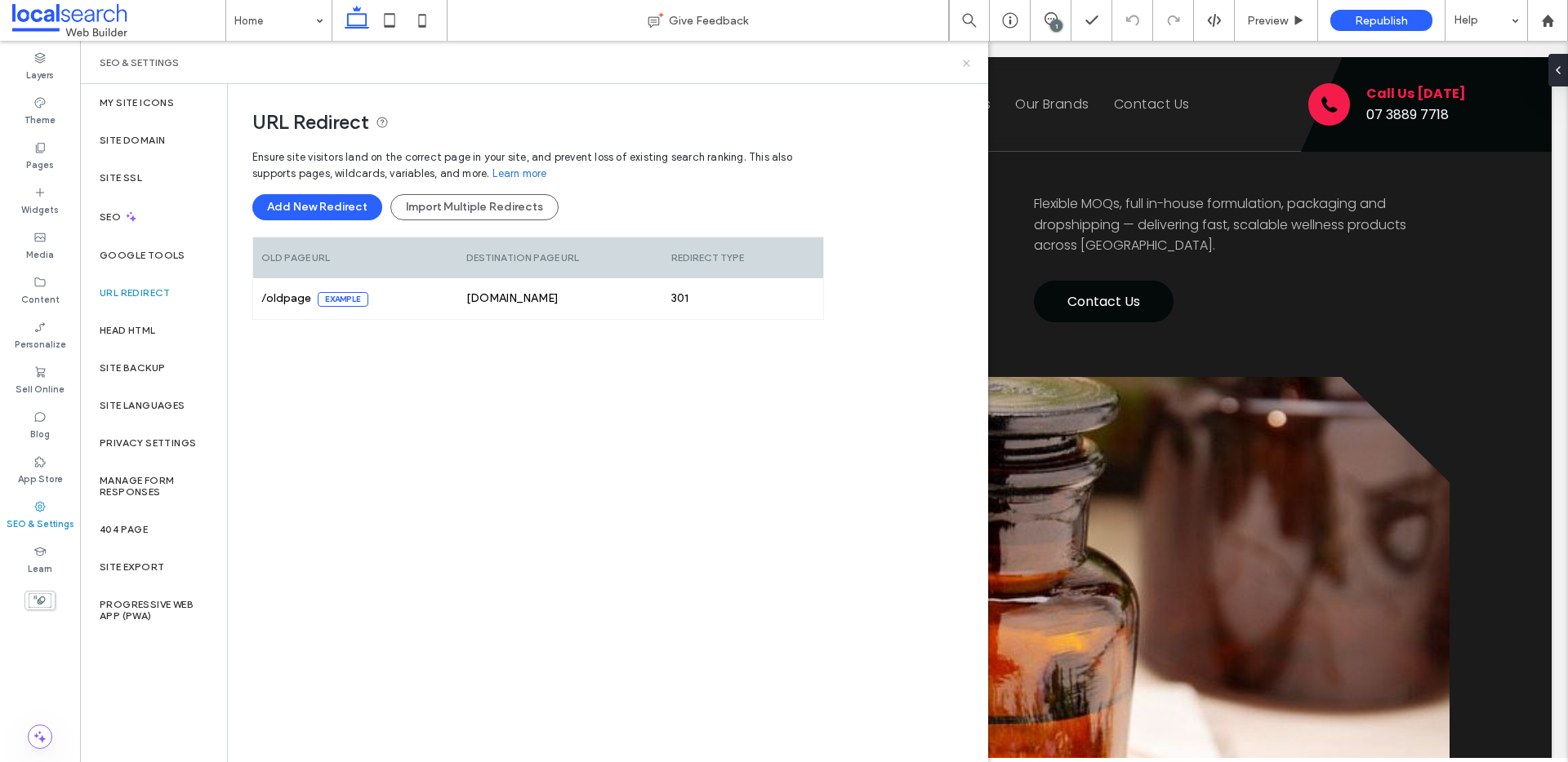
click at [963, 65] on use at bounding box center [965, 63] width 6 height 6
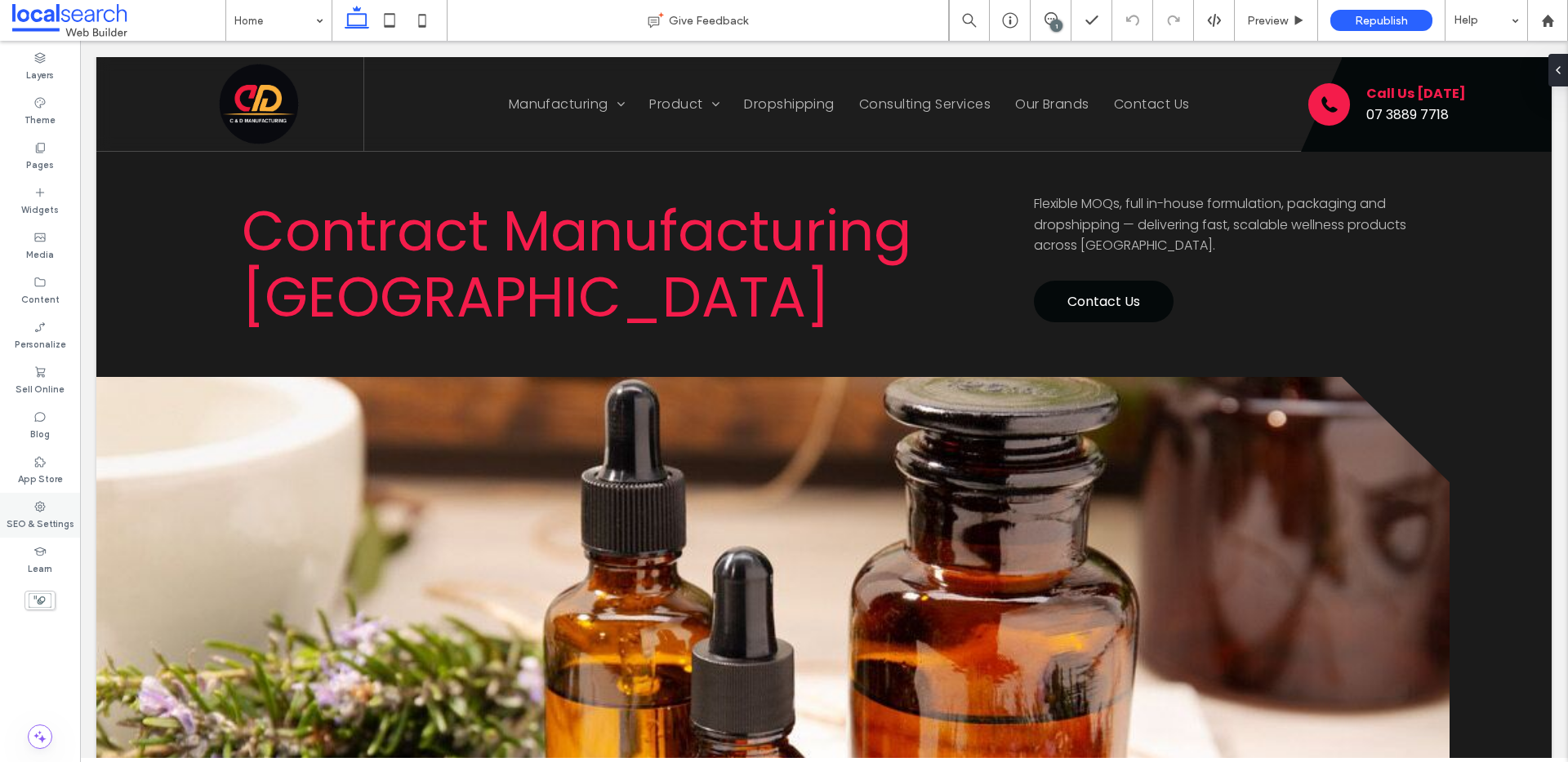
click at [41, 510] on icon at bounding box center [40, 507] width 13 height 13
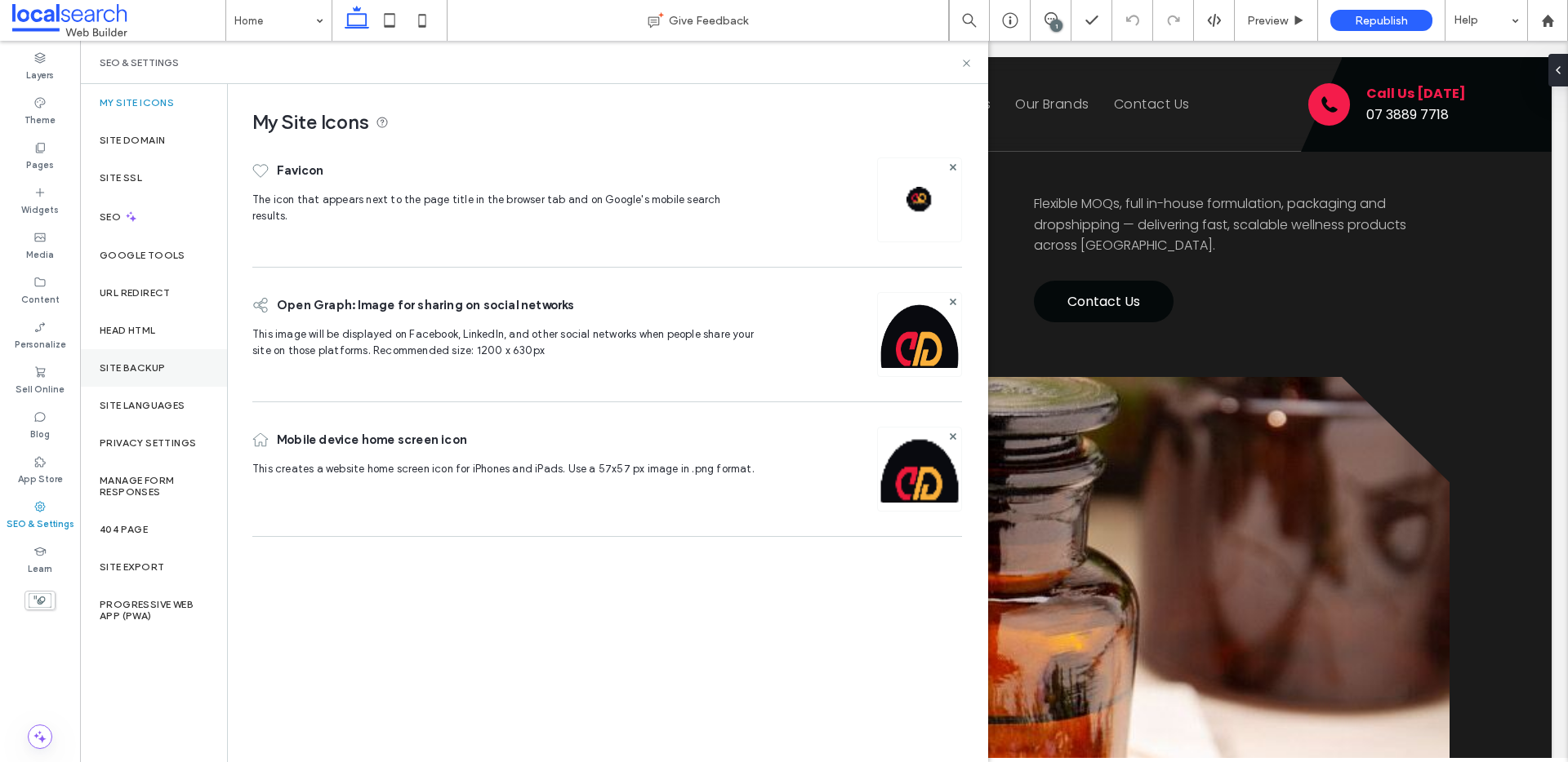
click at [150, 374] on div "Site Backup" at bounding box center [153, 368] width 147 height 38
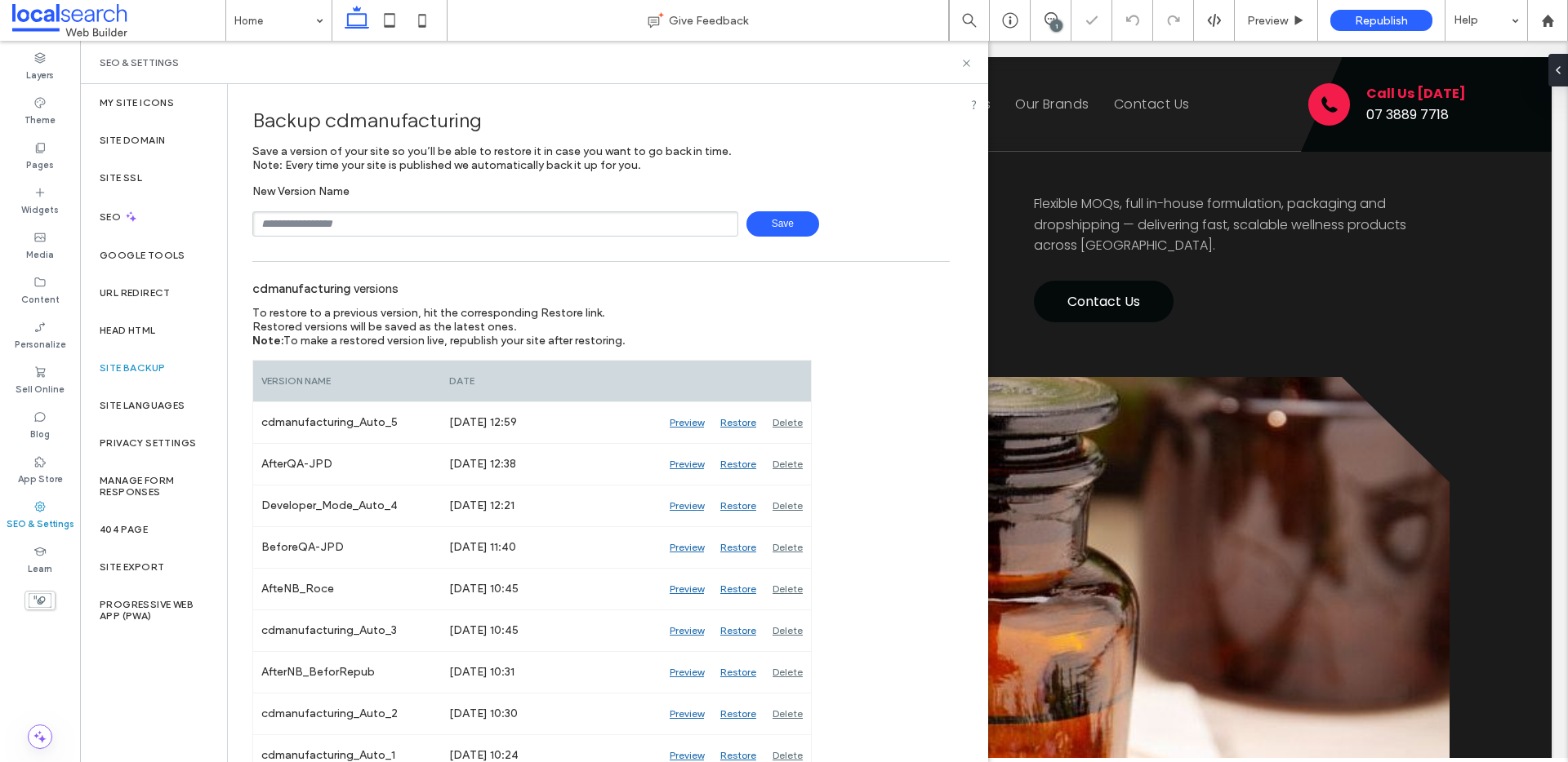
click at [324, 217] on input "text" at bounding box center [494, 224] width 486 height 26
click at [439, 224] on input "**********" at bounding box center [494, 224] width 486 height 26
type input "**********"
click at [771, 227] on span "Save" at bounding box center [783, 224] width 72 height 26
click at [962, 64] on icon at bounding box center [967, 63] width 12 height 12
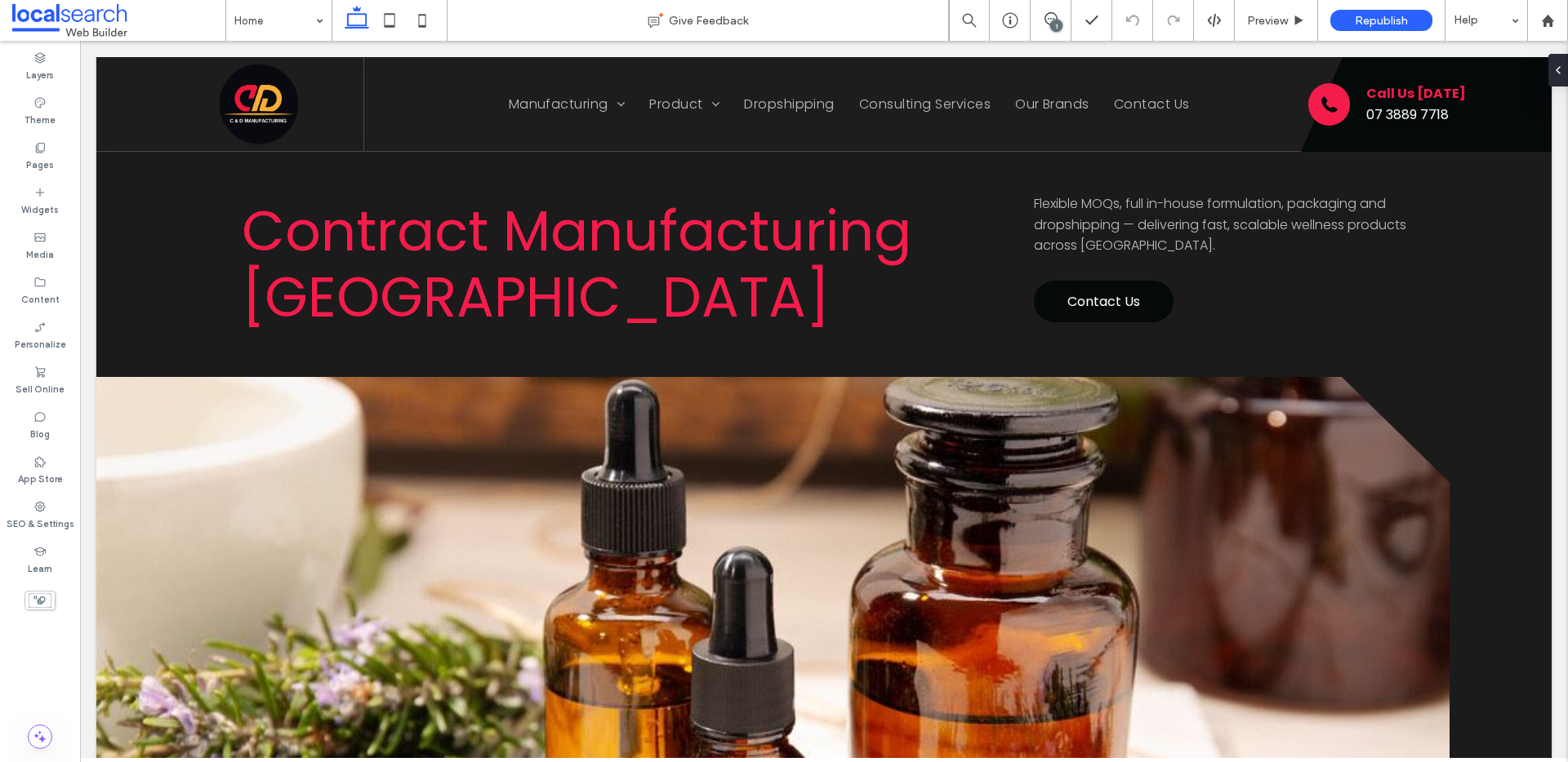
click at [1057, 19] on div "1" at bounding box center [1057, 26] width 12 height 12
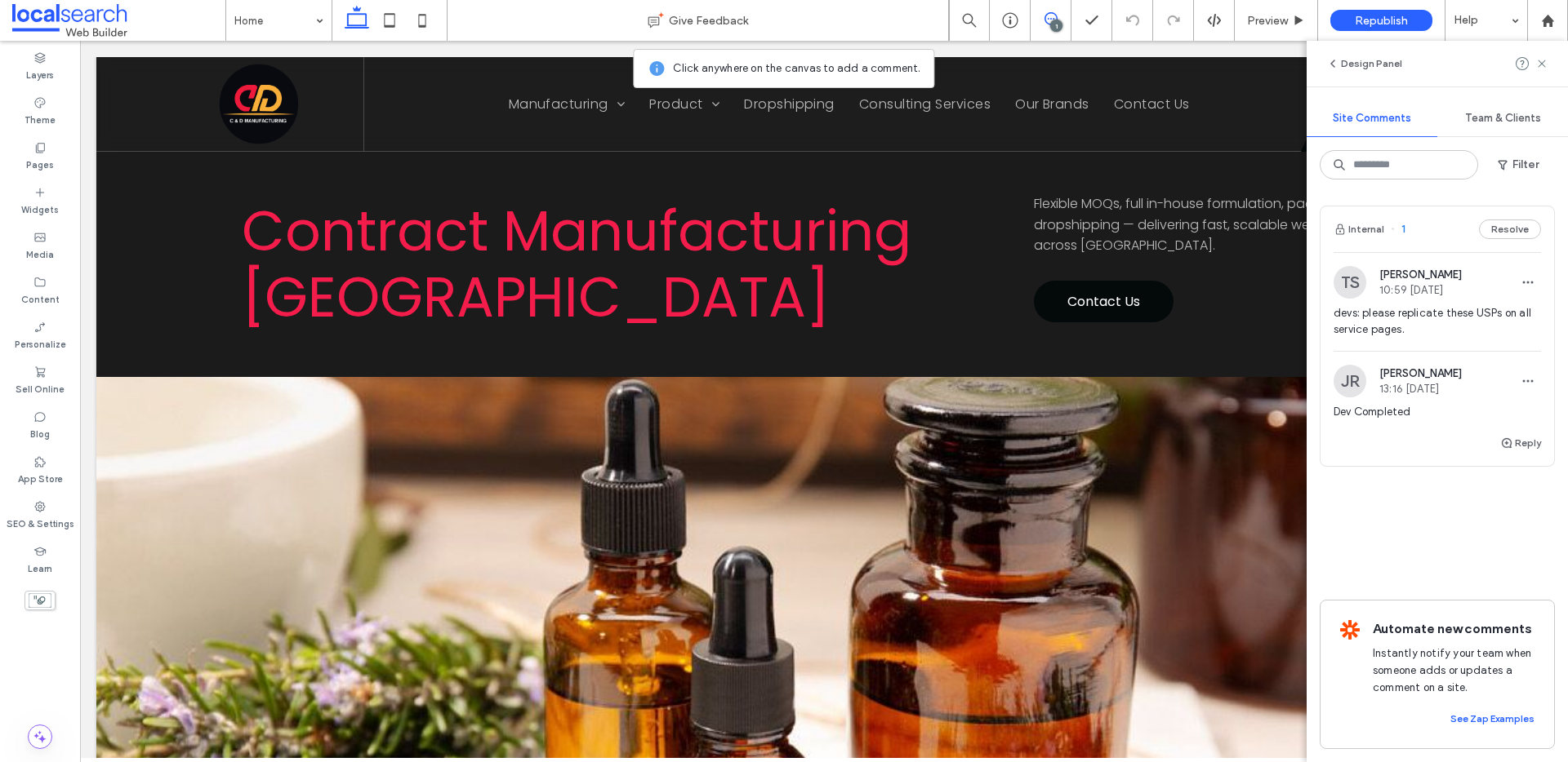
click at [1057, 19] on div "1" at bounding box center [1057, 26] width 12 height 12
